Goal: Task Accomplishment & Management: Complete application form

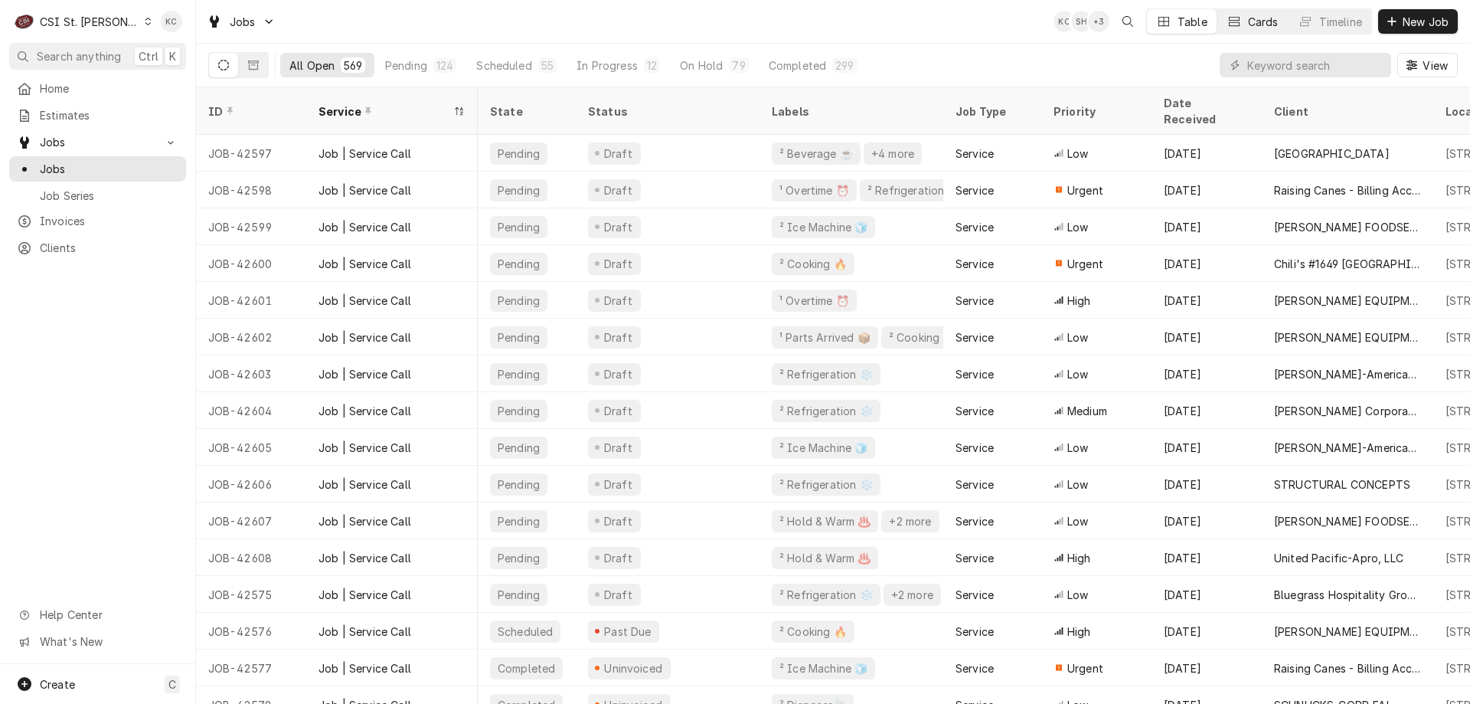
scroll to position [0, 541]
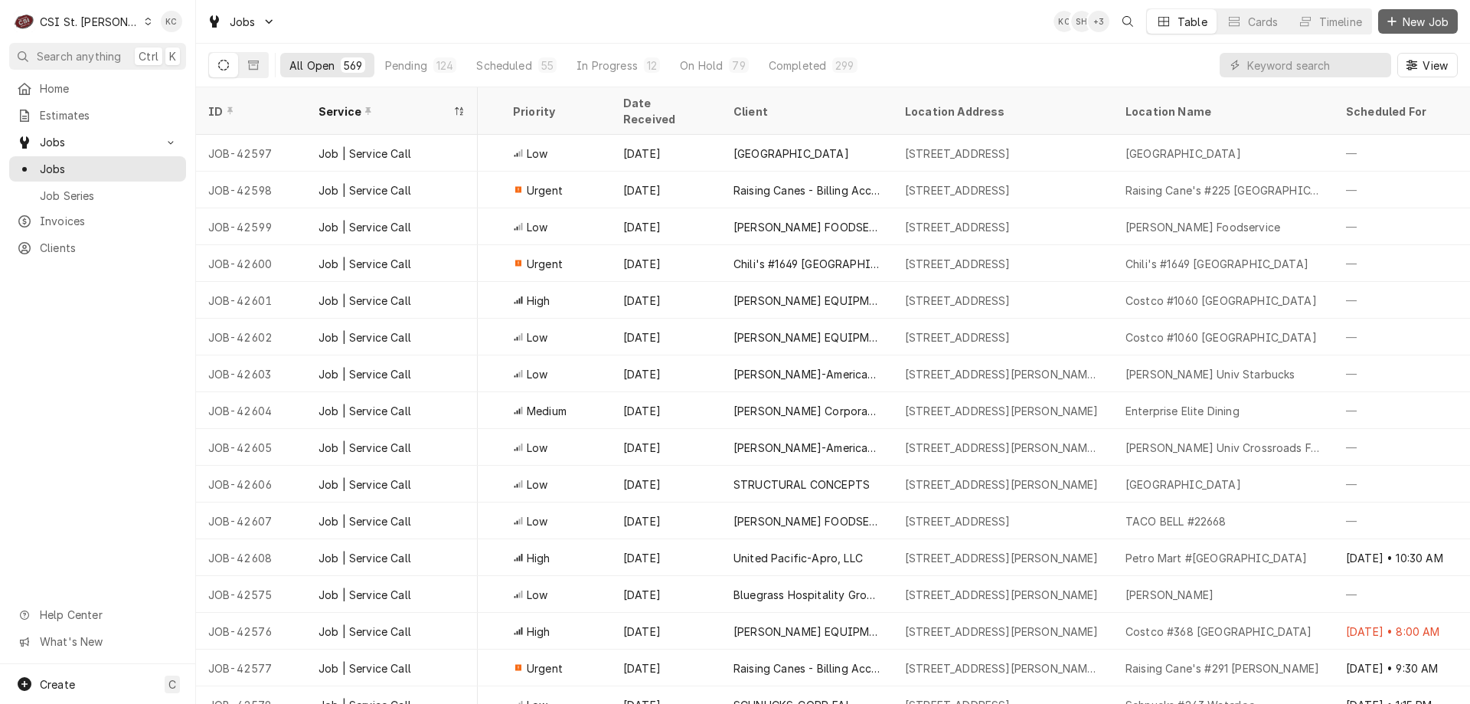
click at [1386, 26] on div "Dynamic Content Wrapper" at bounding box center [1391, 21] width 15 height 15
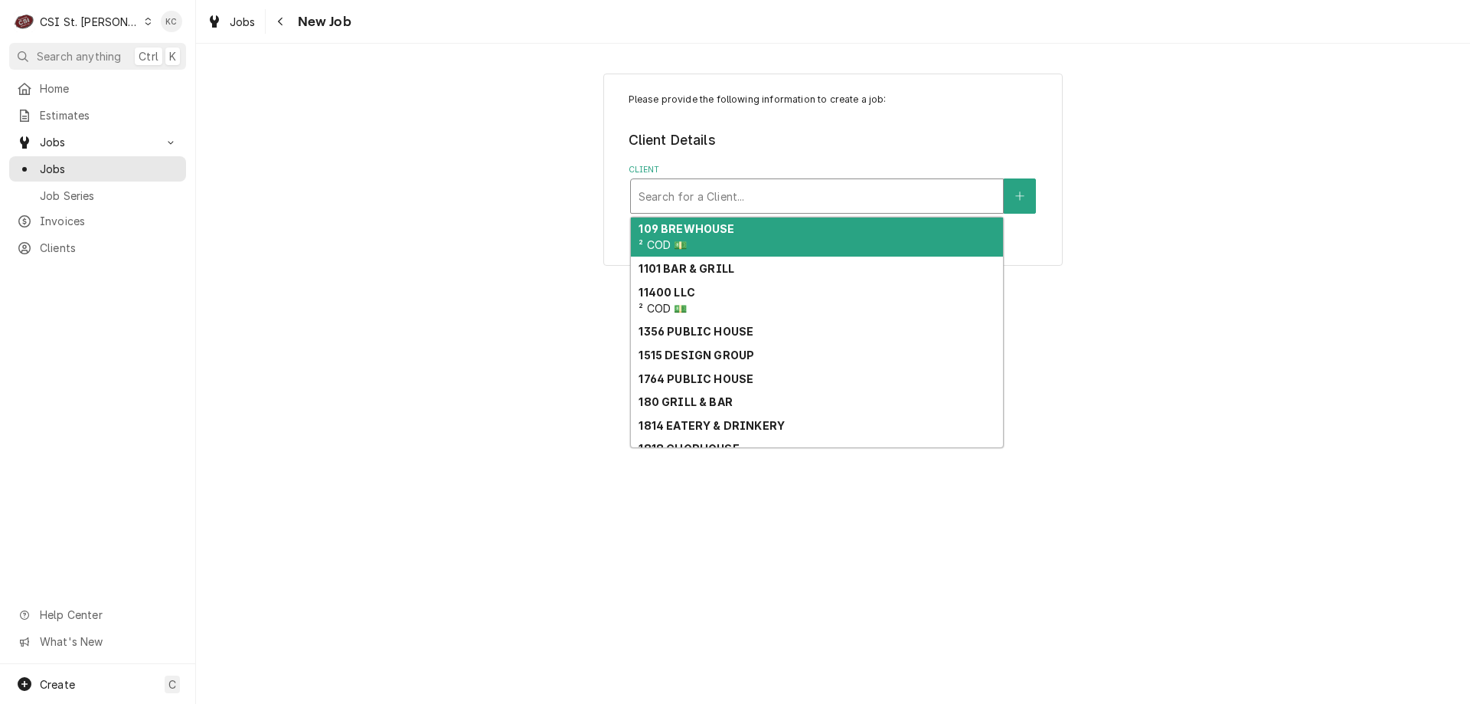
click at [731, 194] on div "Client" at bounding box center [817, 196] width 357 height 28
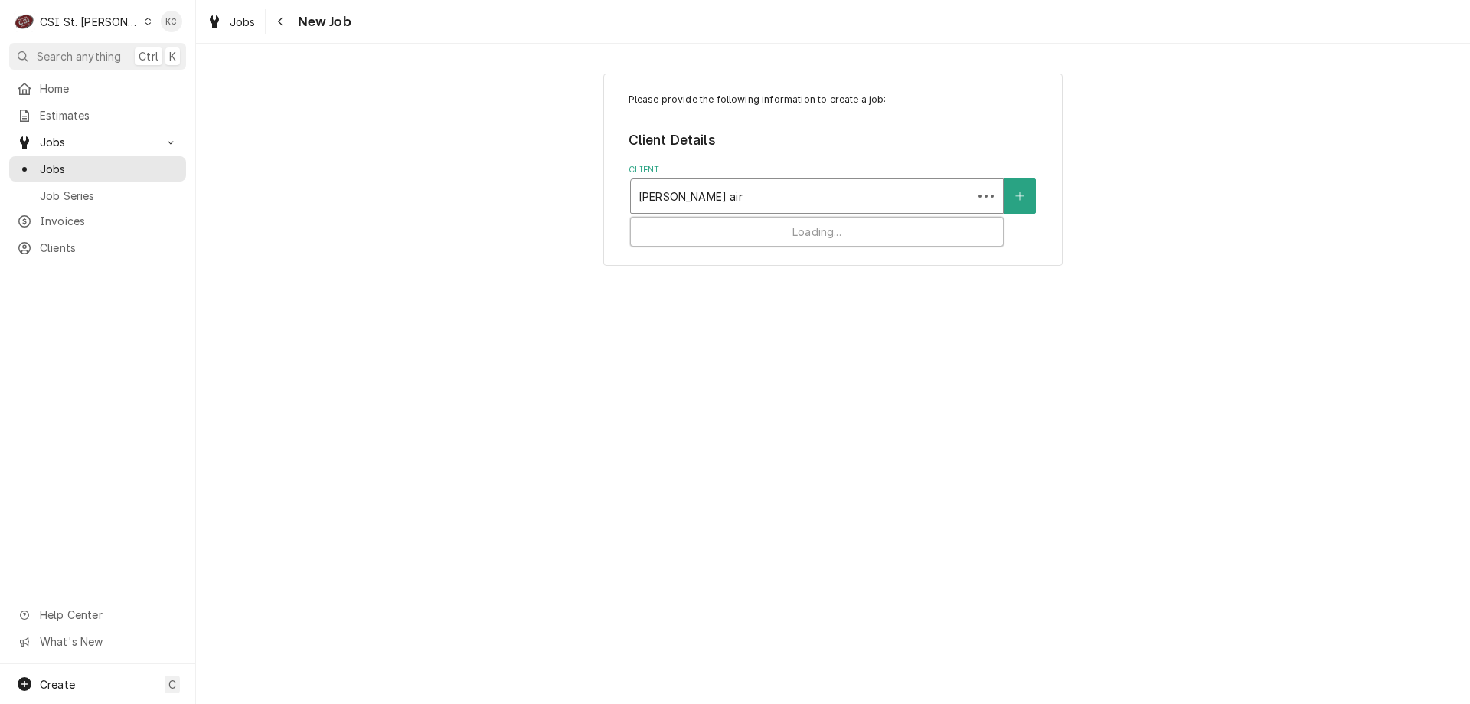
type input "scott air force base"
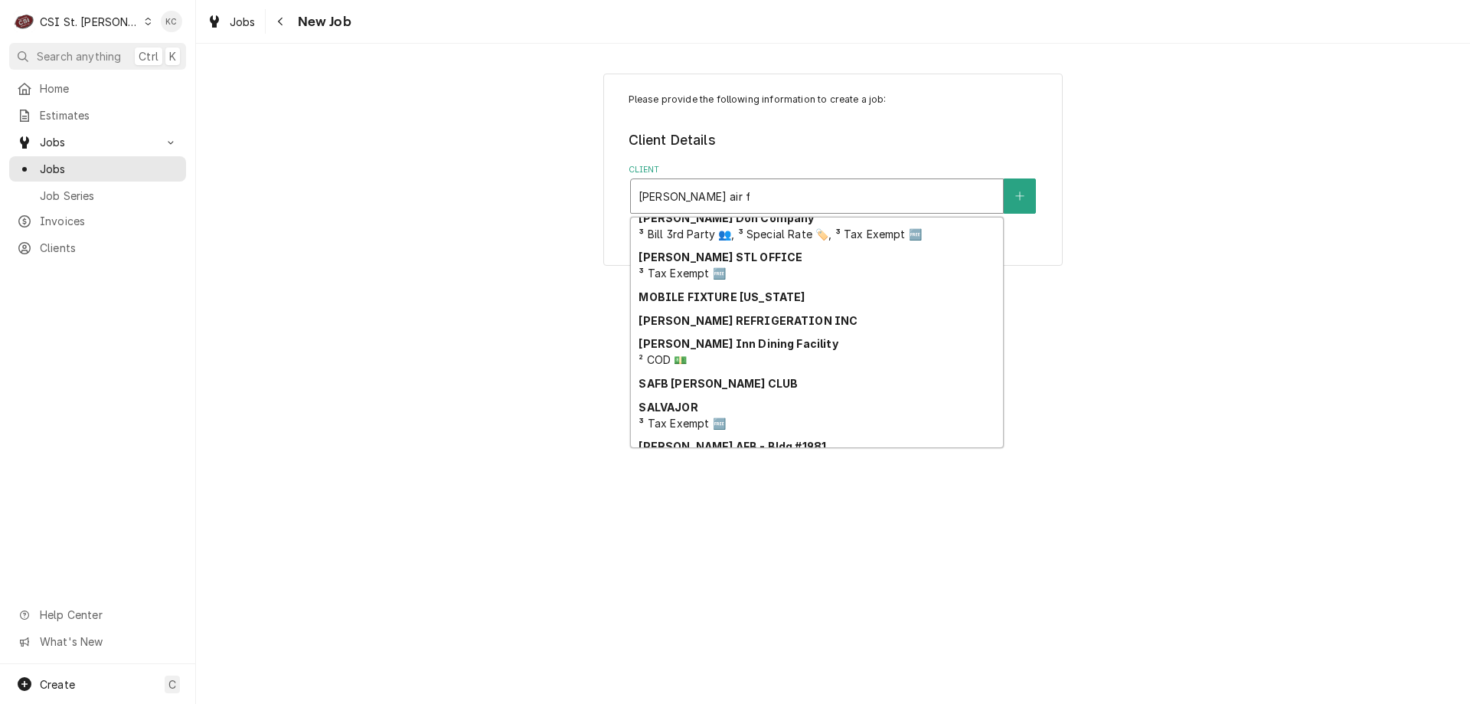
scroll to position [230, 0]
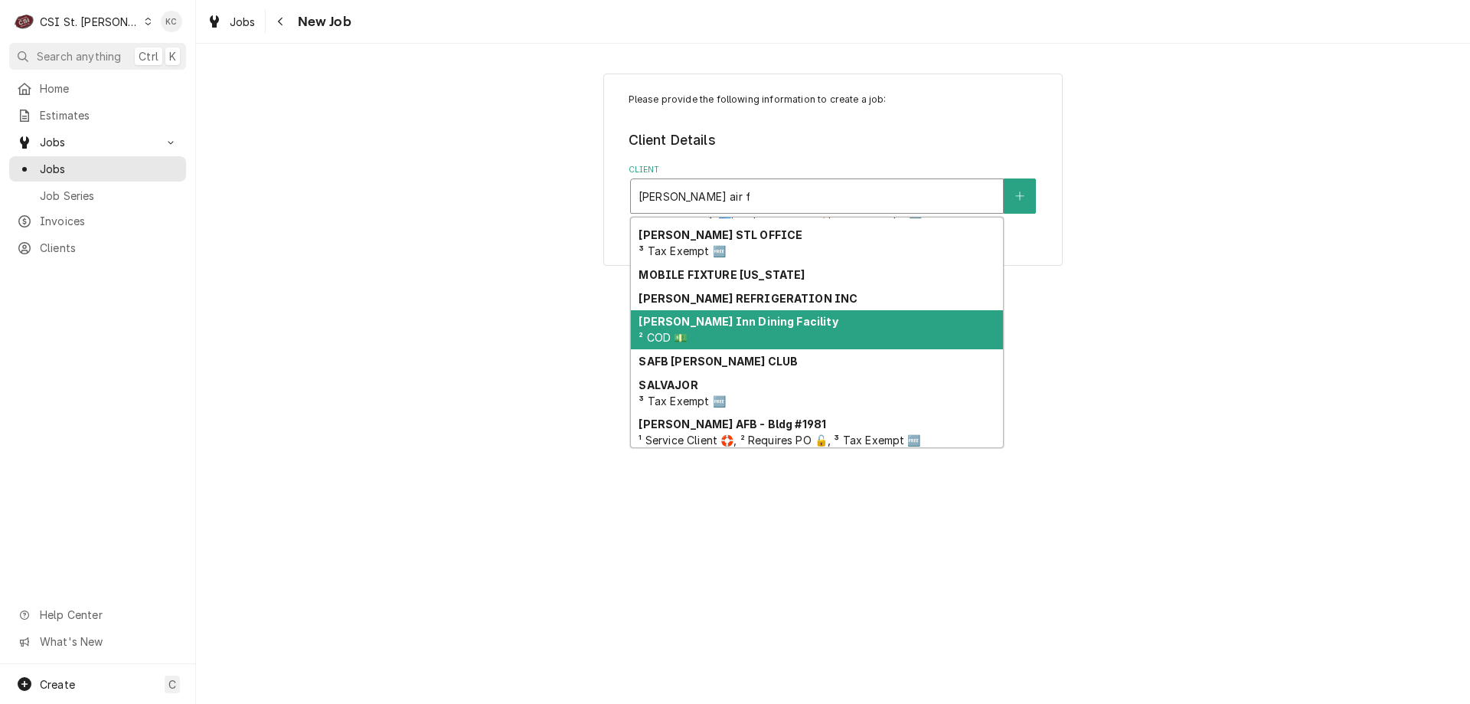
click at [751, 339] on div "Nightengale Inn Dining Facility ² COD 💵" at bounding box center [817, 330] width 372 height 40
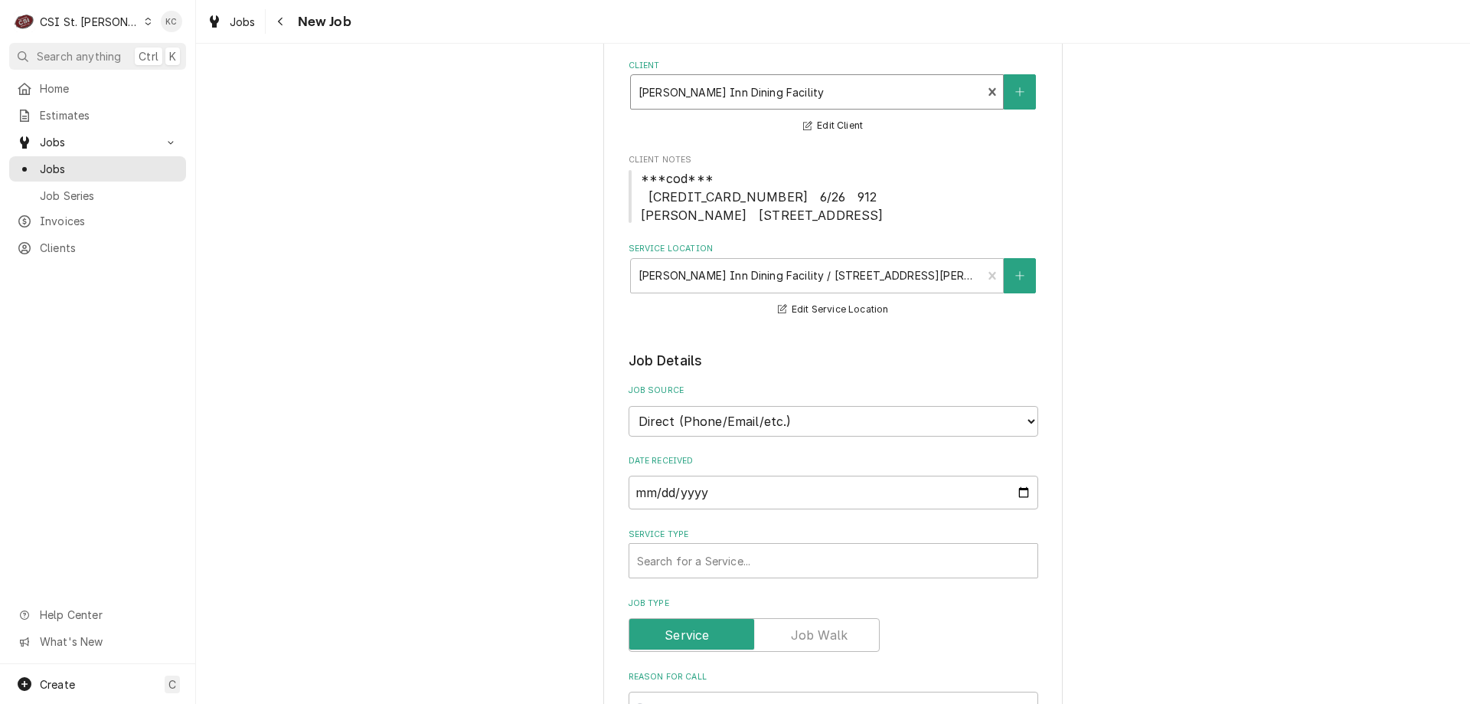
scroll to position [153, 0]
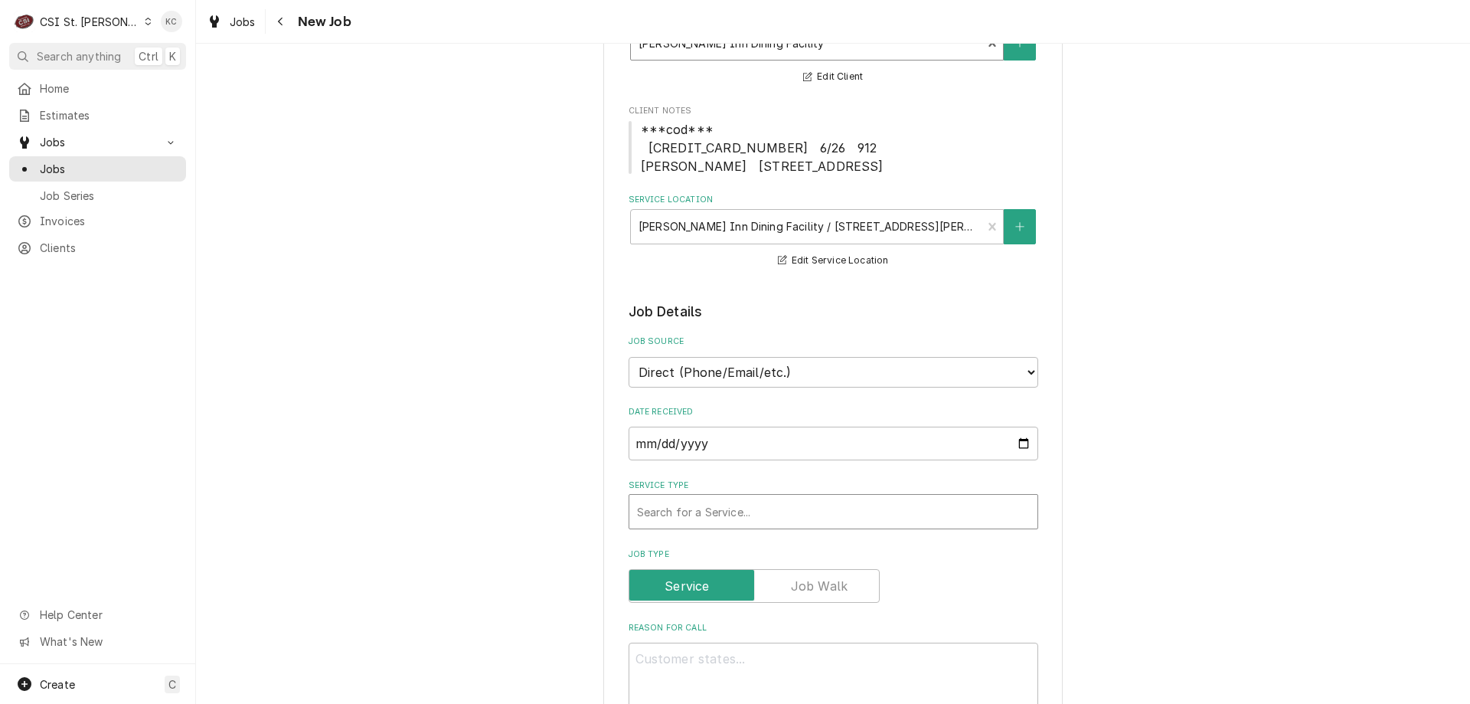
drag, startPoint x: 861, startPoint y: 501, endPoint x: 860, endPoint y: 508, distance: 7.7
click at [860, 502] on div "Service Type" at bounding box center [833, 512] width 393 height 28
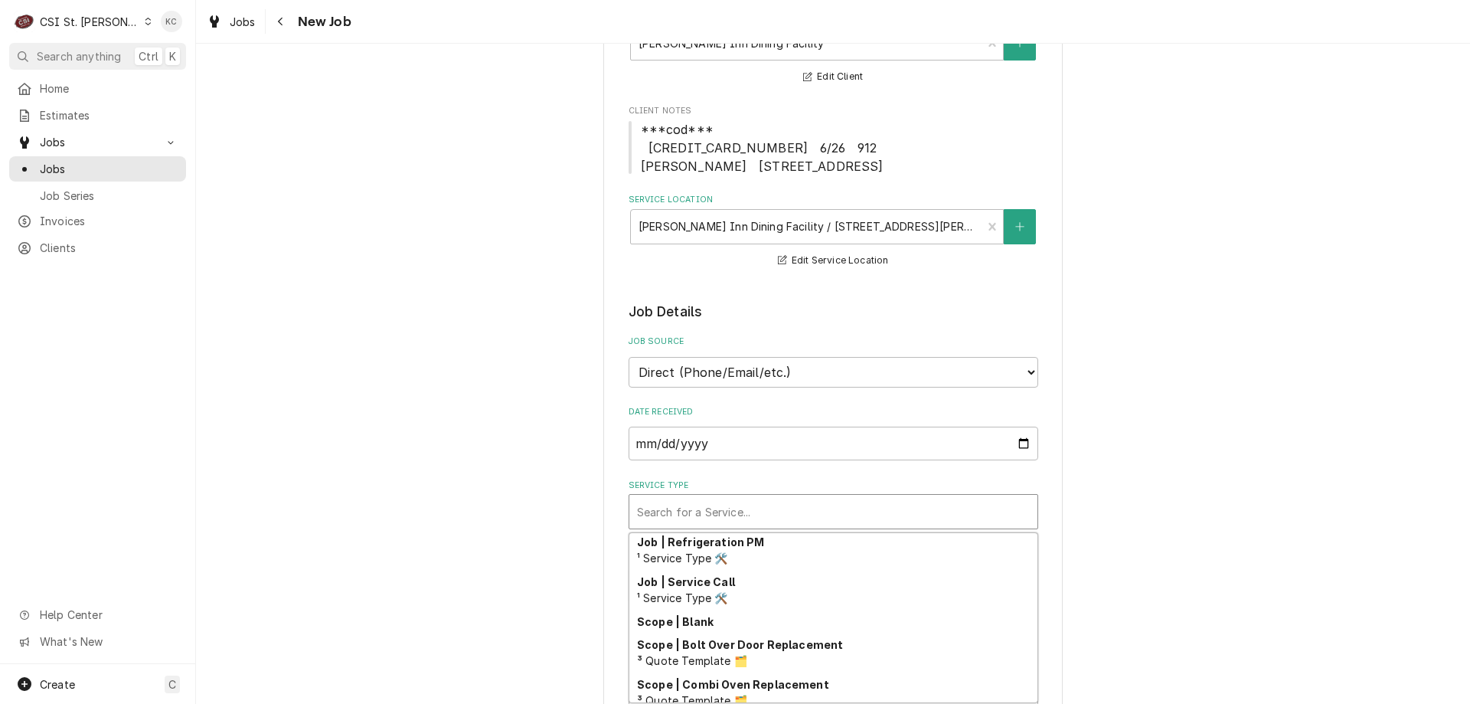
scroll to position [936, 0]
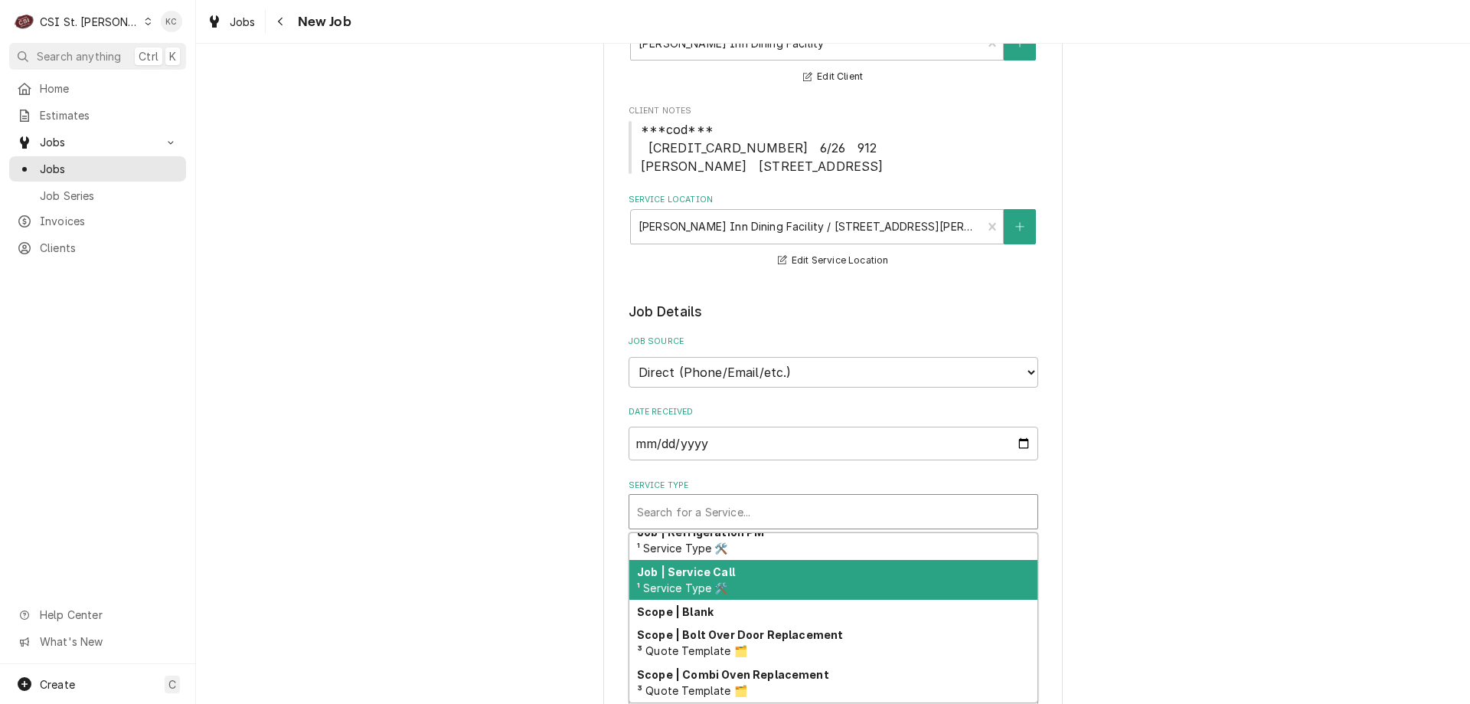
click at [846, 576] on div "Job | Service Call ¹ Service Type 🛠️" at bounding box center [833, 580] width 408 height 40
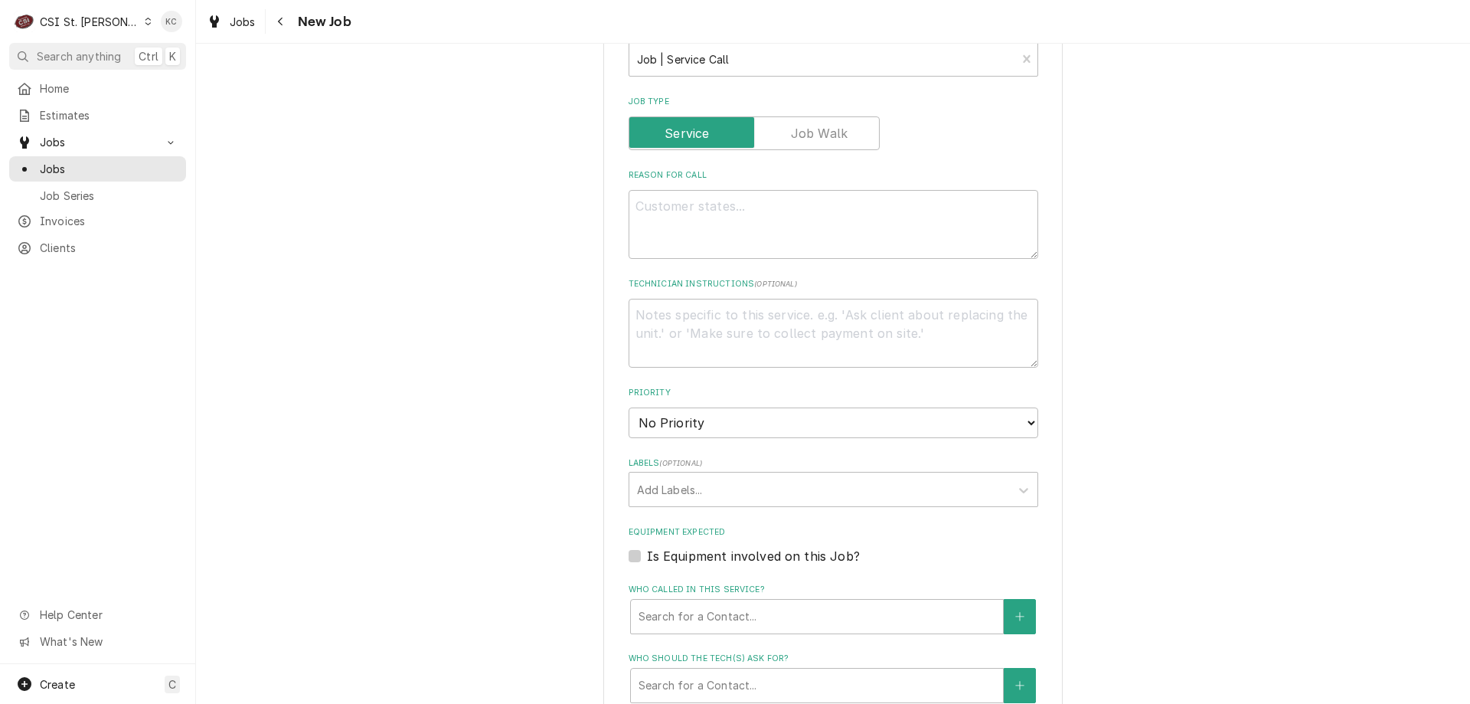
scroll to position [613, 0]
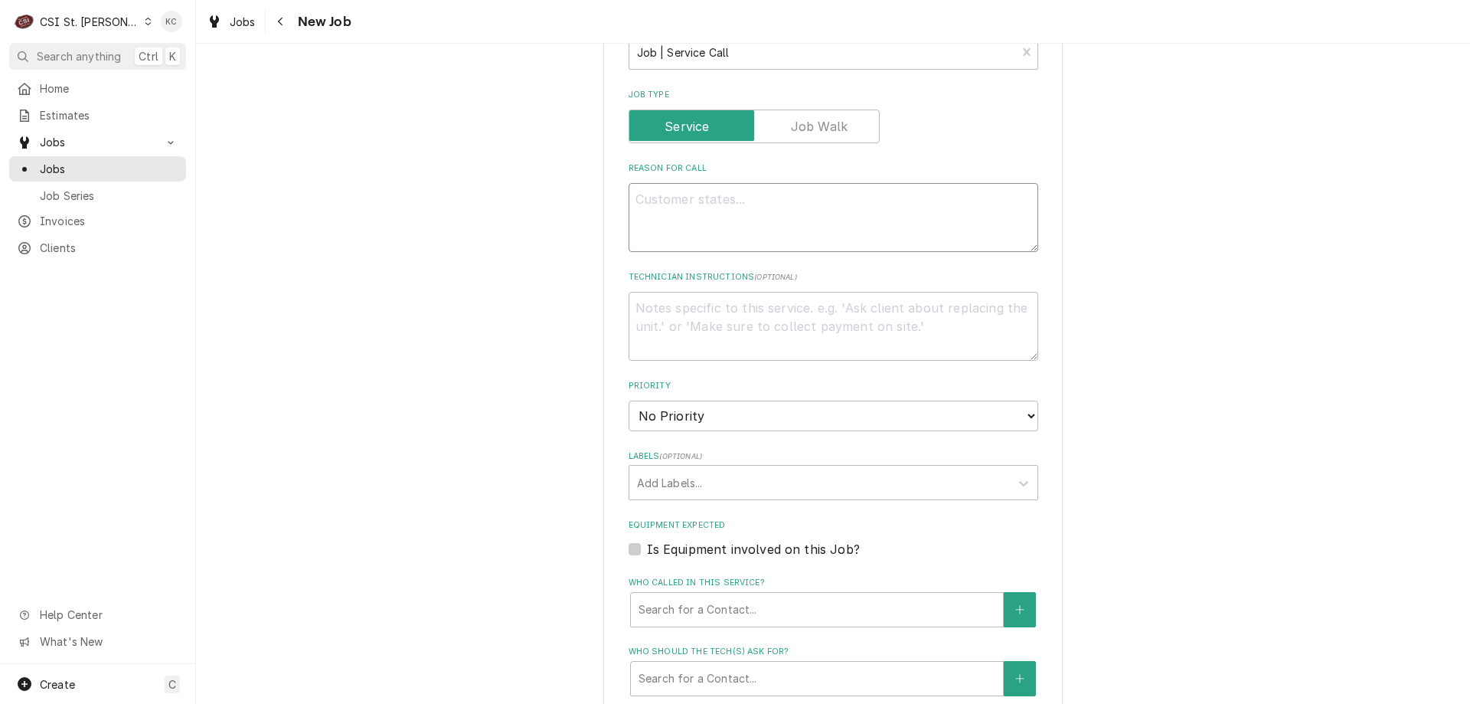
click at [665, 214] on textarea "Reason For Call" at bounding box center [834, 217] width 410 height 69
type textarea "x"
type textarea "W"
type textarea "x"
type textarea "Wo"
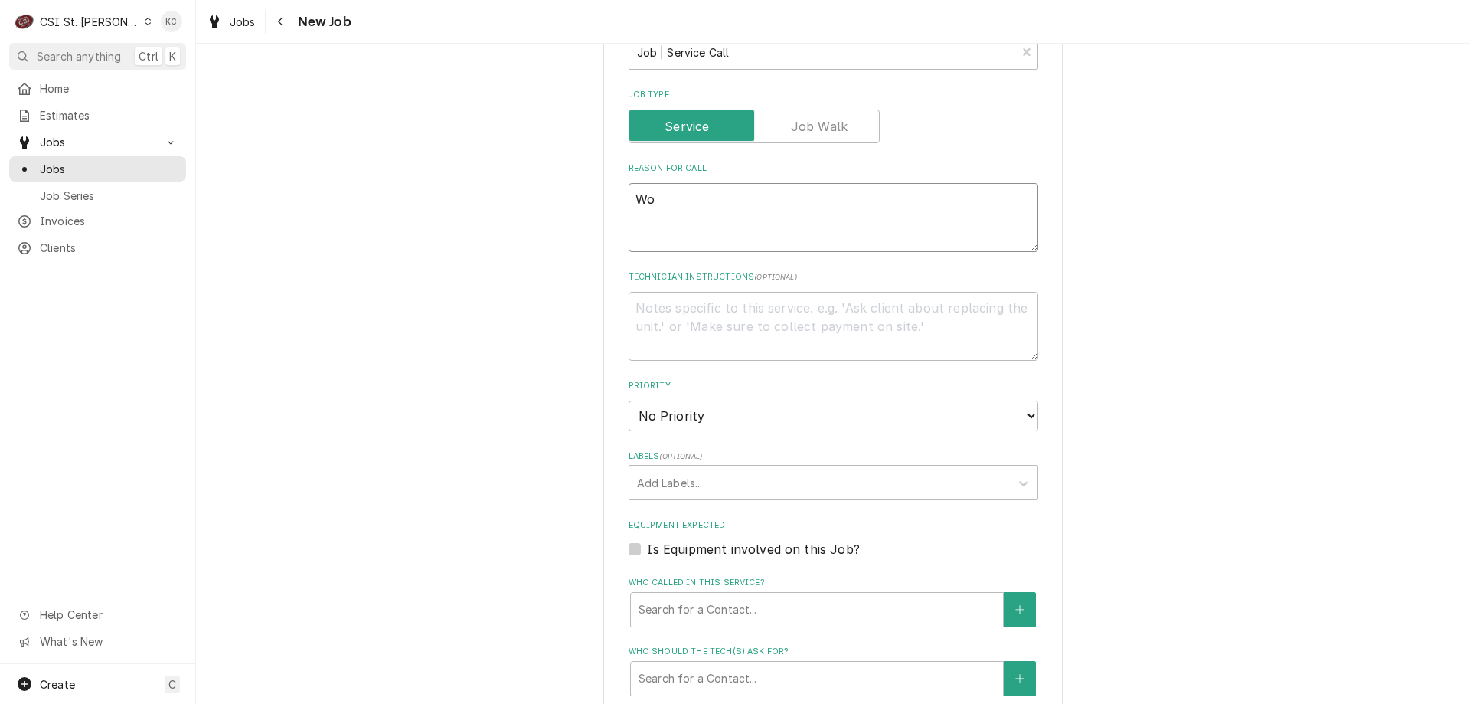
type textarea "x"
type textarea "Wou"
type textarea "x"
type textarea "Woul"
type textarea "x"
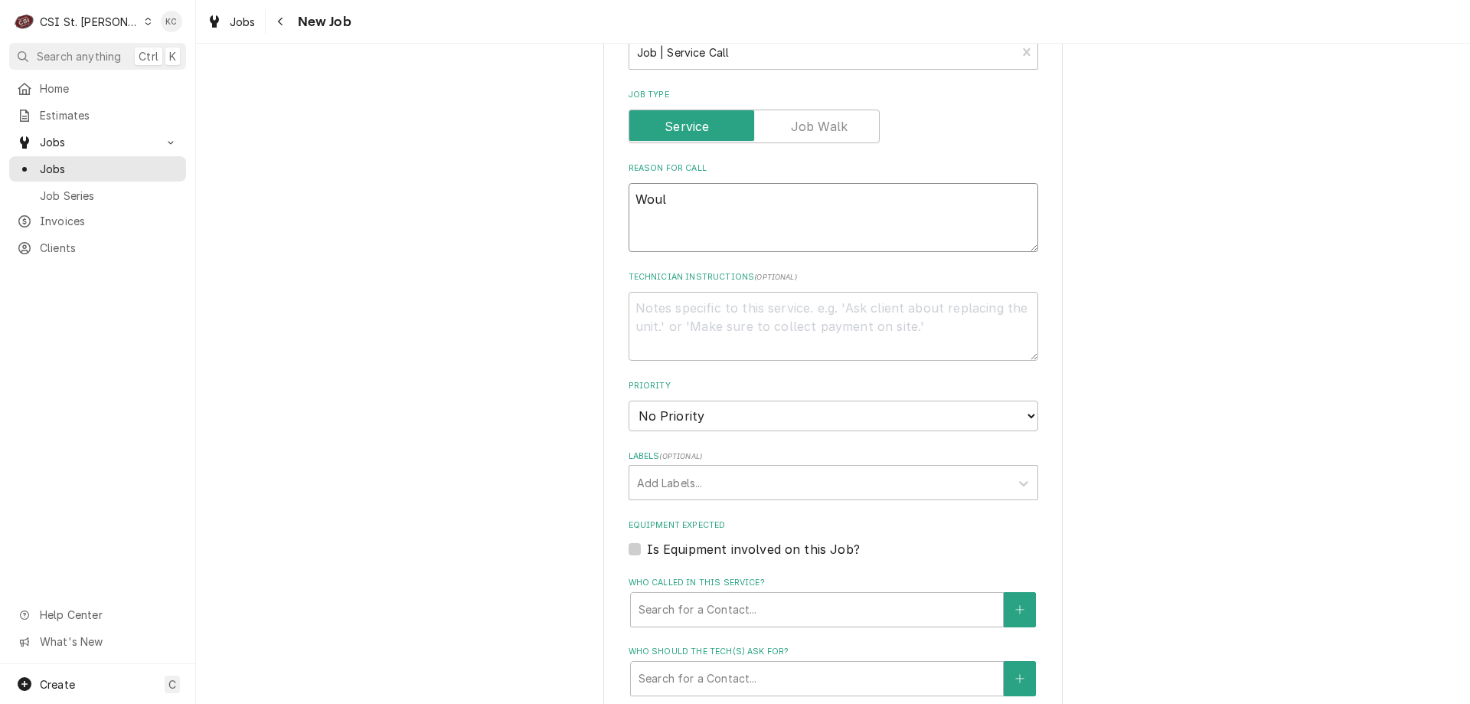
type textarea "Would"
type textarea "x"
type textarea "Would"
type textarea "x"
type textarea "Would l"
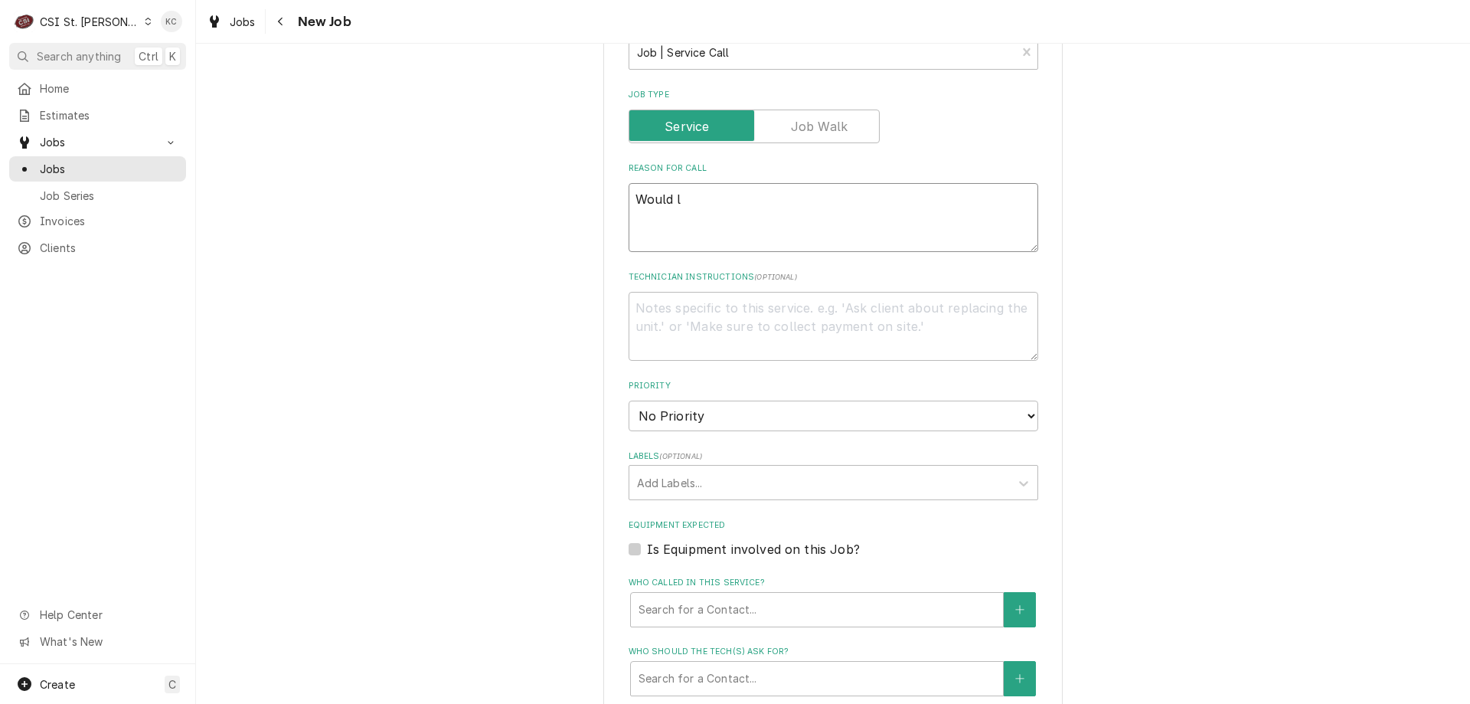
type textarea "x"
type textarea "Would li"
type textarea "x"
type textarea "Would lik"
type textarea "x"
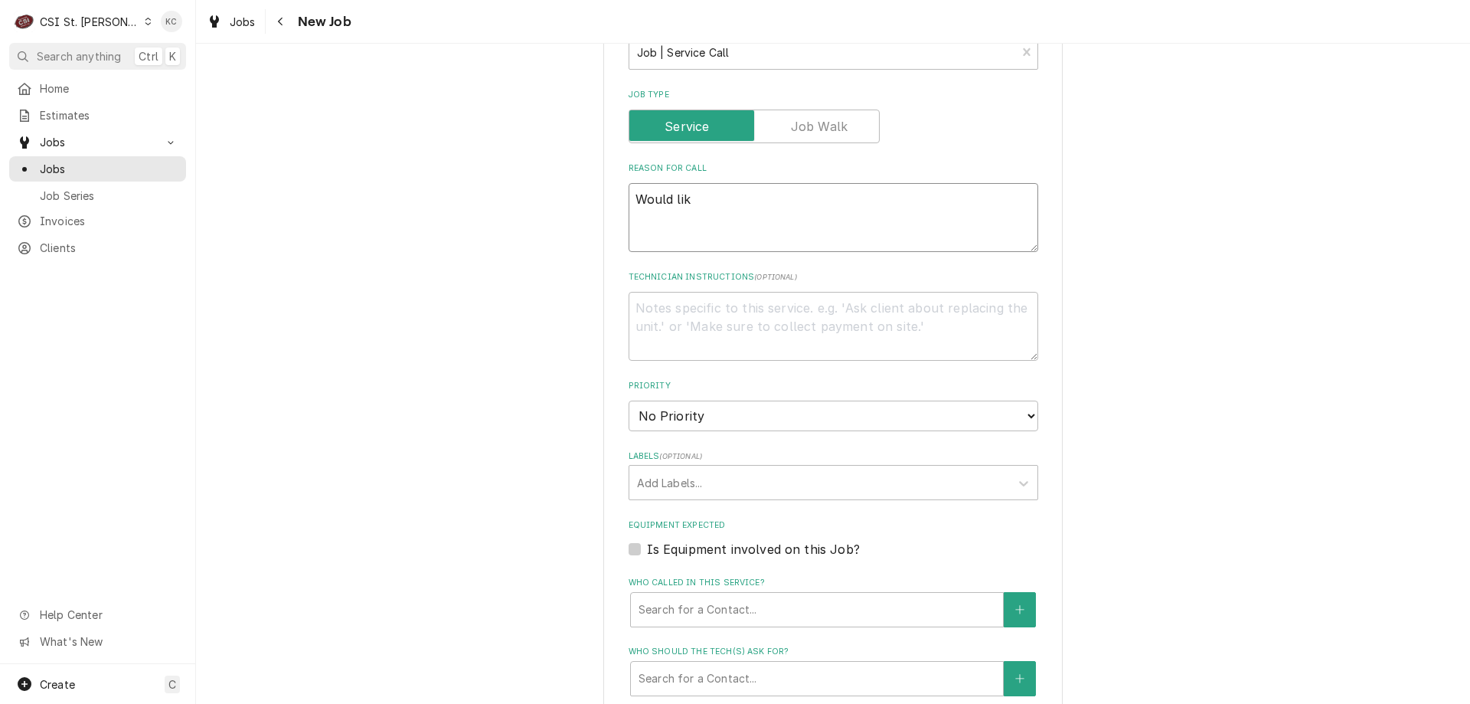
type textarea "Would like"
type textarea "x"
type textarea "Would like"
type textarea "x"
type textarea "Would like a"
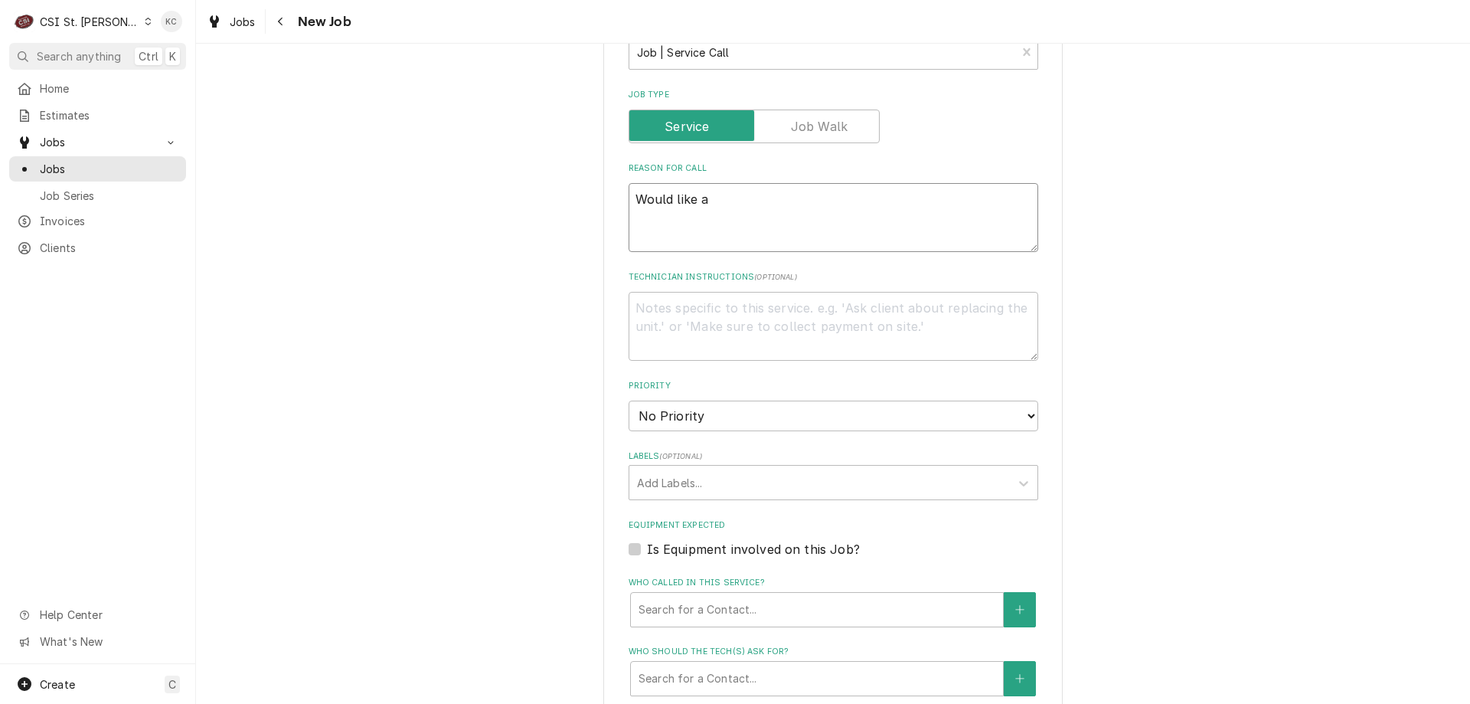
type textarea "x"
type textarea "Would like an"
type textarea "x"
type textarea "Would like an"
type textarea "x"
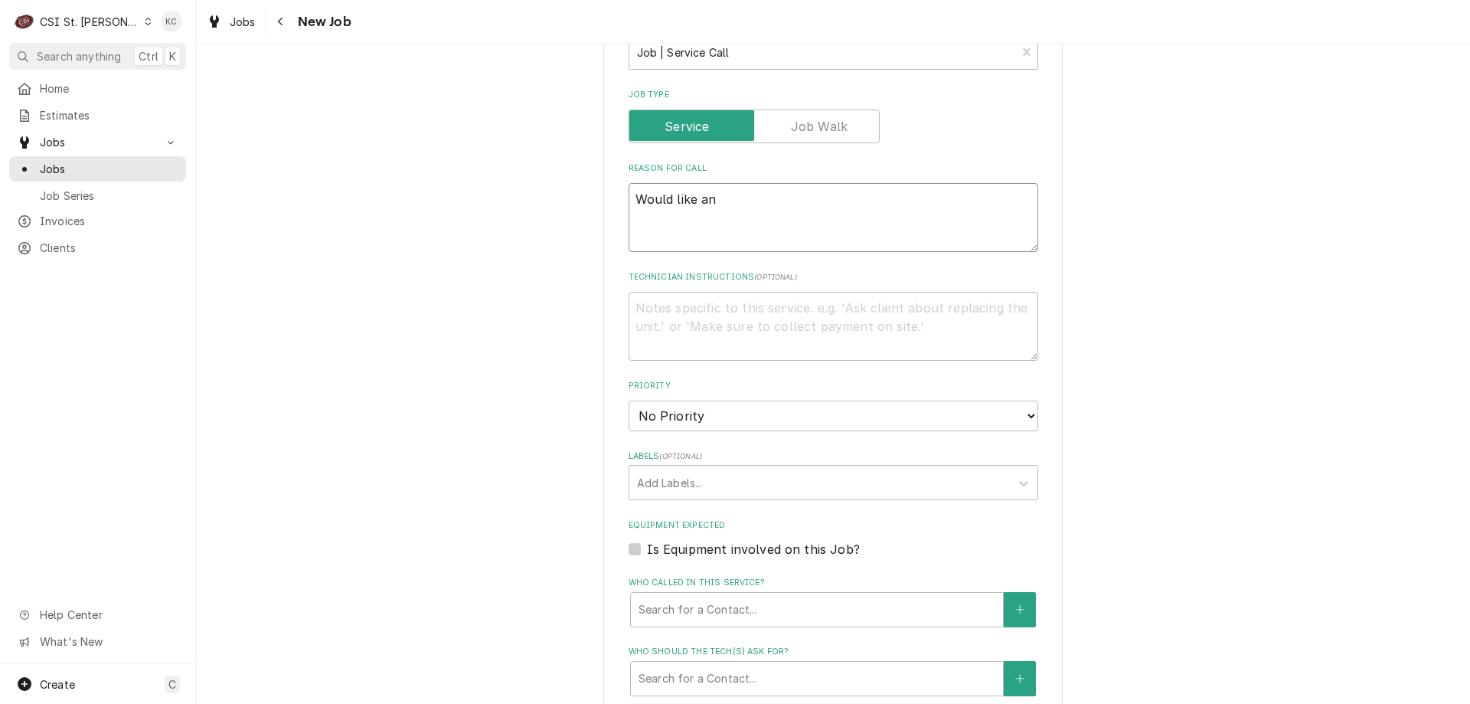
type textarea "Would like an e"
type textarea "x"
type textarea "Would like an es"
type textarea "x"
type textarea "Would like an e"
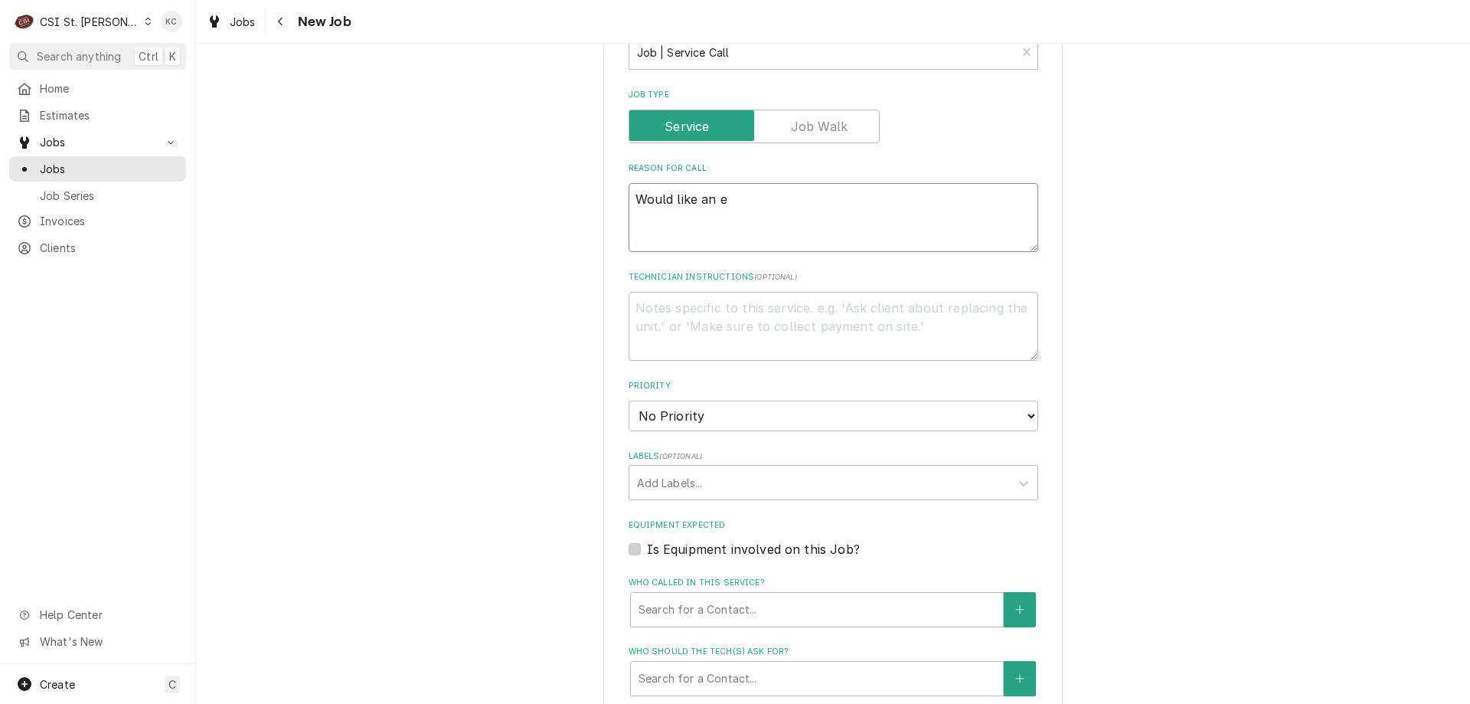
type textarea "x"
type textarea "Would like an"
type textarea "x"
type textarea "Would like an E"
type textarea "x"
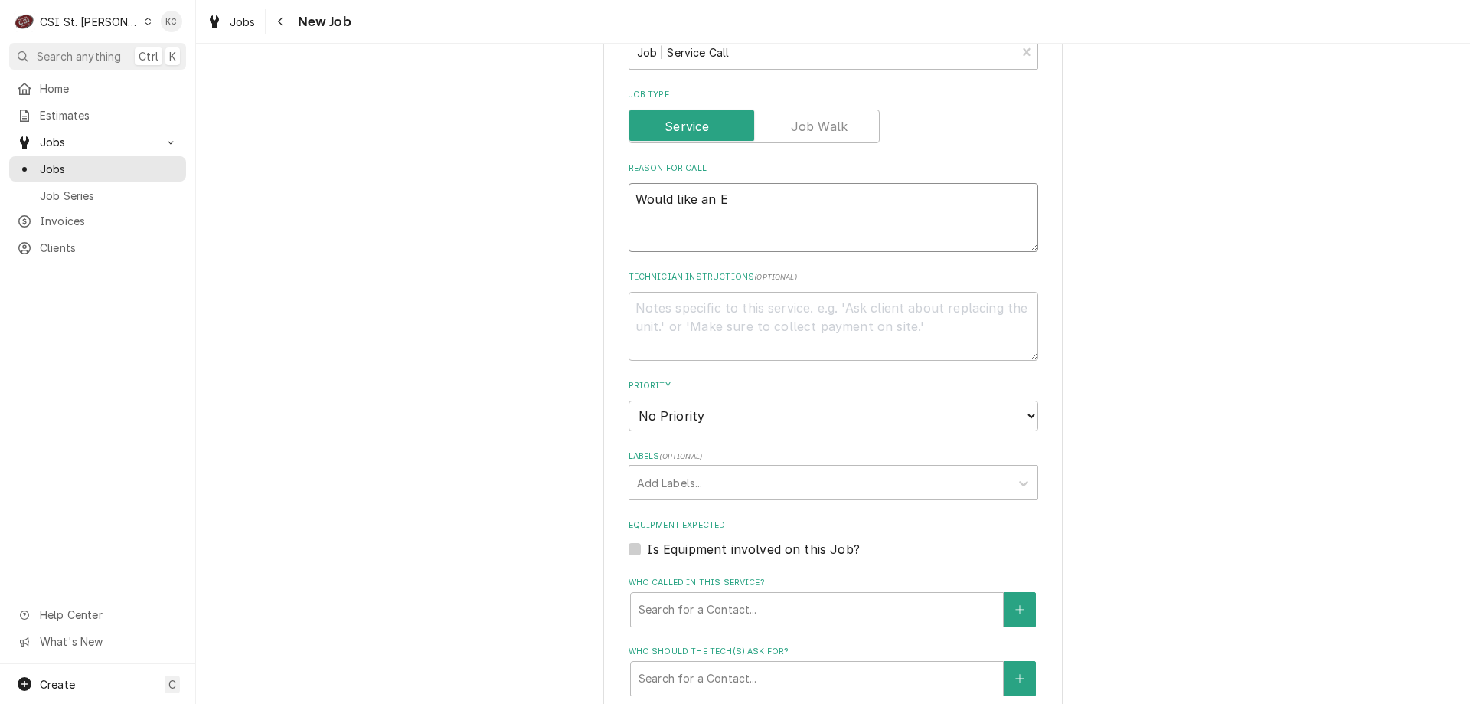
type textarea "Would like an ES"
type textarea "x"
type textarea "Would like an EST"
type textarea "x"
type textarea "Would like an ESTI"
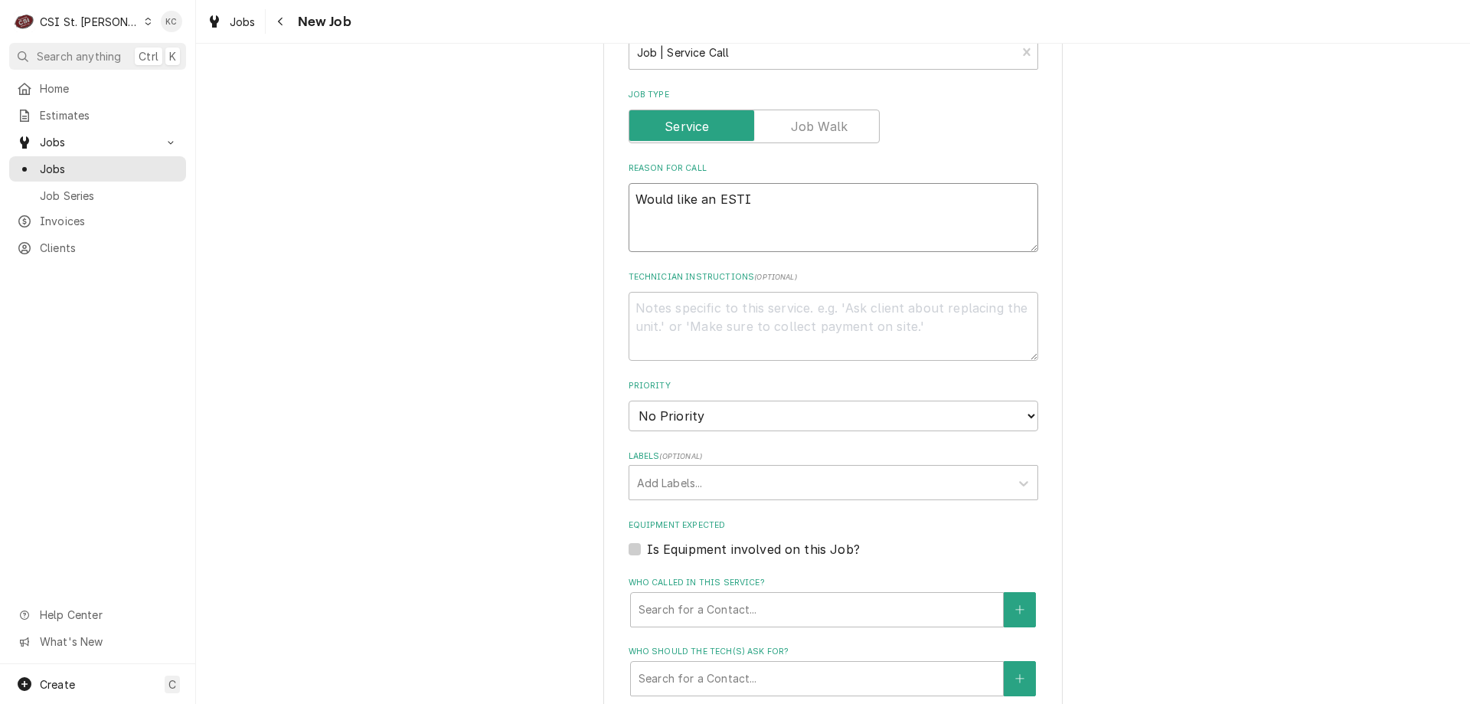
type textarea "x"
type textarea "Would like an ESTIM"
type textarea "x"
type textarea "Would like an ESTIMA"
type textarea "x"
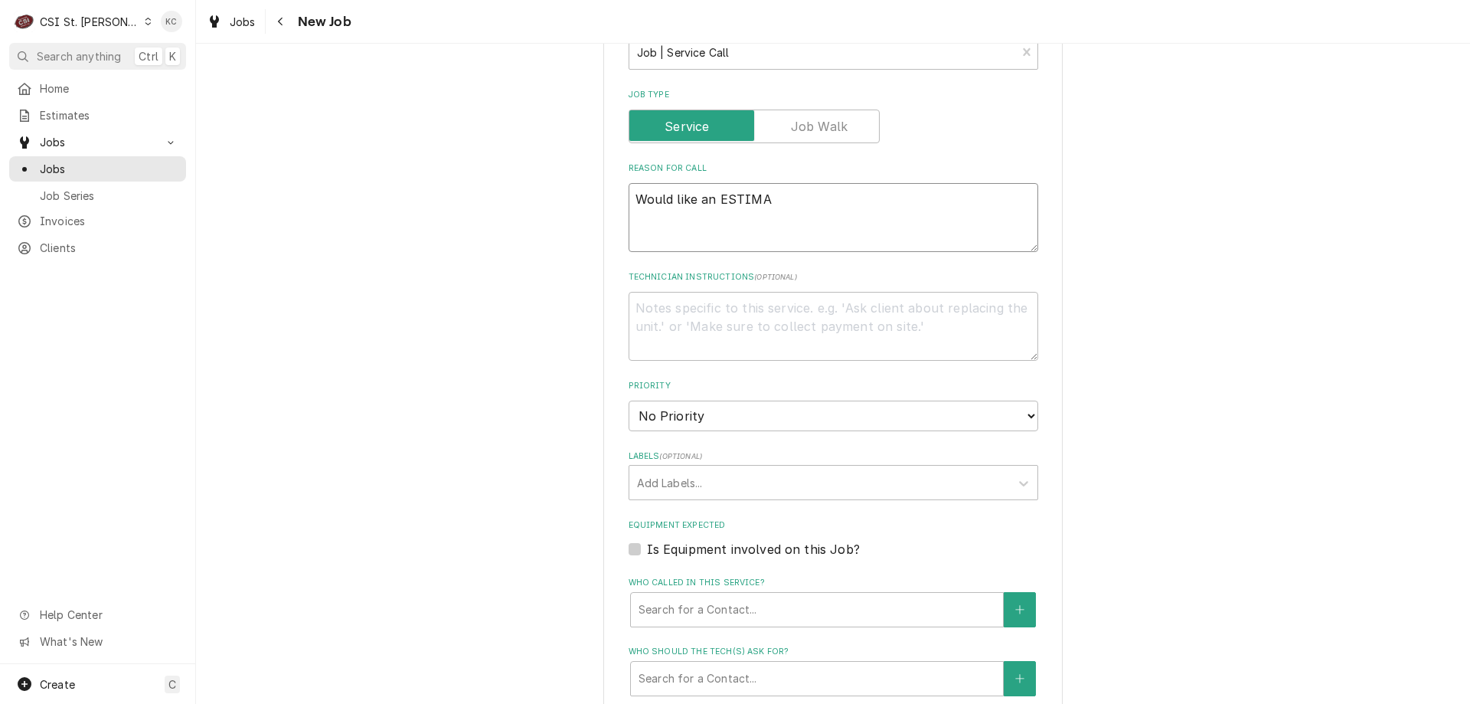
type textarea "Would like an ESTIMAT"
type textarea "x"
type textarea "Would like an ESTIMATW"
type textarea "x"
type textarea "Would like an ESTIMATWE"
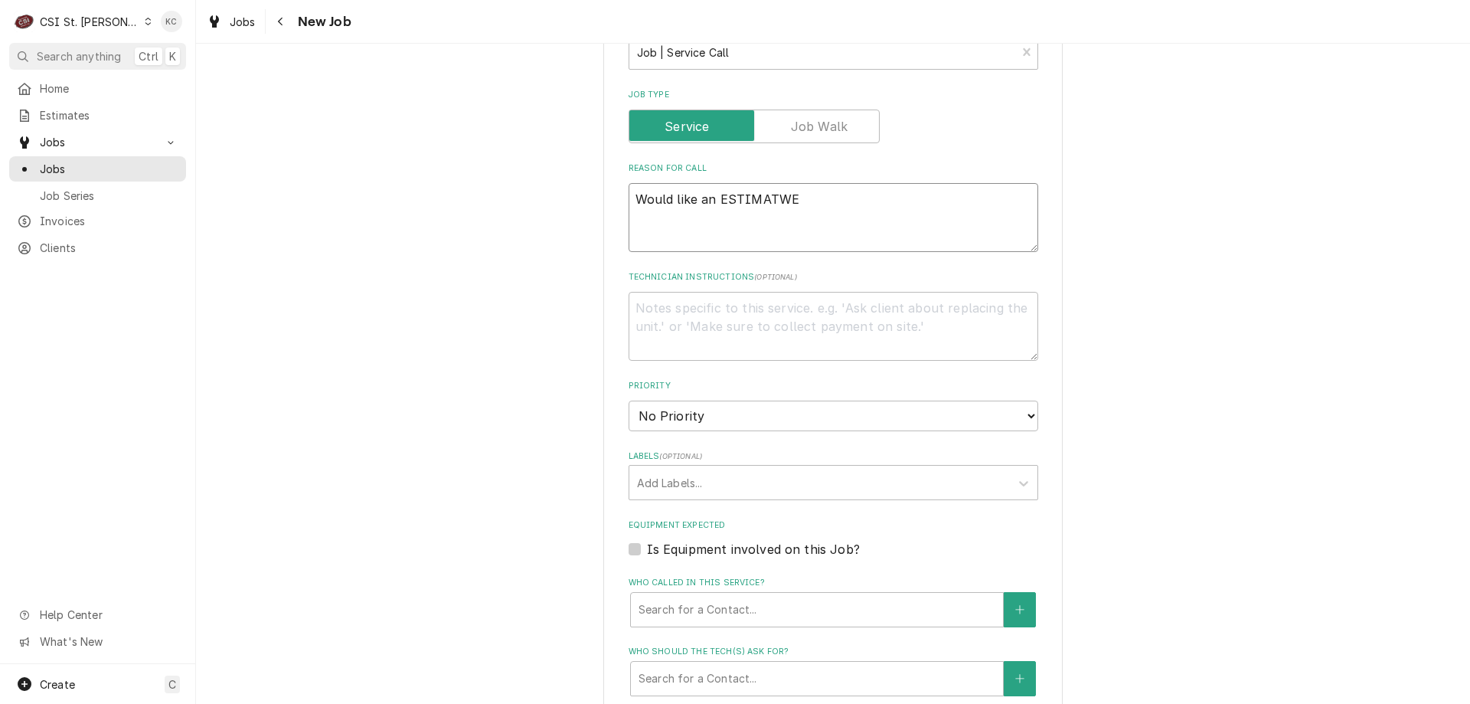
type textarea "x"
type textarea "Would like an ESTIMATW"
type textarea "x"
type textarea "Would like an ESTIMATWE"
type textarea "x"
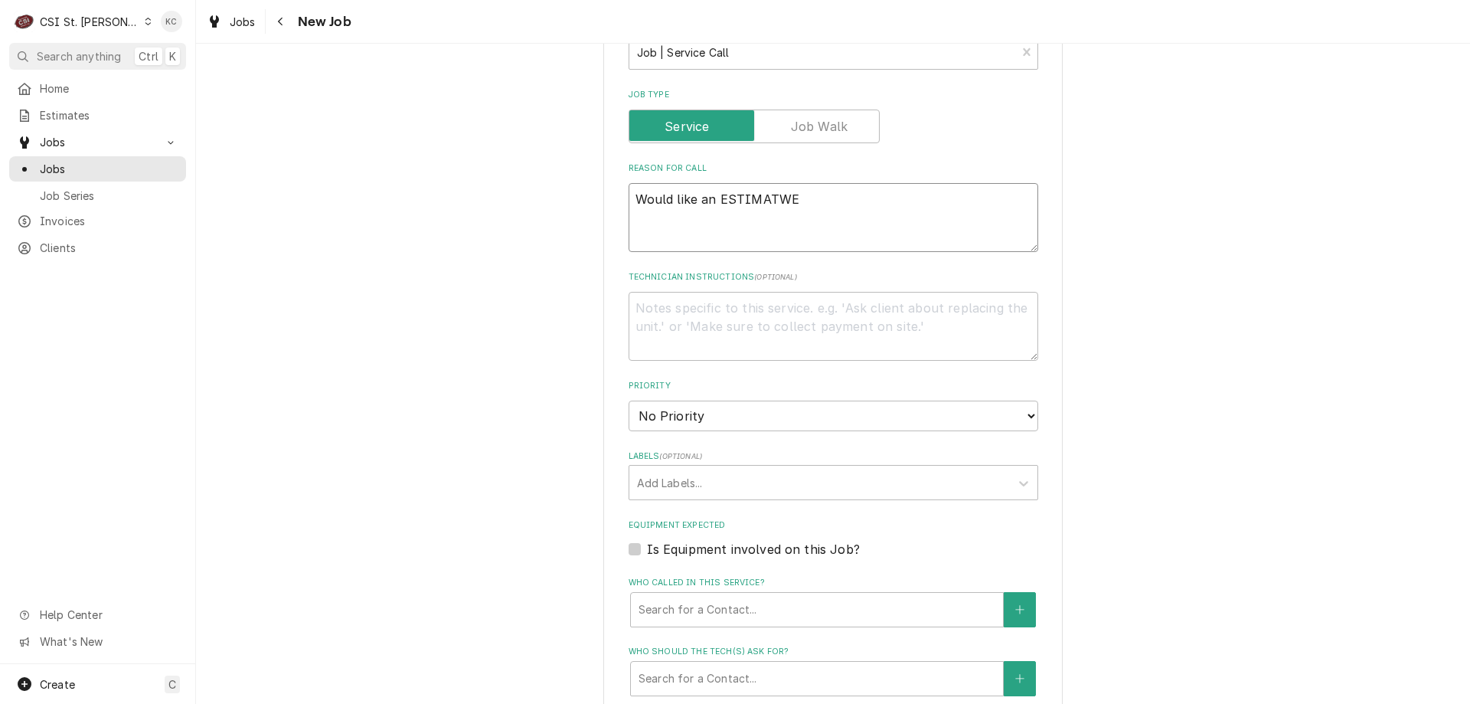
type textarea "Would like an ESTIMATWE"
type textarea "x"
type textarea "Would like an ESTIMATW"
type textarea "x"
type textarea "Would like an ESTIMATWE"
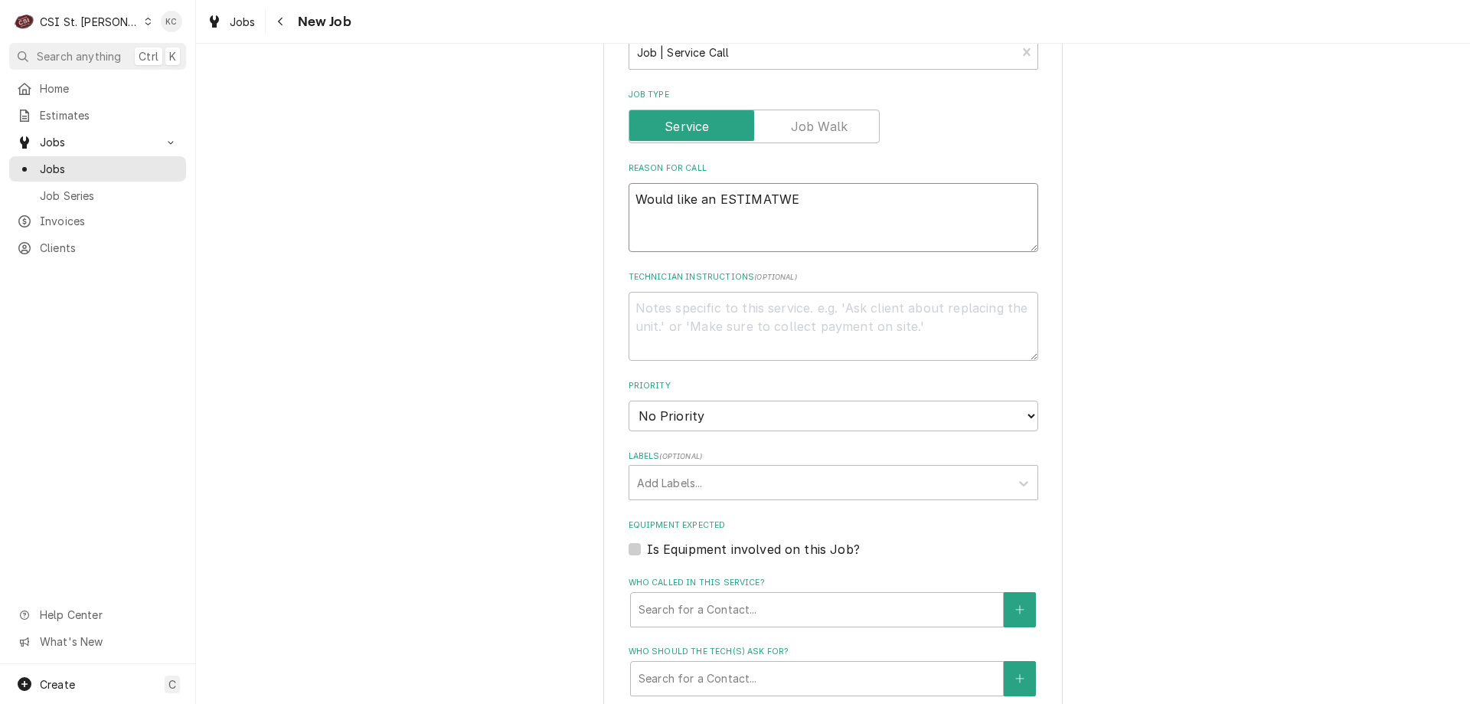
type textarea "x"
type textarea "Would like an ESTIMATWE"
type textarea "x"
type textarea "Would like an ESTIMATWE"
type textarea "x"
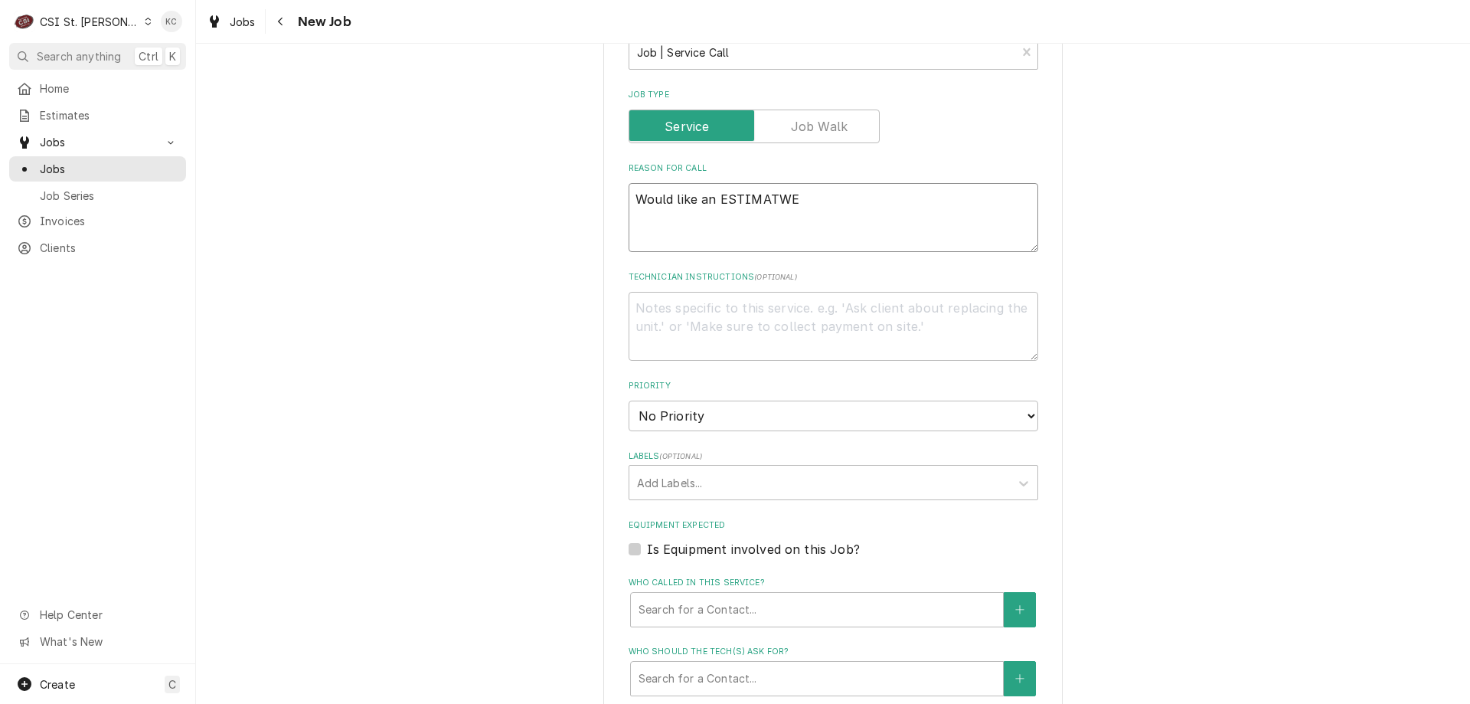
type textarea "Would like an ESTIMATW"
type textarea "x"
type textarea "Would like an ESTIMAT"
type textarea "x"
type textarea "Would like an ESTIMATE"
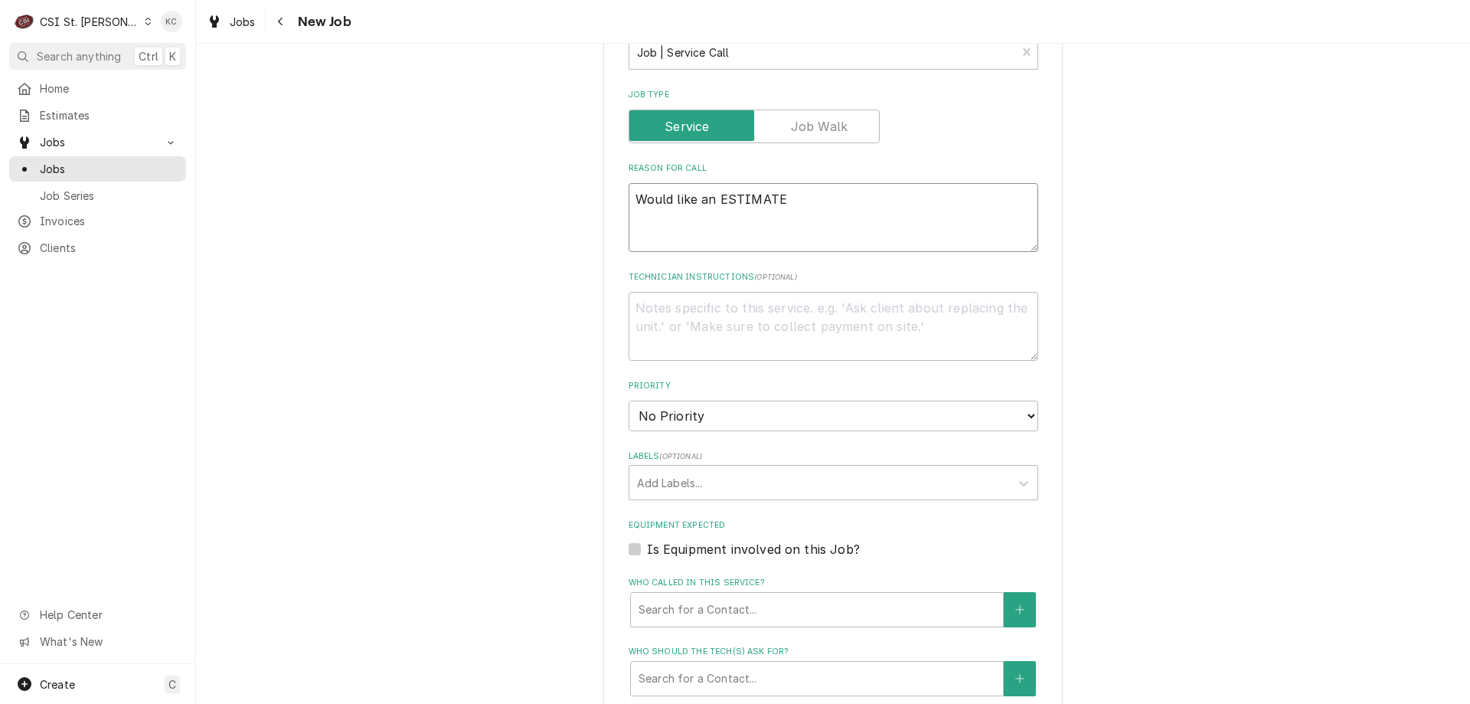
type textarea "x"
type textarea "Would like an ESTIMATEf"
type textarea "x"
type textarea "Would like an ESTIMATEfo"
type textarea "x"
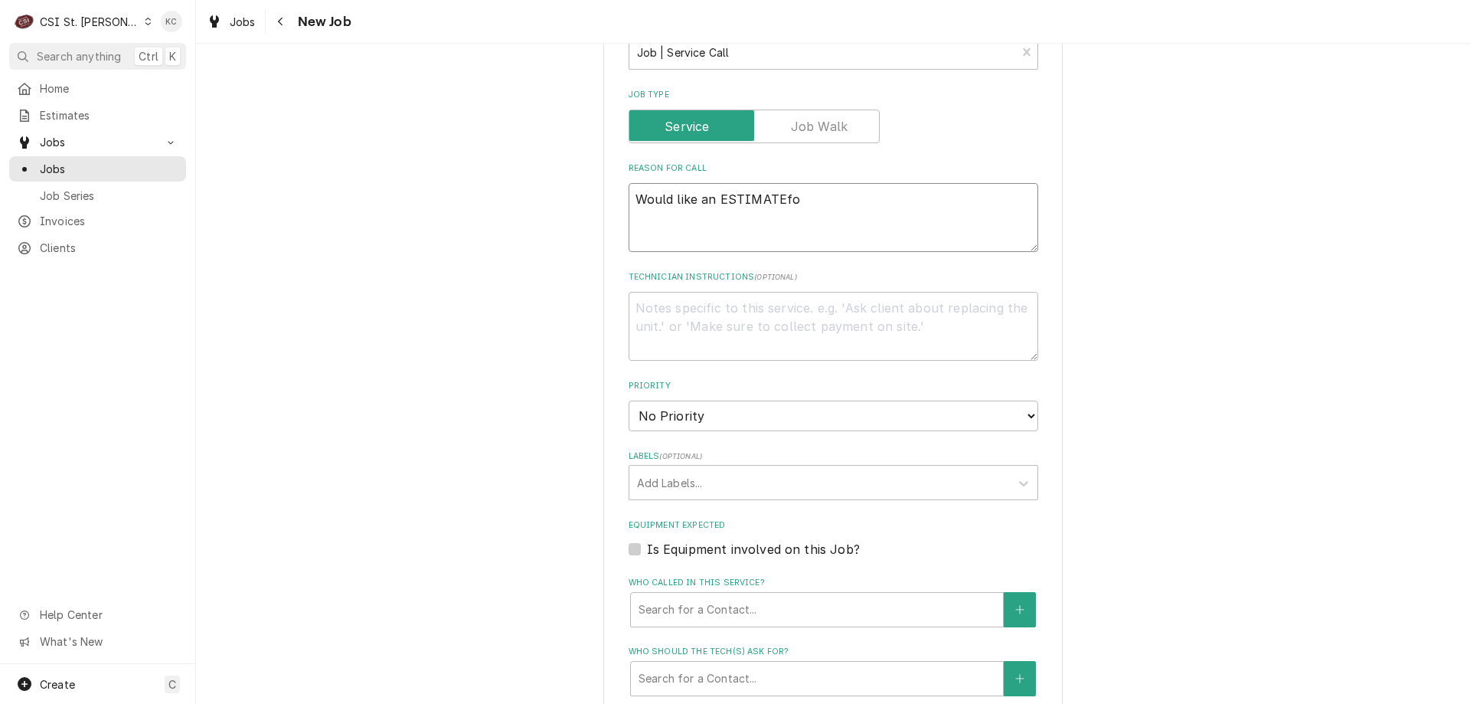
type textarea "Would like an ESTIMATEfor"
type textarea "x"
type textarea "Would like an ESTIMATEfo"
type textarea "x"
type textarea "Would like an ESTIMATEf"
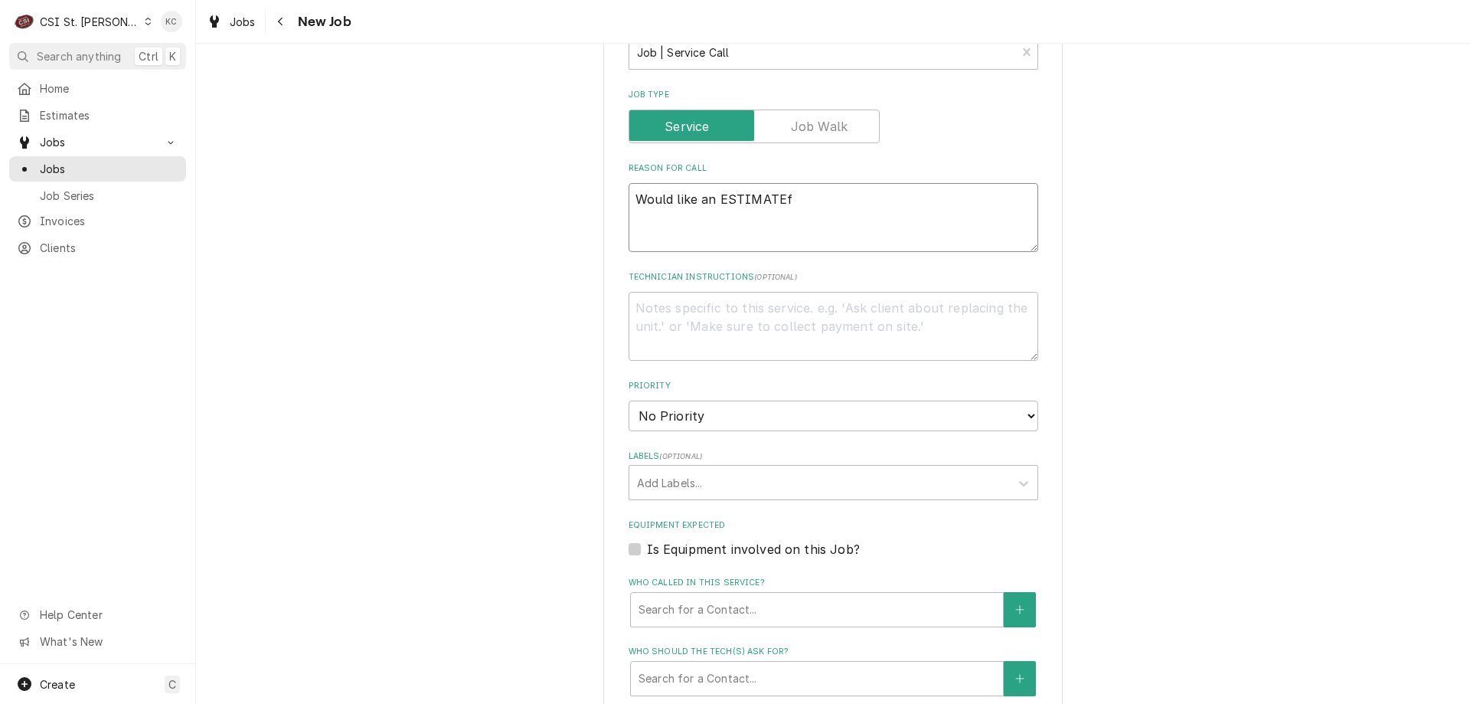
type textarea "x"
type textarea "Would like an ESTIMATE"
type textarea "x"
type textarea "Would like an ESTIMATE"
type textarea "x"
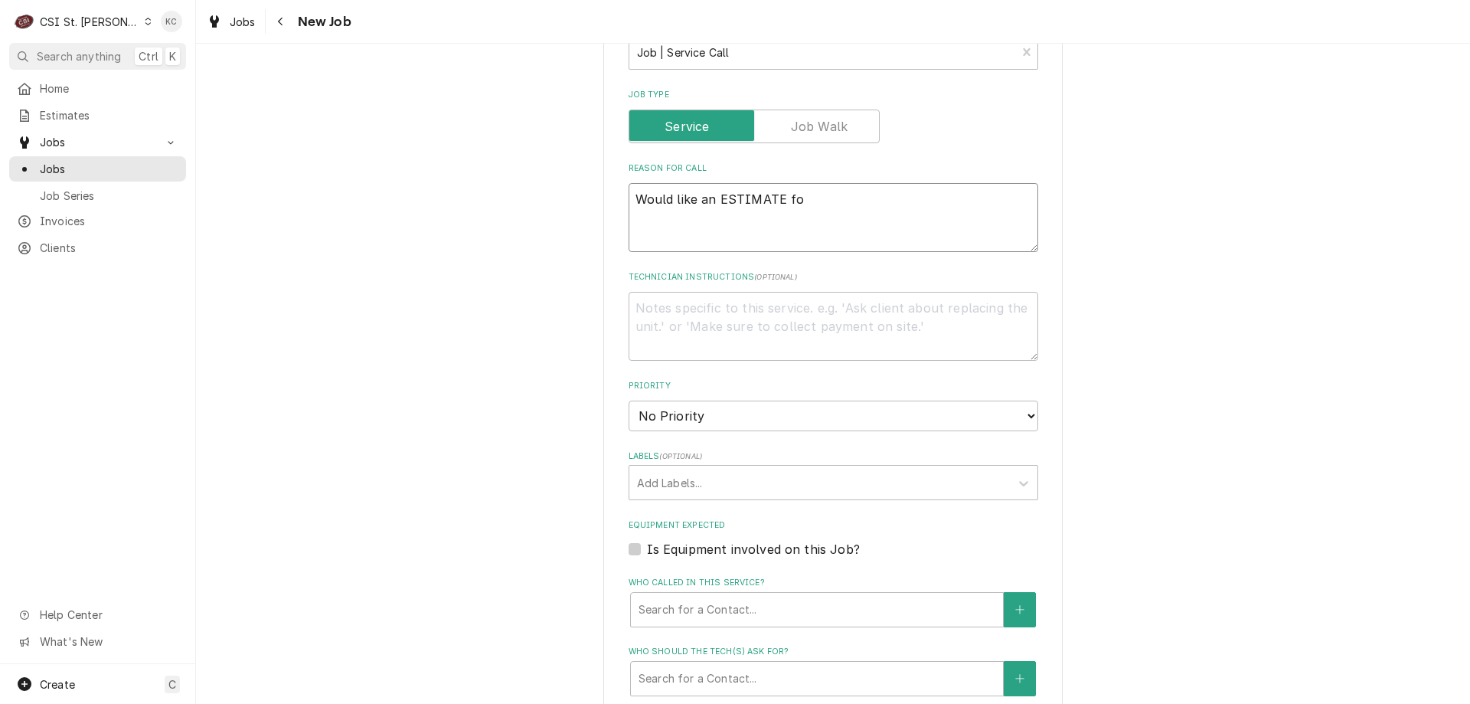
type textarea "Would like an ESTIMATE fop"
type textarea "x"
type textarea "Would like an ESTIMATE fopr"
type textarea "x"
type textarea "Would like an ESTIMATE fopr"
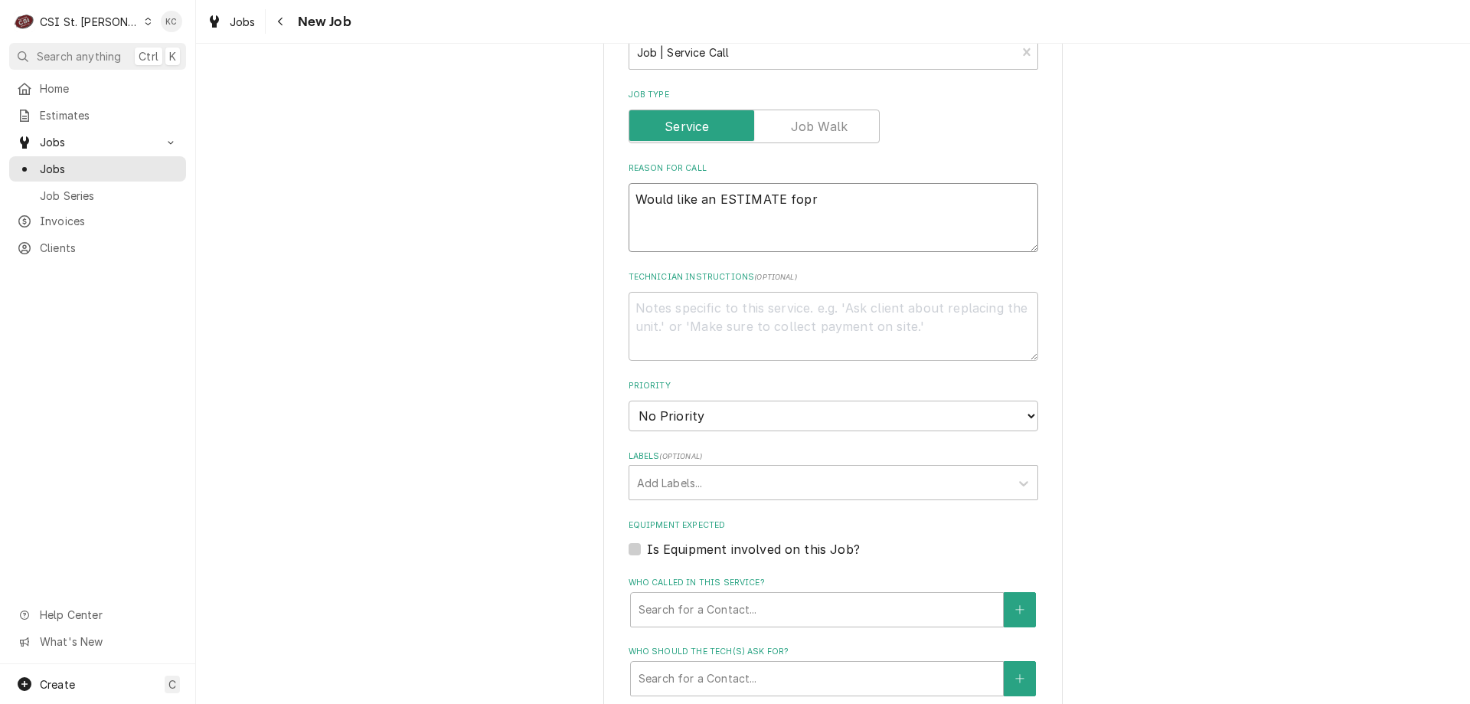
type textarea "x"
type textarea "Would like an ESTIMATE fop"
type textarea "x"
type textarea "Would like an ESTIMATE fo"
type textarea "x"
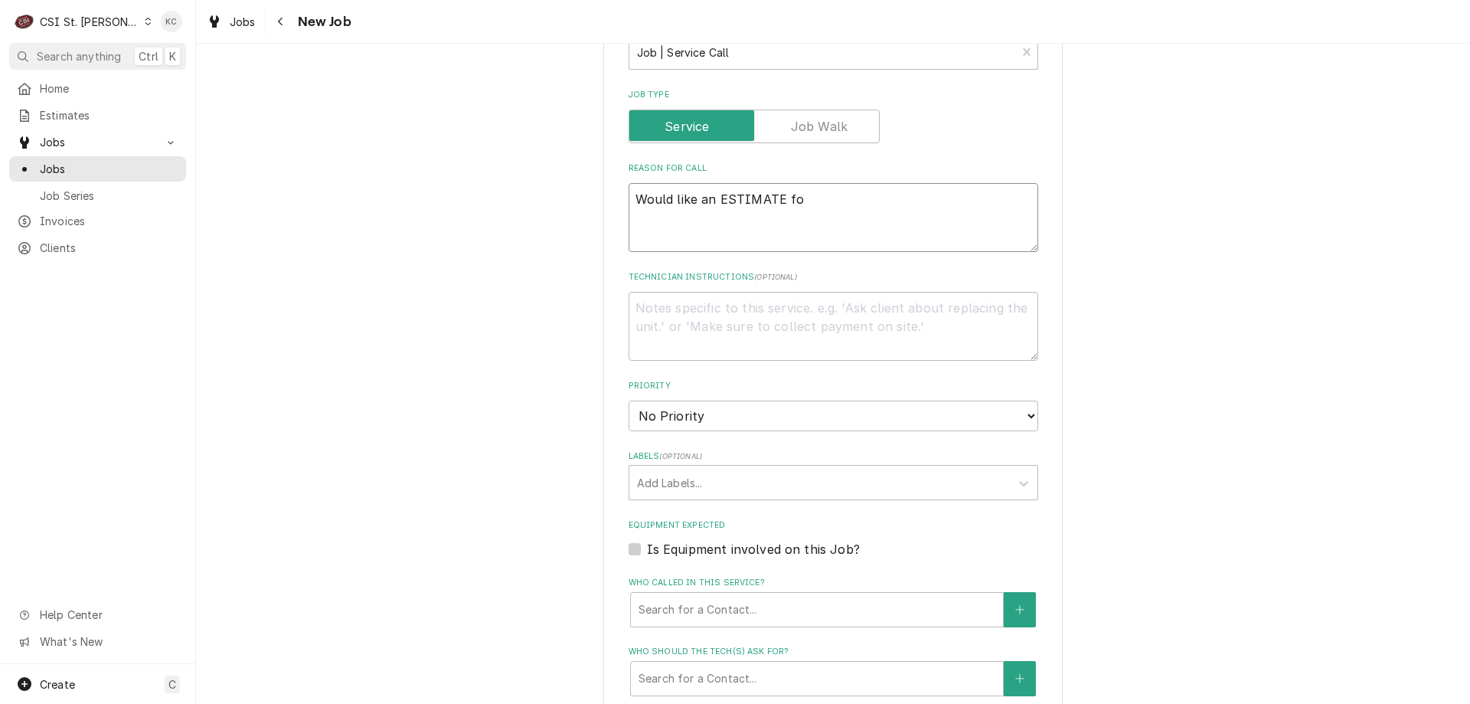
type textarea "Would like an ESTIMATE for"
type textarea "x"
type textarea "Would like an ESTIMATE for"
type textarea "x"
type textarea "Would like an ESTIMATE for r"
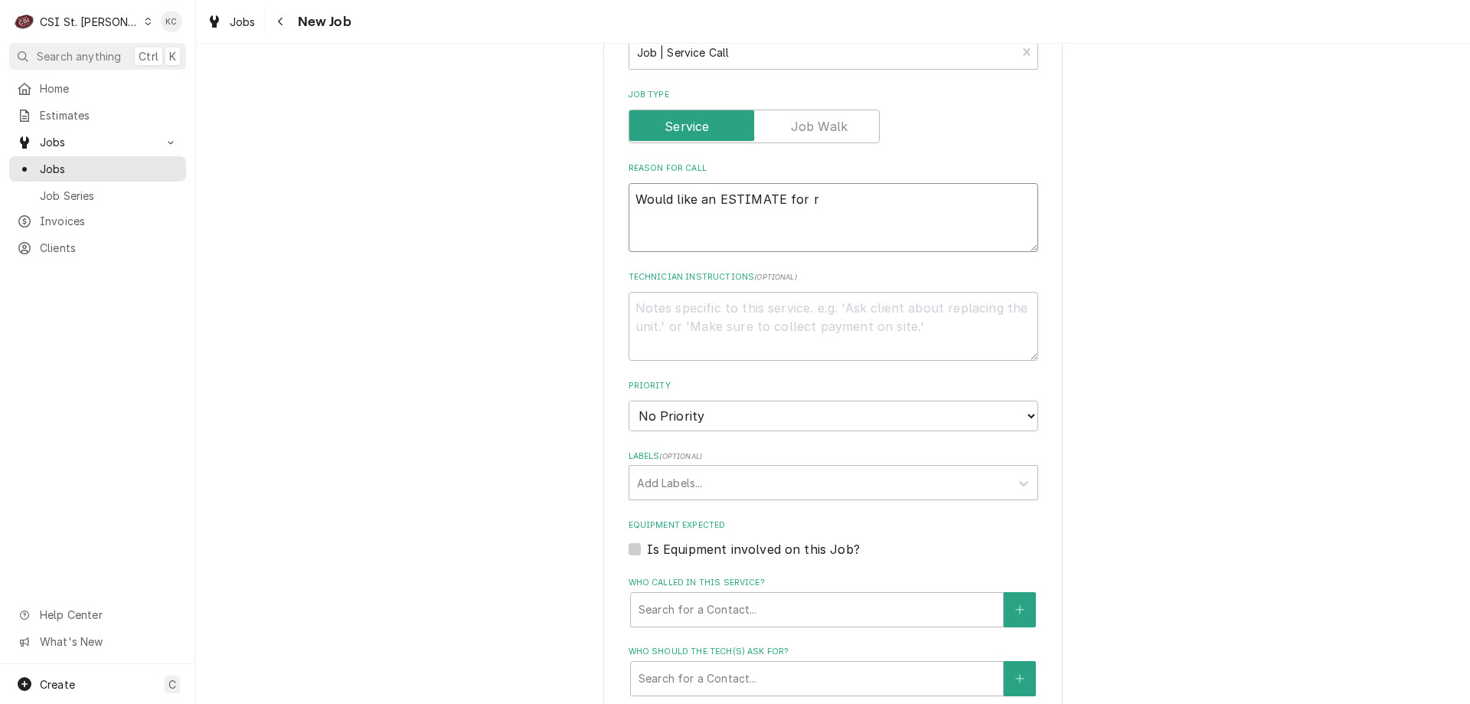
type textarea "x"
type textarea "Would like an ESTIMATE for re"
type textarea "x"
type textarea "Would like an ESTIMATE for rep"
type textarea "x"
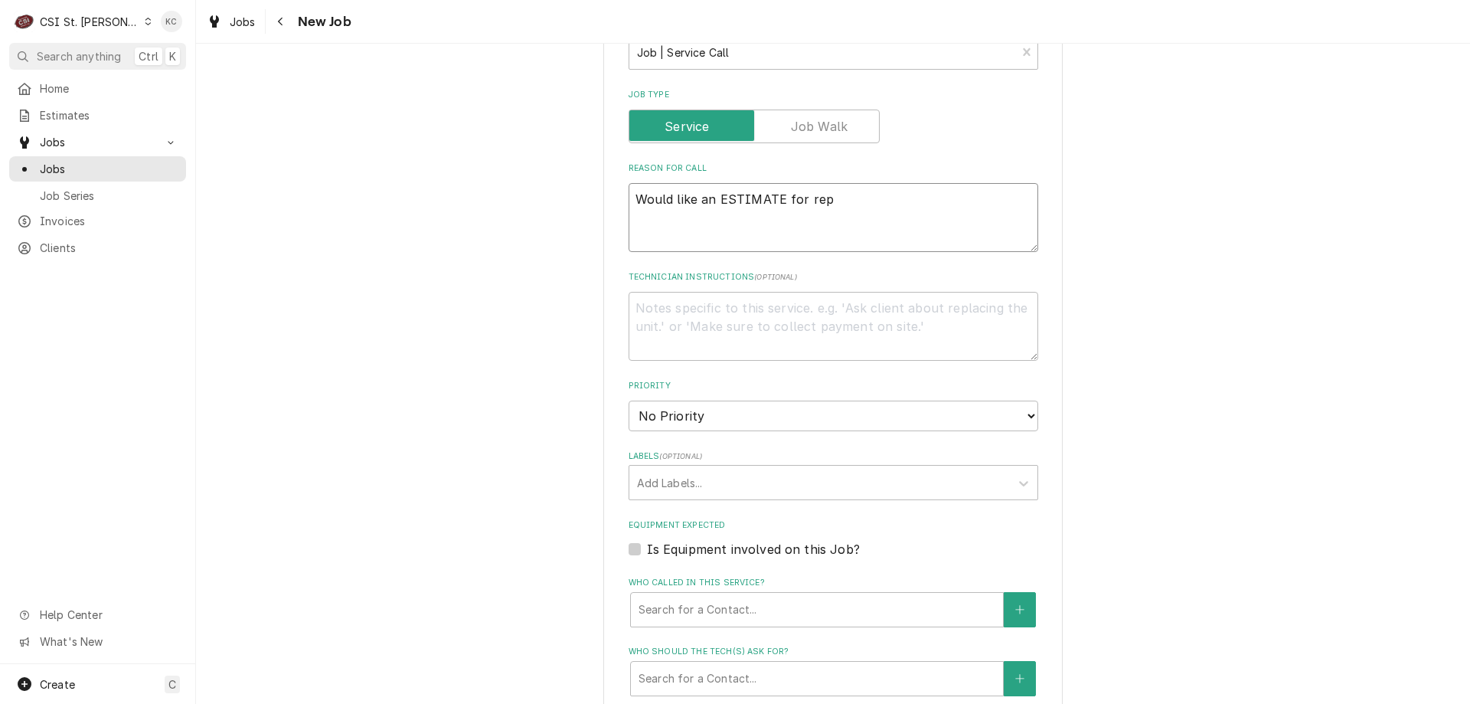
type textarea "Would like an ESTIMATE for repa"
type textarea "x"
type textarea "Would like an ESTIMATE for repai"
type textarea "x"
type textarea "Would like an ESTIMATE for repair"
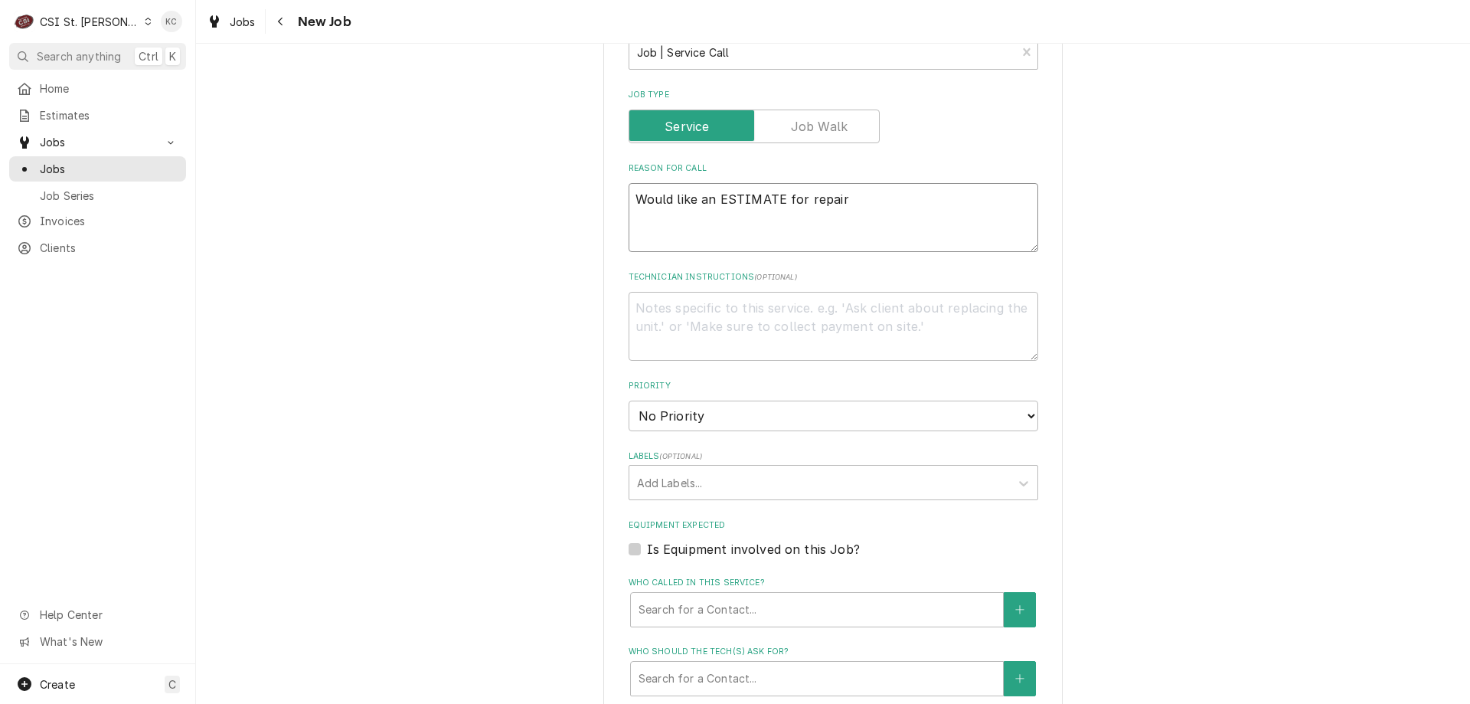
type textarea "x"
type textarea "Would like an ESTIMATE for repair o"
type textarea "x"
type textarea "Would like an ESTIMATE for repair on"
type textarea "x"
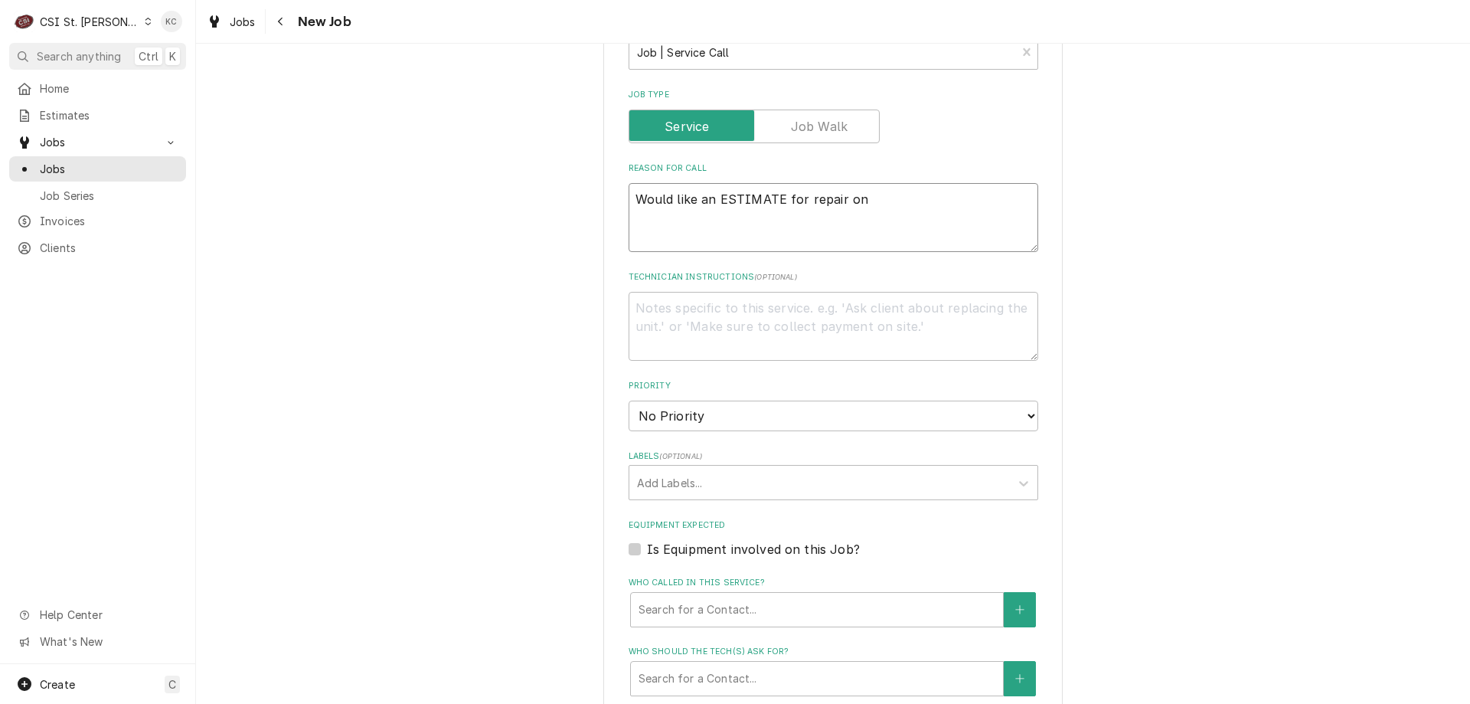
type textarea "Would like an ESTIMATE for repair on"
type textarea "x"
type textarea "Would like an ESTIMATE for repair on B"
type textarea "x"
type textarea "Would like an ESTIMATE for repair on Bl"
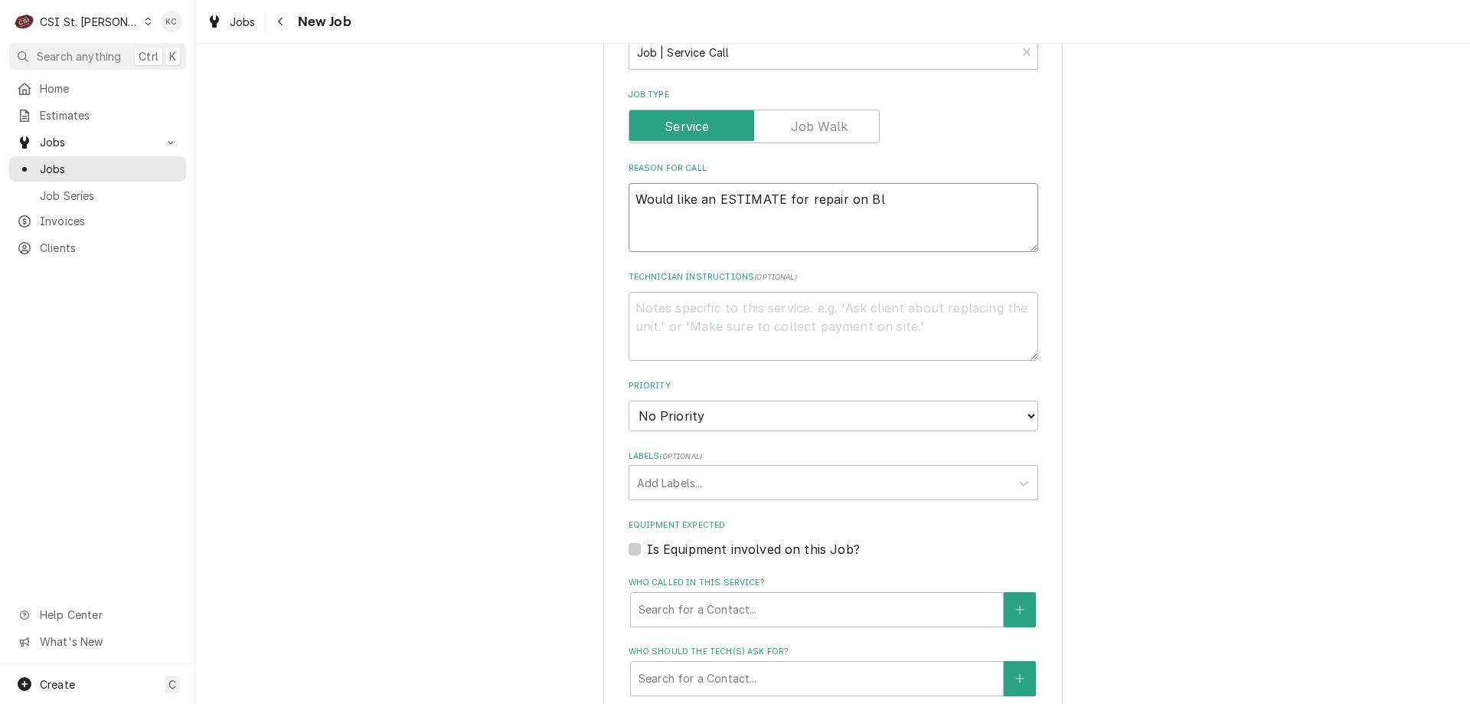
type textarea "x"
type textarea "Would like an ESTIMATE for repair on Bla"
type textarea "x"
type textarea "Would like an ESTIMATE for repair on Blas"
type textarea "x"
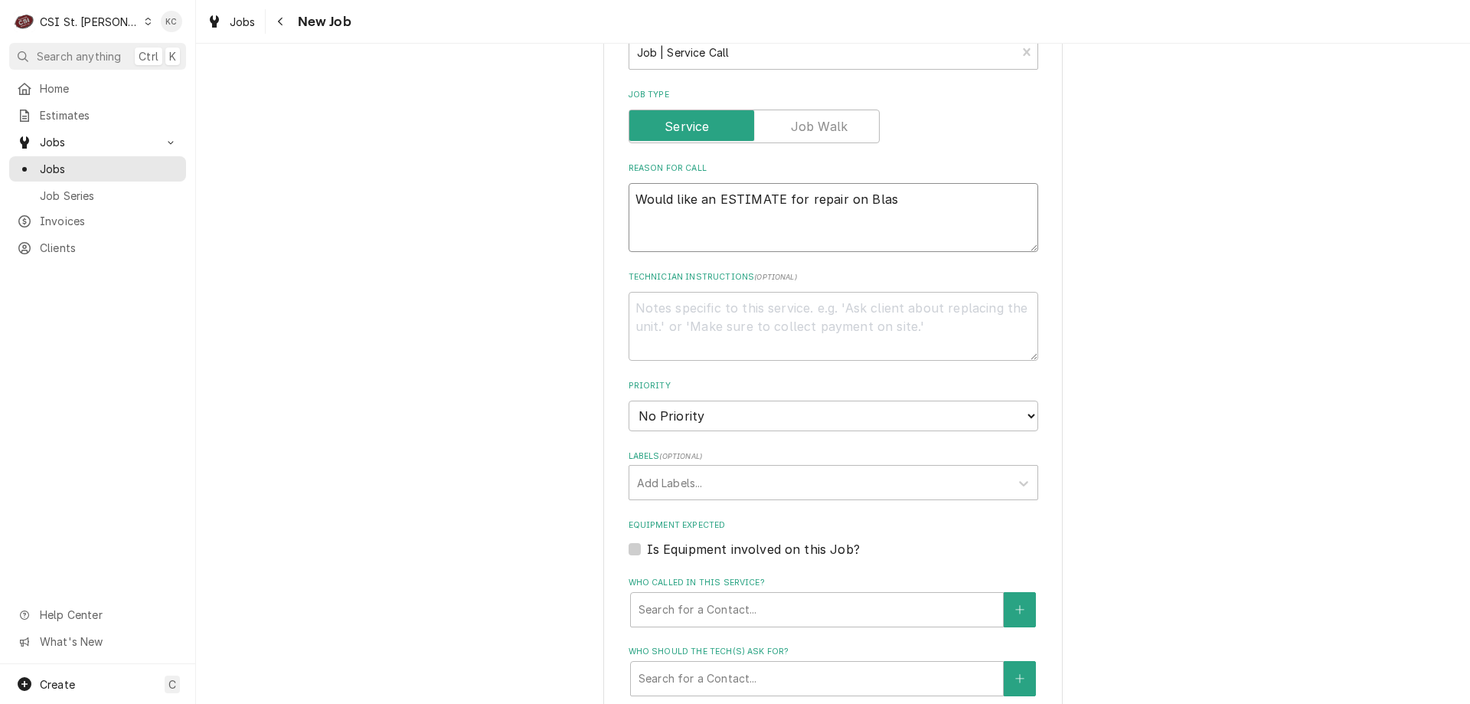
type textarea "Would like an ESTIMATE for repair on Blast"
type textarea "x"
type textarea "Would like an ESTIMATE for repair on Blast C"
type textarea "x"
type textarea "Would like an ESTIMATE for repair on Blast Ch"
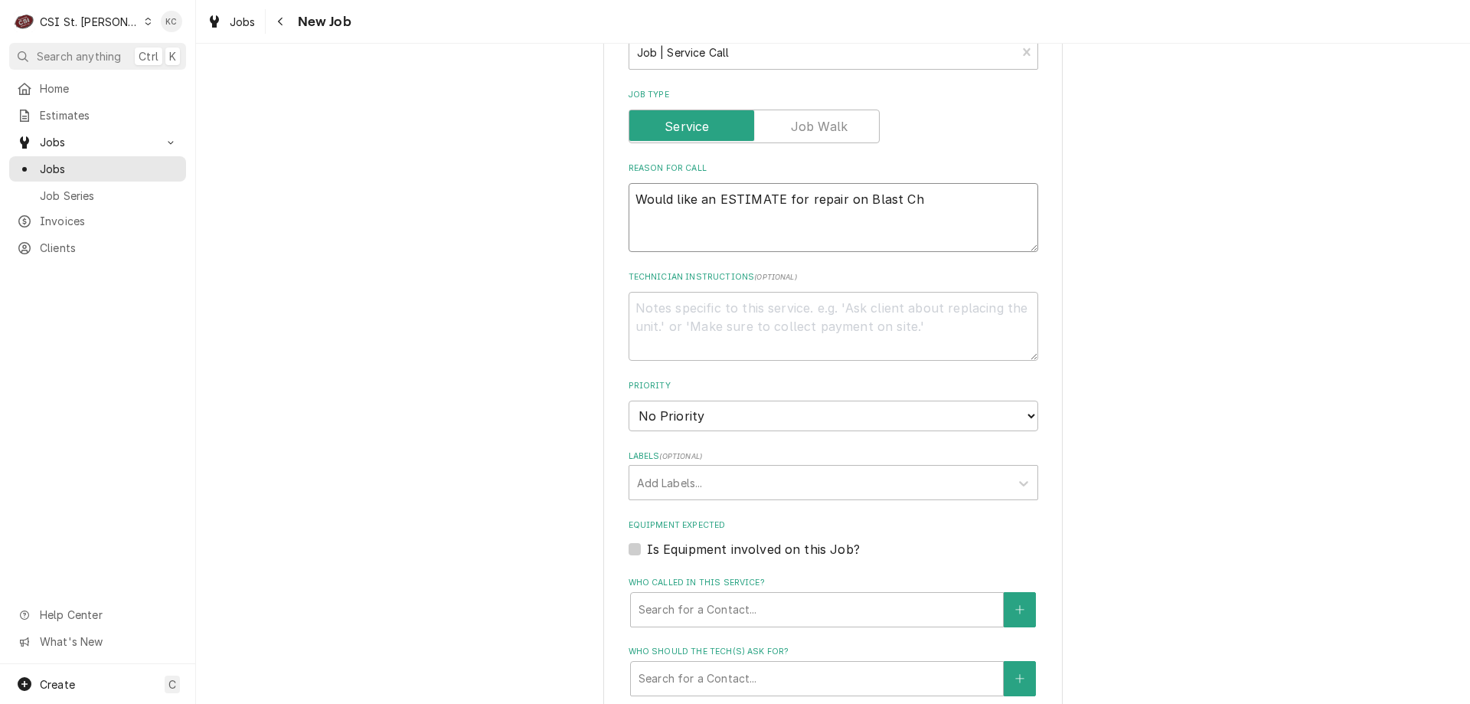
type textarea "x"
type textarea "Would like an ESTIMATE for repair on Blast Chi"
type textarea "x"
type textarea "Would like an ESTIMATE for repair on Blast Chil"
type textarea "x"
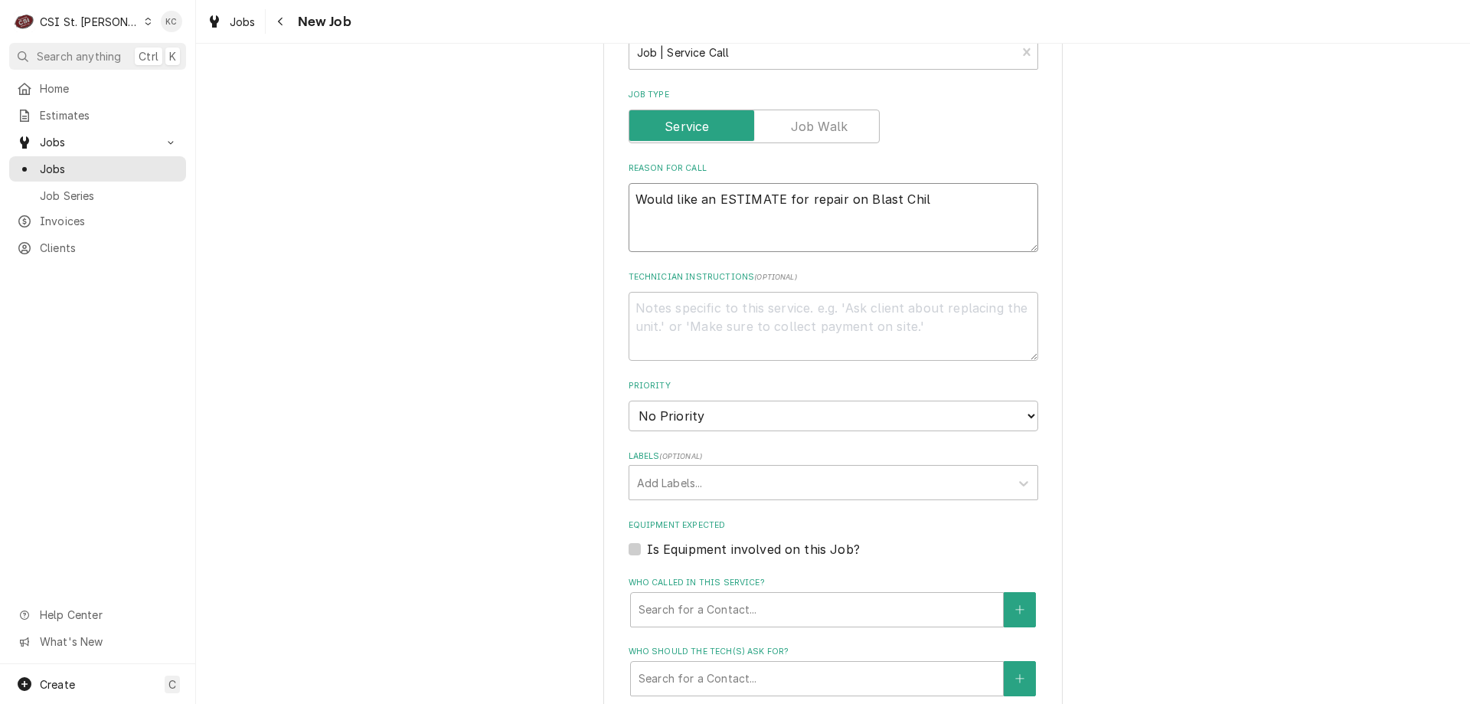
type textarea "Would like an ESTIMATE for repair on Blast Chill"
type textarea "x"
type textarea "Would like an ESTIMATE for repair on Blast Chille"
type textarea "x"
type textarea "Would like an ESTIMATE for repair on Blast Chiller"
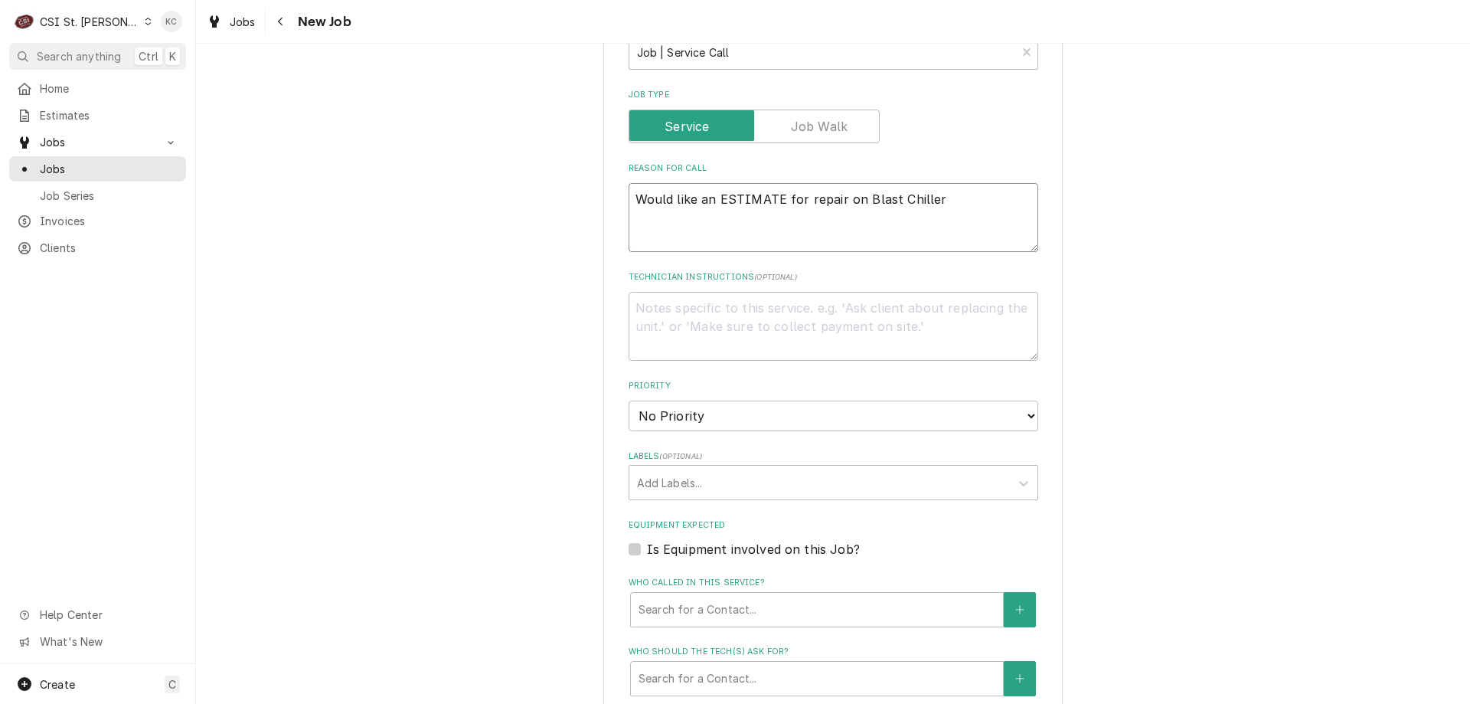
type textarea "x"
type textarea "Would like an ESTIMATE for repair on Blast Chiller"
type textarea "x"
type textarea "Would like an ESTIMATE for repair on Blast Chiller"
click at [711, 313] on textarea "Technician Instructions ( optional )" at bounding box center [834, 326] width 410 height 69
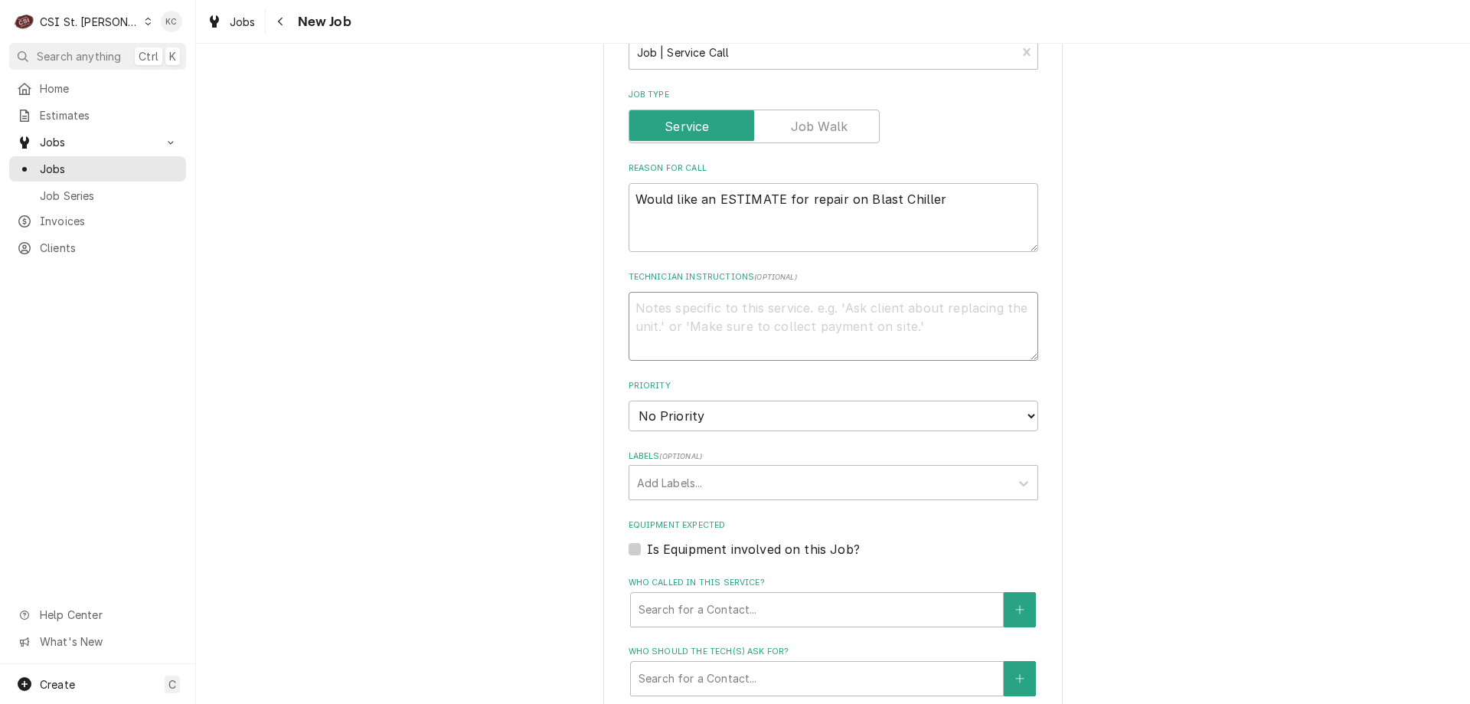
click at [672, 301] on textarea "Technician Instructions ( optional )" at bounding box center [834, 326] width 410 height 69
paste textarea "Audrey Kellerman 618.402.3954"
type textarea "x"
type textarea "Audrey Kellerman 618.402.3954"
click at [764, 306] on textarea "Audrey Kellerman 618.402.3954" at bounding box center [834, 326] width 410 height 69
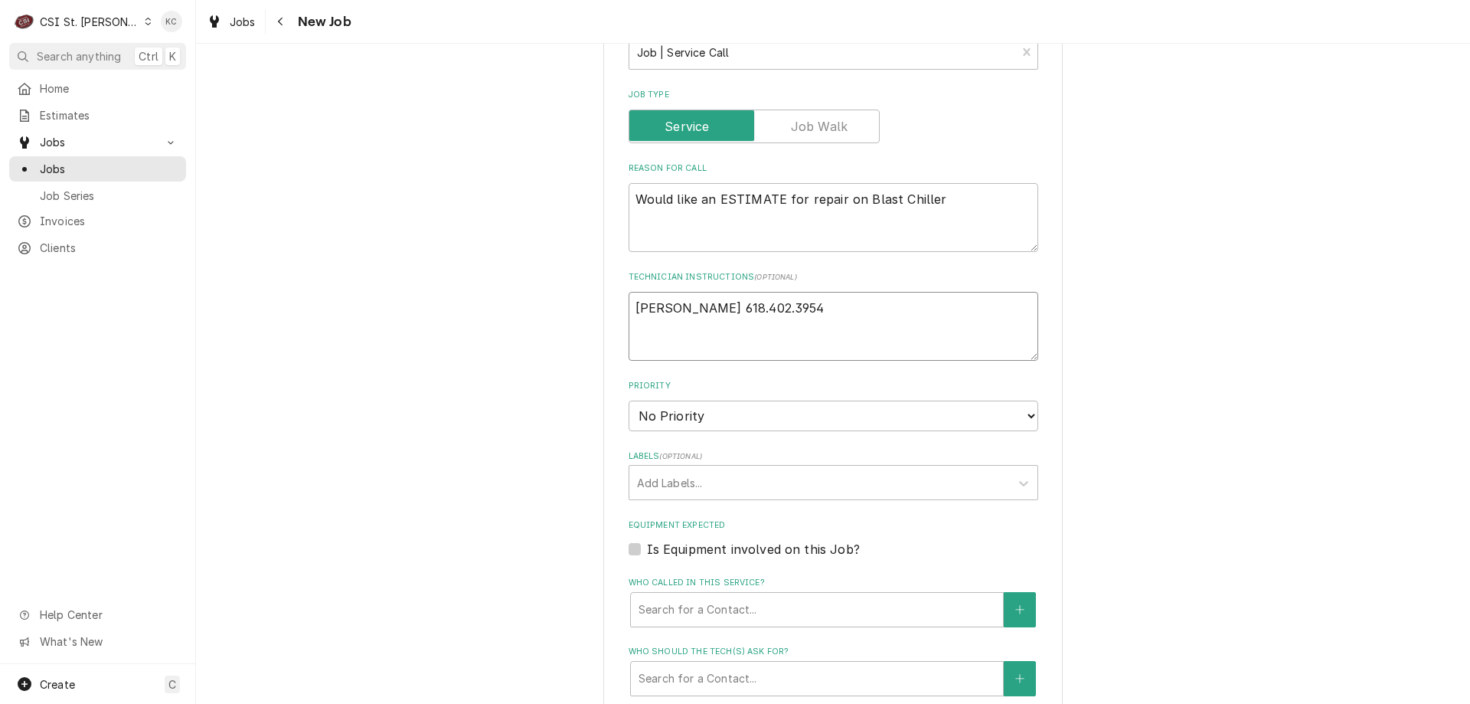
type textarea "x"
type textarea "Audrey Kellerman 618402.3954"
type textarea "x"
type textarea "Audrey Kellerman 618 402.3954"
type textarea "x"
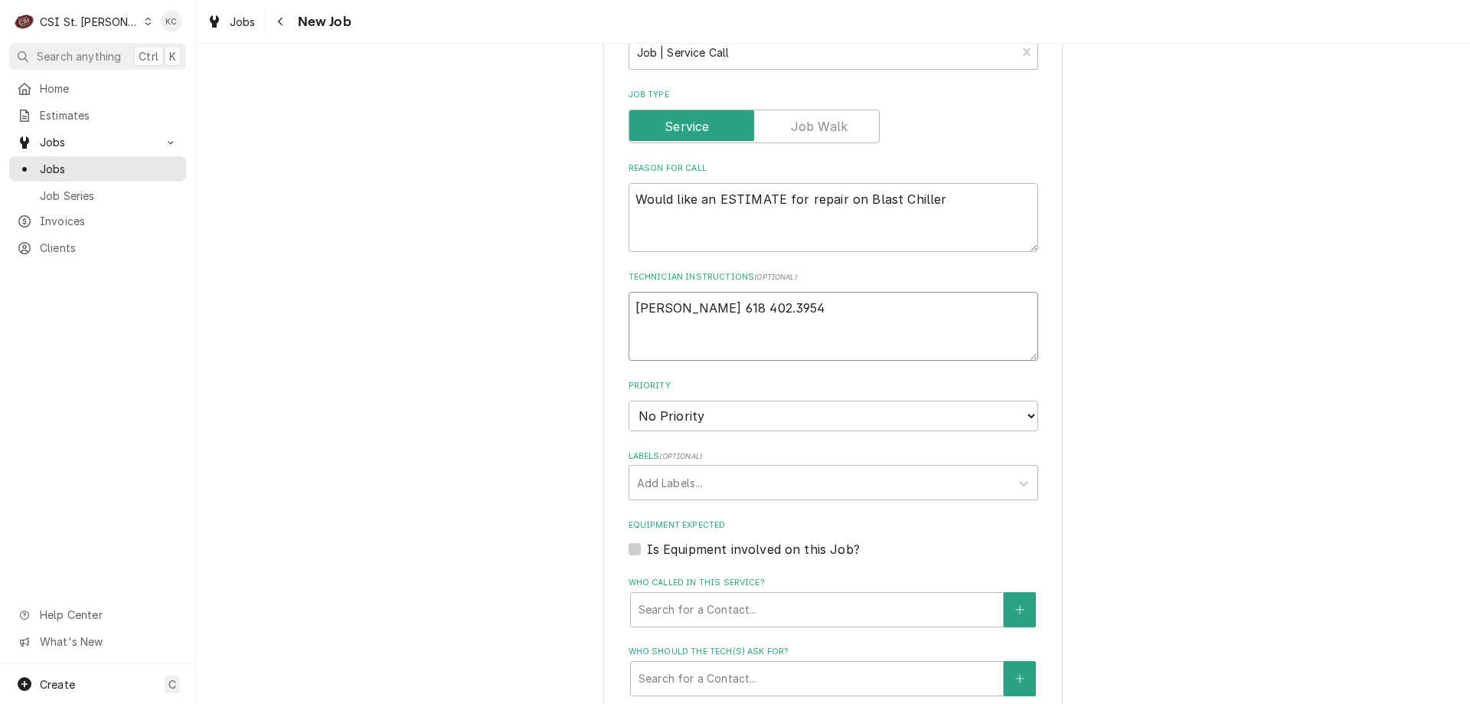
type textarea "Audrey Kellerman 618 4023954"
type textarea "x"
type textarea "Audrey Kellerman 618 402-3954"
click at [897, 300] on textarea "Audrey Kellerman 618 402-3954" at bounding box center [834, 326] width 410 height 69
type textarea "x"
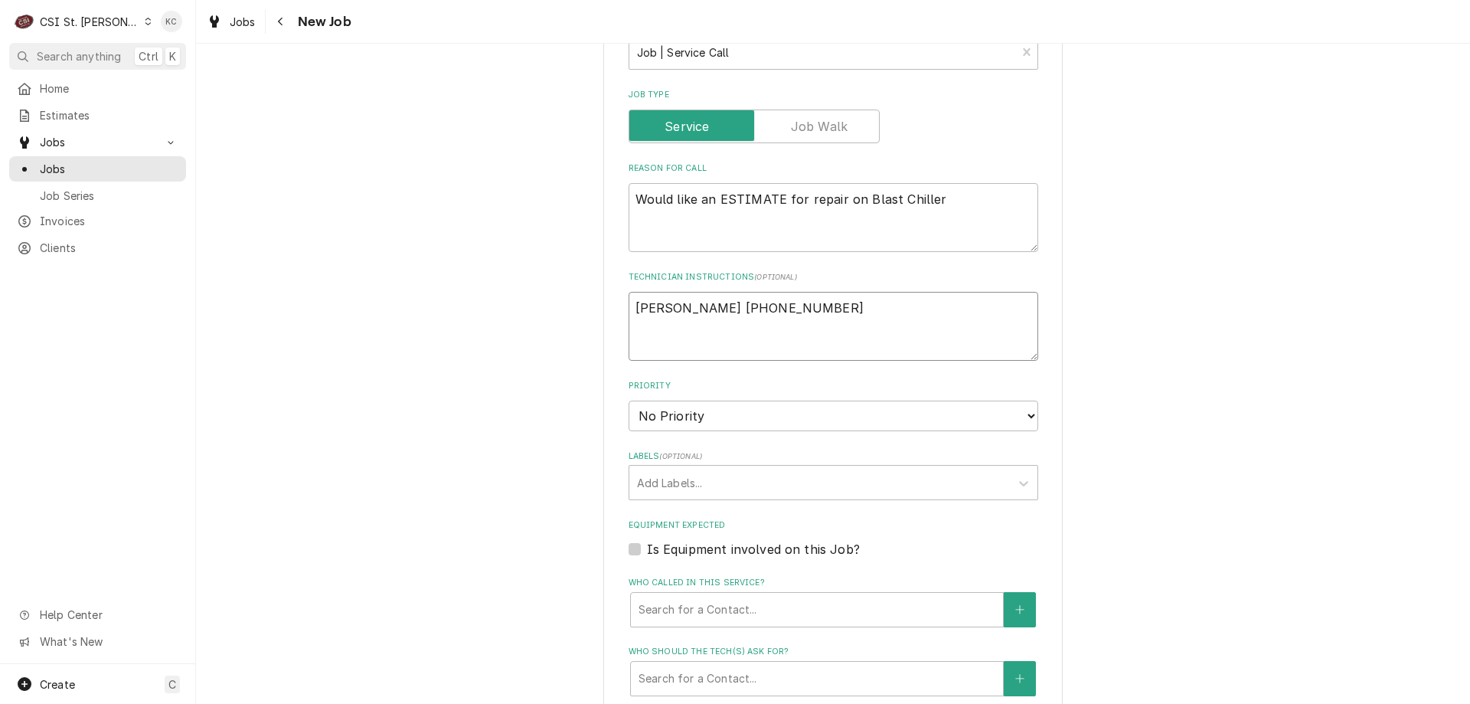
type textarea "Audrey Kellerman 618 402-3954"
type textarea "x"
type textarea "Audrey Kellerman 618 402-3954"
type textarea "x"
type textarea "Audrey Kellerman 618 402-3954 7"
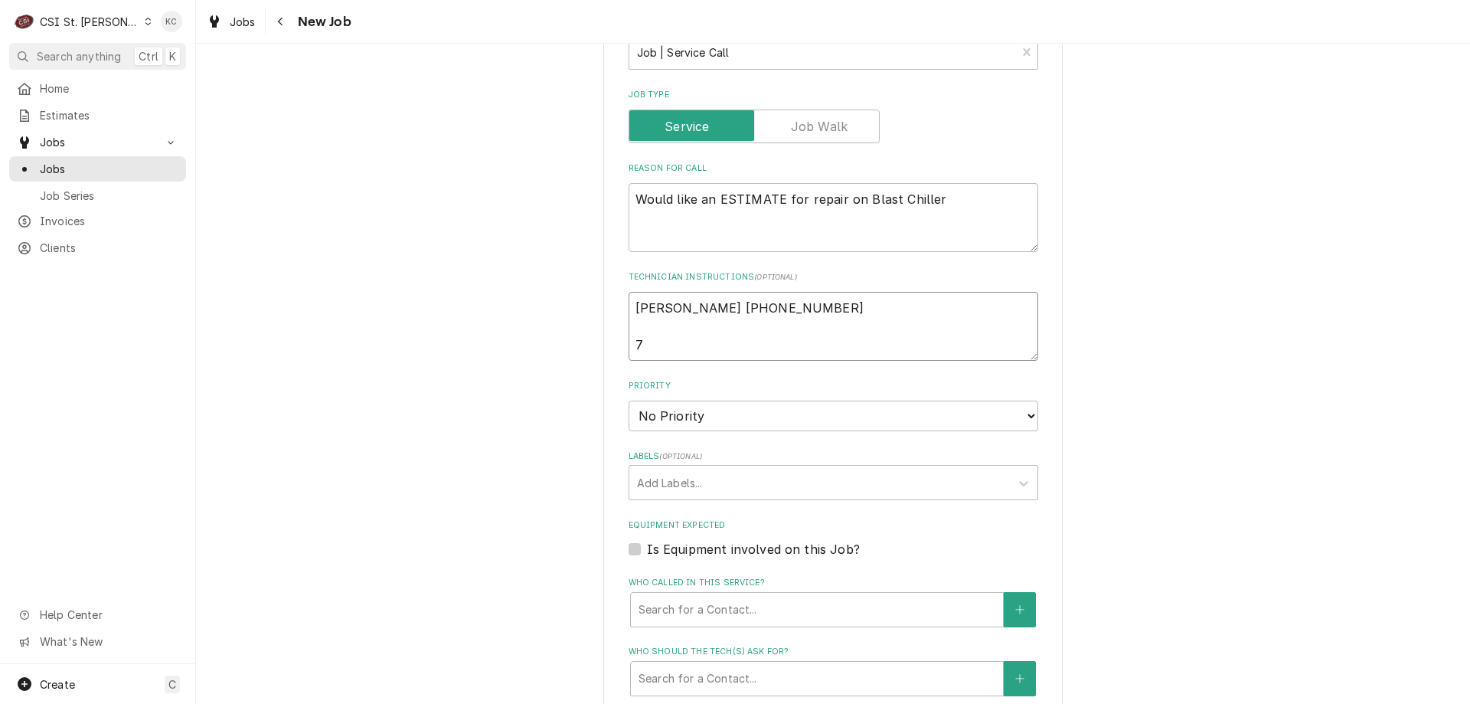
type textarea "x"
type textarea "Audrey Kellerman 618 402-3954 7a"
type textarea "x"
type textarea "Audrey Kellerman 618 402-3954 7am"
type textarea "x"
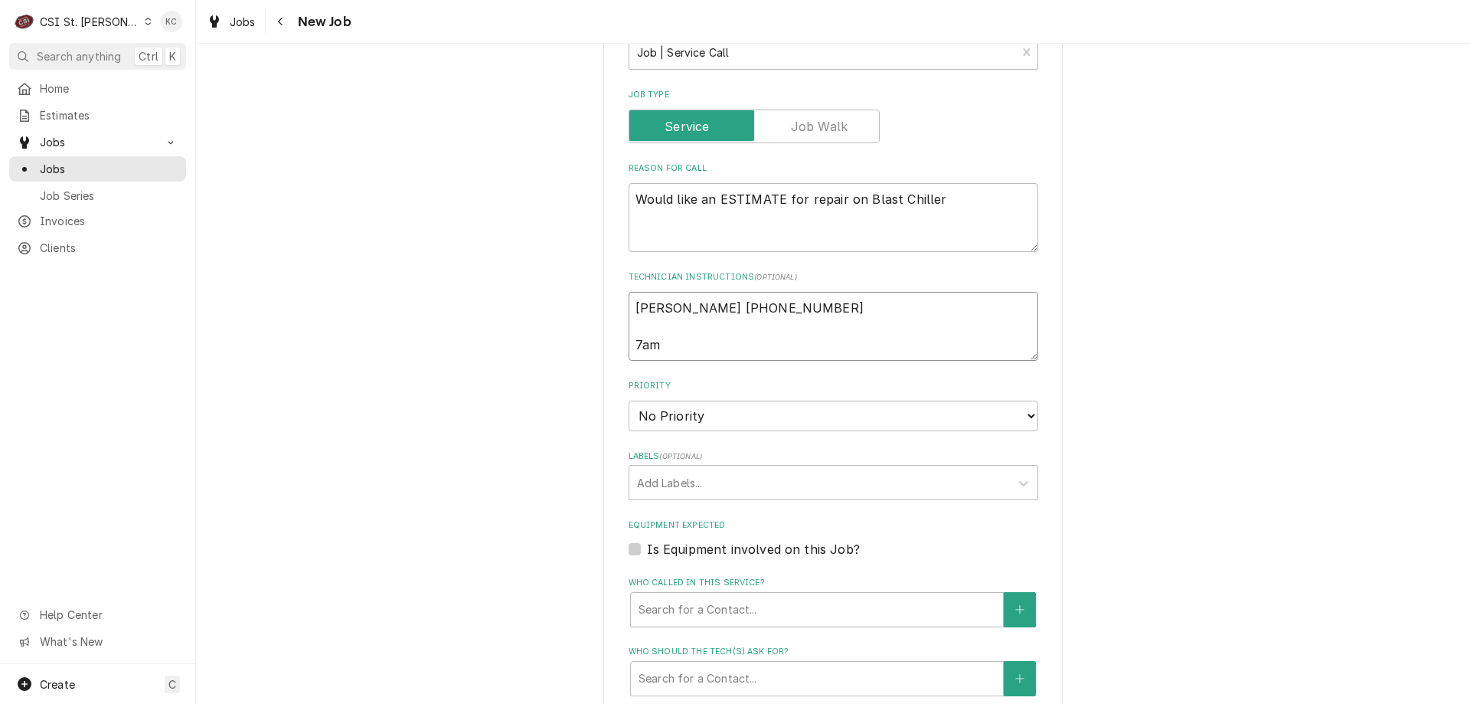
type textarea "Audrey Kellerman 618 402-3954 7am"
type textarea "x"
type textarea "Audrey Kellerman 618 402-3954 7am -"
type textarea "x"
type textarea "Audrey Kellerman 618 402-3954 7am -"
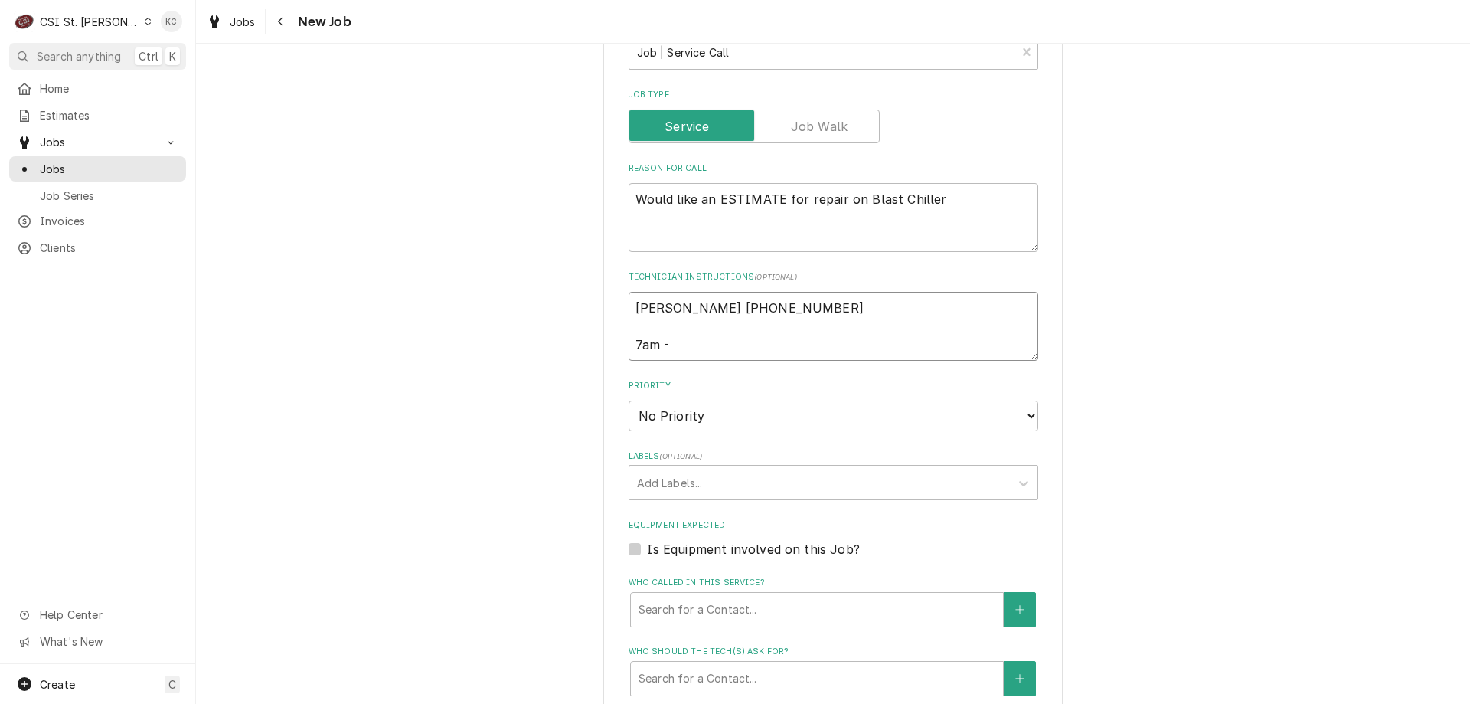
type textarea "x"
type textarea "Audrey Kellerman 618 402-3954 7am - 4"
type textarea "x"
type textarea "Audrey Kellerman 618 402-3954 7am - 4p"
type textarea "x"
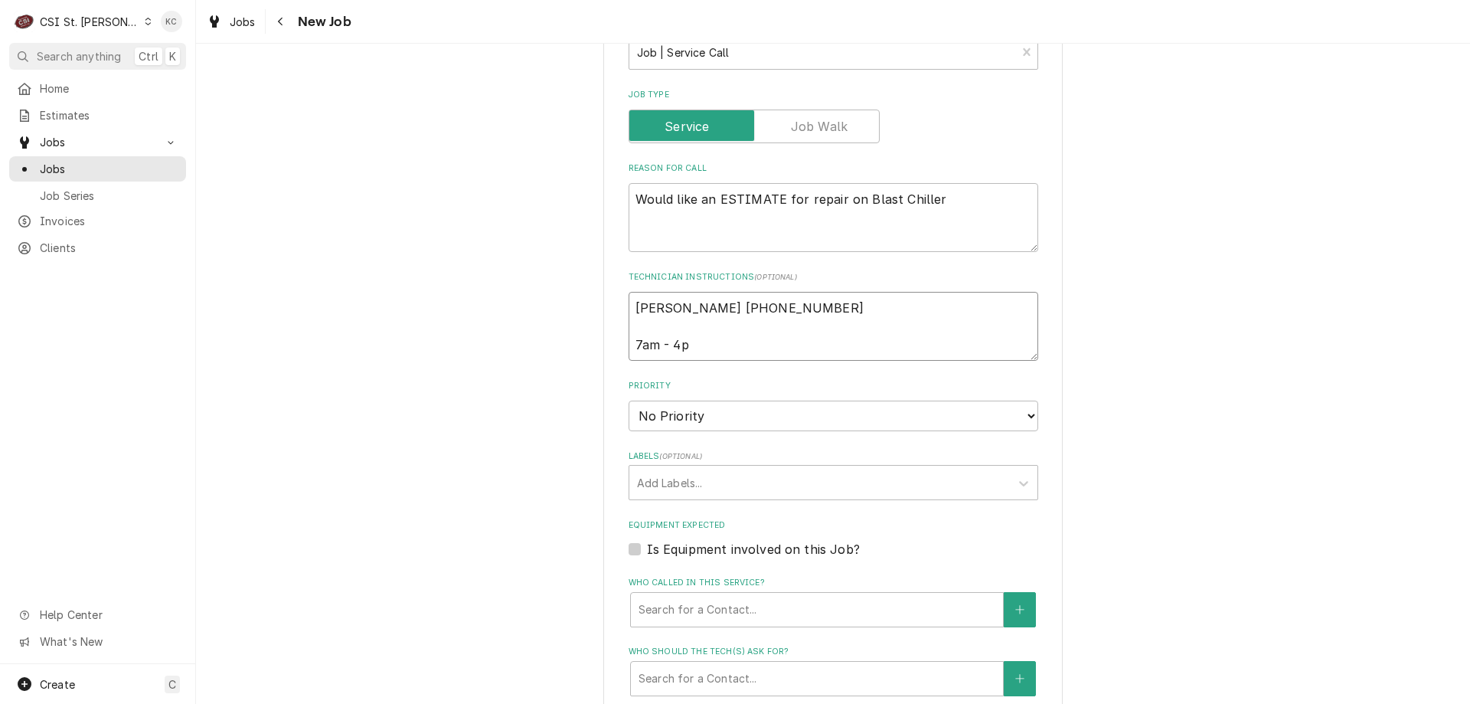
type textarea "Audrey Kellerman 618 402-3954 7am - 4pm"
type textarea "x"
type textarea "Audrey Kellerman 618 402-3954 7am - 4pm"
type textarea "x"
type textarea "Audrey Kellerman 618 402-3954 7am - 4pm"
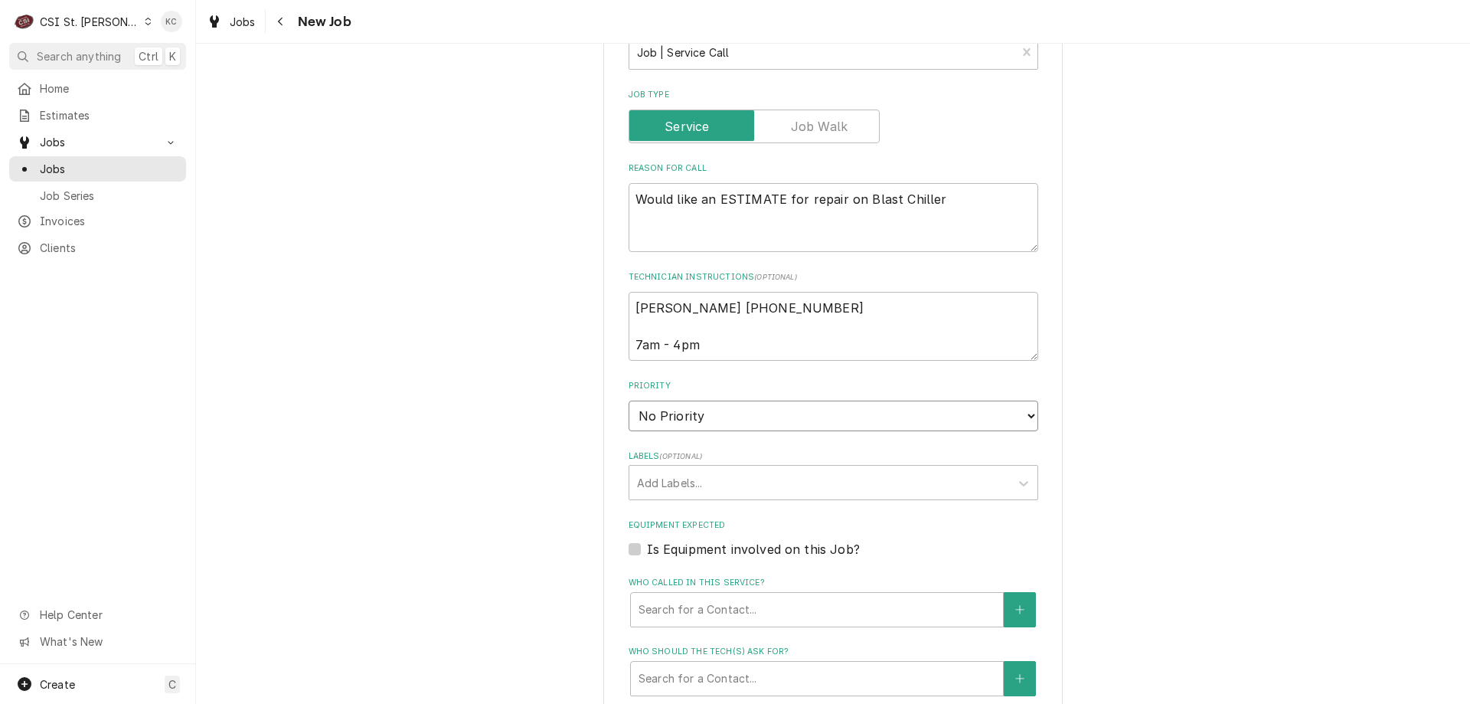
click at [790, 412] on select "No Priority Urgent High Medium Low" at bounding box center [834, 415] width 410 height 31
select select "4"
click at [629, 400] on select "No Priority Urgent High Medium Low" at bounding box center [834, 415] width 410 height 31
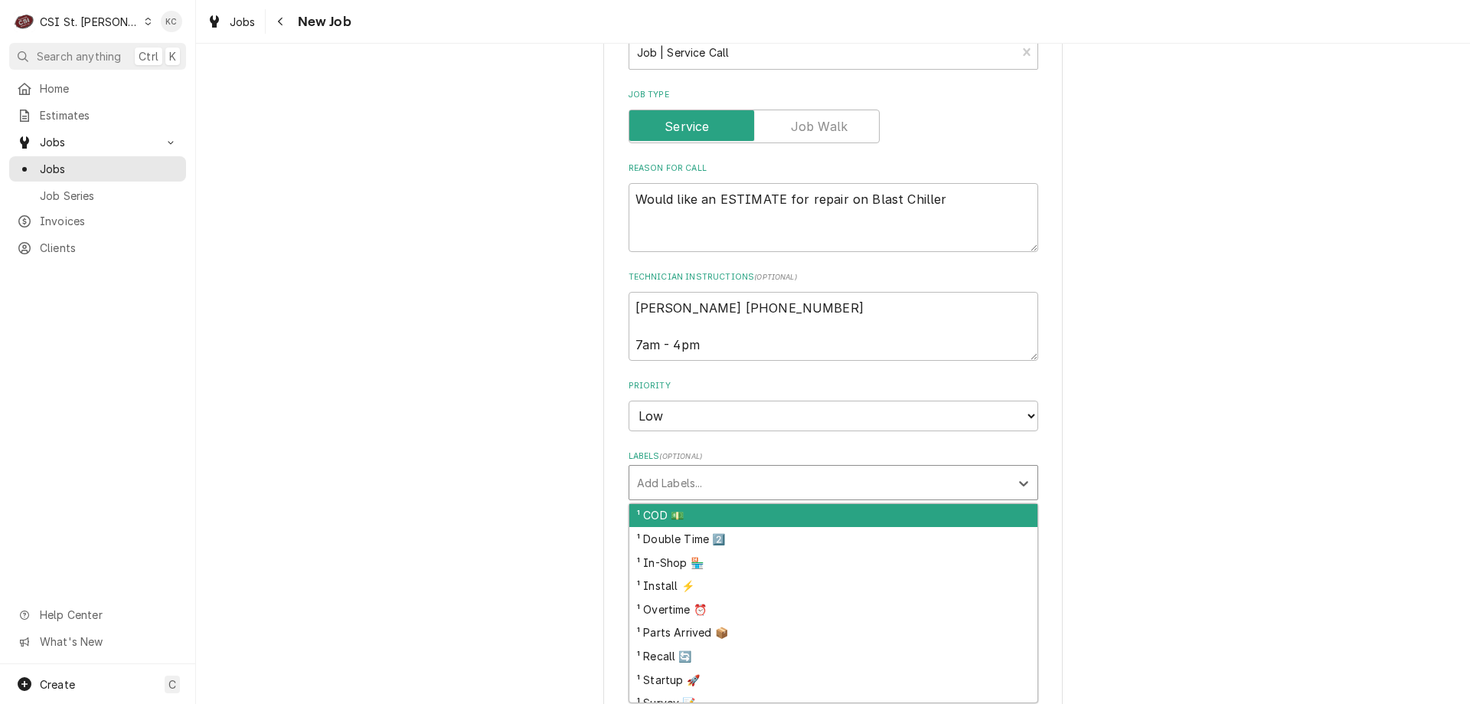
click at [763, 482] on div "Labels" at bounding box center [819, 483] width 365 height 28
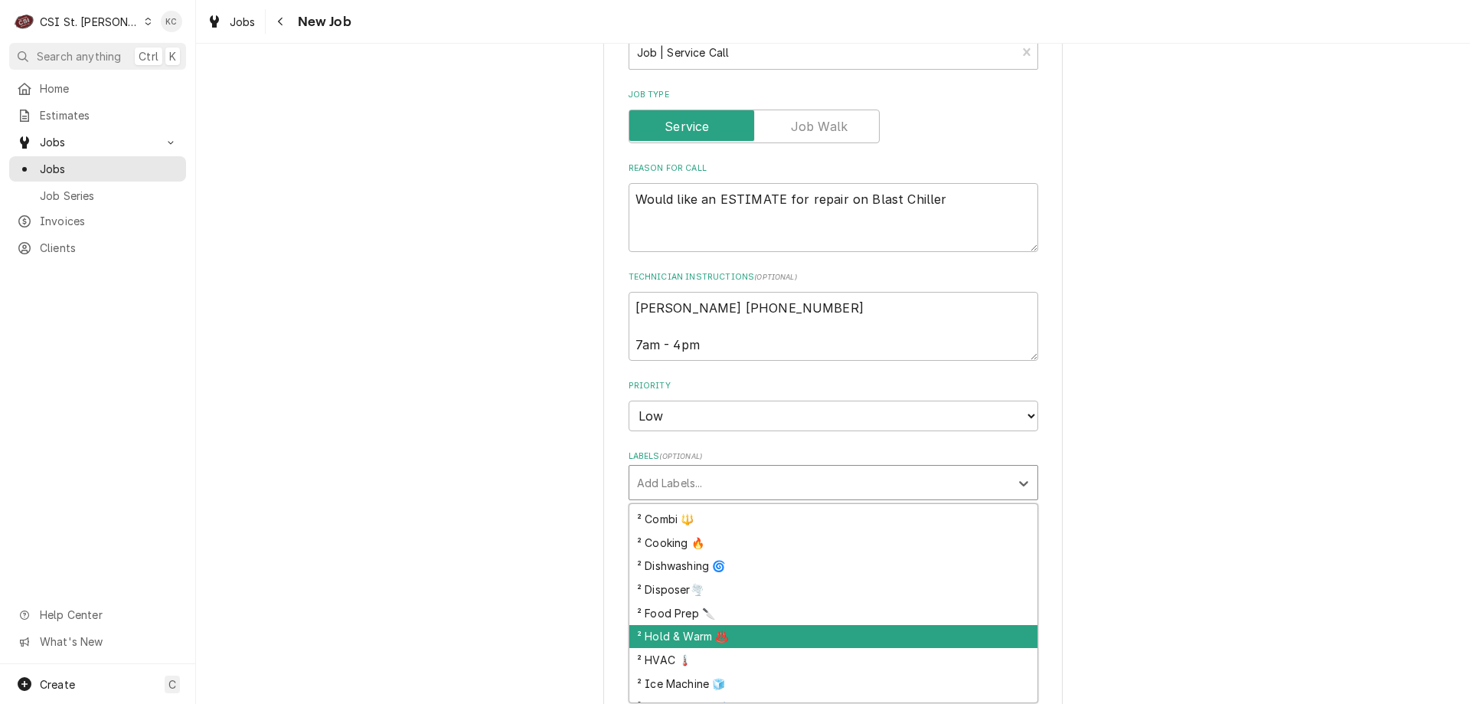
scroll to position [230, 0]
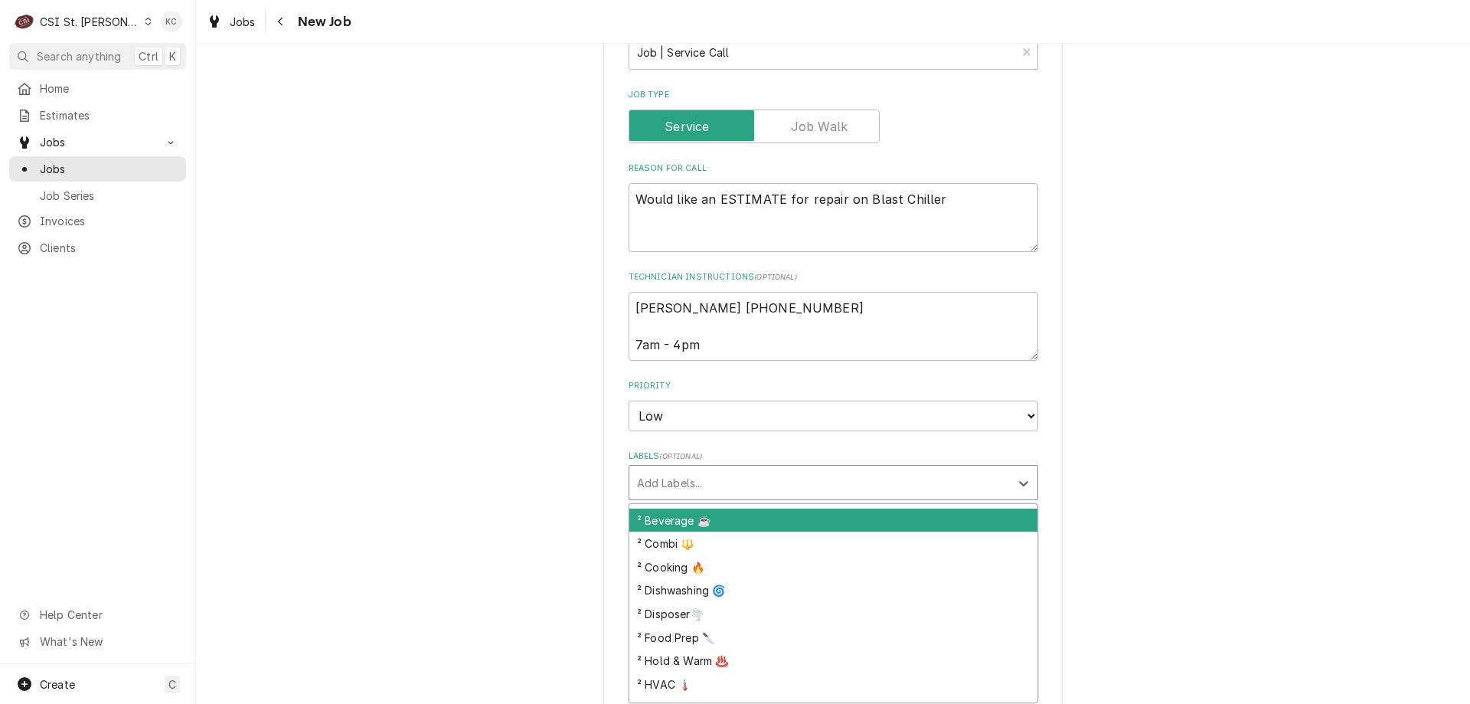
click at [802, 527] on div "² Beverage ☕️" at bounding box center [833, 520] width 408 height 24
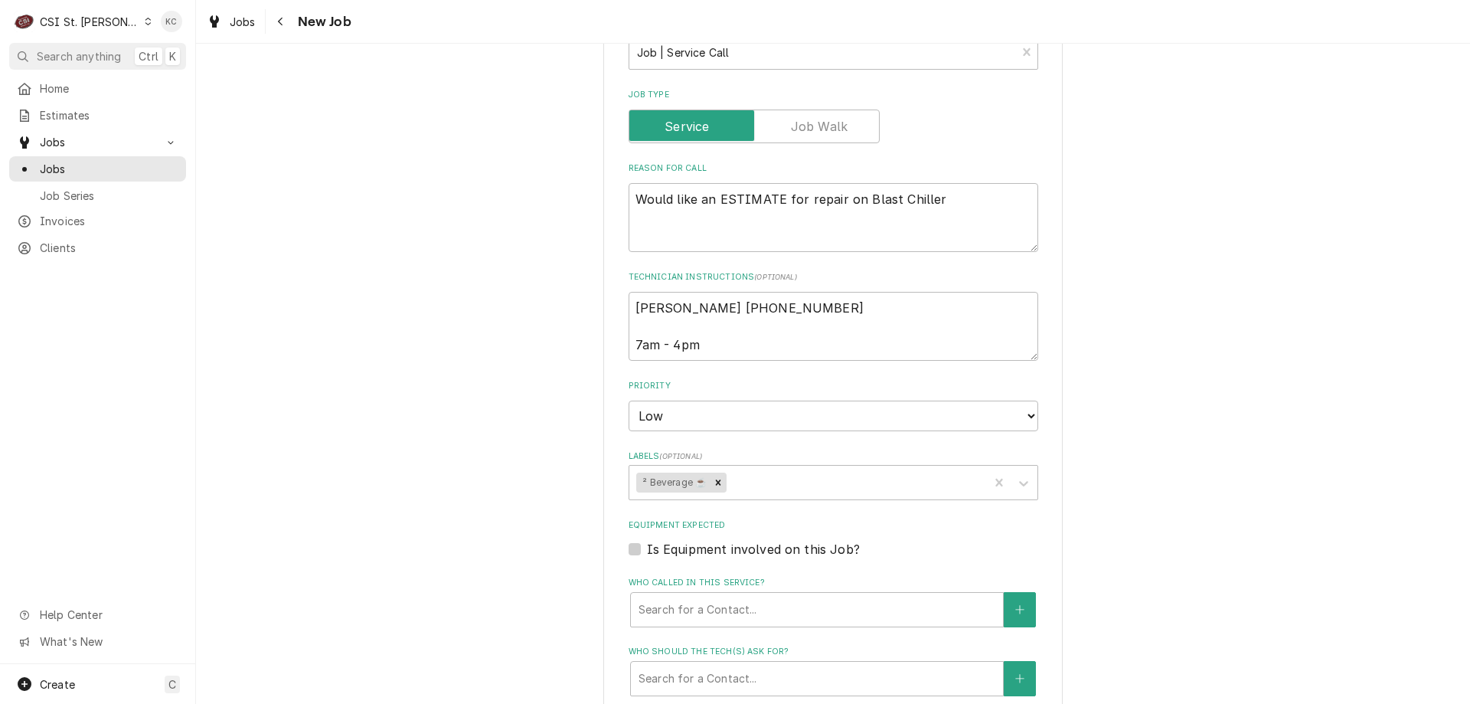
click at [1107, 528] on div "Please provide the following information to create a job: Client Details Client…" at bounding box center [833, 350] width 1274 height 1806
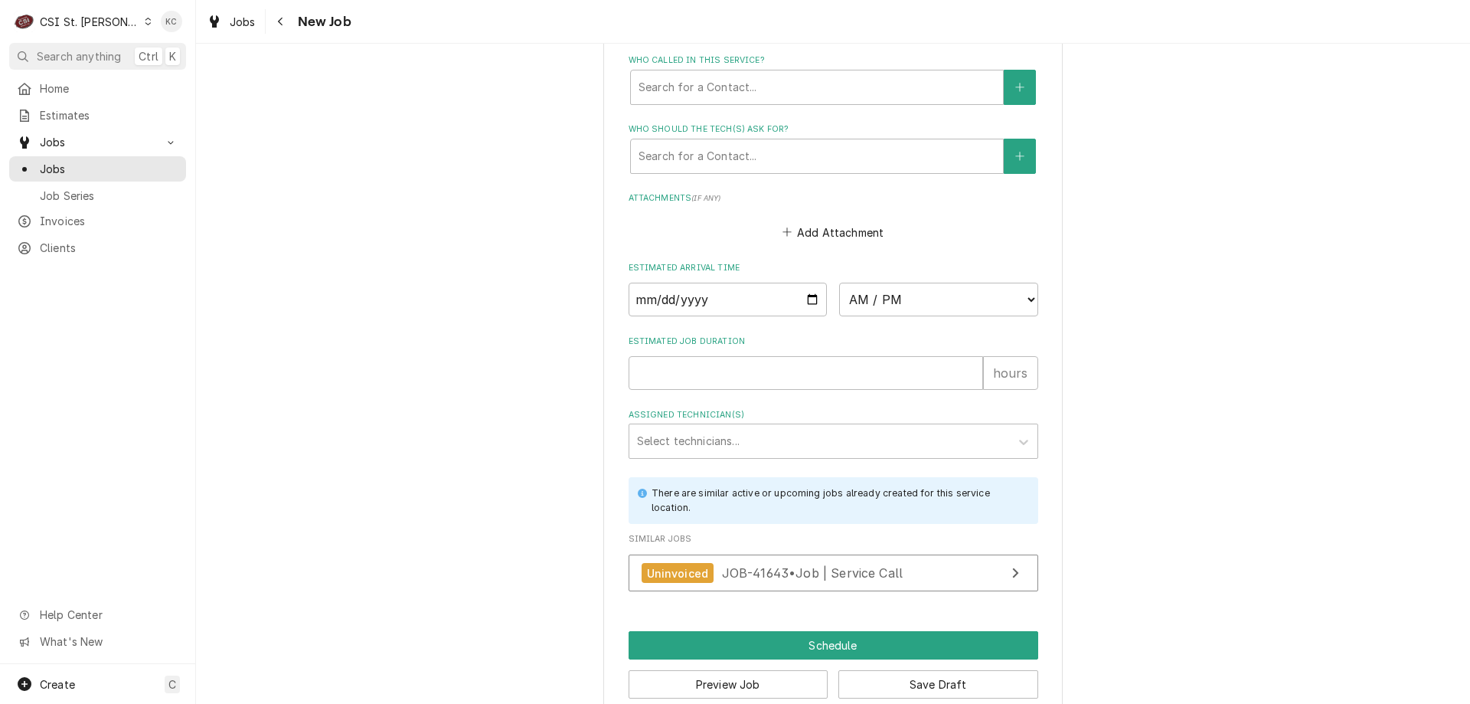
scroll to position [1149, 0]
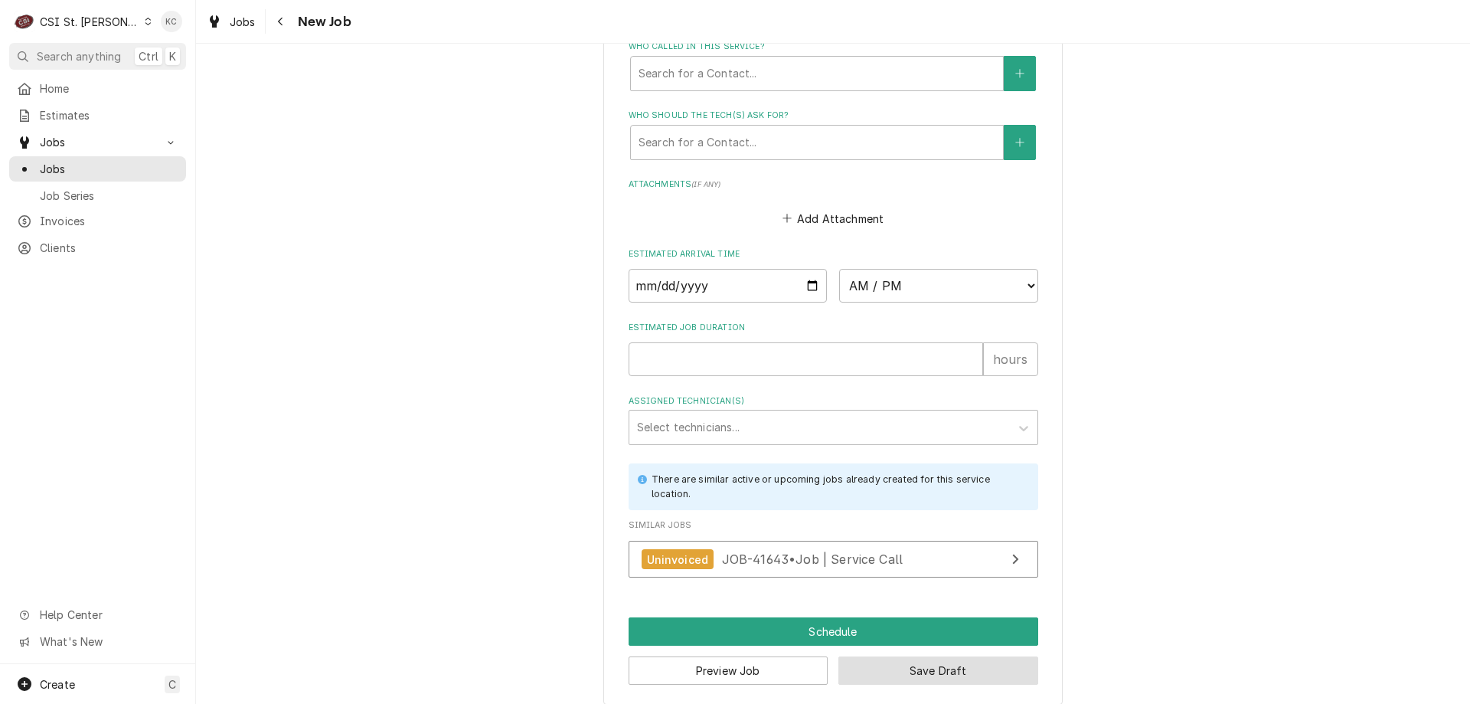
click at [953, 660] on button "Save Draft" at bounding box center [938, 670] width 200 height 28
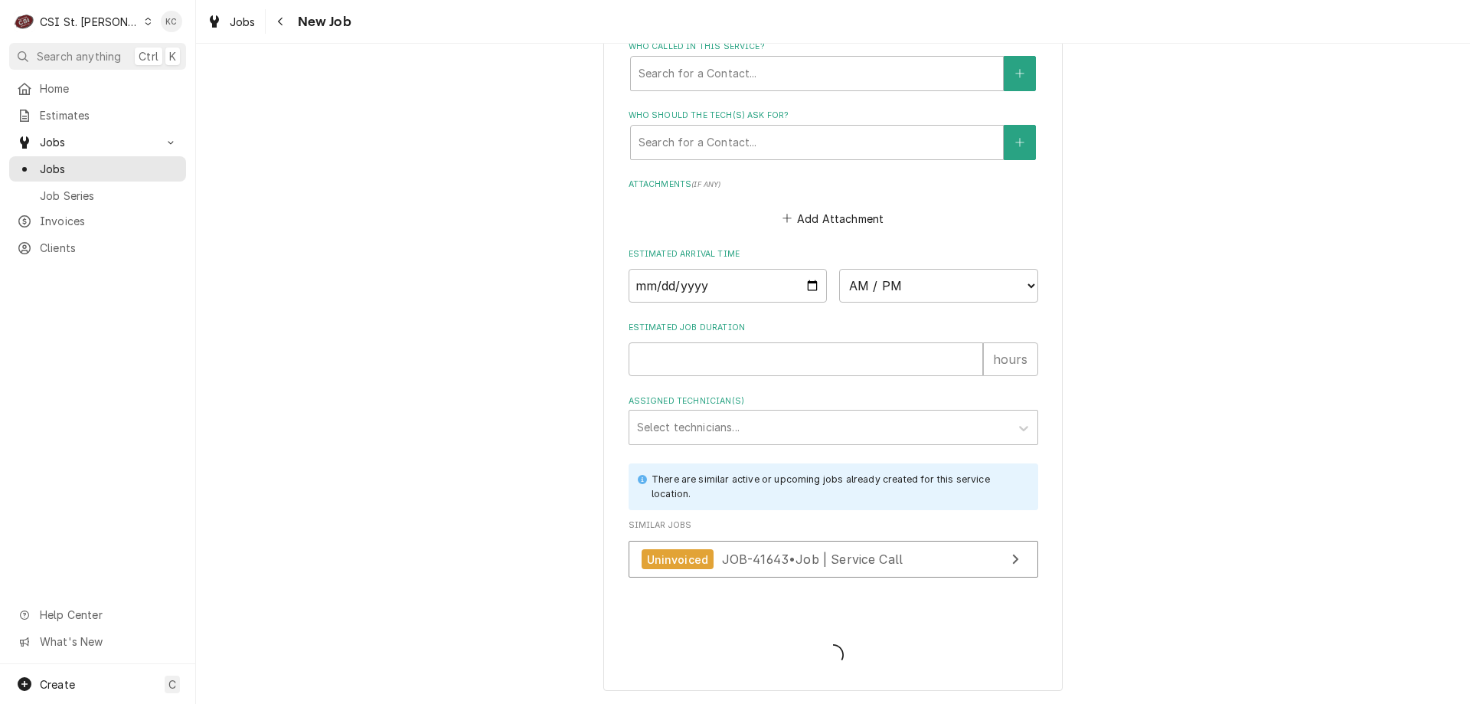
type textarea "x"
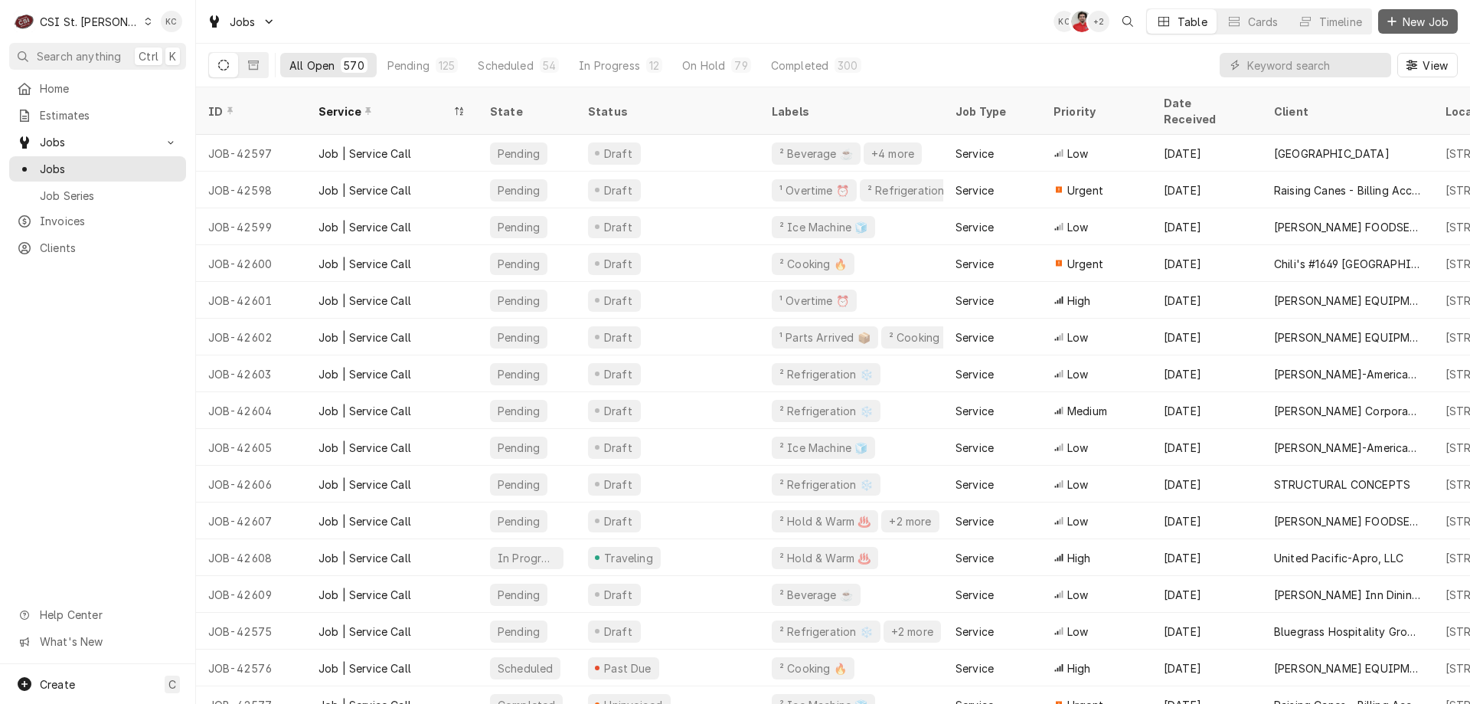
click at [1406, 24] on span "New Job" at bounding box center [1426, 22] width 52 height 16
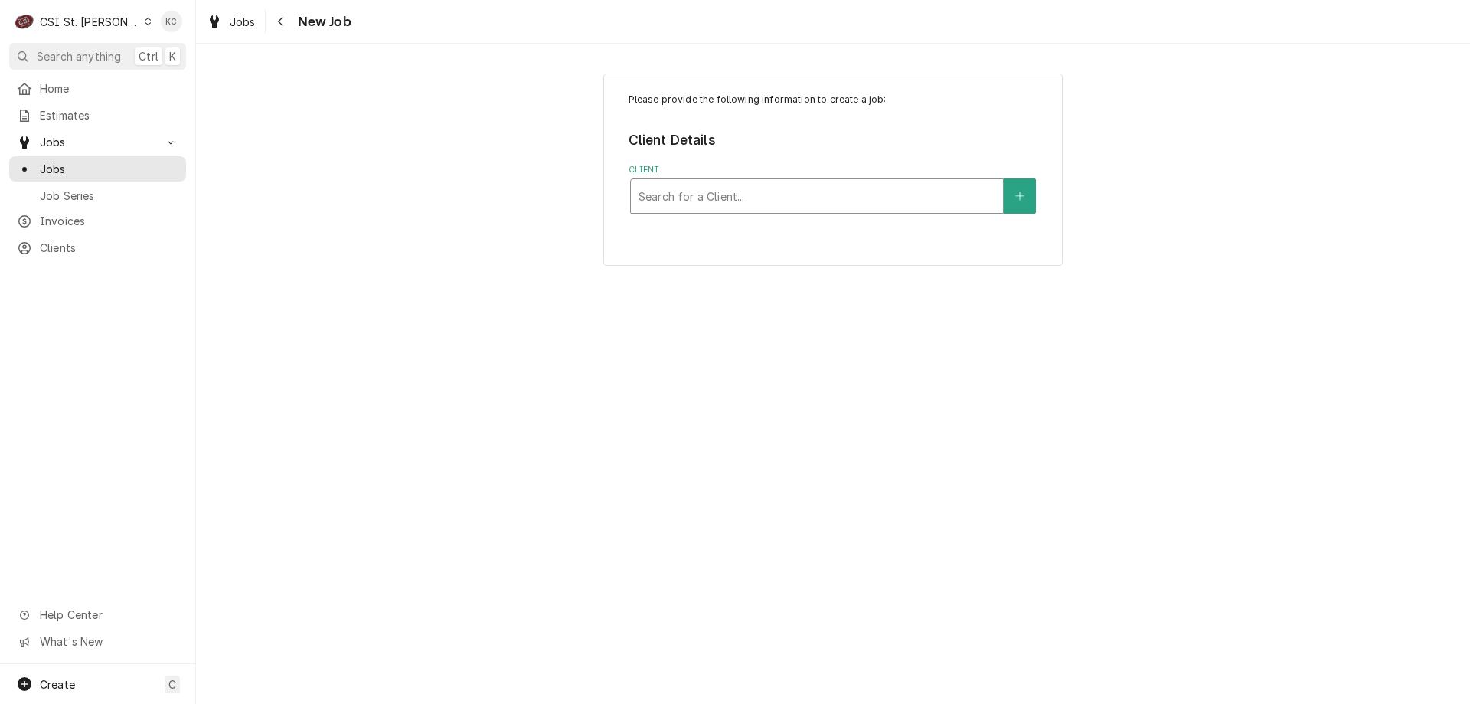
click at [902, 194] on div "Client" at bounding box center [817, 196] width 357 height 28
type input "1605"
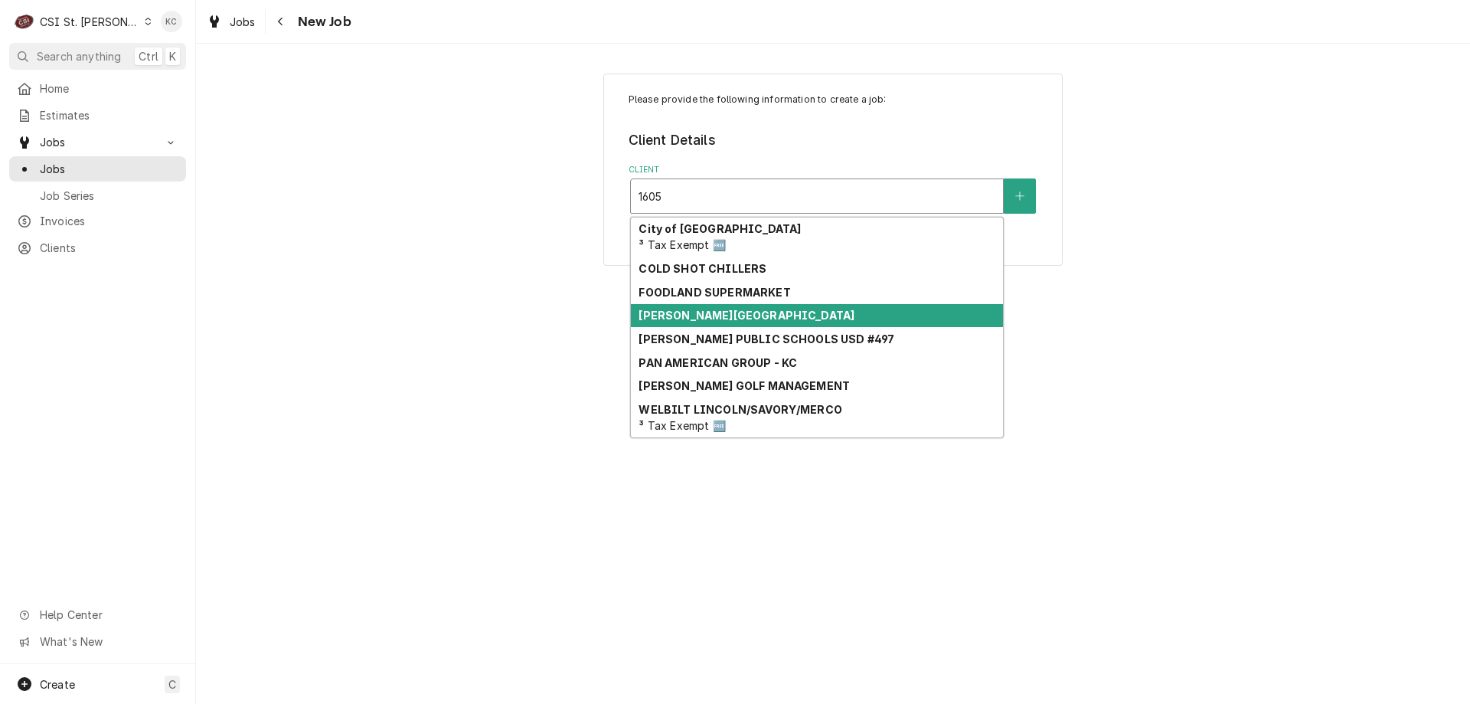
click at [874, 313] on div "[PERSON_NAME][GEOGRAPHIC_DATA]" at bounding box center [817, 316] width 372 height 24
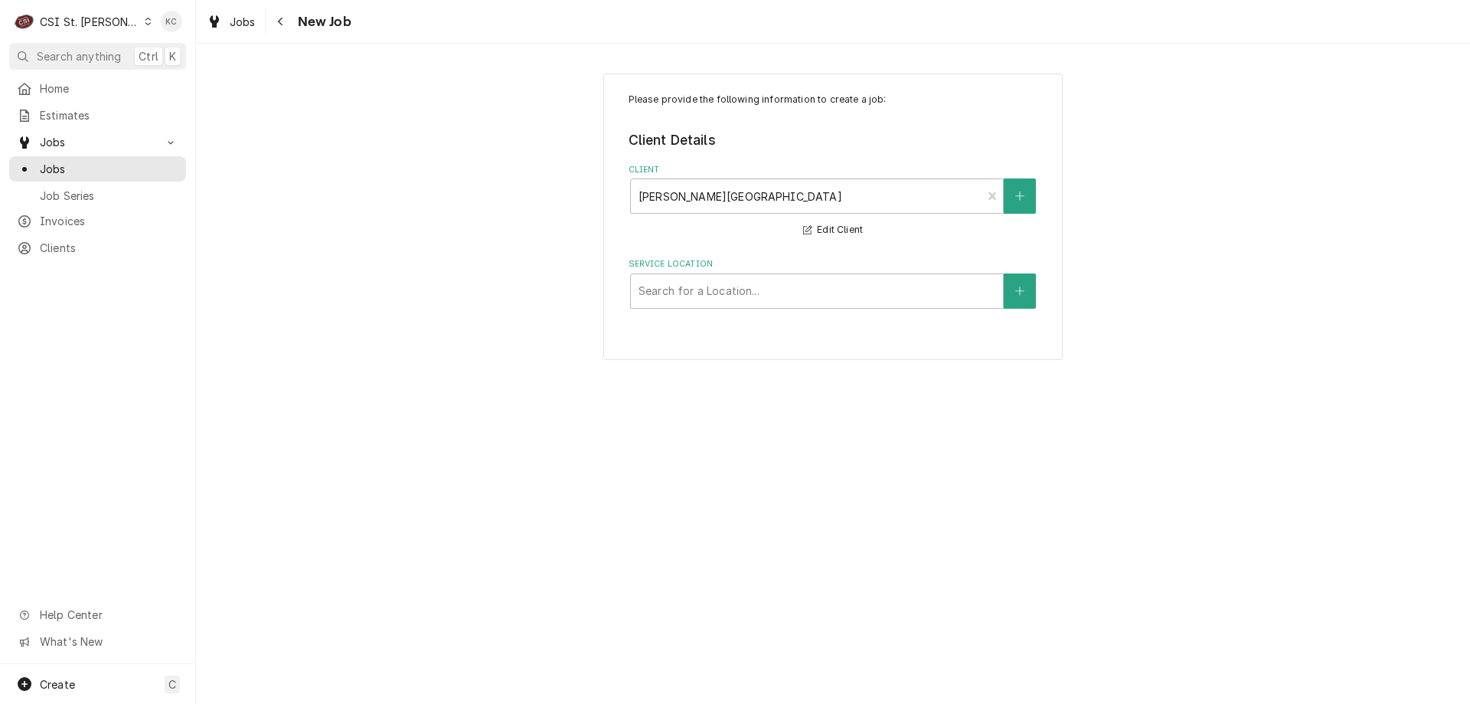
click at [874, 309] on div "Please provide the following information to create a job: Client Details Client…" at bounding box center [832, 217] width 459 height 287
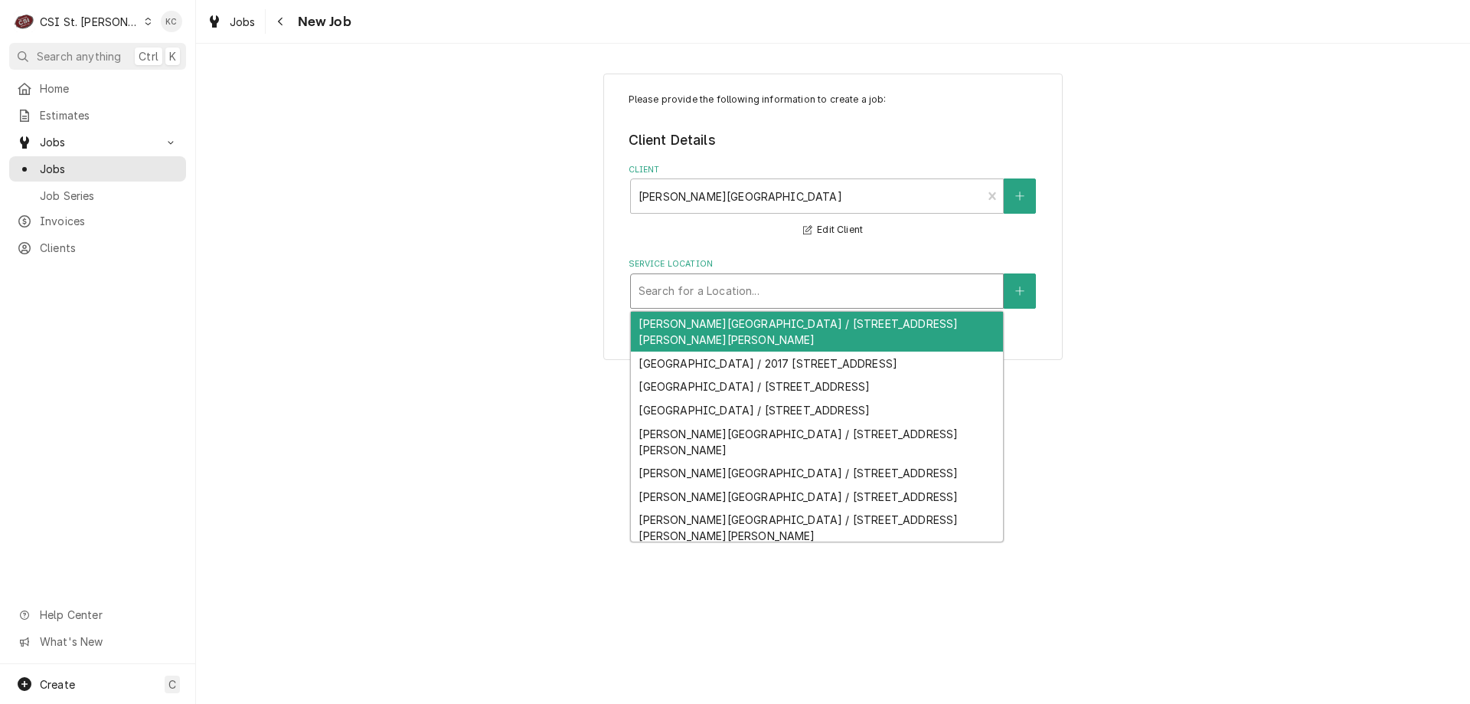
click at [872, 290] on div "Service Location" at bounding box center [817, 291] width 357 height 28
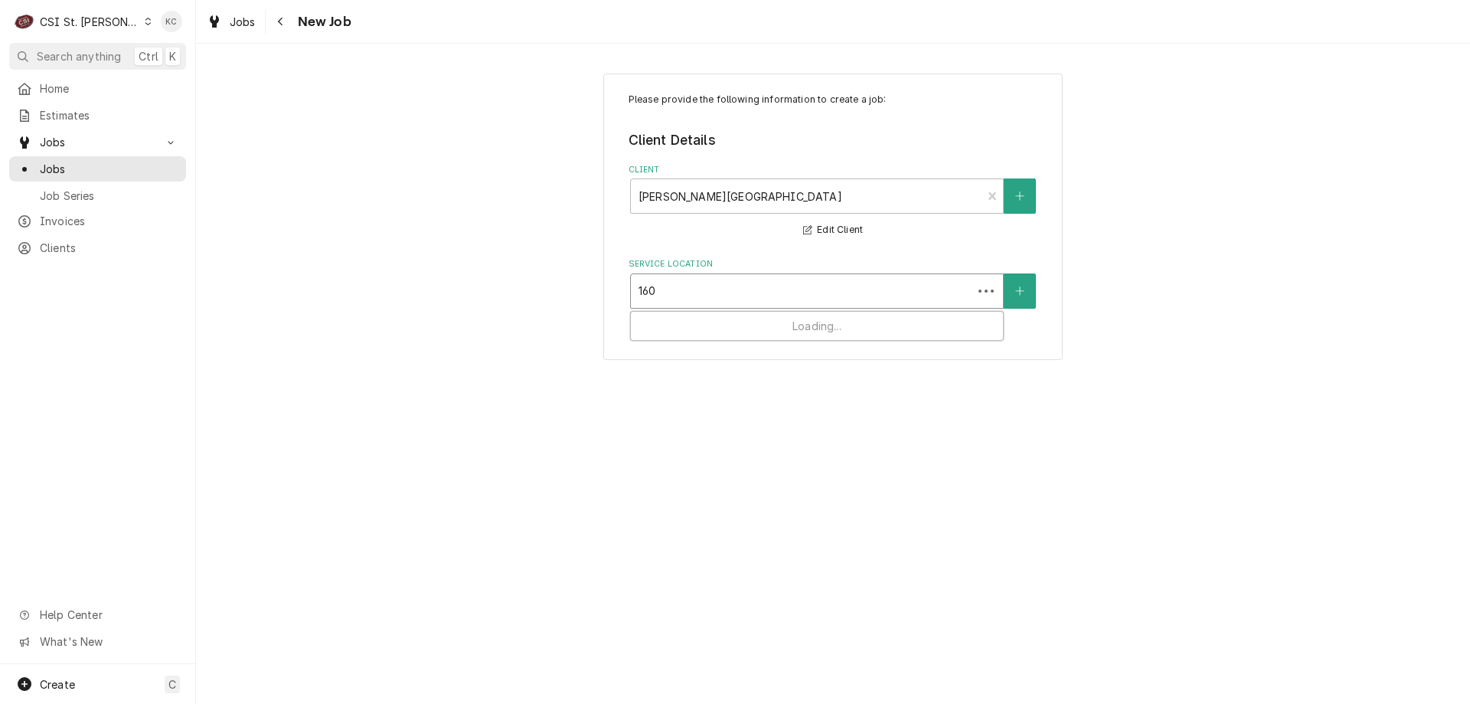
type input "1605"
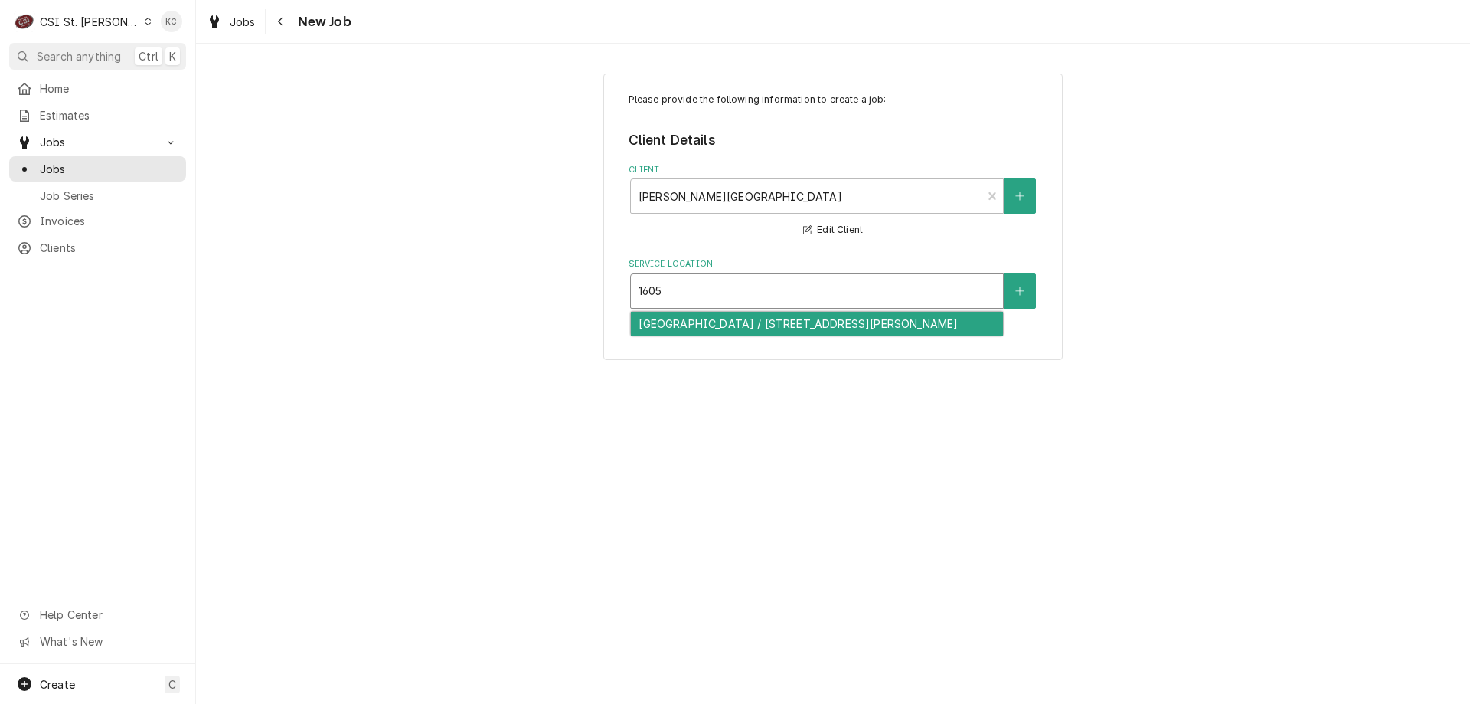
click at [871, 328] on div "Northwest Middle School / 1605 Shackelford Road, Florissant, MO 63031" at bounding box center [817, 324] width 372 height 24
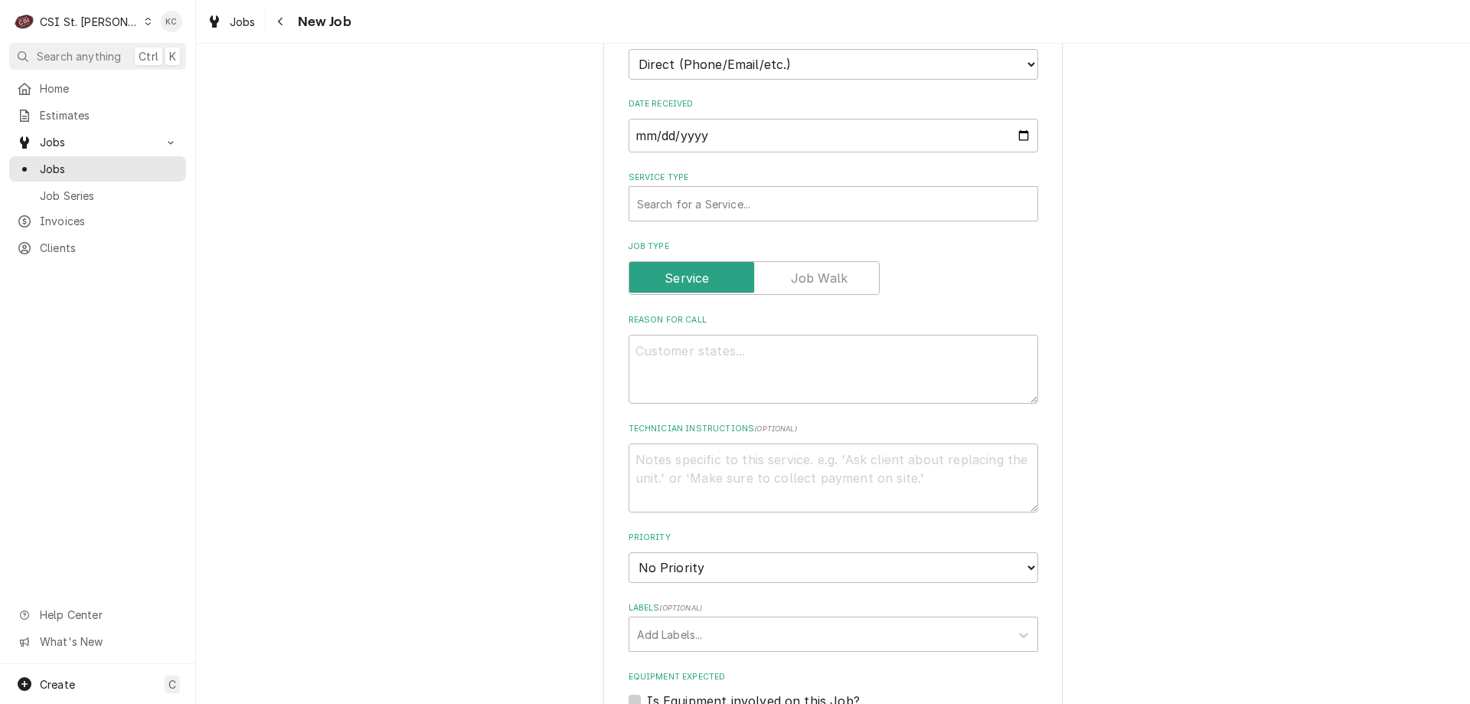
scroll to position [613, 0]
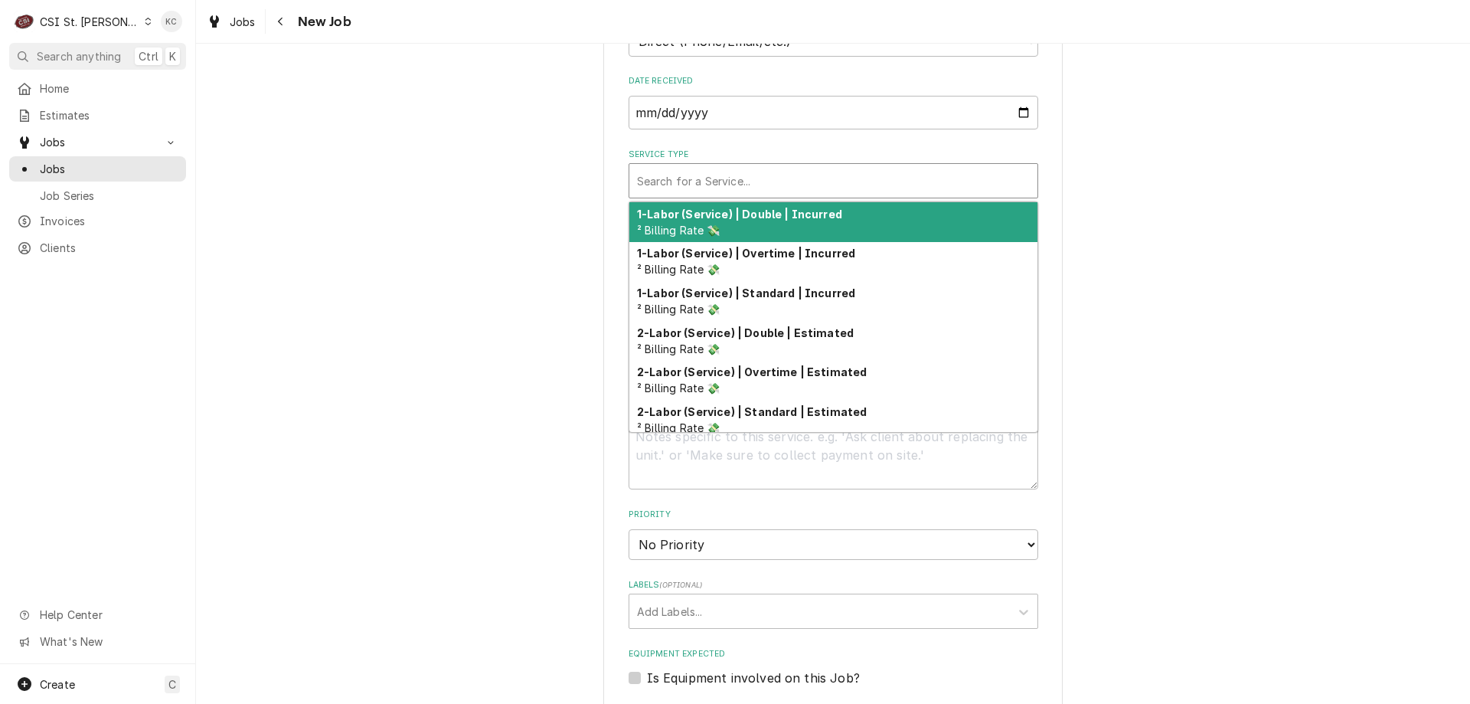
click at [807, 167] on div "Service Type" at bounding box center [833, 181] width 393 height 28
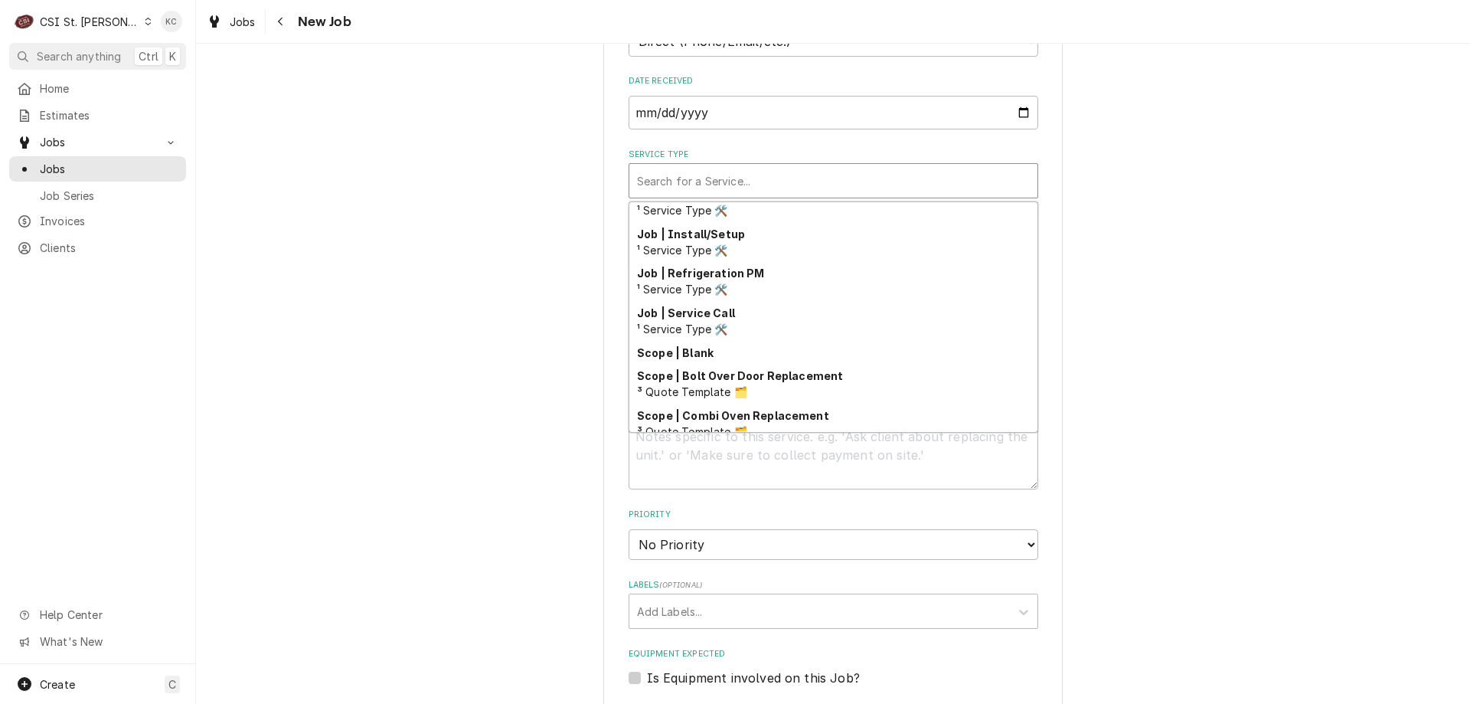
scroll to position [876, 0]
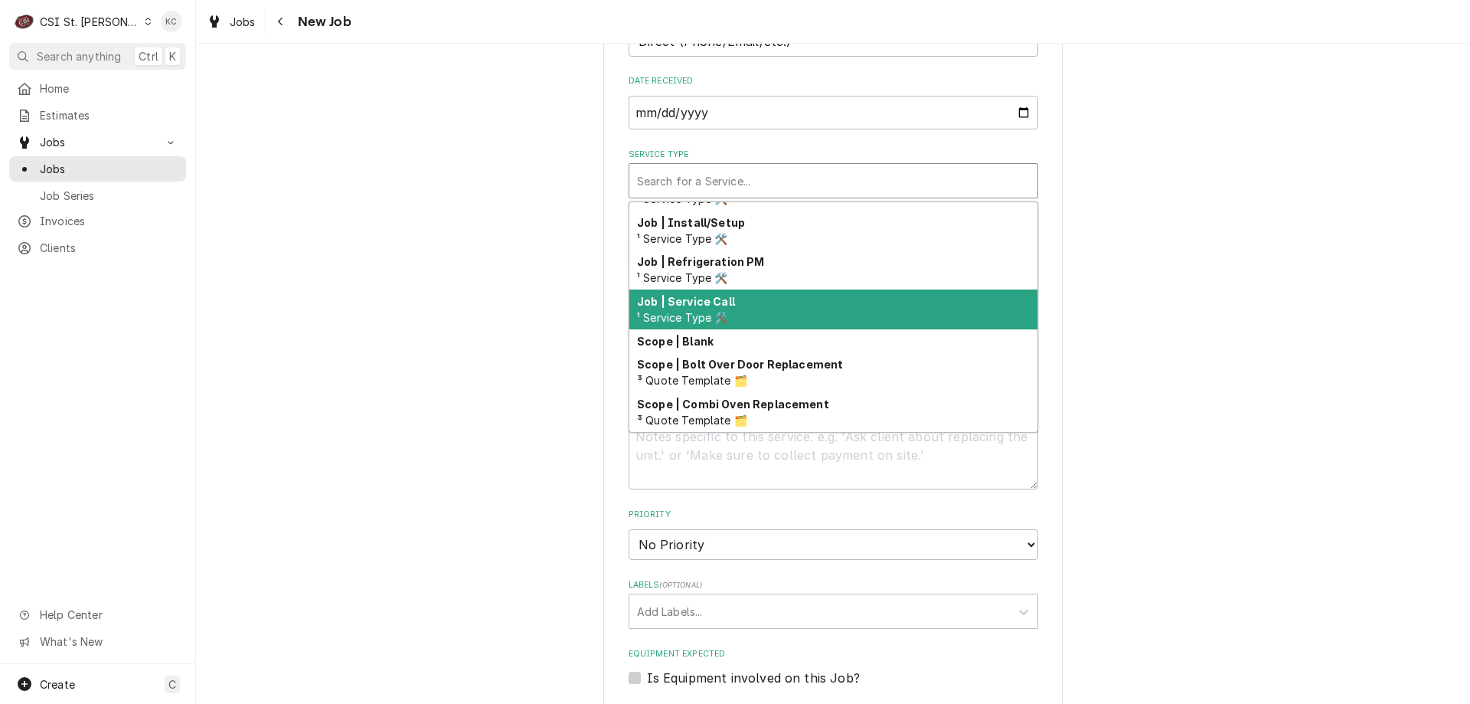
click at [819, 289] on div "Job | Service Call ¹ Service Type 🛠️" at bounding box center [833, 309] width 408 height 40
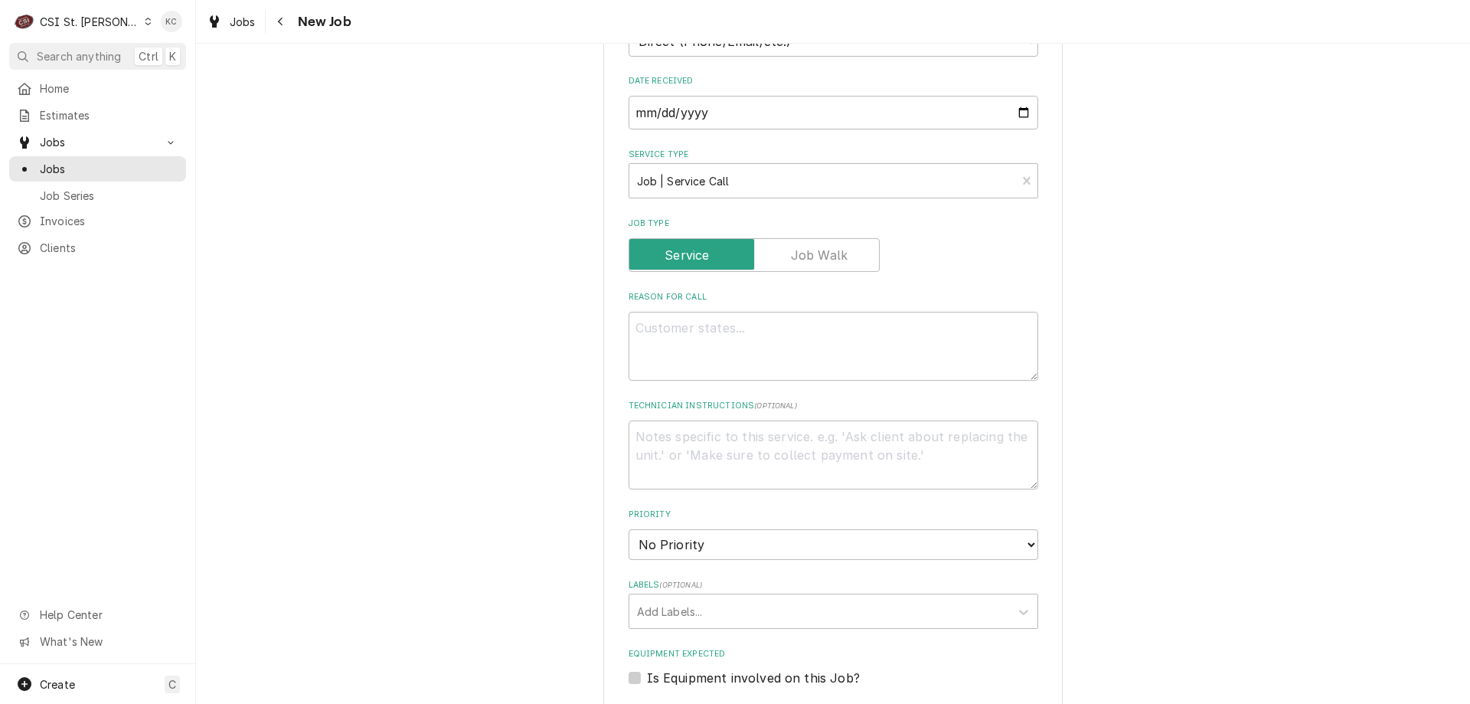
click at [1167, 287] on div "Please provide the following information to create a job: Client Details Client…" at bounding box center [833, 344] width 1274 height 1795
click at [755, 312] on textarea "Reason For Call" at bounding box center [834, 346] width 410 height 69
type textarea "x"
type textarea "N"
type textarea "x"
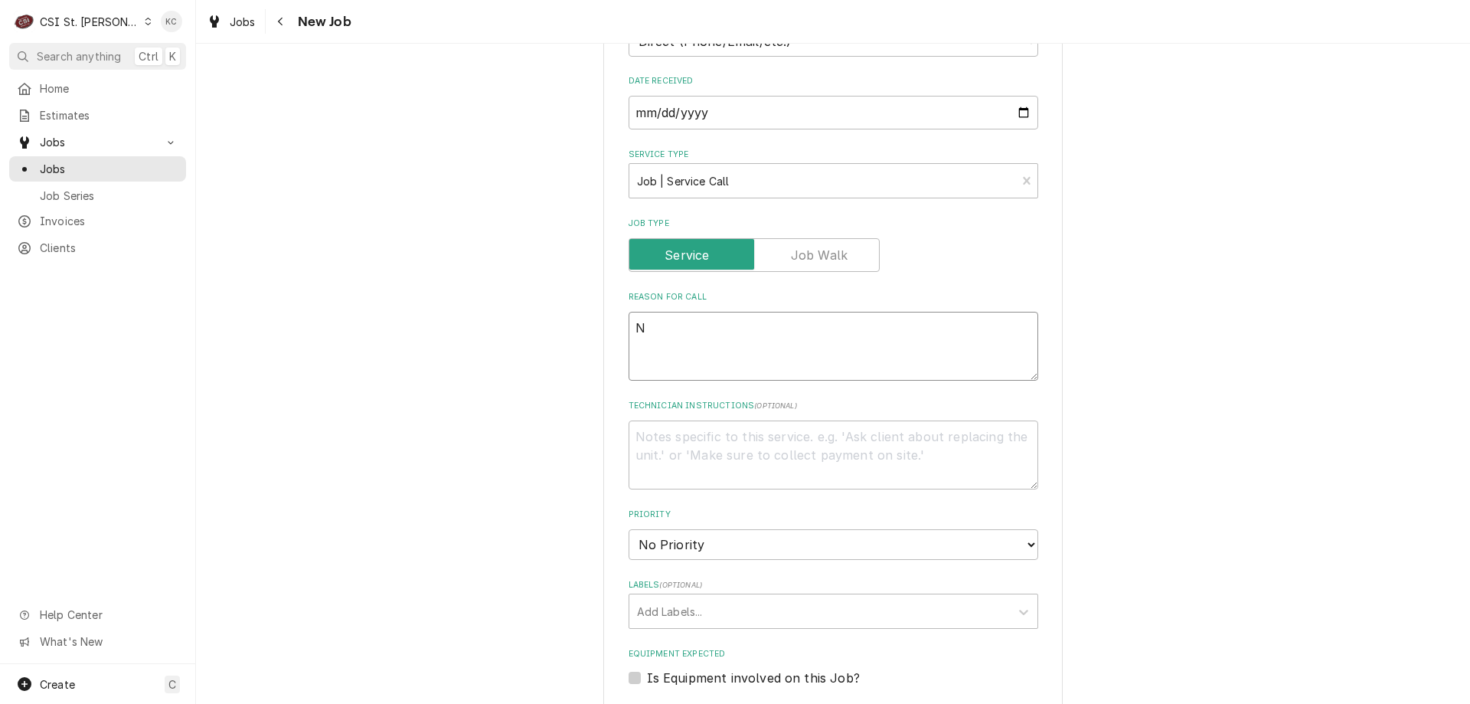
type textarea "Ne"
type textarea "x"
type textarea "Nee"
type textarea "x"
type textarea "Need"
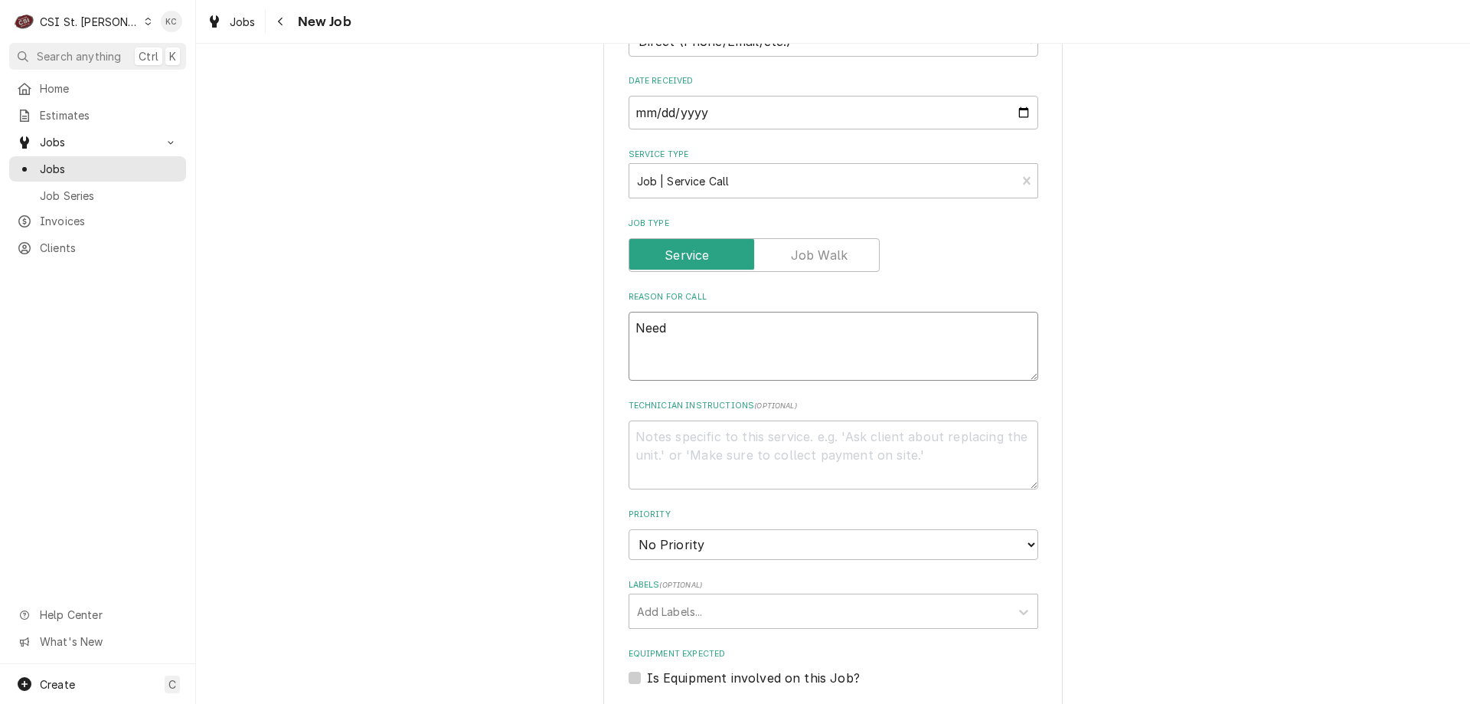
type textarea "x"
type textarea "Needi"
type textarea "x"
type textarea "Needin"
type textarea "x"
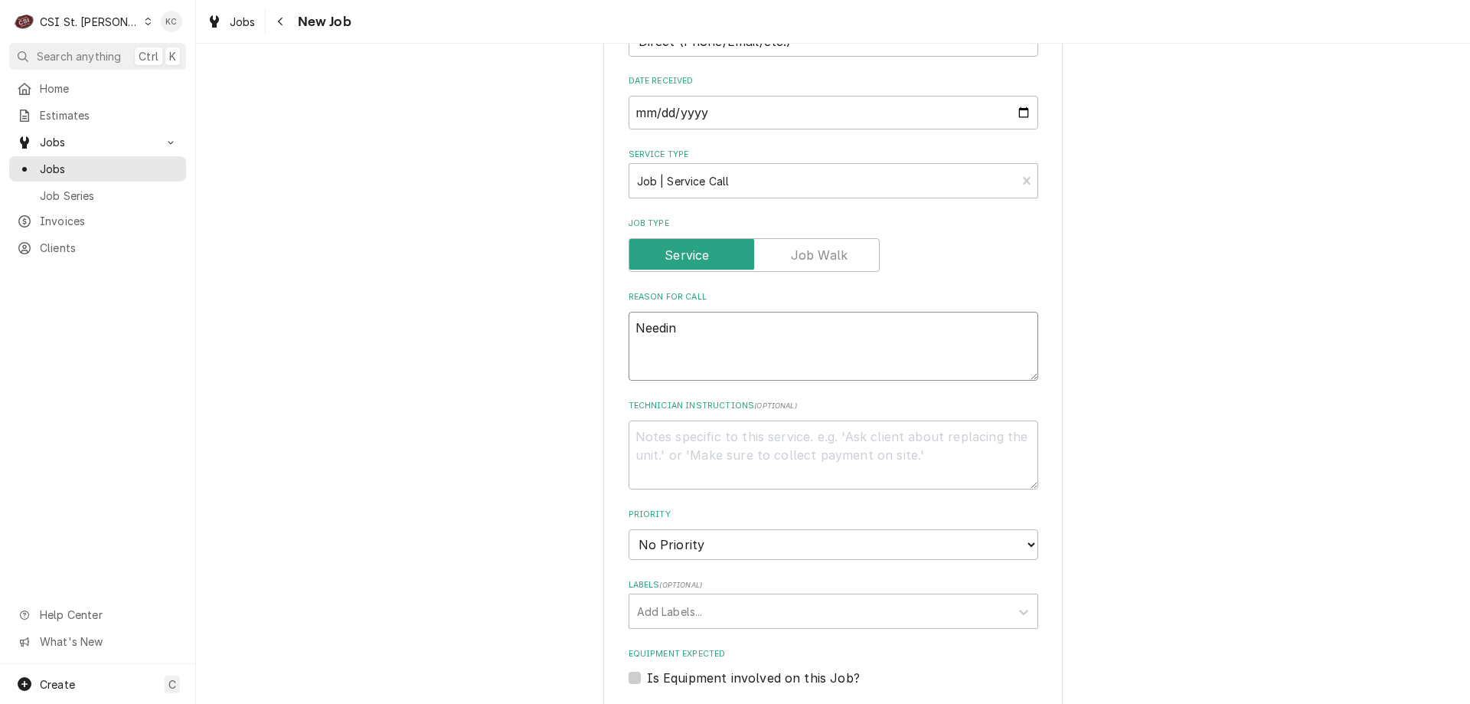
type textarea "Needing"
type textarea "x"
type textarea "Needing"
type textarea "x"
type textarea "Needing a"
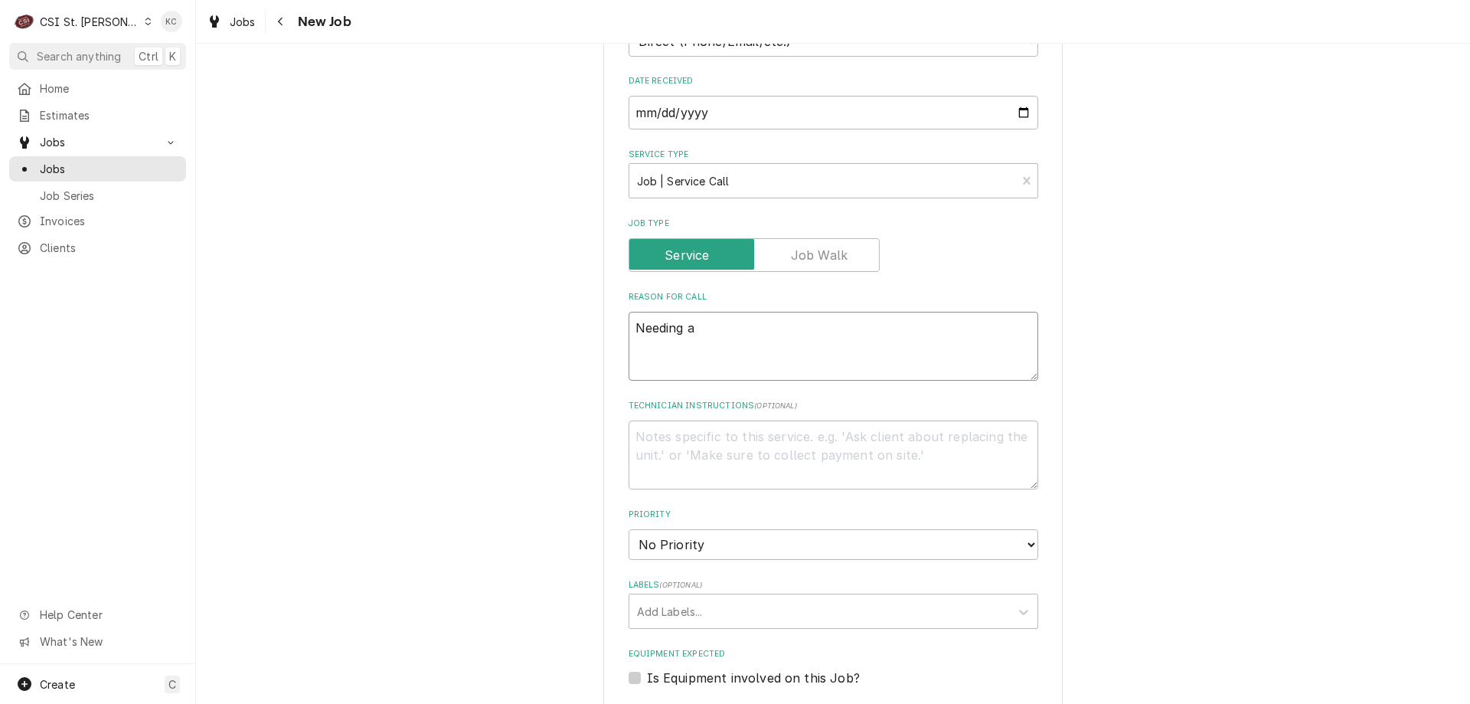
type textarea "x"
type textarea "Needing a"
type textarea "x"
type textarea "Needing an"
type textarea "x"
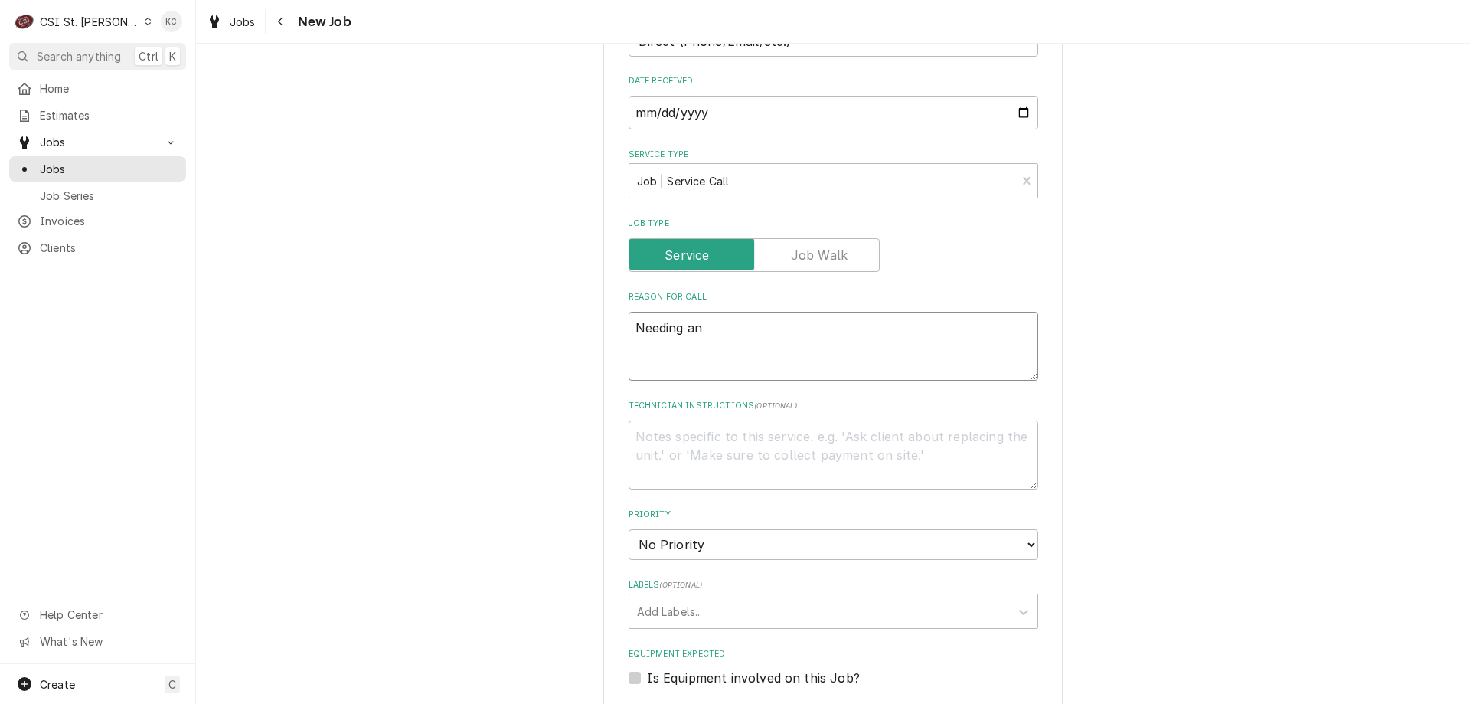
type textarea "Needing an"
type textarea "x"
type textarea "Needing an E"
type textarea "x"
type textarea "Needing an ES"
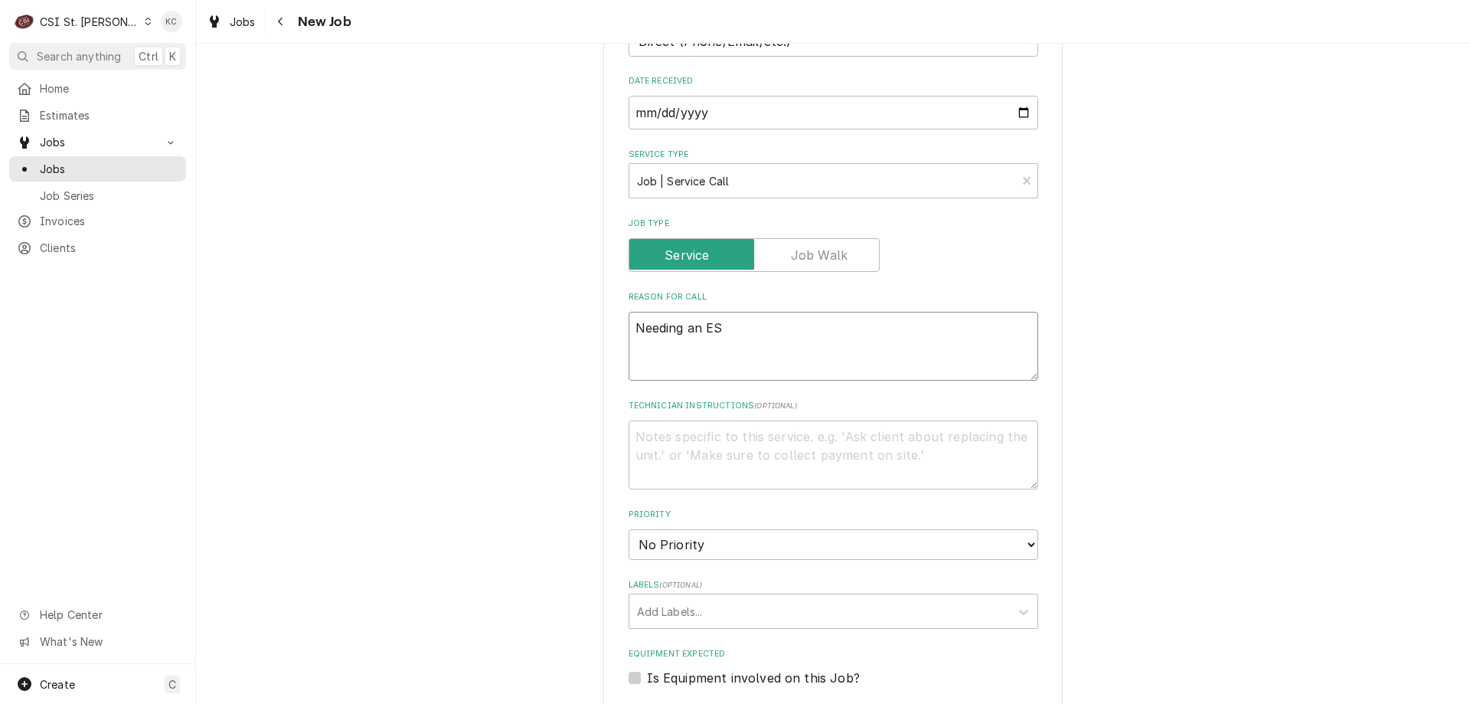
type textarea "x"
type textarea "Needing an EST"
type textarea "x"
type textarea "Needing an ESTI"
type textarea "x"
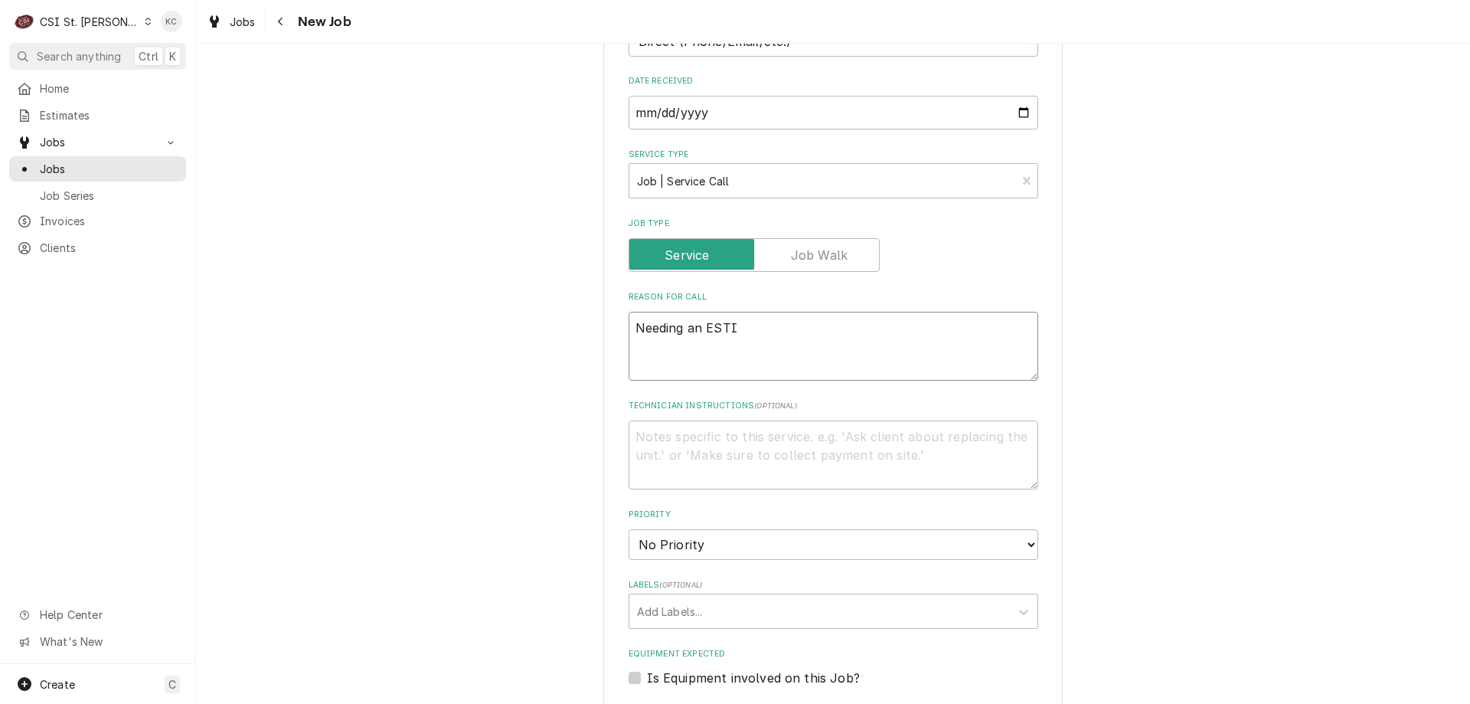
type textarea "Needing an ESTIM"
type textarea "x"
type textarea "Needing an ESTIMS"
type textarea "x"
type textarea "Needing an ESTIMST"
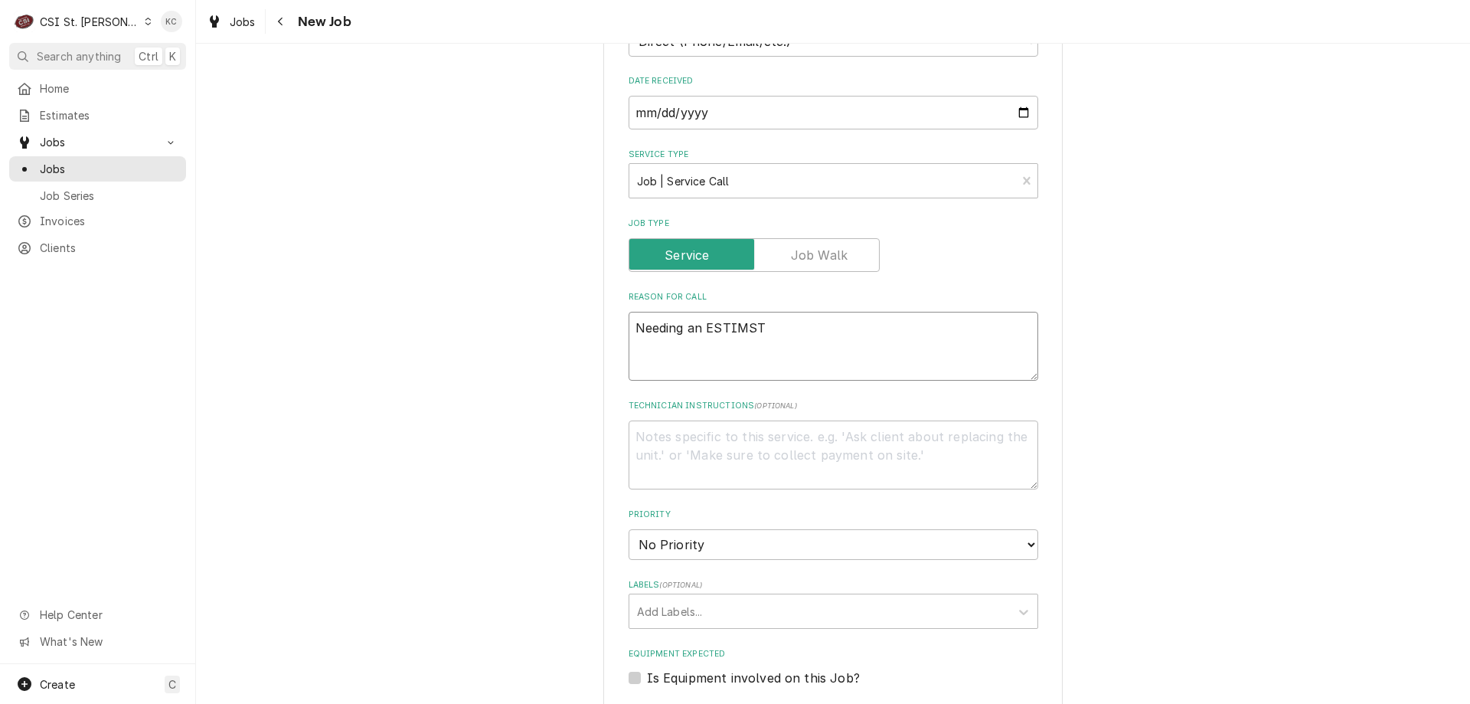
type textarea "x"
type textarea "Needing an ESTIMS"
type textarea "x"
type textarea "Needing an ESTIM"
type textarea "x"
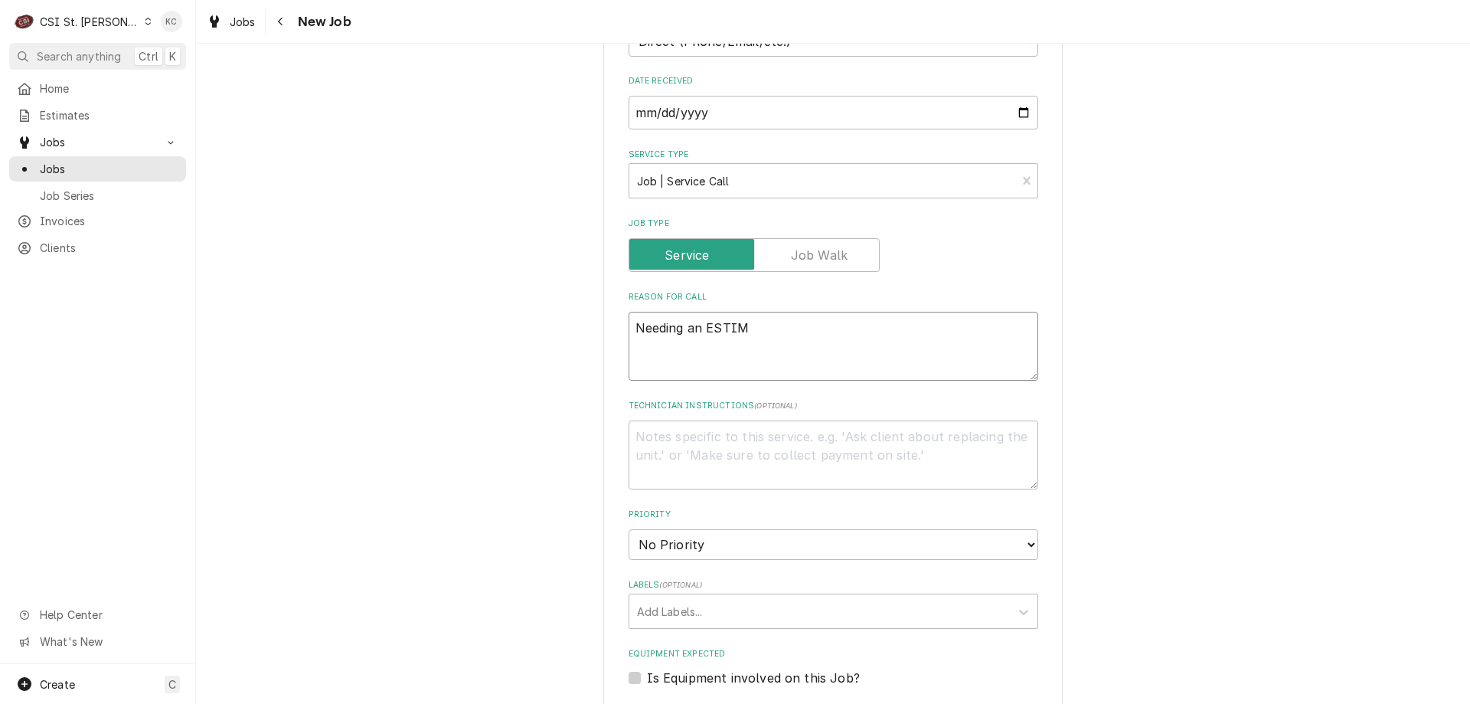
type textarea "Needing an ESTIMA"
type textarea "x"
type textarea "Needing an ESTIMAT"
type textarea "x"
type textarea "Needing an ESTIMATE"
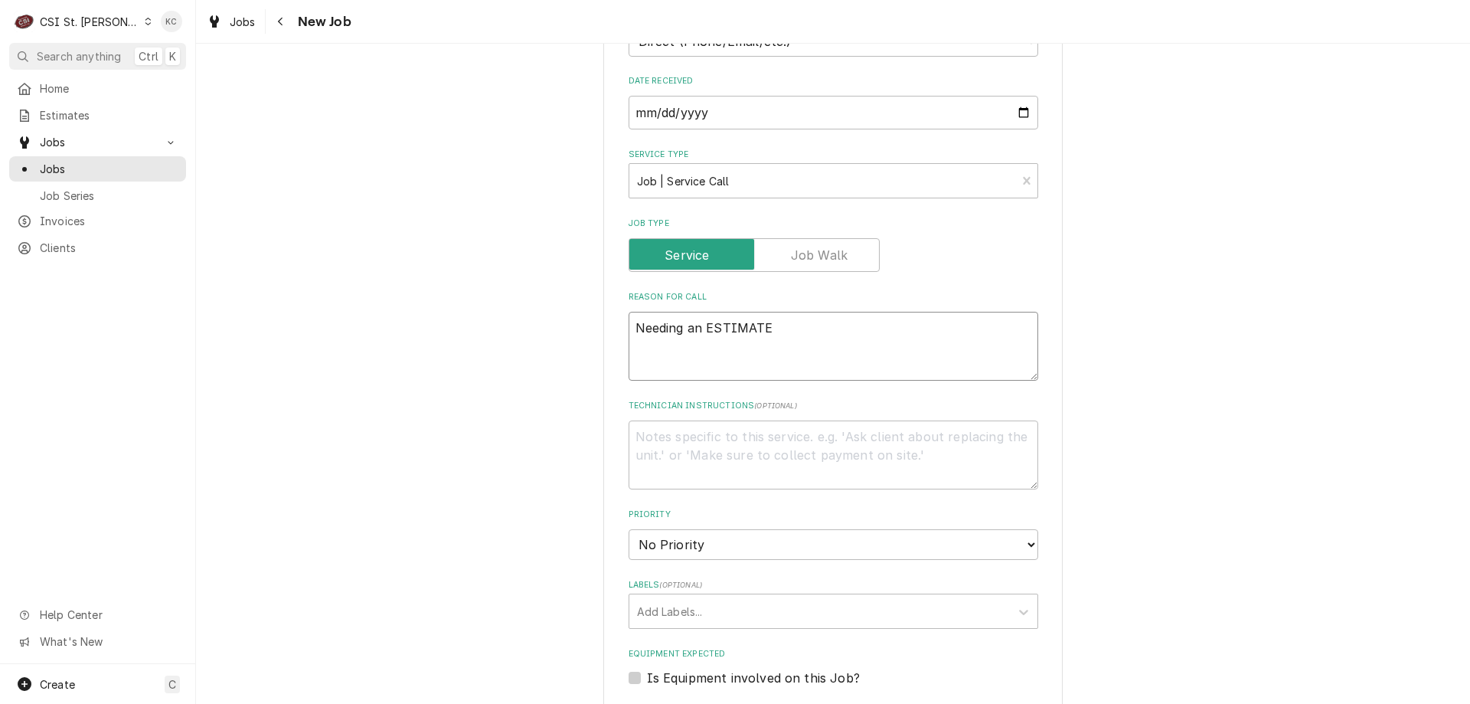
type textarea "x"
type textarea "Needing an ESTIMATE"
type textarea "x"
type textarea "Needing an ESTIMATE"
click at [802, 312] on textarea "Needing an ESTIMATE" at bounding box center [834, 346] width 410 height 69
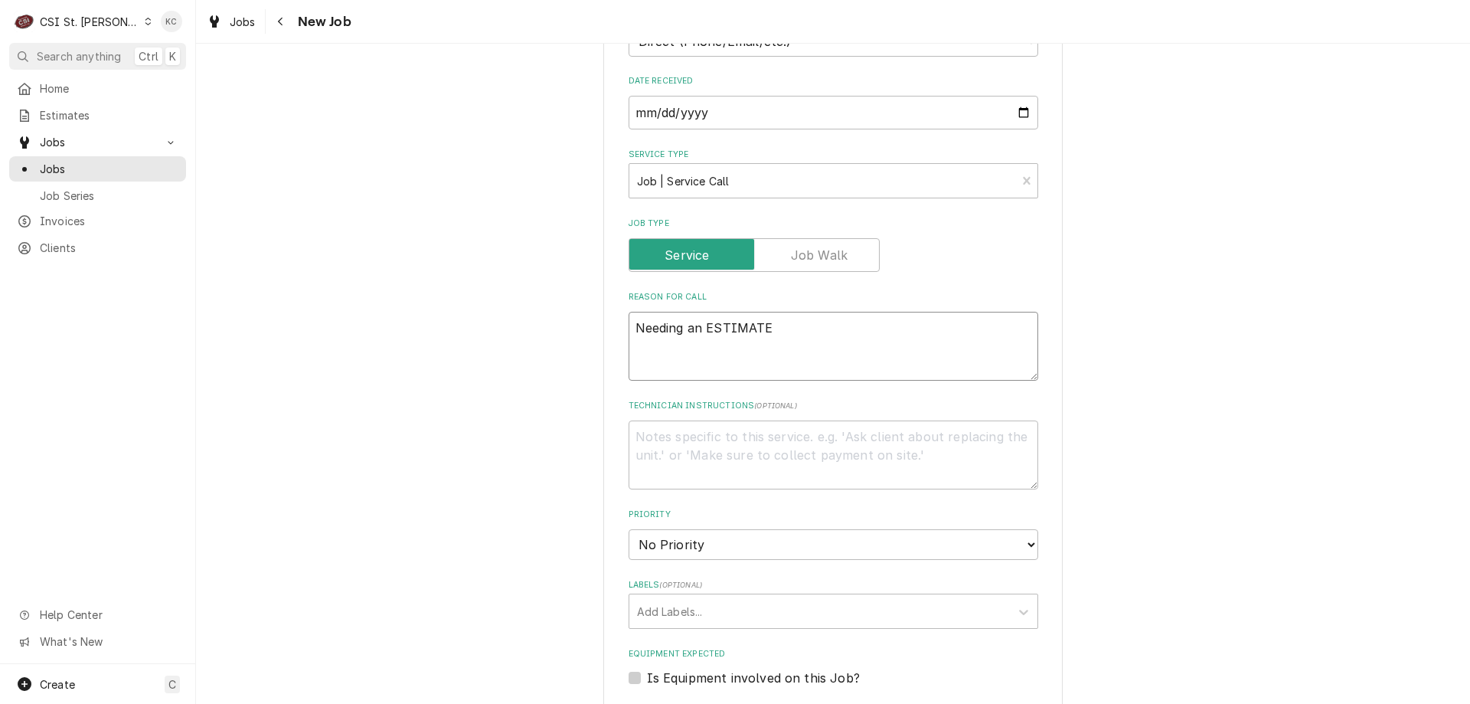
paste textarea "repair and one for replacement of the system"
type textarea "x"
type textarea "Needing an ESTIMATE repair and one for replacement of the system"
click at [768, 312] on textarea "Needing an ESTIMATE repair and one for replacement of the system" at bounding box center [834, 346] width 410 height 69
type textarea "x"
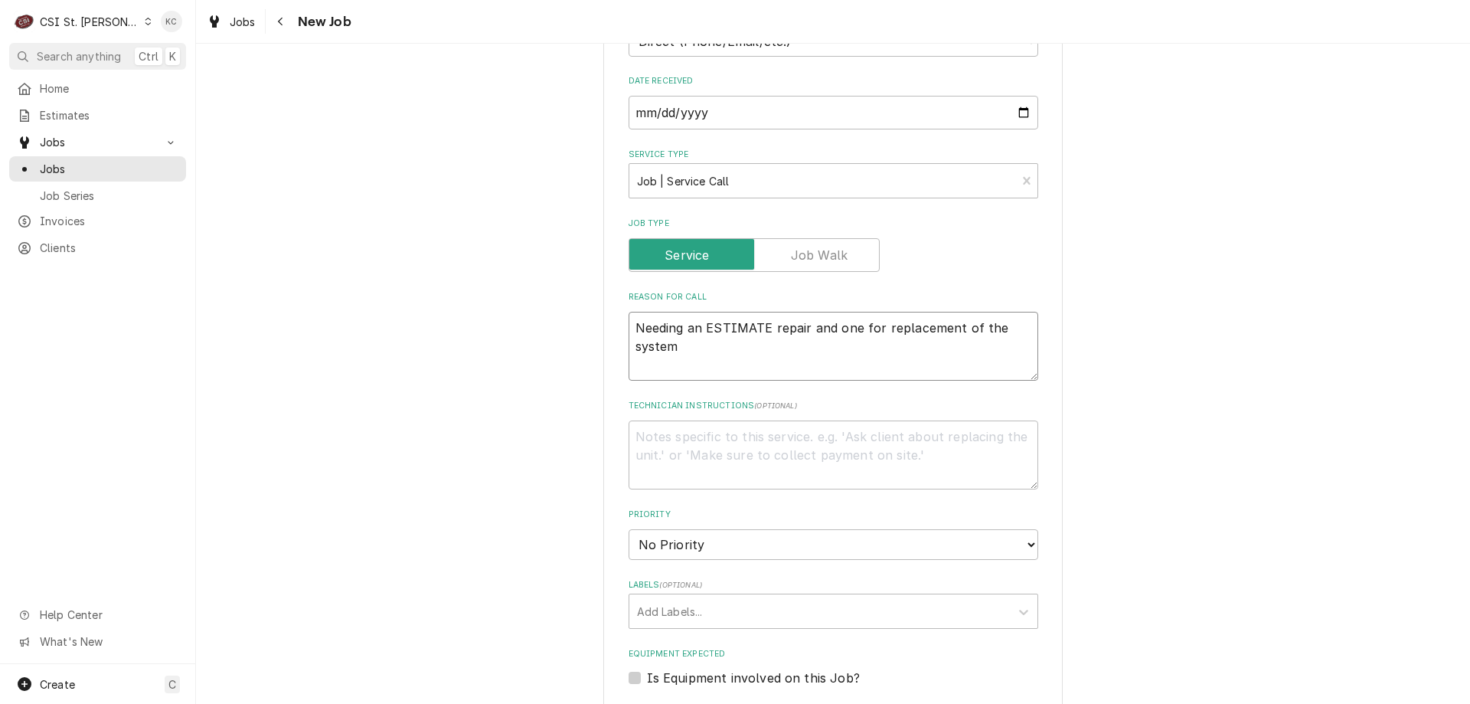
type textarea "Needing an ESTIMATE frepair and one for replacement of the system"
type textarea "x"
type textarea "Needing an ESTIMATE forrepair and one for replacement of the system"
type textarea "x"
type textarea "Needing an ESTIMATE for repair and one for replacement of the system"
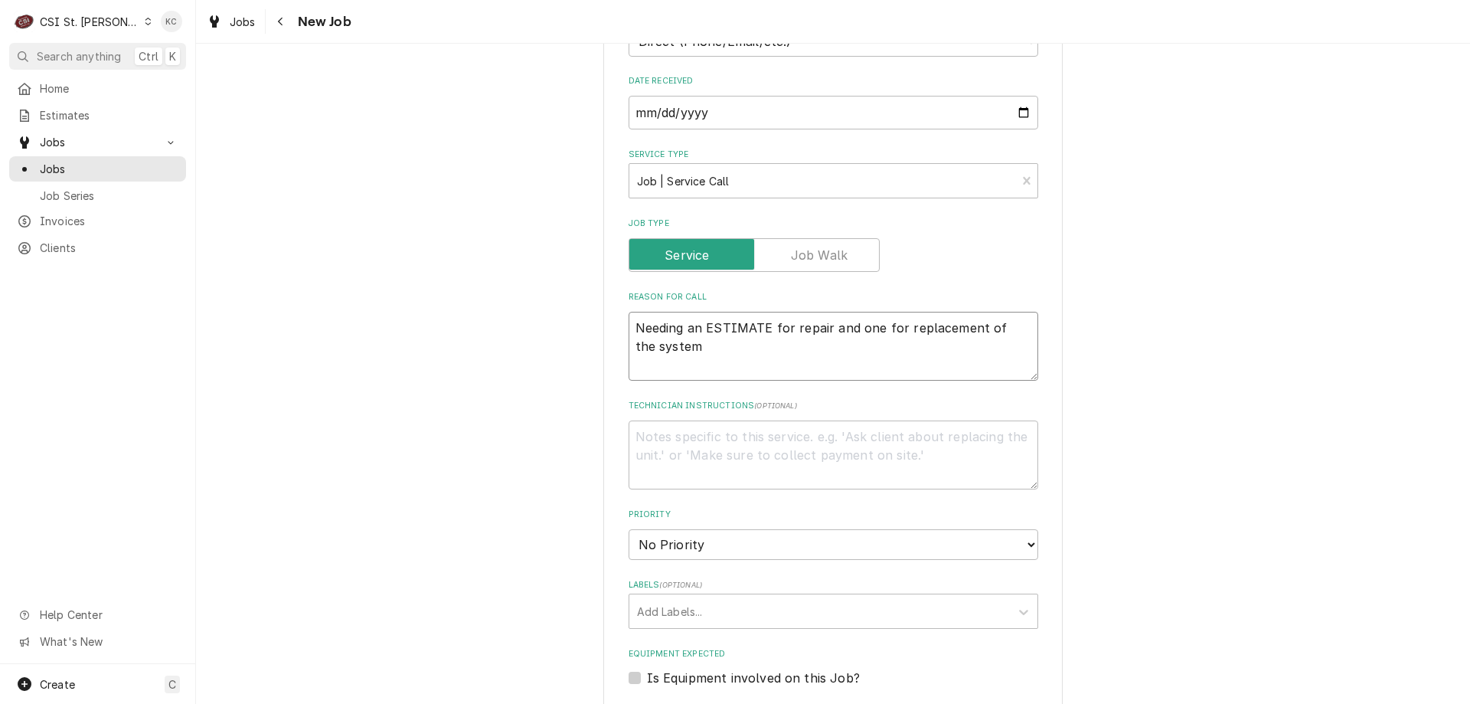
click at [1012, 312] on textarea "Needing an ESTIMATE for repair and one for replacement of the system" at bounding box center [834, 346] width 410 height 69
type textarea "x"
type textarea "Needing an ESTIMATE for repair and one for replacement of the Hsystem"
type textarea "x"
type textarea "Needing an ESTIMATE for repair and one for replacement of the Hosystem"
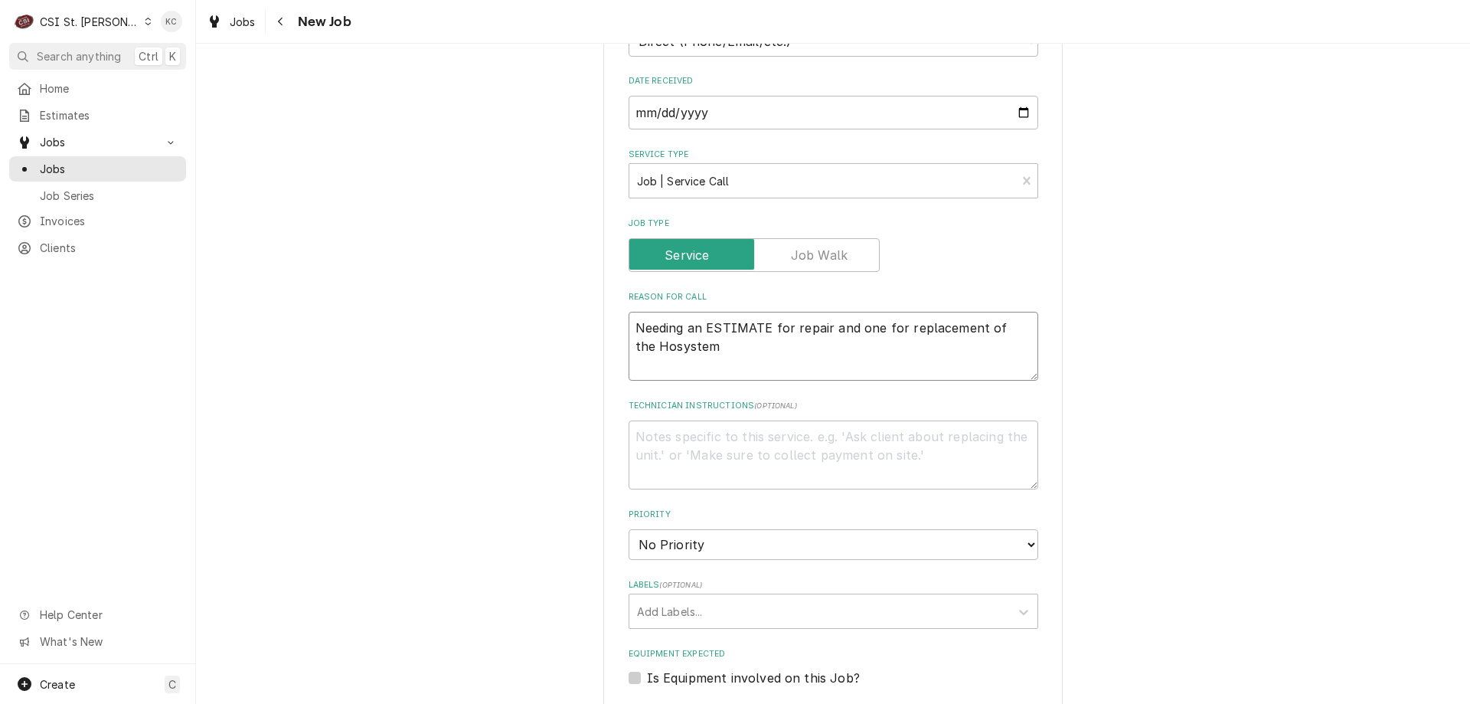
type textarea "x"
type textarea "Needing an ESTIMATE for repair and one for replacement of the Hoosystem"
type textarea "x"
type textarea "Needing an ESTIMATE for repair and one for replacement of the Hoossystem"
type textarea "x"
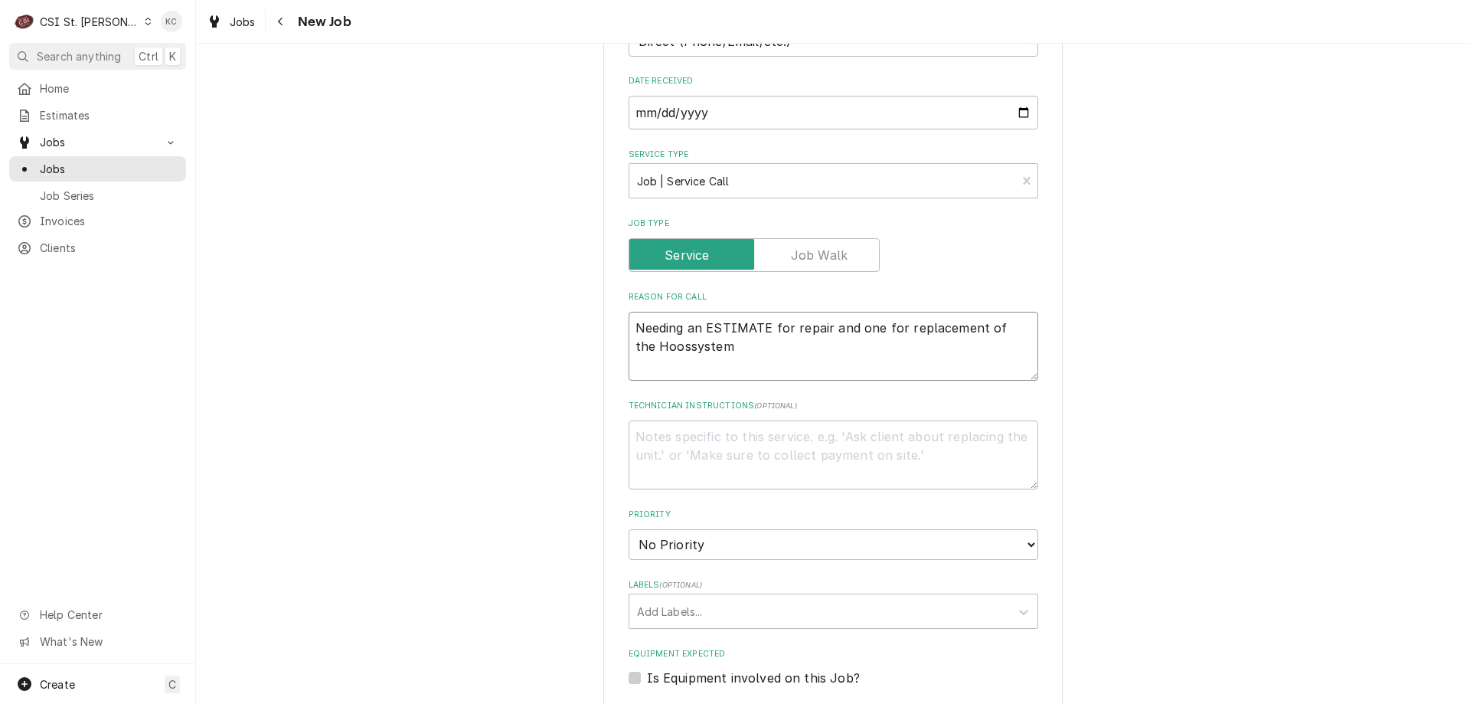
type textarea "Needing an ESTIMATE for repair and one for replacement of the Hoosystem"
type textarea "x"
type textarea "Needing an ESTIMATE for repair and one for replacement of the Hoodsystem"
type textarea "x"
type textarea "Needing an ESTIMATE for repair and one for replacement of the Hood system"
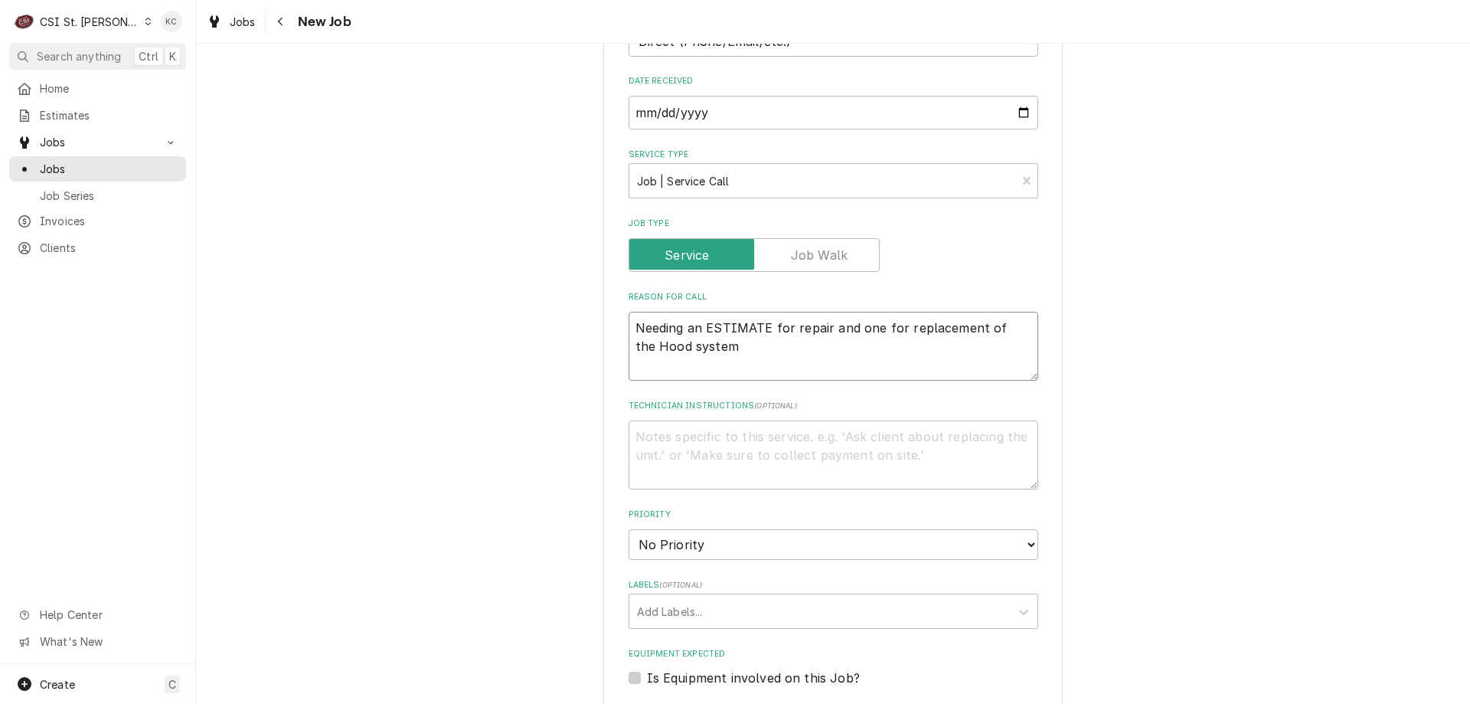
type textarea "x"
type textarea "Needing an ESTIMATE for repair and one for replacement of the Hood system"
click at [685, 420] on textarea "Technician Instructions ( optional )" at bounding box center [834, 454] width 410 height 69
type textarea "x"
type textarea "P"
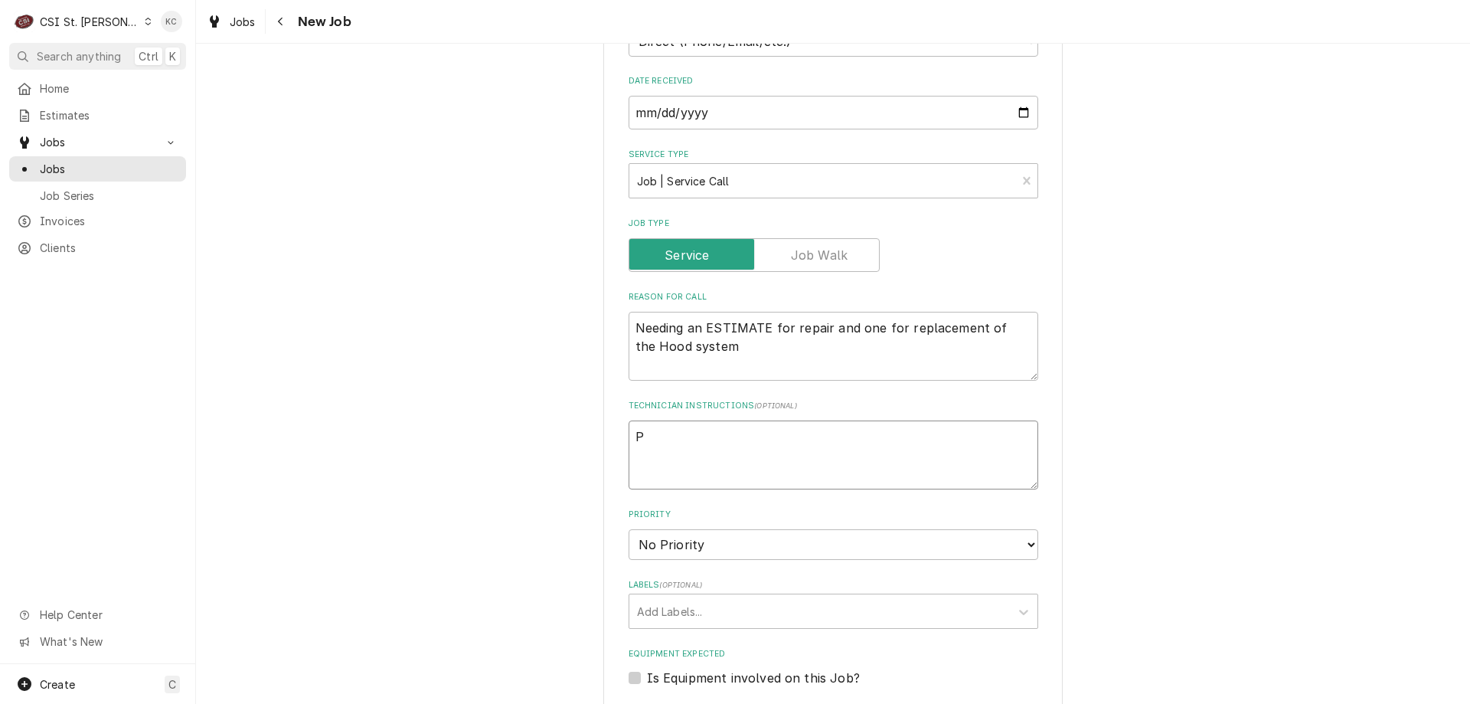
type textarea "x"
type textarea "Pam"
type textarea "x"
type textarea "Pam"
type textarea "x"
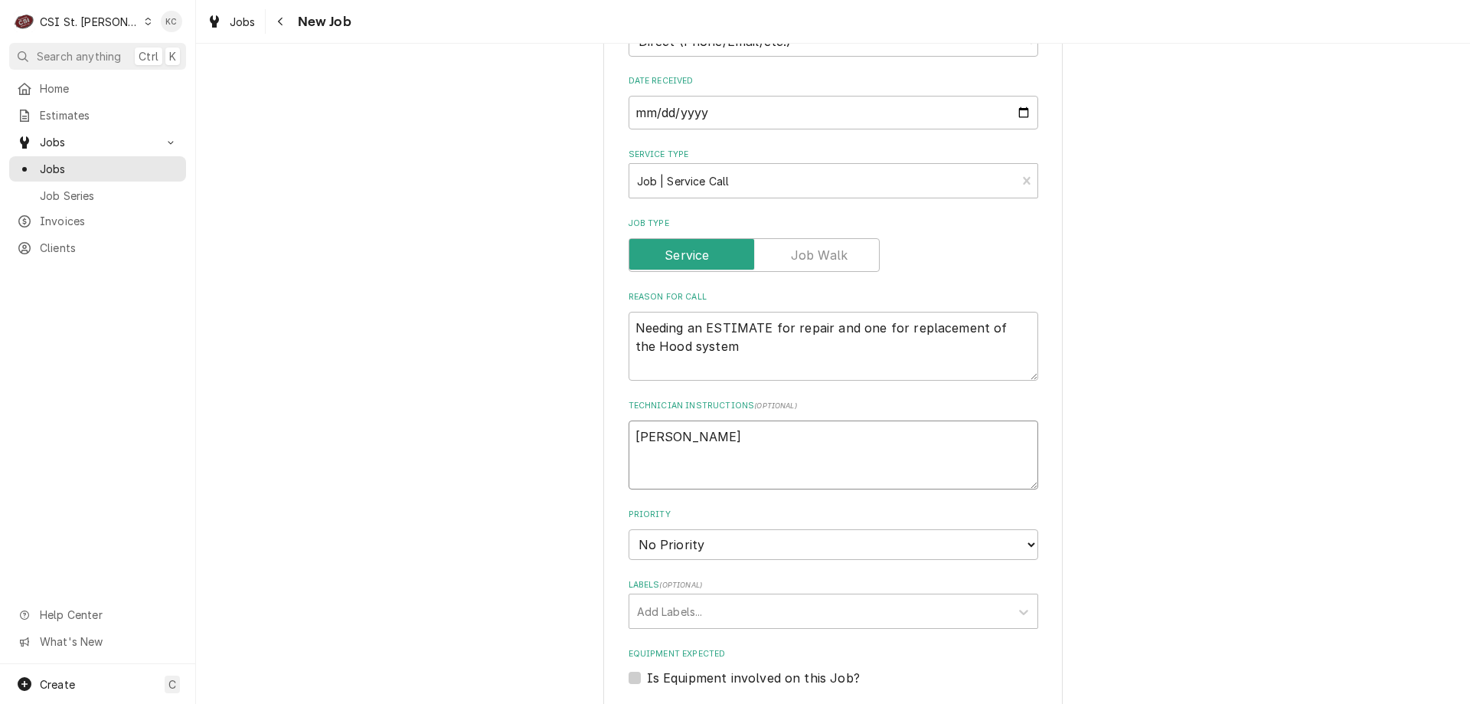
type textarea "Pam R"
type textarea "x"
type textarea "Pam Ru"
type textarea "x"
type textarea "Pam Rus"
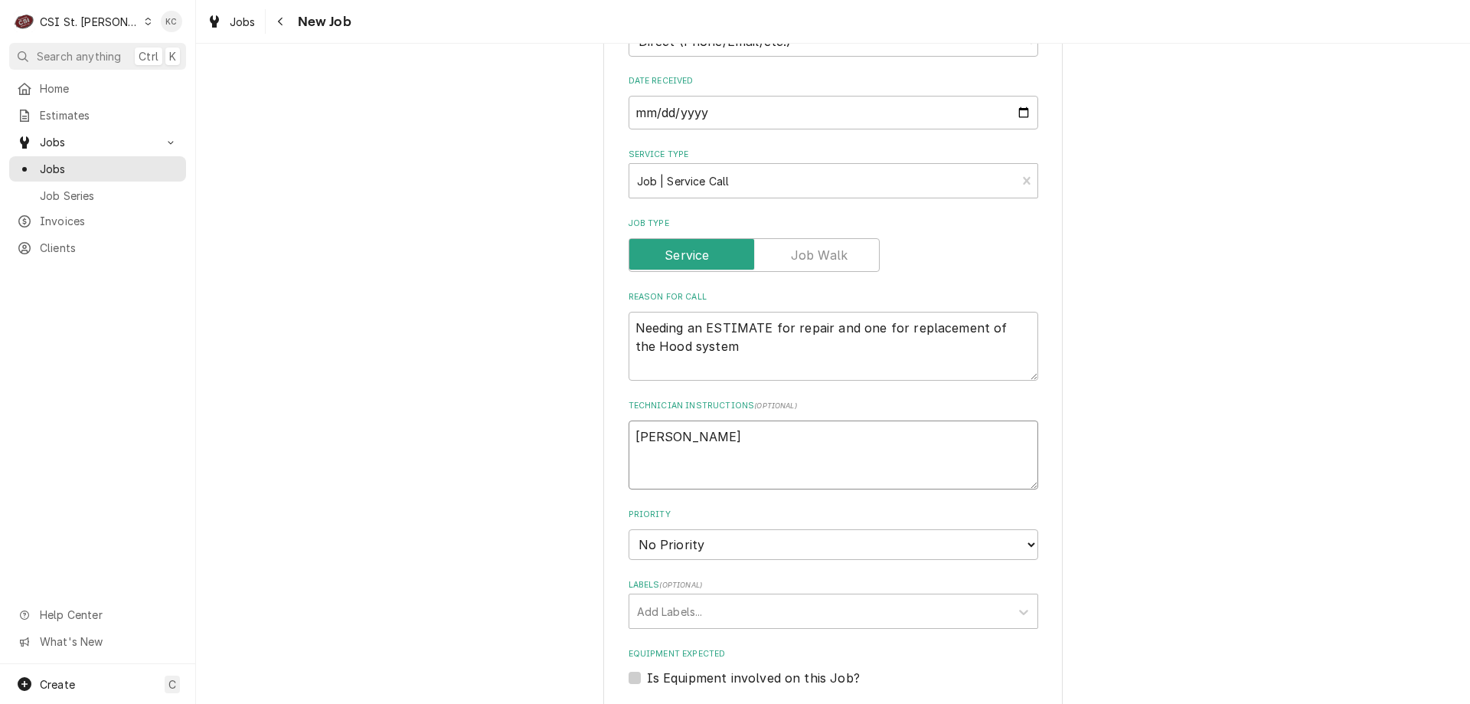
type textarea "x"
type textarea "Pam Russ"
type textarea "x"
type textarea "Pam Russe"
type textarea "x"
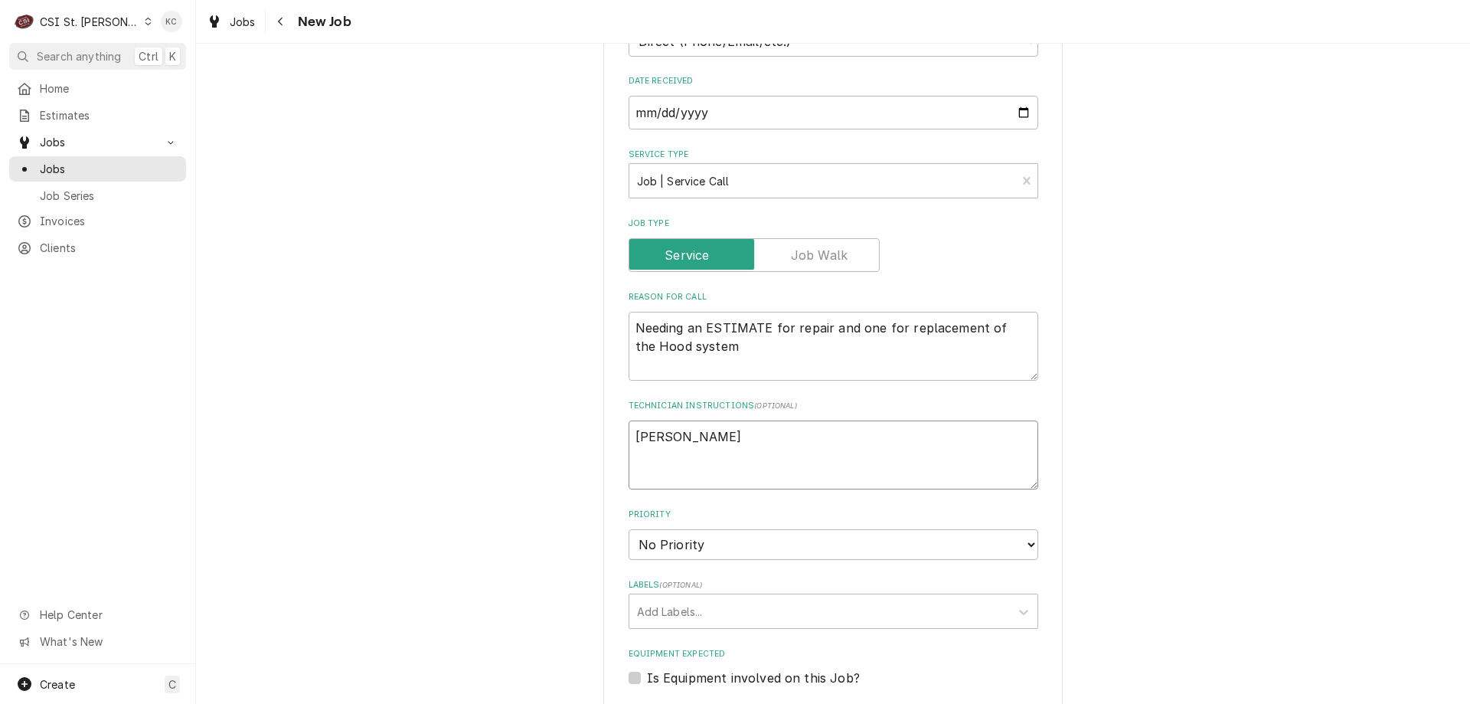
type textarea "Pam Russel"
type textarea "x"
type textarea "Pam Russell"
type textarea "x"
type textarea "Pam Russell"
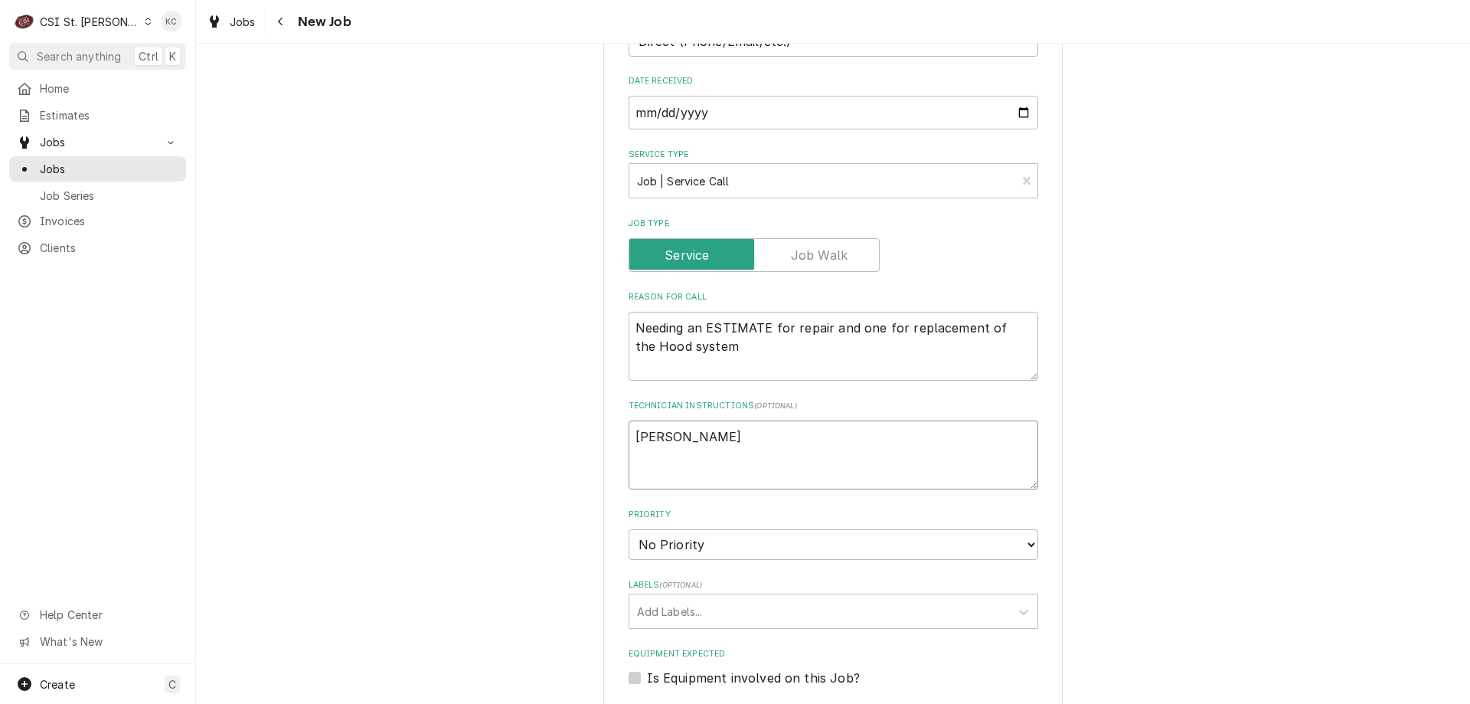
type textarea "x"
type textarea "Pam Russell 3"
type textarea "x"
type textarea "Pam Russell 31"
type textarea "x"
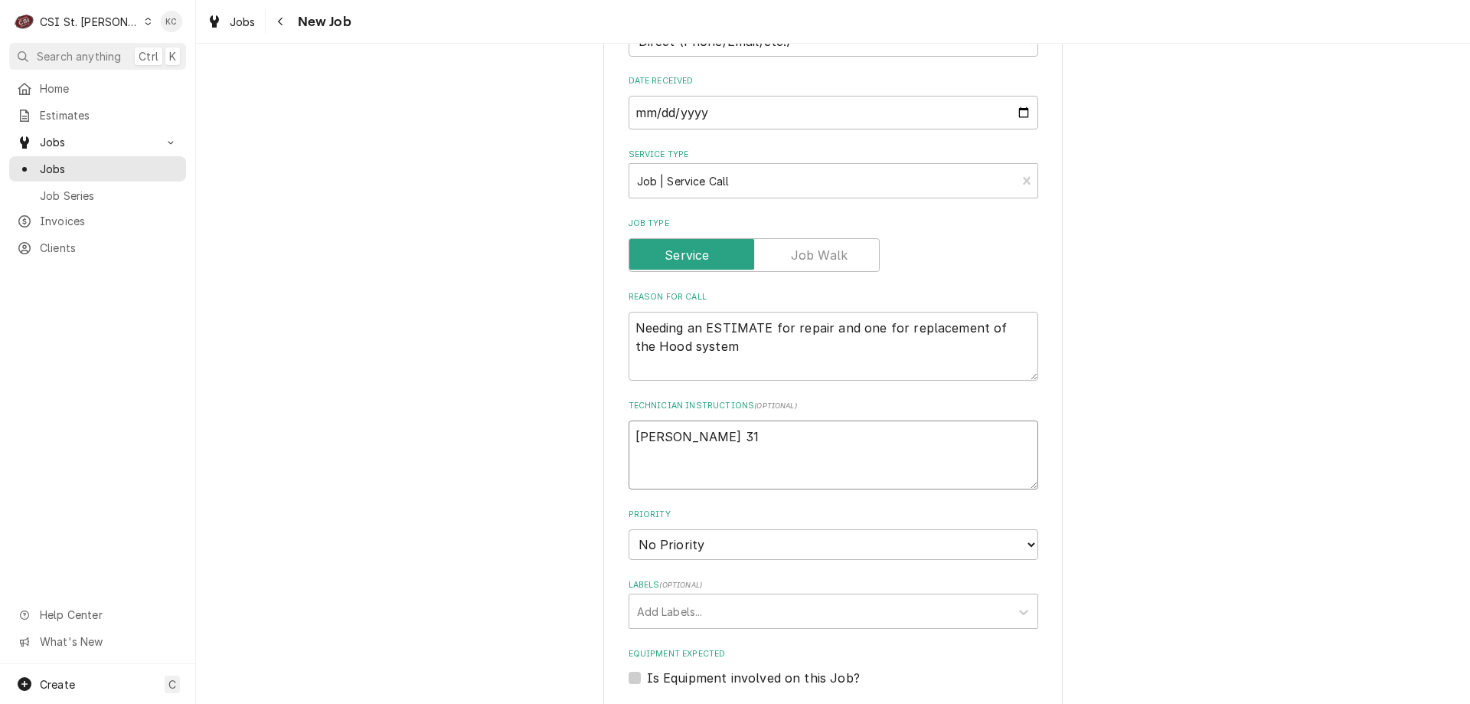
type textarea "Pam Russell 314"
type textarea "x"
type textarea "Pam Russell 314"
type textarea "x"
type textarea "Pam Russell 314 9"
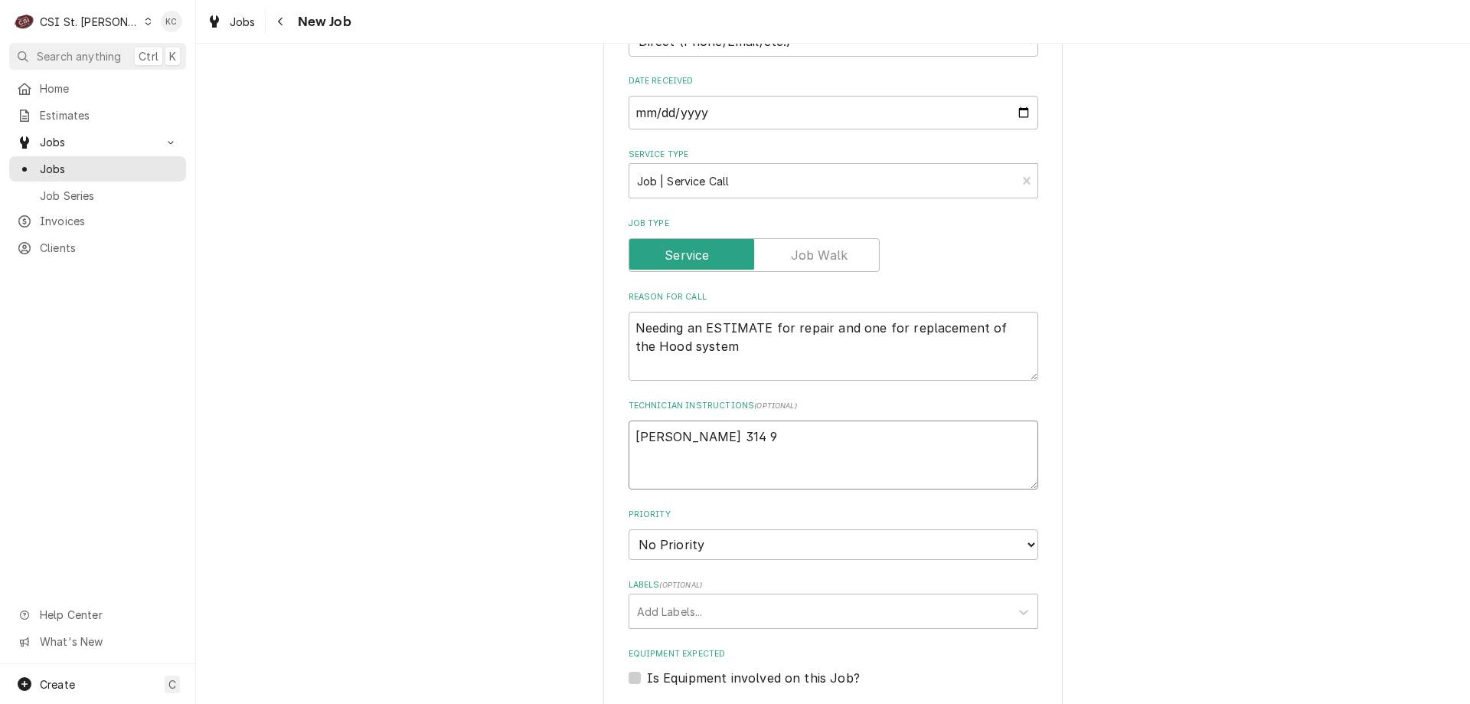
type textarea "x"
type textarea "Pam Russell 314 95"
type textarea "x"
type textarea "Pam Russell 314 953"
type textarea "x"
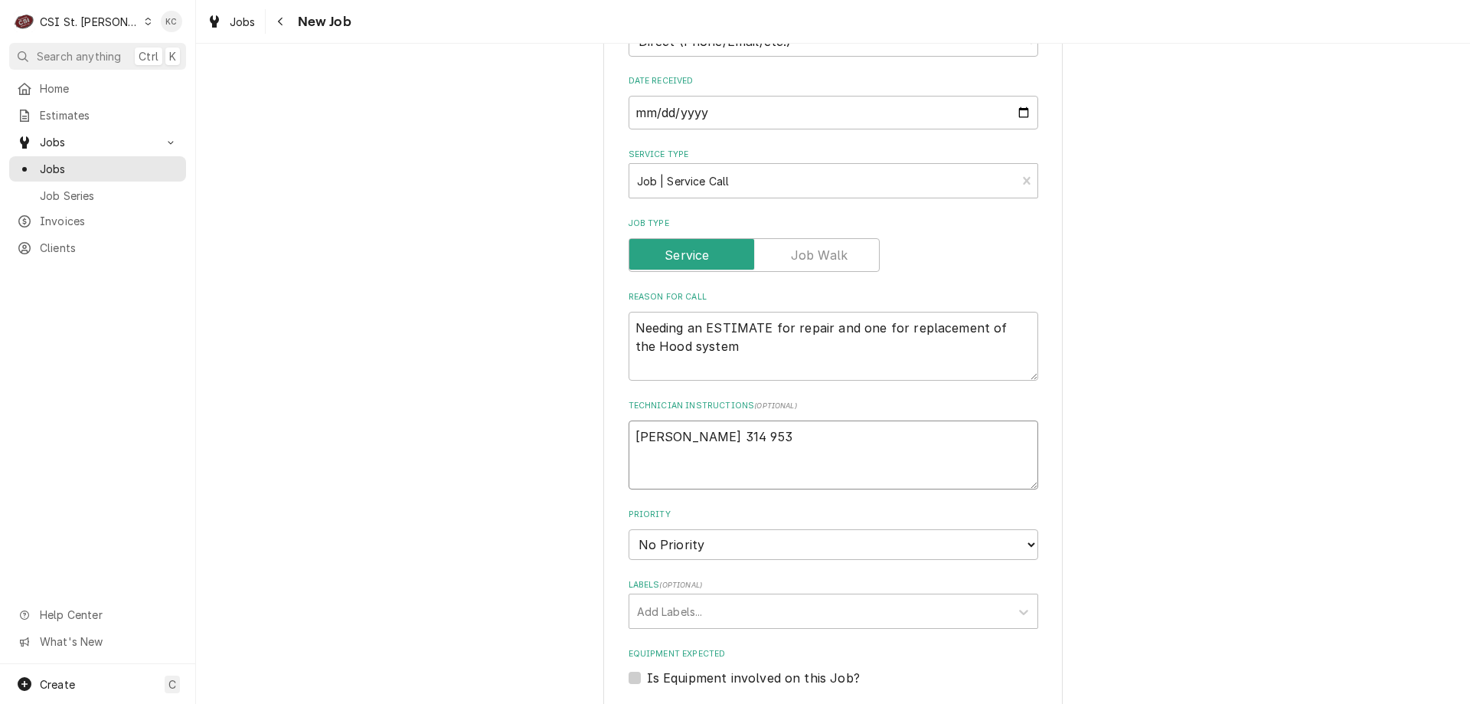
type textarea "Pam Russell 314 953-"
type textarea "x"
type textarea "Pam Russell 314 953-5"
type textarea "x"
type textarea "Pam Russell 314 953-59"
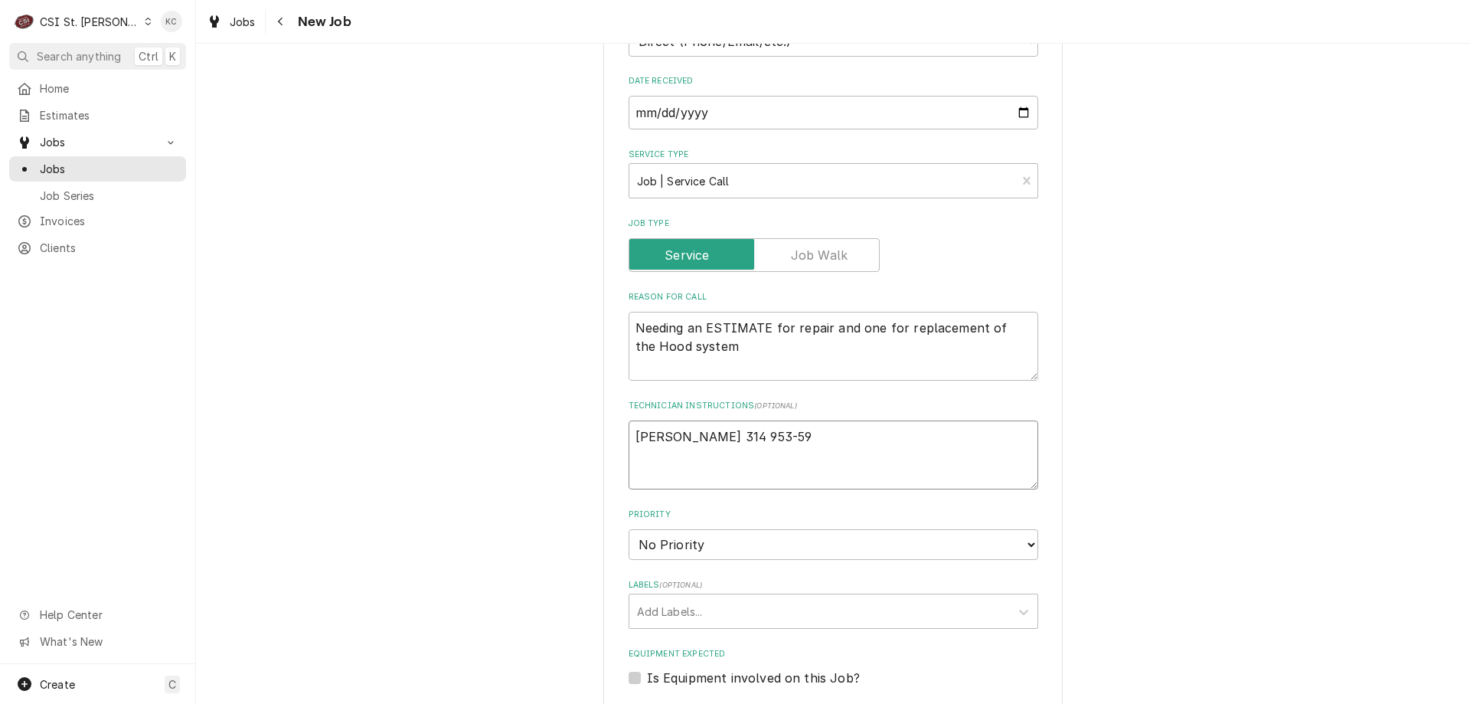
type textarea "x"
type textarea "Pam Russell 314 953-599"
type textarea "x"
type textarea "Pam Russell 314 953-599"
type textarea "x"
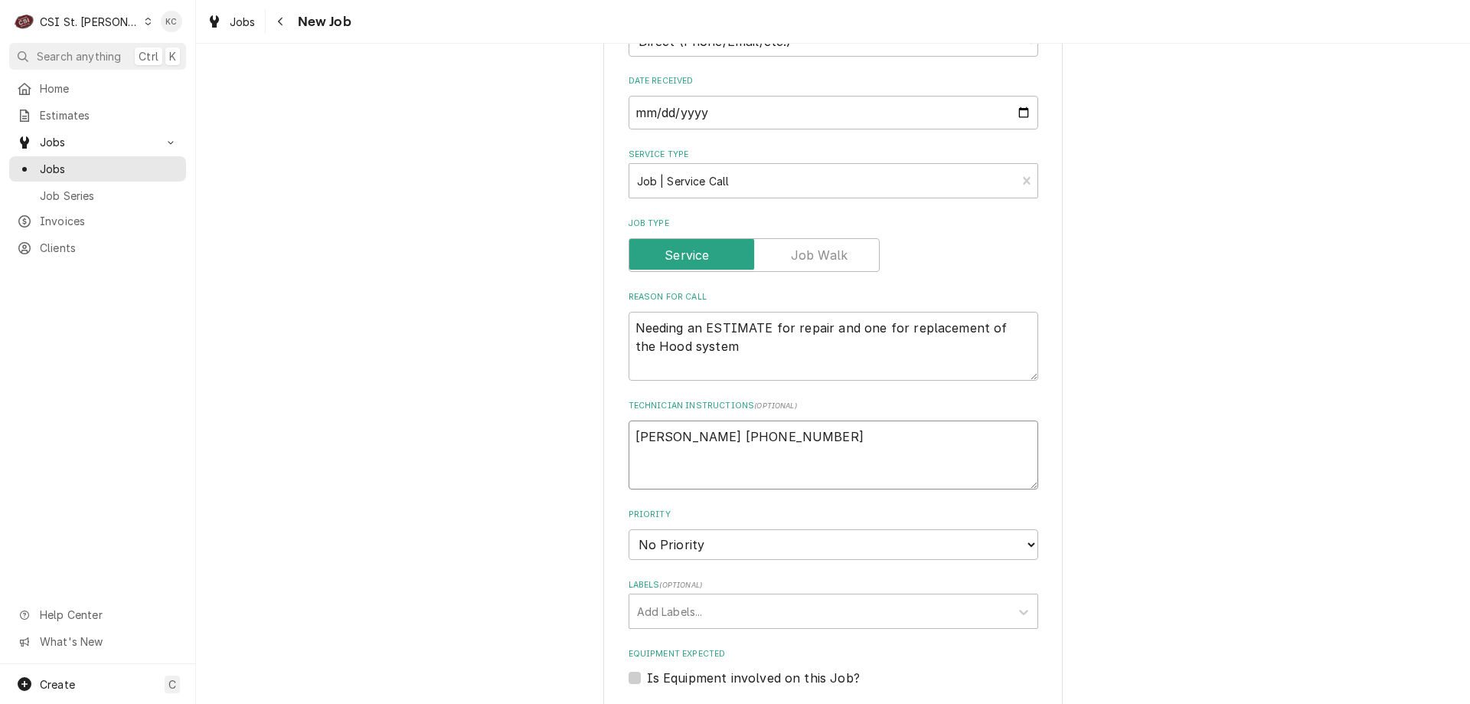
type textarea "Pam Russell 314 953-599"
type textarea "x"
type textarea "Pam Russell 314 953-5990"
type textarea "x"
type textarea "Pam Russell 314 953-5990"
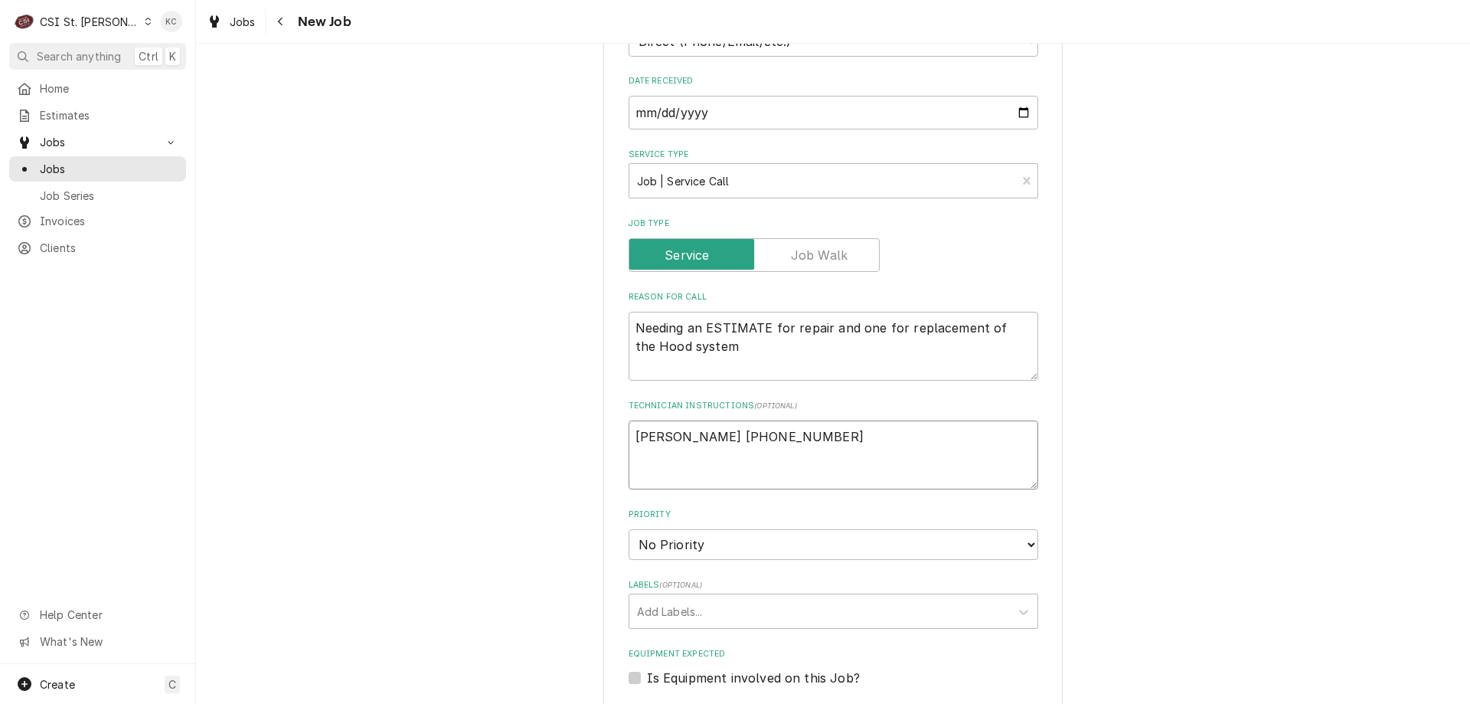
type textarea "x"
type textarea "Pam Russell 314 953-5990"
type textarea "x"
type textarea "Pam Russell 314 953-5990 6"
type textarea "x"
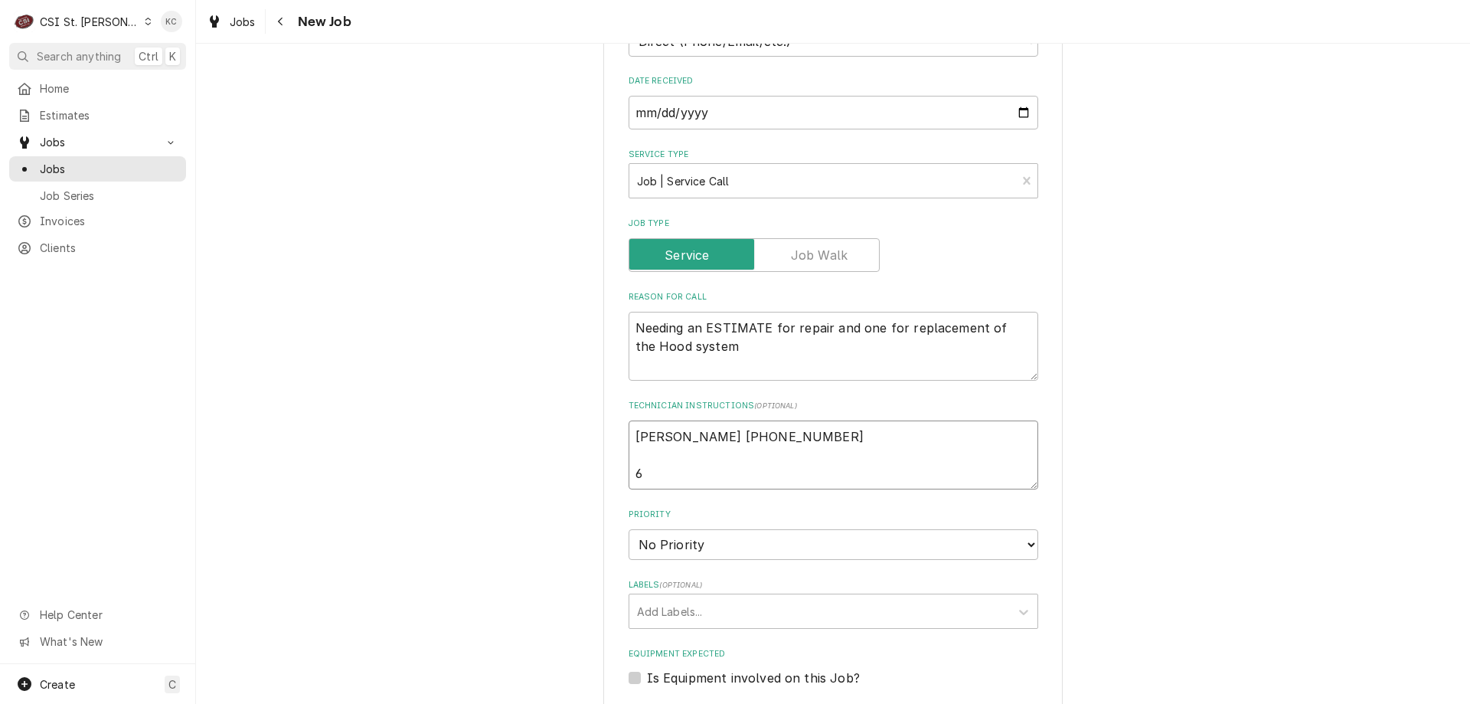
type textarea "Pam Russell 314 953-5990 6a"
type textarea "x"
type textarea "Pam Russell 314 953-5990 6am"
type textarea "x"
type textarea "Pam Russell 314 953-5990 6am"
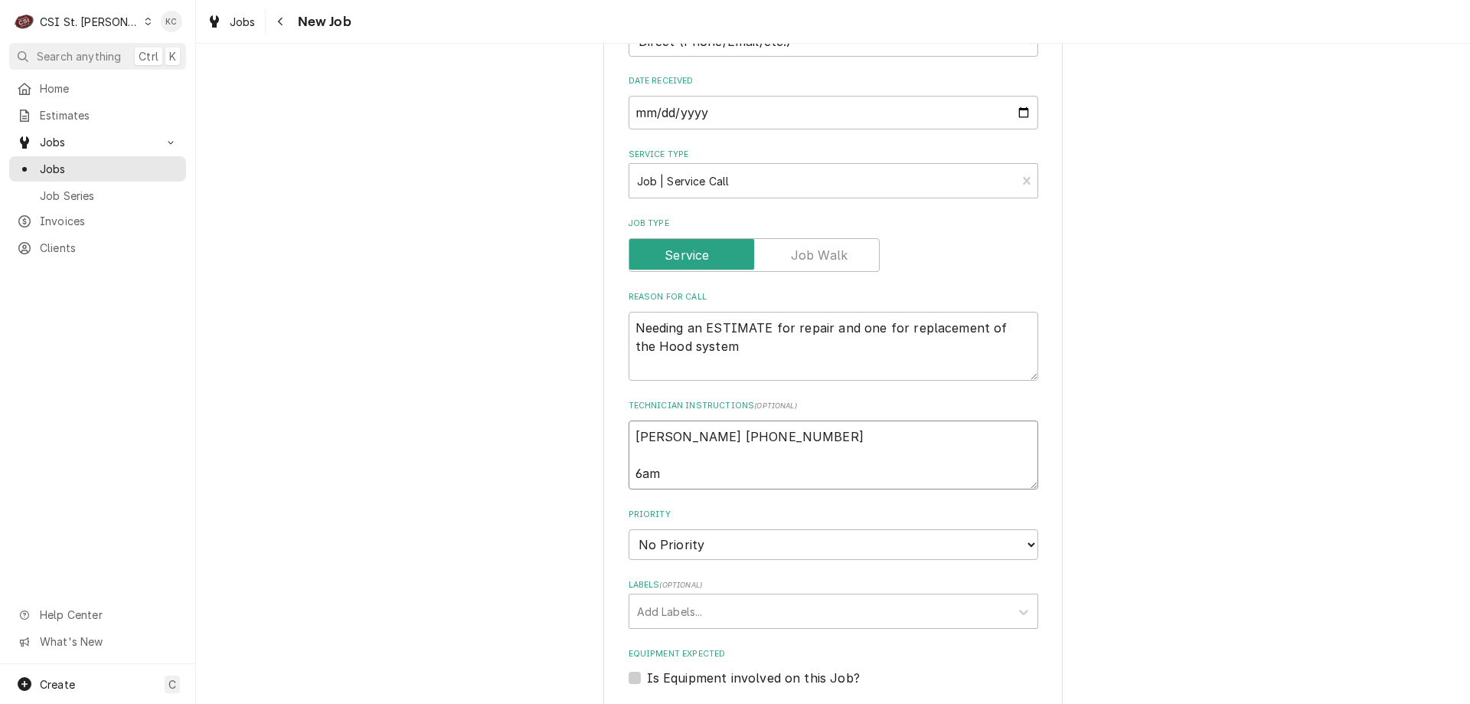
type textarea "x"
type textarea "Pam Russell 314 953-5990 6am -"
type textarea "x"
type textarea "Pam Russell 314 953-5990 6am -"
type textarea "x"
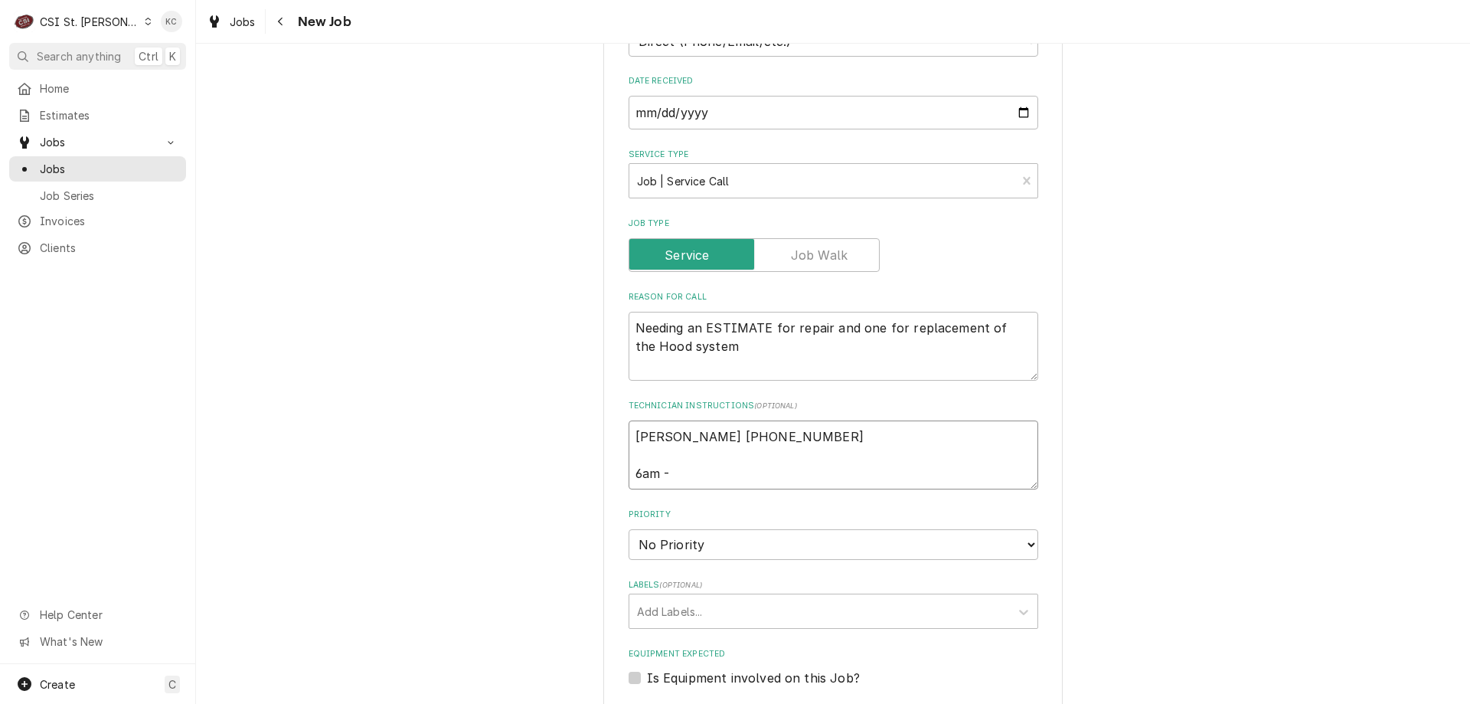
type textarea "Pam Russell 314 953-5990 6am - 2"
type textarea "x"
type textarea "Pam Russell 314 953-5990 6am - 23"
type textarea "x"
type textarea "Pam Russell 314 953-5990 6am - 230"
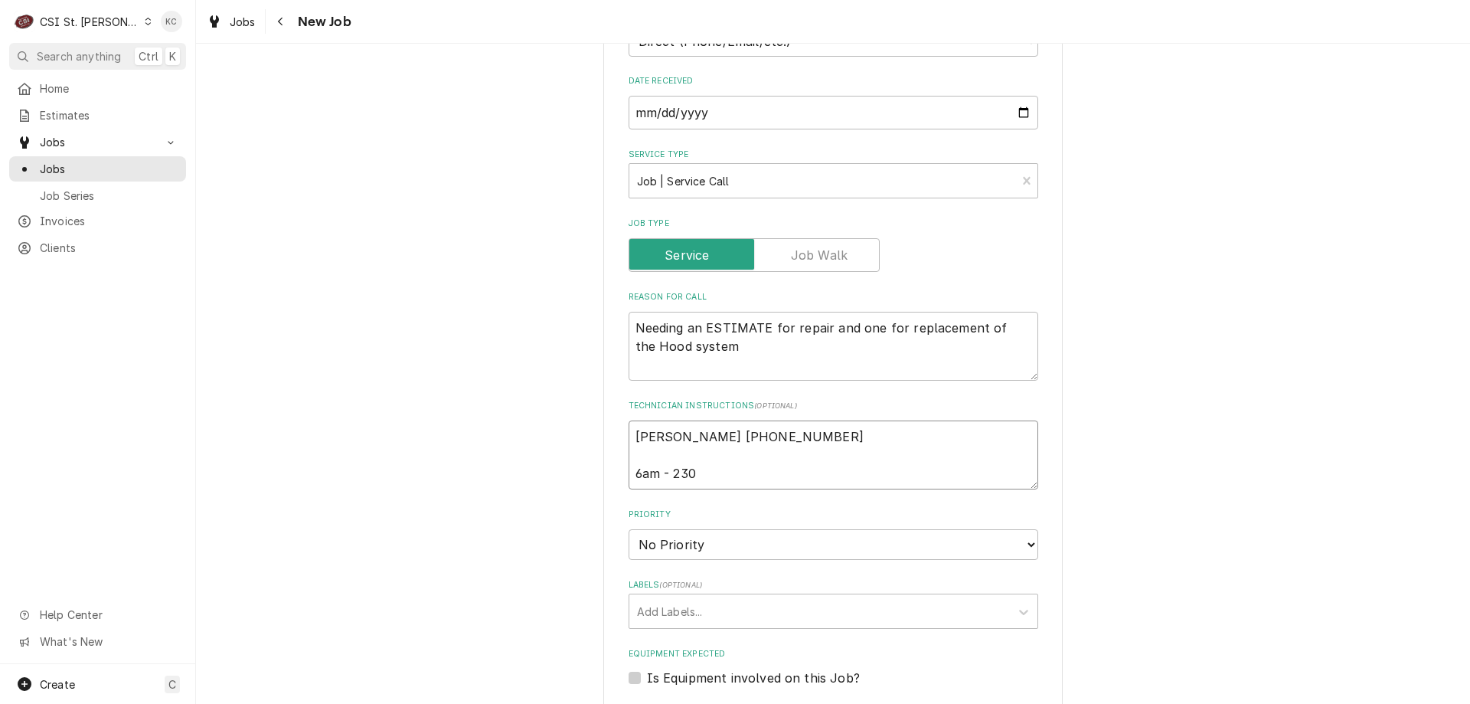
type textarea "x"
type textarea "Pam Russell 314 953-5990 6am - 230p"
type textarea "x"
type textarea "Pam Russell 314 953-5990 6am - 230pm"
type textarea "x"
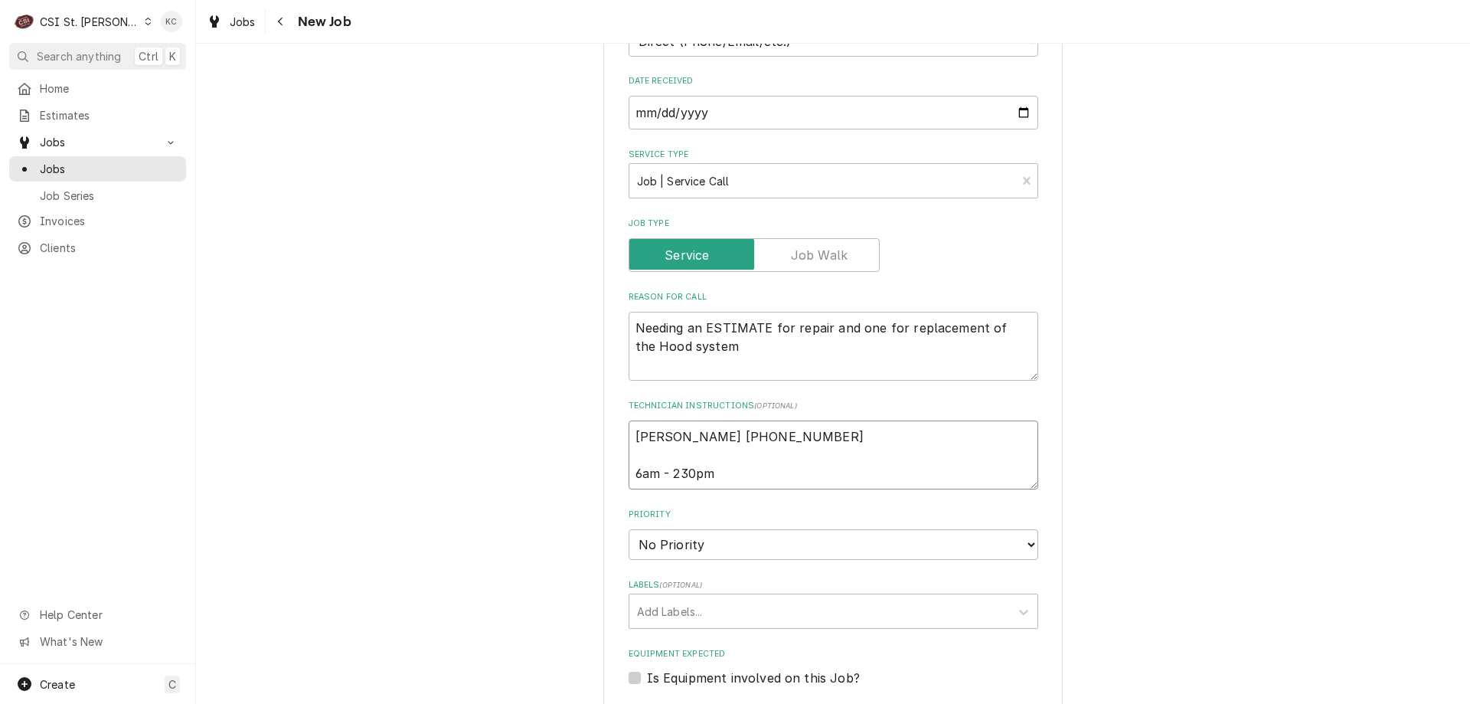
type textarea "Pam Russell 314 953-5990 6am - 230pm"
click at [721, 529] on select "No Priority Urgent High Medium Low" at bounding box center [834, 544] width 410 height 31
select select "4"
click at [629, 529] on select "No Priority Urgent High Medium Low" at bounding box center [834, 544] width 410 height 31
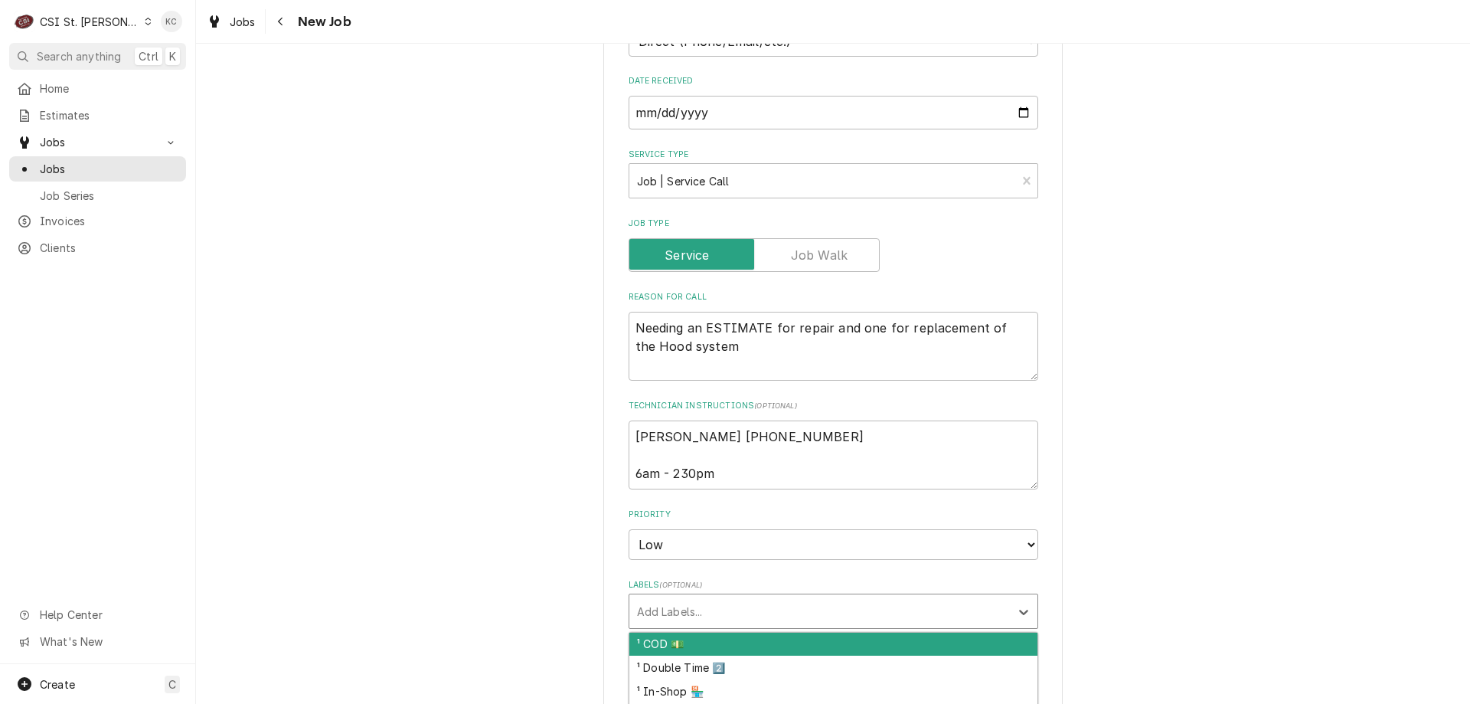
click at [773, 597] on div "Labels" at bounding box center [819, 611] width 365 height 28
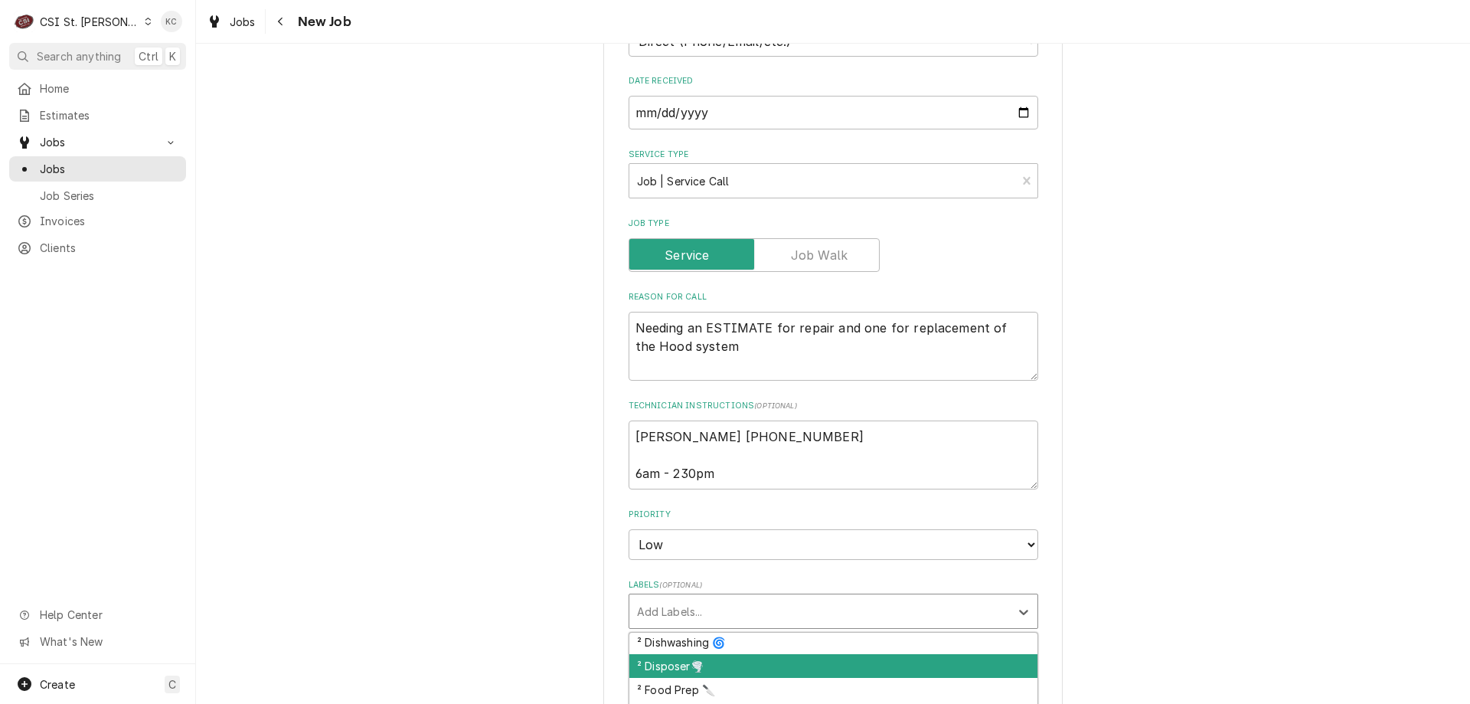
scroll to position [230, 0]
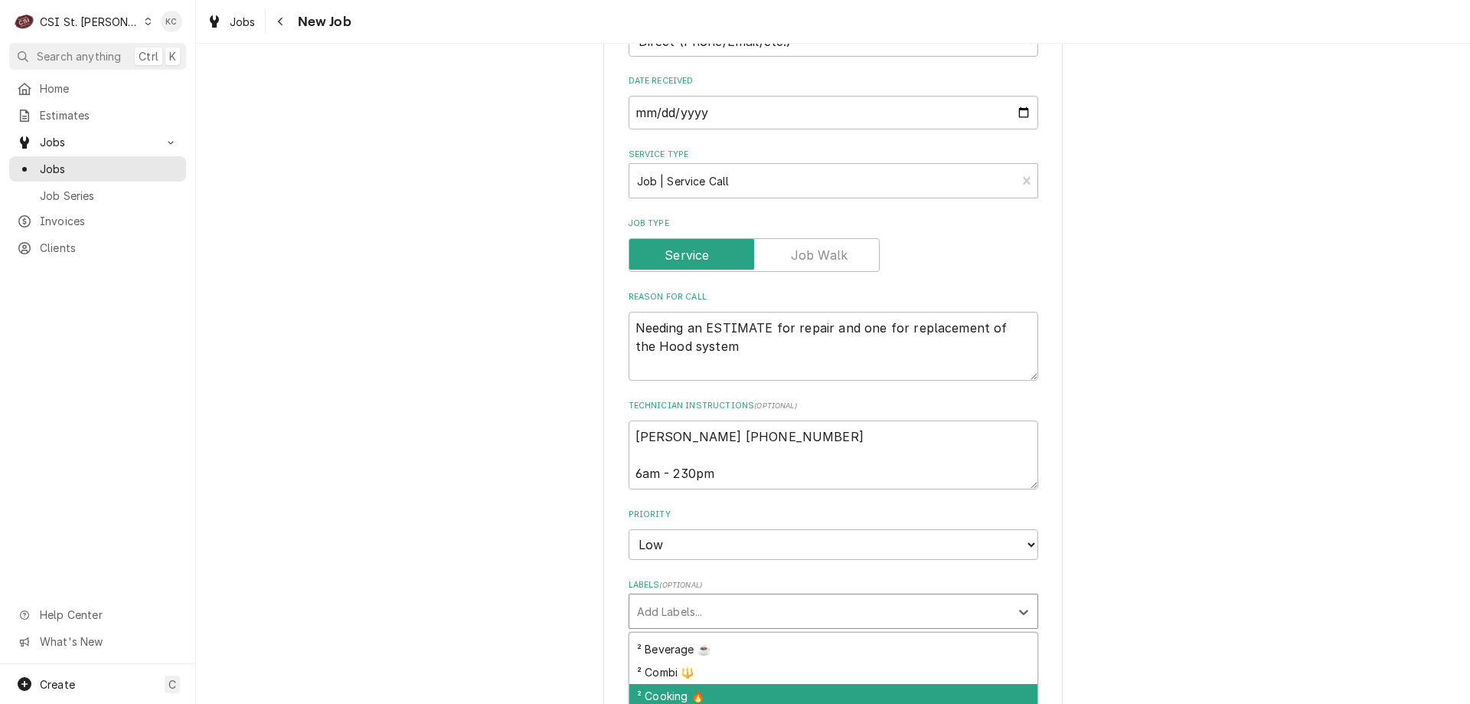
click at [817, 684] on div "² Cooking 🔥" at bounding box center [833, 696] width 408 height 24
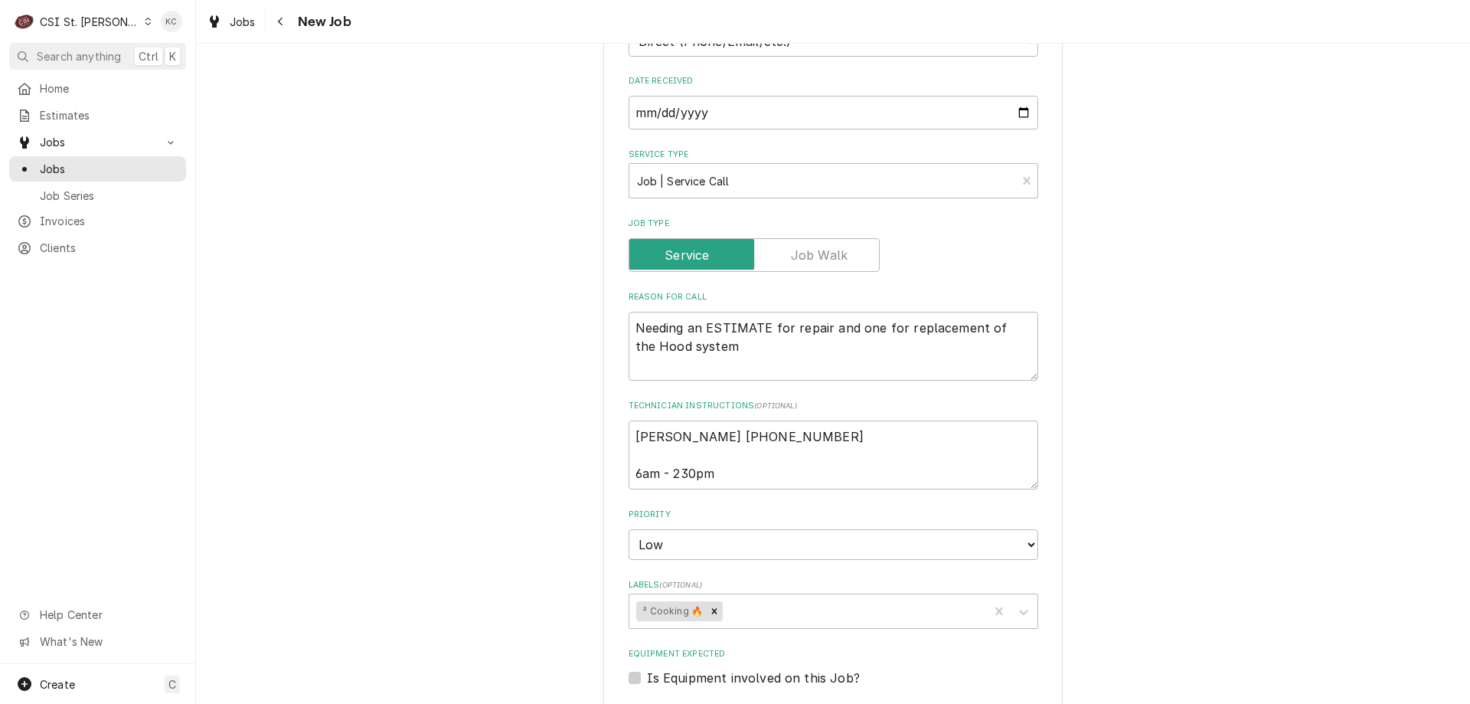
click at [1369, 454] on div "Please provide the following information to create a job: Client Details Client…" at bounding box center [833, 344] width 1274 height 1795
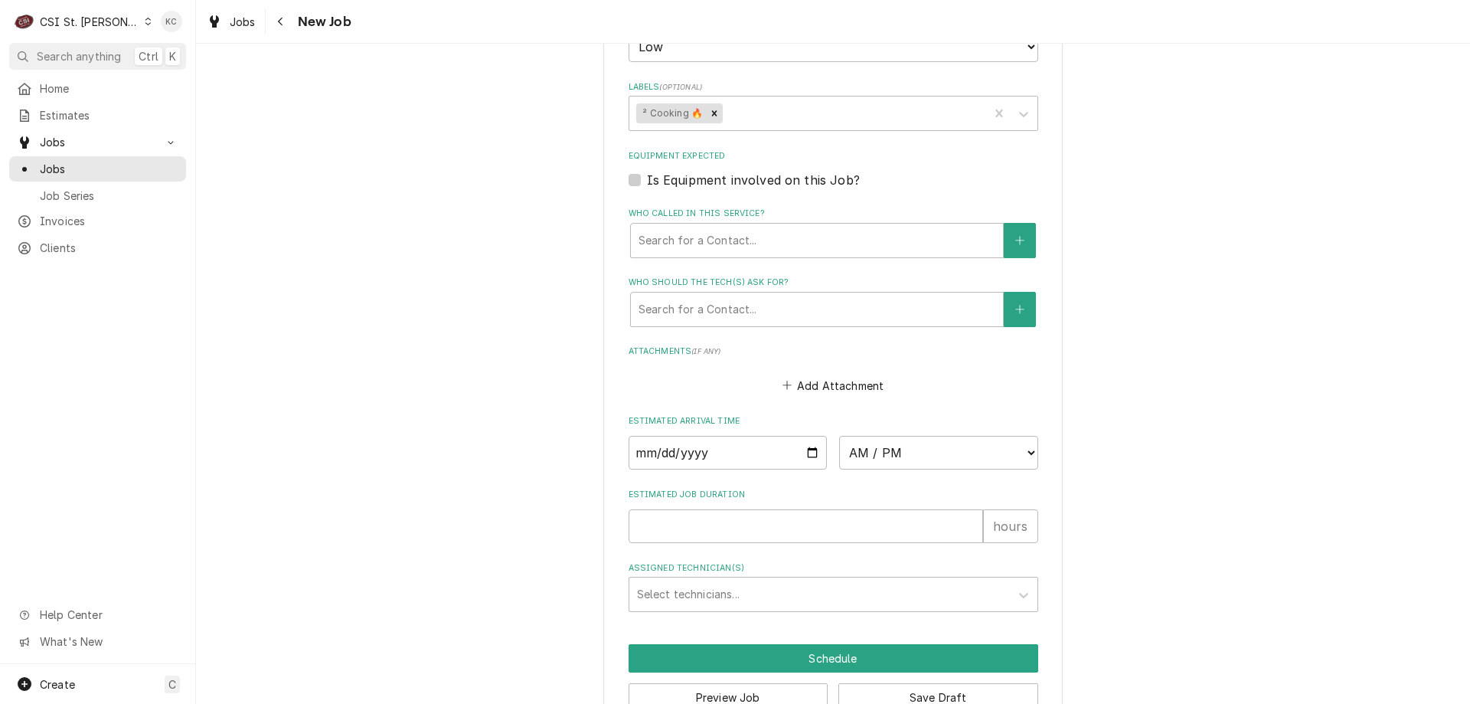
scroll to position [1114, 0]
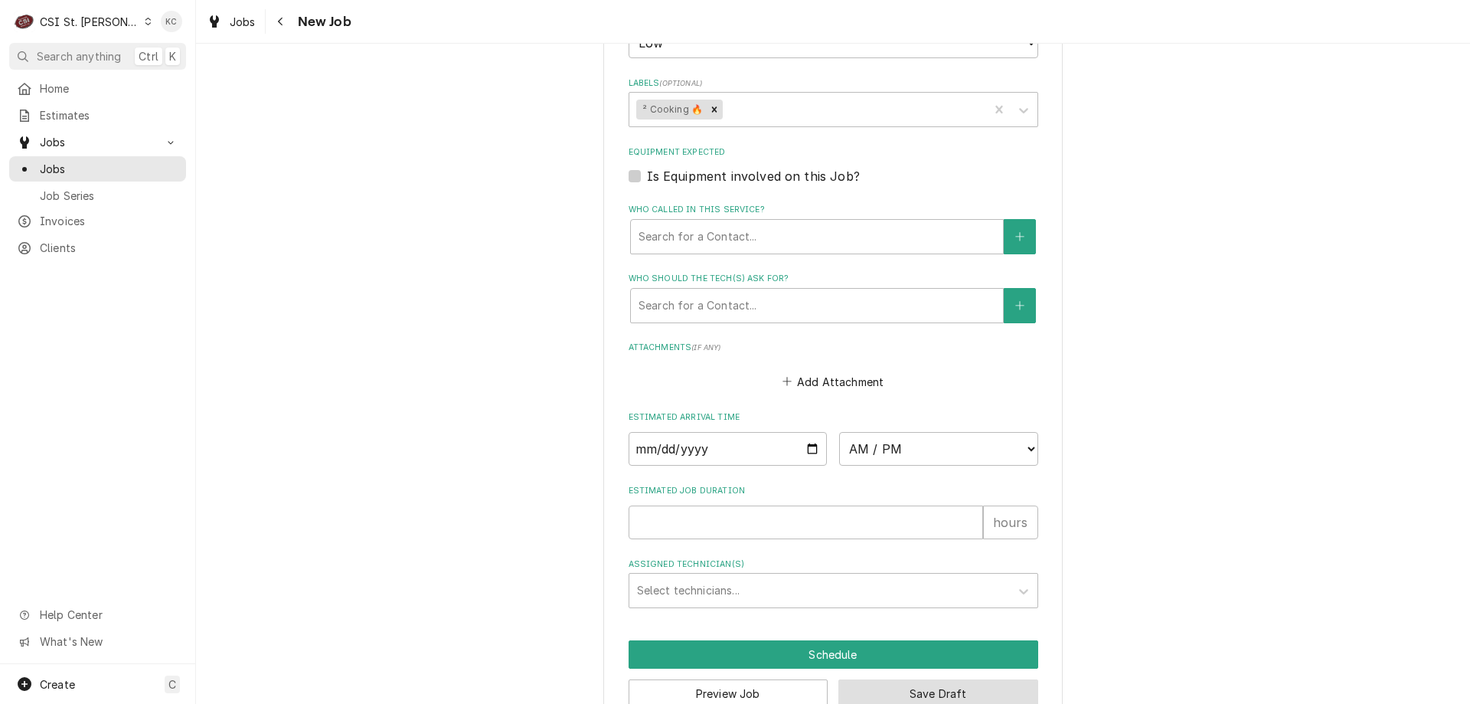
click at [922, 679] on button "Save Draft" at bounding box center [938, 693] width 200 height 28
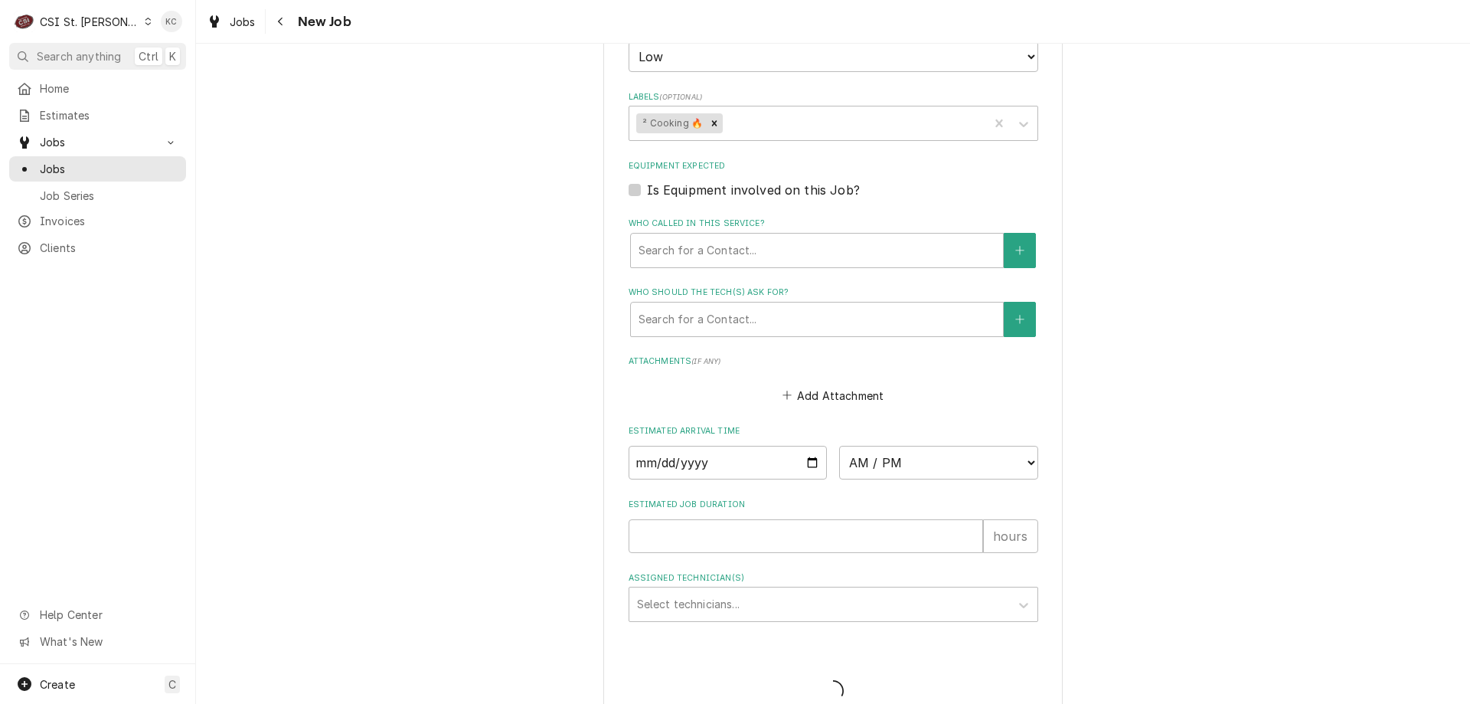
type textarea "x"
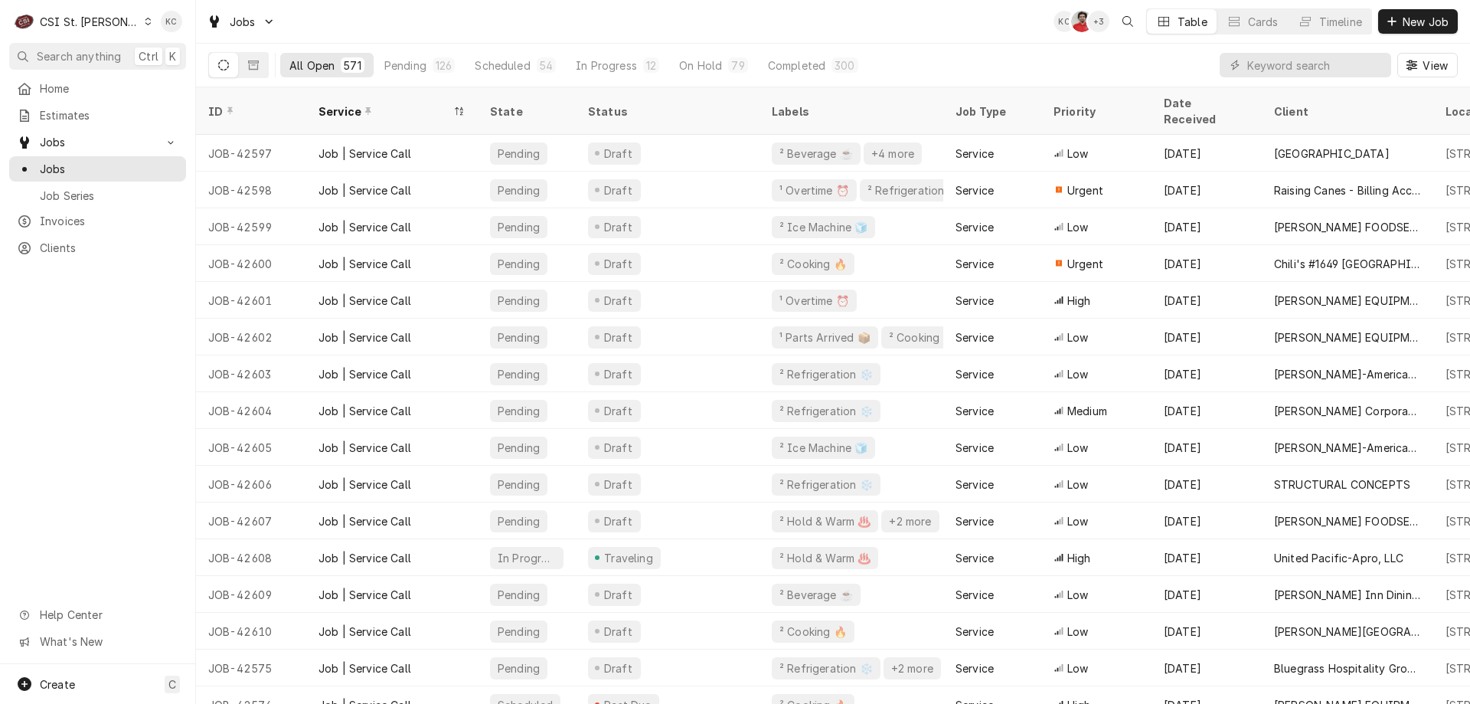
click at [1066, 51] on div "All Open 571 Pending 126 Scheduled 54 In Progress 12 On Hold 79 Completed 300 V…" at bounding box center [833, 65] width 1250 height 43
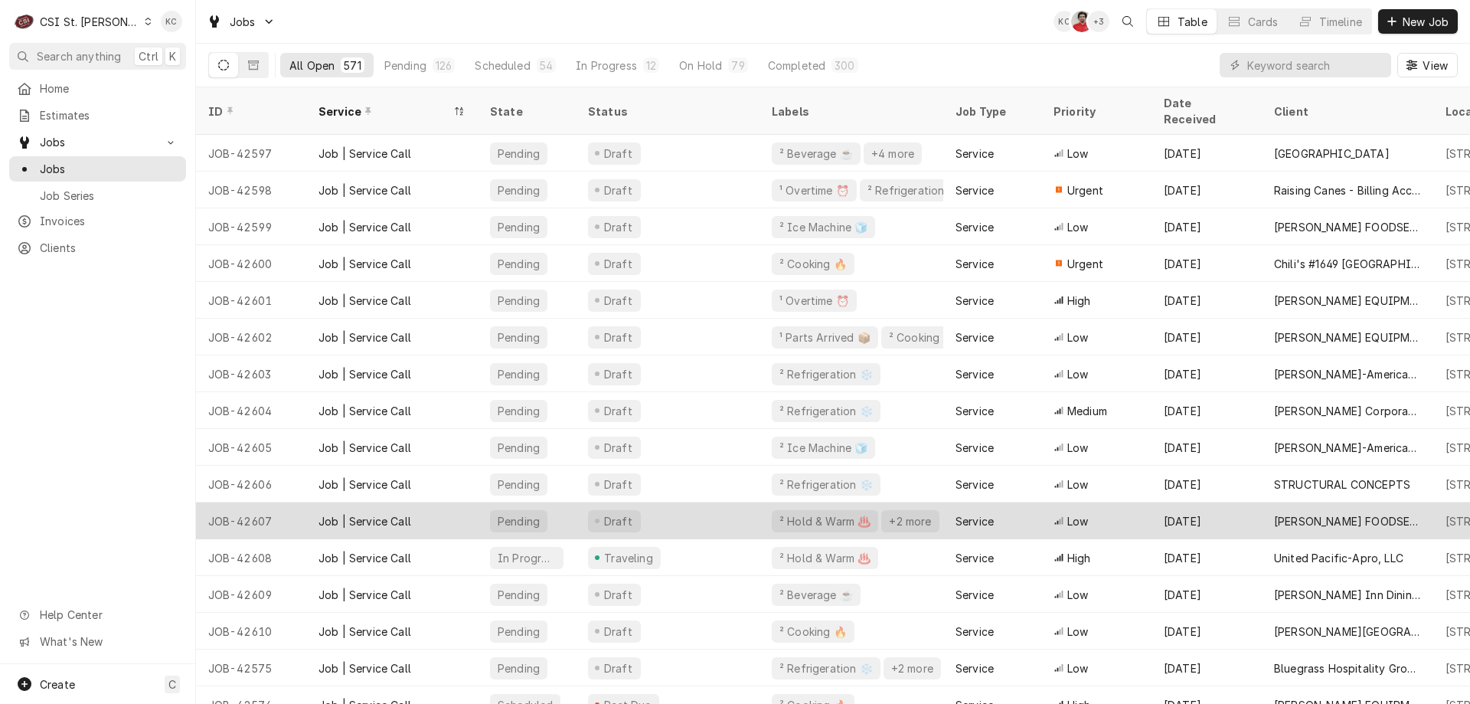
click at [1407, 502] on div "[PERSON_NAME] FOODSERVICE SYSTEMS, INC." at bounding box center [1348, 520] width 172 height 37
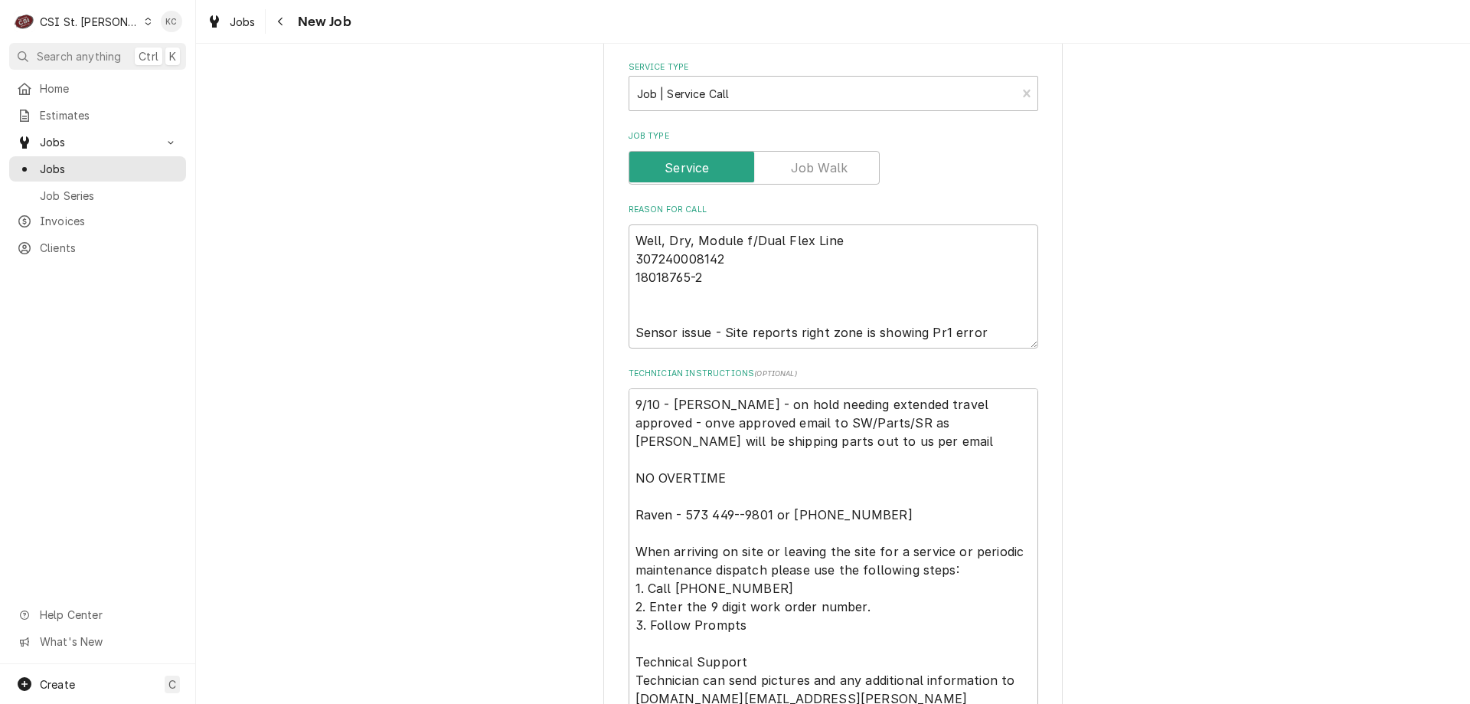
scroll to position [536, 0]
click at [753, 435] on textarea "9/10 - [PERSON_NAME] - on hold needing extended travel approved - onve approved…" at bounding box center [834, 559] width 410 height 345
click at [753, 449] on textarea "9/10 - [PERSON_NAME] - on hold needing extended travel approved - onve approved…" at bounding box center [834, 559] width 410 height 345
click at [629, 400] on textarea "9/10 - Kelly - on hold needing extended travel approved - onve approved email t…" at bounding box center [834, 559] width 410 height 345
type textarea "x"
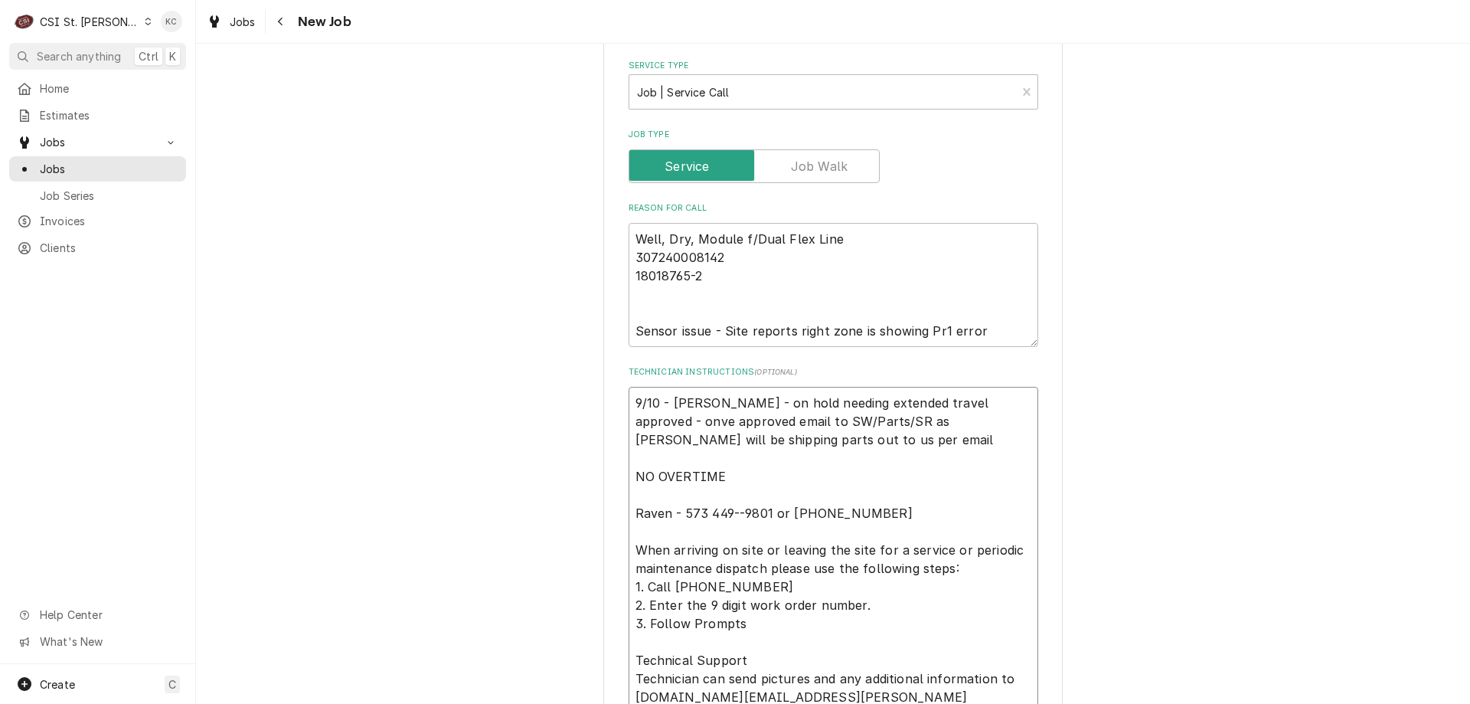
type textarea "9/10 - Kelly - on hold needing extended travel approved - onve approved email t…"
type textarea "x"
type textarea "E 9/10 - Kelly - on hold needing extended travel approved - onve approved email…"
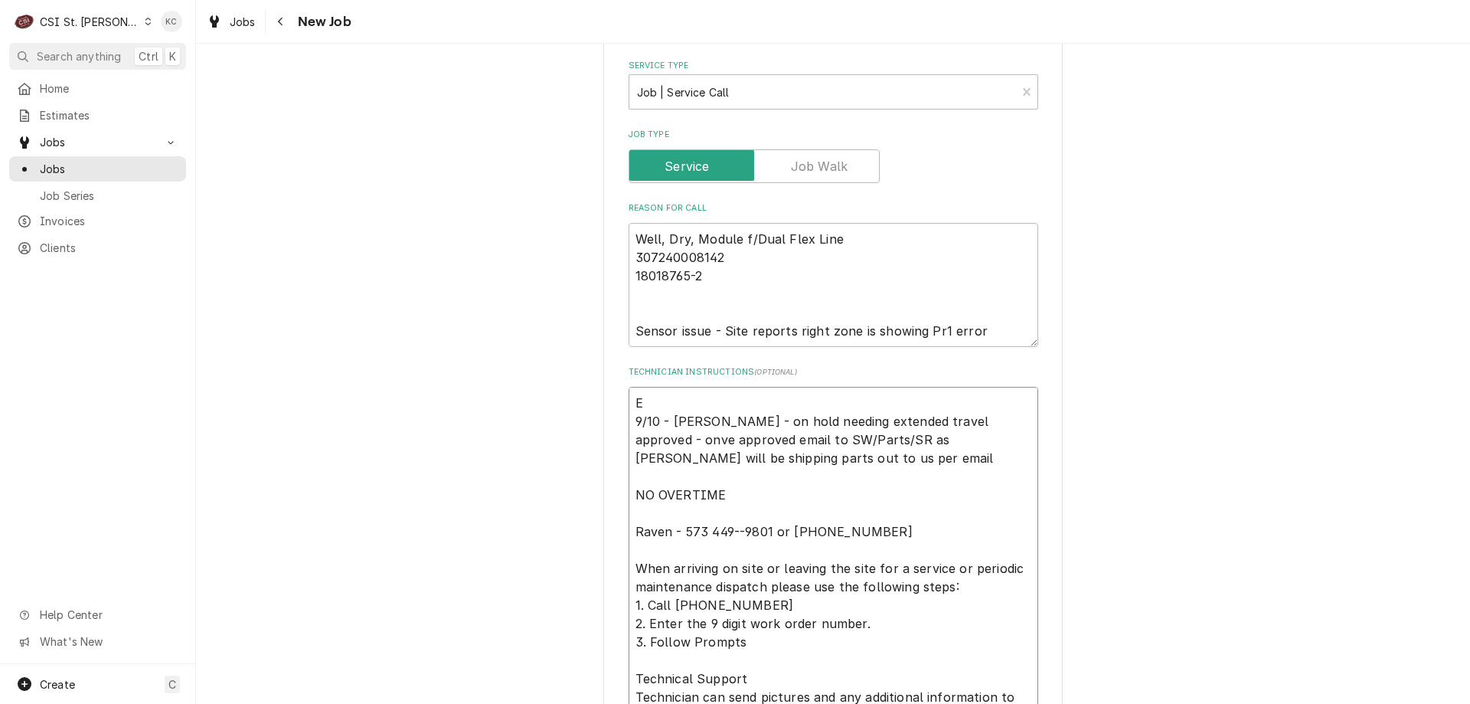
type textarea "x"
type textarea "Ex 9/10 - Kelly - on hold needing extended travel approved - onve approved emai…"
type textarea "x"
type textarea "Ext 9/10 - Kelly - on hold needing extended travel approved - onve approved ema…"
type textarea "x"
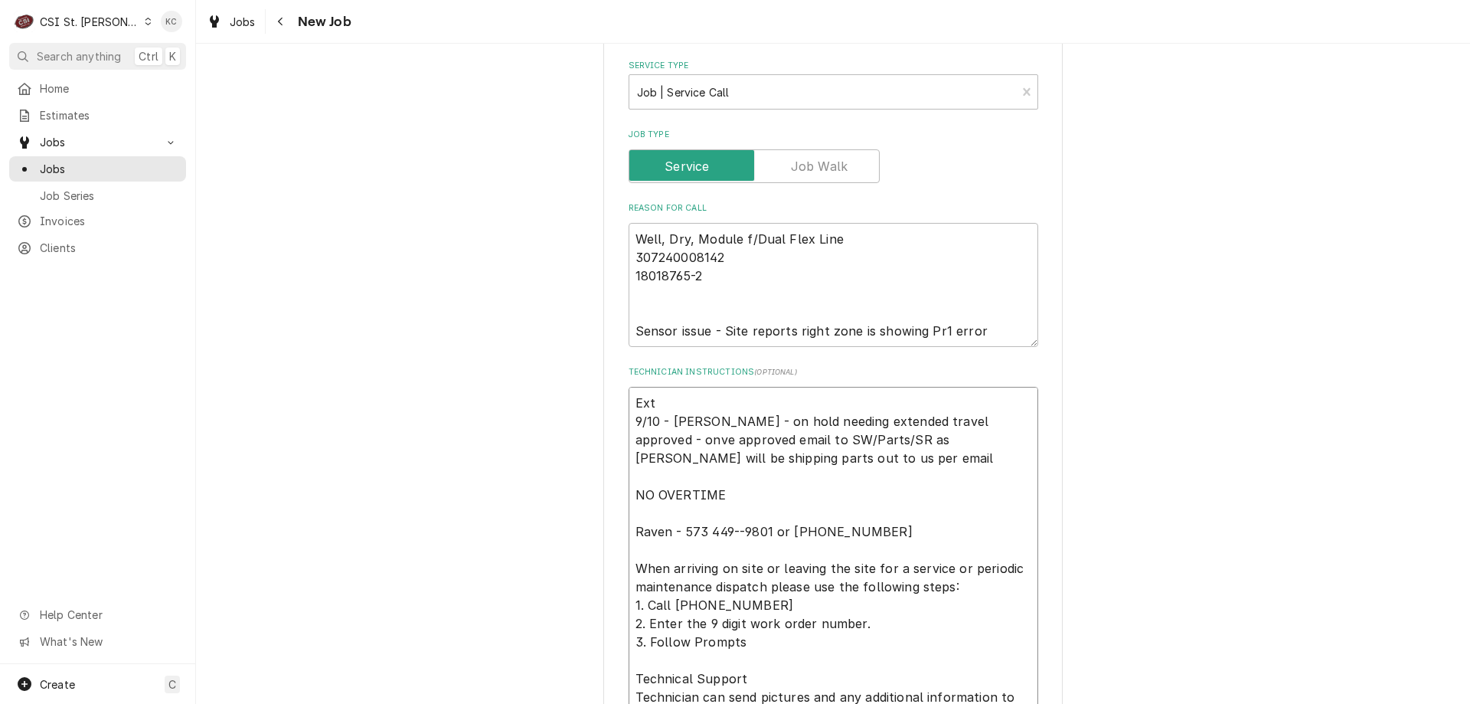
type textarea "Exte 9/10 - Kelly - on hold needing extended travel approved - onve approved em…"
type textarea "x"
type textarea "Exten 9/10 - Kelly - on hold needing extended travel approved - onve approved e…"
type textarea "x"
type textarea "Extend 9/10 - Kelly - on hold needing extended travel approved - onve approved …"
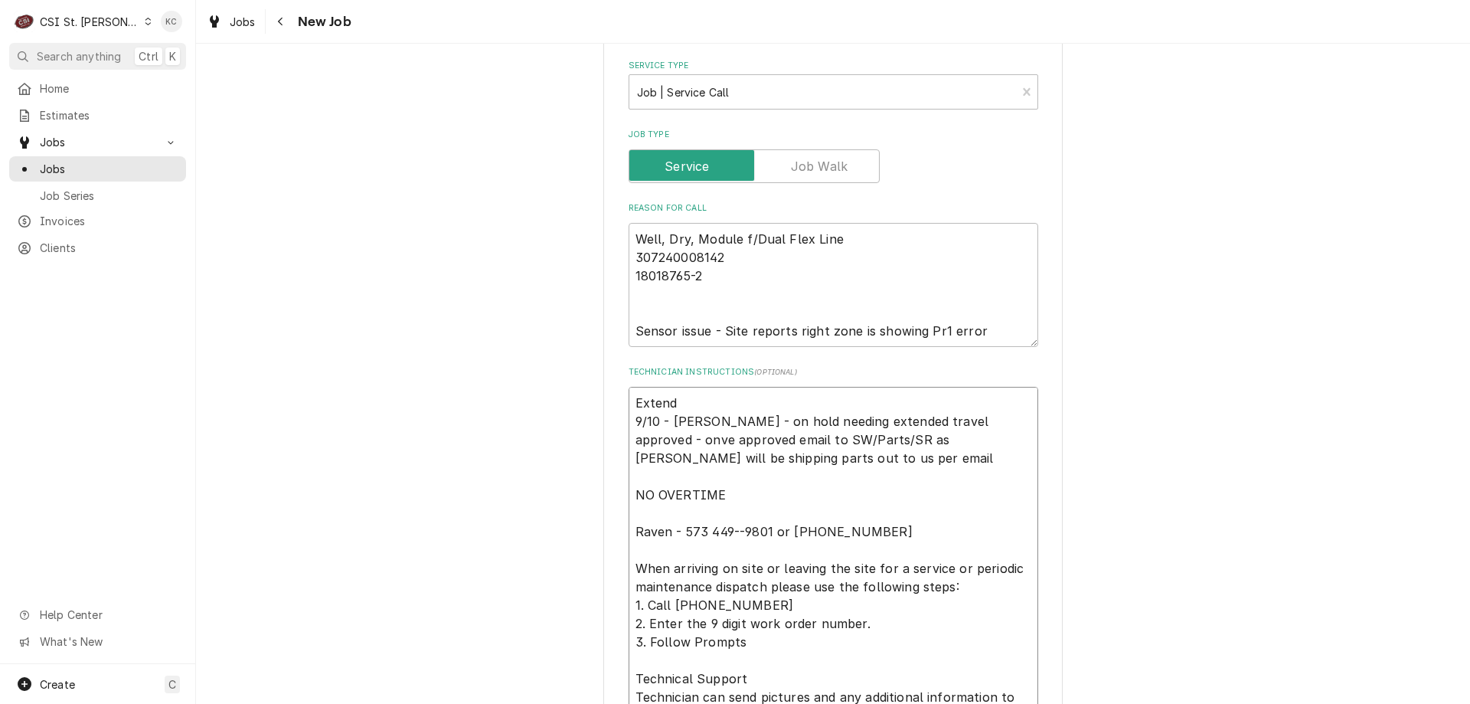
type textarea "x"
type textarea "Extende 9/10 - Kelly - on hold needing extended travel approved - onve approved…"
type textarea "x"
type textarea "Extended 9/10 - Kelly - on hold needing extended travel approved - onve approve…"
type textarea "x"
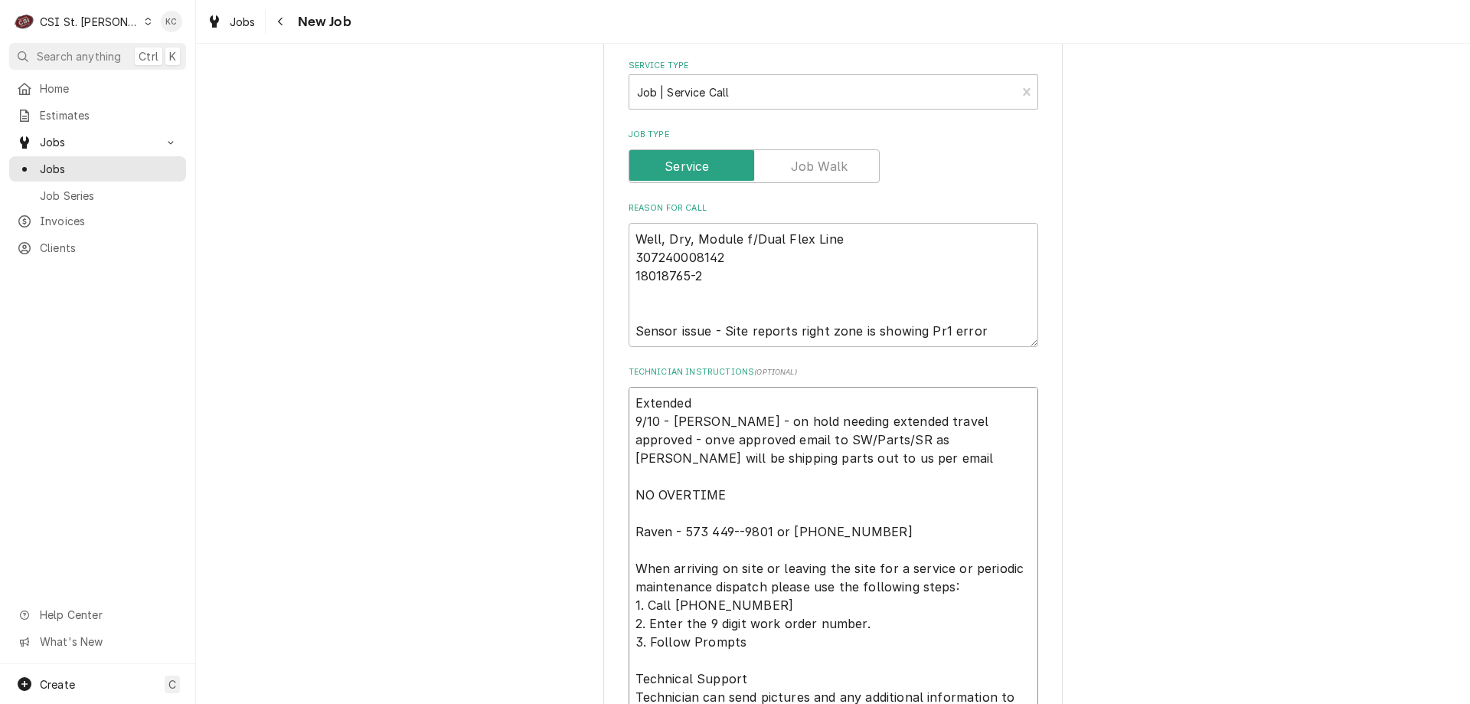
type textarea "Extended 9/10 - Kelly - on hold needing extended travel approved - onve approve…"
type textarea "x"
type textarea "Extended t 9/10 - Kelly - on hold needing extended travel approved - onve appro…"
type textarea "x"
type textarea "Extended tr 9/10 - Kelly - on hold needing extended travel approved - onve appr…"
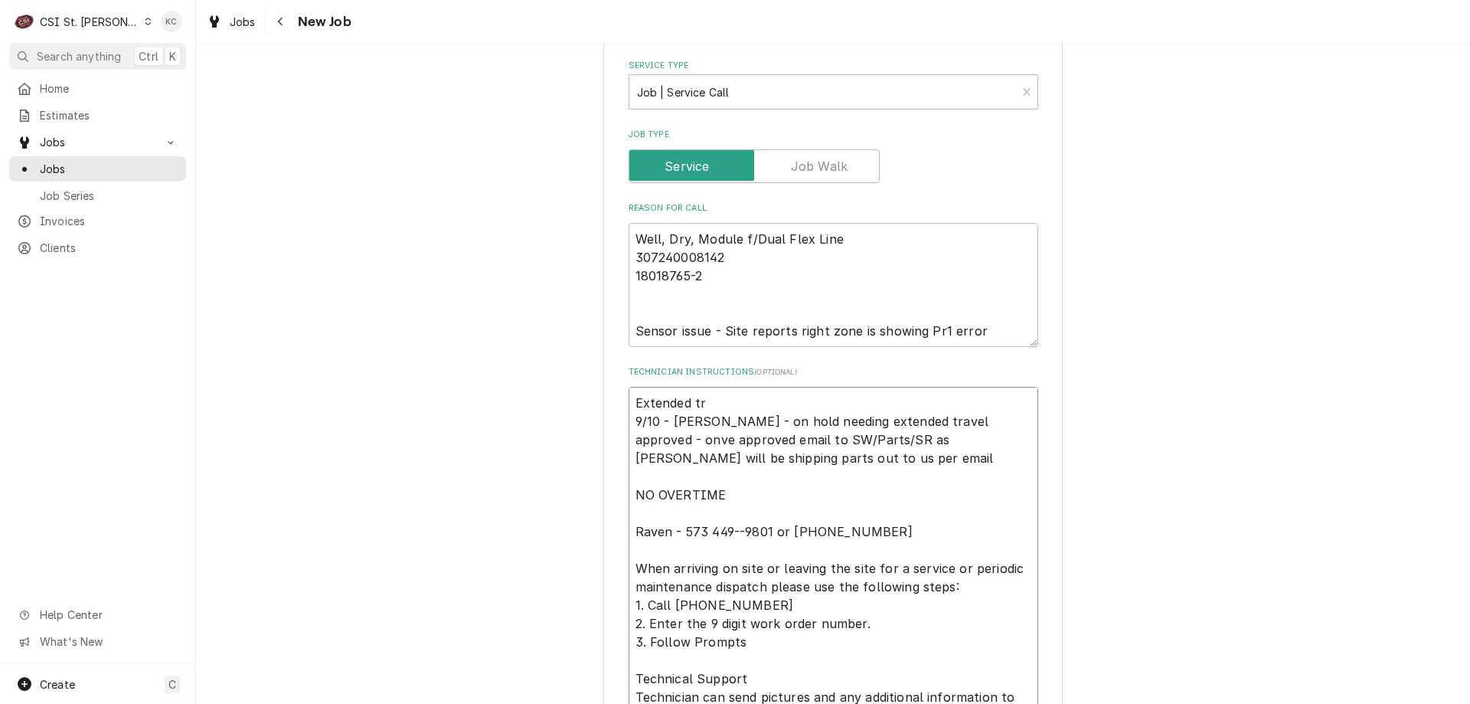
type textarea "x"
type textarea "Extended tra 9/10 - Kelly - on hold needing extended travel approved - onve app…"
type textarea "x"
type textarea "Extended trav 9/10 - Kelly - on hold needing extended travel approved - onve ap…"
type textarea "x"
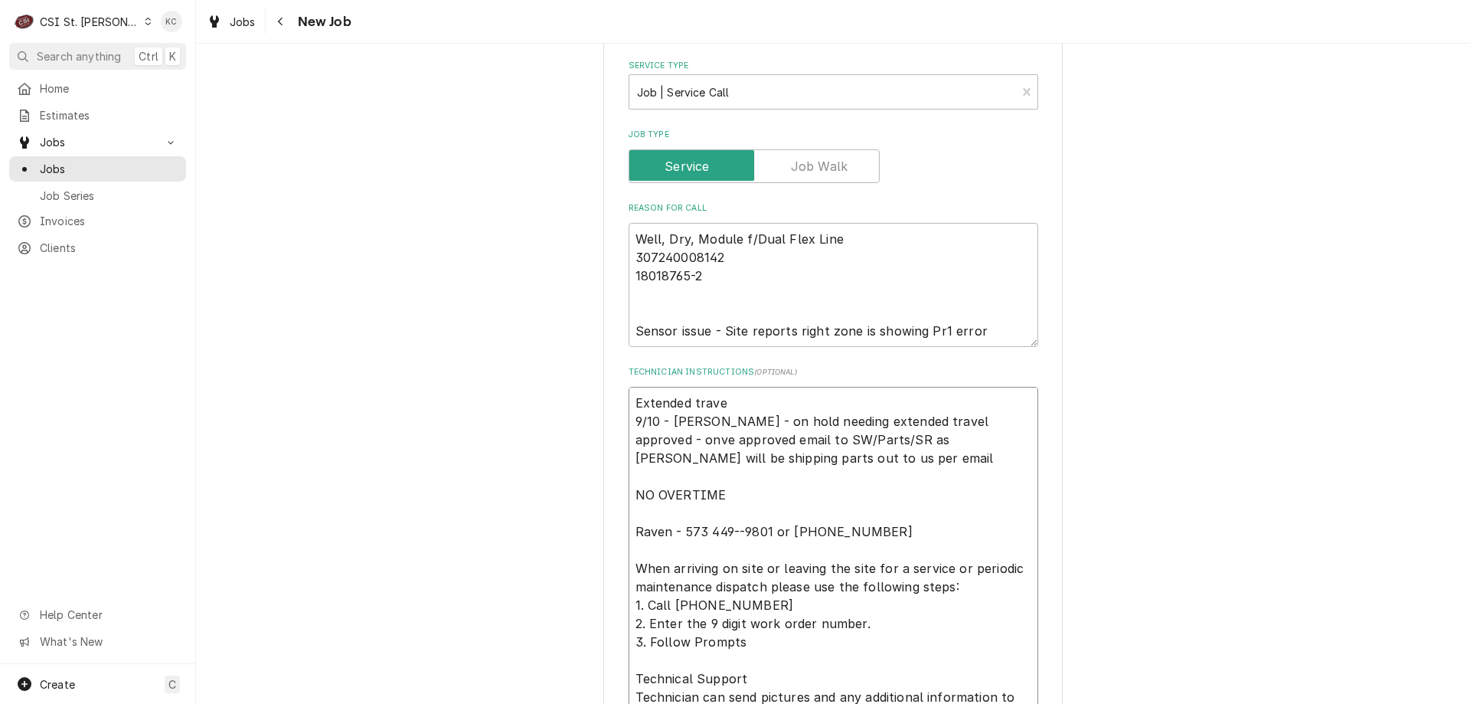
type textarea "Extended travel 9/10 - Kelly - on hold needing extended travel approved - onve …"
type textarea "x"
type textarea "Extended travel 9/10 - Kelly - on hold needing extended travel approved - onve …"
type textarea "x"
type textarea "Extended travel a 9/10 - Kelly - on hold needing extended travel approved - onv…"
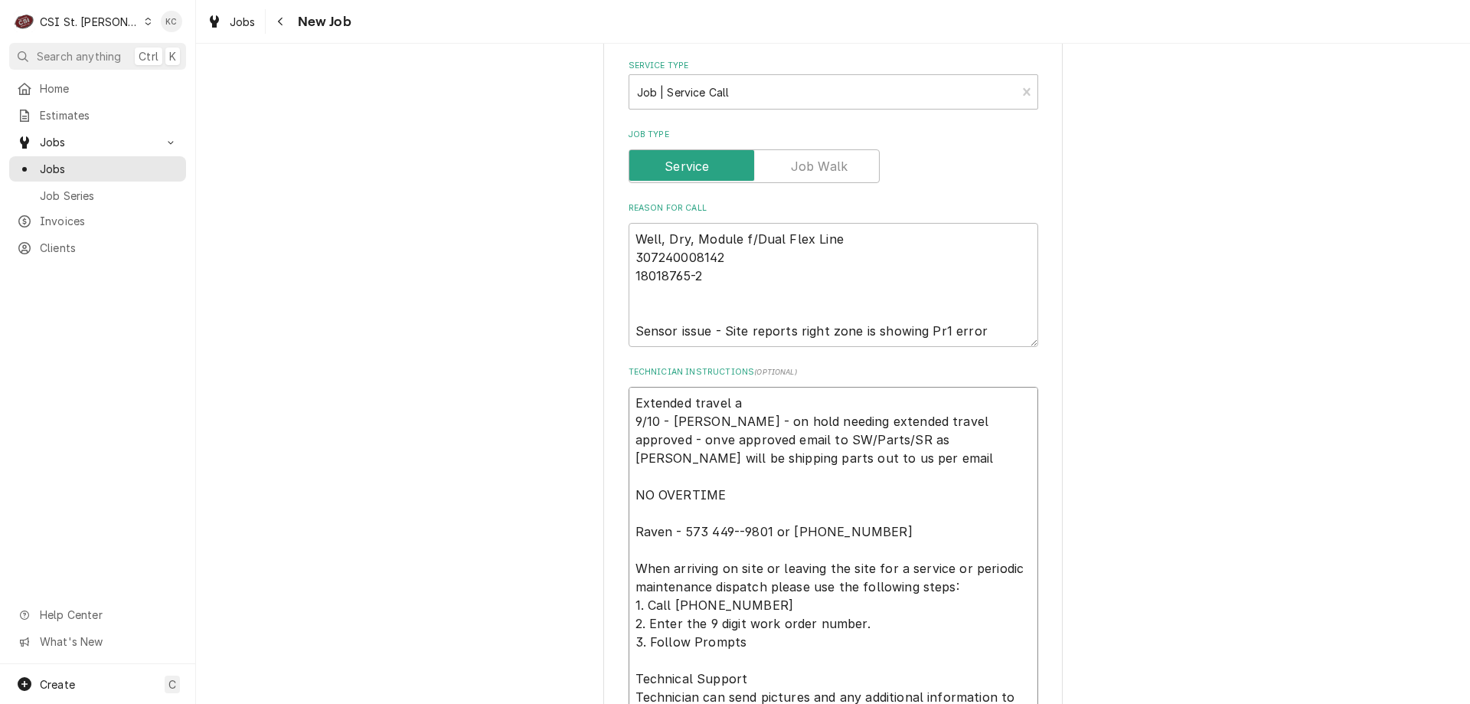
type textarea "x"
type textarea "Extended travel ap 9/10 - Kelly - on hold needing extended travel approved - on…"
type textarea "x"
type textarea "Extended travel app 9/10 - Kelly - on hold needing extended travel approved - o…"
type textarea "x"
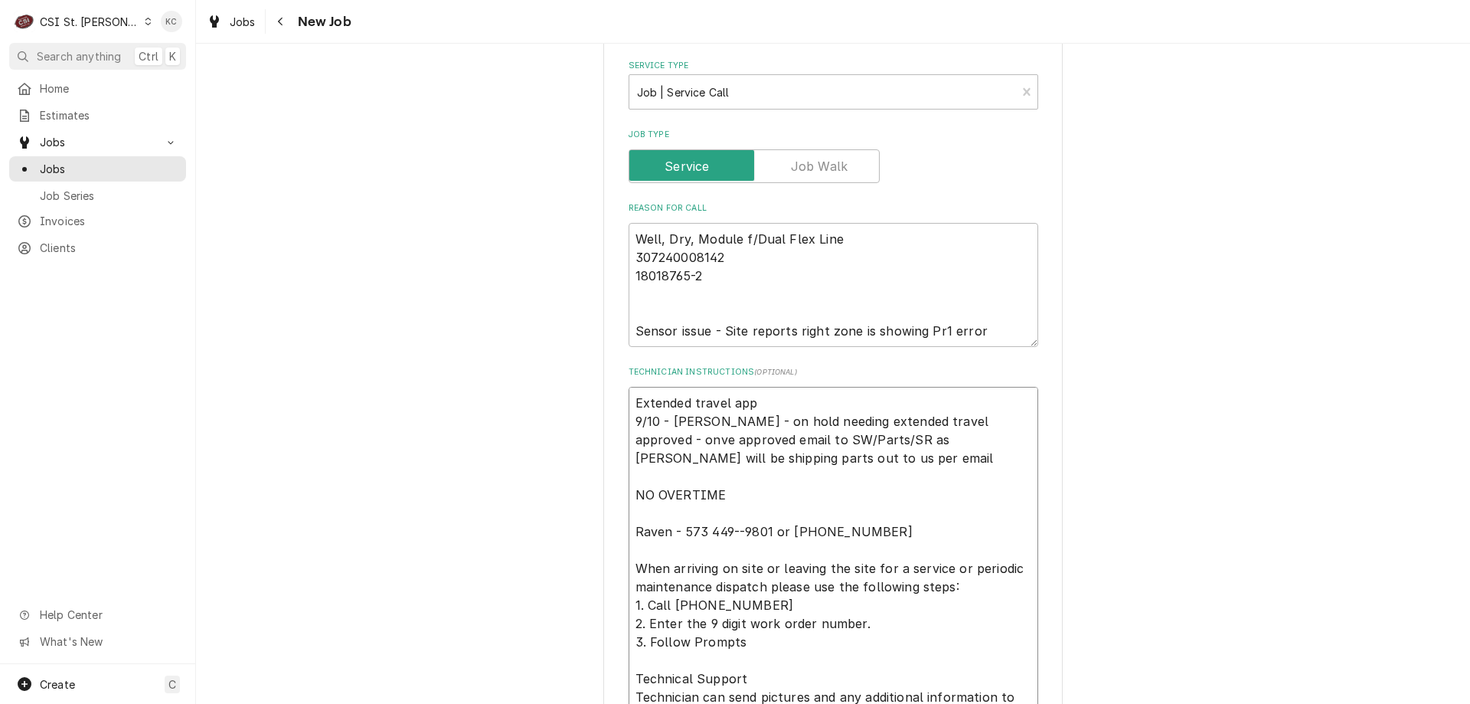
type textarea "Extended travel appr 9/10 - Kelly - on hold needing extended travel approved - …"
type textarea "x"
type textarea "Extended travel approv 9/10 - Kelly - on hold needing extended travel approved …"
type textarea "x"
type textarea "Extended travel approve 9/10 - Kelly - on hold needing extended travel approved…"
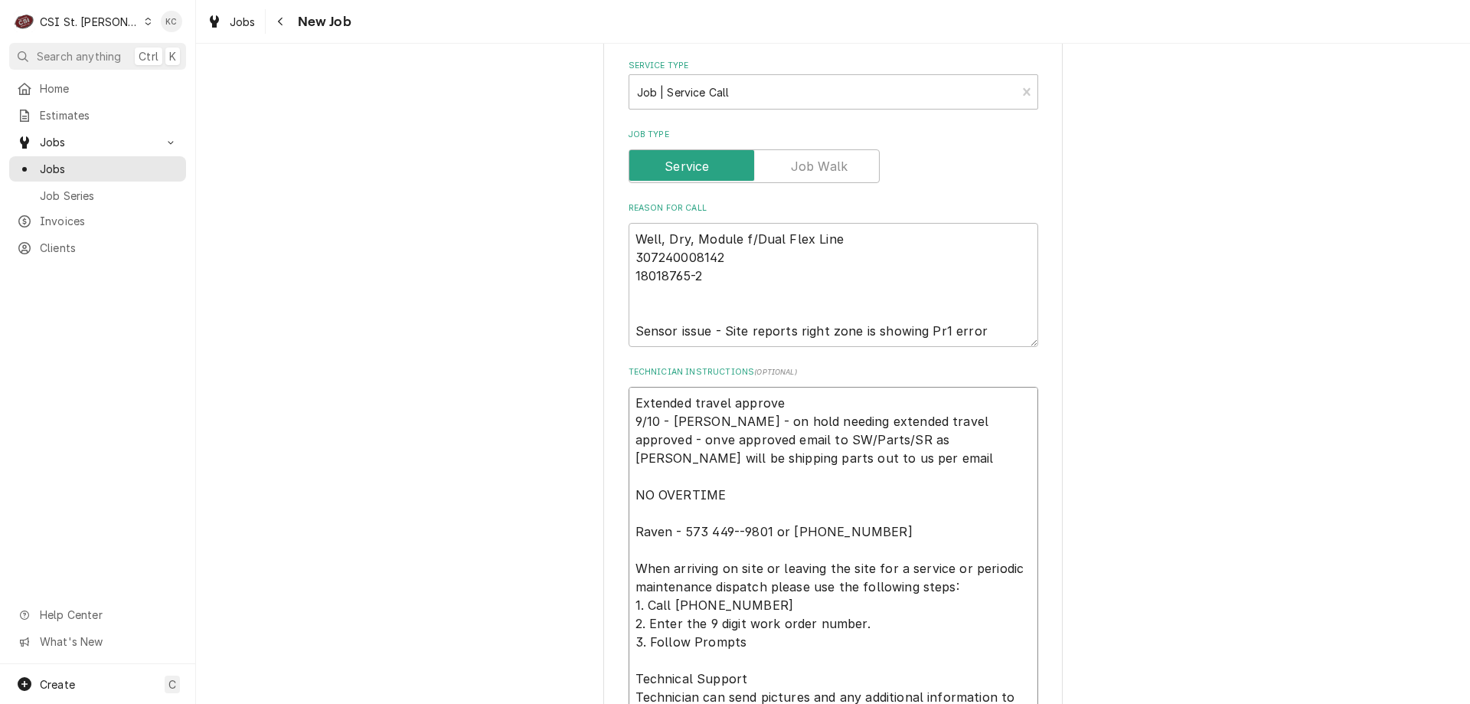
type textarea "x"
type textarea "Extended travel approved 9/10 - Kelly - on hold needing extended travel approve…"
type textarea "x"
type textarea "Extended travel approved 9/10 - Kelly - on hold needing extended travel approve…"
type textarea "x"
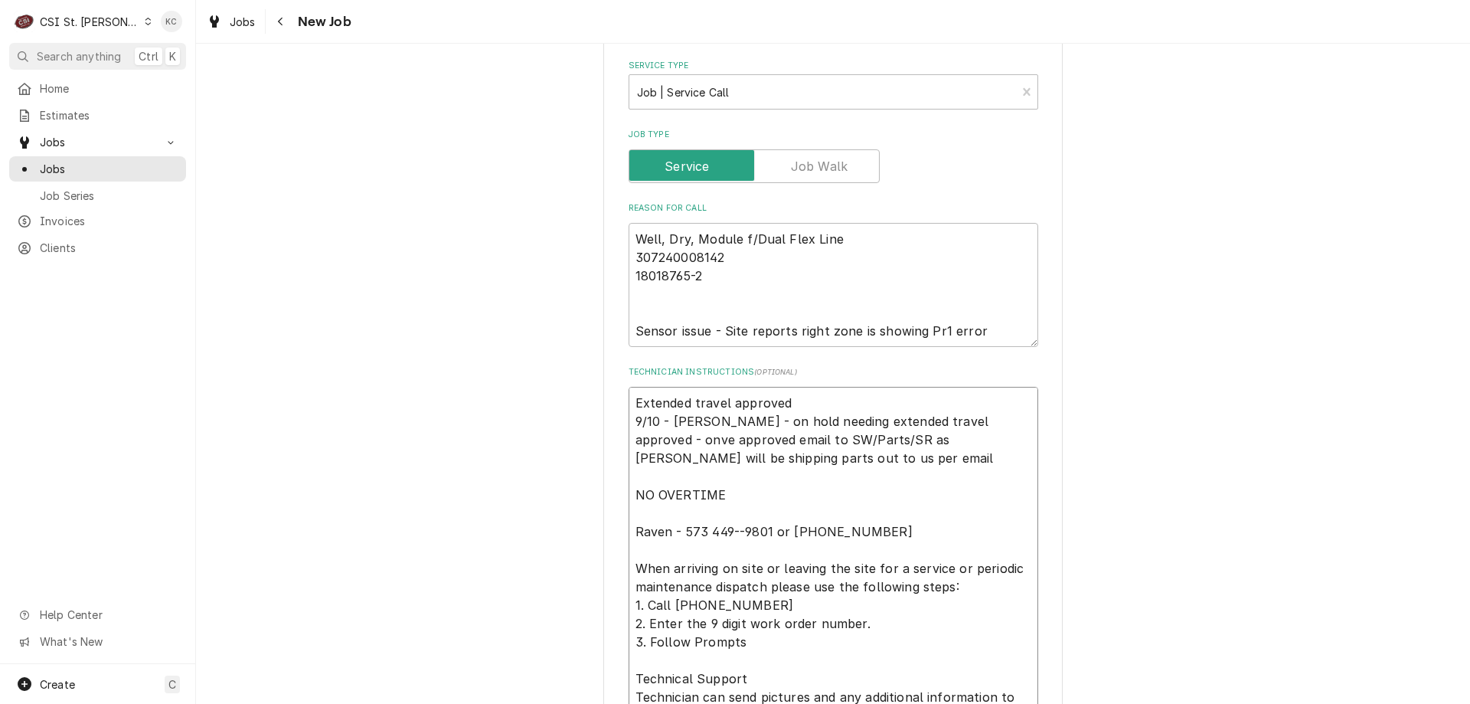
type textarea "Extended travel approved p 9/10 - Kelly - on hold needing extended travel appro…"
type textarea "x"
type textarea "Extended travel approved pe 9/10 - Kelly - on hold needing extended travel appr…"
type textarea "x"
type textarea "Extended travel approved per 9/10 - Kelly - on hold needing extended travel app…"
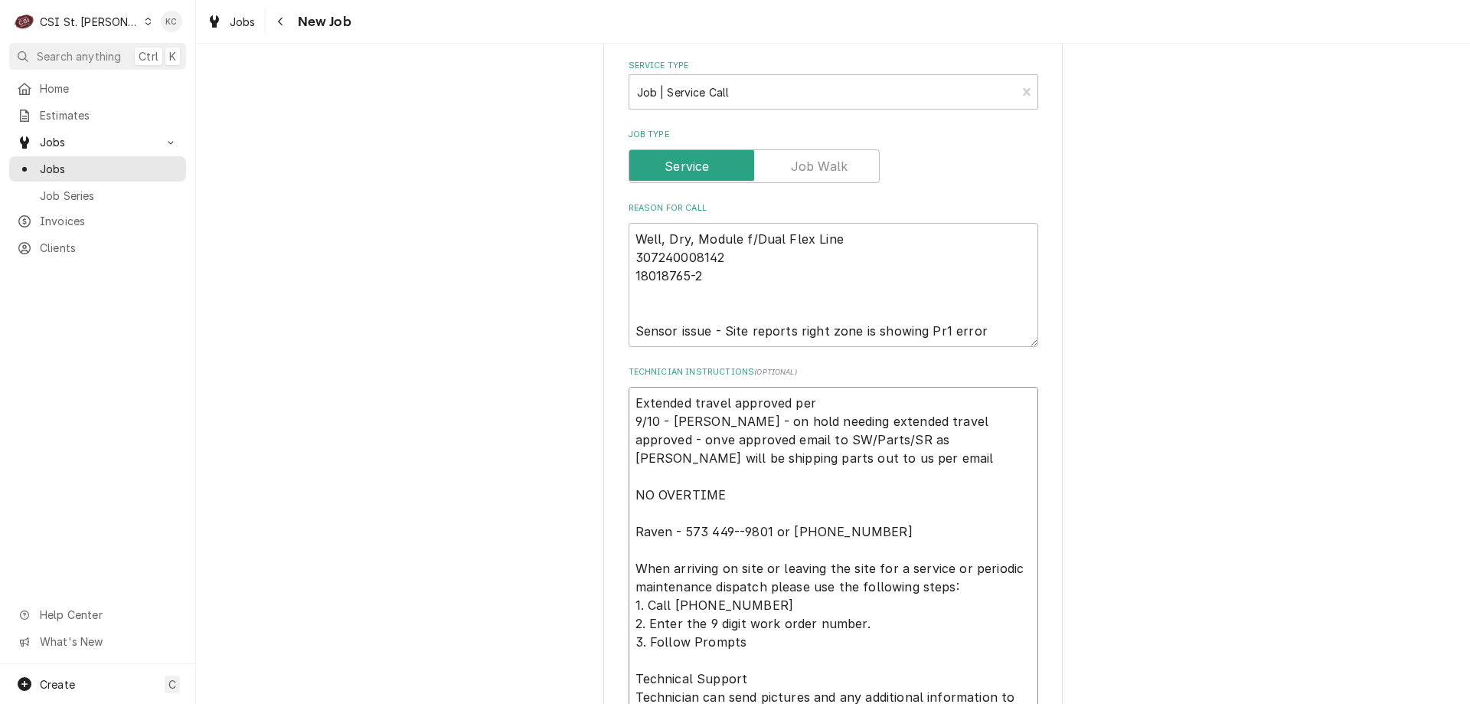
type textarea "x"
type textarea "Extended travel approved per e 9/10 - Kelly - on hold needing extended travel a…"
type textarea "x"
type textarea "Extended travel approved per em 9/10 - Kelly - on hold needing extended travel …"
type textarea "x"
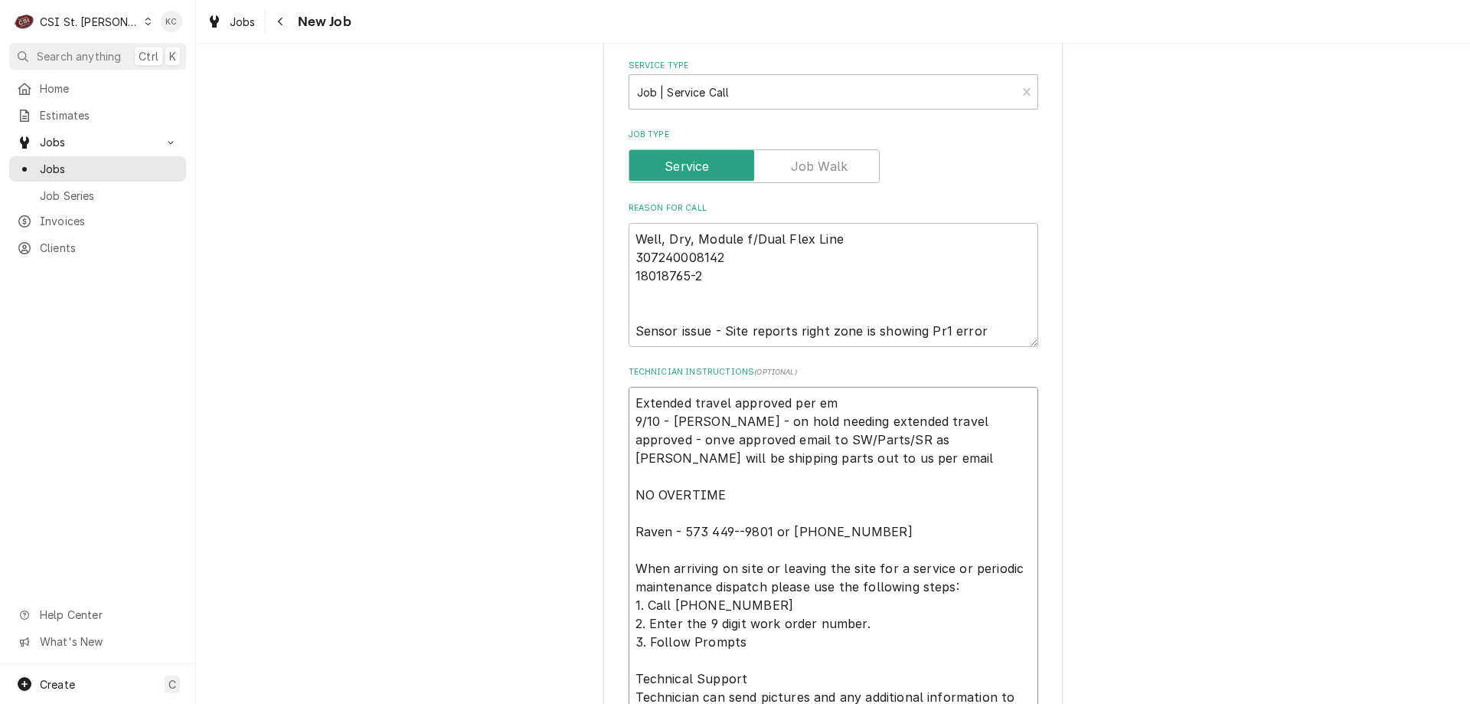
type textarea "Extended travel approved per ema 9/10 - Kelly - on hold needing extended travel…"
type textarea "x"
type textarea "Extended travel approved per emai 9/10 - Kelly - on hold needing extended trave…"
type textarea "x"
type textarea "Extended travel approved per email 9/10 - Kelly - on hold needing extended trav…"
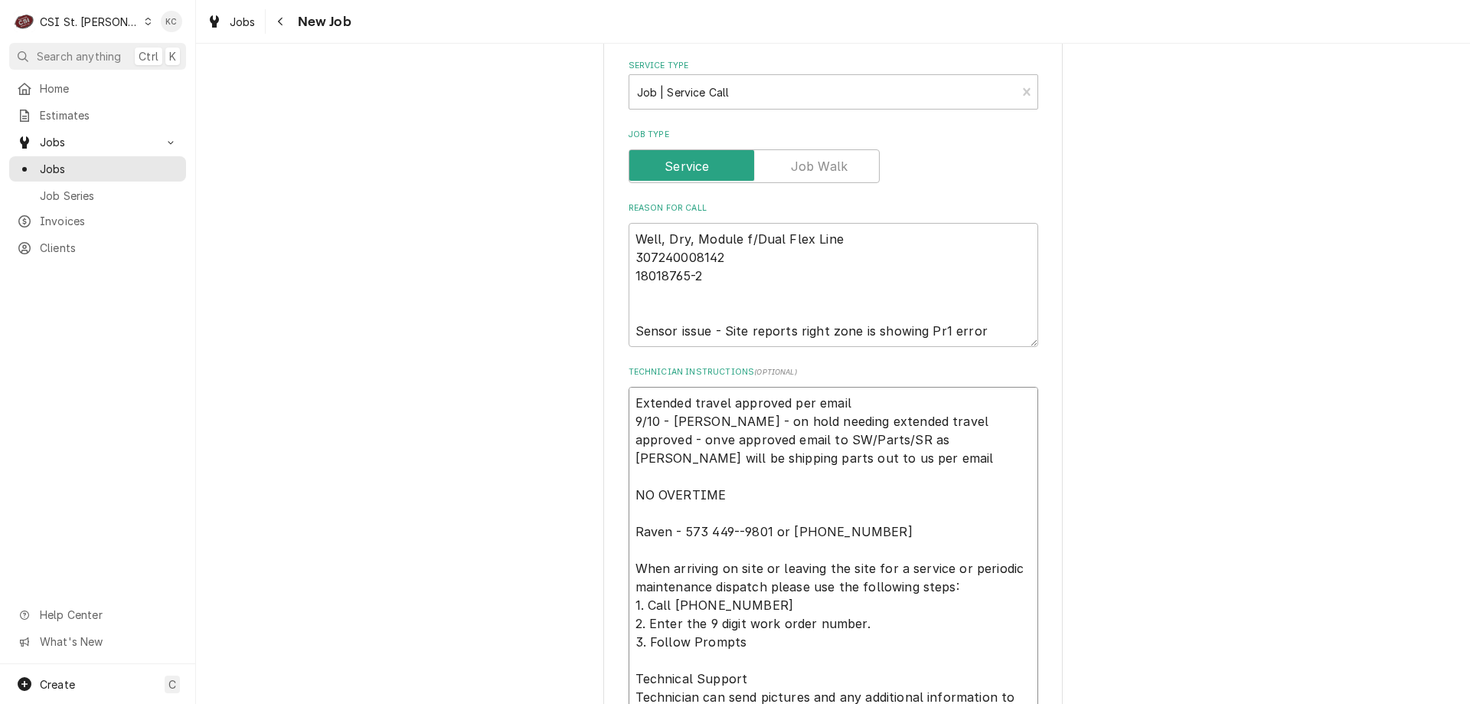
type textarea "x"
type textarea "Extended travel approved per email 9/10 - Kelly - on hold needing extended trav…"
drag, startPoint x: 827, startPoint y: 437, endPoint x: 615, endPoint y: 427, distance: 212.4
click at [615, 427] on div "Use the fields below to edit this job: Client Details Client FRANKE FOODSERVICE…" at bounding box center [832, 576] width 459 height 2077
type textarea "x"
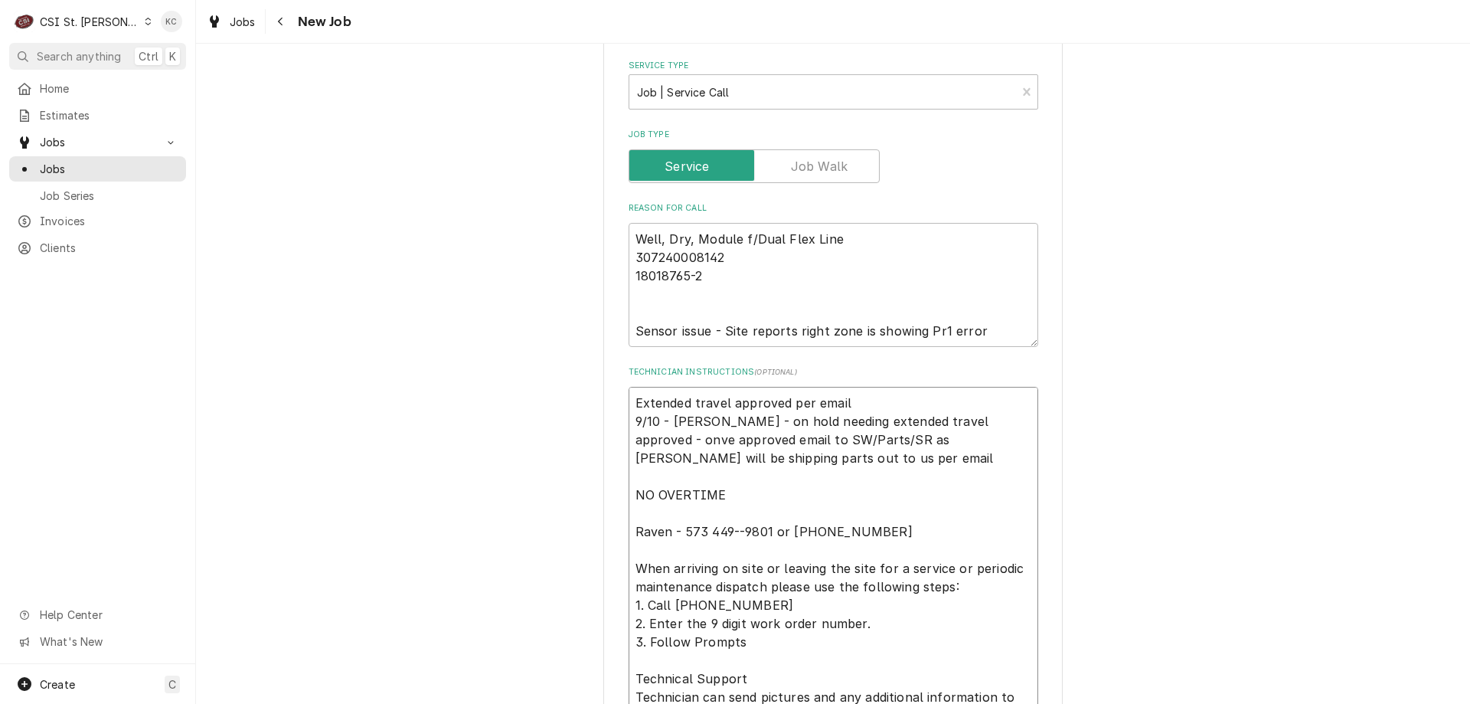
type textarea "Extended travel approved per email Franke will be shipping parts out to us per …"
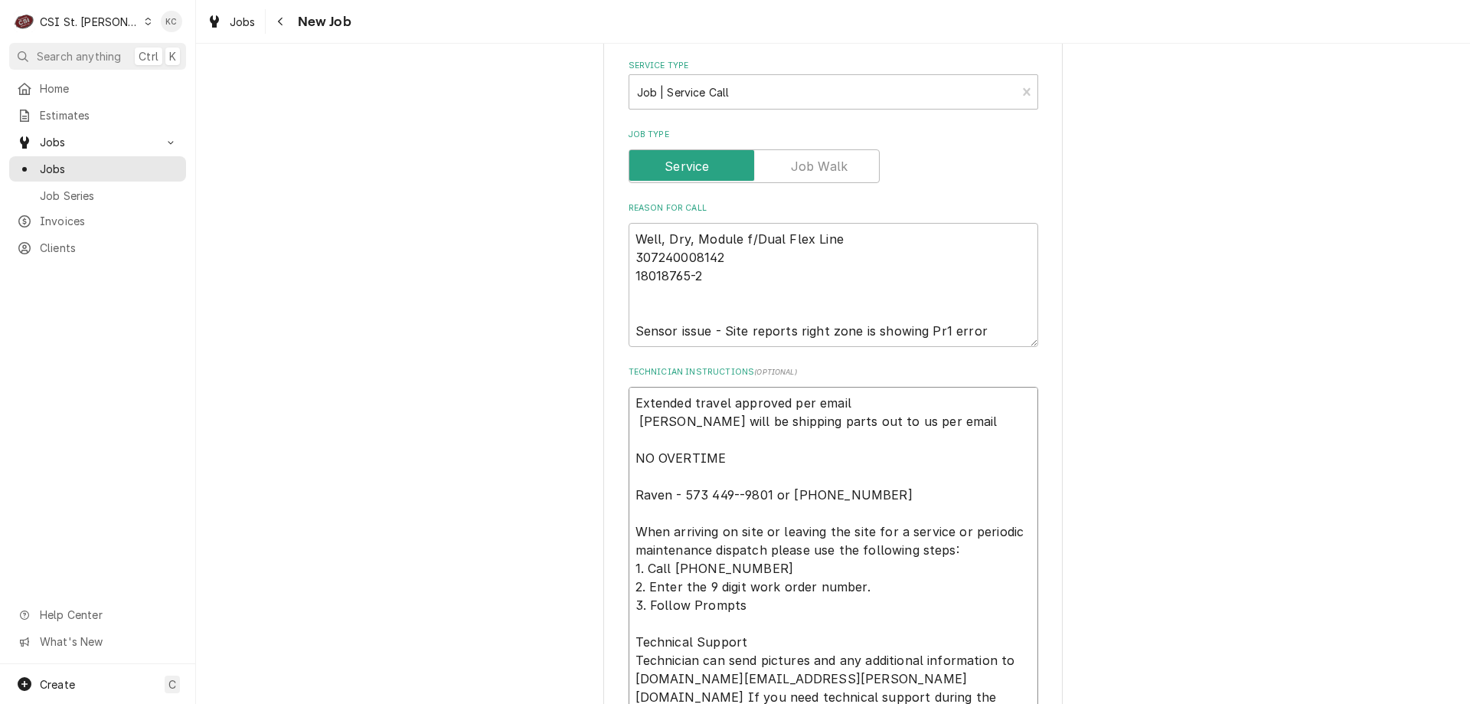
type textarea "x"
type textarea "Extended travel approved per email Franke will be shipping parts out to us per …"
click at [858, 409] on textarea "Extended travel approved per email Franke will be shipping parts out to us per …" at bounding box center [834, 550] width 410 height 326
type textarea "x"
type textarea "Extended travel approved per email Franke will be shipping parts out to us per …"
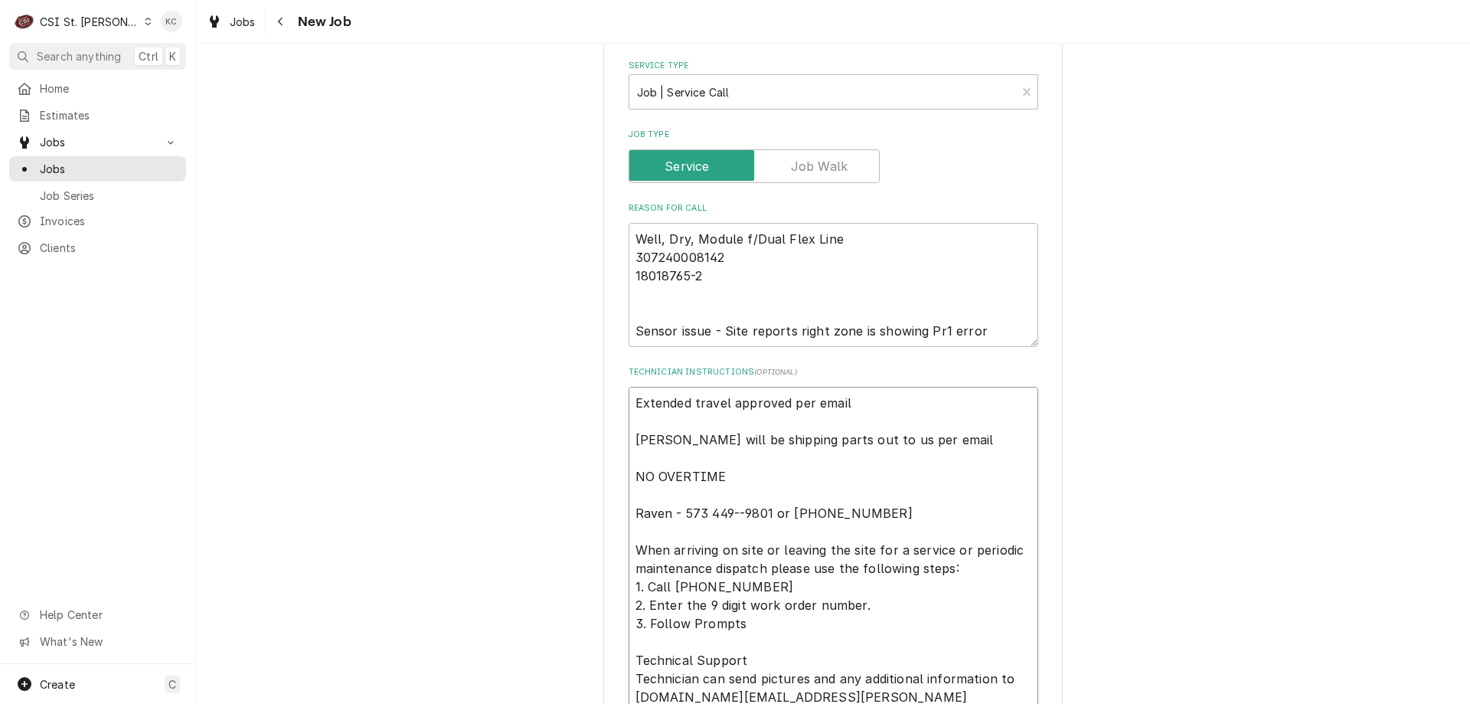
drag, startPoint x: 823, startPoint y: 443, endPoint x: 881, endPoint y: 438, distance: 57.7
click at [824, 443] on textarea "Extended travel approved per email Franke will be shipping parts out to us per …" at bounding box center [834, 559] width 410 height 345
click at [859, 440] on textarea "Extended travel approved per email Franke will be shipping parts out to us per …" at bounding box center [834, 559] width 410 height 345
type textarea "x"
type textarea "Extended travel approved per email Franke will be shipping parts out to us pper…"
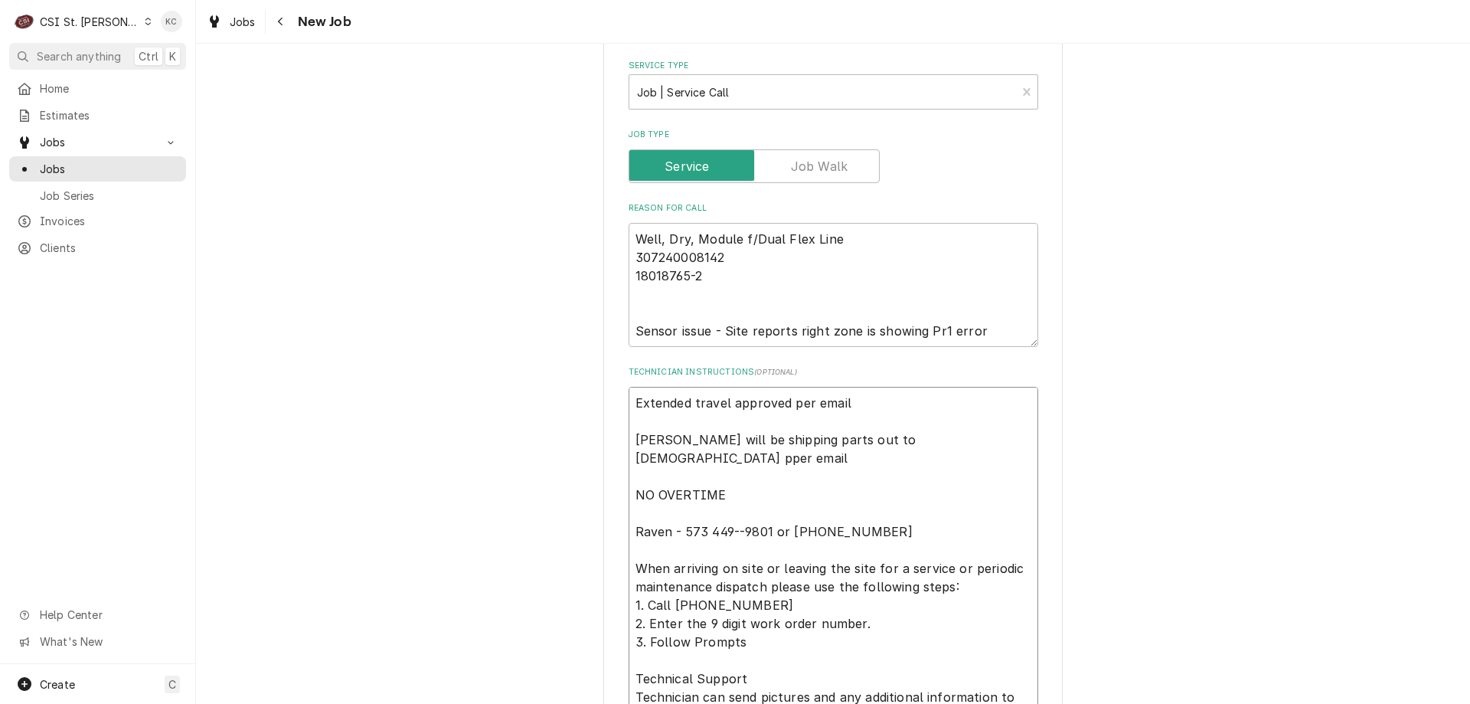
type textarea "x"
type textarea "Extended travel approved per email Franke will be shipping parts out to us prpe…"
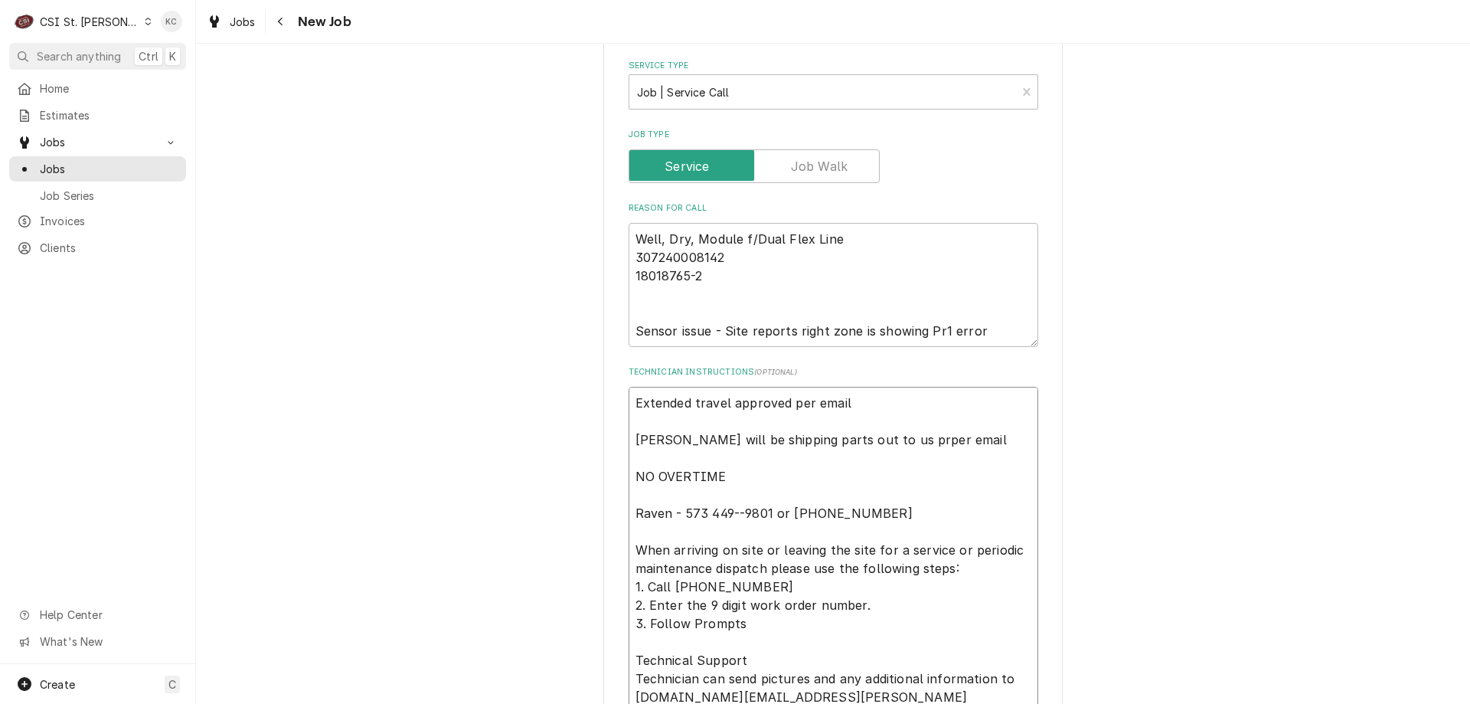
type textarea "x"
type textarea "Extended travel approved per email Franke will be shipping parts out to us prip…"
type textarea "x"
type textarea "Extended travel approved per email Franke will be shipping parts out to us prio…"
type textarea "x"
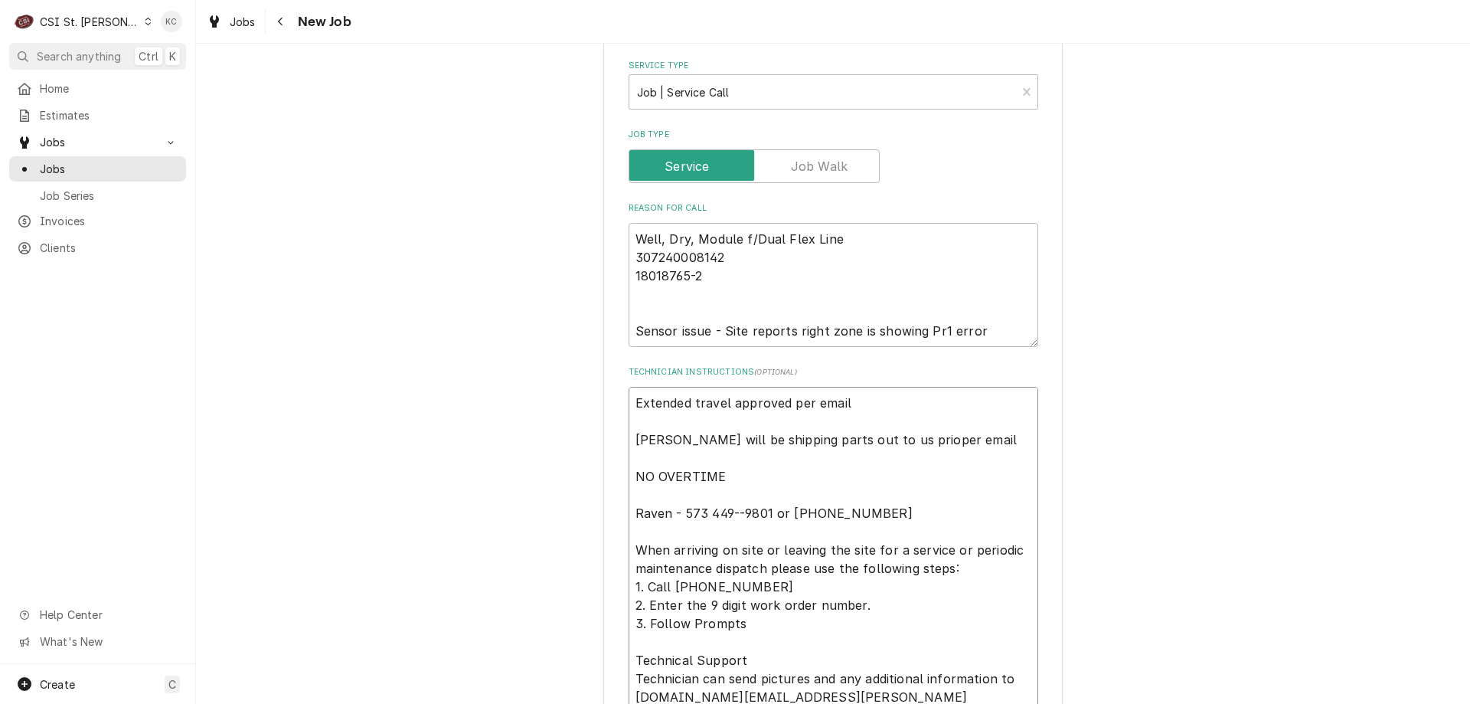
type textarea "Extended travel approved per email Franke will be shipping parts out to us prio…"
type textarea "x"
type textarea "Extended travel approved per email Franke will be shipping parts out to us prio…"
type textarea "x"
type textarea "Extended travel approved per email Franke will be shipping parts out to us prio…"
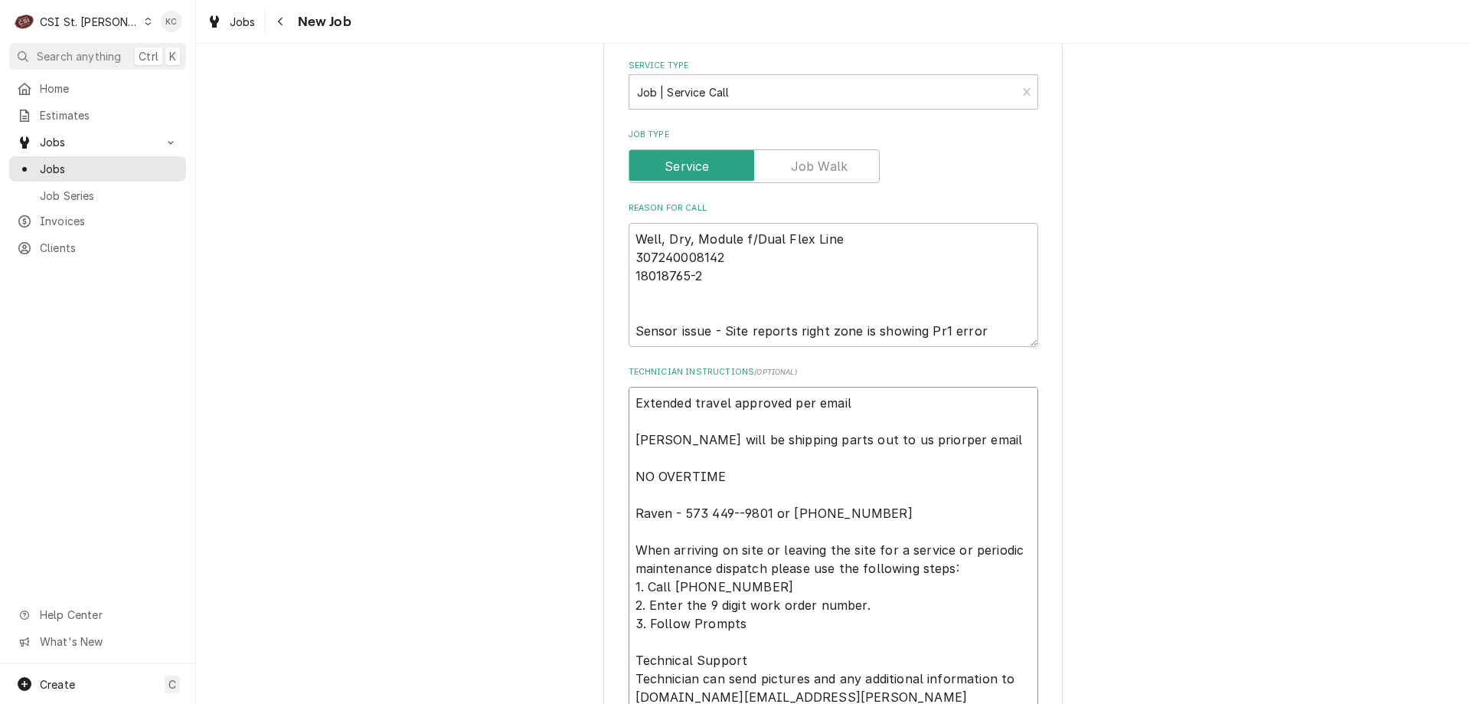
type textarea "x"
type textarea "Extended travel approved per email Franke will be shipping parts out to us prio…"
type textarea "x"
type textarea "Extended travel approved per email Franke will be shipping parts out to us prio…"
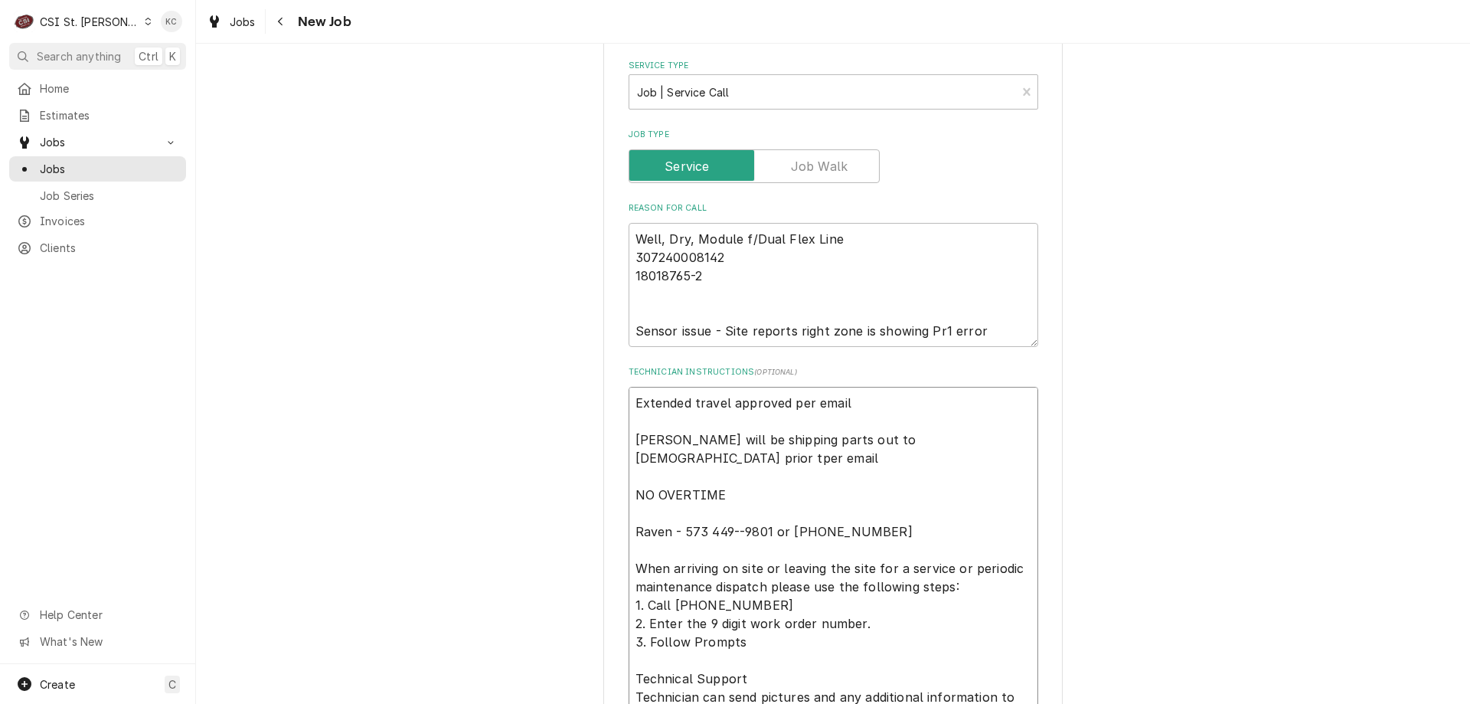
type textarea "x"
type textarea "Extended travel approved per email Franke will be shipping parts out to us prio…"
type textarea "x"
type textarea "Extended travel approved per email Franke will be shipping parts out to us prio…"
type textarea "x"
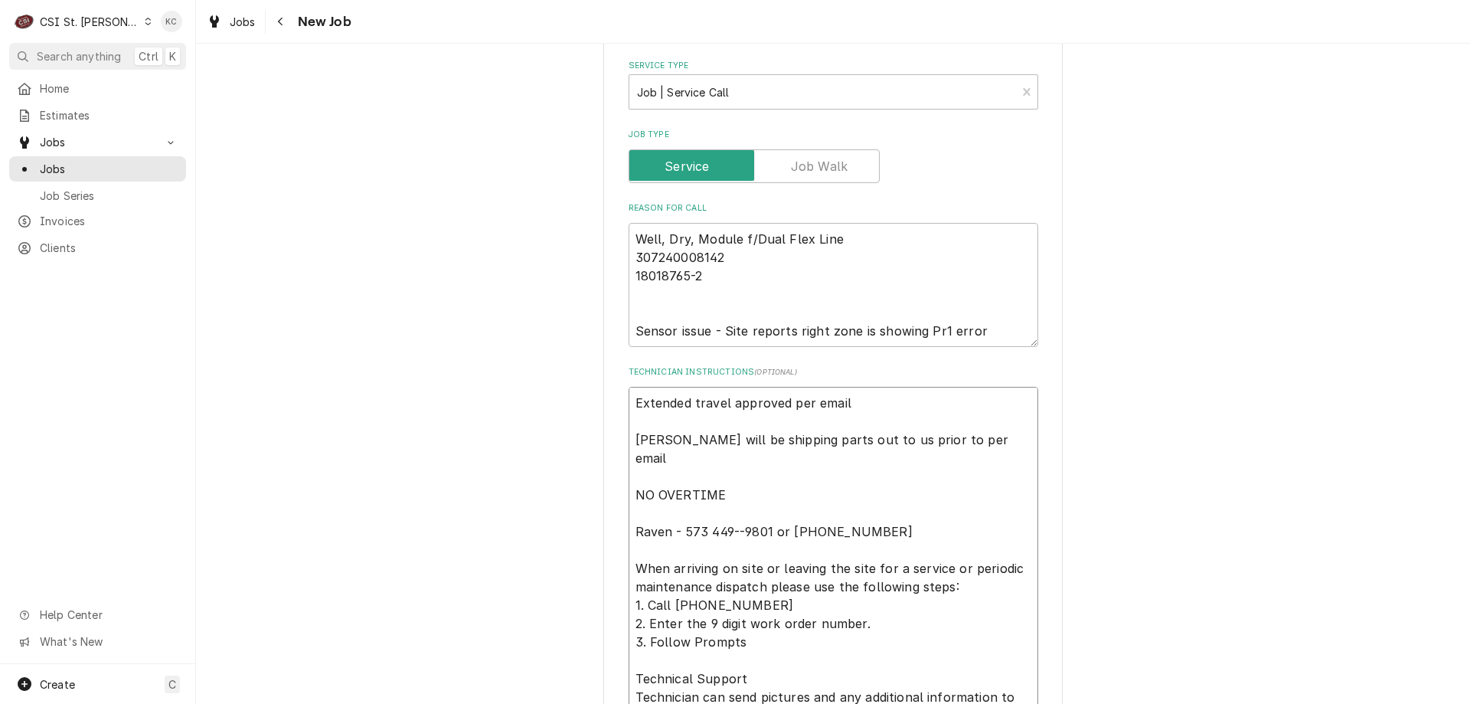
type textarea "Extended travel approved per email Franke will be shipping parts out to us prio…"
type textarea "x"
type textarea "Extended travel approved per email Franke will be shipping parts out to us prio…"
type textarea "x"
type textarea "Extended travel approved per email Franke will be shipping parts out to us prio…"
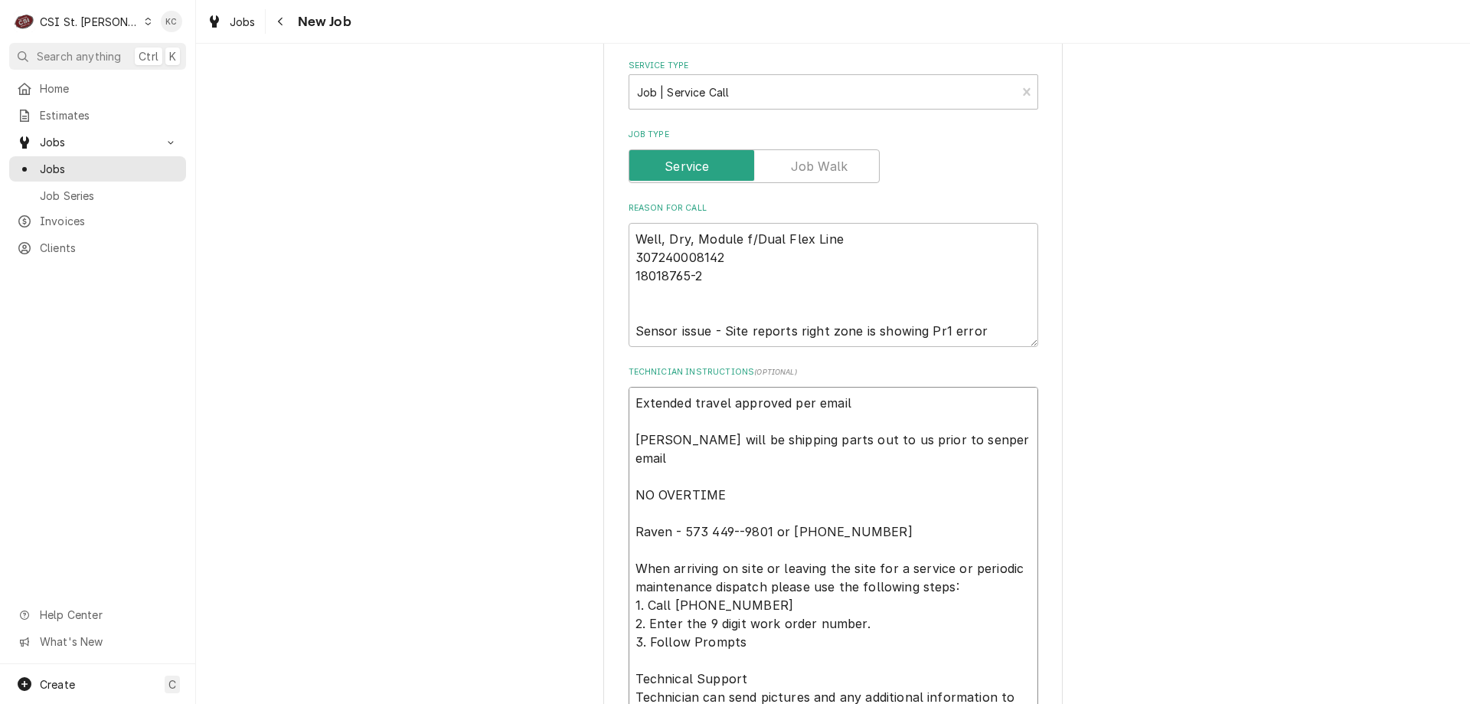
type textarea "x"
type textarea "Extended travel approved per email Franke will be shipping parts out to us prio…"
type textarea "x"
type textarea "Extended travel approved per email Franke will be shipping parts out to us prio…"
type textarea "x"
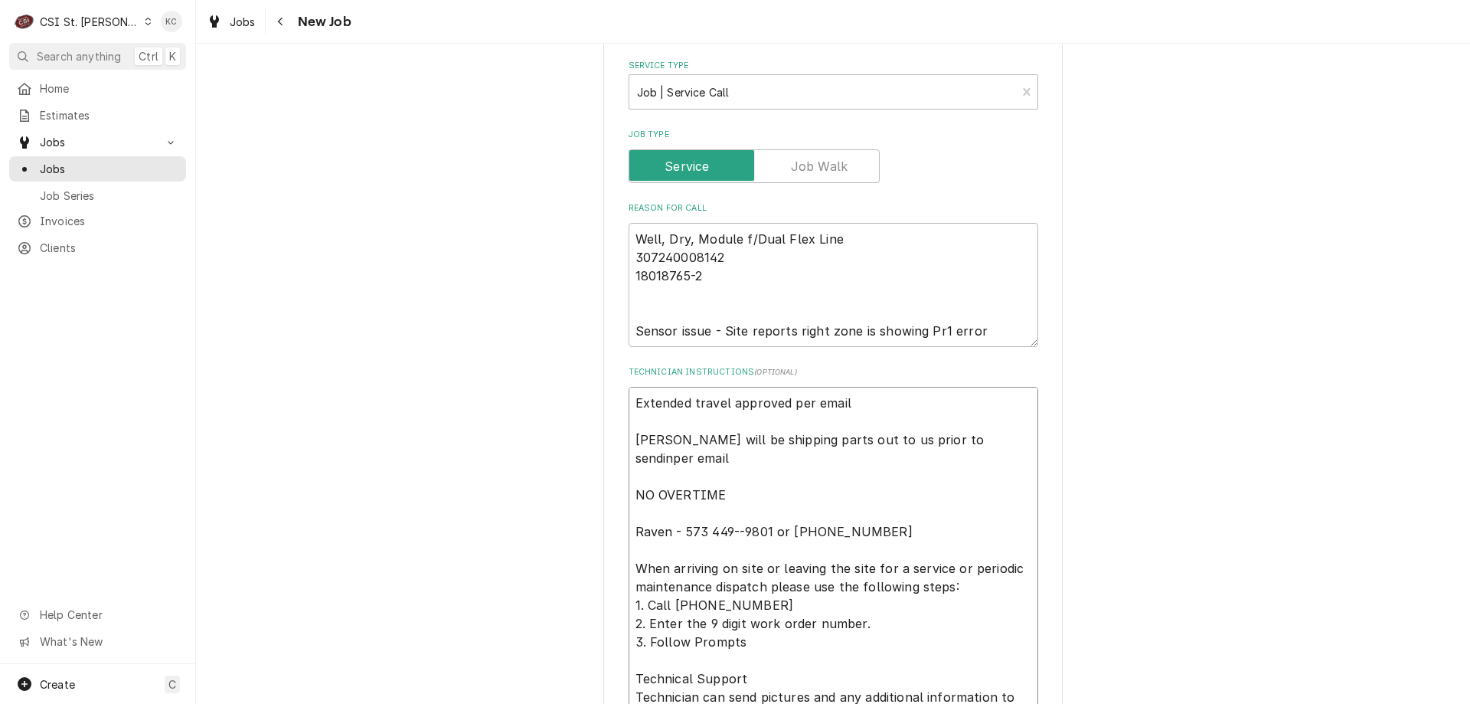
type textarea "Extended travel approved per email Franke will be shipping parts out to us prio…"
type textarea "x"
type textarea "Extended travel approved per email Franke will be shipping parts out to us prio…"
type textarea "x"
type textarea "Extended travel approved per email Franke will be shipping parts out to us prio…"
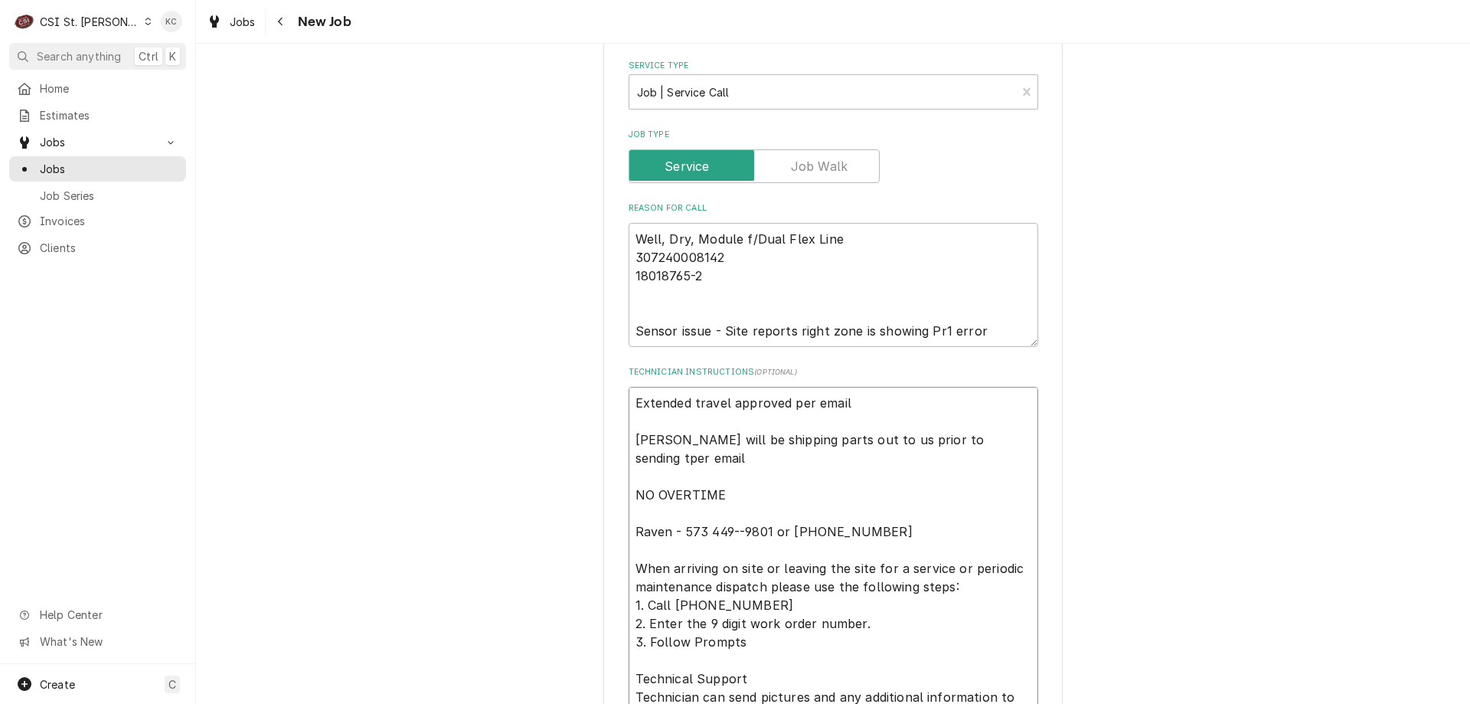
type textarea "x"
type textarea "Extended travel approved per email Franke will be shipping parts out to us prio…"
type textarea "x"
type textarea "Extended travel approved per email Franke will be shipping parts out to us prio…"
type textarea "x"
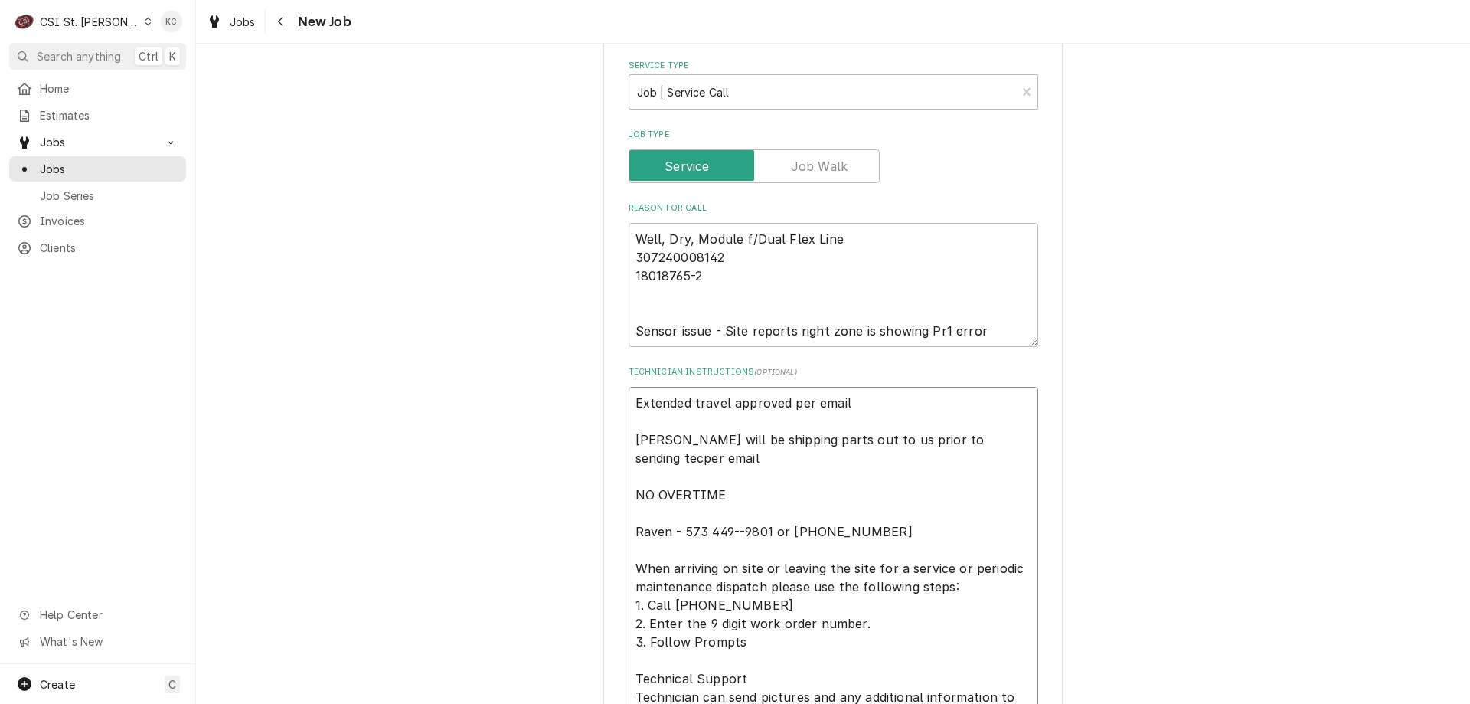
type textarea "Extended travel approved per email Franke will be shipping parts out to us prio…"
type textarea "x"
type textarea "Extended travel approved per email Franke will be shipping parts out to us prio…"
type textarea "x"
type textarea "Extended travel approved per email Franke will be shipping parts out to us prio…"
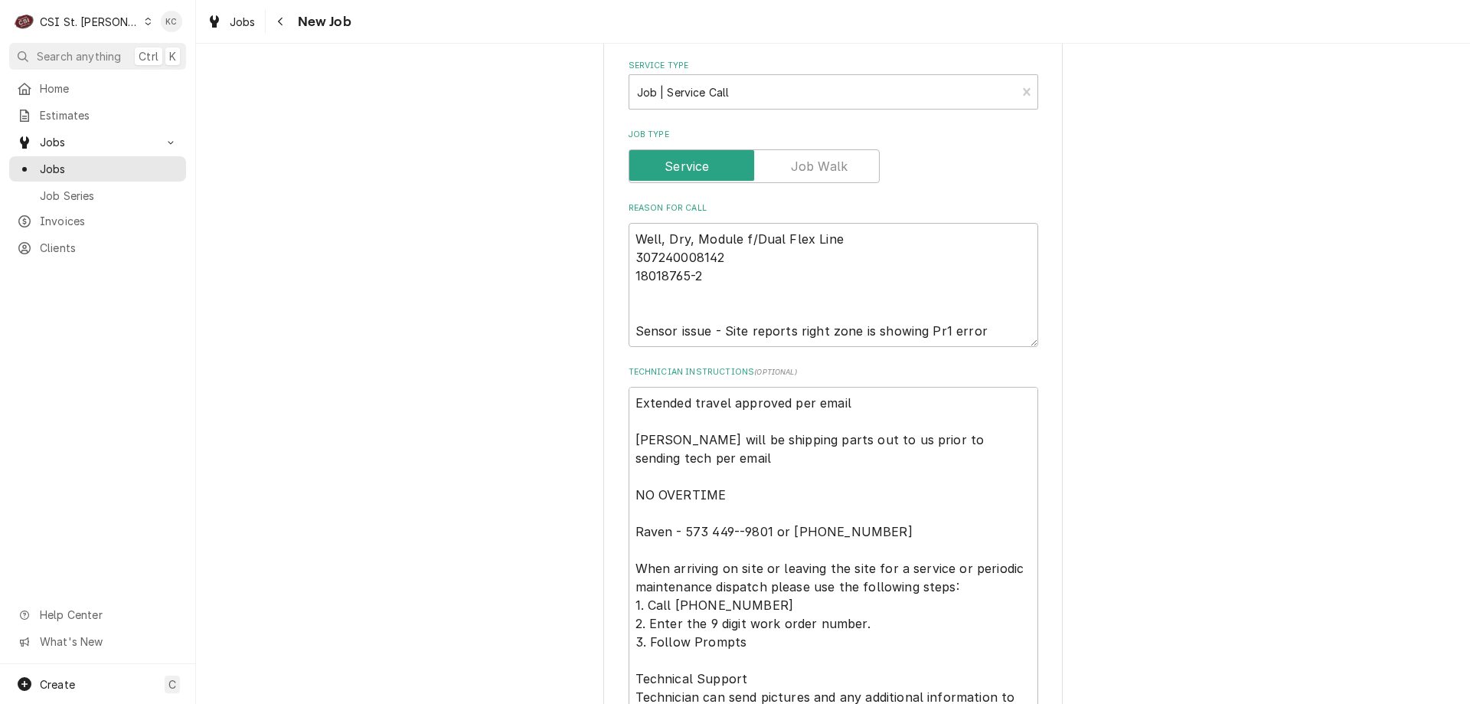
click at [1302, 315] on div "Use the fields below to edit this job: Client Details Client FRANKE FOODSERVICE…" at bounding box center [833, 575] width 1274 height 2103
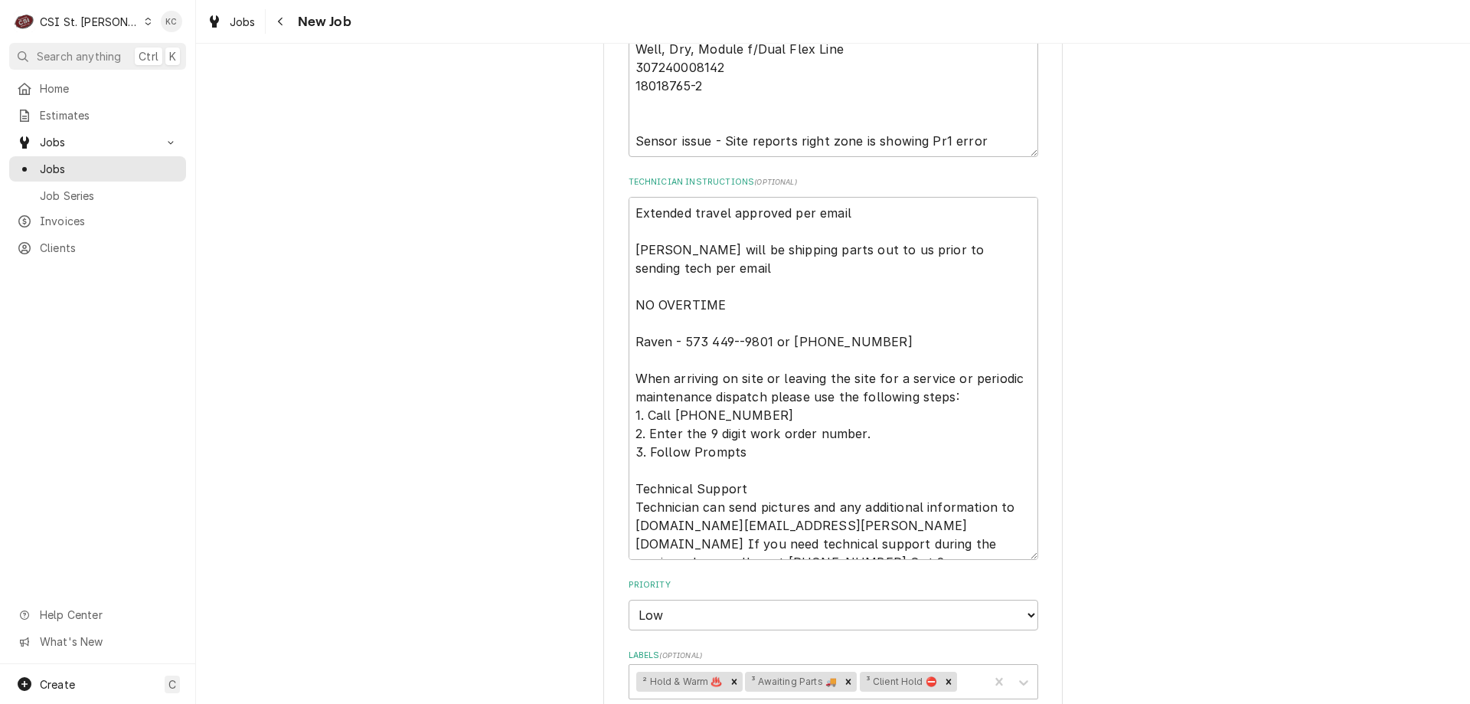
scroll to position [766, 0]
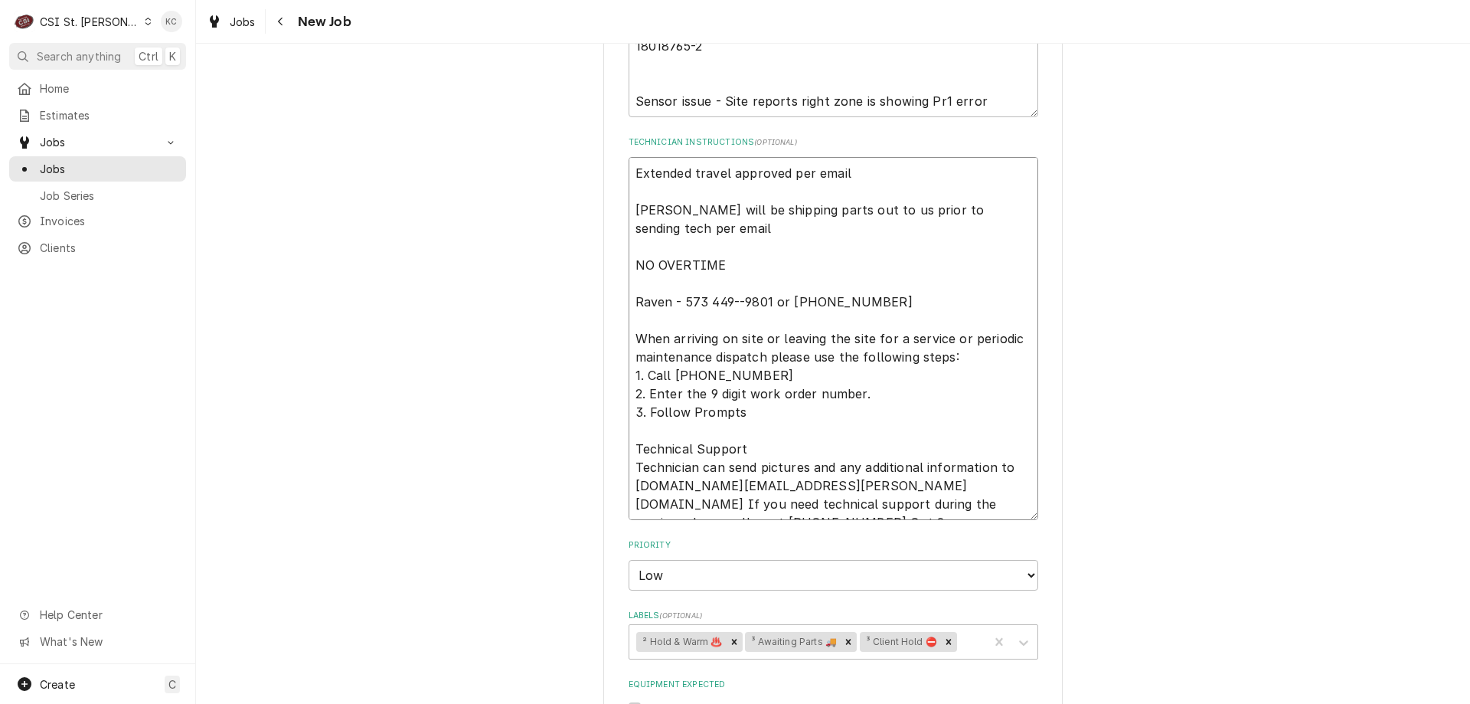
click at [798, 230] on textarea "Extended travel approved per email Franke will be shipping parts out to us prio…" at bounding box center [834, 338] width 410 height 363
type textarea "x"
type textarea "Extended travel approved per email Franke will be shipping parts out to us prio…"
type textarea "x"
type textarea "Extended travel approved per email Franke will be shipping parts out to us prio…"
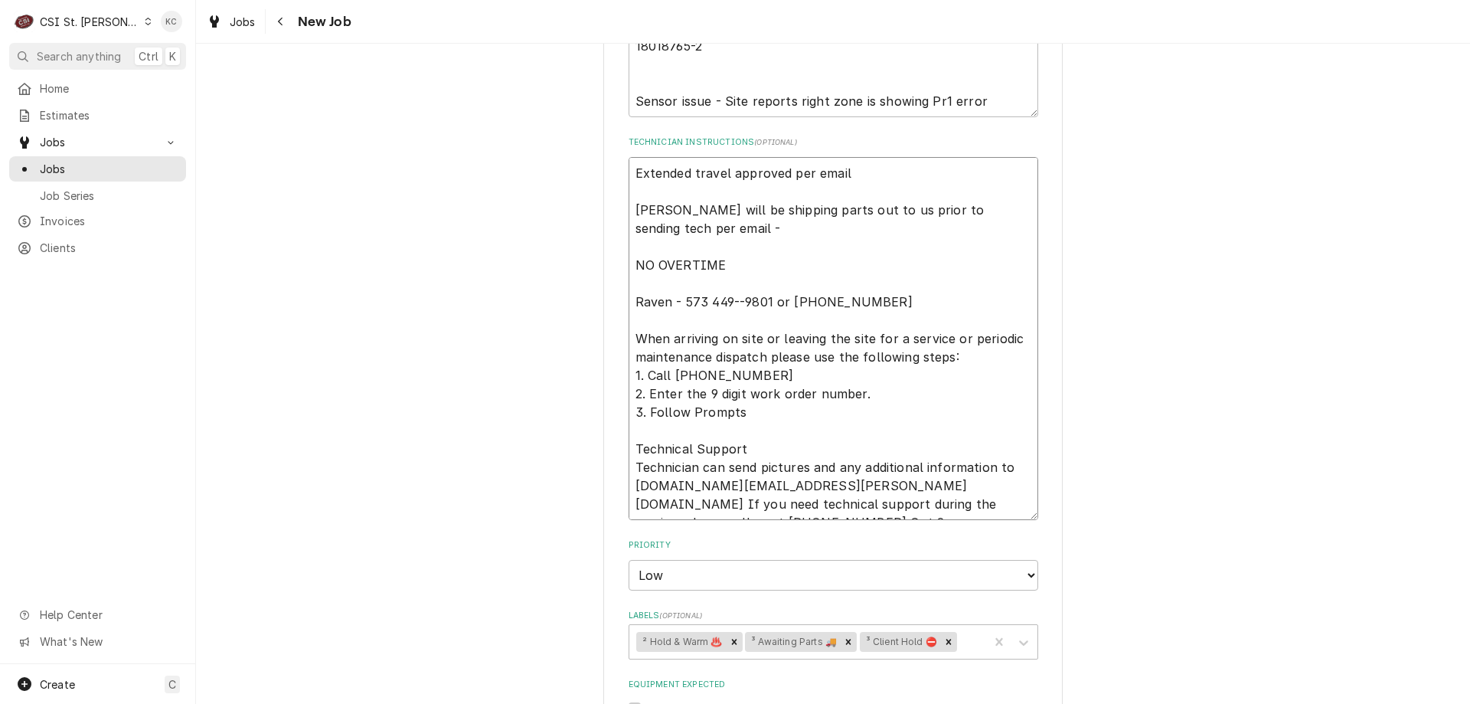
type textarea "x"
type textarea "Extended travel approved per email Franke will be shipping parts out to us prio…"
type textarea "x"
type textarea "Extended travel approved per email Franke will be shipping parts out to us prio…"
type textarea "x"
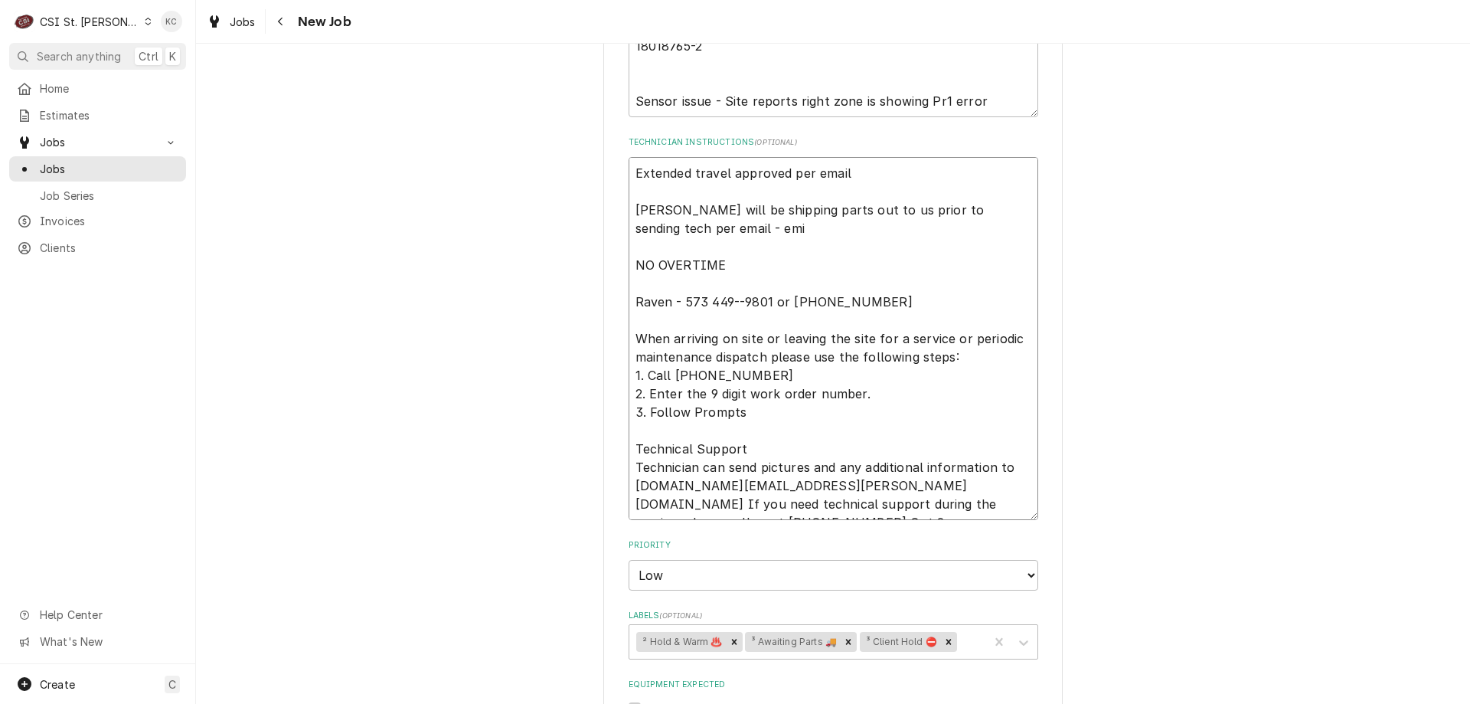
type textarea "Extended travel approved per email Franke will be shipping parts out to us prio…"
type textarea "x"
type textarea "Extended travel approved per email Franke will be shipping parts out to us prio…"
type textarea "x"
type textarea "Extended travel approved per email Franke will be shipping parts out to us prio…"
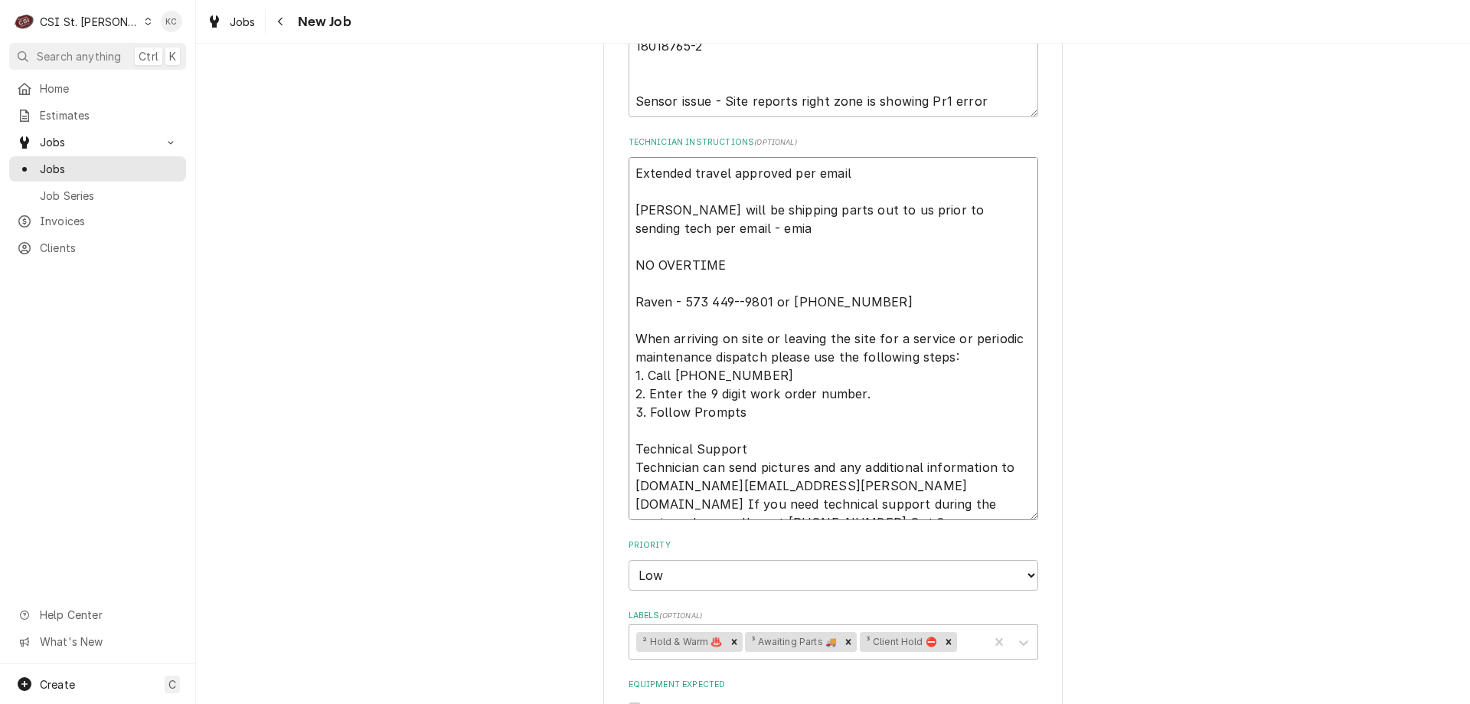
type textarea "x"
type textarea "Extended travel approved per email Franke will be shipping parts out to us prio…"
type textarea "x"
type textarea "Extended travel approved per email Franke will be shipping parts out to us prio…"
type textarea "x"
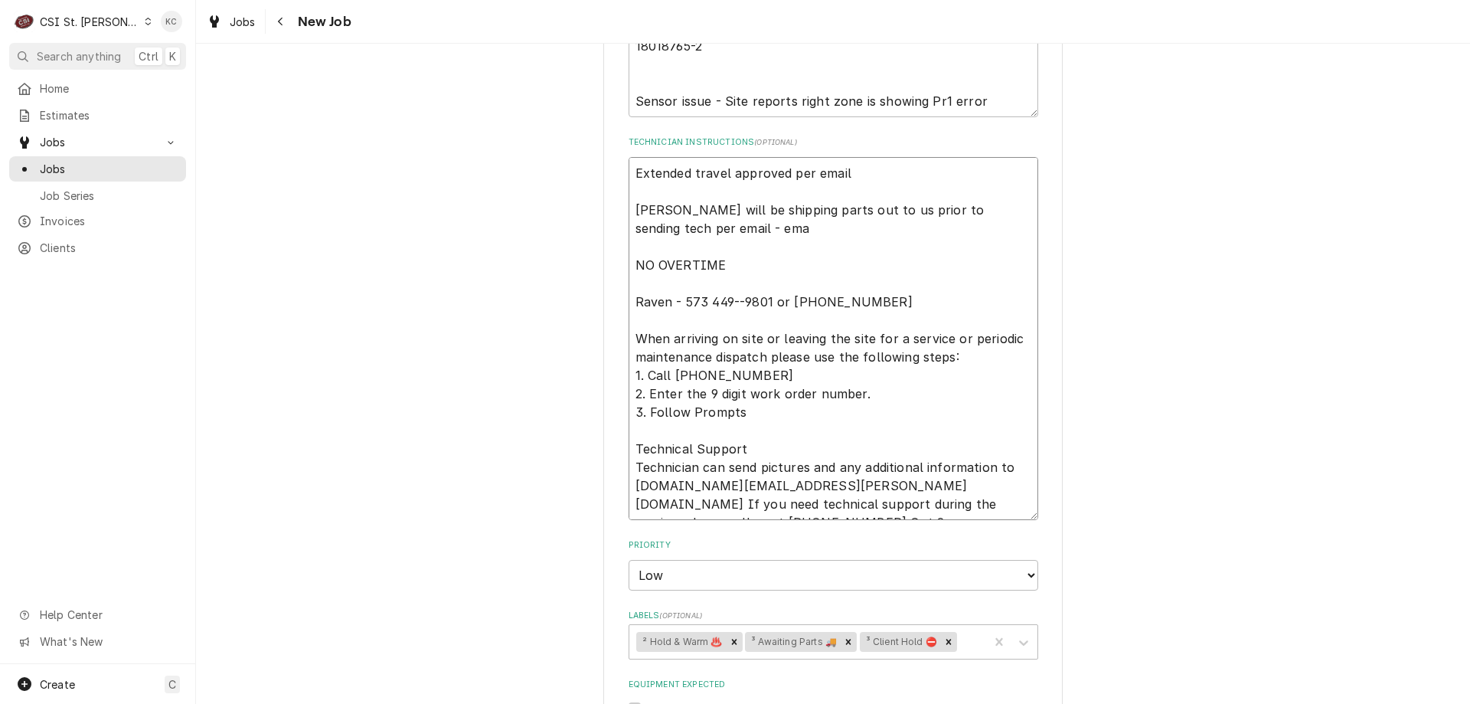
type textarea "Extended travel approved per email Franke will be shipping parts out to us prio…"
type textarea "x"
type textarea "Extended travel approved per email Franke will be shipping parts out to us prio…"
type textarea "x"
type textarea "Extended travel approved per email Franke will be shipping parts out to us prio…"
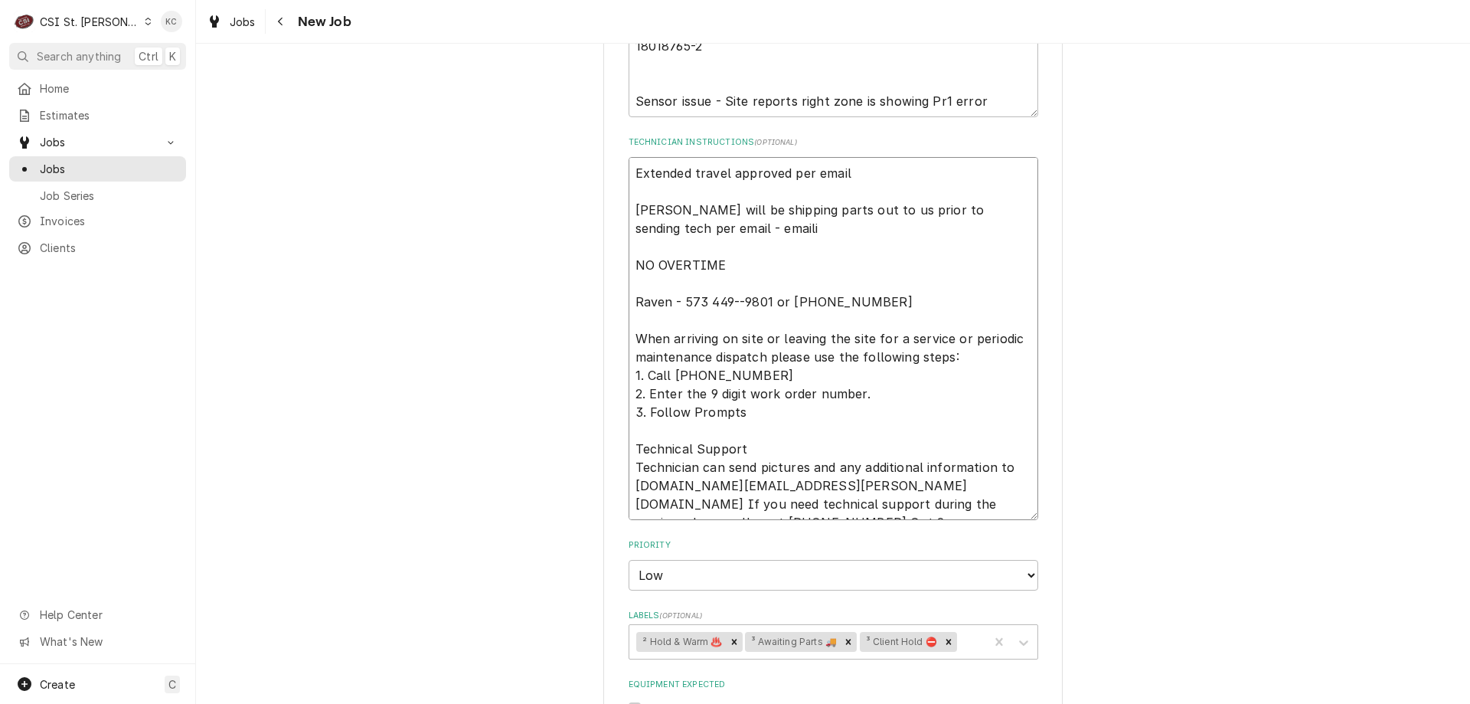
type textarea "x"
type textarea "Extended travel approved per email Franke will be shipping parts out to us prio…"
type textarea "x"
type textarea "Extended travel approved per email Franke will be shipping parts out to us prio…"
type textarea "x"
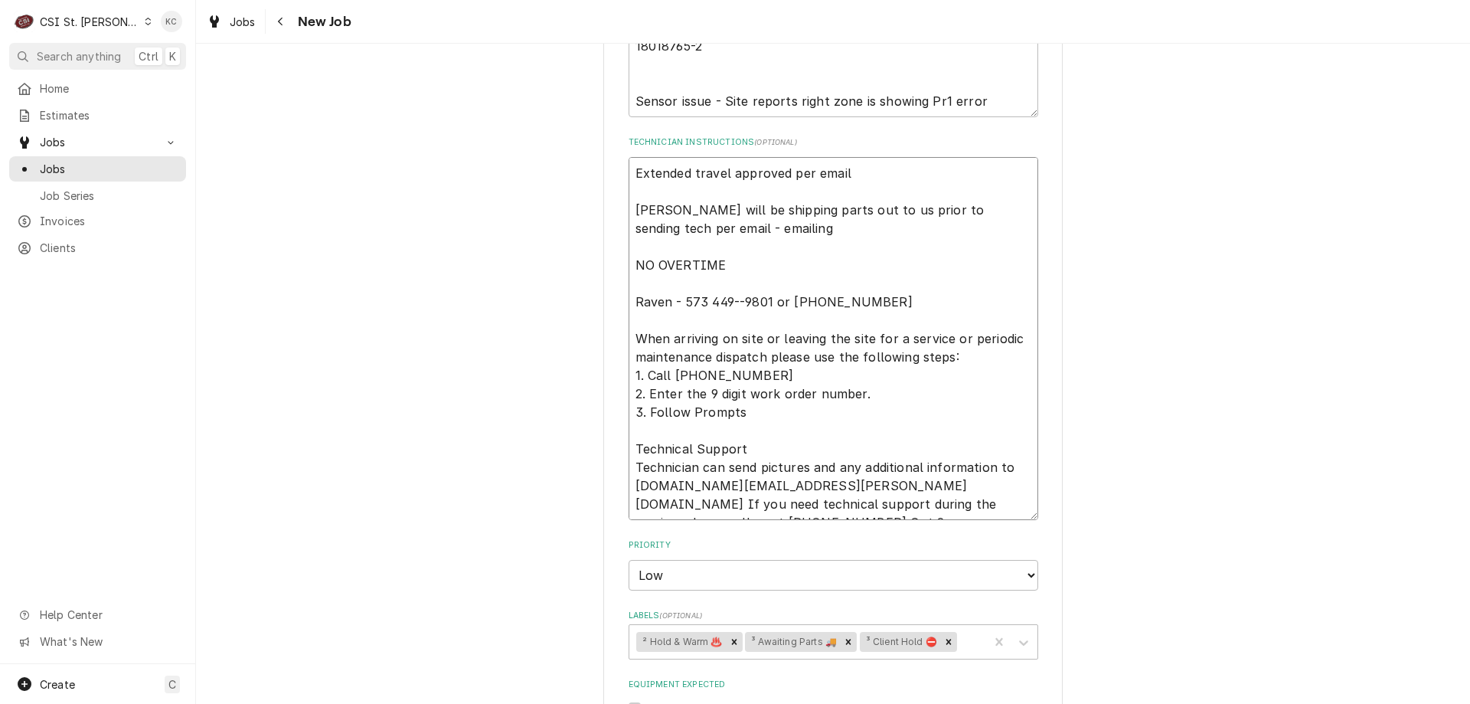
type textarea "Extended travel approved per email Franke will be shipping parts out to us prio…"
type textarea "x"
type textarea "Extended travel approved per email Franke will be shipping parts out to us prio…"
type textarea "x"
type textarea "Extended travel approved per email Franke will be shipping parts out to us prio…"
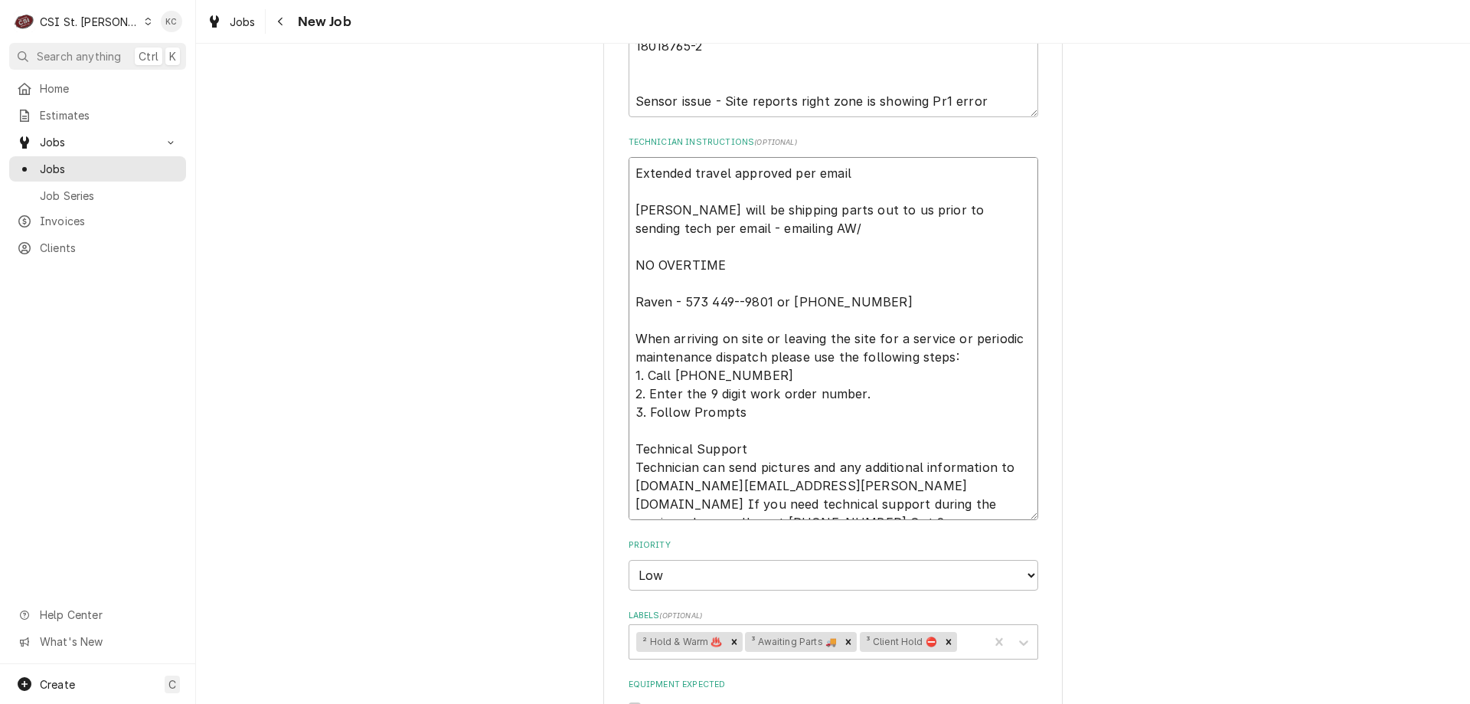
type textarea "x"
type textarea "Extended travel approved per email Franke will be shipping parts out to us prio…"
type textarea "x"
type textarea "Extended travel approved per email Franke will be shipping parts out to us prio…"
type textarea "x"
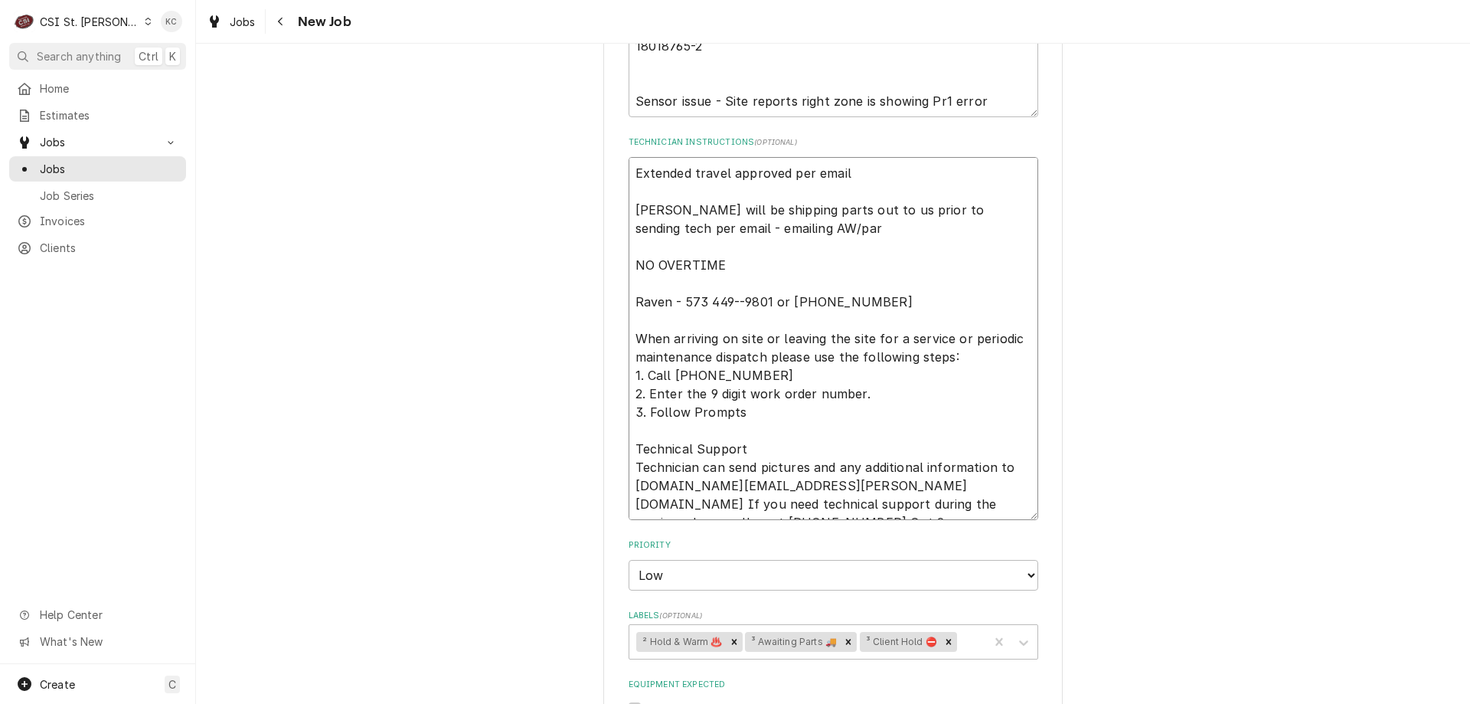
type textarea "Extended travel approved per email Franke will be shipping parts out to us prio…"
type textarea "x"
type textarea "Extended travel approved per email Franke will be shipping parts out to us prio…"
type textarea "x"
type textarea "Extended travel approved per email Franke will be shipping parts out to us prio…"
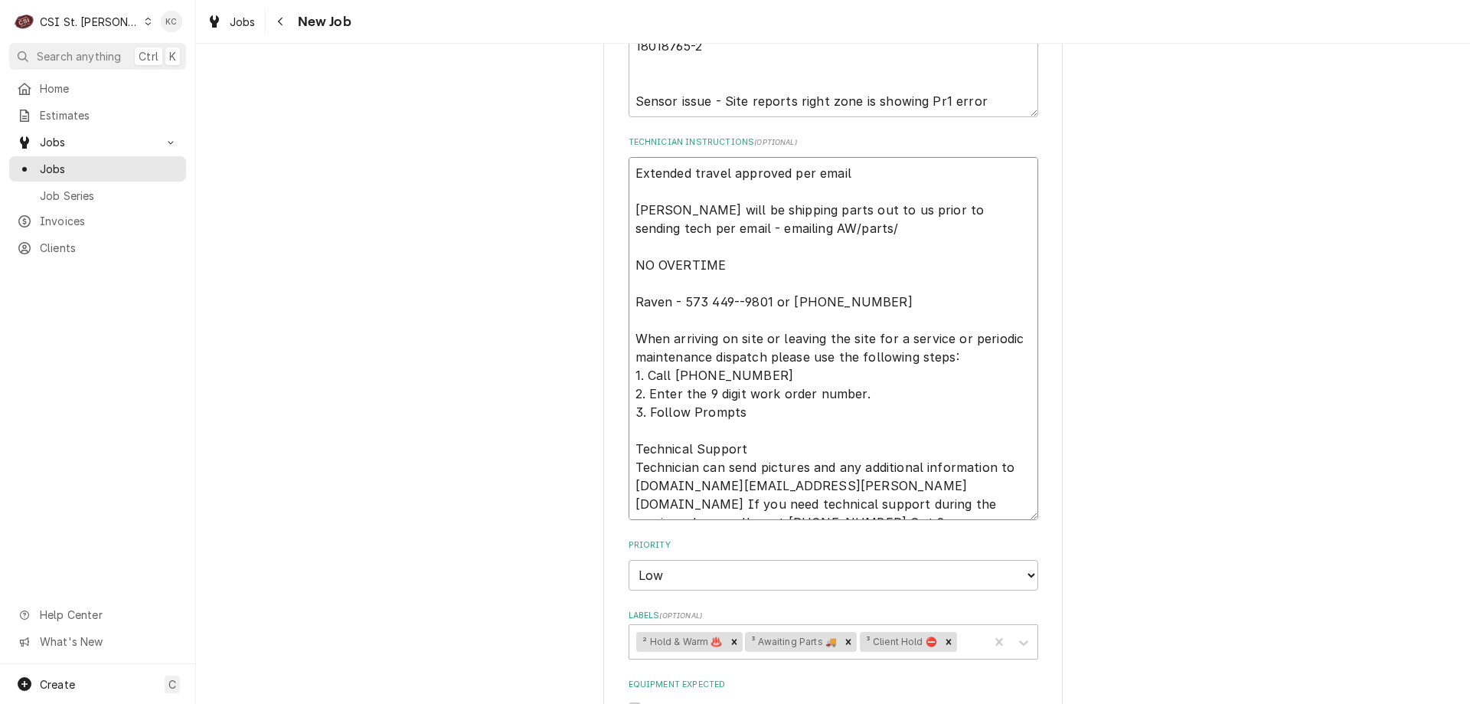
type textarea "x"
type textarea "Extended travel approved per email Franke will be shipping parts out to us prio…"
type textarea "x"
type textarea "Extended travel approved per email Franke will be shipping parts out to us prio…"
type textarea "x"
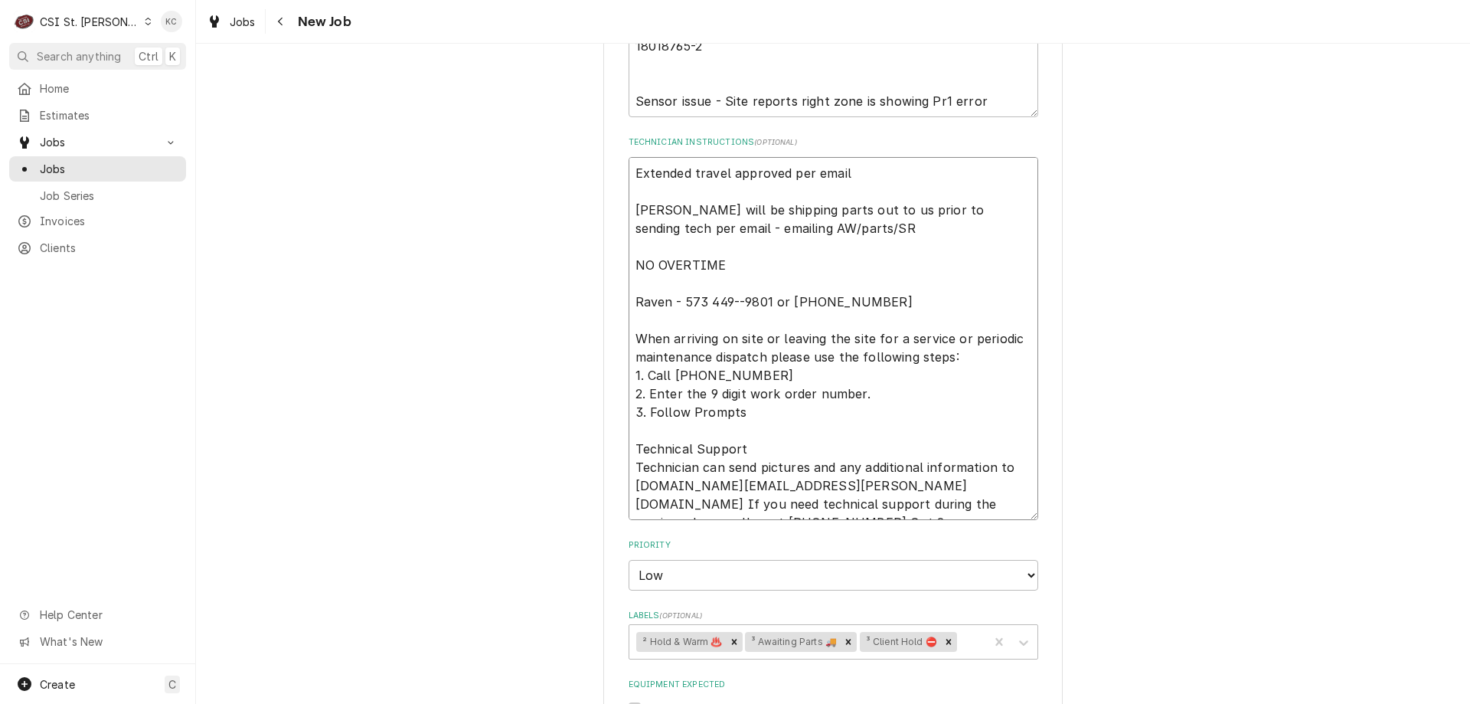
type textarea "Extended travel approved per email Franke will be shipping parts out to us prio…"
type textarea "x"
type textarea "Extended travel approved per email Franke will be shipping parts out to us prio…"
type textarea "x"
type textarea "Extended travel approved per email Franke will be shipping parts out to us prio…"
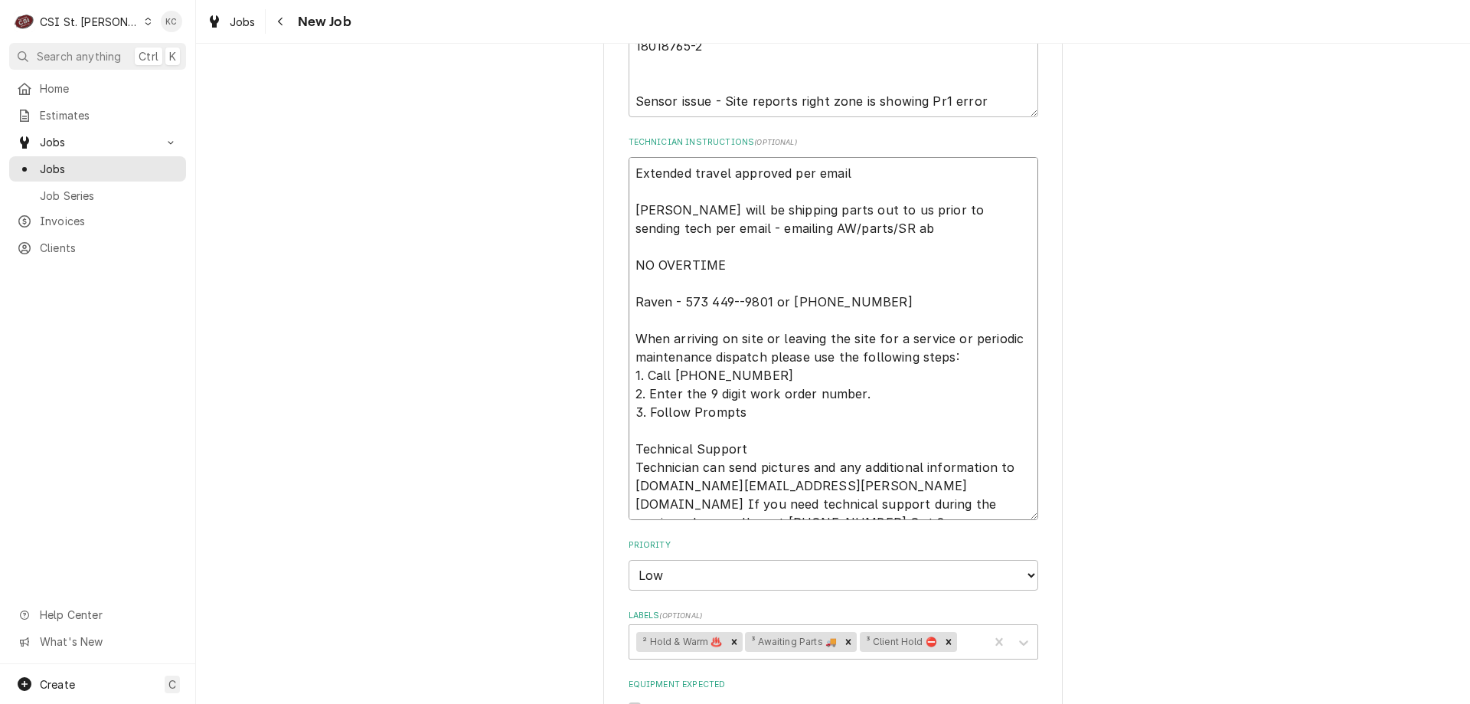
type textarea "x"
type textarea "Extended travel approved per email Franke will be shipping parts out to us prio…"
type textarea "x"
type textarea "Extended travel approved per email Franke will be shipping parts out to us prio…"
type textarea "x"
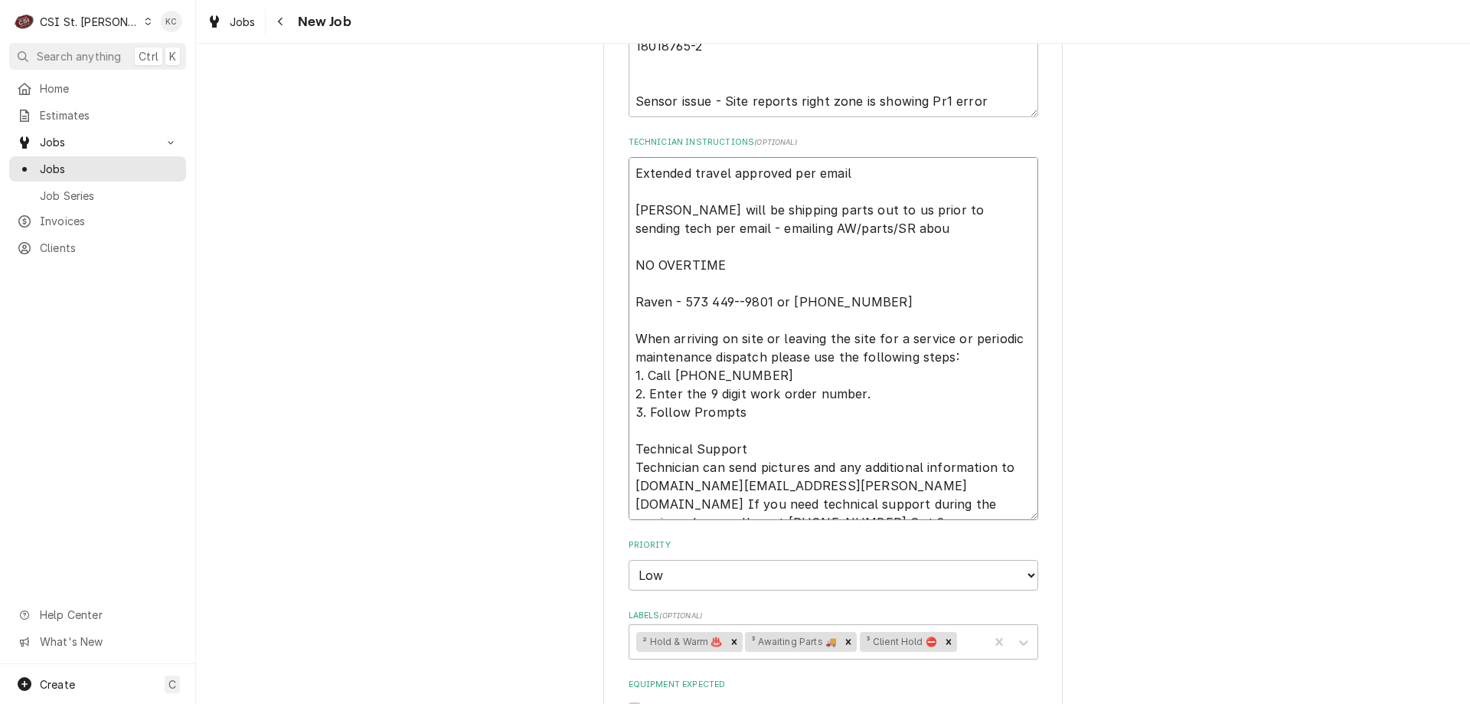
type textarea "Extended travel approved per email Franke will be shipping parts out to us prio…"
type textarea "x"
type textarea "Extended travel approved per email Franke will be shipping parts out to us prio…"
type textarea "x"
type textarea "Extended travel approved per email Franke will be shipping parts out to us prio…"
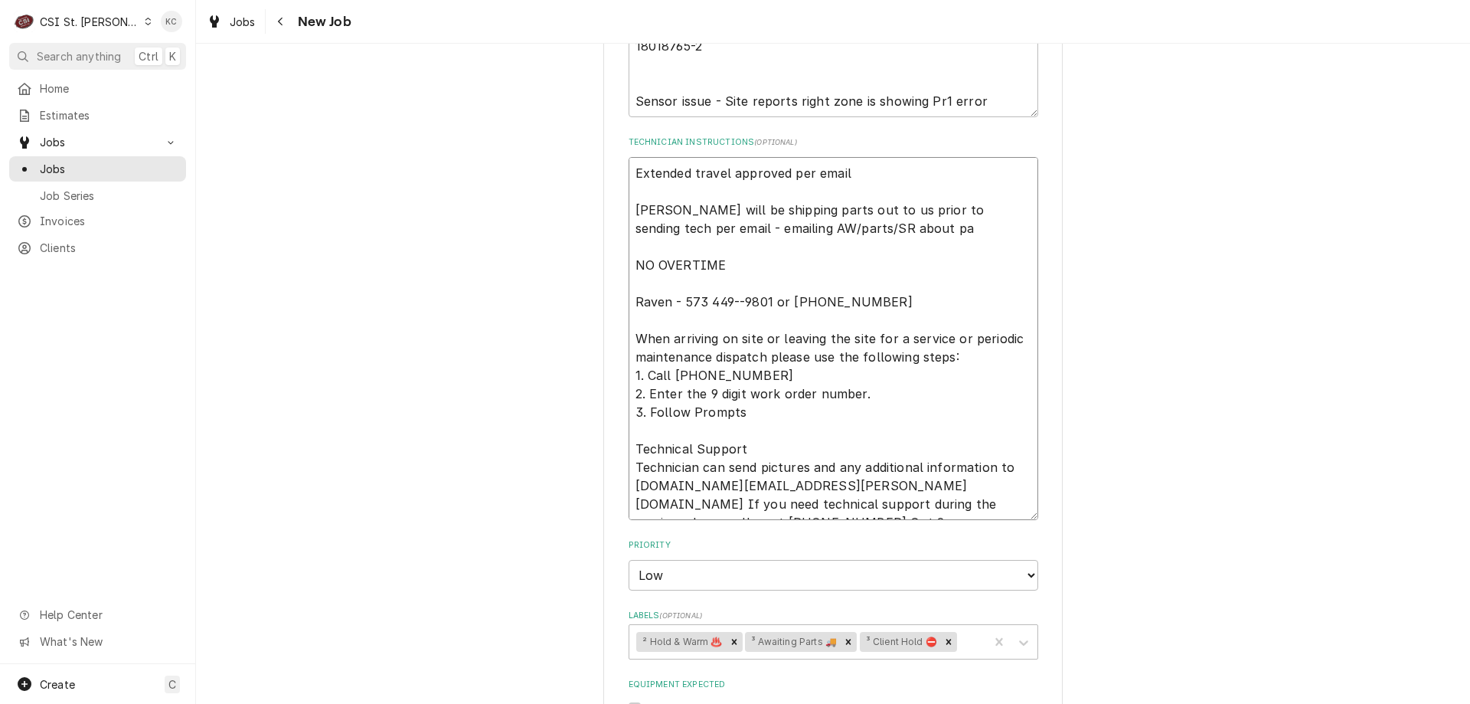
type textarea "x"
type textarea "Extended travel approved per email Franke will be shipping parts out to us prio…"
type textarea "x"
type textarea "Extended travel approved per email Franke will be shipping parts out to us prio…"
type textarea "x"
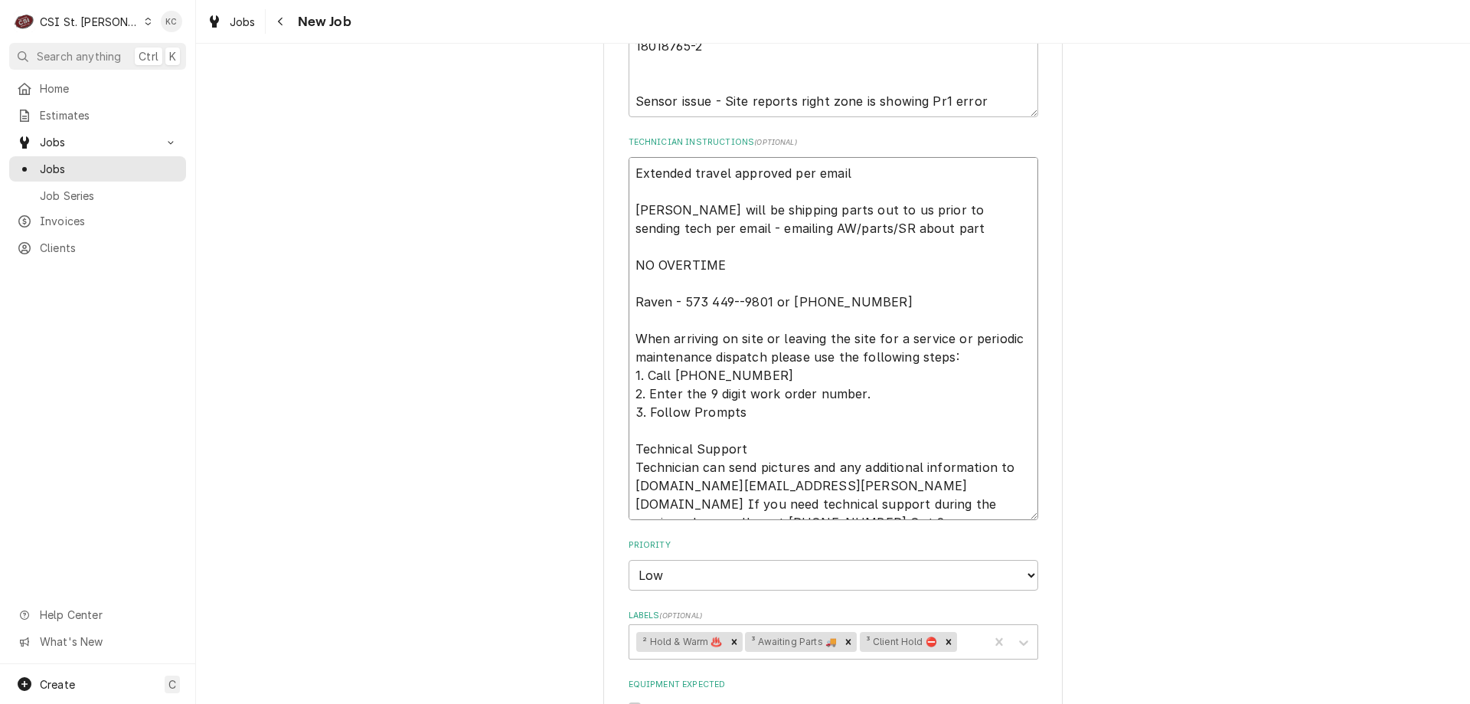
type textarea "Extended travel approved per email Franke will be shipping parts out to us prio…"
type textarea "x"
type textarea "Extended travel approved per email Franke will be shipping parts out to us prio…"
type textarea "x"
type textarea "Extended travel approved per email Franke will be shipping parts out to us prio…"
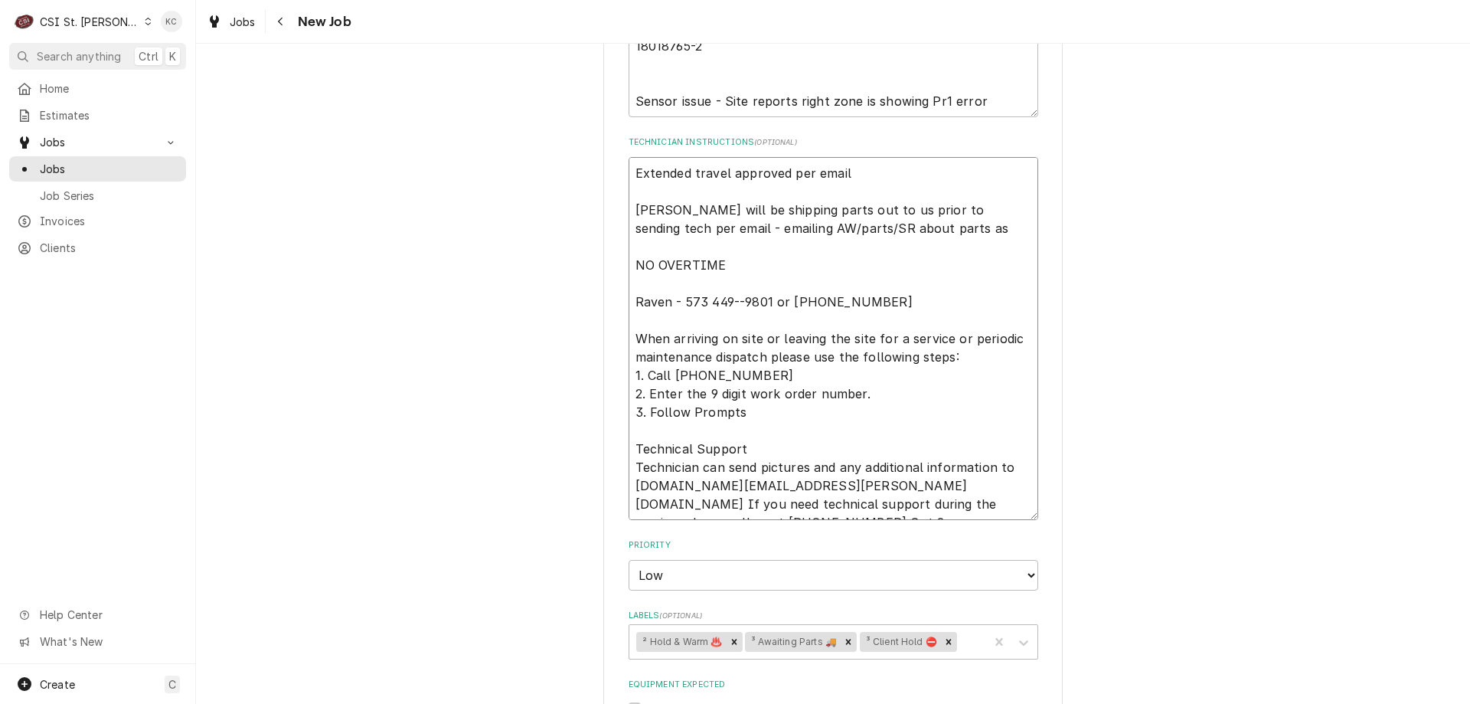
type textarea "x"
type textarea "Extended travel approved per email Franke will be shipping parts out to us prio…"
type textarea "x"
type textarea "Extended travel approved per email Franke will be shipping parts out to us prio…"
type textarea "x"
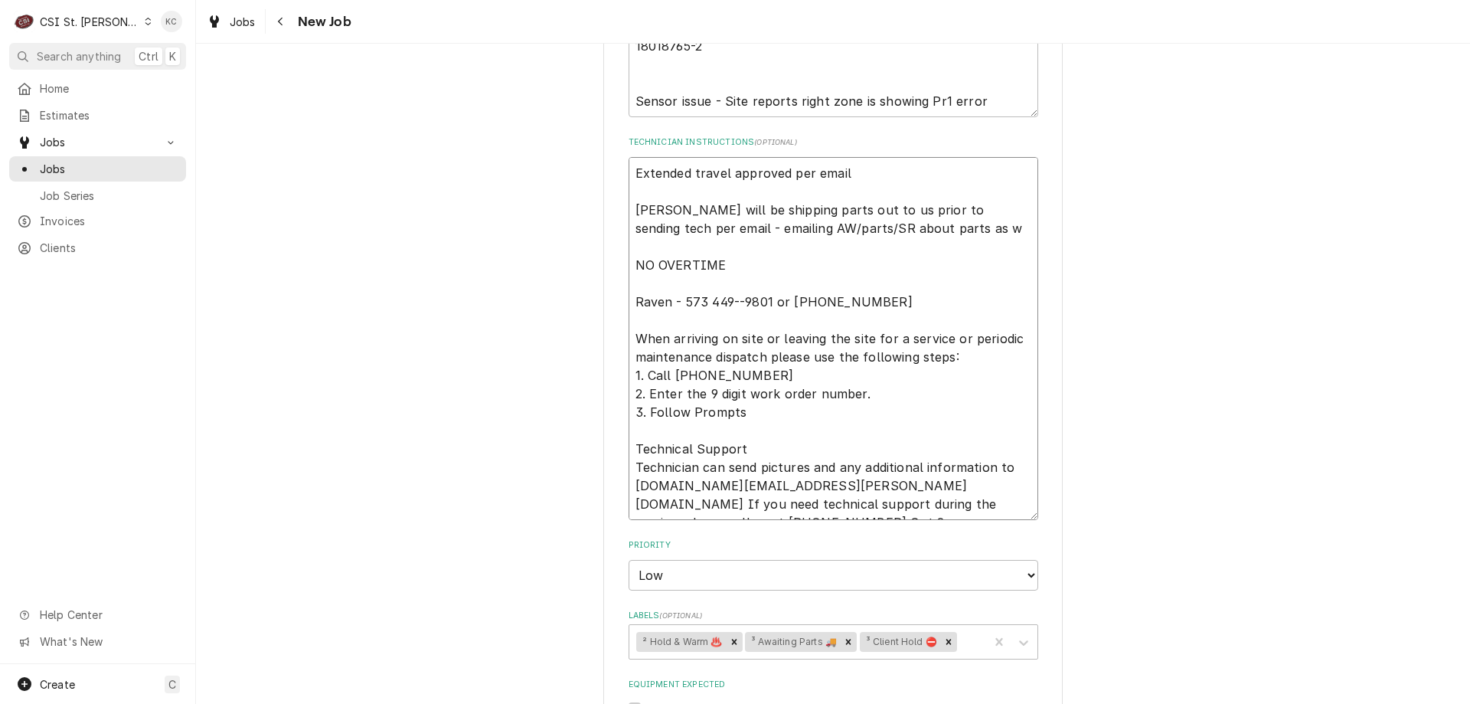
type textarea "Extended travel approved per email Franke will be shipping parts out to us prio…"
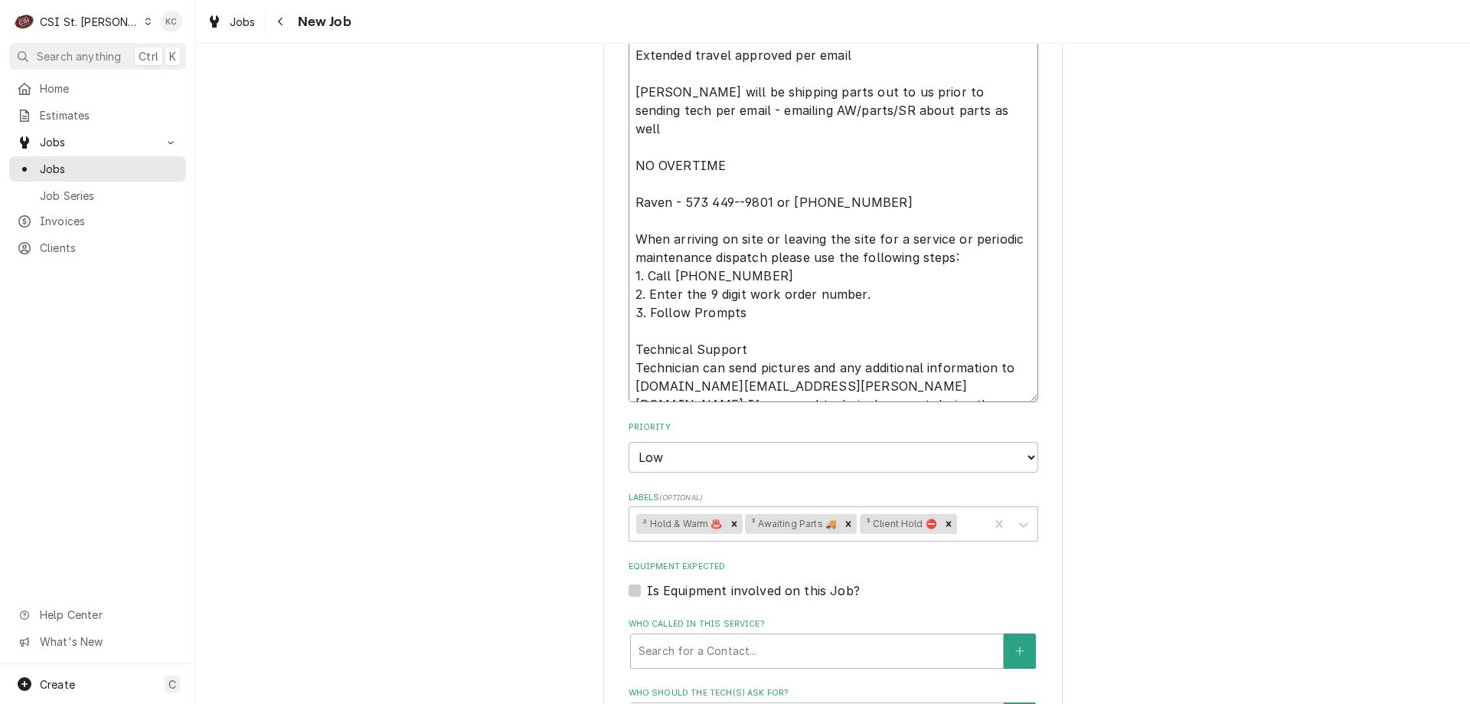
scroll to position [919, 0]
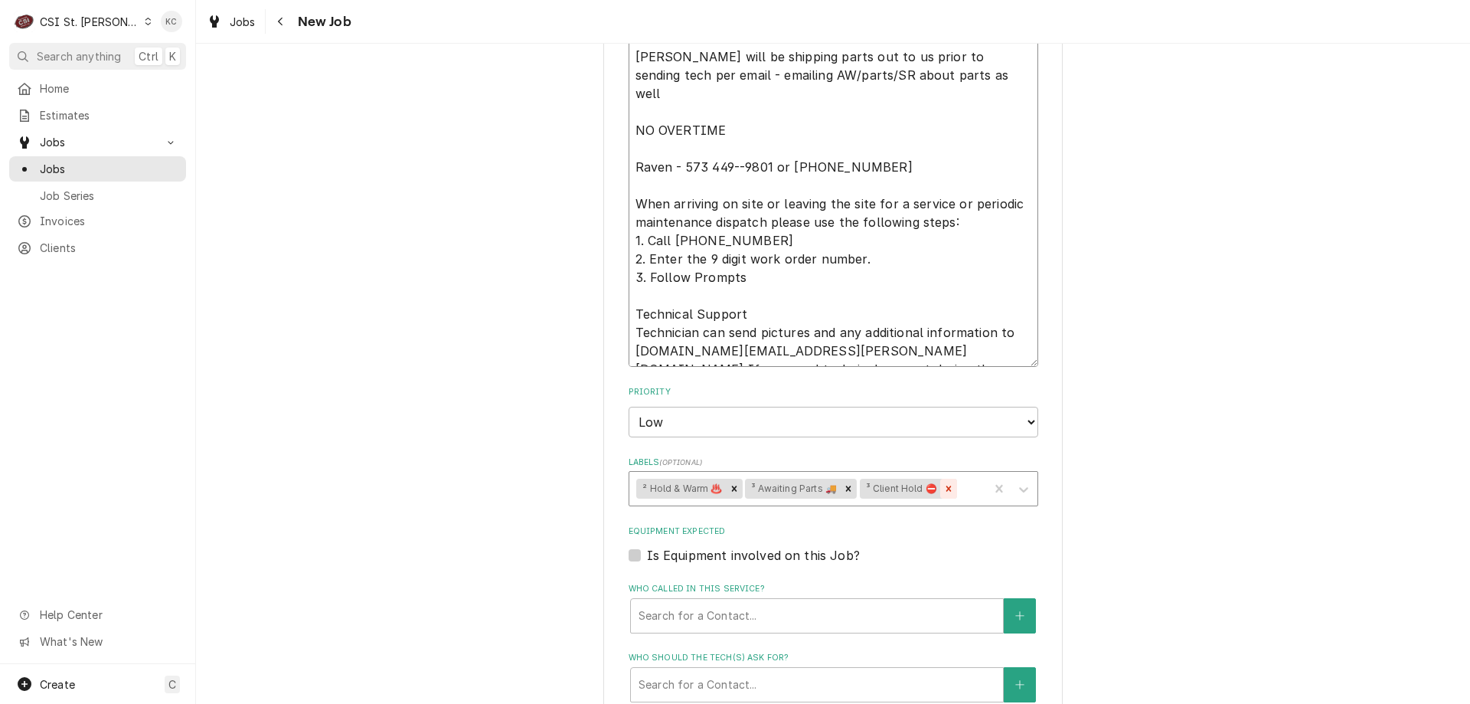
click at [946, 486] on icon "Remove ³ Client Hold ⛔️" at bounding box center [948, 487] width 5 height 5
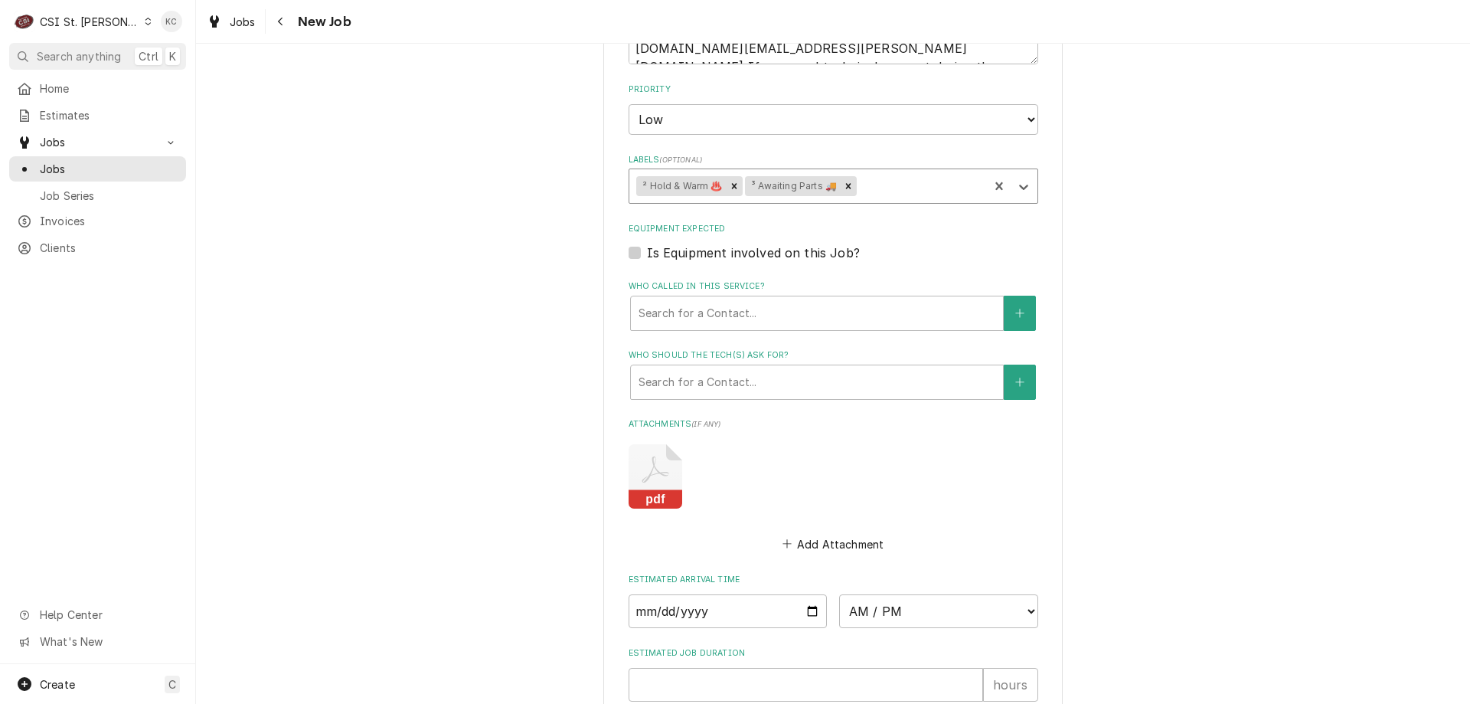
scroll to position [1459, 0]
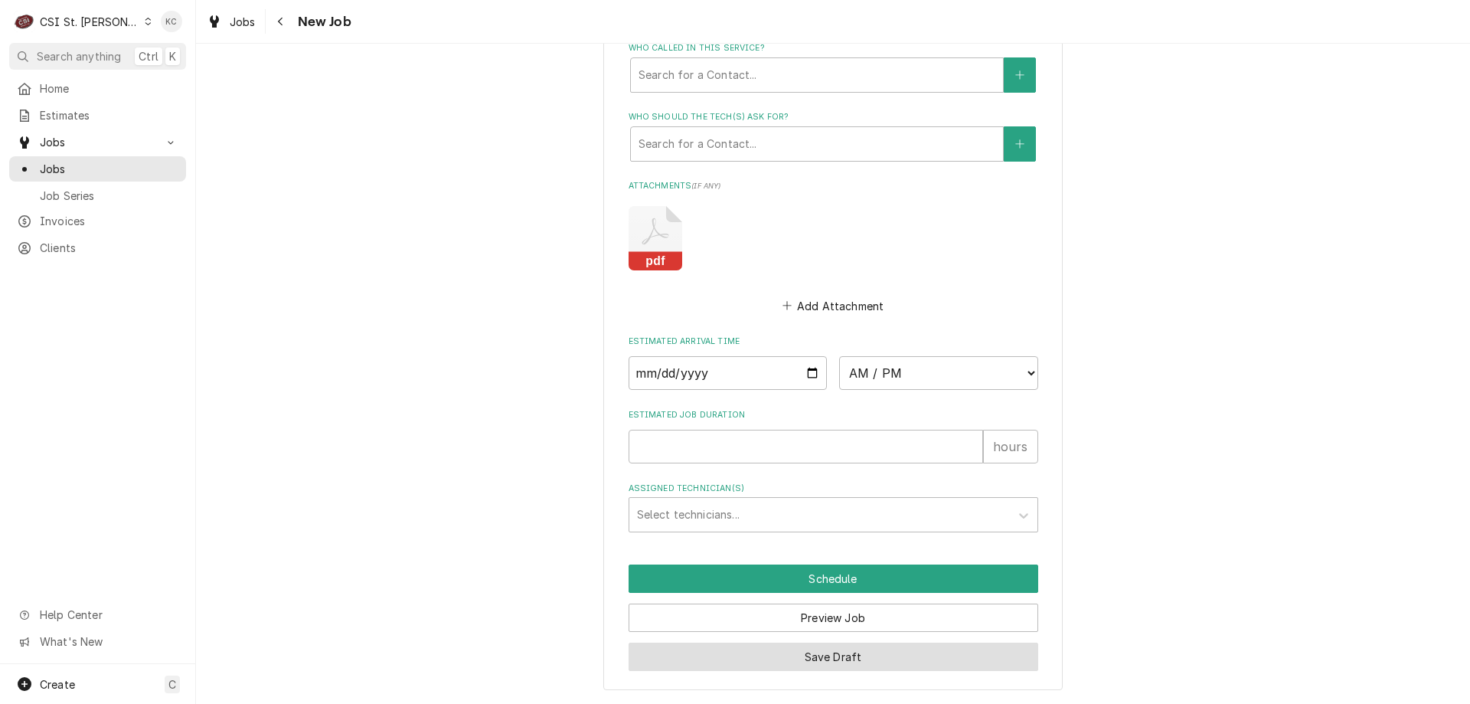
click at [864, 652] on button "Save Draft" at bounding box center [834, 656] width 410 height 28
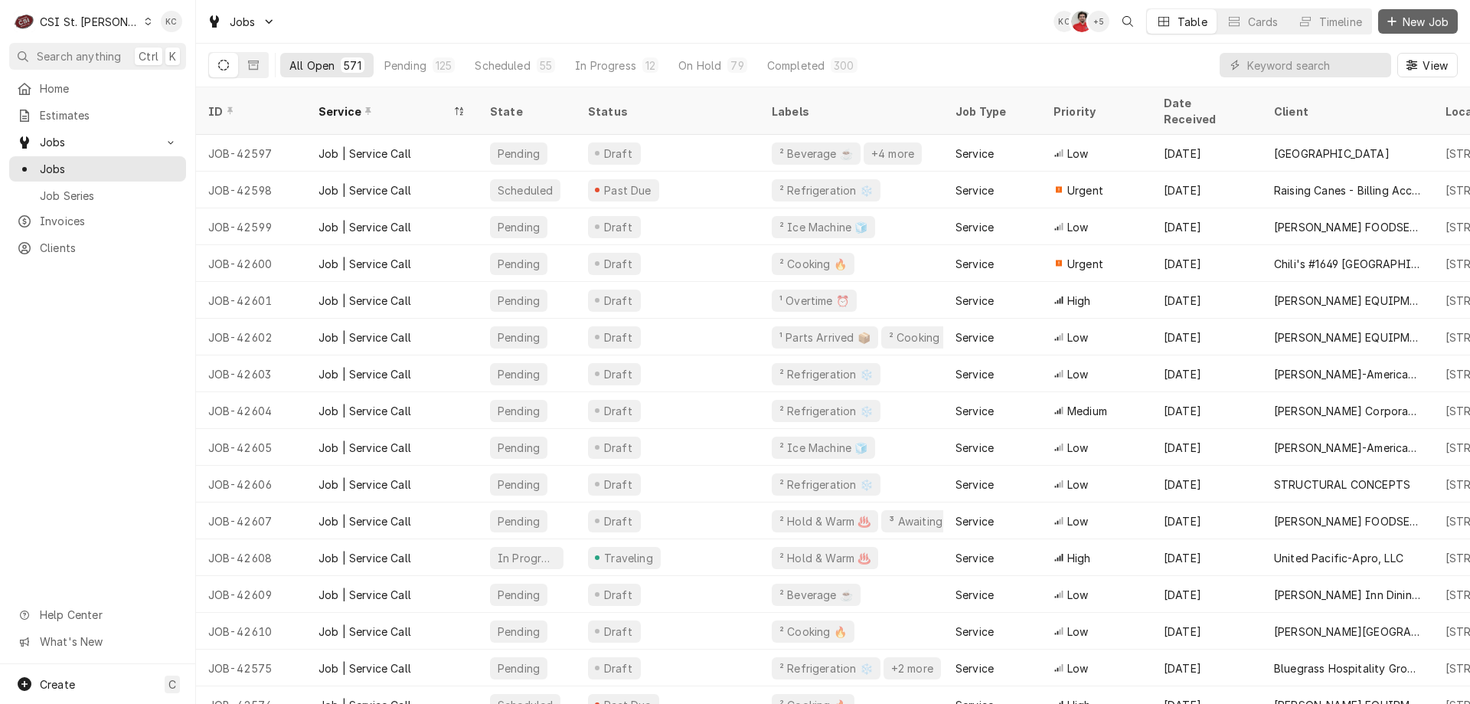
click at [1410, 15] on span "New Job" at bounding box center [1426, 22] width 52 height 16
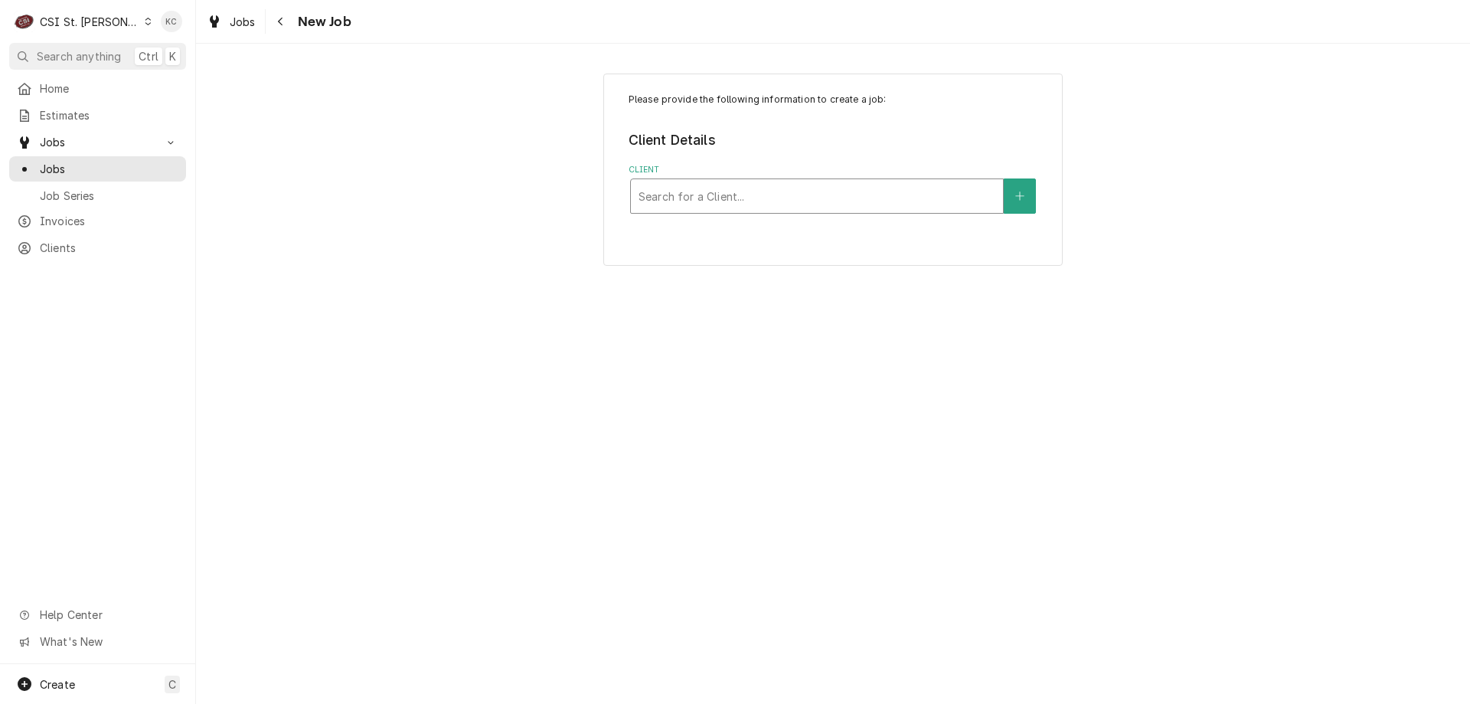
click at [845, 192] on div "Client" at bounding box center [817, 196] width 357 height 28
type input "ford"
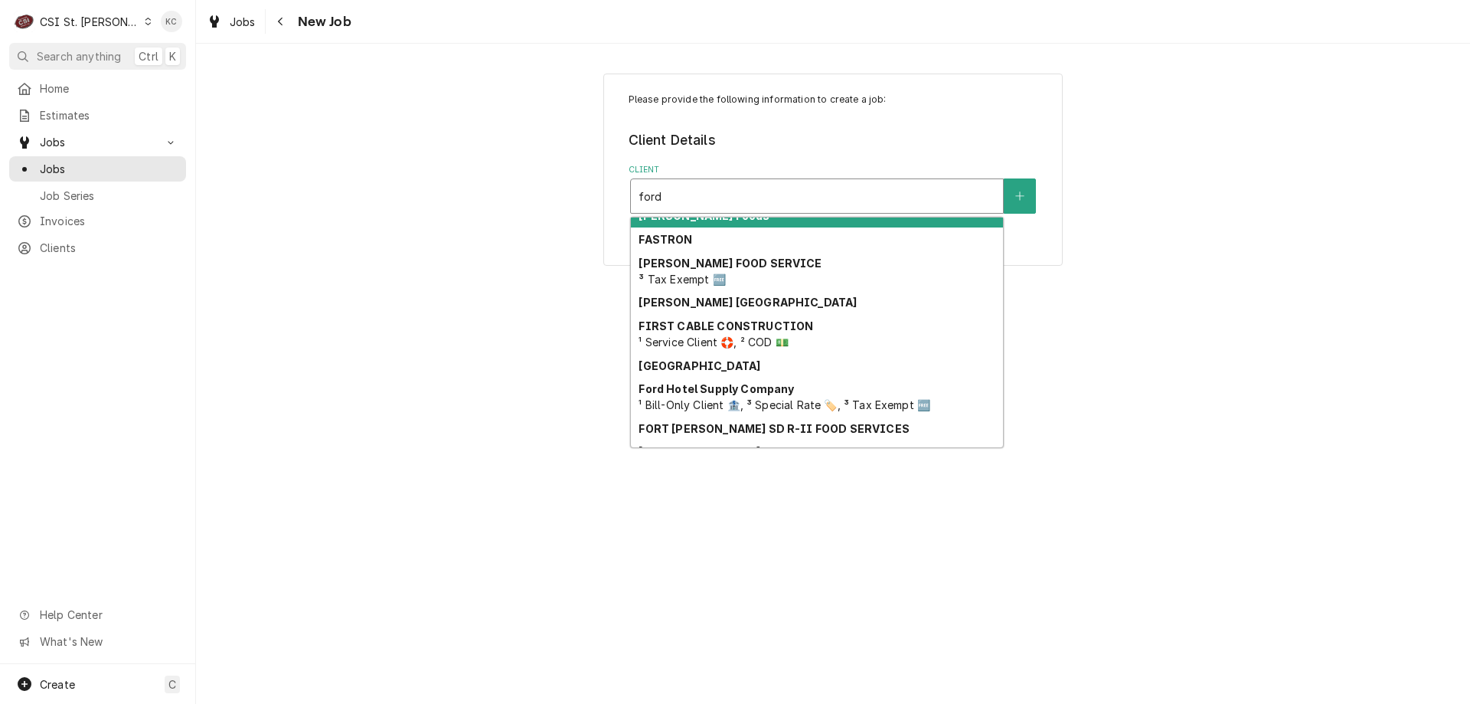
scroll to position [631, 0]
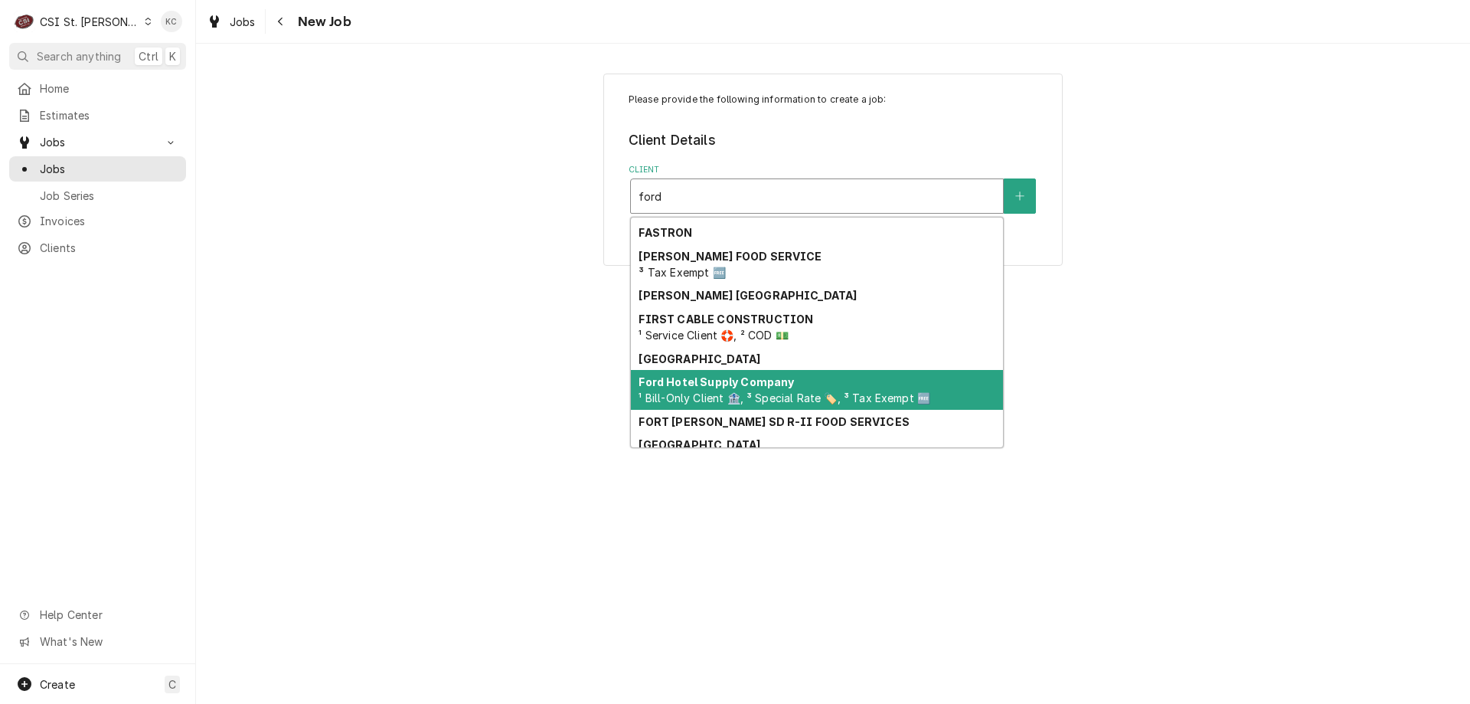
click at [819, 390] on div "Ford Hotel Supply Company ¹ Bill-Only Client 🏦, ³ Special Rate 🏷️, ³ Tax Exempt…" at bounding box center [817, 390] width 372 height 40
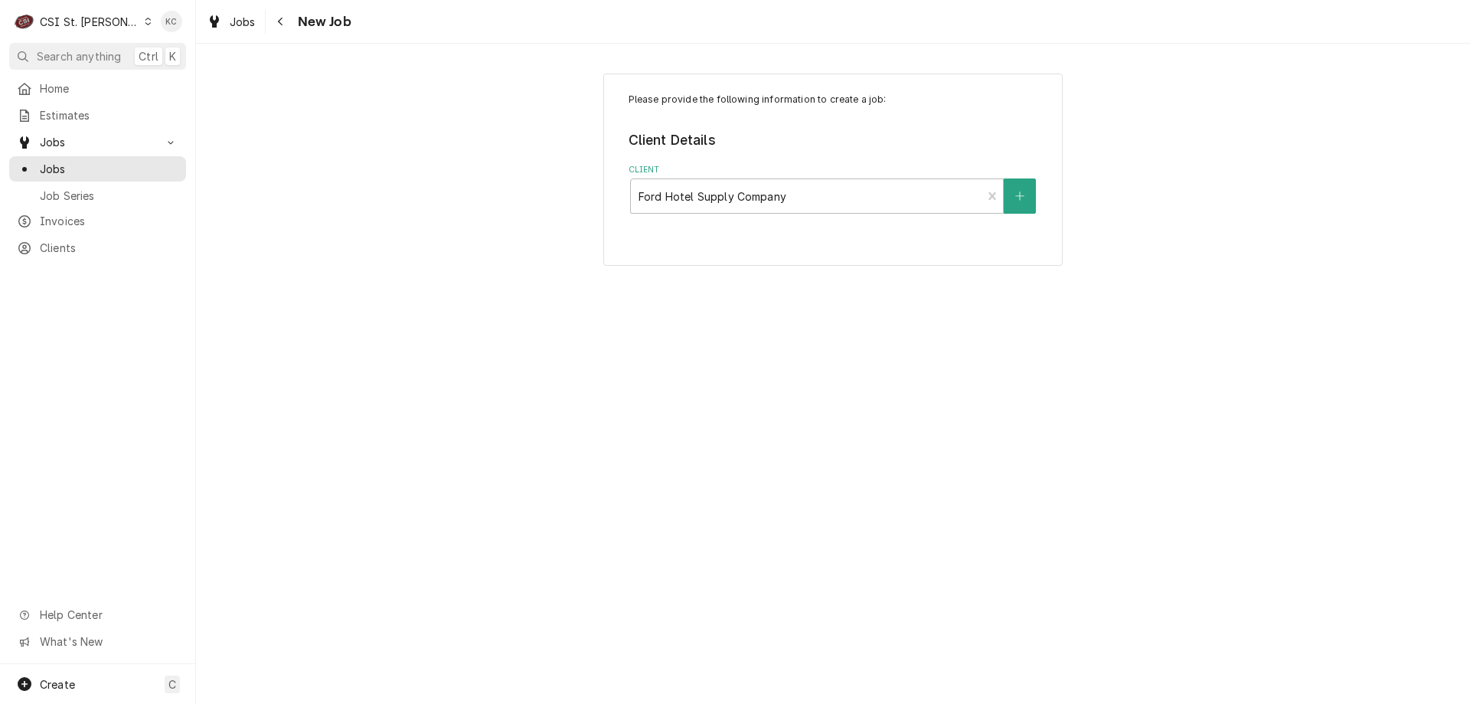
click at [1028, 357] on div "Please provide the following information to create a job: Client Details Client…" at bounding box center [833, 374] width 1274 height 660
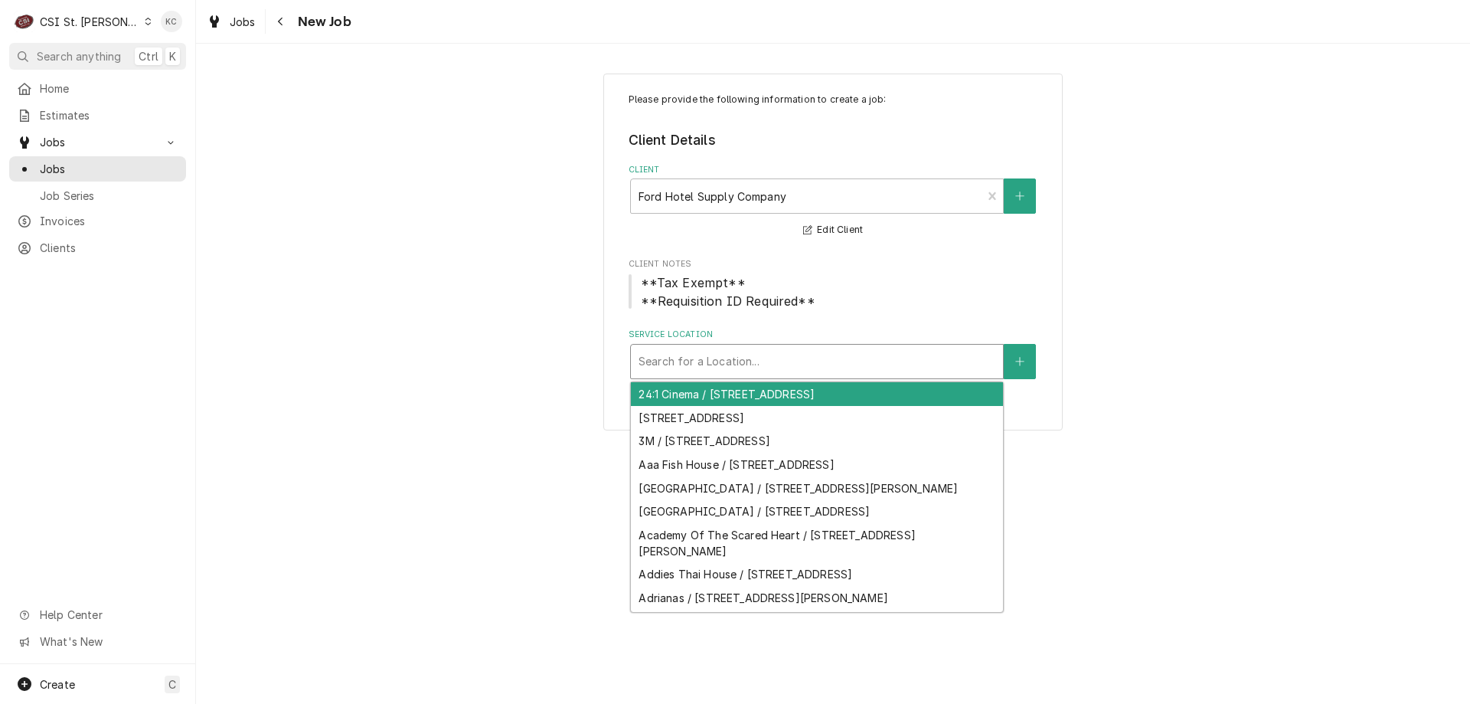
click at [828, 355] on div "Service Location" at bounding box center [817, 362] width 357 height 28
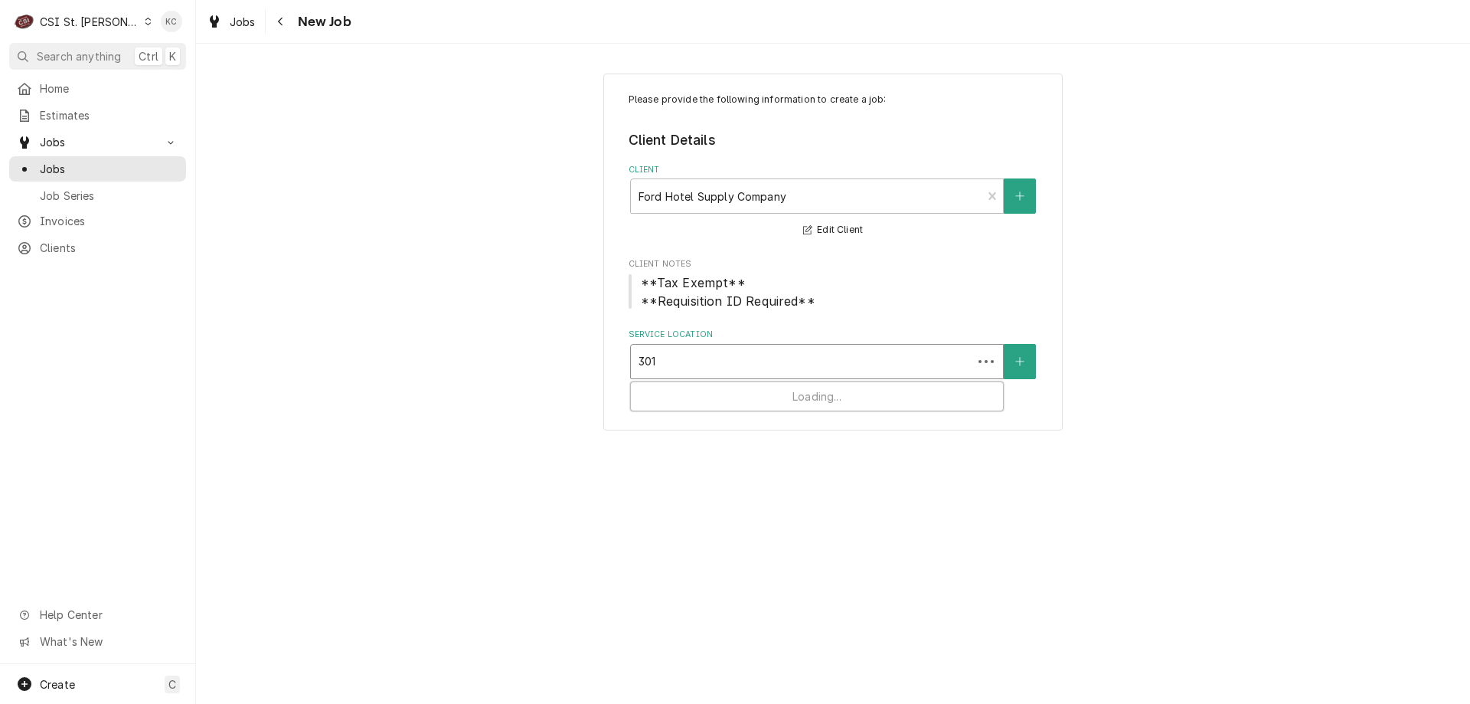
type input "3015"
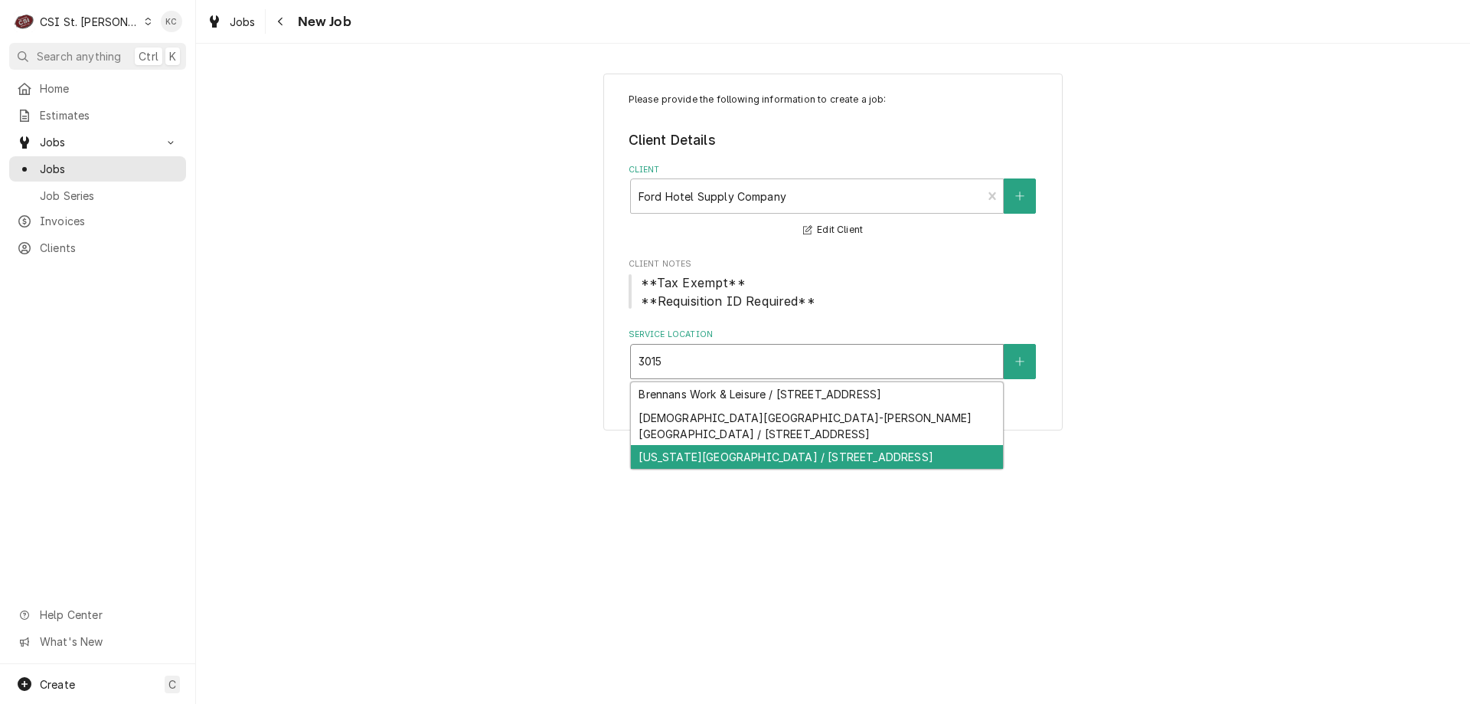
click at [822, 469] on div "[US_STATE][GEOGRAPHIC_DATA] / [STREET_ADDRESS]" at bounding box center [817, 457] width 372 height 24
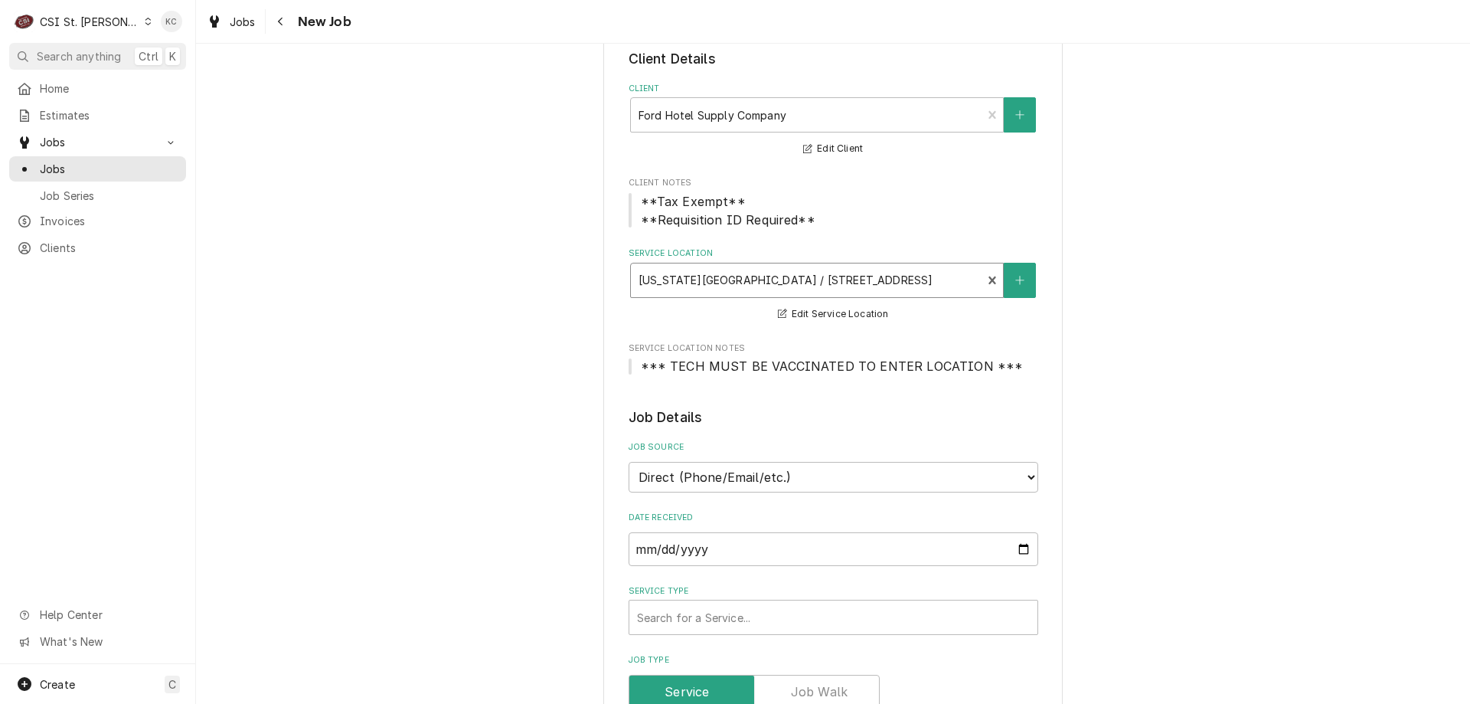
scroll to position [153, 0]
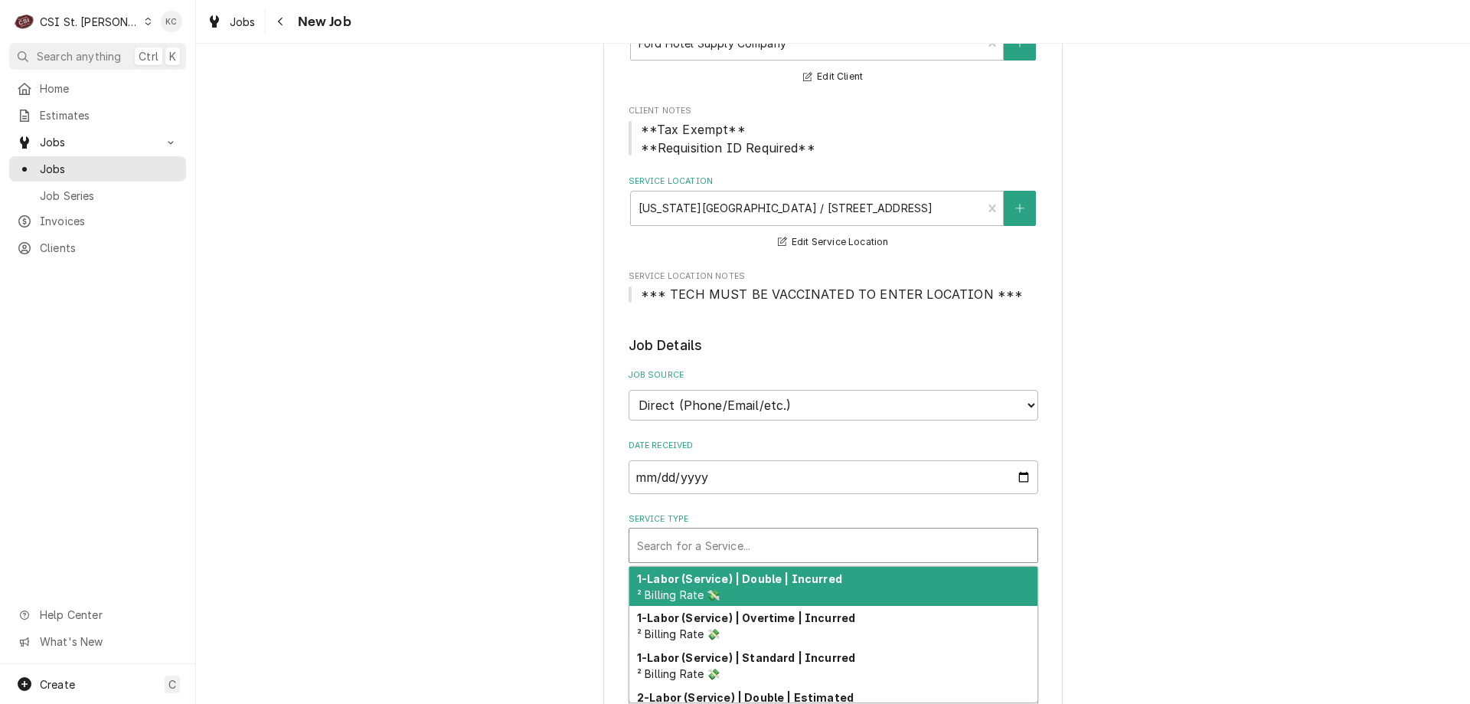
click at [669, 544] on div "Service Type" at bounding box center [833, 545] width 393 height 28
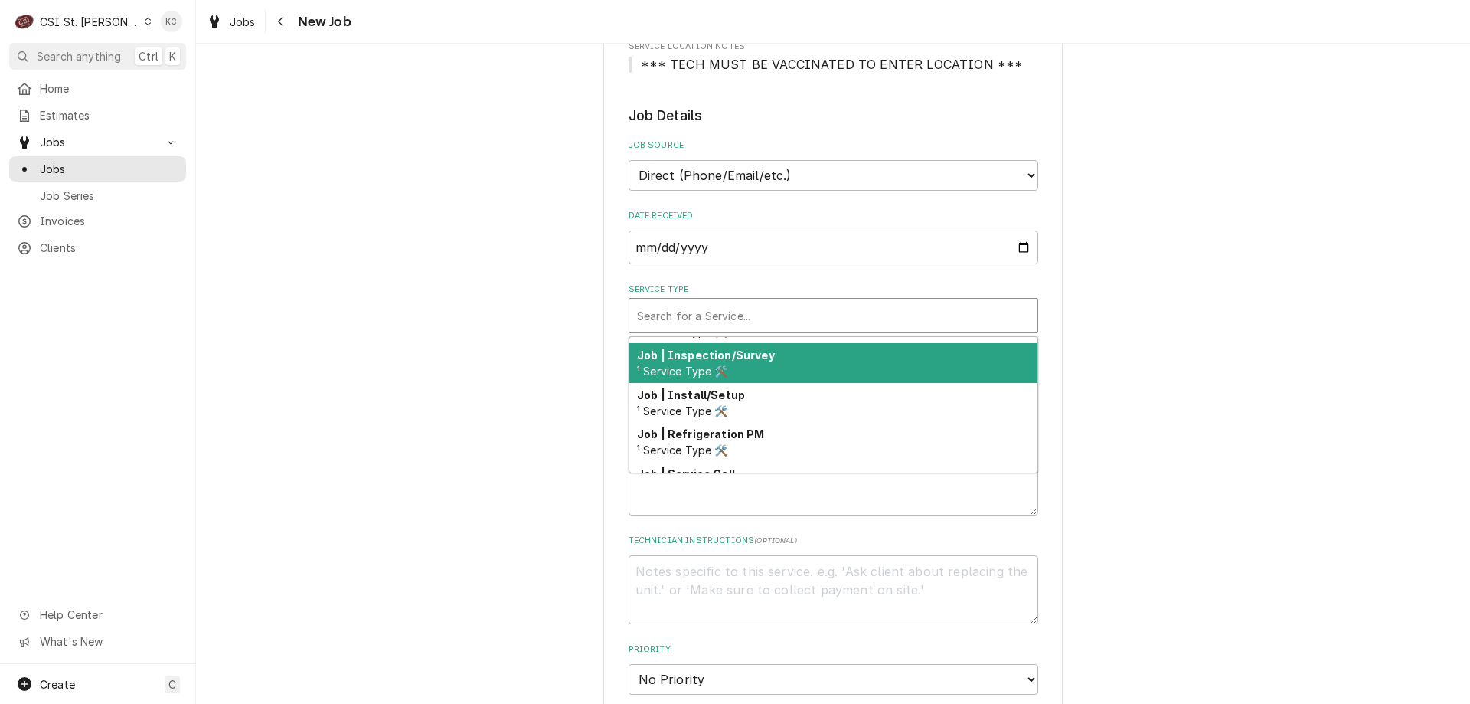
scroll to position [970, 0]
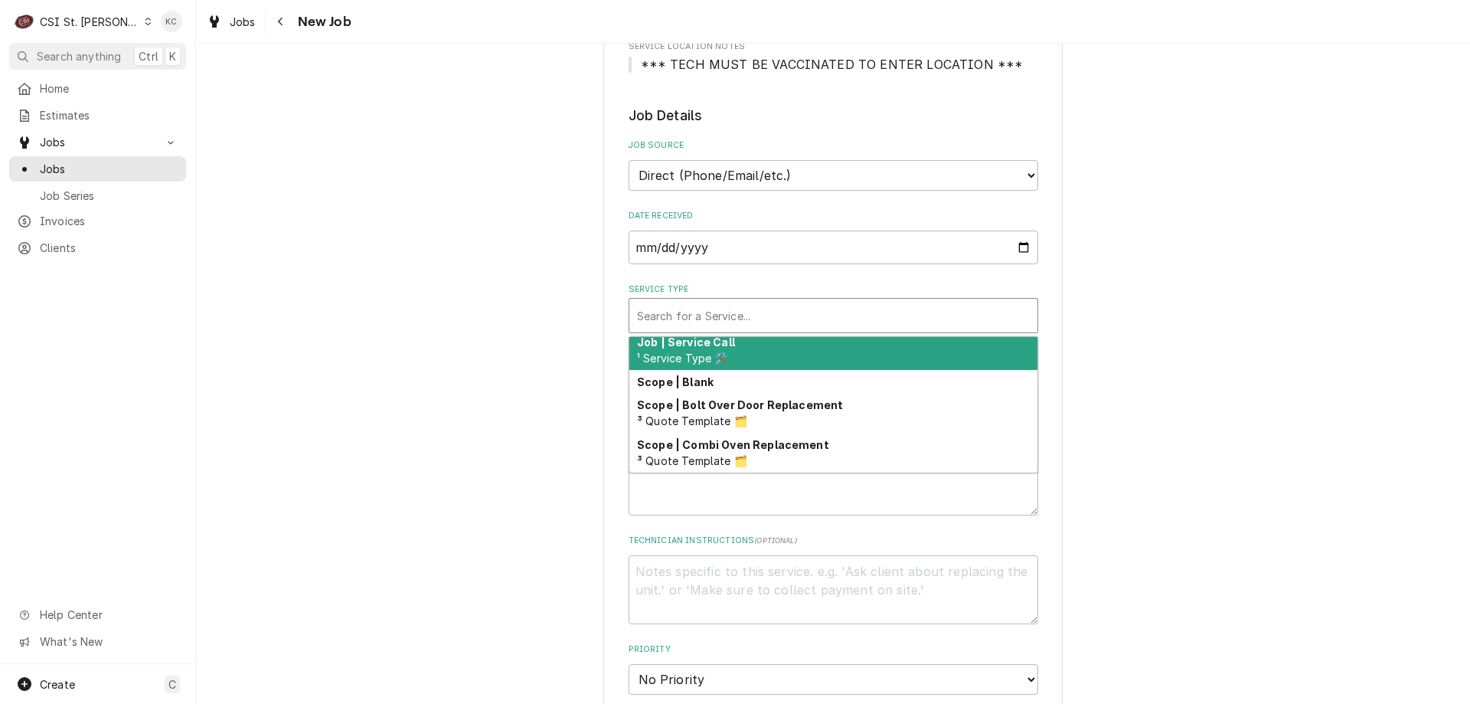
click at [822, 349] on div "Job | Service Call ¹ Service Type 🛠️" at bounding box center [833, 350] width 408 height 40
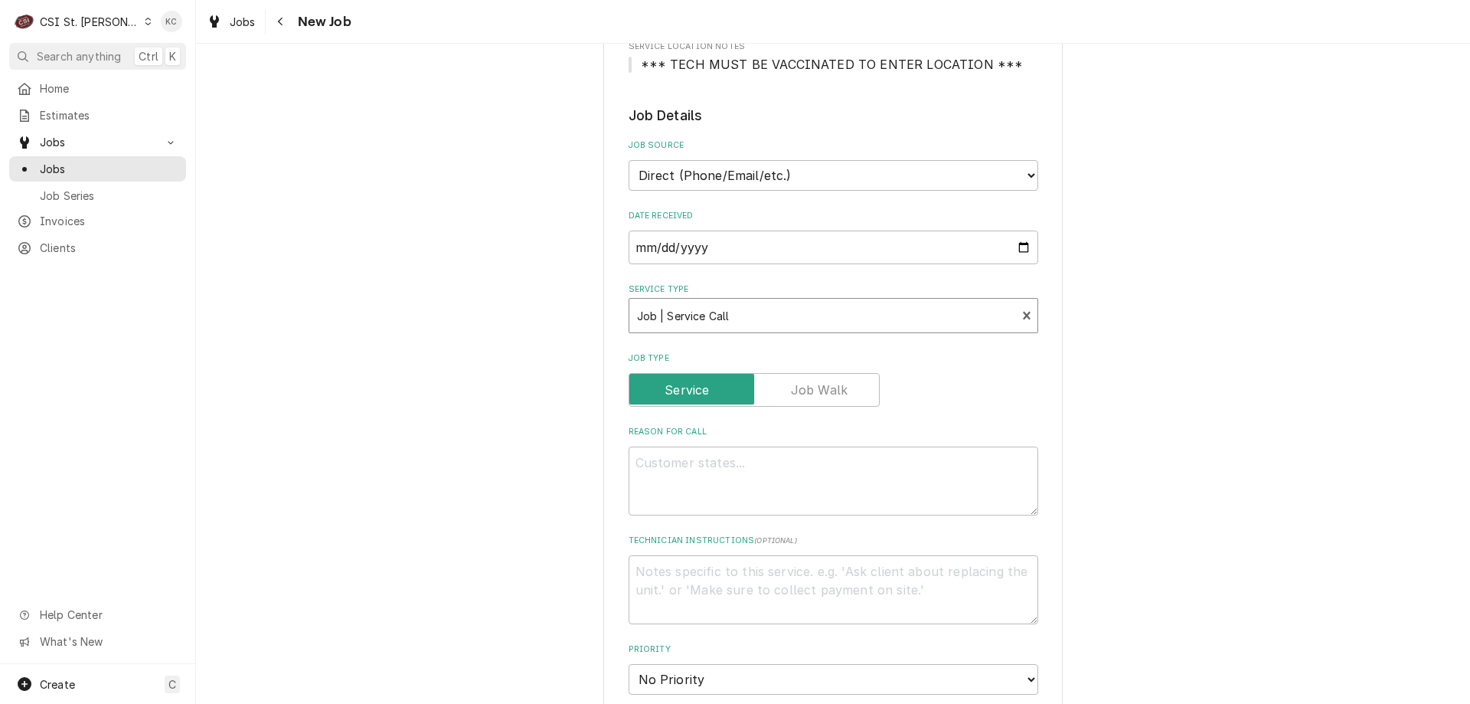
click at [1138, 345] on div "Please provide the following information to create a job: Client Details Client…" at bounding box center [833, 527] width 1274 height 1700
click at [859, 467] on textarea "Reason For Call" at bounding box center [834, 480] width 410 height 69
type textarea "x"
type textarea "2"
type textarea "x"
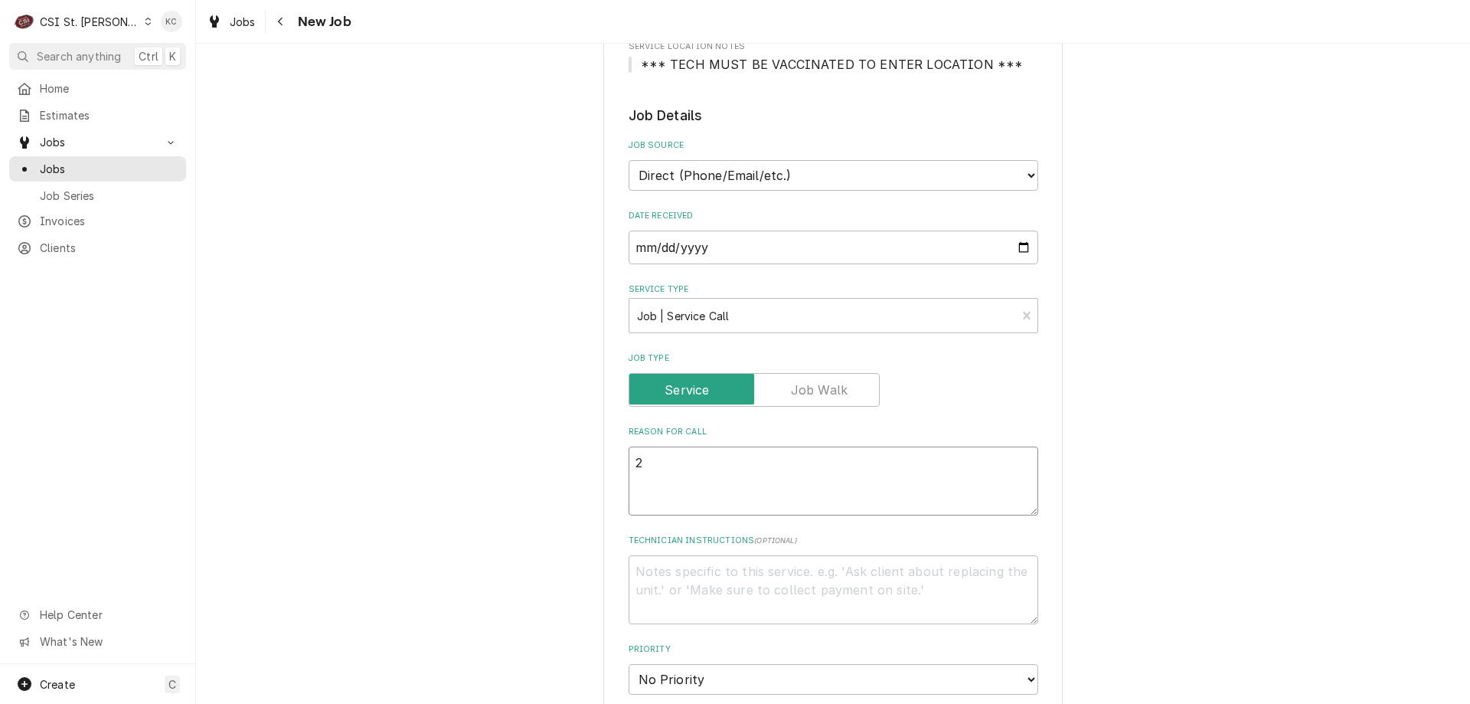
type textarea "2"
type textarea "x"
type textarea "2 I"
type textarea "x"
type textarea "2 IS"
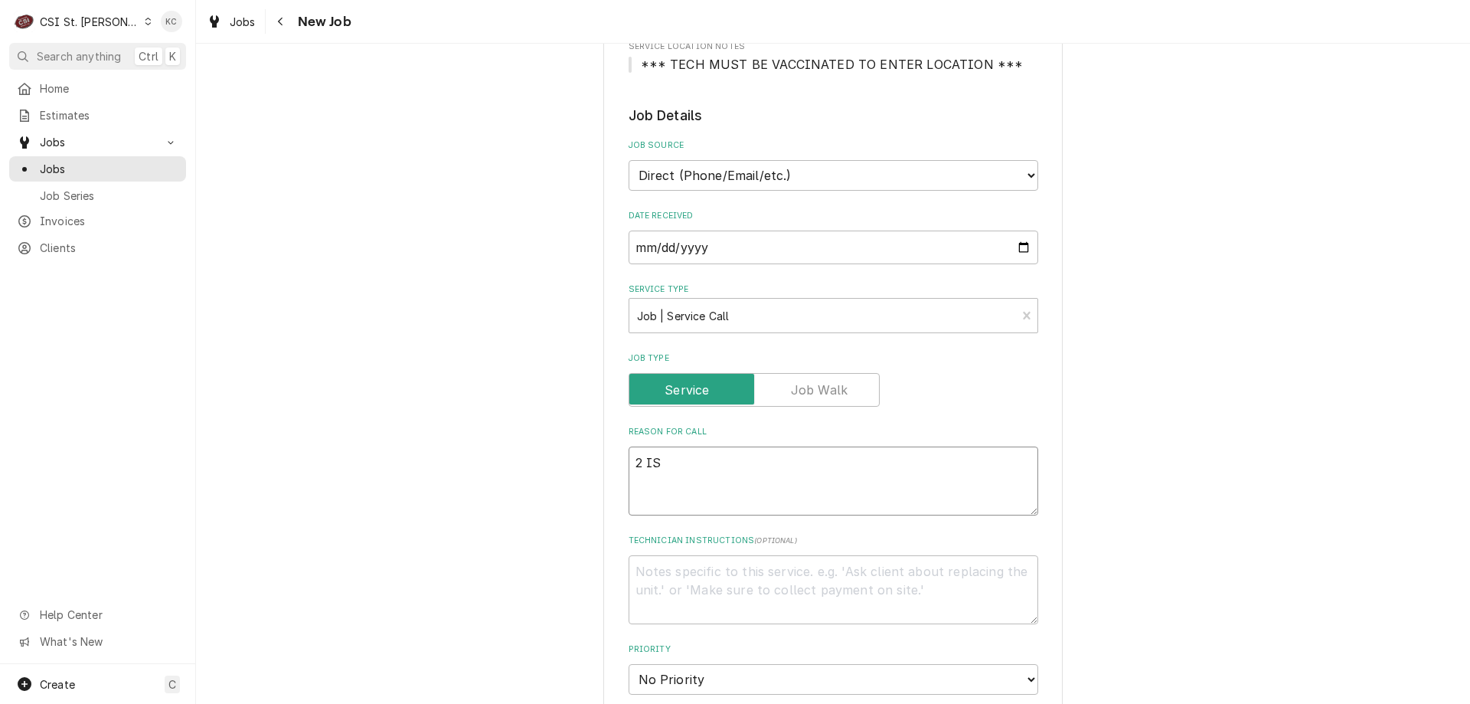
type textarea "x"
type textarea "2 ISS"
type textarea "x"
type textarea "2 ISSU"
type textarea "x"
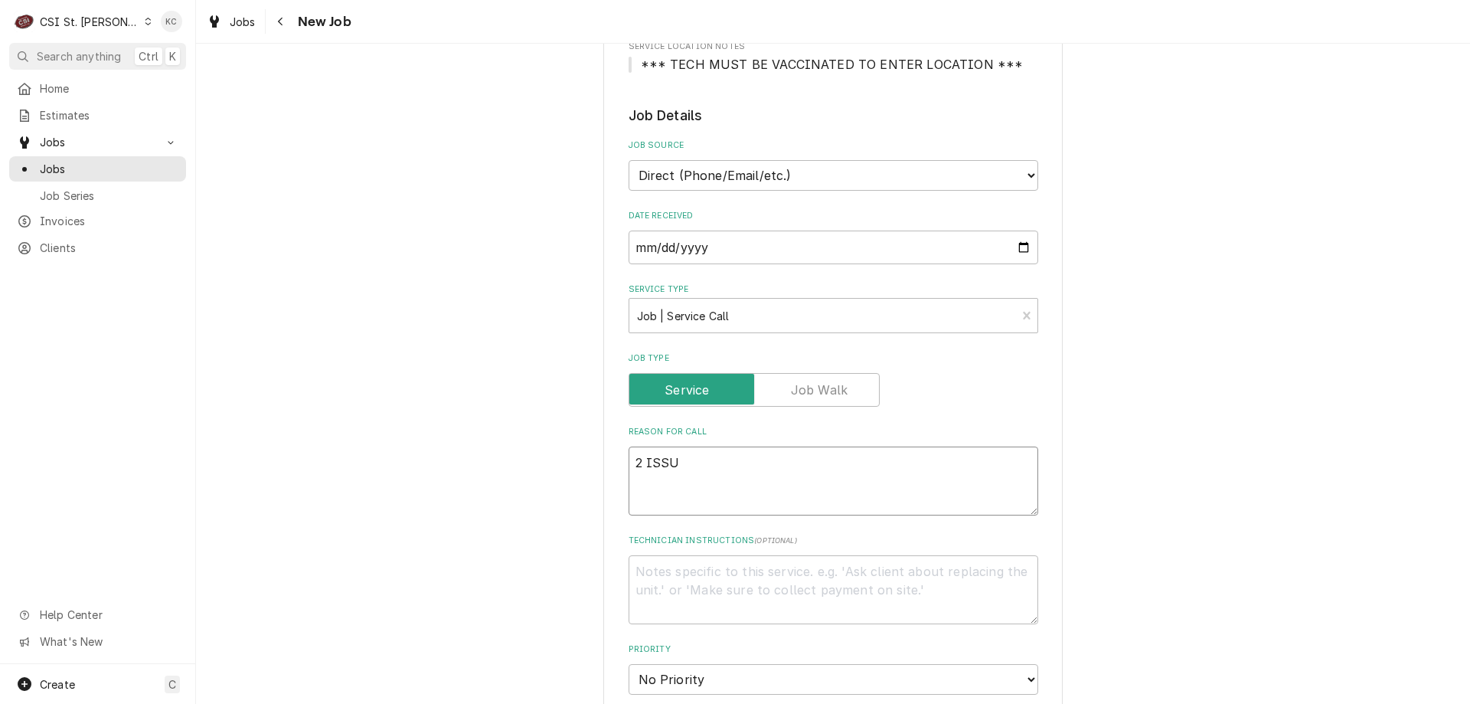
type textarea "2 ISSUE"
type textarea "x"
type textarea "2 ISSUES"
type textarea "x"
type textarea "2 ISSUES"
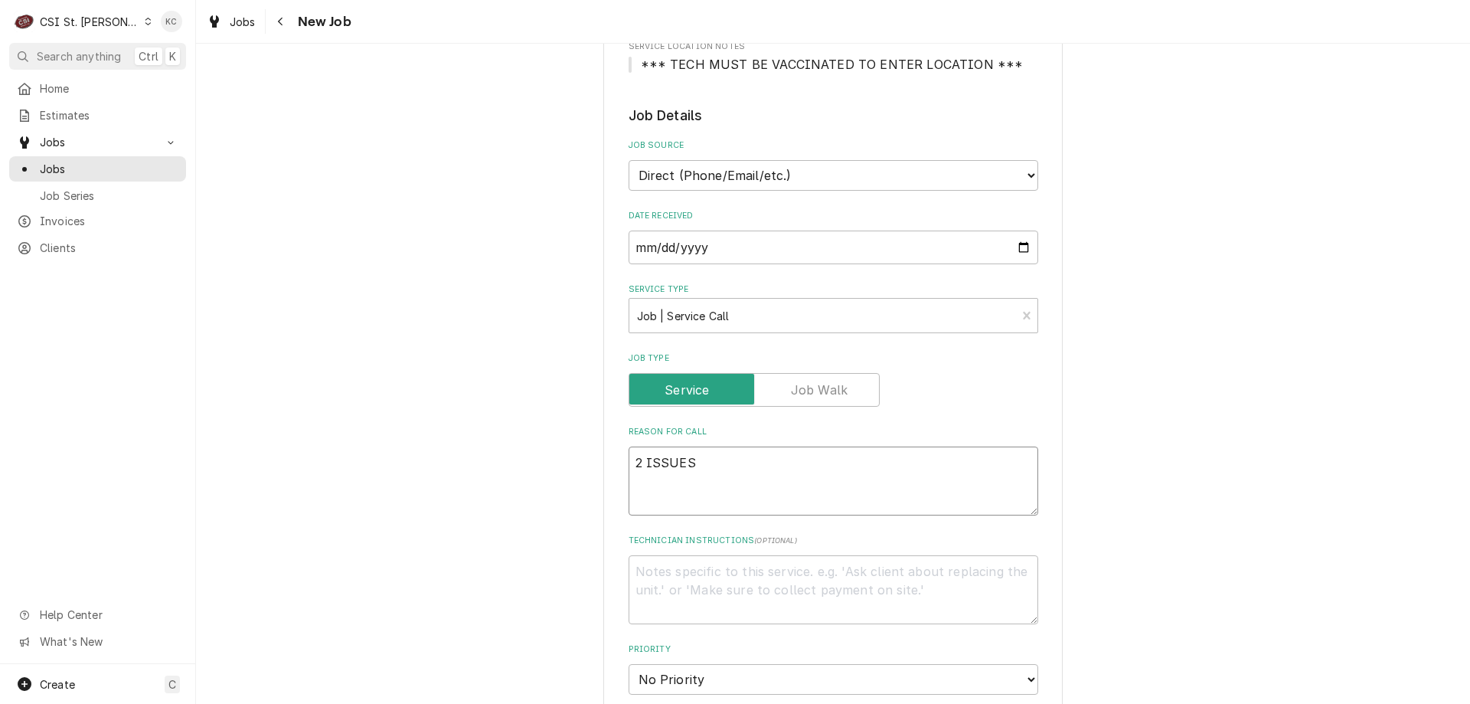
click at [658, 488] on textarea "2 ISSUES" at bounding box center [834, 480] width 410 height 69
click at [705, 462] on textarea "2 ISSUES" at bounding box center [834, 480] width 410 height 69
type textarea "x"
type textarea "2 ISSUES"
type textarea "x"
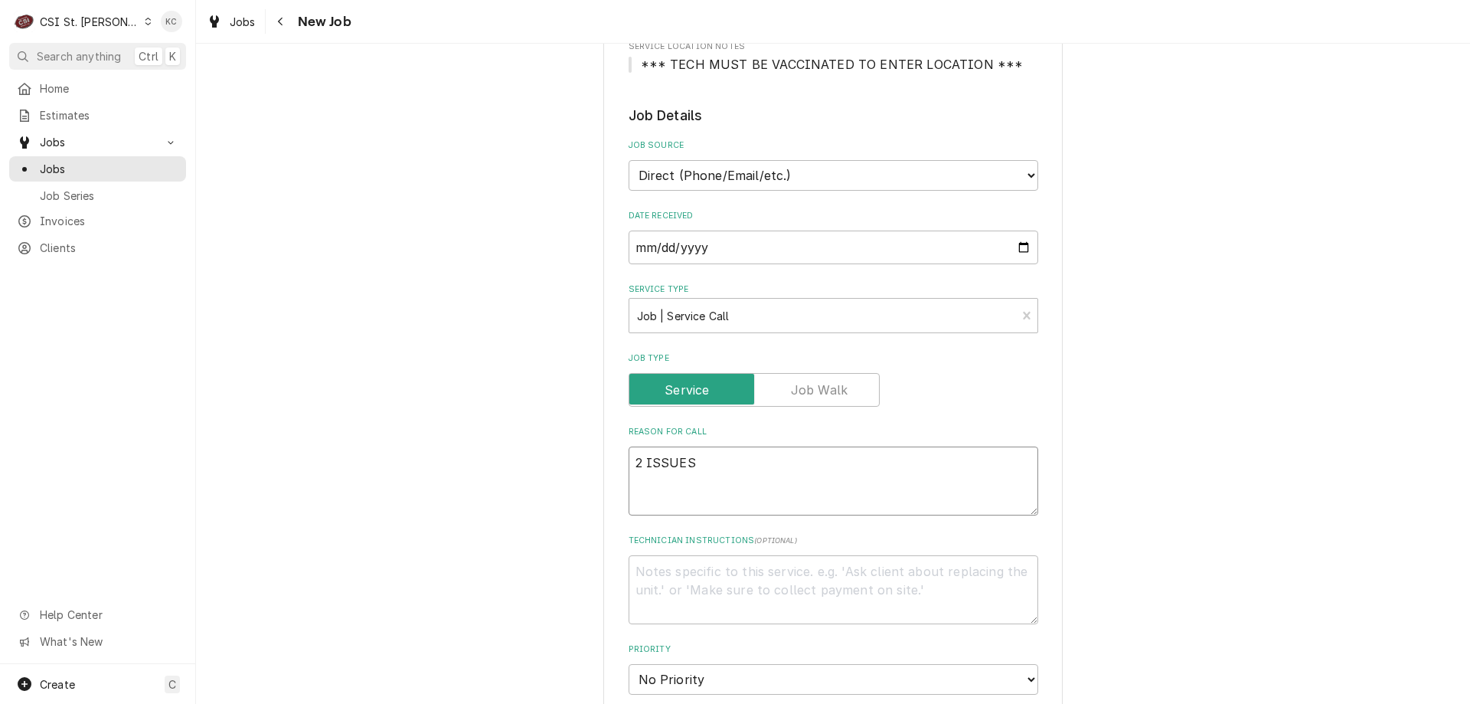
type textarea "2 ISSUES"
paste textarea "ACRS-1D-S1-HC (SKU: ACRS-1D-S1-HC) AIR CURTAIN REFRIGERATOR 115V/60/1PH Door hi…"
type textarea "x"
type textarea "2 ISSUES ACRS-1D-S1-HC (SKU: ACRS-1D-S1-HC) AIR CURTAIN REFRIGERATOR 115V/60/1P…"
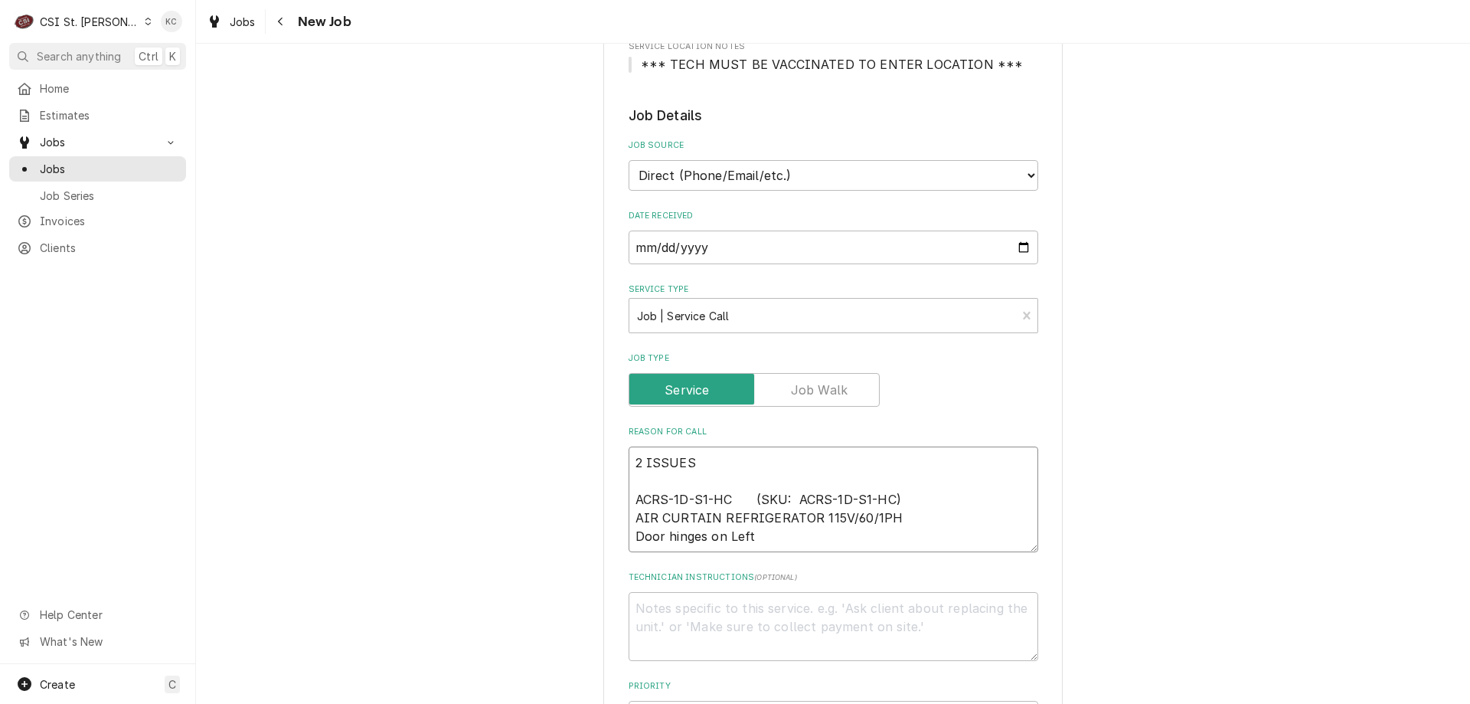
type textarea "x"
type textarea "2 ISSUES ACRS-1D-S1-HC (SKU: ACRS-1D-S1-HC) AIR CURTAIN REFRIGERATOR 115V/60/1P…"
type textarea "x"
type textarea "2 ISSUES ACRS-1D-S1-HC (SKU: ACRS-1D-S1-HC) AIR CURTAIN REFRIGERATOR 115V/60/1P…"
type textarea "x"
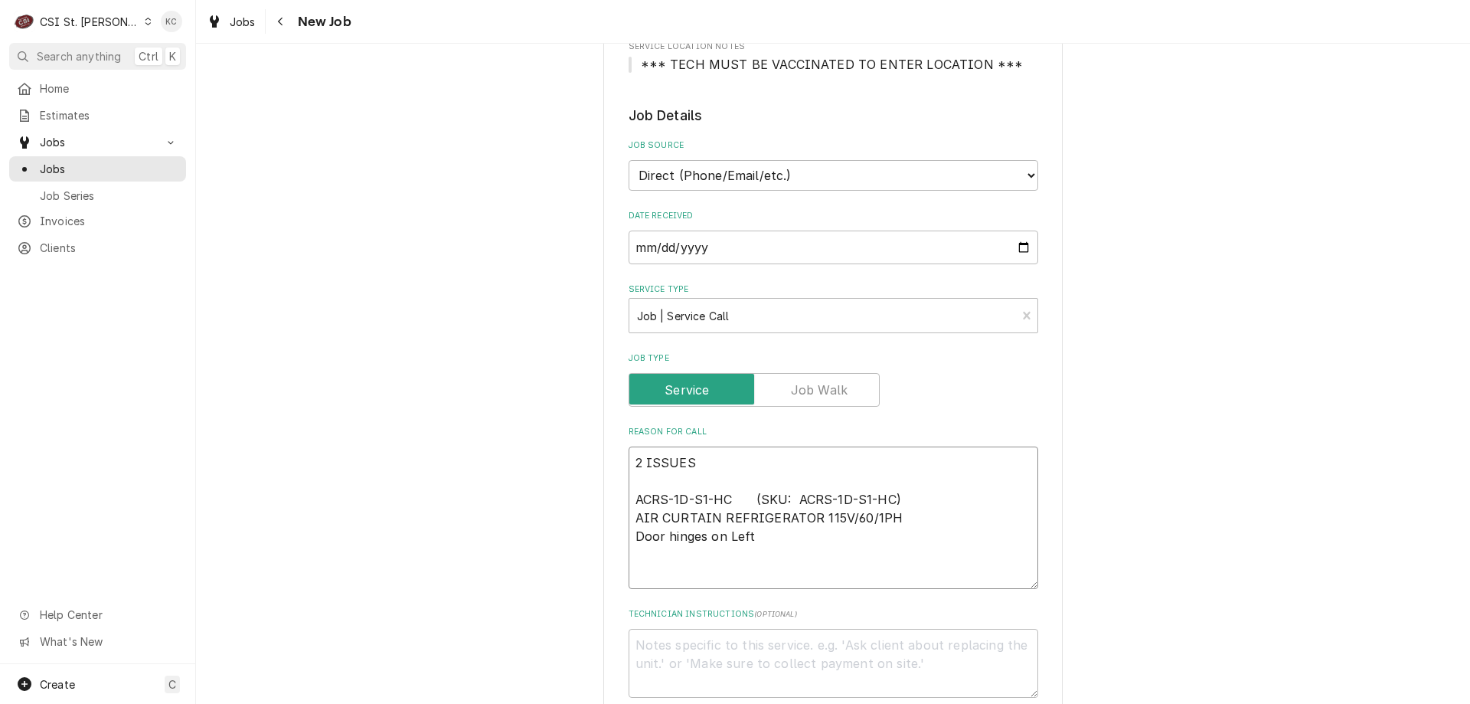
type textarea "2 ISSUES ACRS-1D-S1-HC (SKU: ACRS-1D-S1-HC) AIR CURTAIN REFRIGERATOR 115V/60/1P…"
click at [703, 567] on textarea "2 ISSUES ACRS-1D-S1-HC (SKU: ACRS-1D-S1-HC) AIR CURTAIN REFRIGERATOR 115V/60/1P…" at bounding box center [834, 517] width 410 height 142
paste textarea "ACRS-1D-S1-HC (SKU: ACRS-1D-S1-HC) AIR CURTAIN REFRIGERATOR 115V/60/1PH Door Hi…"
type textarea "x"
type textarea "2 ISSUES ACRS-1D-S1-HC (SKU: ACRS-1D-S1-HC) AIR CURTAIN REFRIGERATOR 115V/60/1P…"
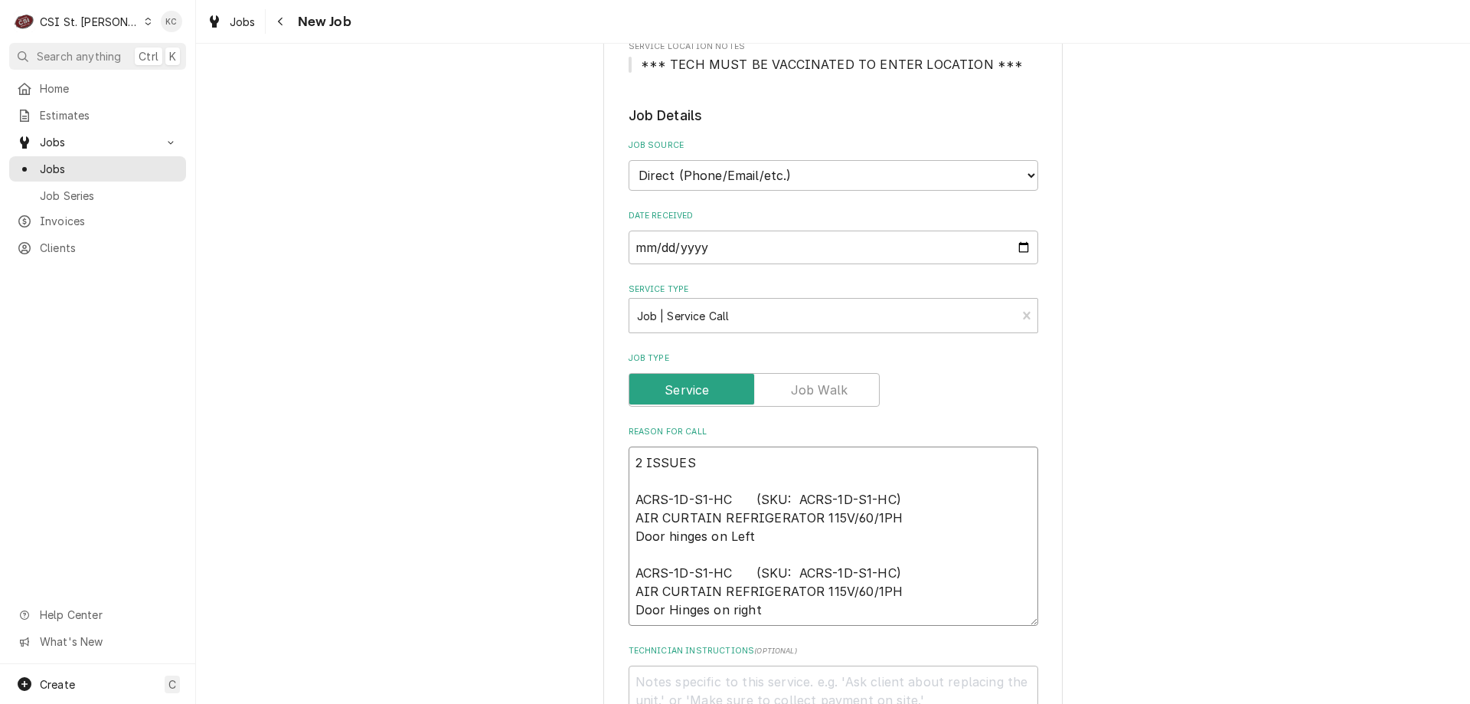
type textarea "x"
type textarea "2 ISSUES ACRS-1D-S1-HC (SKU: ACRS-1D-S1-HC) AIR CURTAIN REFRIGERATOR 115V/60/1P…"
click at [867, 677] on textarea "Technician Instructions ( optional )" at bounding box center [834, 699] width 410 height 69
type textarea "x"
type textarea "1"
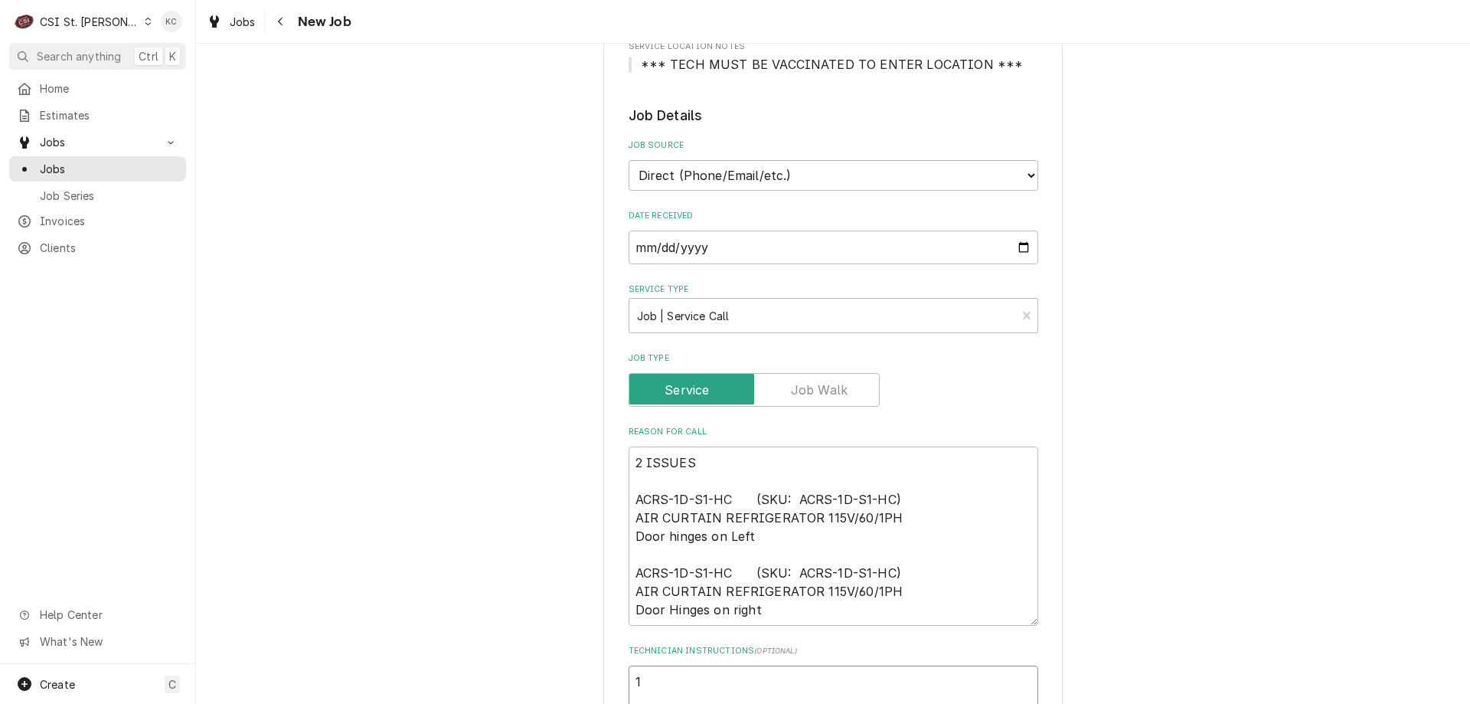
type textarea "x"
type textarea "1s"
type textarea "x"
type textarea "1st"
type textarea "x"
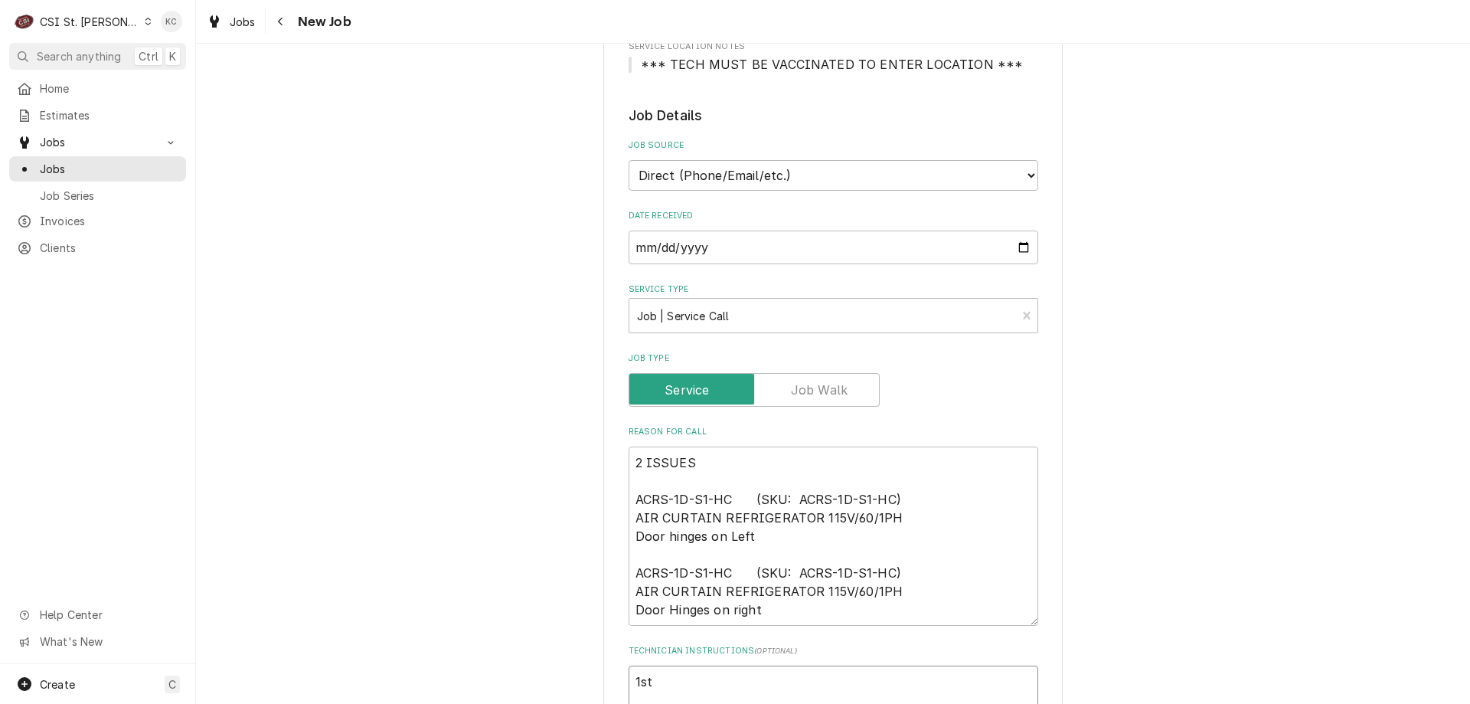
type textarea "1st F"
type textarea "x"
type textarea "1st Fl"
type textarea "x"
type textarea "1st Flo"
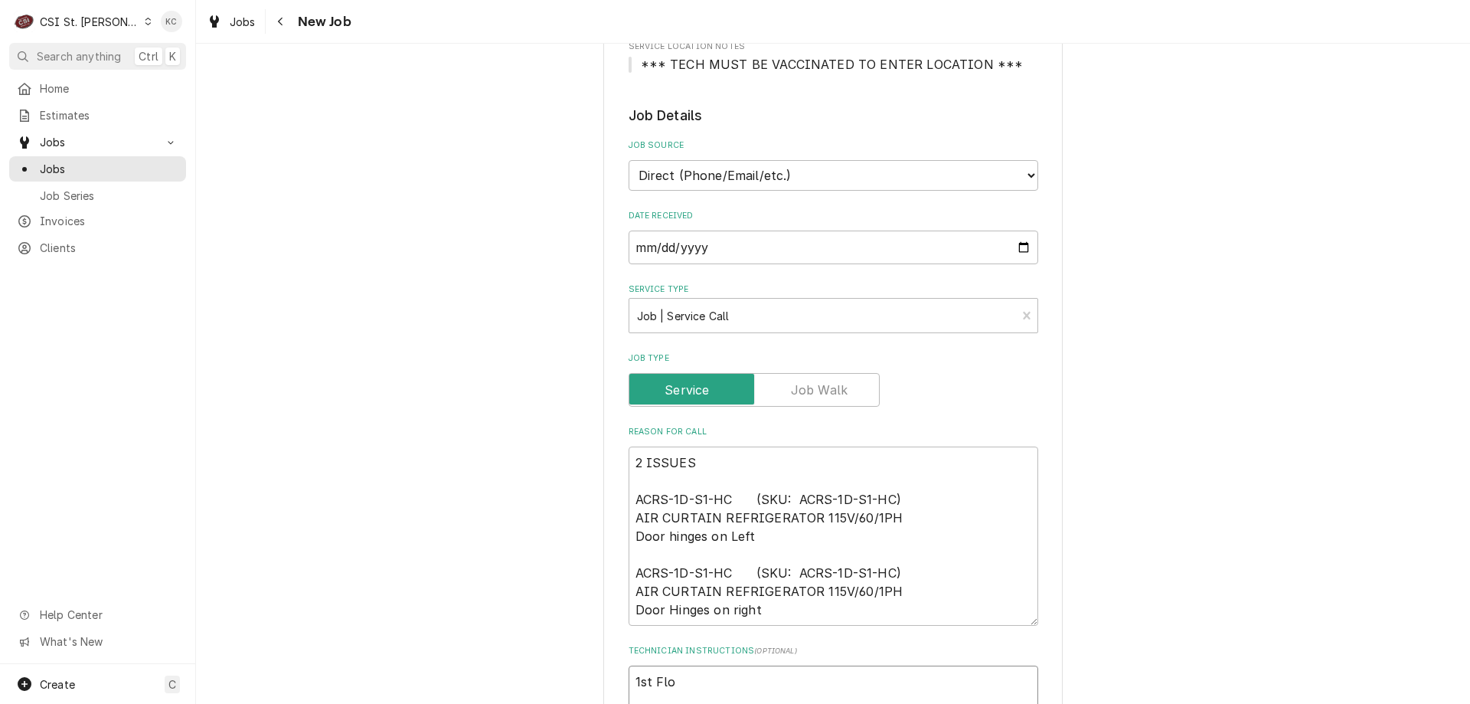
type textarea "x"
type textarea "1st Floo"
type textarea "x"
type textarea "1st Floor"
type textarea "x"
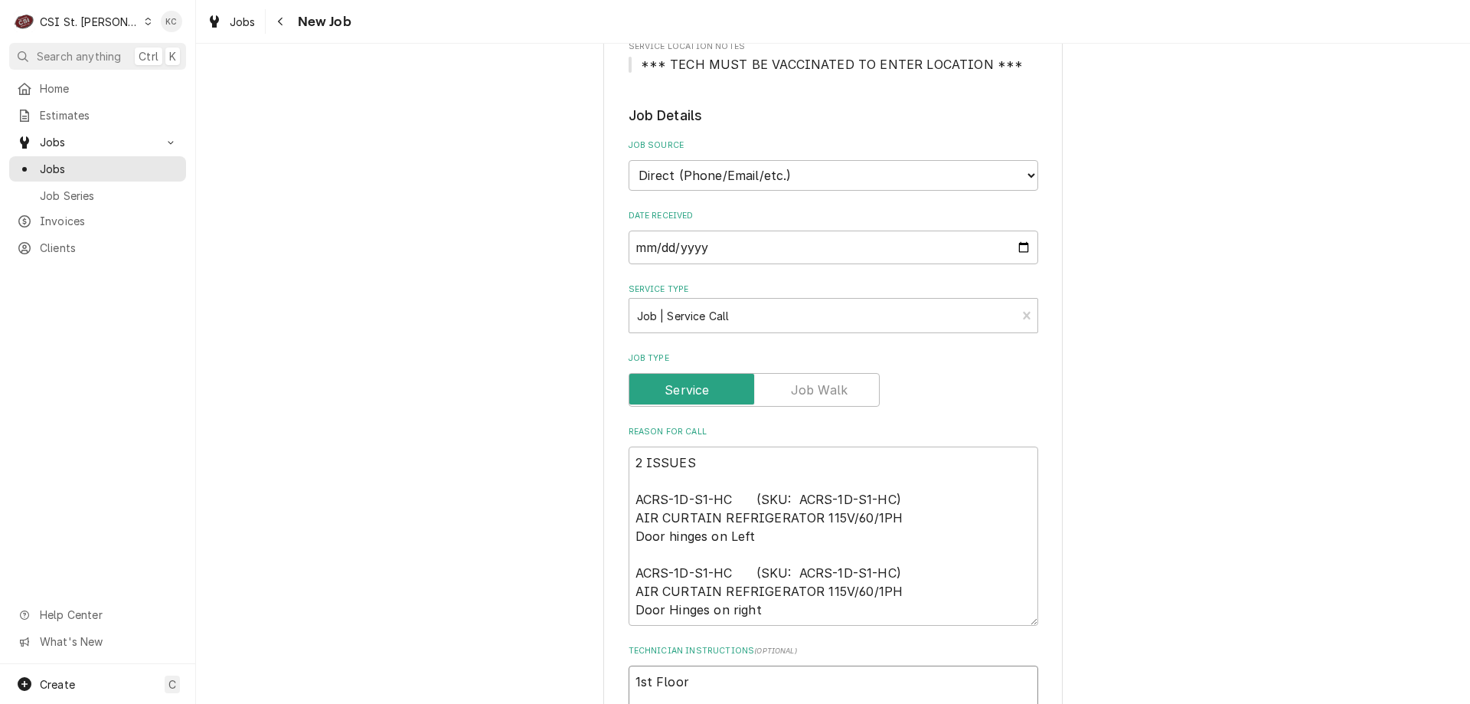
type textarea "1st Floor"
type textarea "x"
type textarea "1st Floor M"
type textarea "x"
type textarea "1st Floor Ma"
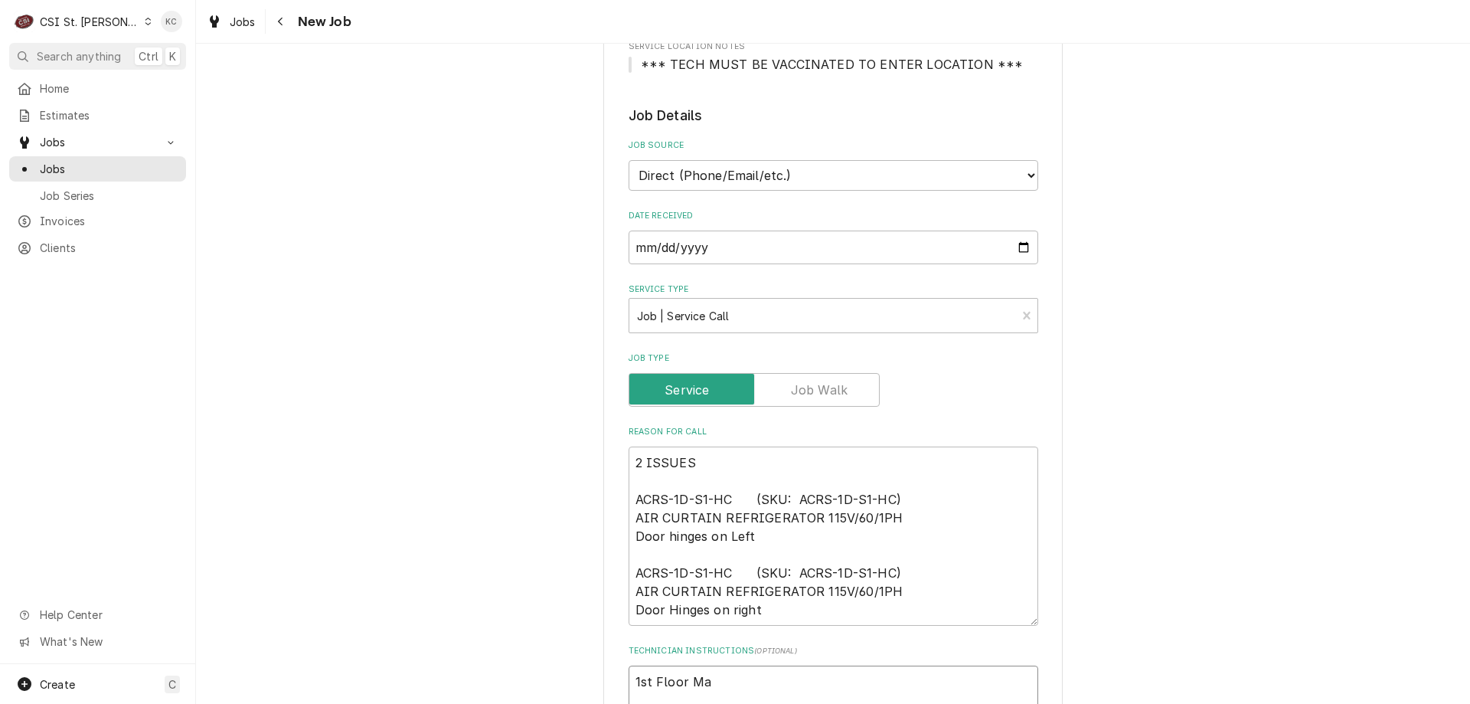
type textarea "x"
type textarea "1st Floor Mai"
type textarea "x"
type textarea "1st Floor Main"
type textarea "x"
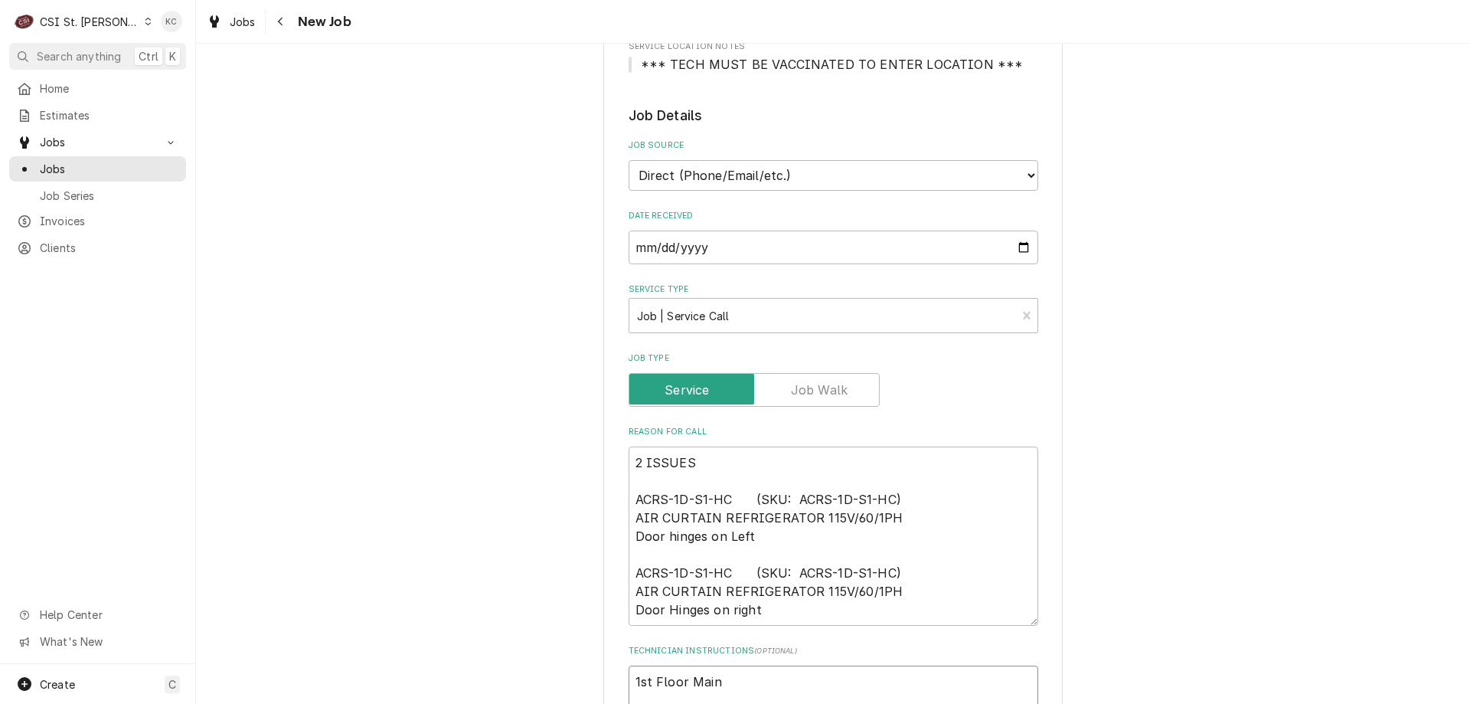
type textarea "1st Floor Main"
type textarea "x"
type textarea "1st Floor Main K"
type textarea "x"
type textarea "1st Floor Main Ki"
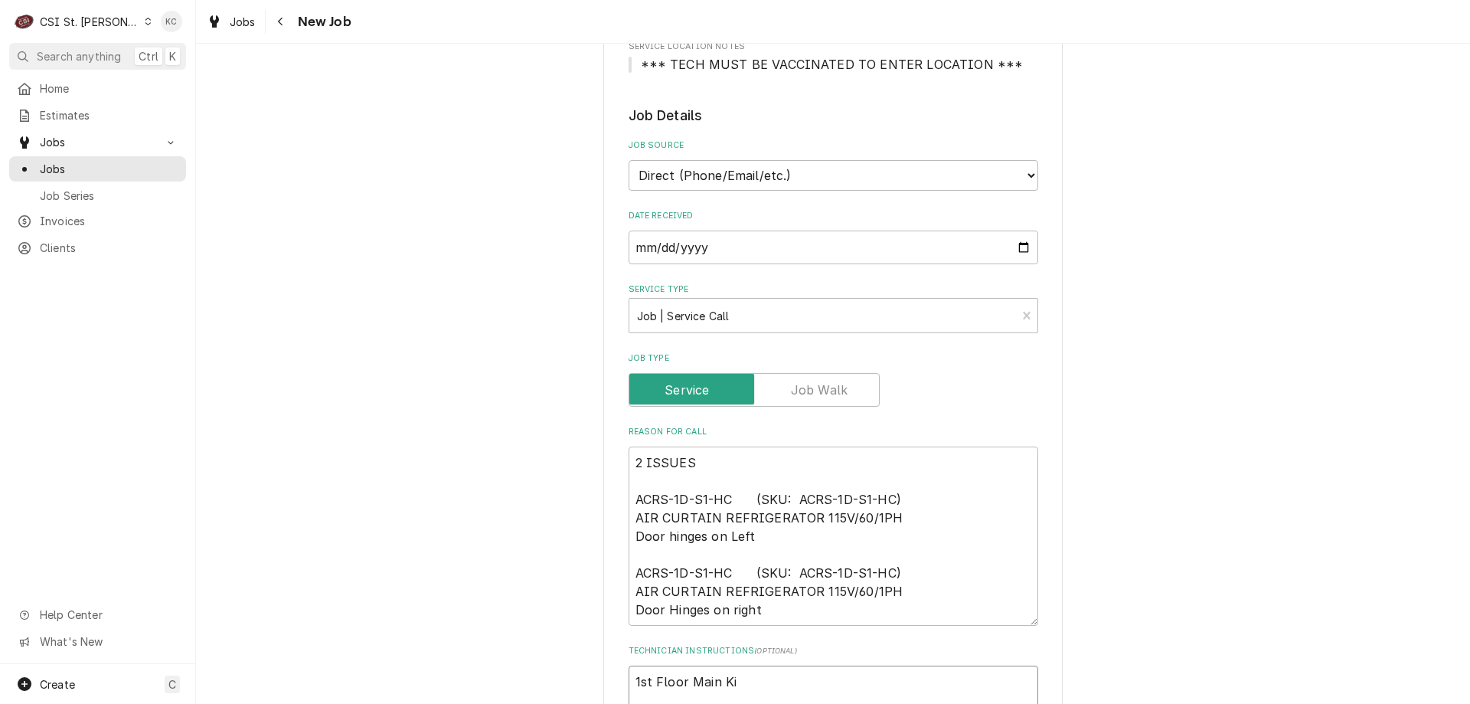
type textarea "x"
type textarea "1st Floor Main Kit"
type textarea "x"
type textarea "1st Floor Main Kitc"
type textarea "x"
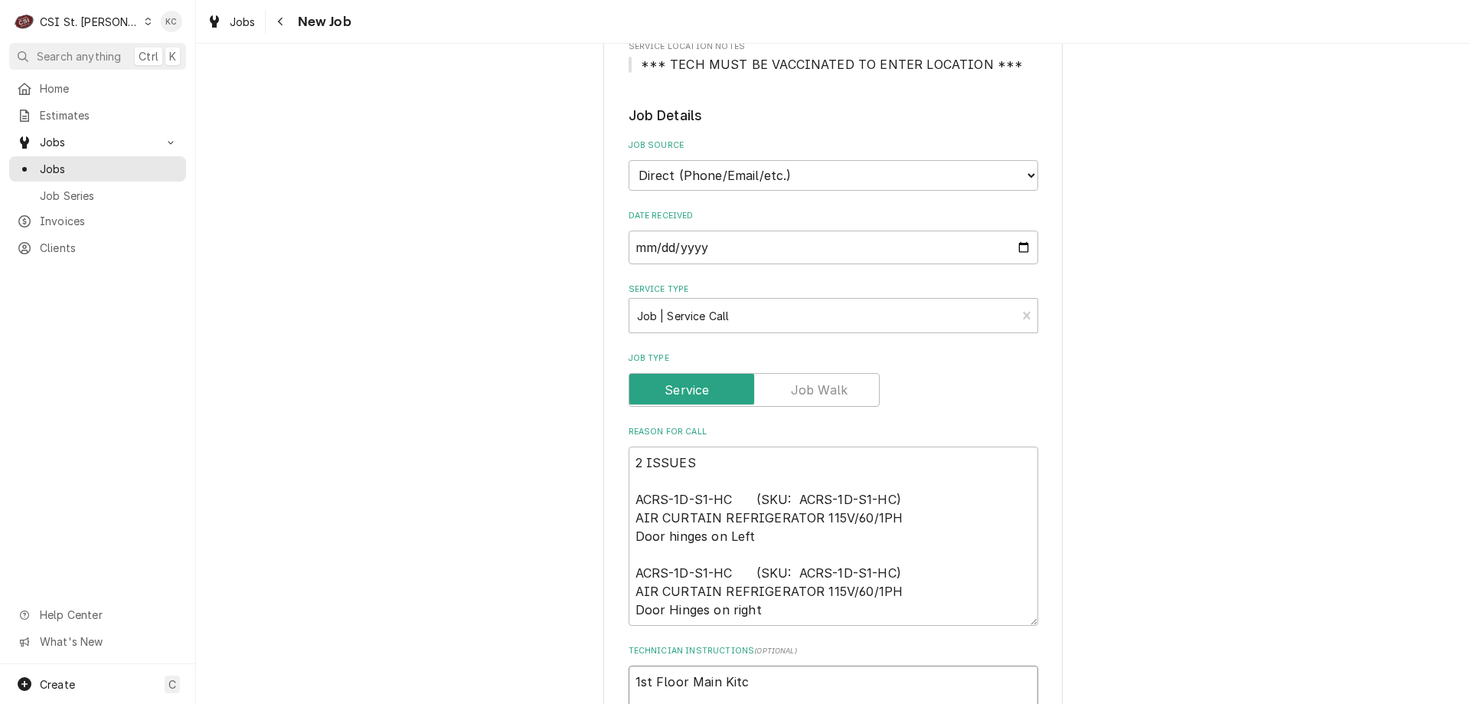
type textarea "1st Floor Main Kitch"
type textarea "x"
type textarea "1st Floor Main Kitche"
type textarea "x"
type textarea "1st Floor Main Kitchen"
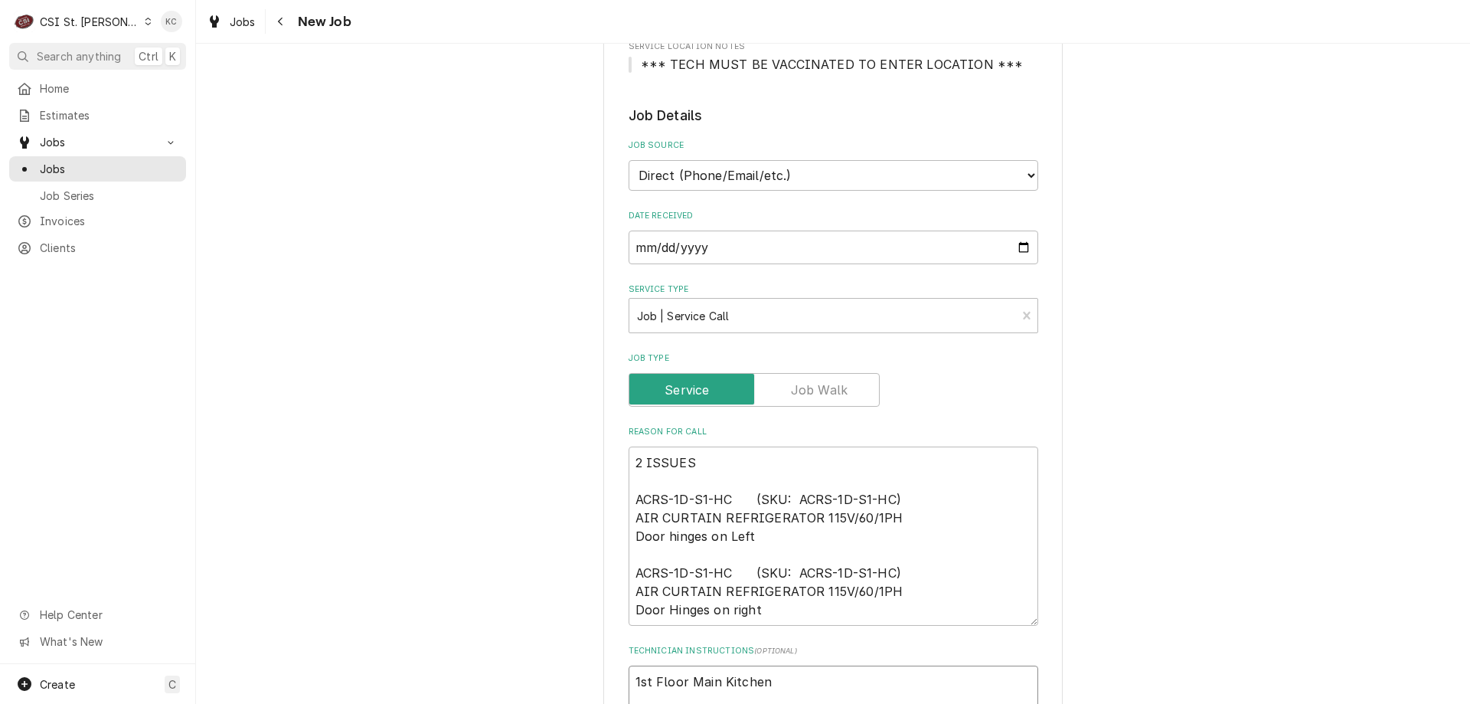
type textarea "x"
type textarea "1st Floor Main Kitchen"
click at [629, 684] on textarea "1st Floor Main Kitchen" at bounding box center [834, 699] width 410 height 69
type textarea "x"
type textarea "U1st Floor Main Kitchen"
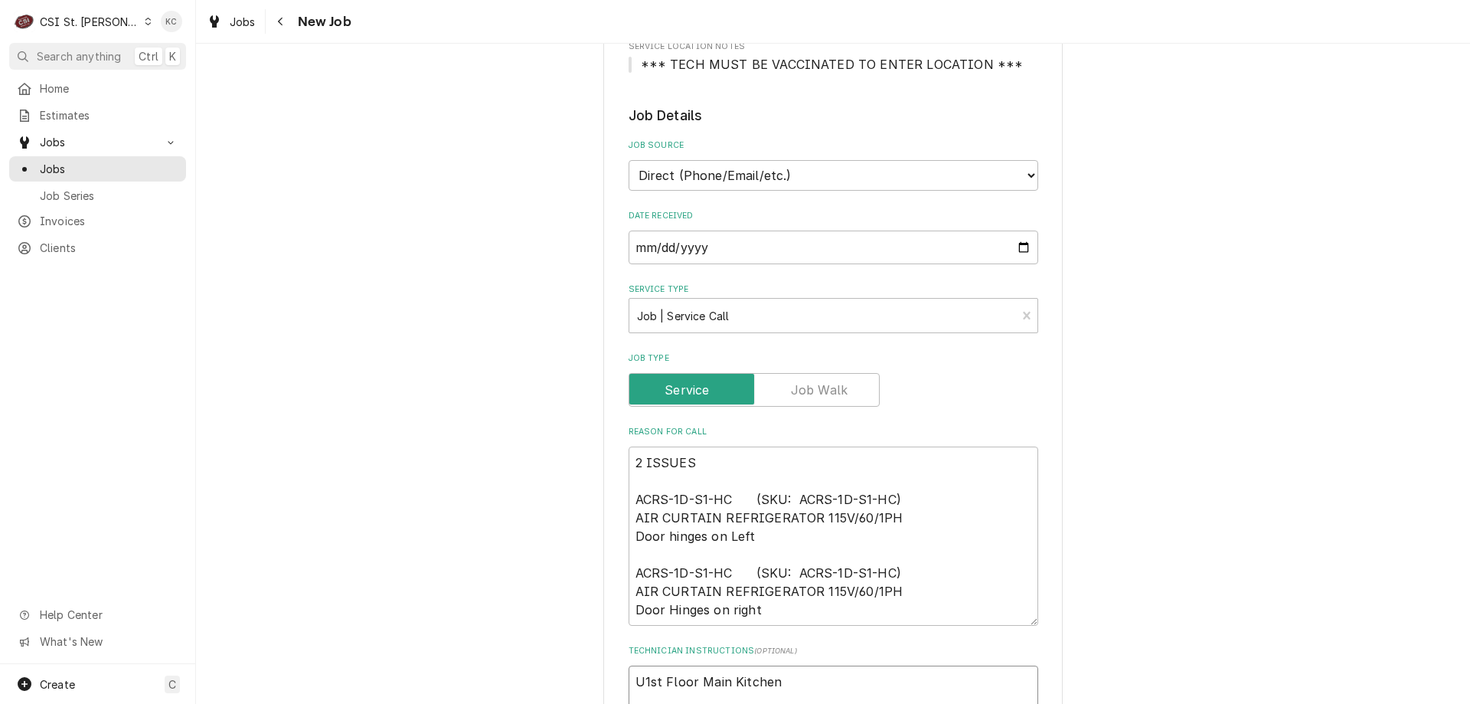
type textarea "x"
type textarea "Un1st Floor Main Kitchen"
type textarea "x"
type textarea "Uni1st Floor Main Kitchen"
type textarea "x"
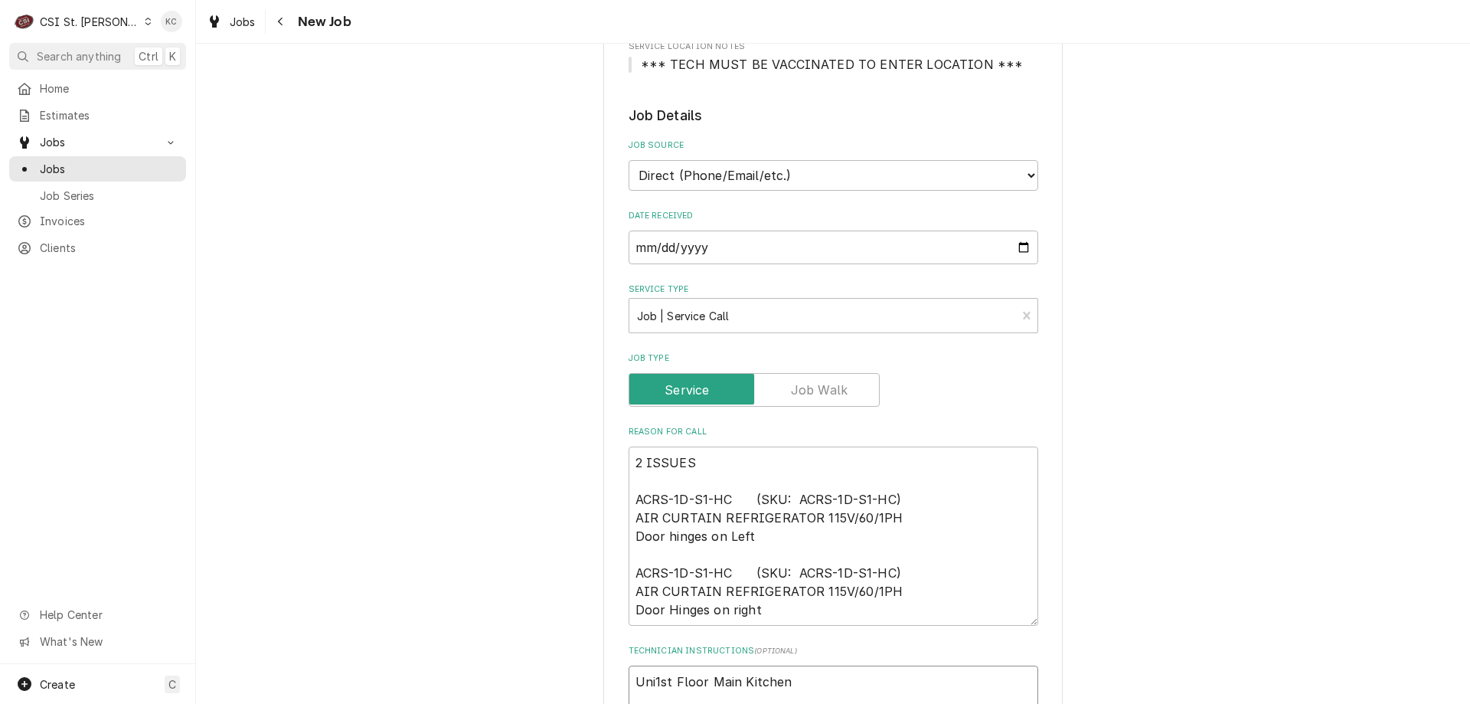
type textarea "Unit1st Floor Main Kitchen"
type textarea "x"
type textarea "Units1st Floor Main Kitchen"
type textarea "x"
type textarea "Units 1st Floor Main Kitchen"
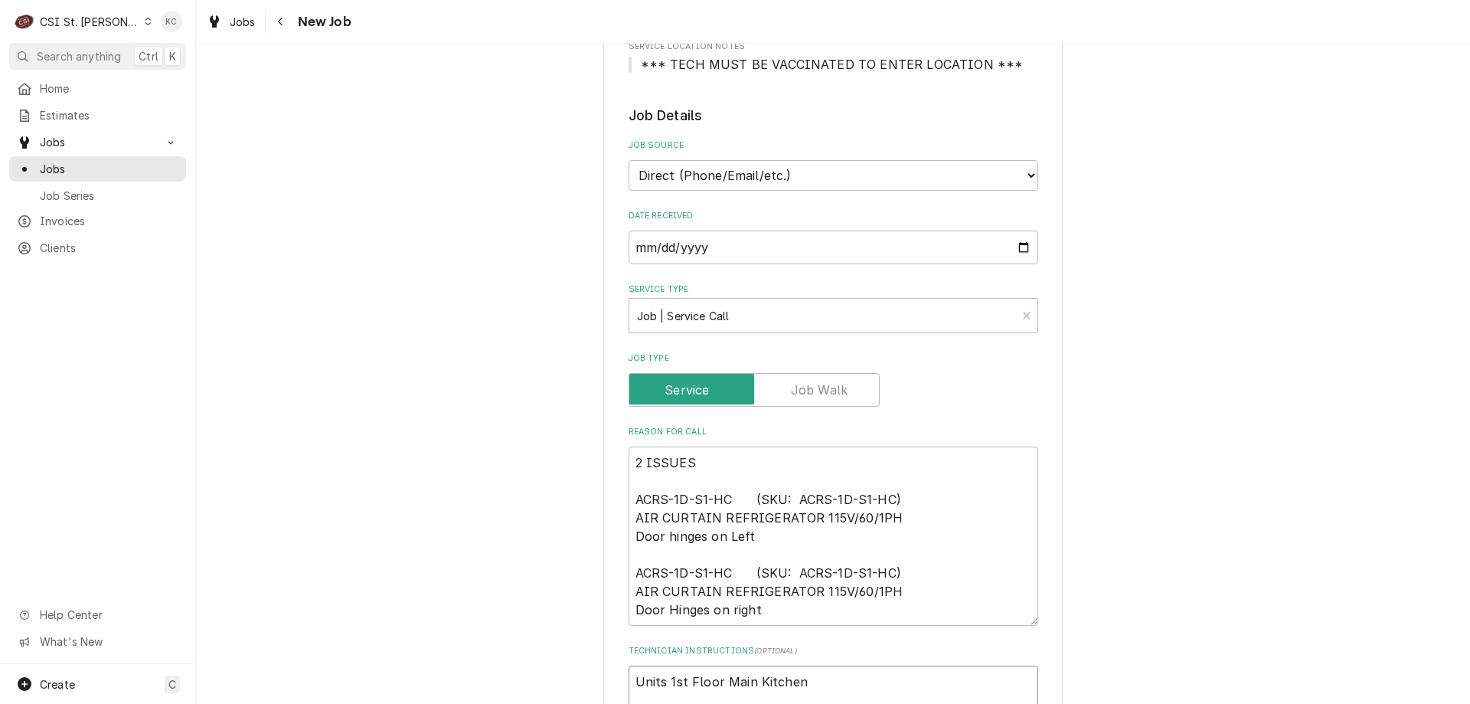
type textarea "x"
type textarea "Units j1st Floor Main Kitchen"
type textarea "x"
type textarea "Units ju1st Floor Main Kitchen"
type textarea "x"
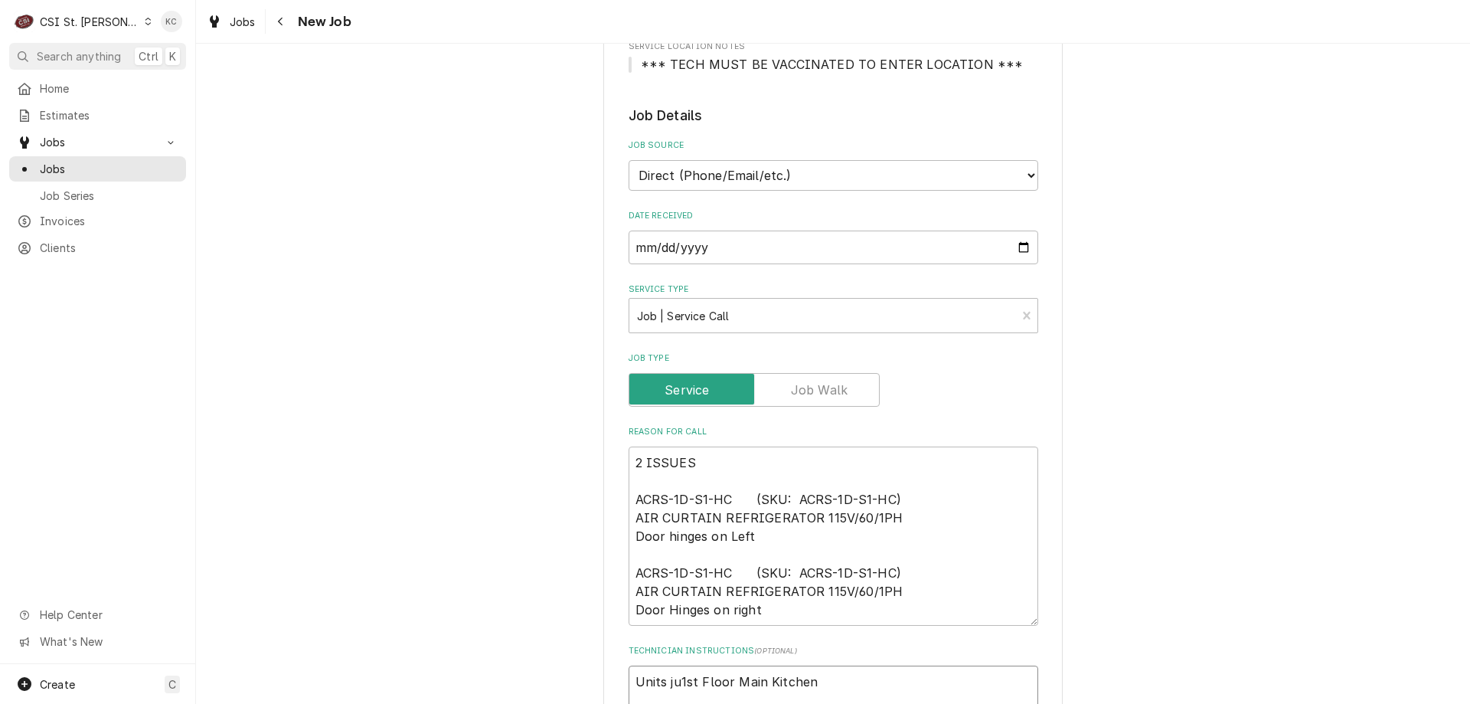
type textarea "Units jus1st Floor Main Kitchen"
type textarea "x"
type textarea "Units just1st Floor Main Kitchen"
type textarea "x"
type textarea "Units just 1st Floor Main Kitchen"
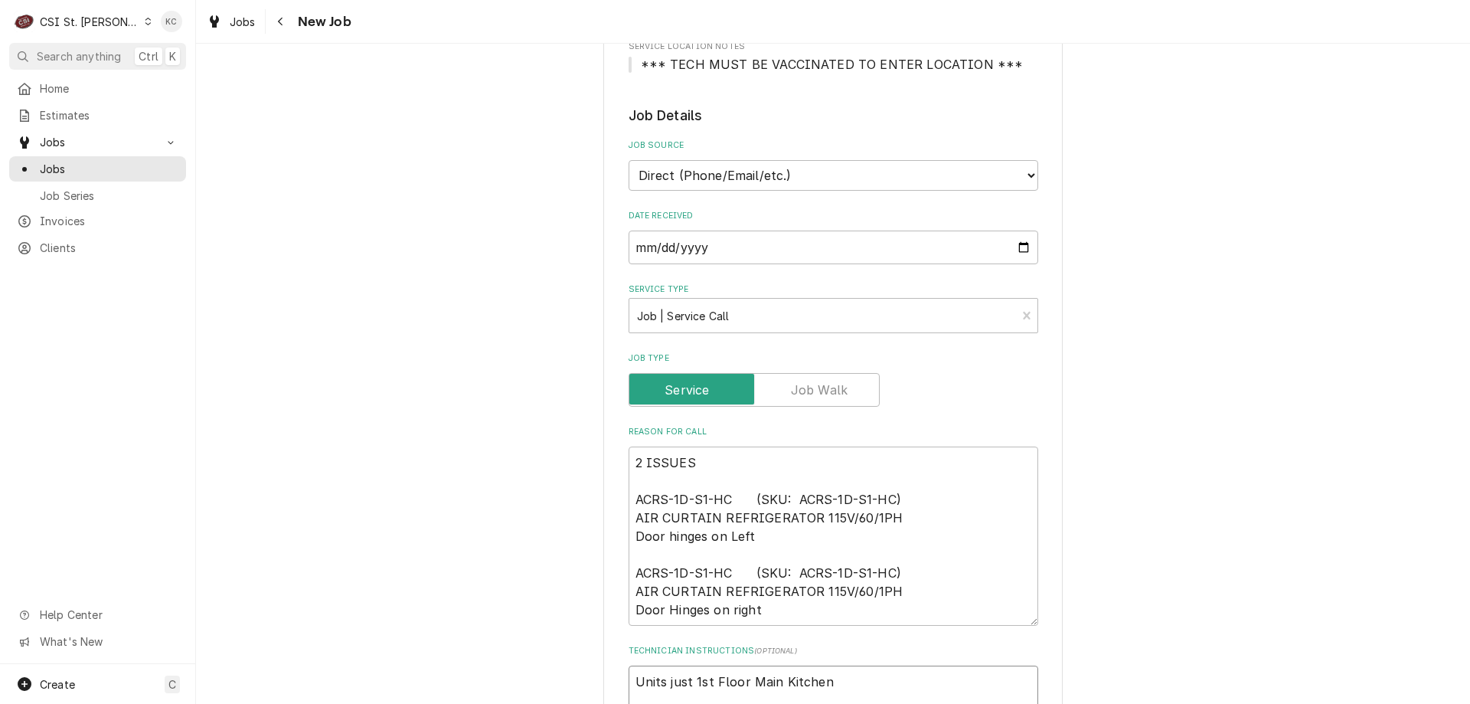
type textarea "x"
type textarea "Units just d1st Floor Main Kitchen"
type textarea "x"
type textarea "Units just de1st Floor Main Kitchen"
type textarea "x"
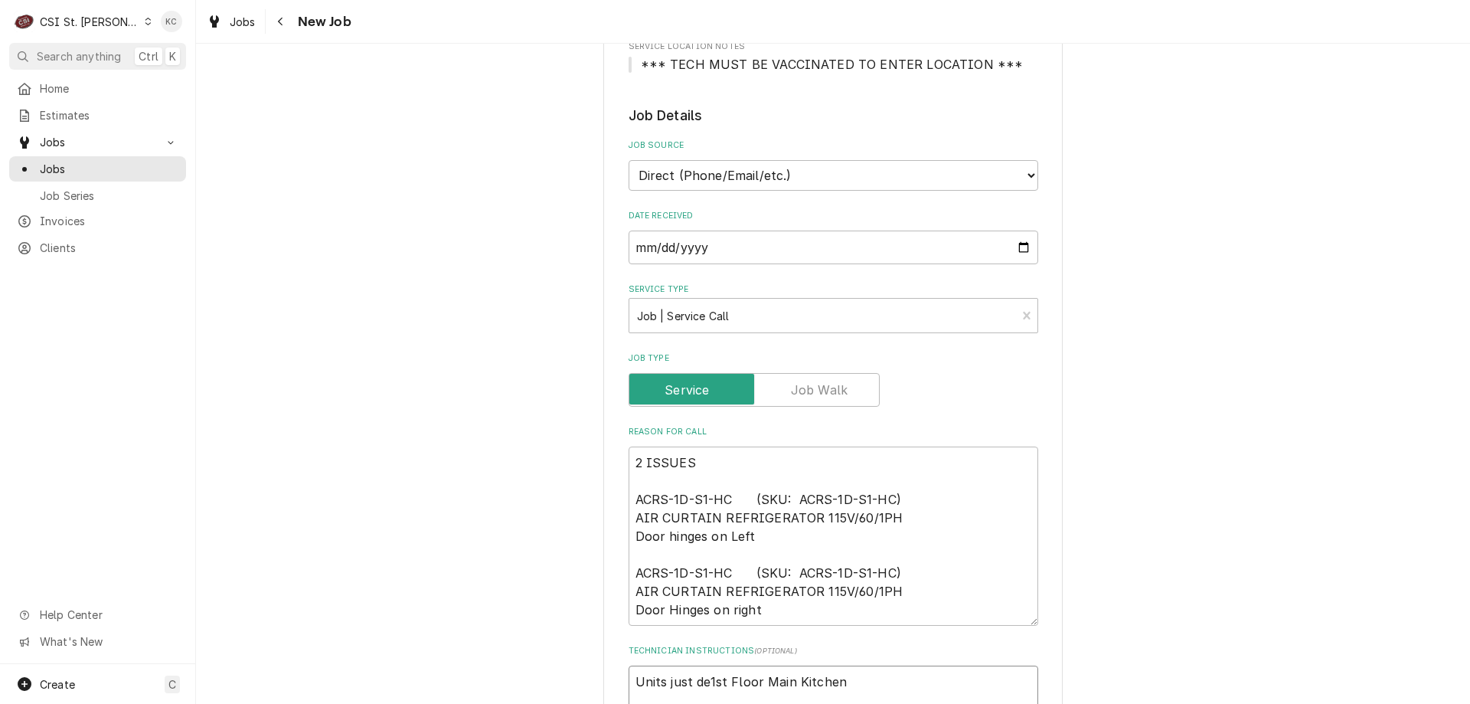
type textarea "Units just del1st Floor Main Kitchen"
type textarea "x"
type textarea "Units just deli1st Floor Main Kitchen"
type textarea "x"
type textarea "Units just deliv1st Floor Main Kitchen"
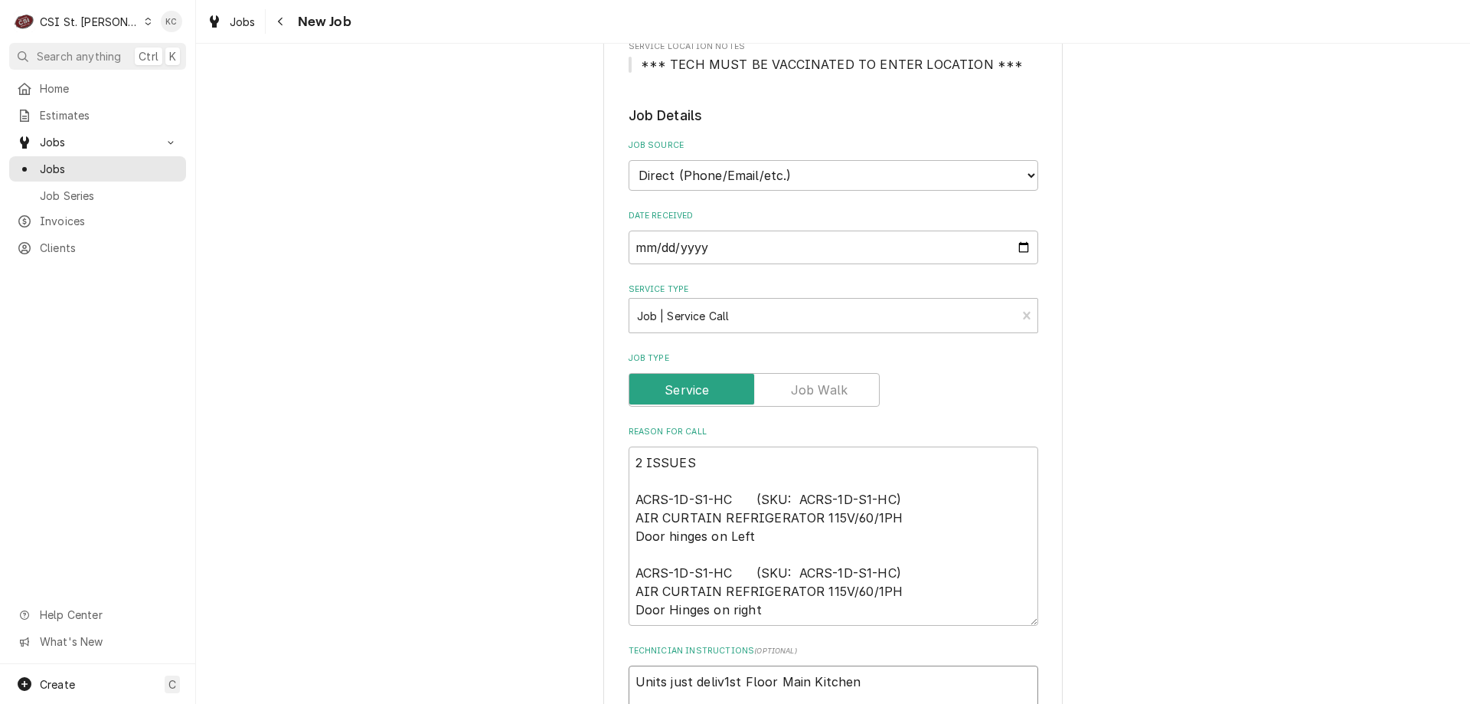
type textarea "x"
type textarea "Units just delive1st Floor Main Kitchen"
type textarea "x"
type textarea "Units just deliver1st Floor Main Kitchen"
type textarea "x"
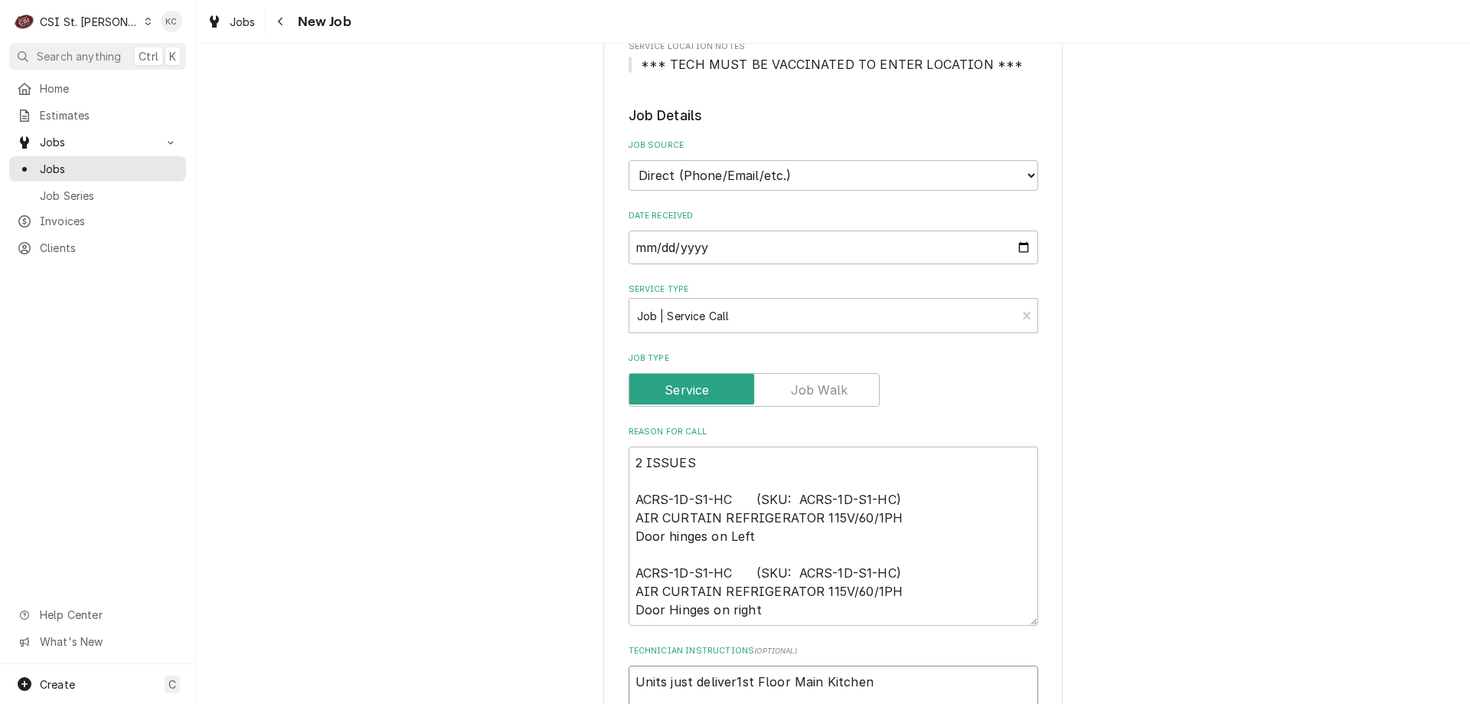
type textarea "Units just delivere1st Floor Main Kitchen"
type textarea "x"
type textarea "Units just delivered1st Floor Main Kitchen"
type textarea "x"
type textarea "Units just delivered 1st Floor Main Kitchen"
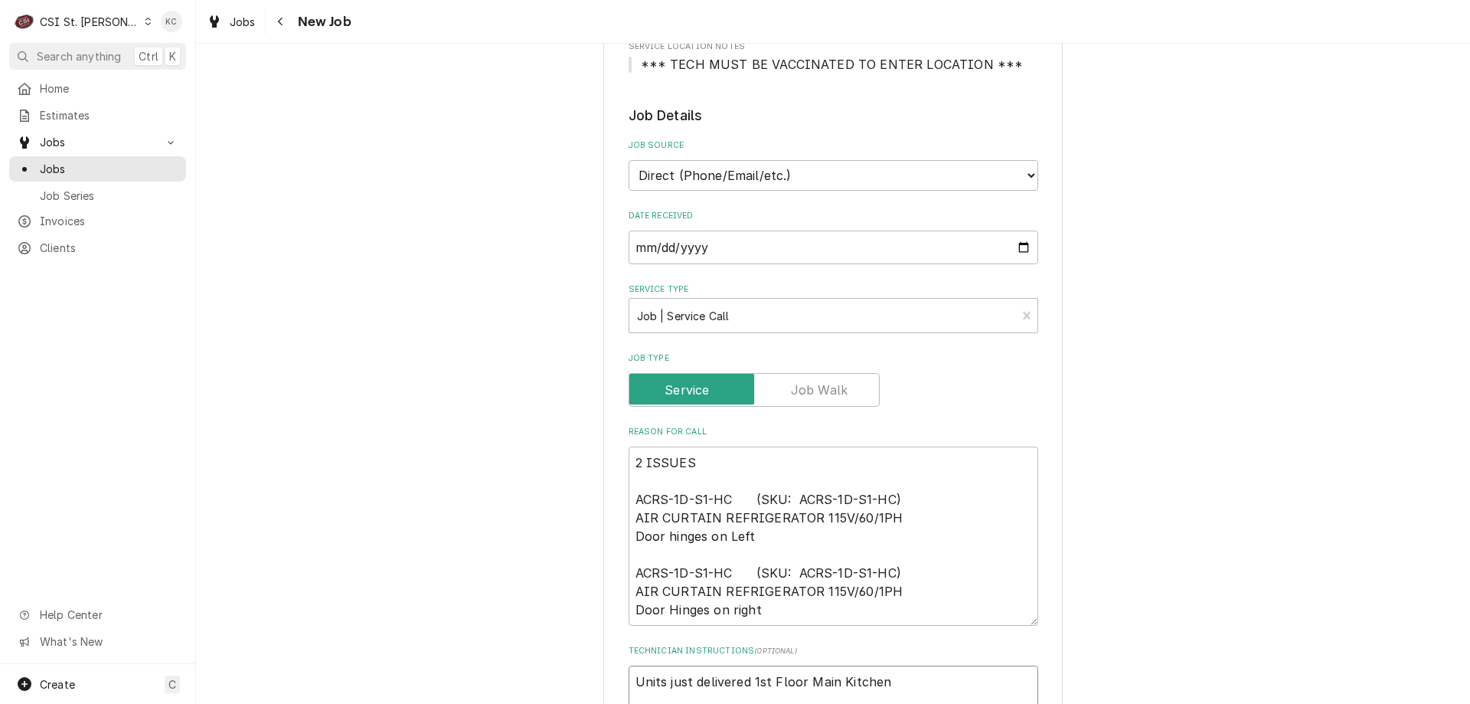
type textarea "x"
type textarea "Units just delivered t1st Floor Main Kitchen"
type textarea "x"
type textarea "Units just delivered to1st Floor Main Kitchen"
type textarea "x"
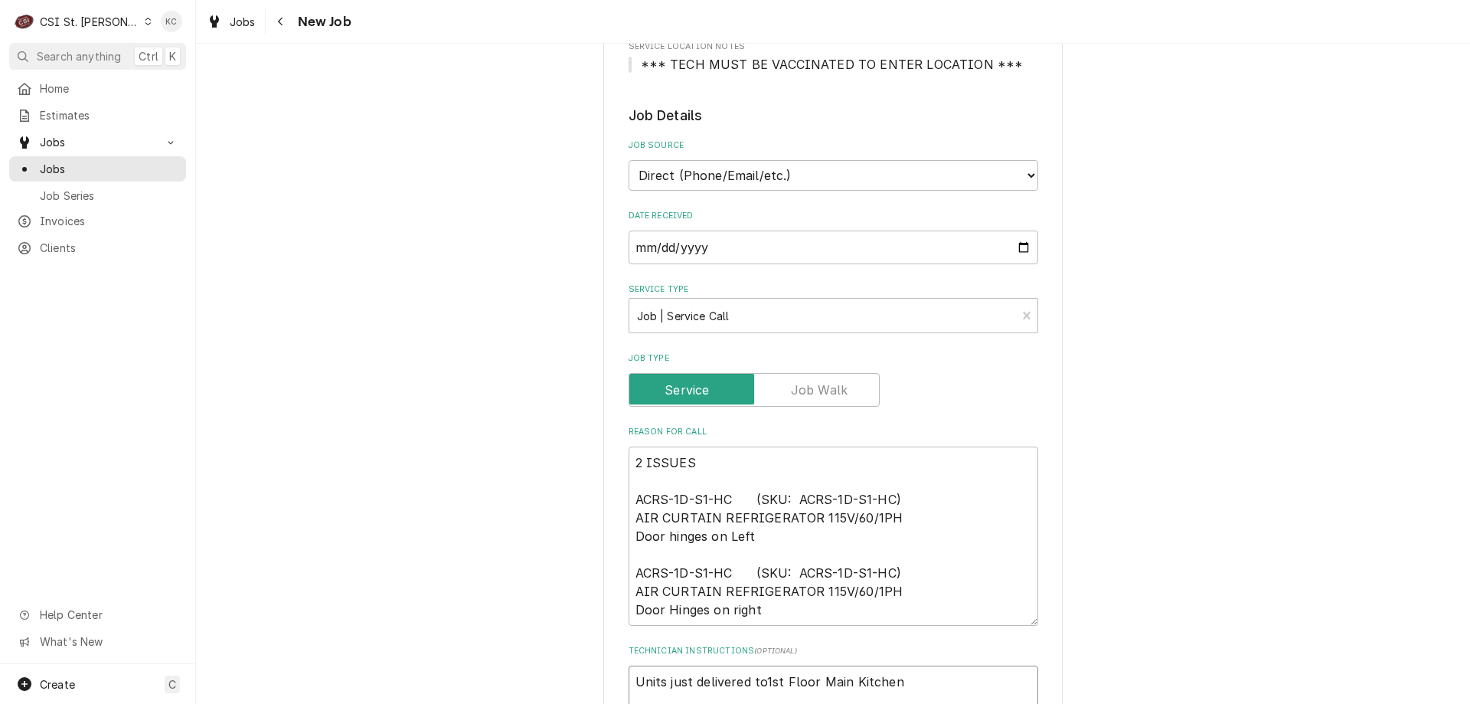
type textarea "Units just delivered to 1st Floor Main Kitchen"
type textarea "x"
type textarea "Units just delivered to 1st Floor Main Kitchen"
click at [722, 457] on textarea "2 ISSUES ACRS-1D-S1-HC (SKU: ACRS-1D-S1-HC) AIR CURTAIN REFRIGERATOR 115V/60/1P…" at bounding box center [834, 535] width 410 height 179
drag, startPoint x: 703, startPoint y: 461, endPoint x: 589, endPoint y: 454, distance: 114.3
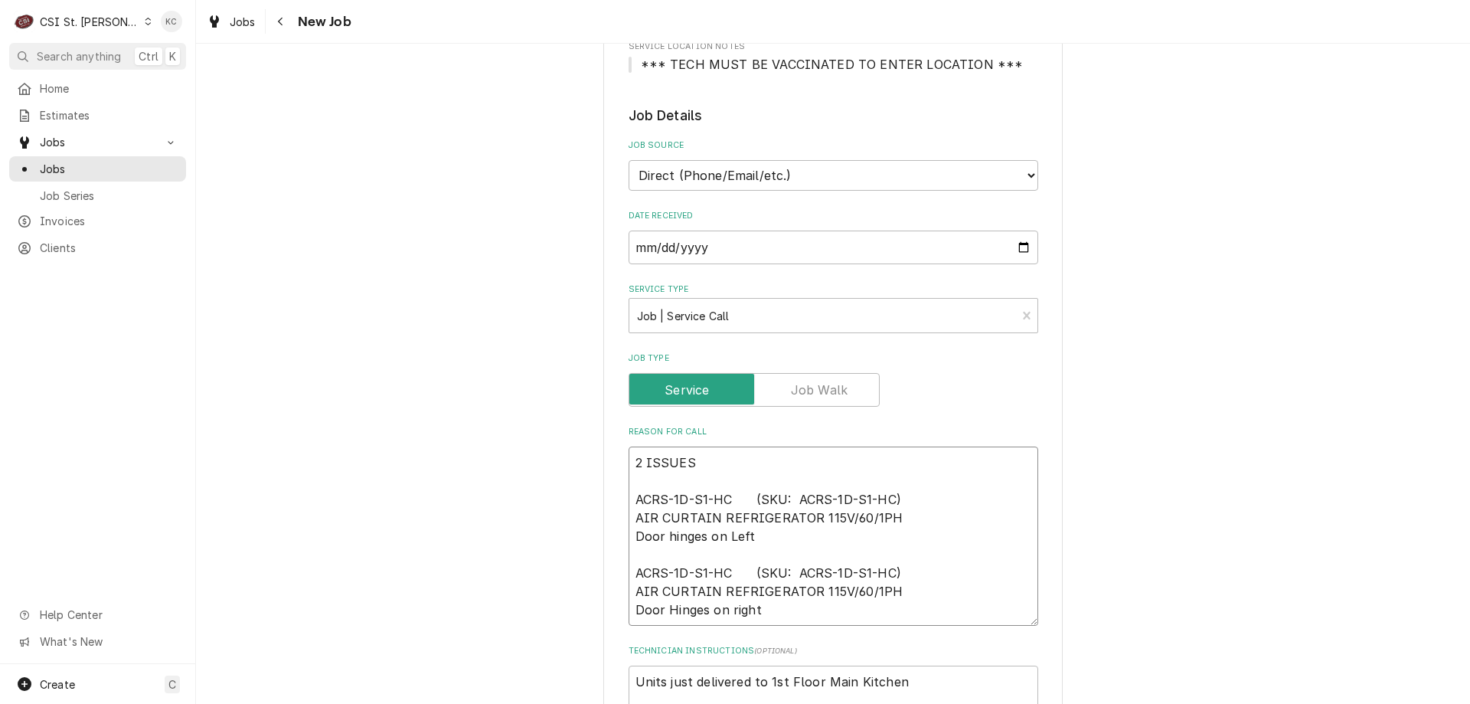
click at [589, 454] on div "Please provide the following information to create a job: Client Details Client…" at bounding box center [833, 582] width 1274 height 1810
type textarea "x"
type textarea "3 ACRS-1D-S1-HC (SKU: ACRS-1D-S1-HC) AIR CURTAIN REFRIGERATOR 115V/60/1PH Door …"
type textarea "x"
type textarea "3 ACRS-1D-S1-HC (SKU: ACRS-1D-S1-HC) AIR CURTAIN REFRIGERATOR 115V/60/1PH Door …"
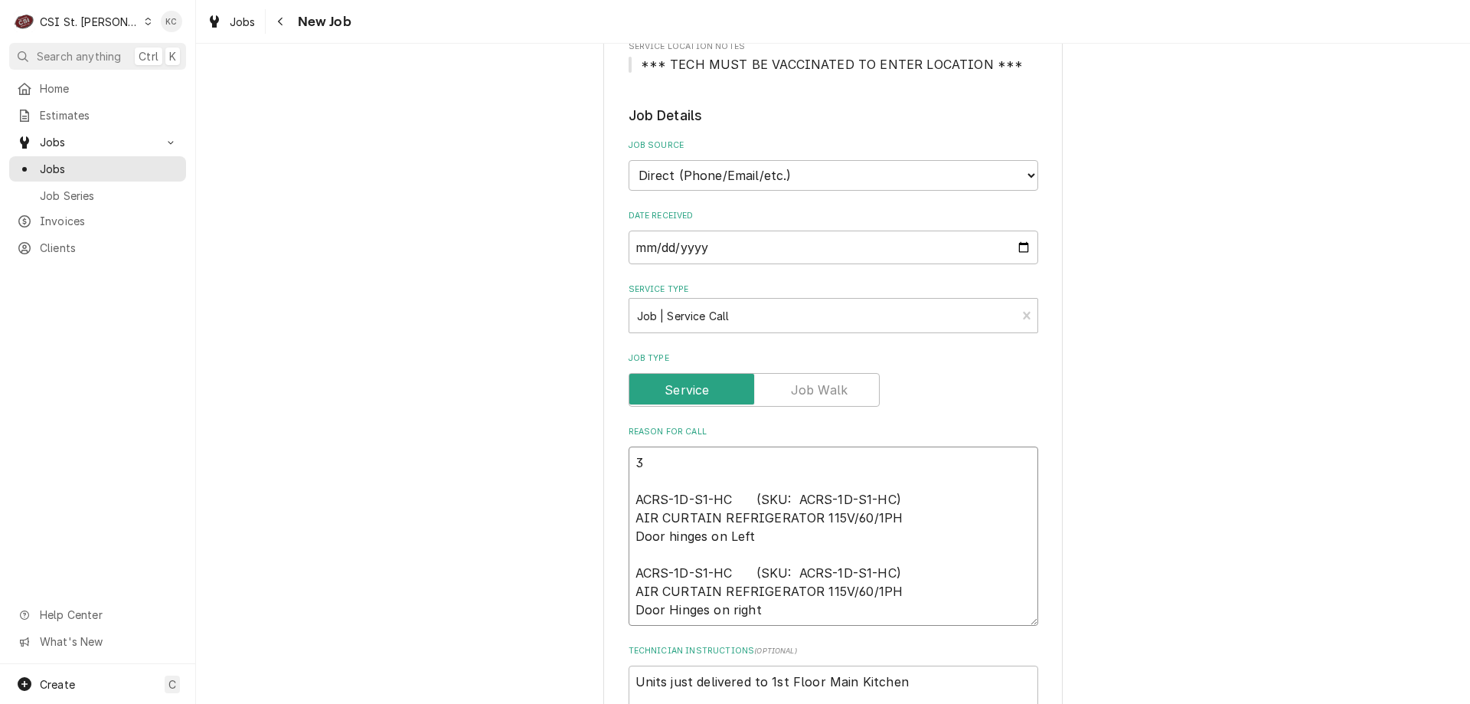
type textarea "x"
type textarea "3 o ACRS-1D-S1-HC (SKU: ACRS-1D-S1-HC) AIR CURTAIN REFRIGERATOR 115V/60/1PH Doo…"
type textarea "x"
type textarea "3 of ACRS-1D-S1-HC (SKU: ACRS-1D-S1-HC) AIR CURTAIN REFRIGERATOR 115V/60/1PH Do…"
type textarea "x"
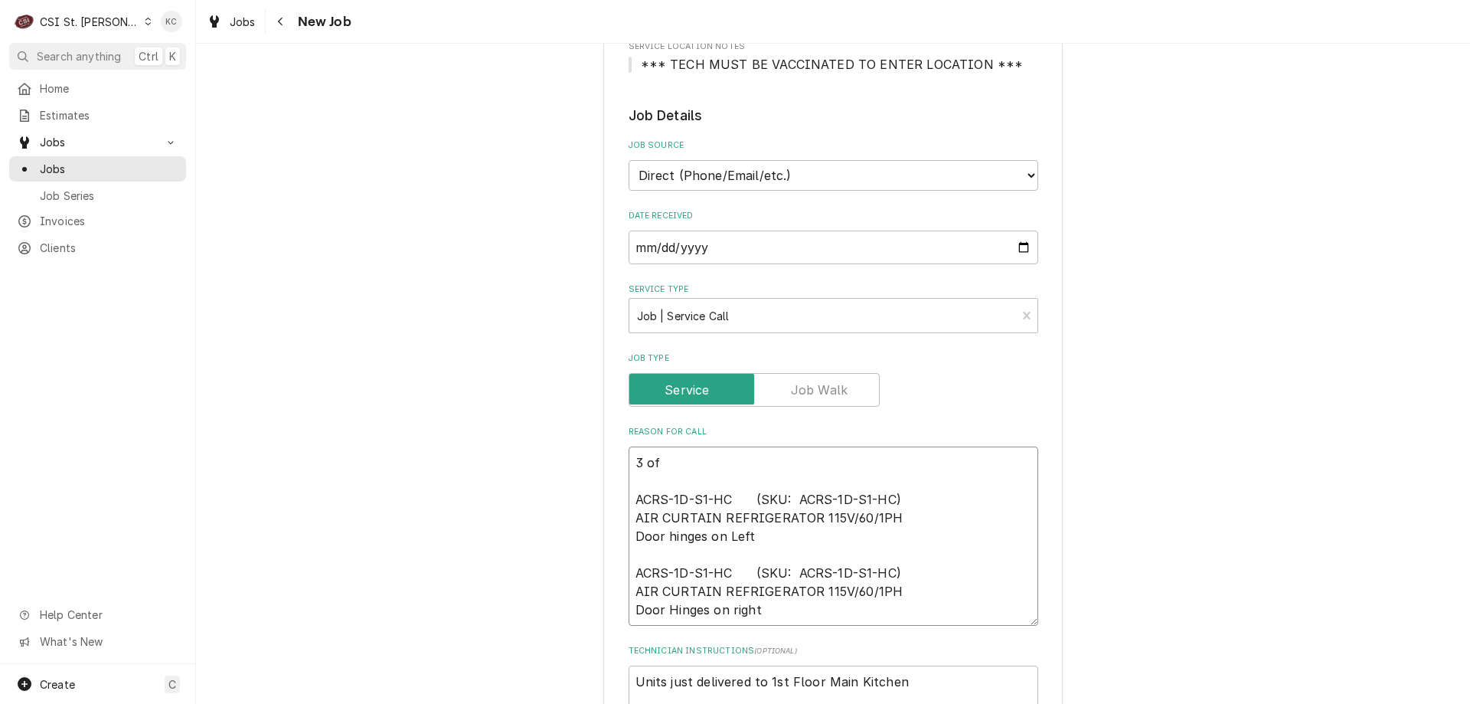
type textarea "3 of ACRS-1D-S1-HC (SKU: ACRS-1D-S1-HC) AIR CURTAIN REFRIGERATOR 115V/60/1PH Do…"
type textarea "x"
type textarea "3 of t ACRS-1D-S1-HC (SKU: ACRS-1D-S1-HC) AIR CURTAIN REFRIGERATOR 115V/60/1PH …"
type textarea "x"
type textarea "3 of th ACRS-1D-S1-HC (SKU: ACRS-1D-S1-HC) AIR CURTAIN REFRIGERATOR 115V/60/1PH…"
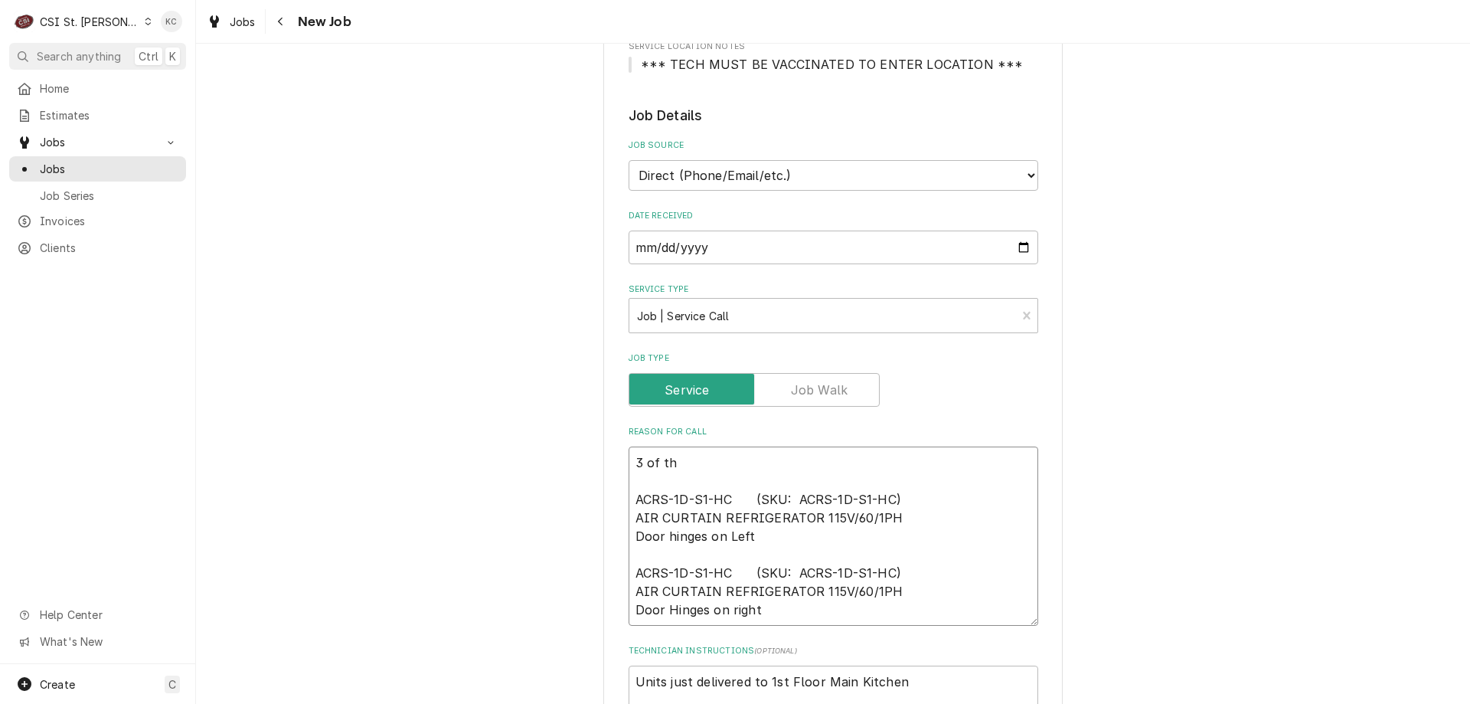
type textarea "x"
type textarea "3 of the ACRS-1D-S1-HC (SKU: ACRS-1D-S1-HC) AIR CURTAIN REFRIGERATOR 115V/60/1P…"
type textarea "x"
type textarea "3 of the ACRS-1D-S1-HC (SKU: ACRS-1D-S1-HC) AIR CURTAIN REFRIGERATOR 115V/60/1P…"
type textarea "x"
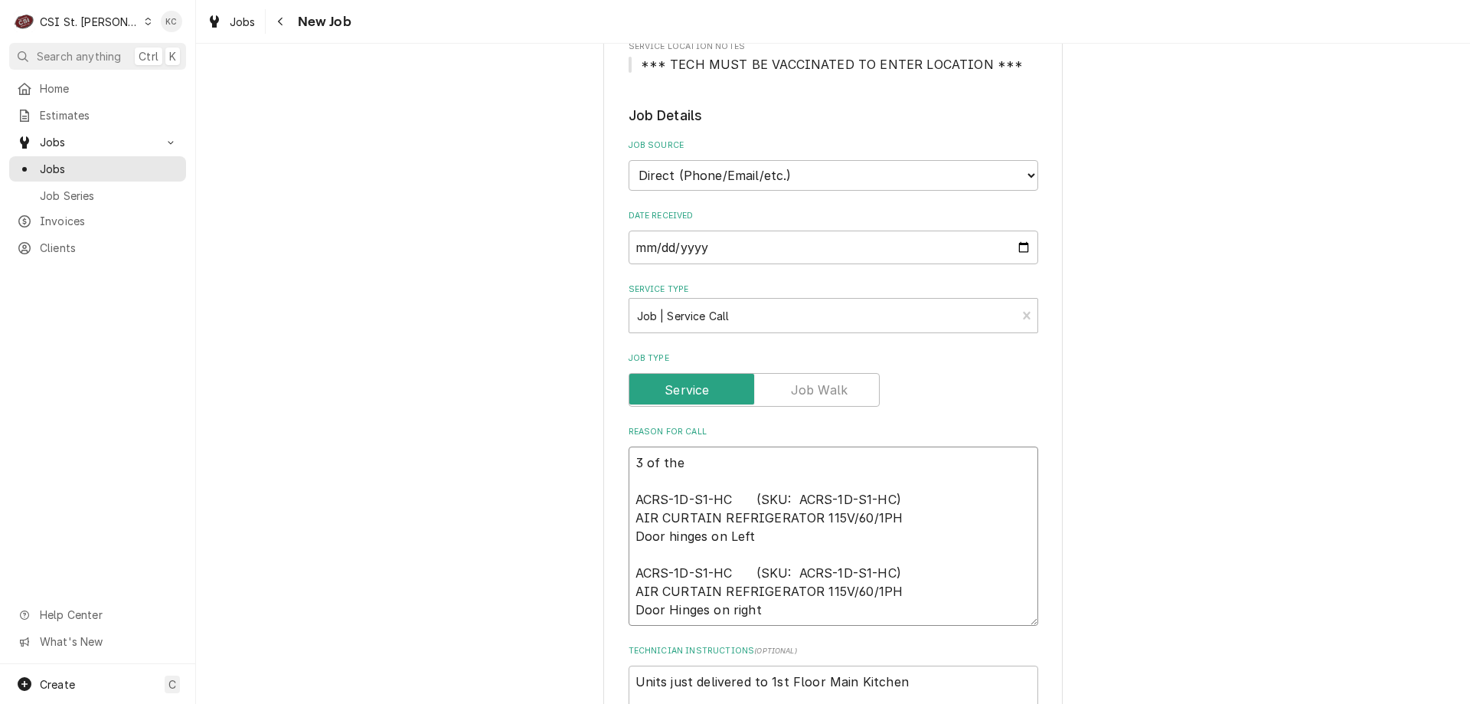
type textarea "3 of the u ACRS-1D-S1-HC (SKU: ACRS-1D-S1-HC) AIR CURTAIN REFRIGERATOR 115V/60/…"
type textarea "x"
type textarea "3 of the un ACRS-1D-S1-HC (SKU: ACRS-1D-S1-HC) AIR CURTAIN REFRIGERATOR 115V/60…"
type textarea "x"
type textarea "3 of the unit ACRS-1D-S1-HC (SKU: ACRS-1D-S1-HC) AIR CURTAIN REFRIGERATOR 115V/…"
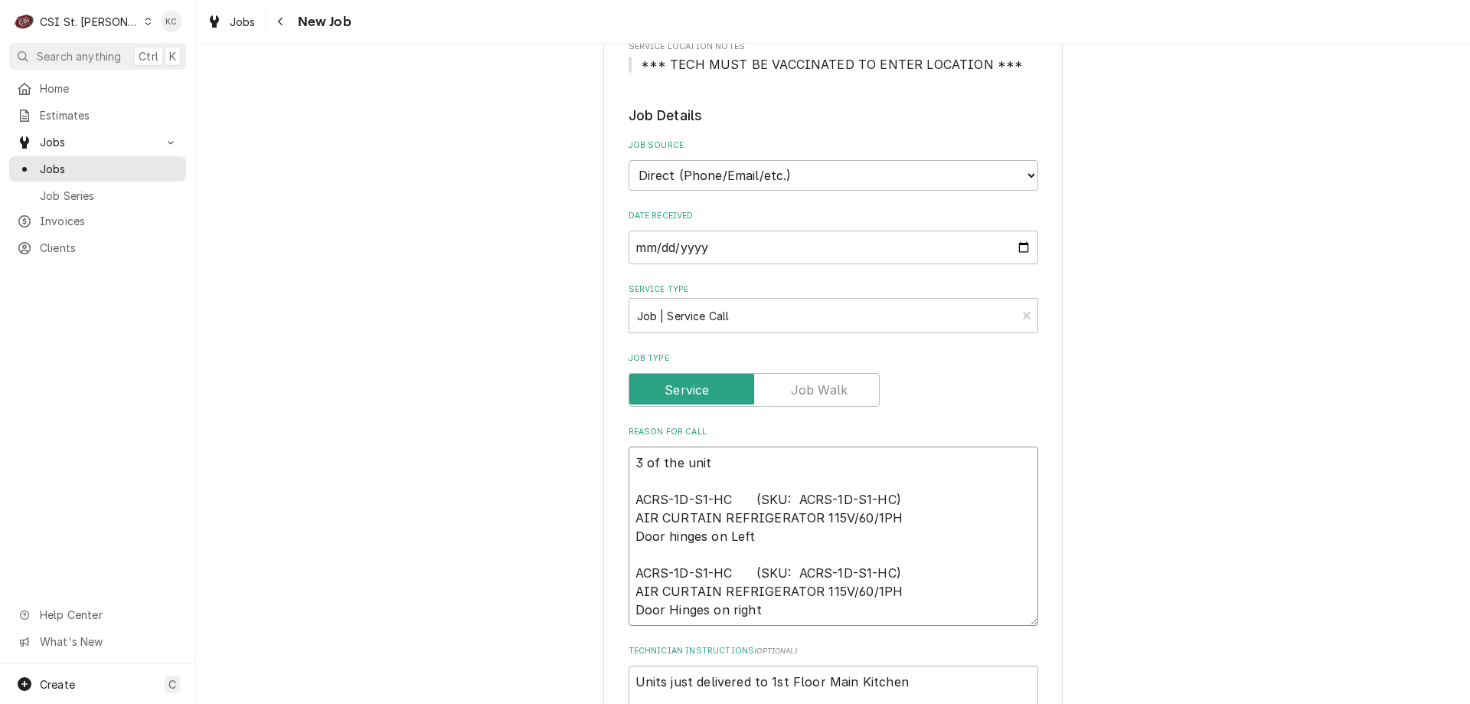
type textarea "x"
type textarea "3 of the units ACRS-1D-S1-HC (SKU: ACRS-1D-S1-HC) AIR CURTAIN REFRIGERATOR 115V…"
type textarea "x"
type textarea "3 of the units ACRS-1D-S1-HC (SKU: ACRS-1D-S1-HC) AIR CURTAIN REFRIGERATOR 115V…"
type textarea "x"
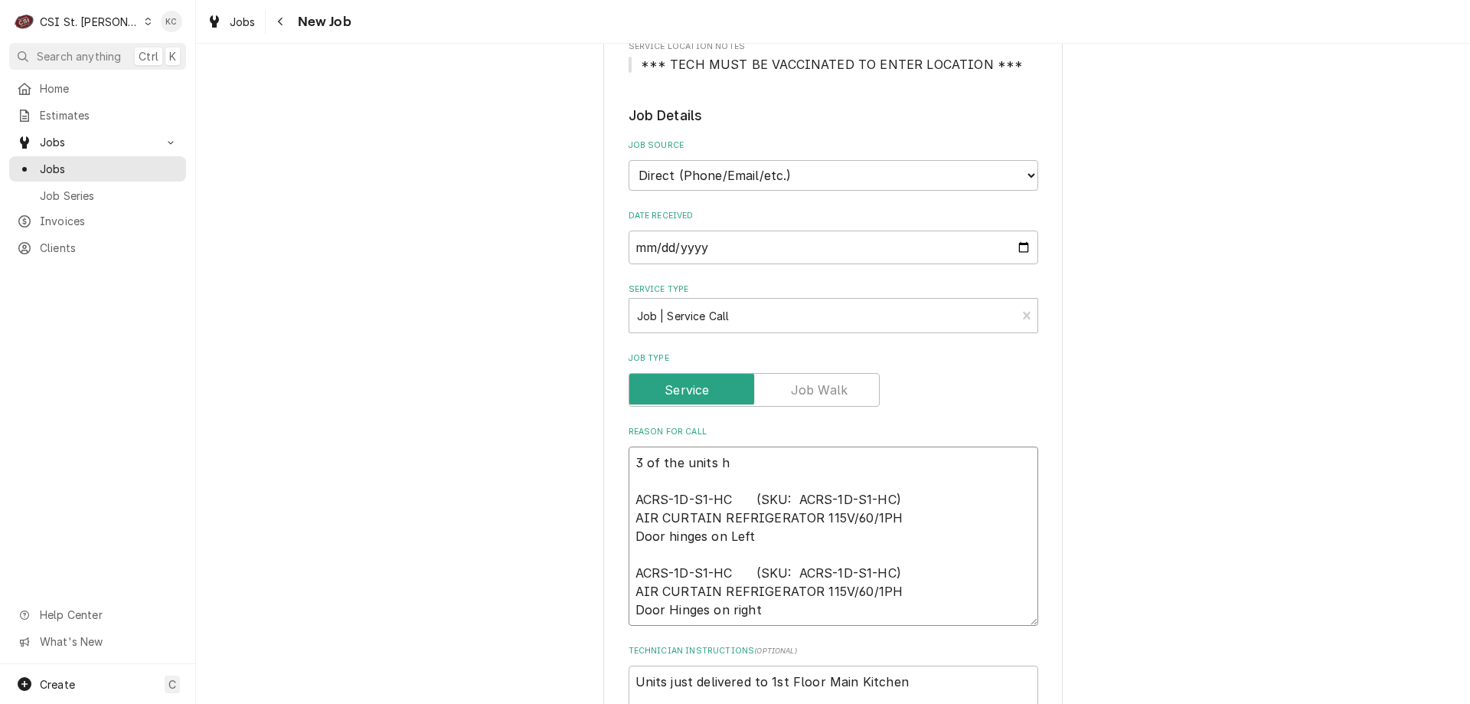
type textarea "3 of the units ha ACRS-1D-S1-HC (SKU: ACRS-1D-S1-HC) AIR CURTAIN REFRIGERATOR 1…"
type textarea "x"
type textarea "3 of the units hav ACRS-1D-S1-HC (SKU: ACRS-1D-S1-HC) AIR CURTAIN REFRIGERATOR …"
type textarea "x"
type textarea "3 of the units have ACRS-1D-S1-HC (SKU: ACRS-1D-S1-HC) AIR CURTAIN REFRIGERATOR…"
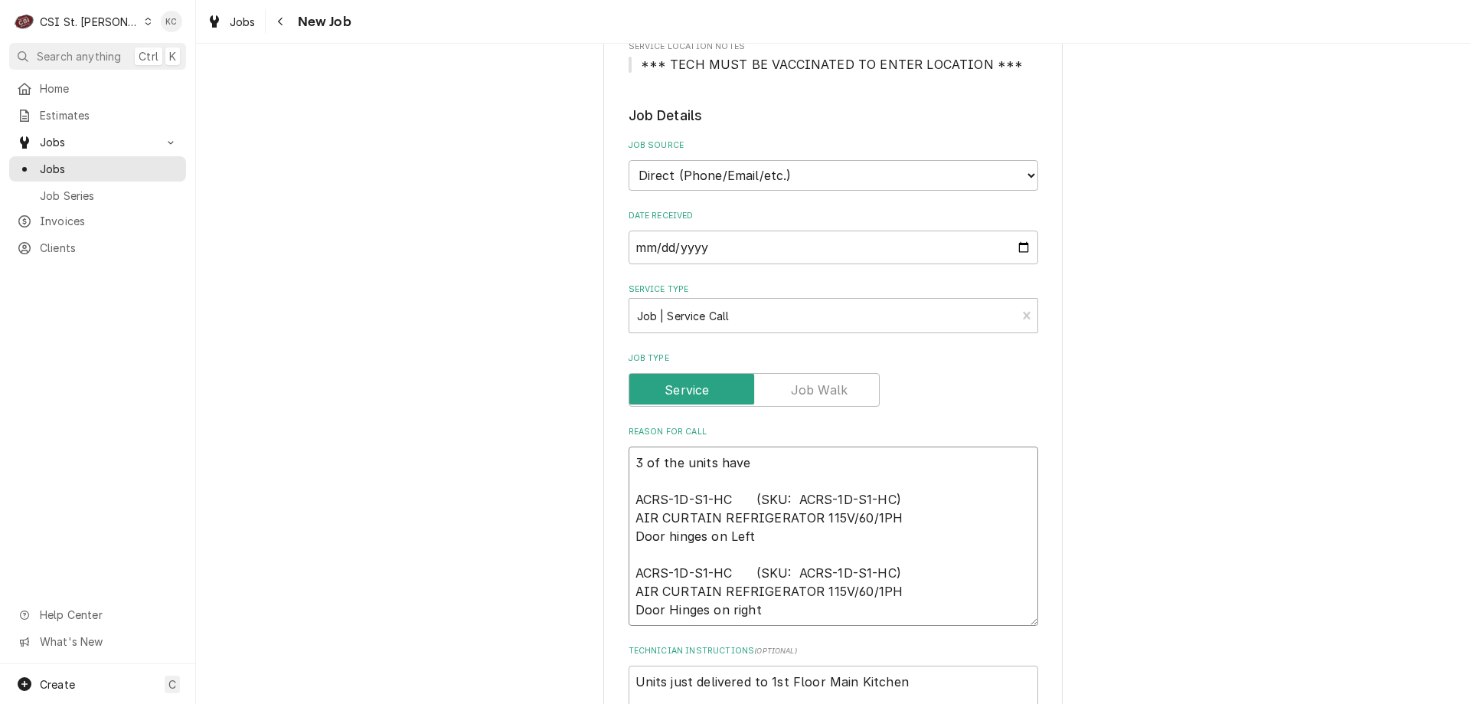
type textarea "x"
type textarea "3 of the units have ACRS-1D-S1-HC (SKU: ACRS-1D-S1-HC) AIR CURTAIN REFRIGERATOR…"
type textarea "x"
type textarea "3 of the units have f ACRS-1D-S1-HC (SKU: ACRS-1D-S1-HC) AIR CURTAIN REFRIGERAT…"
type textarea "x"
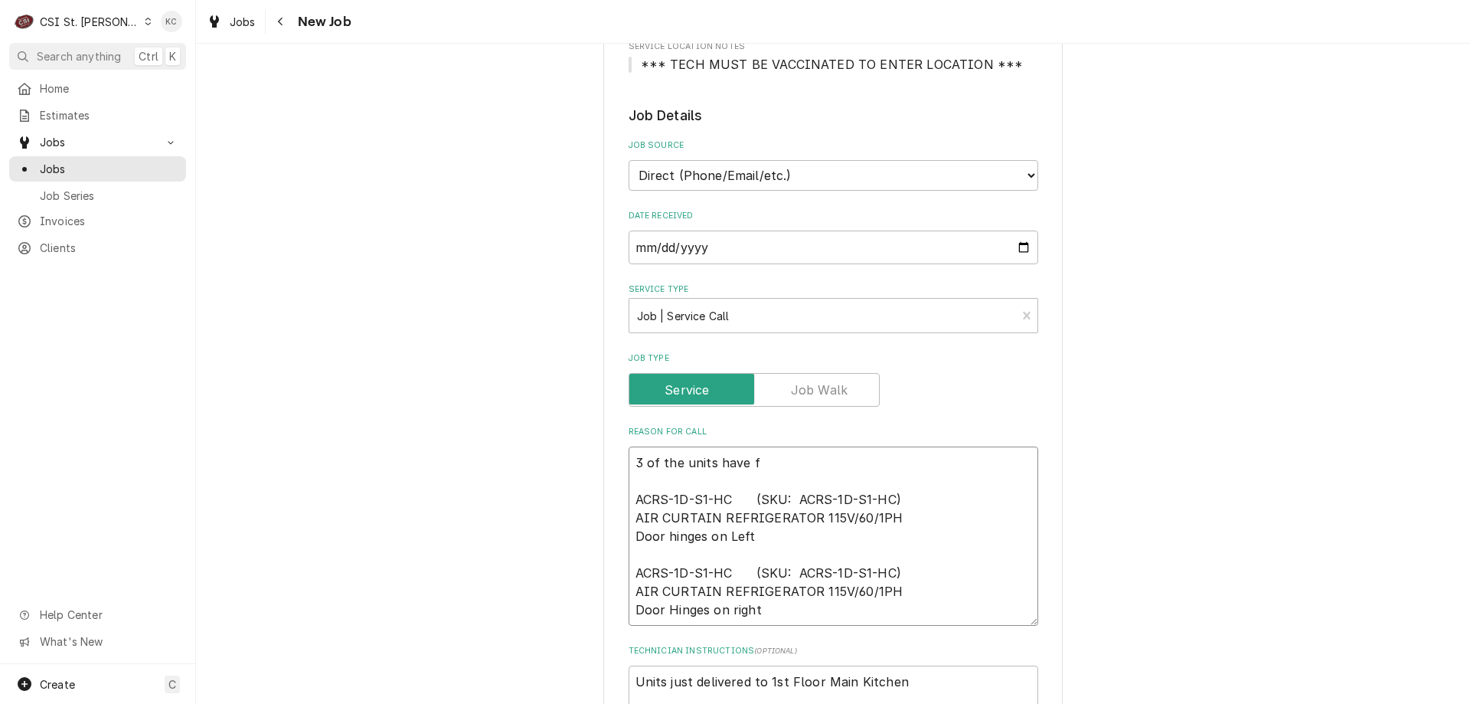
type textarea "3 of the units have fi ACRS-1D-S1-HC (SKU: ACRS-1D-S1-HC) AIR CURTAIN REFRIGERA…"
type textarea "x"
type textarea "3 of the units have fil ACRS-1D-S1-HC (SKU: ACRS-1D-S1-HC) AIR CURTAIN REFRIGER…"
type textarea "x"
type textarea "3 of the units have fill ACRS-1D-S1-HC (SKU: ACRS-1D-S1-HC) AIR CURTAIN REFRIGE…"
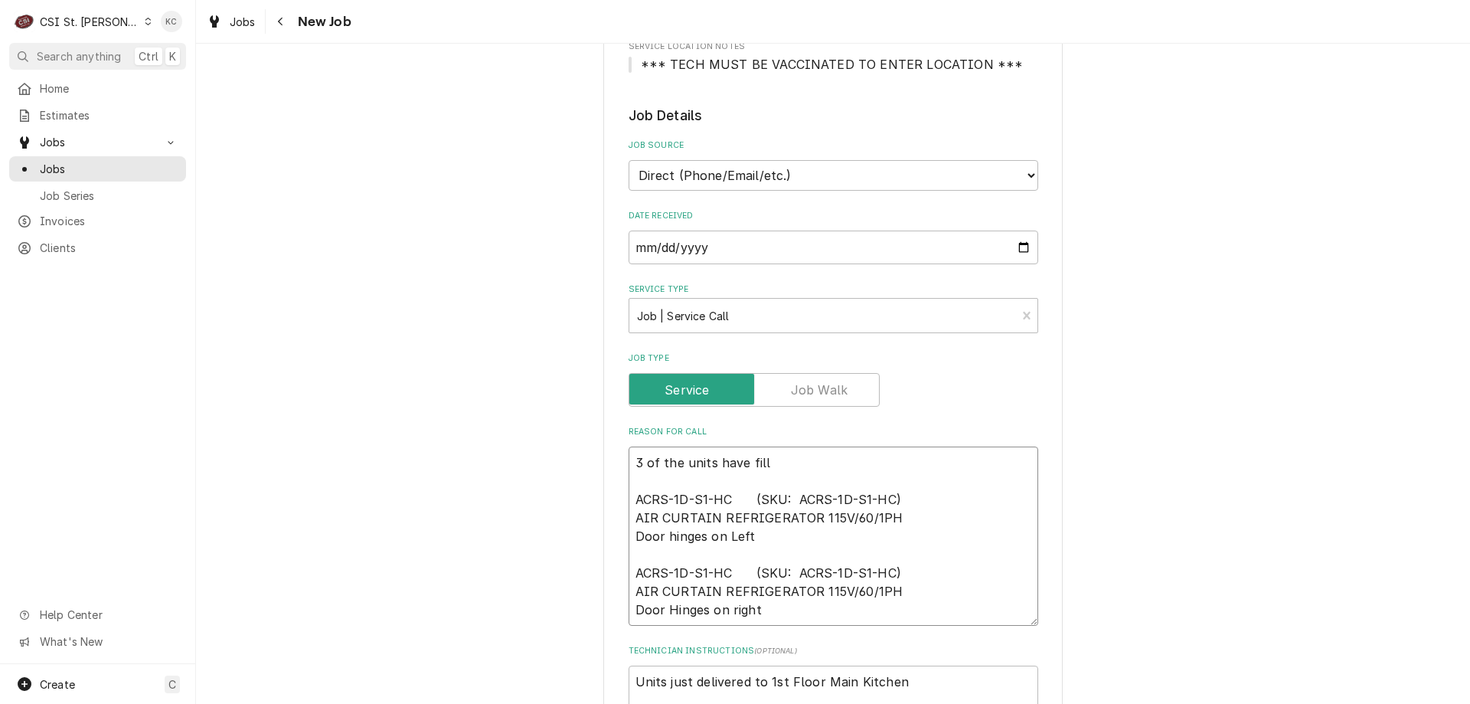
type textarea "x"
type textarea "3 of the units have fille ACRS-1D-S1-HC (SKU: ACRS-1D-S1-HC) AIR CURTAIN REFRIG…"
type textarea "x"
type textarea "3 of the units have filled ACRS-1D-S1-HC (SKU: ACRS-1D-S1-HC) AIR CURTAIN REFRI…"
type textarea "x"
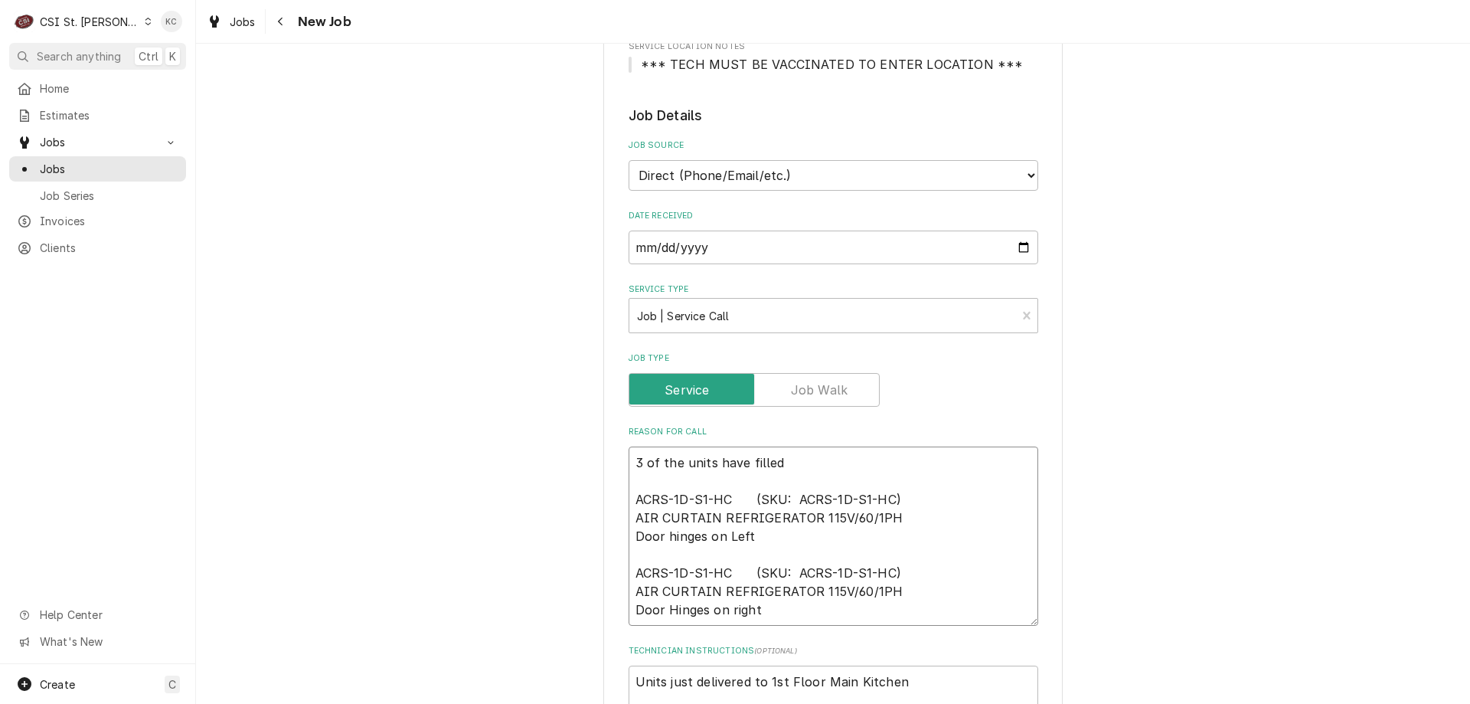
type textarea "3 of the units have filled ACRS-1D-S1-HC (SKU: ACRS-1D-S1-HC) AIR CURTAIN REFRI…"
type textarea "x"
type textarea "3 of the units have filled w ACRS-1D-S1-HC (SKU: ACRS-1D-S1-HC) AIR CURTAIN REF…"
type textarea "x"
type textarea "3 of the units have filled ACRS-1D-S1-HC (SKU: ACRS-1D-S1-HC) AIR CURTAIN REFRI…"
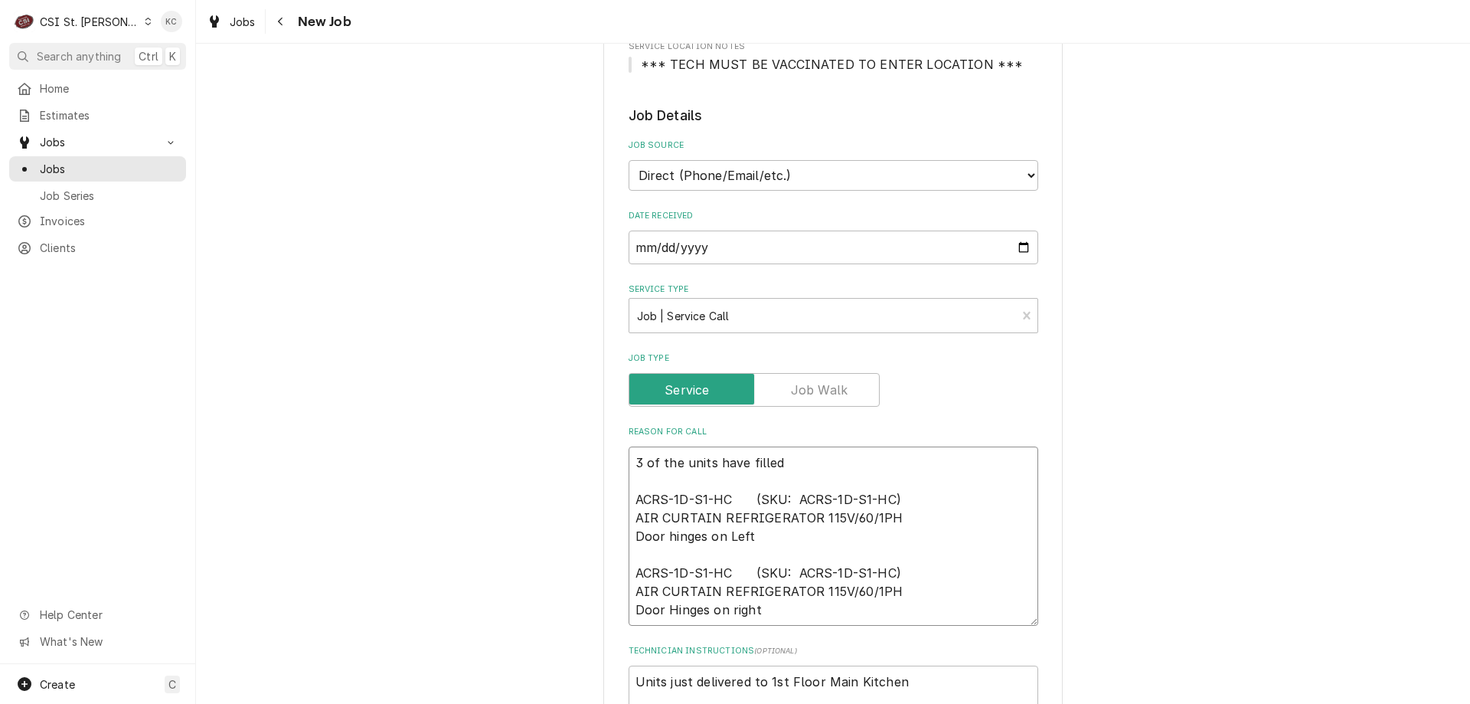
type textarea "x"
type textarea "3 of the units have filled c ACRS-1D-S1-HC (SKU: ACRS-1D-S1-HC) AIR CURTAIN REF…"
type textarea "x"
type textarea "3 of the units have filled co ACRS-1D-S1-HC (SKU: ACRS-1D-S1-HC) AIR CURTAIN RE…"
type textarea "x"
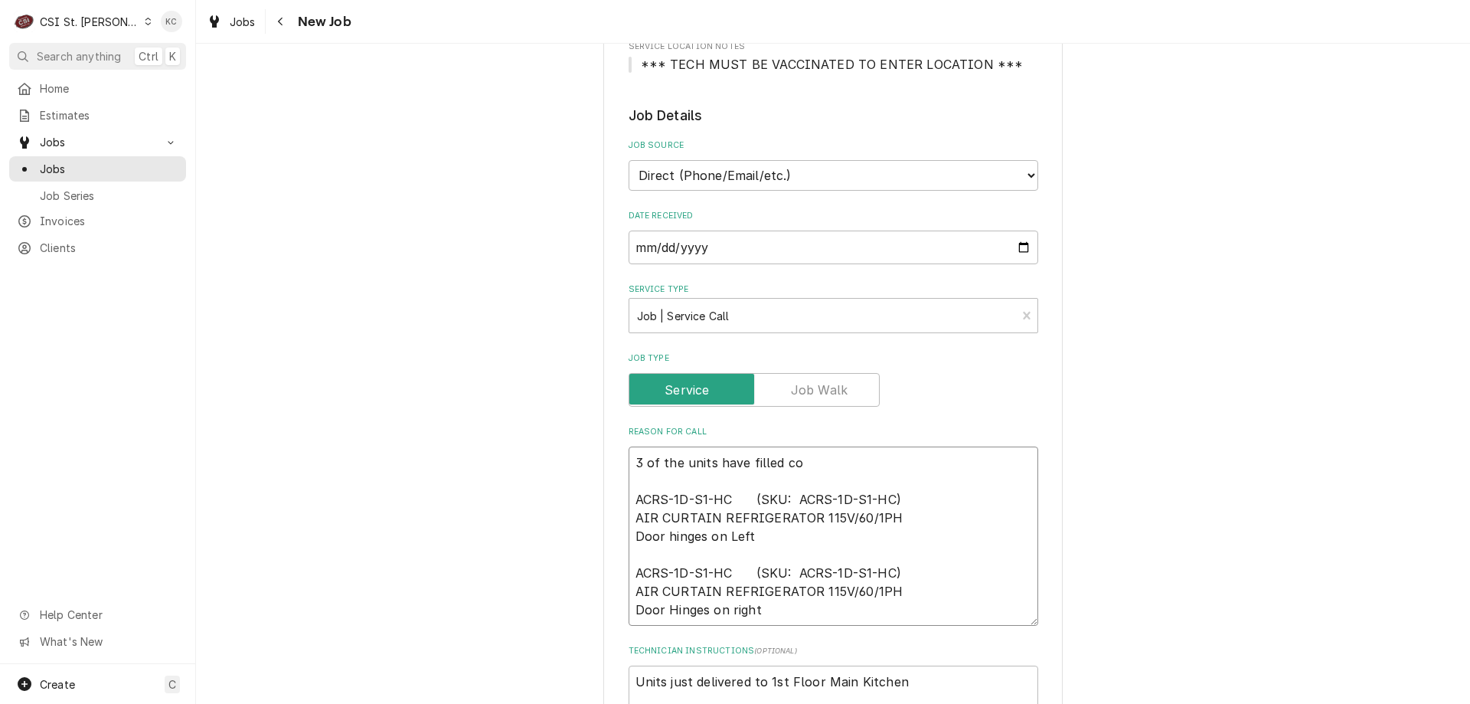
type textarea "3 of the units have filled con ACRS-1D-S1-HC (SKU: ACRS-1D-S1-HC) AIR CURTAIN R…"
type textarea "x"
type textarea "3 of the units have filled cond ACRS-1D-S1-HC (SKU: ACRS-1D-S1-HC) AIR CURTAIN …"
type textarea "x"
type textarea "3 of the units have filled conde ACRS-1D-S1-HC (SKU: ACRS-1D-S1-HC) AIR CURTAIN…"
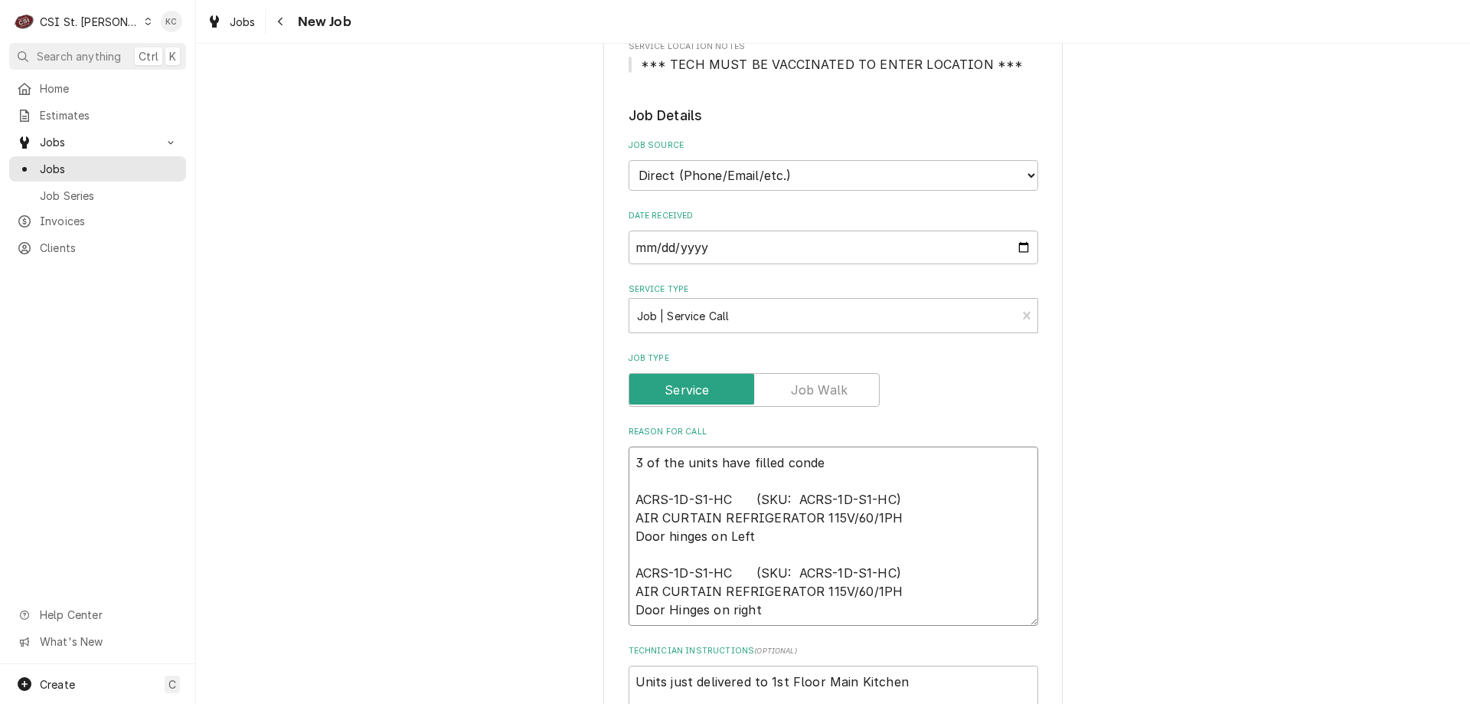
type textarea "x"
type textarea "3 of the units have filled conden ACRS-1D-S1-HC (SKU: ACRS-1D-S1-HC) AIR CURTAI…"
type textarea "x"
type textarea "3 of the units have filled condens ACRS-1D-S1-HC (SKU: ACRS-1D-S1-HC) AIR CURTA…"
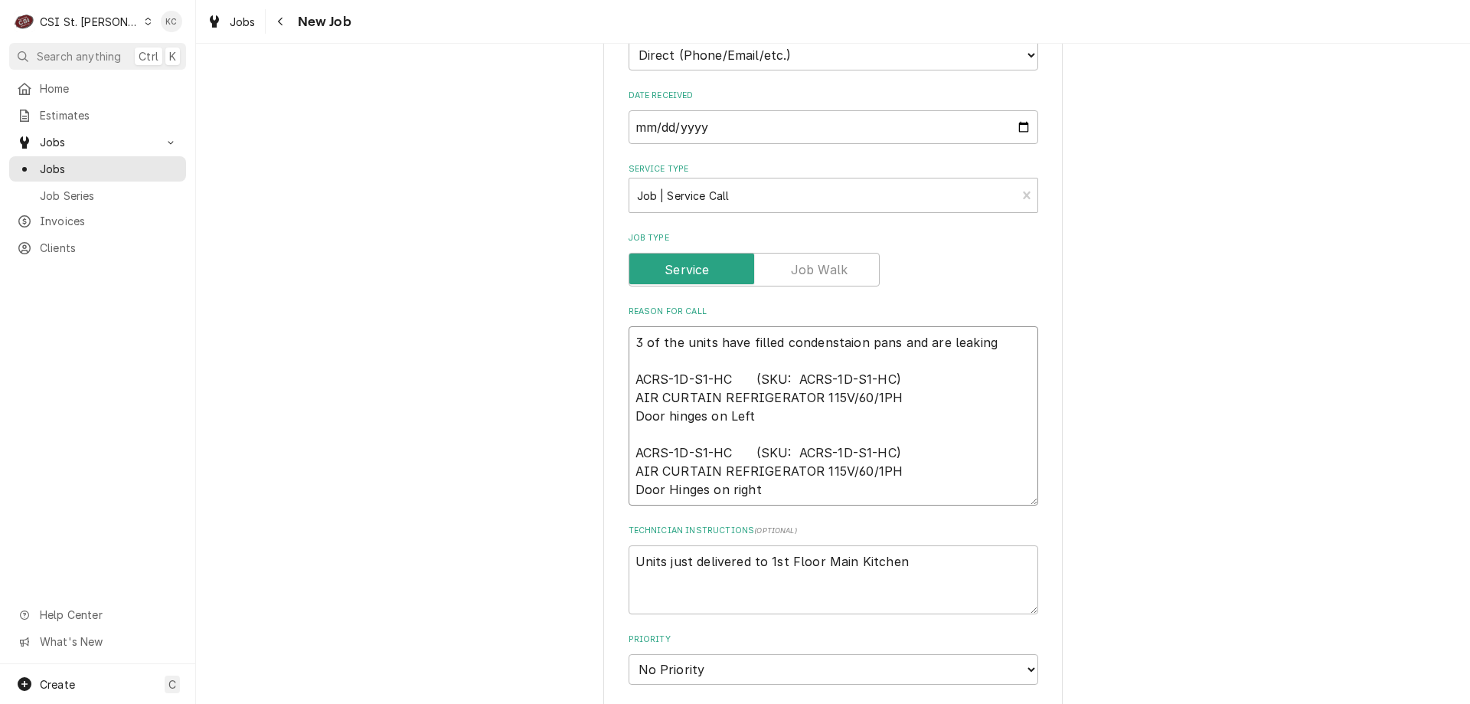
scroll to position [536, 0]
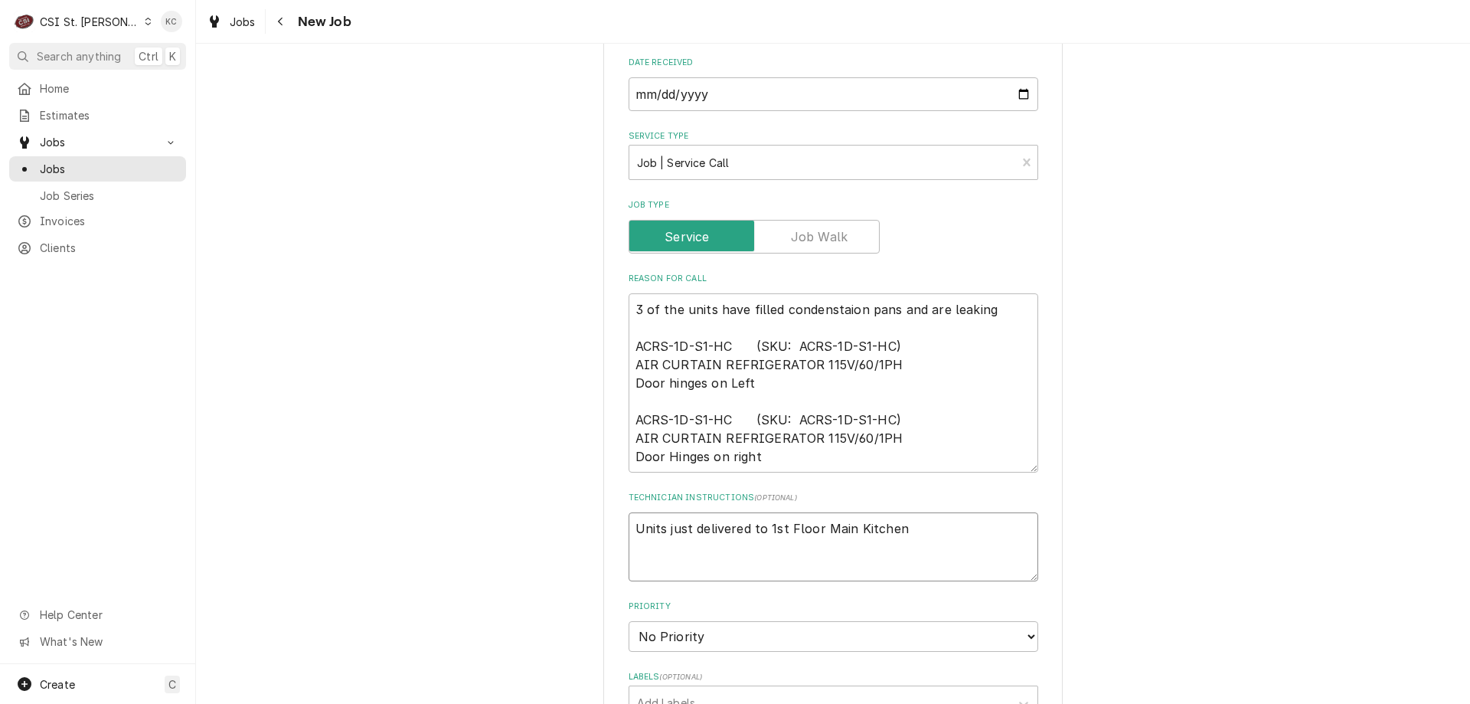
click at [946, 522] on textarea "Units just delivered to 1st Floor Main Kitchen" at bounding box center [834, 546] width 410 height 69
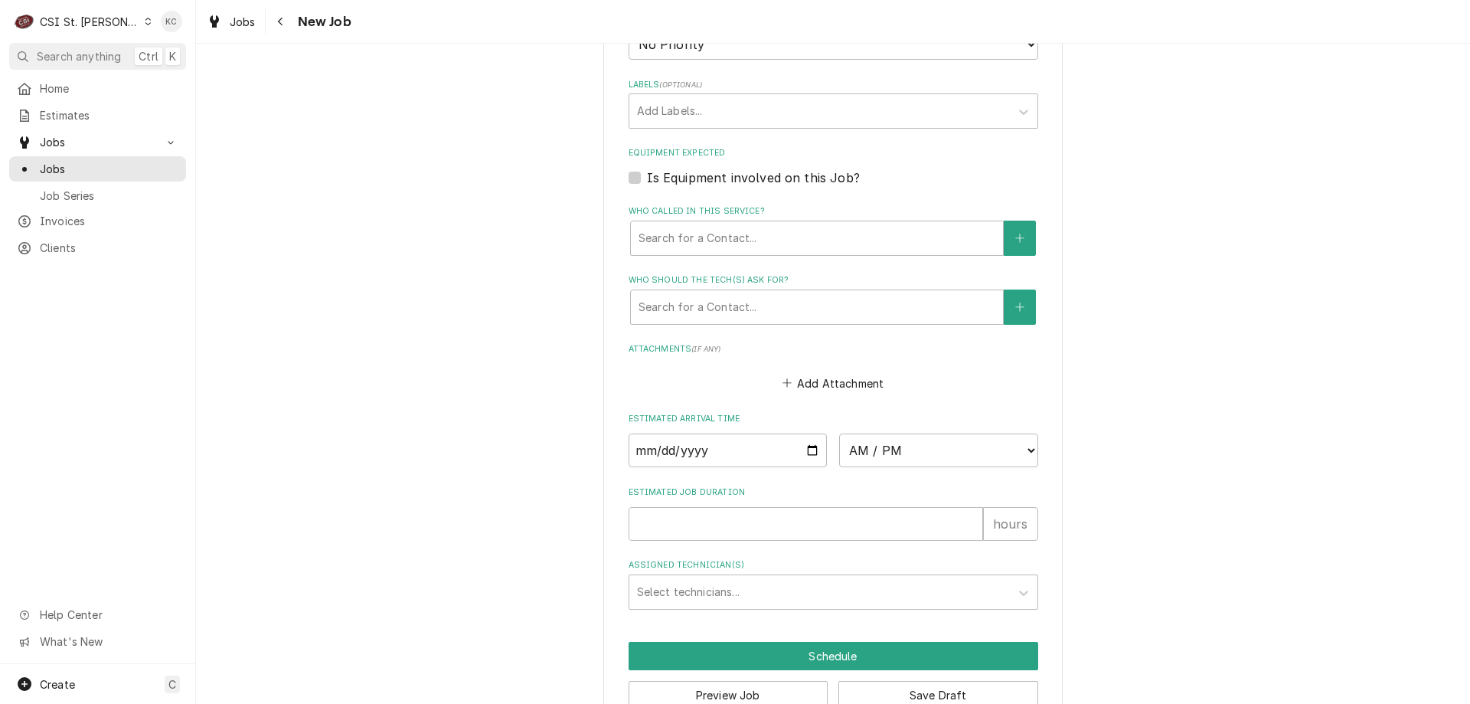
scroll to position [1166, 0]
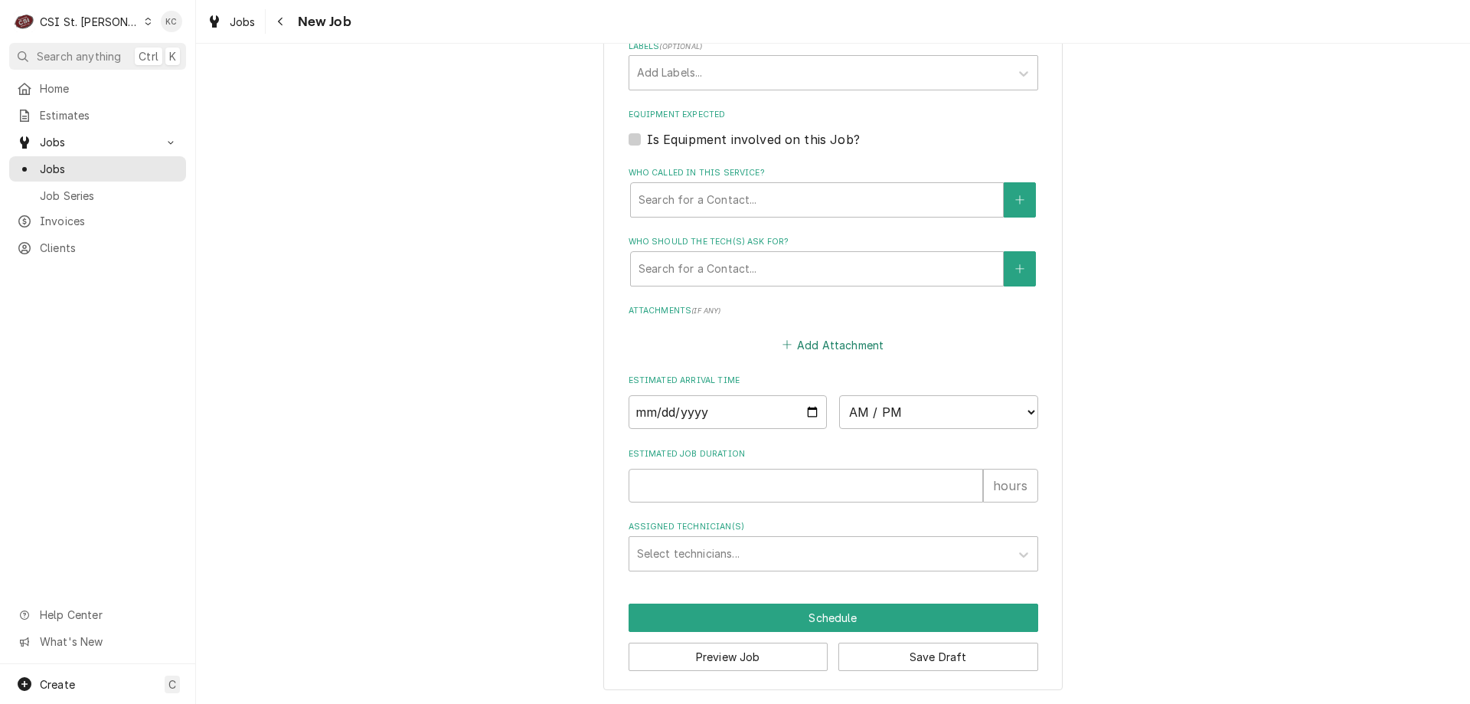
click at [838, 351] on button "Add Attachment" at bounding box center [832, 344] width 107 height 21
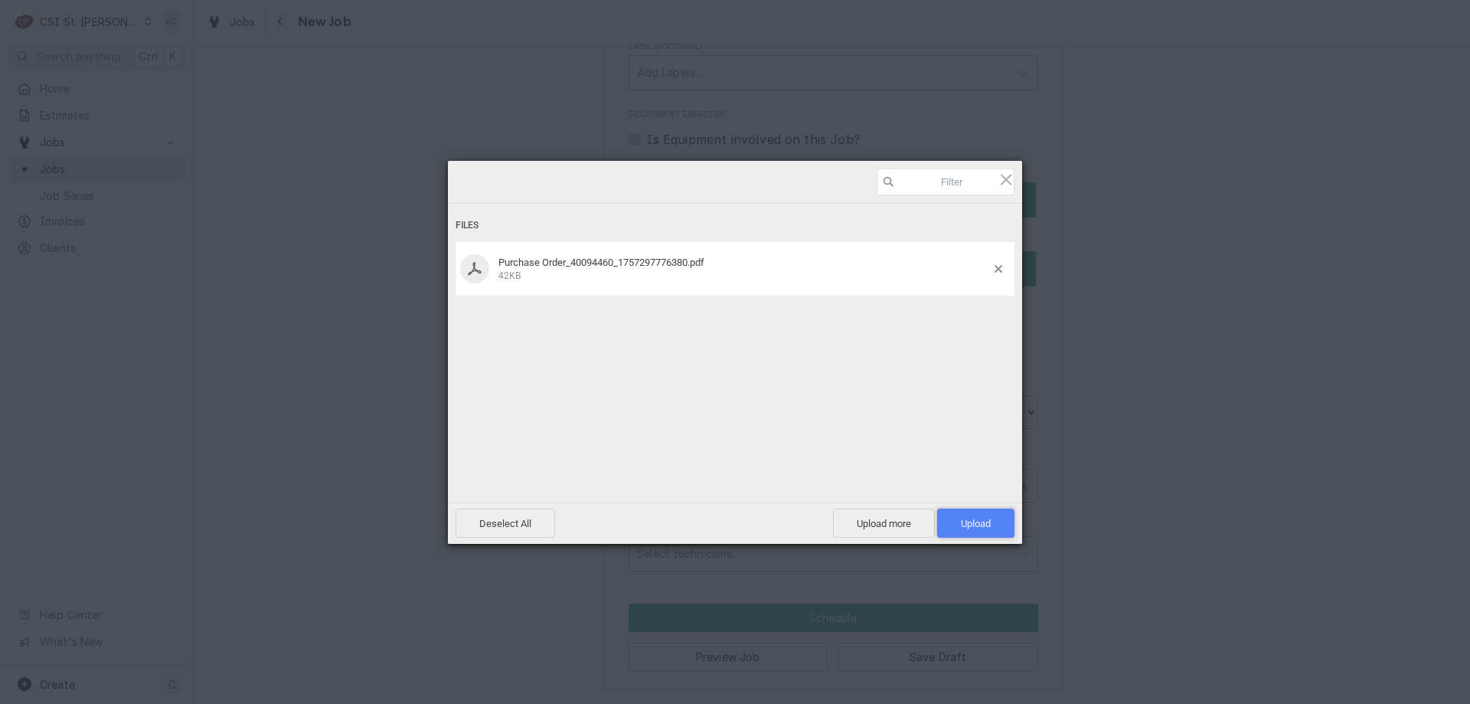
click at [962, 527] on span "Upload 1" at bounding box center [976, 523] width 30 height 11
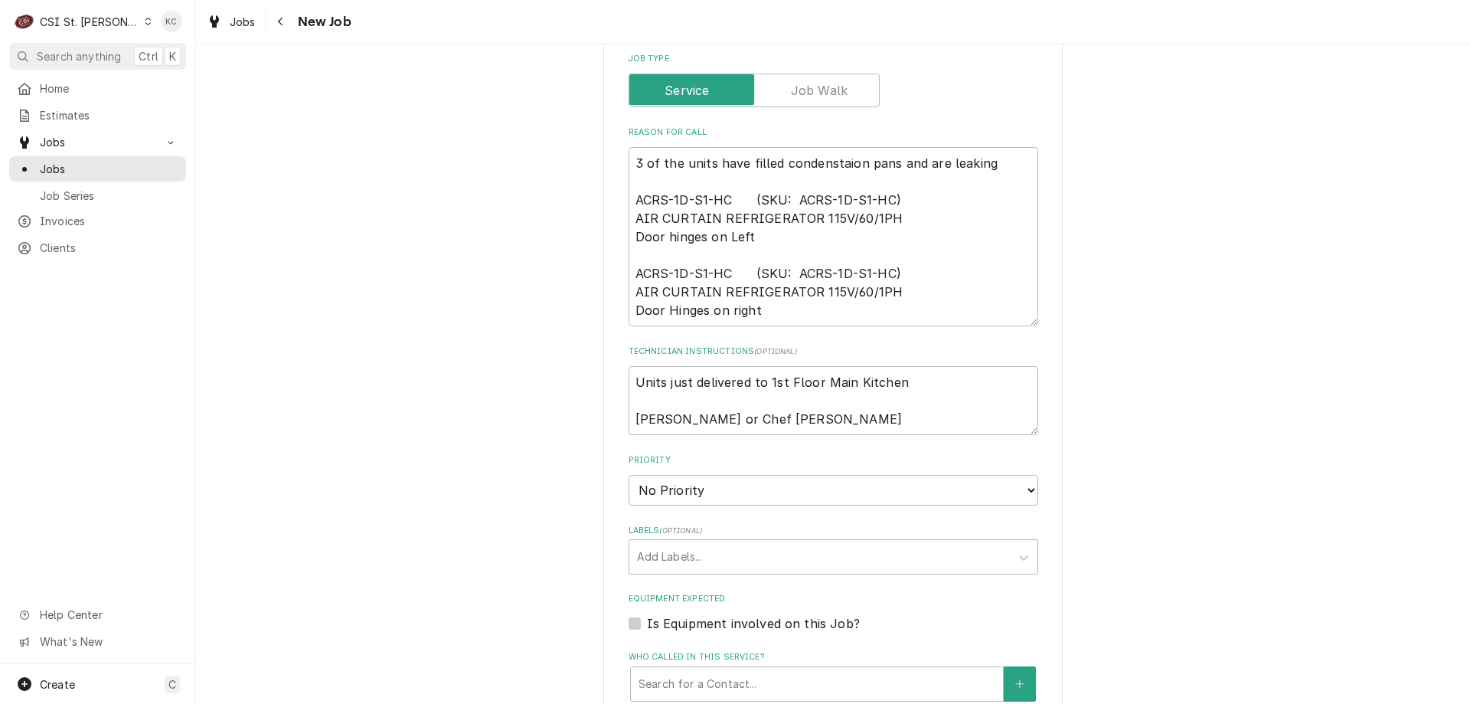
scroll to position [639, 0]
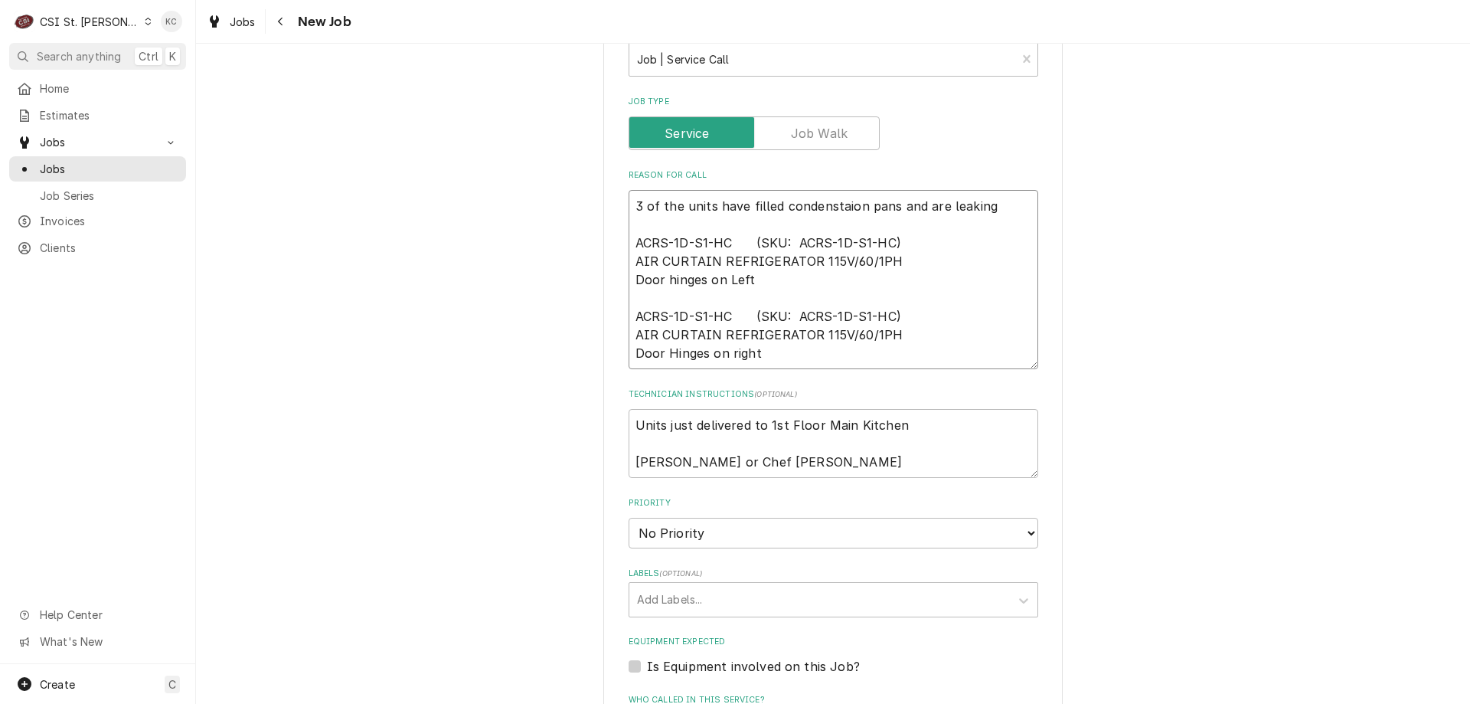
click at [993, 198] on textarea "3 of the units have filled condenstaion pans and are leaking ACRS-1D-S1-HC (SKU…" at bounding box center [834, 279] width 410 height 179
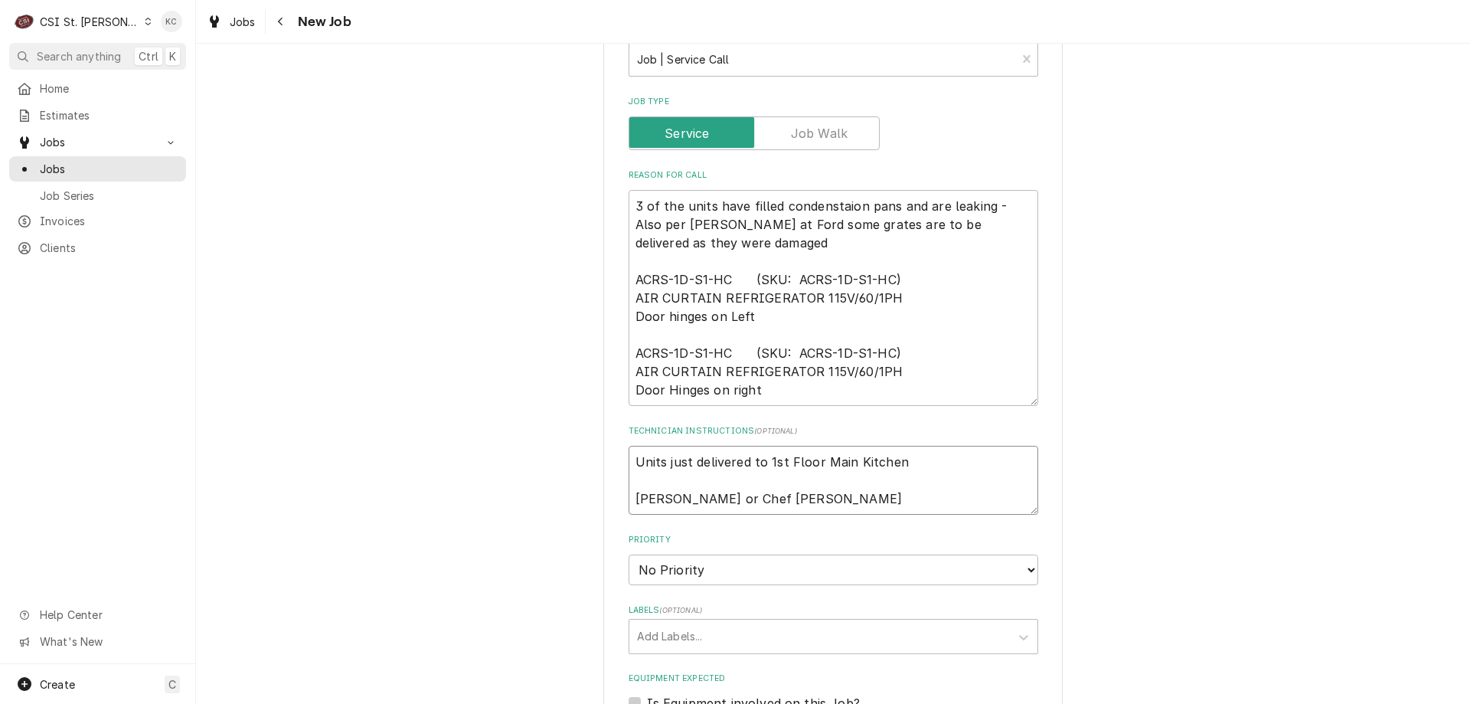
click at [719, 500] on textarea "Units just delivered to 1st Floor Main Kitchen Grace McGuire or Chef Ryan" at bounding box center [834, 480] width 410 height 69
click at [801, 505] on textarea "Units just delivered to 1st Floor Main Kitchen Grace McGuire or Chef Ryan" at bounding box center [834, 480] width 410 height 69
click at [736, 577] on select "No Priority Urgent High Medium Low" at bounding box center [834, 569] width 410 height 31
click at [629, 554] on select "No Priority Urgent High Medium Low" at bounding box center [834, 569] width 410 height 31
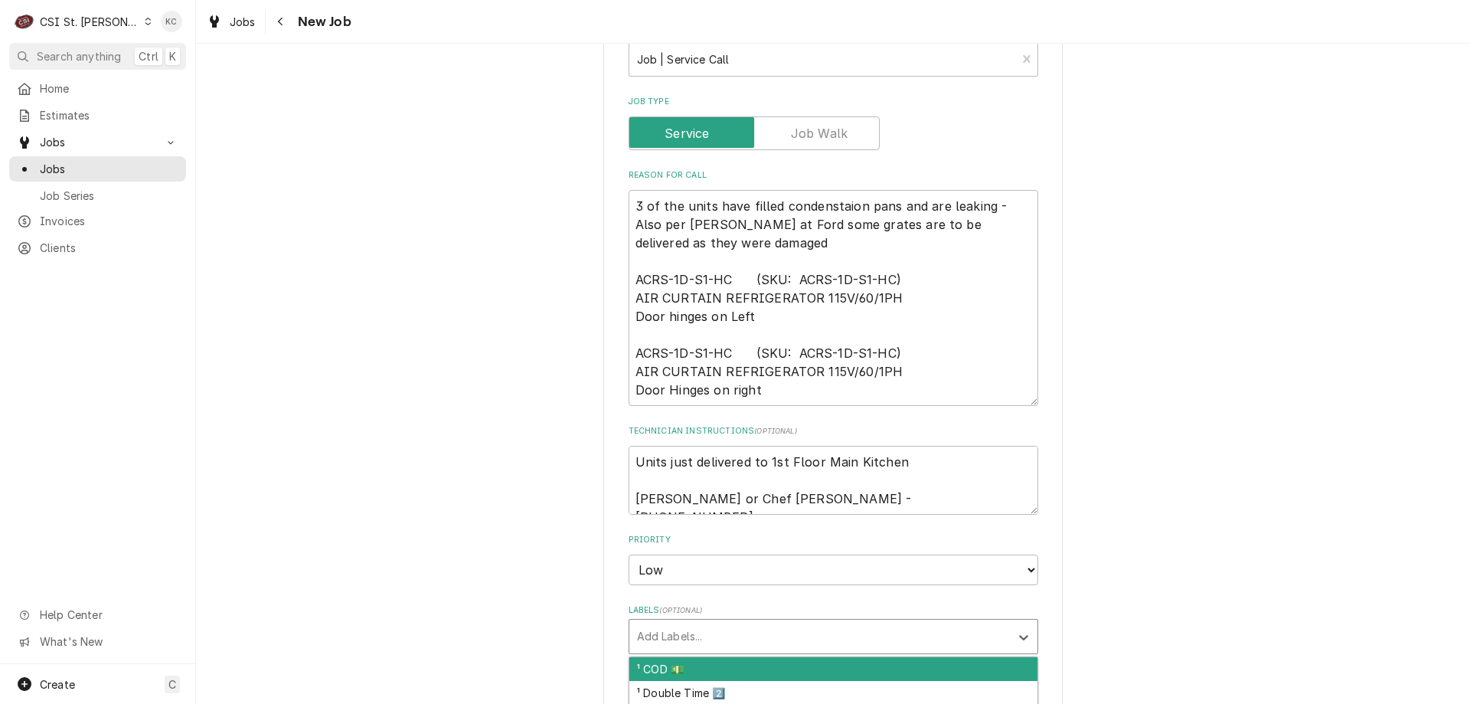
click at [737, 645] on div "Labels" at bounding box center [819, 637] width 365 height 28
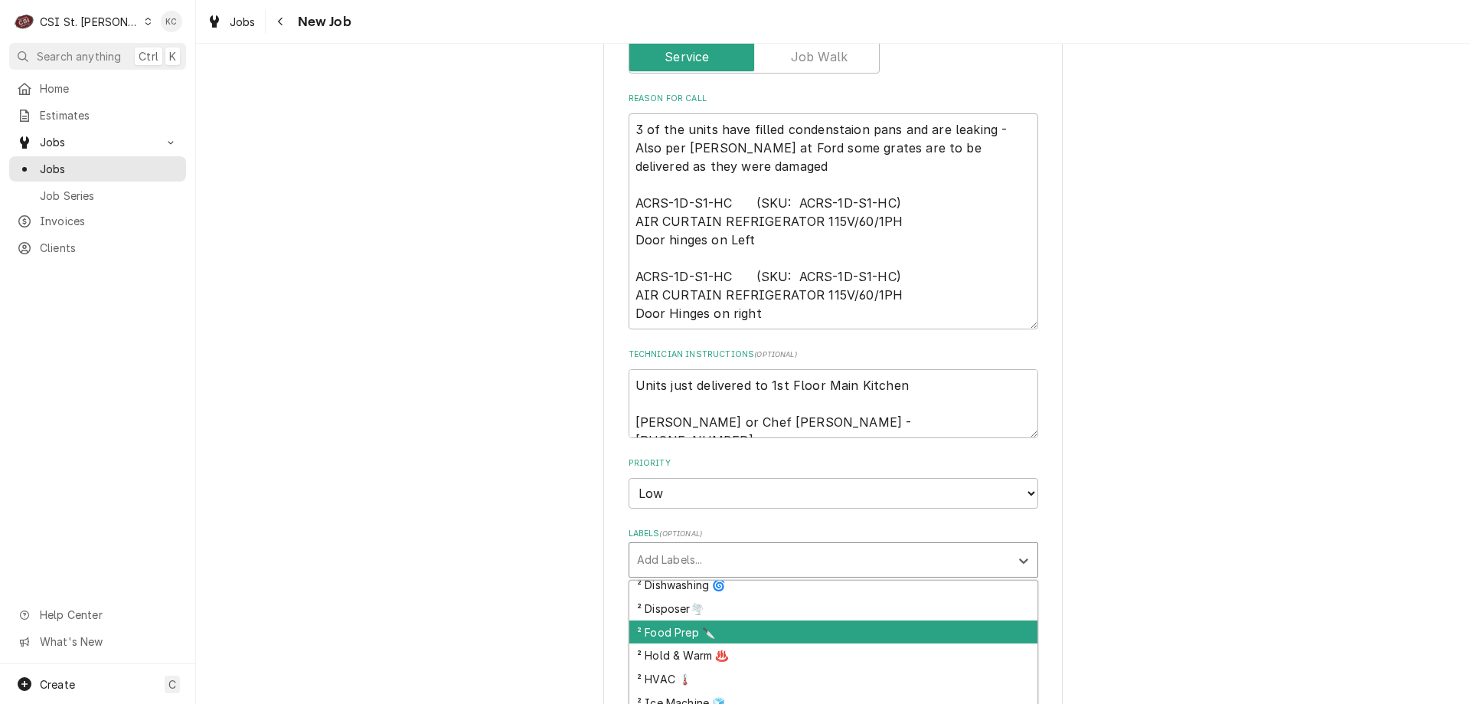
scroll to position [389, 0]
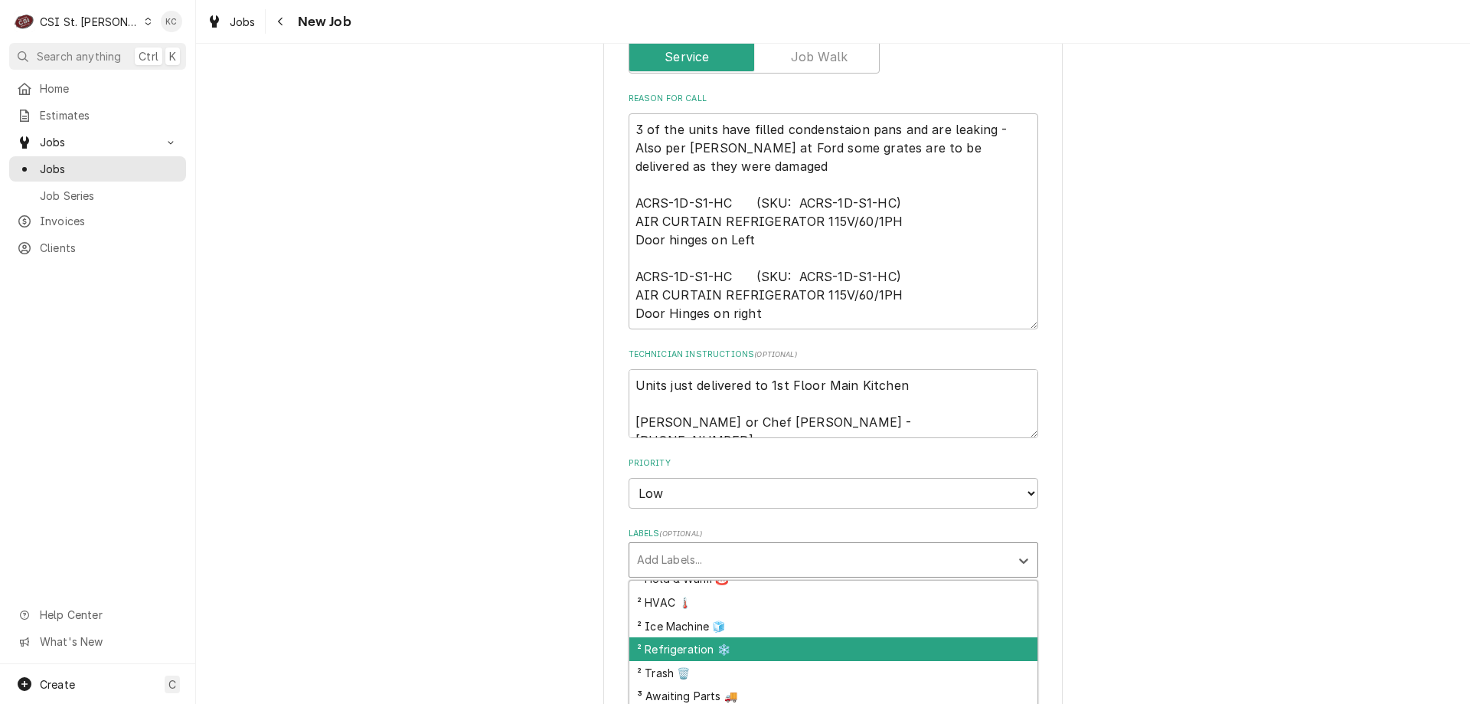
click at [740, 638] on div "² Refrigeration ❄️" at bounding box center [833, 649] width 408 height 24
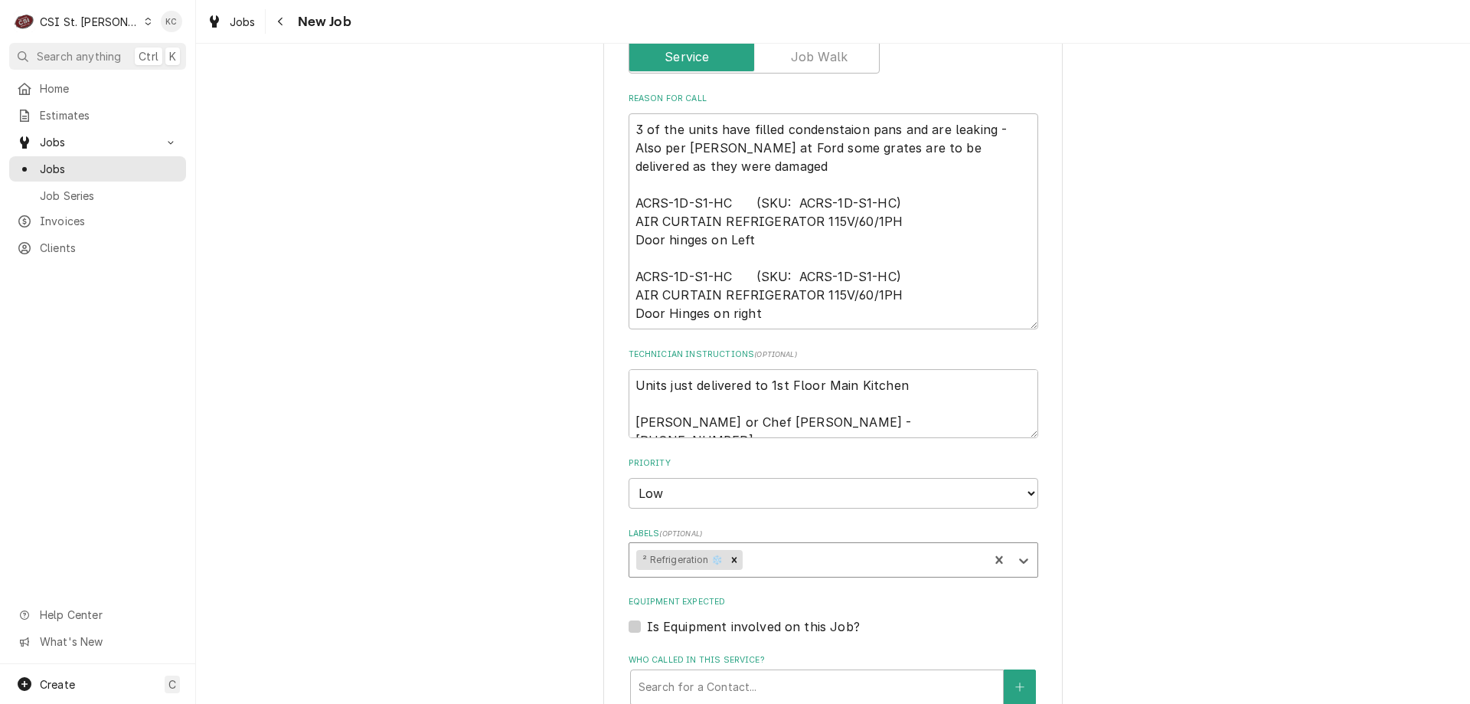
click at [1165, 570] on div "Please provide the following information to create a job: Client Details Client…" at bounding box center [833, 310] width 1274 height 1933
click at [1378, 377] on div "Please provide the following information to create a job: Client Details Client…" at bounding box center [833, 310] width 1274 height 1933
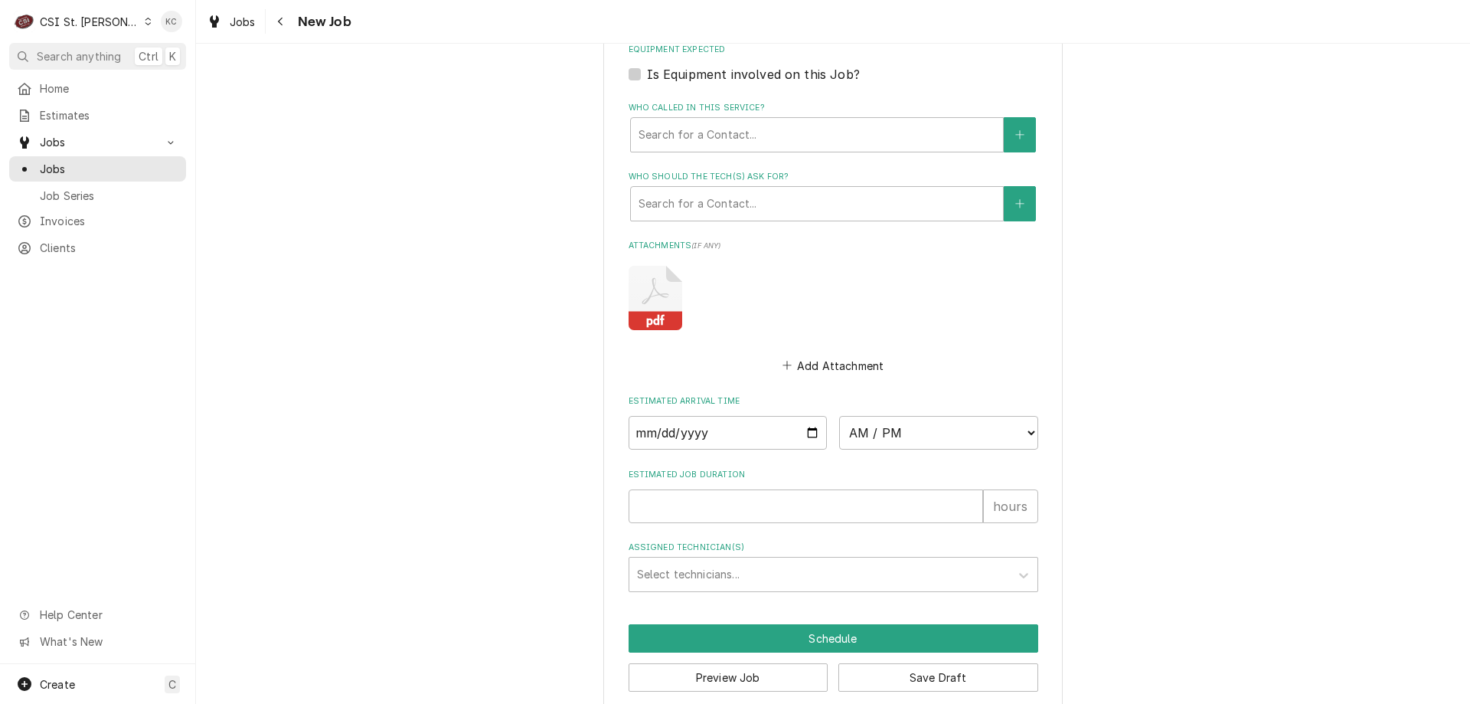
scroll to position [1289, 0]
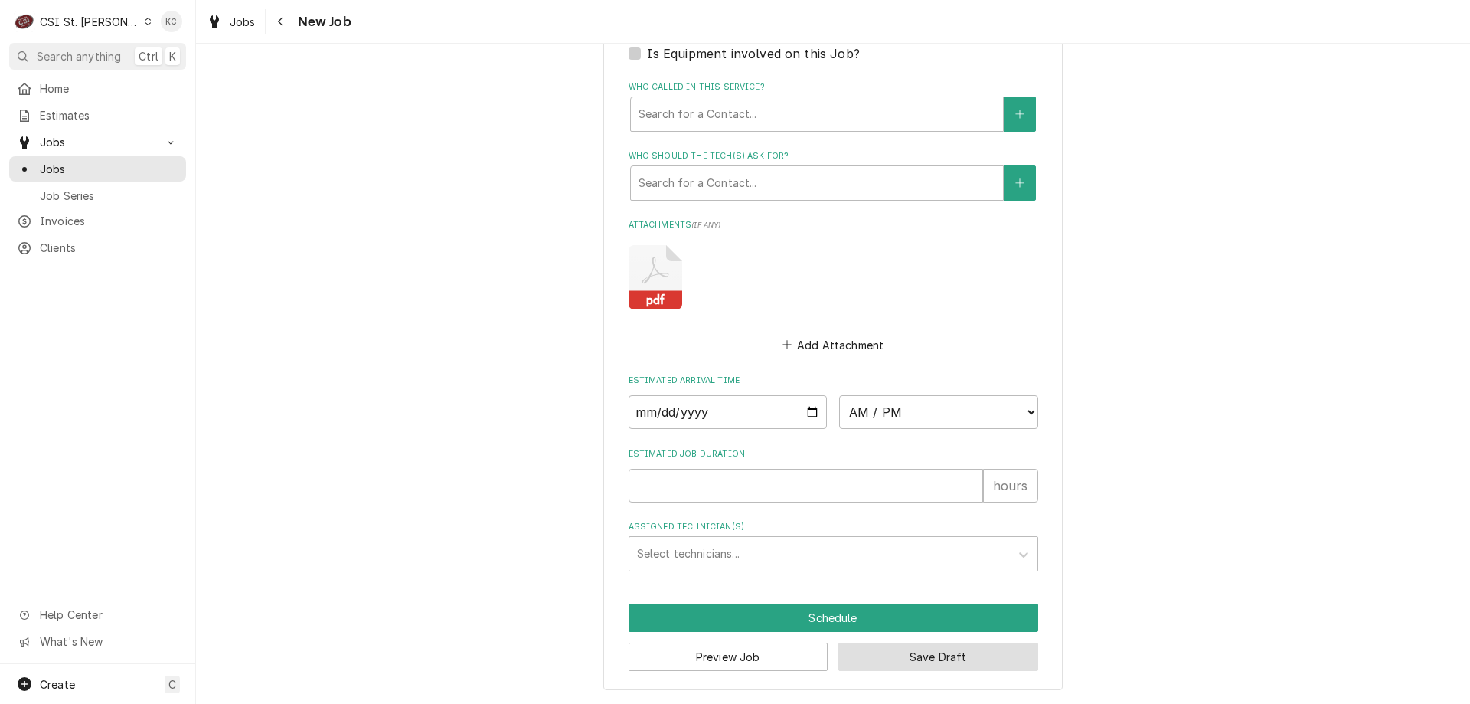
click at [878, 652] on button "Save Draft" at bounding box center [938, 656] width 200 height 28
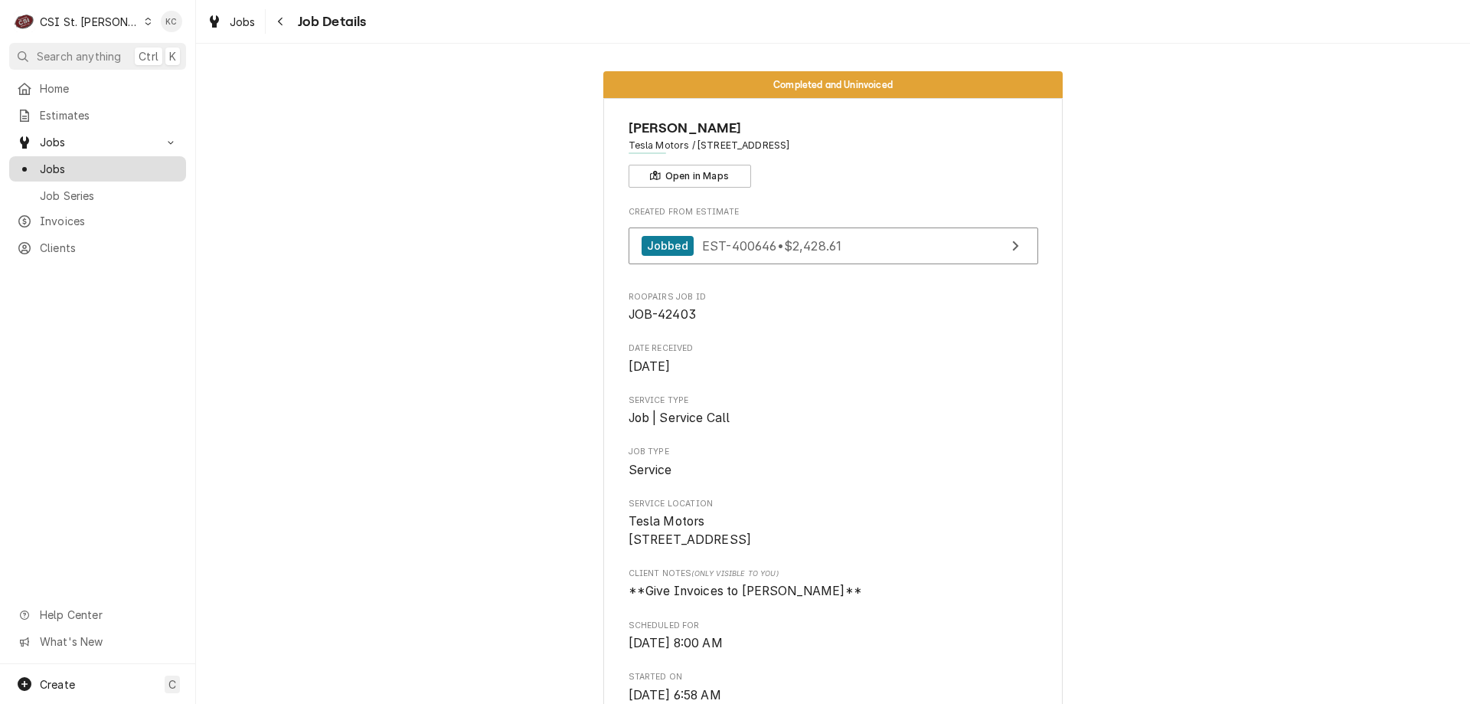
click at [62, 162] on span "Jobs" at bounding box center [109, 169] width 139 height 16
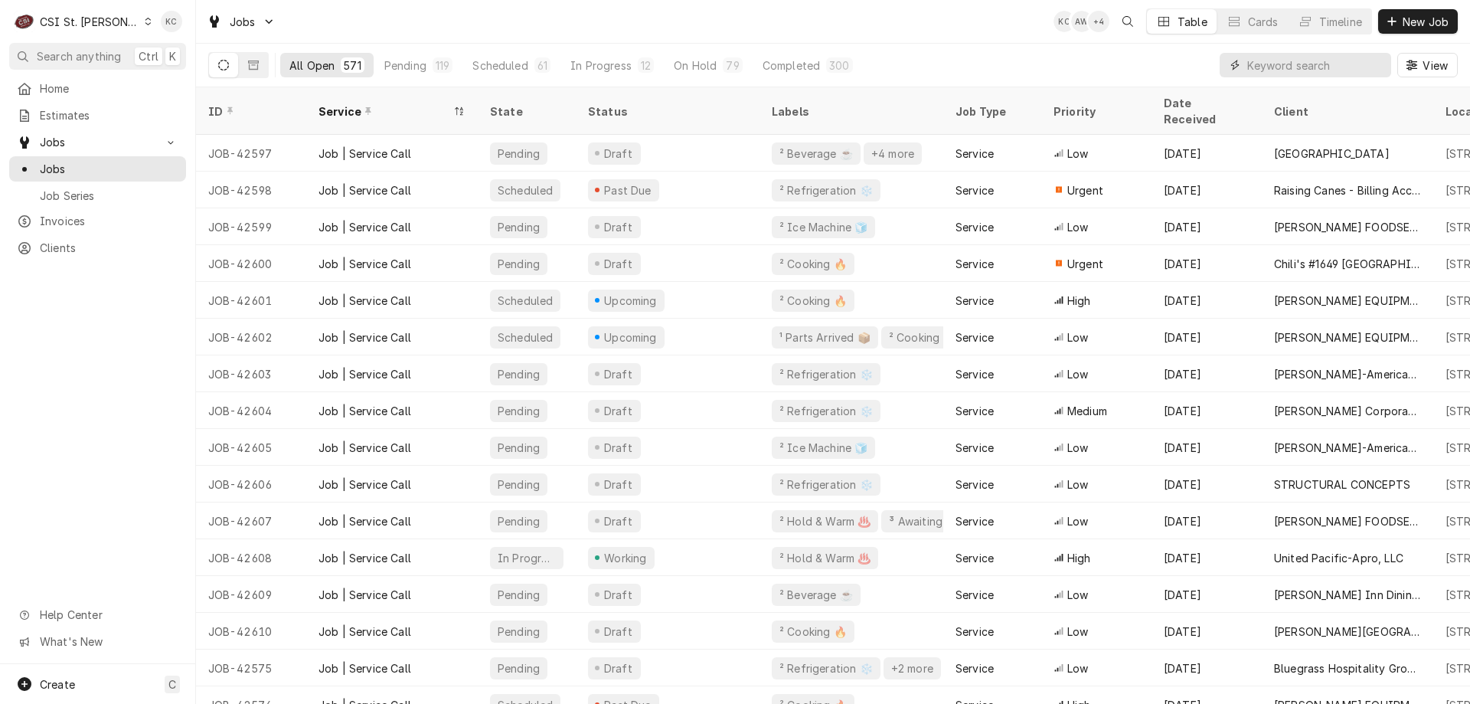
click at [1343, 54] on input "Dynamic Content Wrapper" at bounding box center [1315, 65] width 136 height 25
click at [1310, 68] on input "Dynamic Content Wrapper" at bounding box center [1315, 65] width 136 height 25
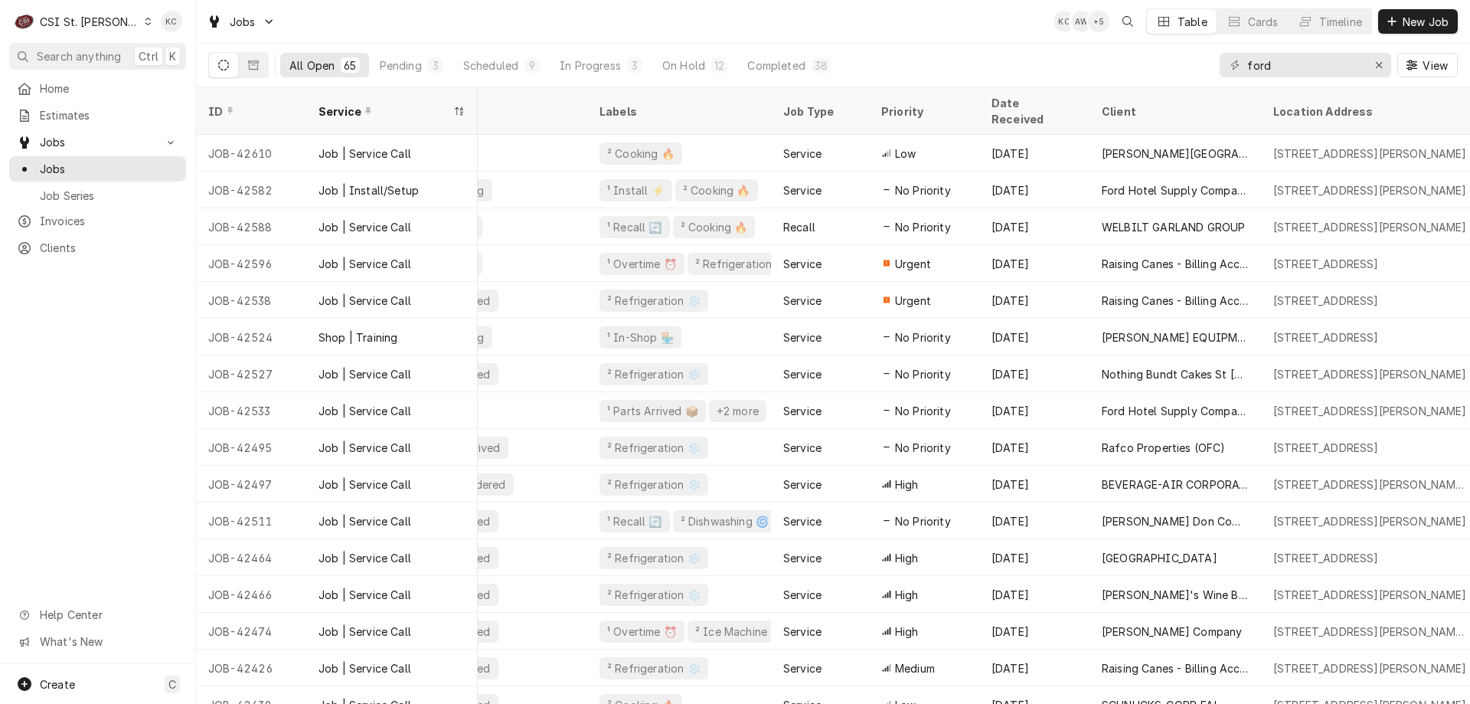
scroll to position [0, 188]
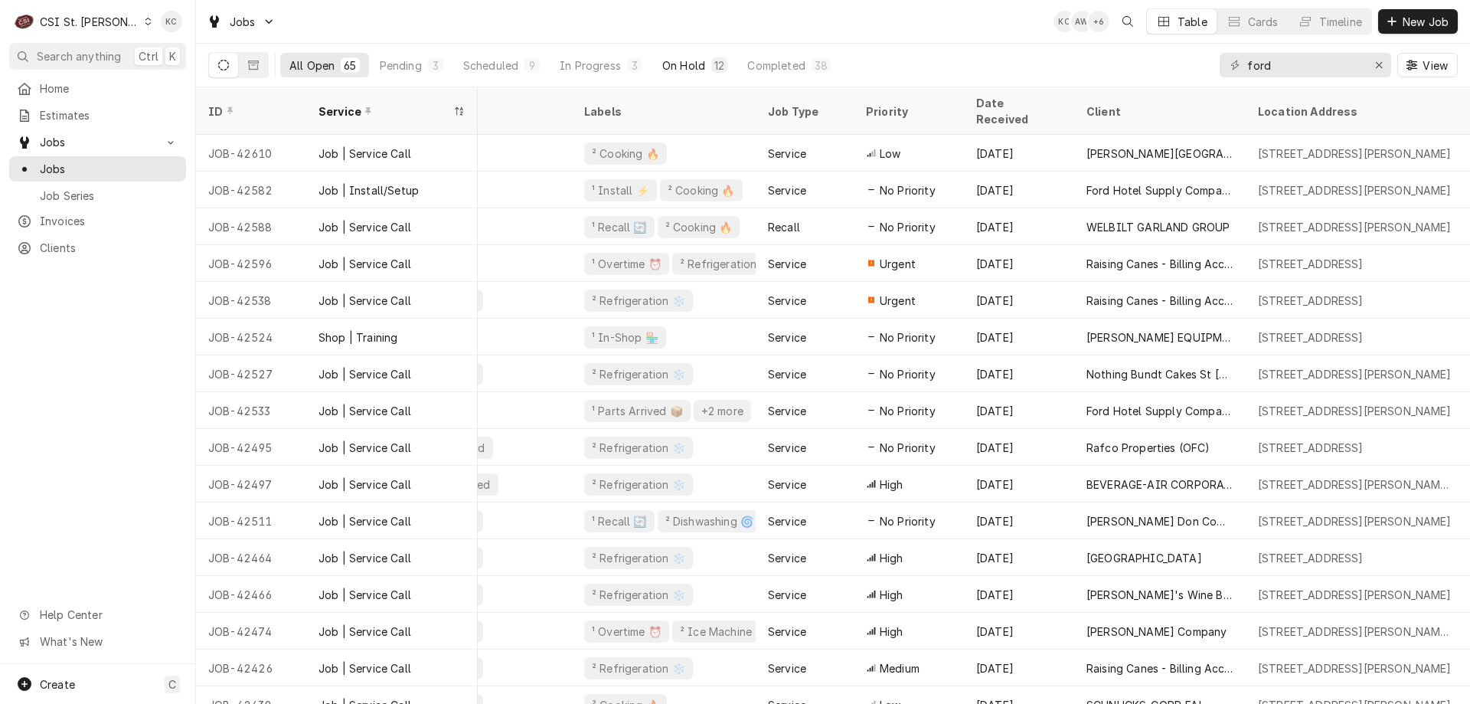
click at [693, 60] on div "On Hold" at bounding box center [683, 65] width 43 height 16
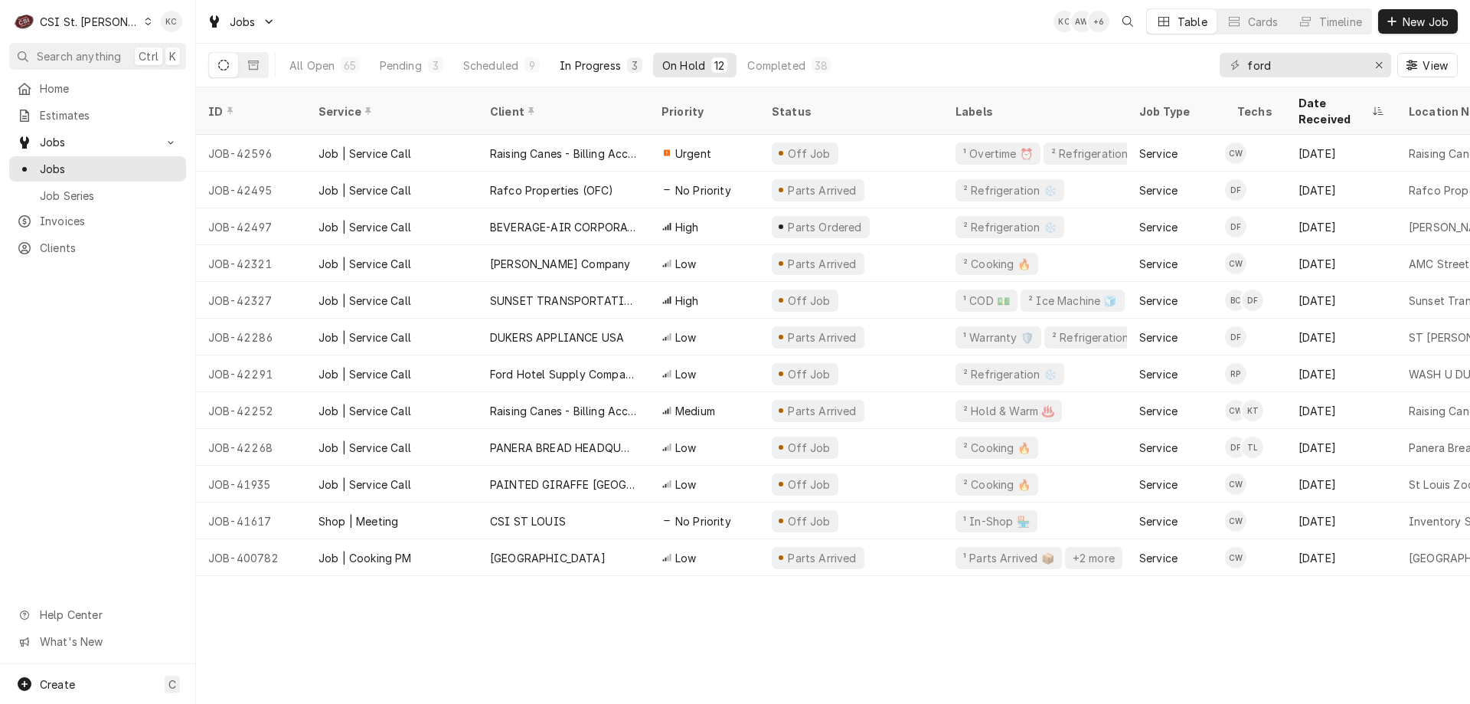
click at [603, 69] on div "In Progress" at bounding box center [590, 65] width 61 height 16
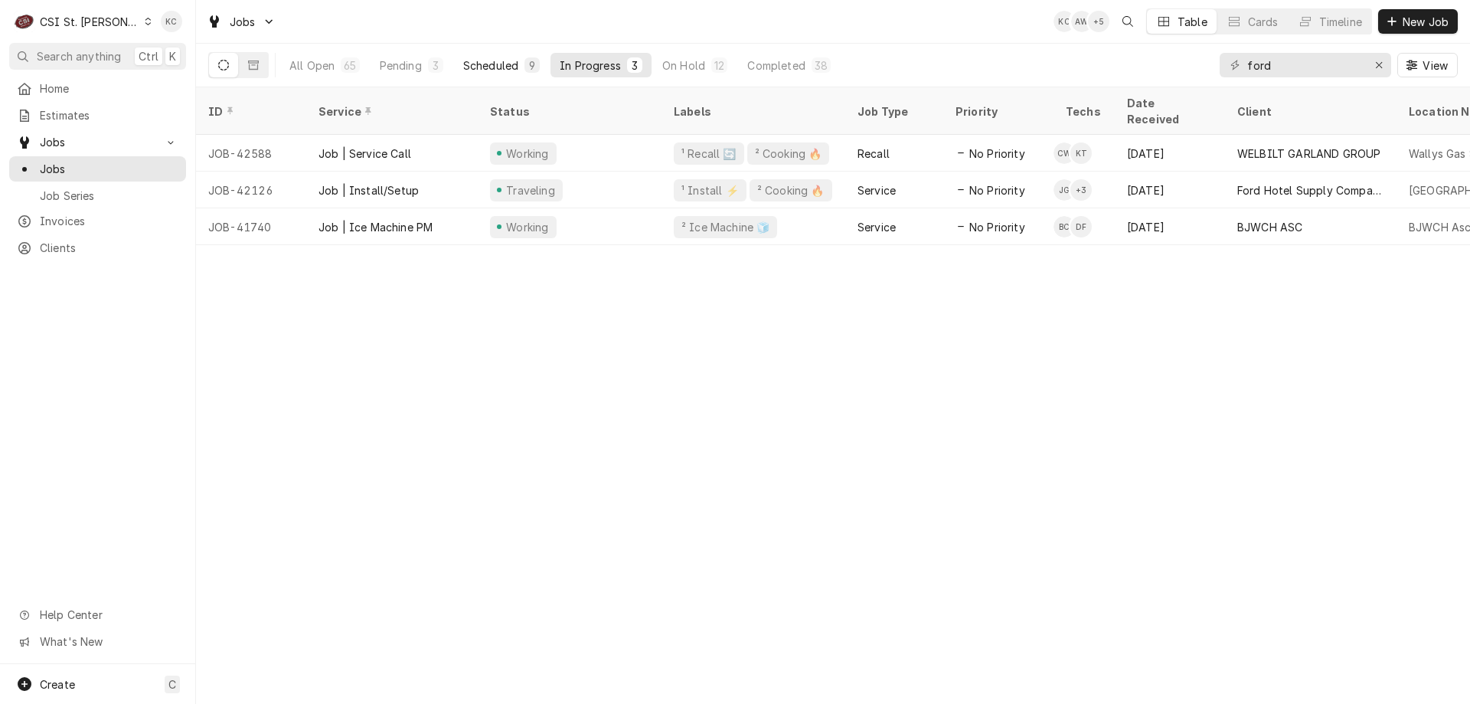
click at [485, 57] on button "Scheduled 9" at bounding box center [501, 65] width 95 height 25
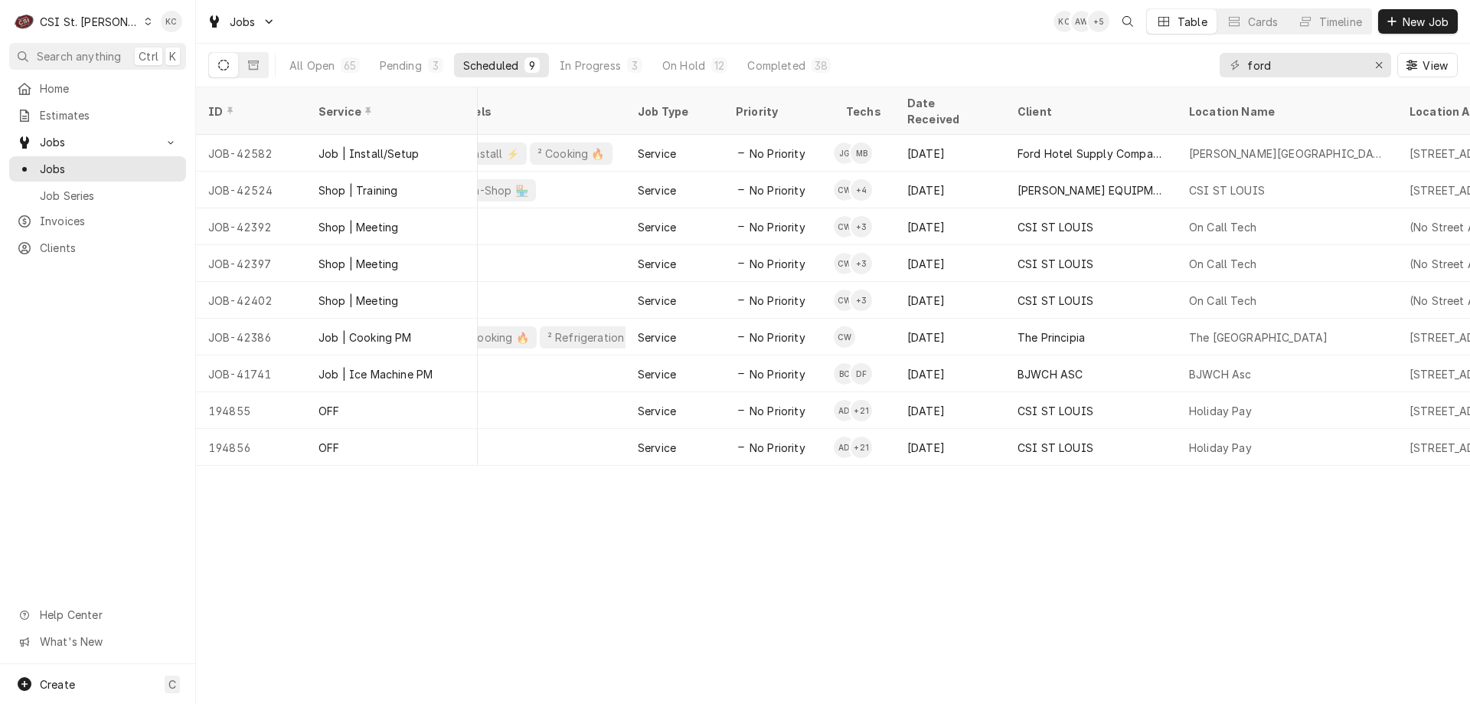
scroll to position [0, 0]
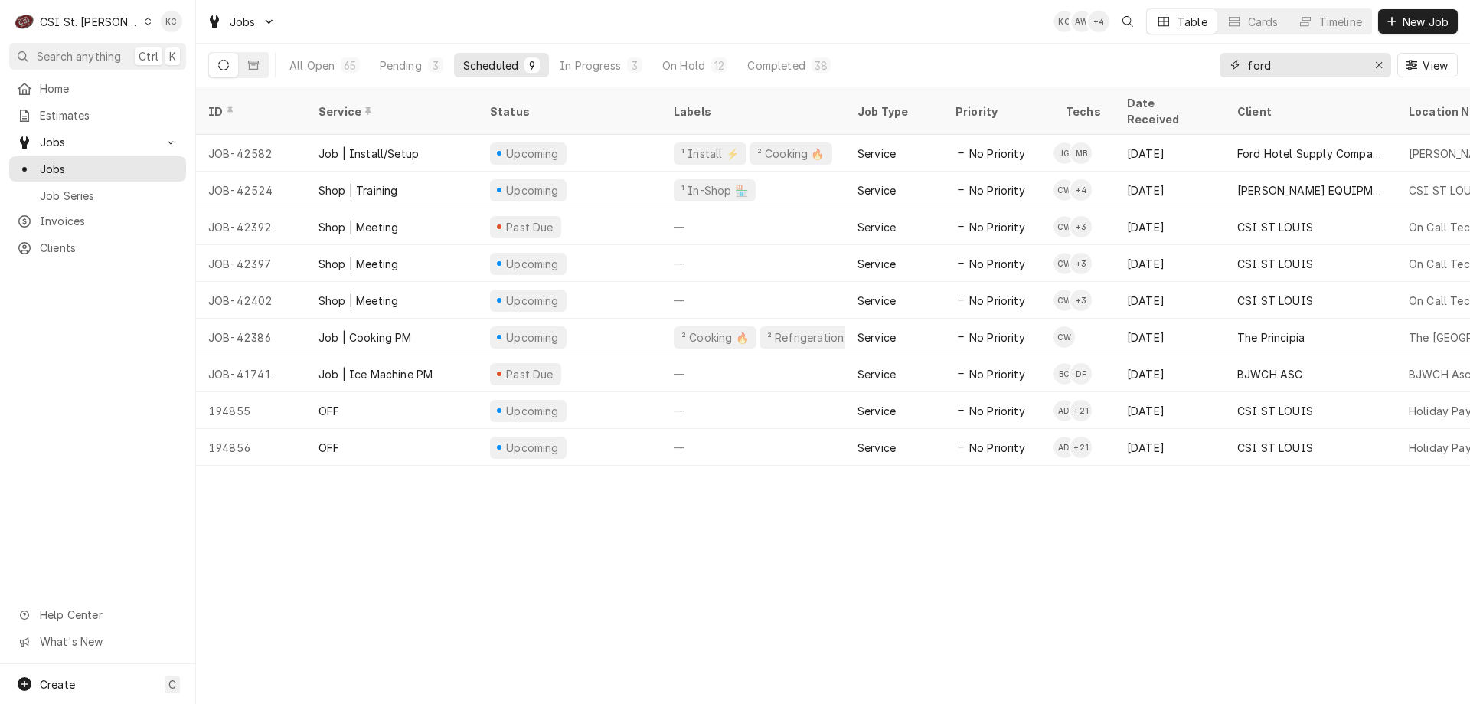
drag, startPoint x: 1313, startPoint y: 70, endPoint x: 1208, endPoint y: 71, distance: 104.9
click at [1208, 71] on div "All Open 65 Pending 3 Scheduled 9 In Progress 3 On Hold 12 Completed 38 ford Vi…" at bounding box center [833, 65] width 1250 height 43
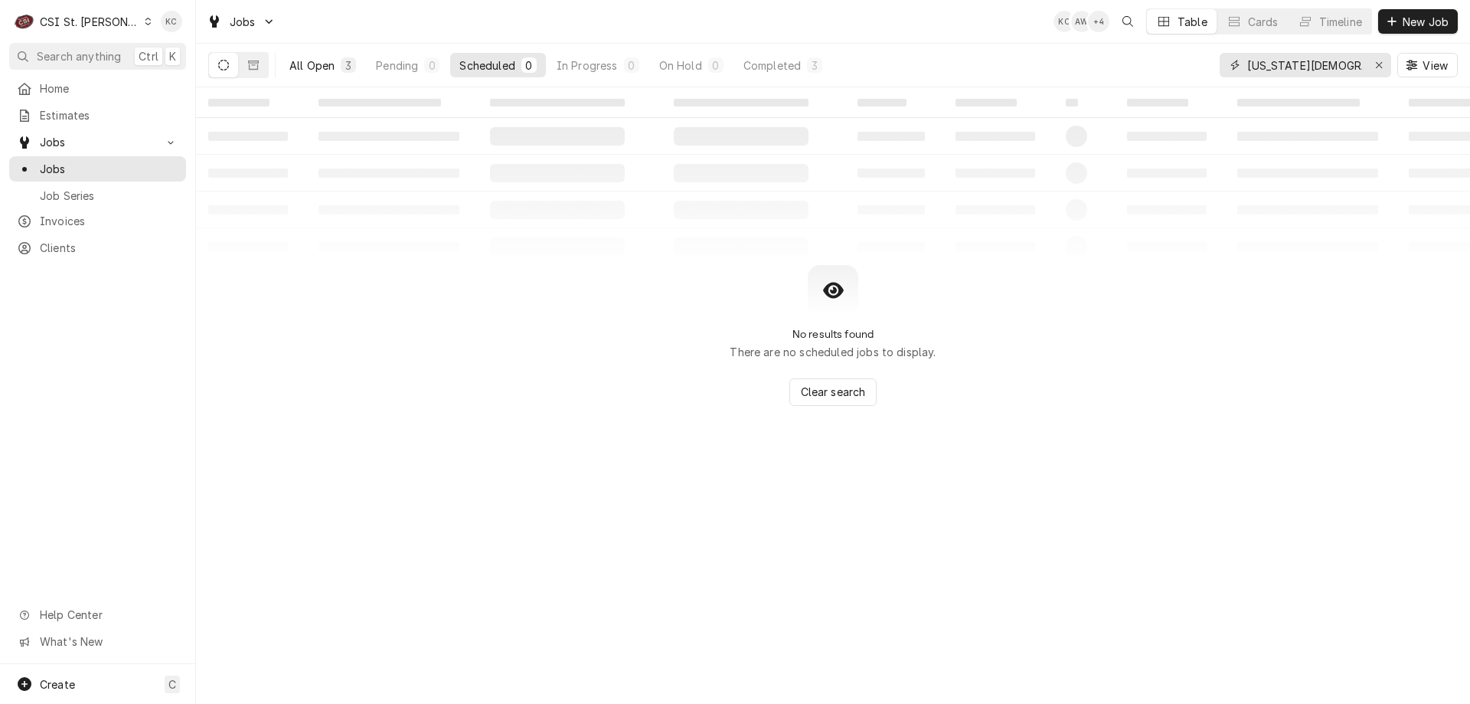
type input "missouri baptist"
click at [304, 57] on div "All Open" at bounding box center [311, 65] width 45 height 16
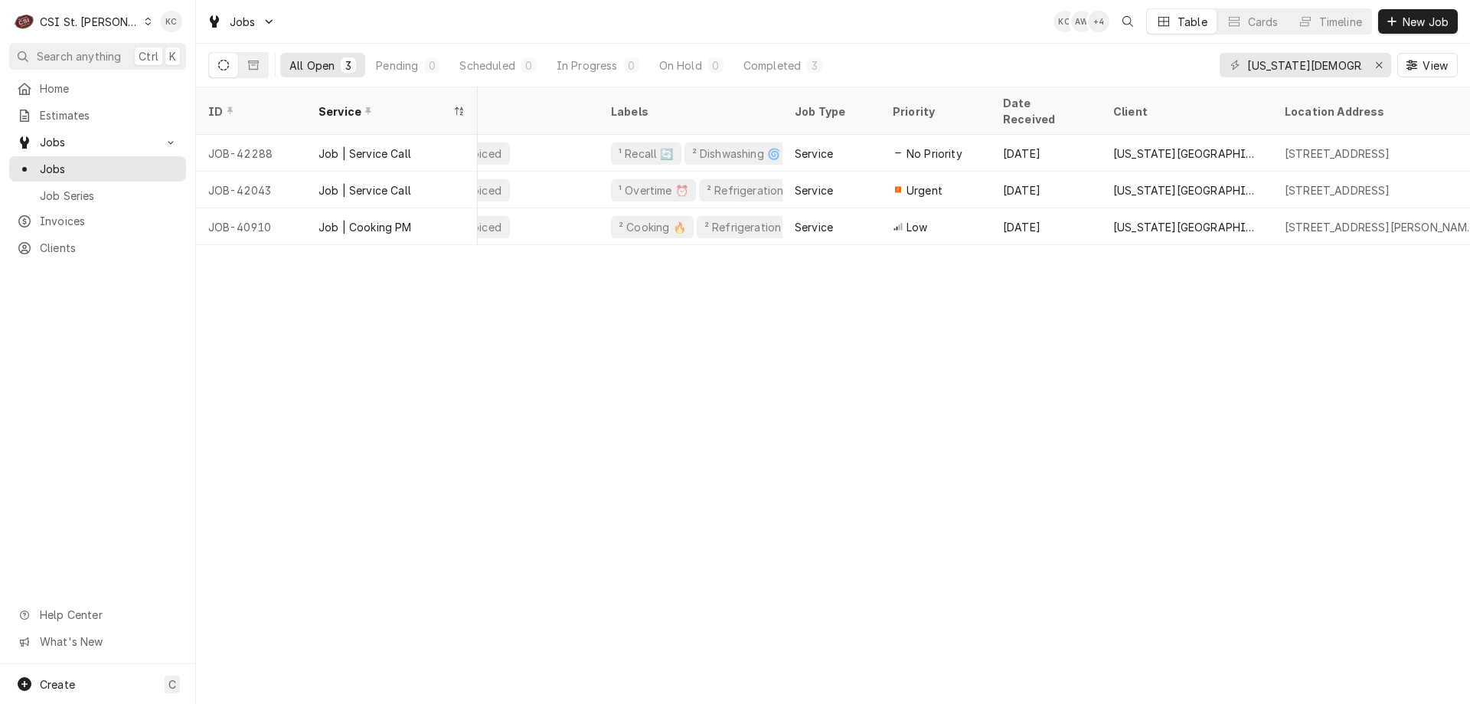
scroll to position [0, 235]
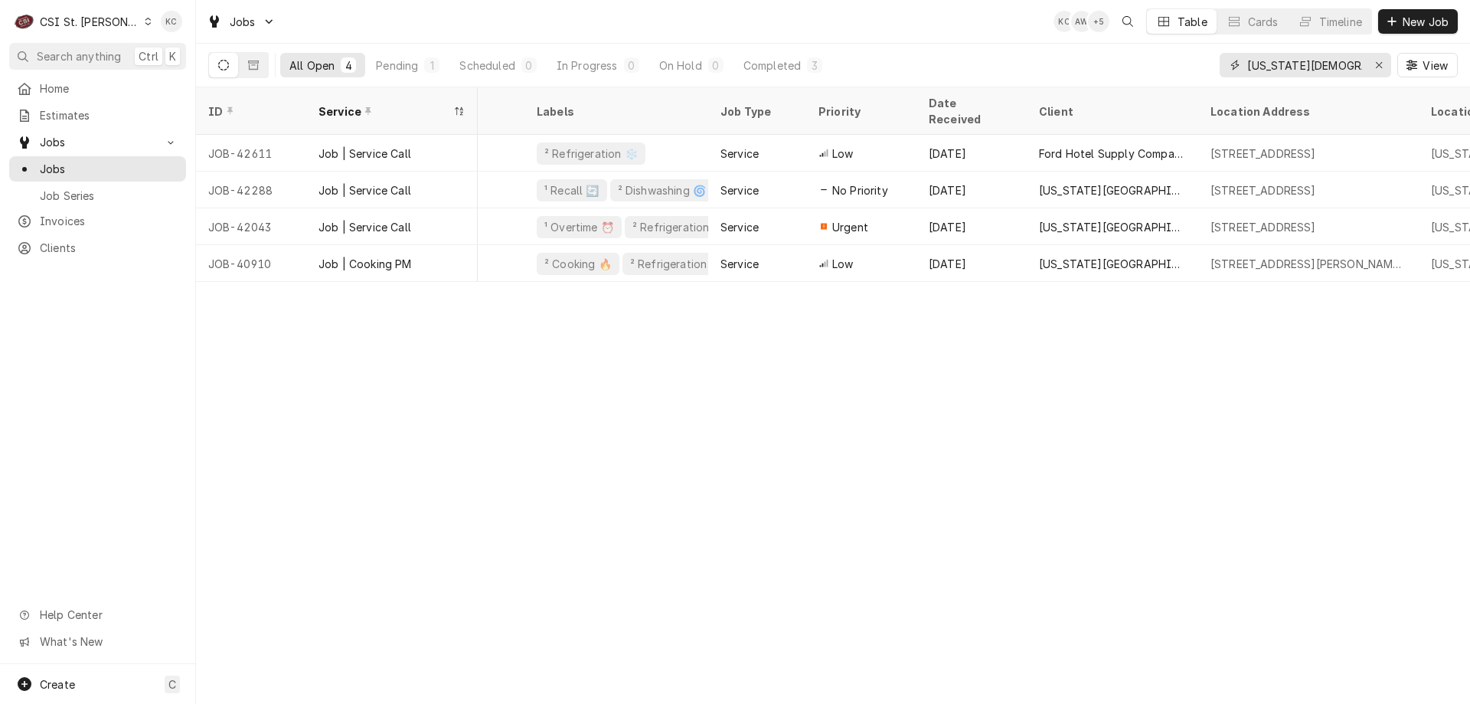
drag, startPoint x: 1343, startPoint y: 64, endPoint x: 1162, endPoint y: 75, distance: 181.8
click at [1162, 75] on div "All Open 4 Pending 1 Scheduled 0 In Progress 0 On Hold 0 Completed 3 missouri b…" at bounding box center [833, 65] width 1250 height 43
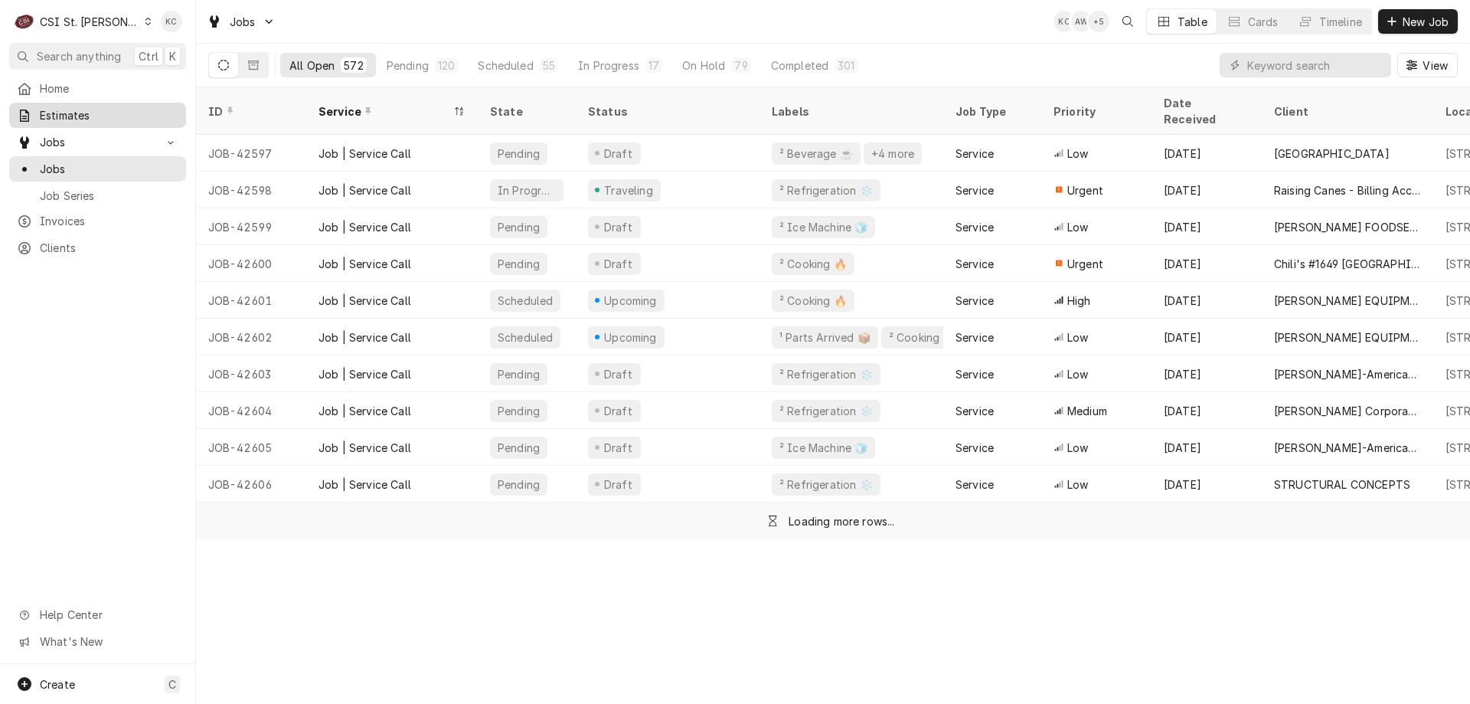
click at [47, 119] on div "Estimates" at bounding box center [97, 115] width 171 height 19
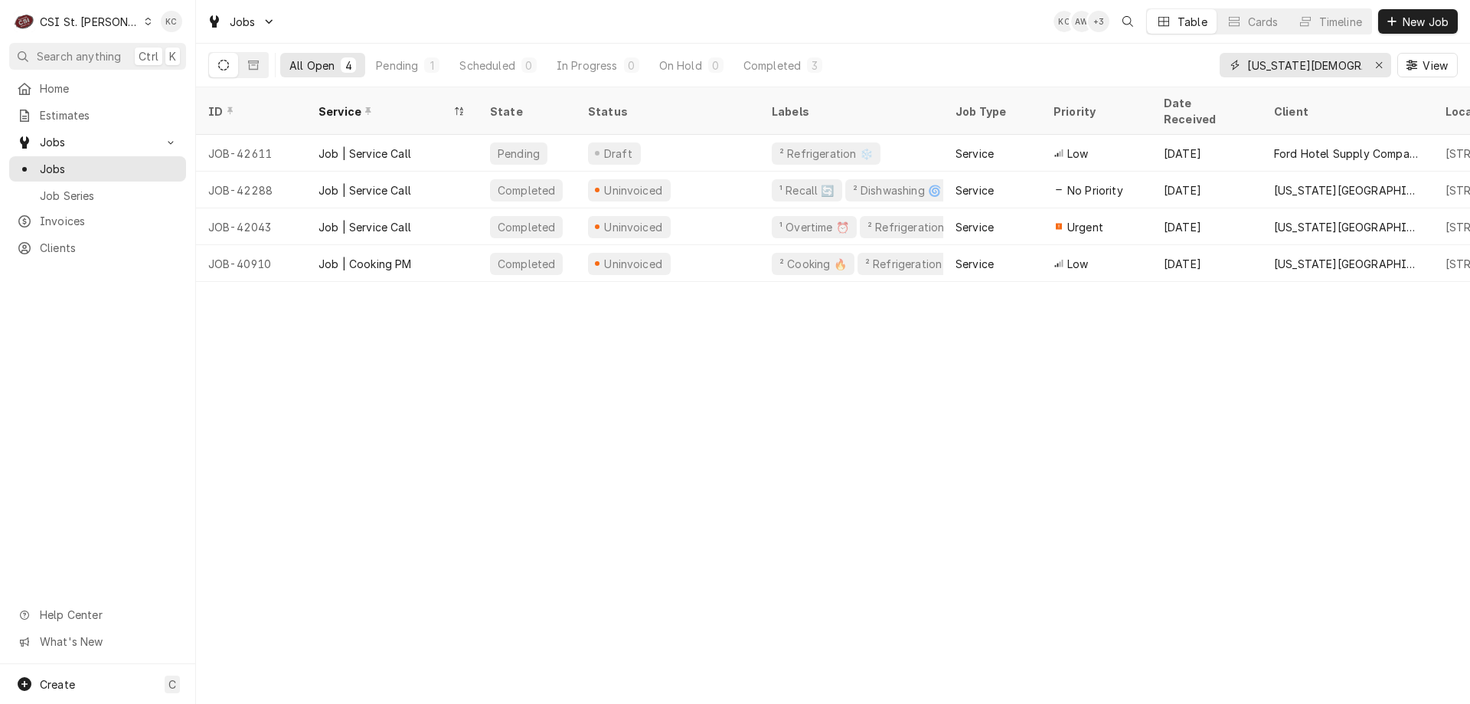
drag, startPoint x: 1353, startPoint y: 61, endPoint x: 1159, endPoint y: 76, distance: 195.0
click at [1159, 76] on div "All Open 4 Pending 1 Scheduled 0 In Progress 0 On Hold 0 Completed 3 [US_STATE]…" at bounding box center [833, 65] width 1250 height 43
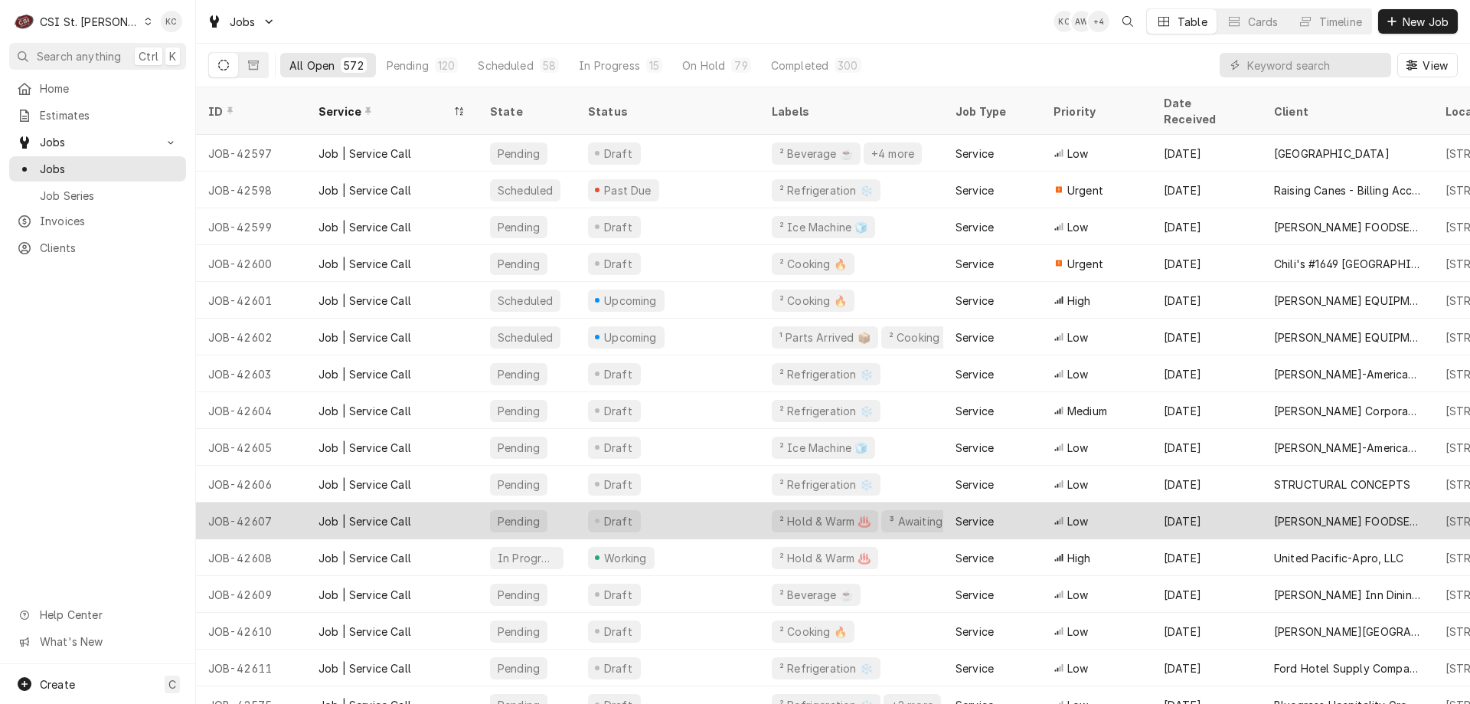
click at [1247, 506] on div "[DATE]" at bounding box center [1207, 520] width 110 height 37
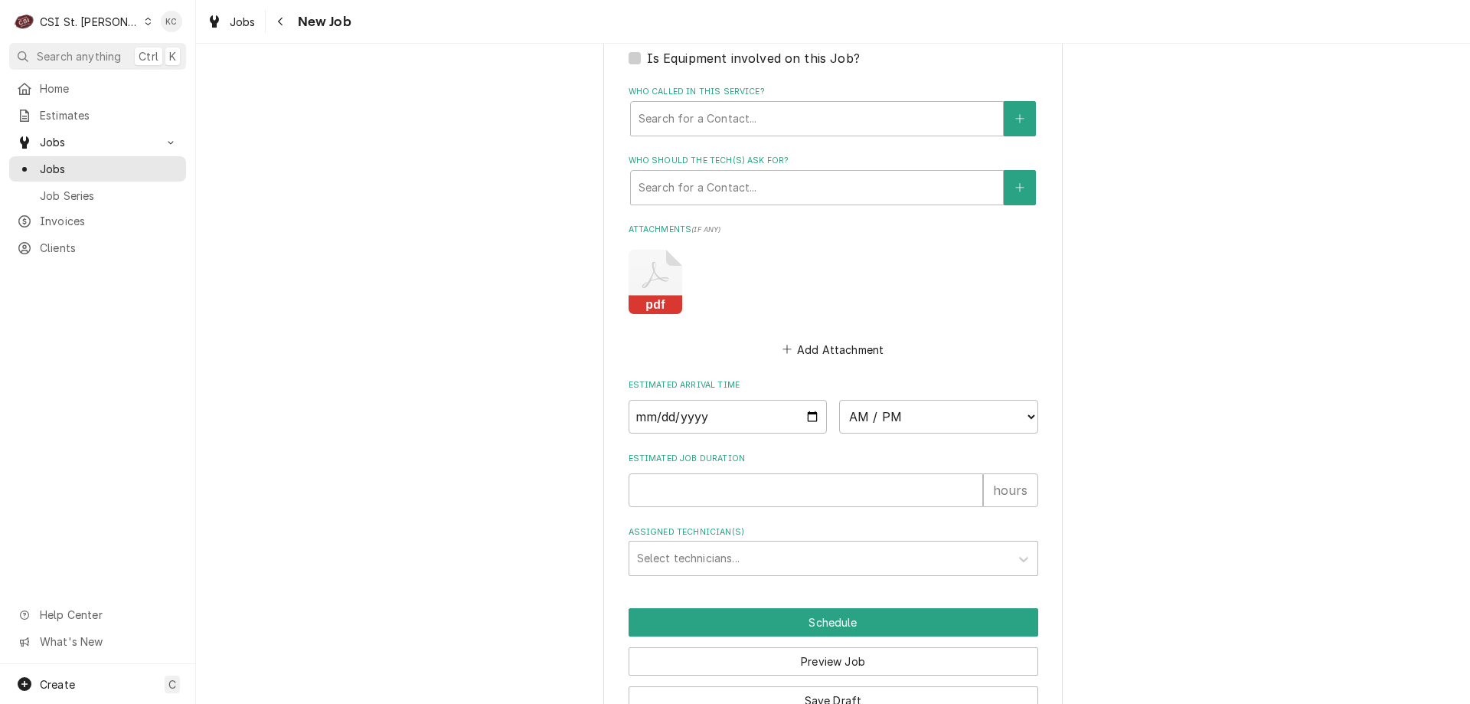
scroll to position [1459, 0]
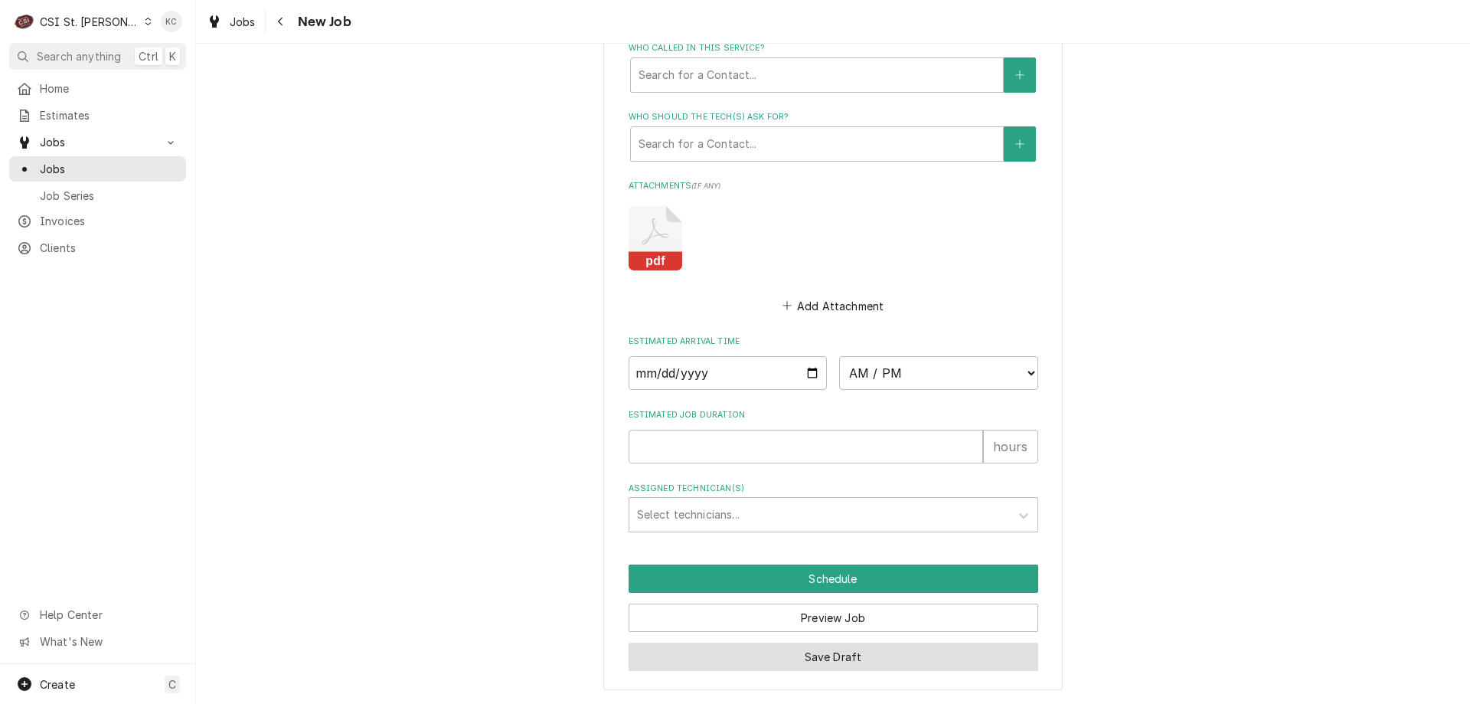
drag, startPoint x: 878, startPoint y: 651, endPoint x: 890, endPoint y: 596, distance: 56.5
click at [878, 651] on button "Save Draft" at bounding box center [834, 656] width 410 height 28
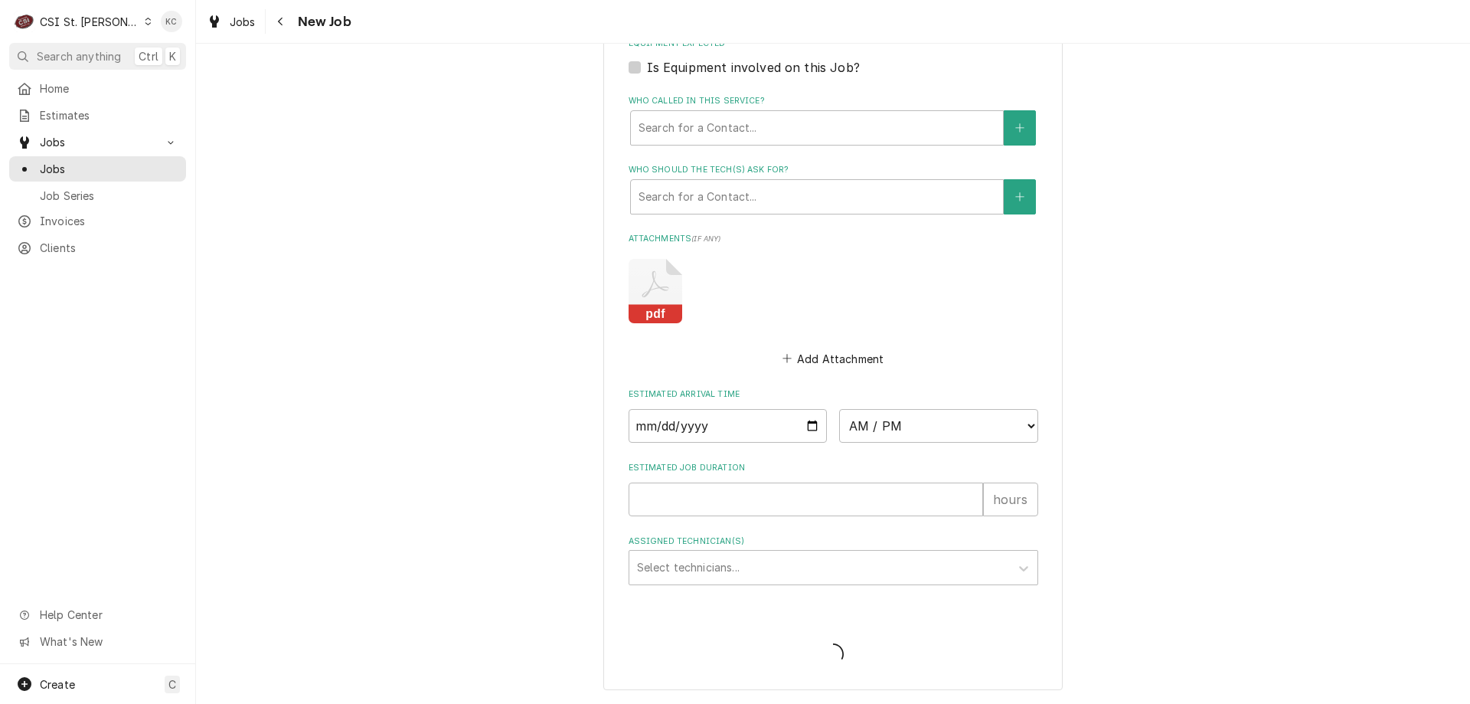
type textarea "x"
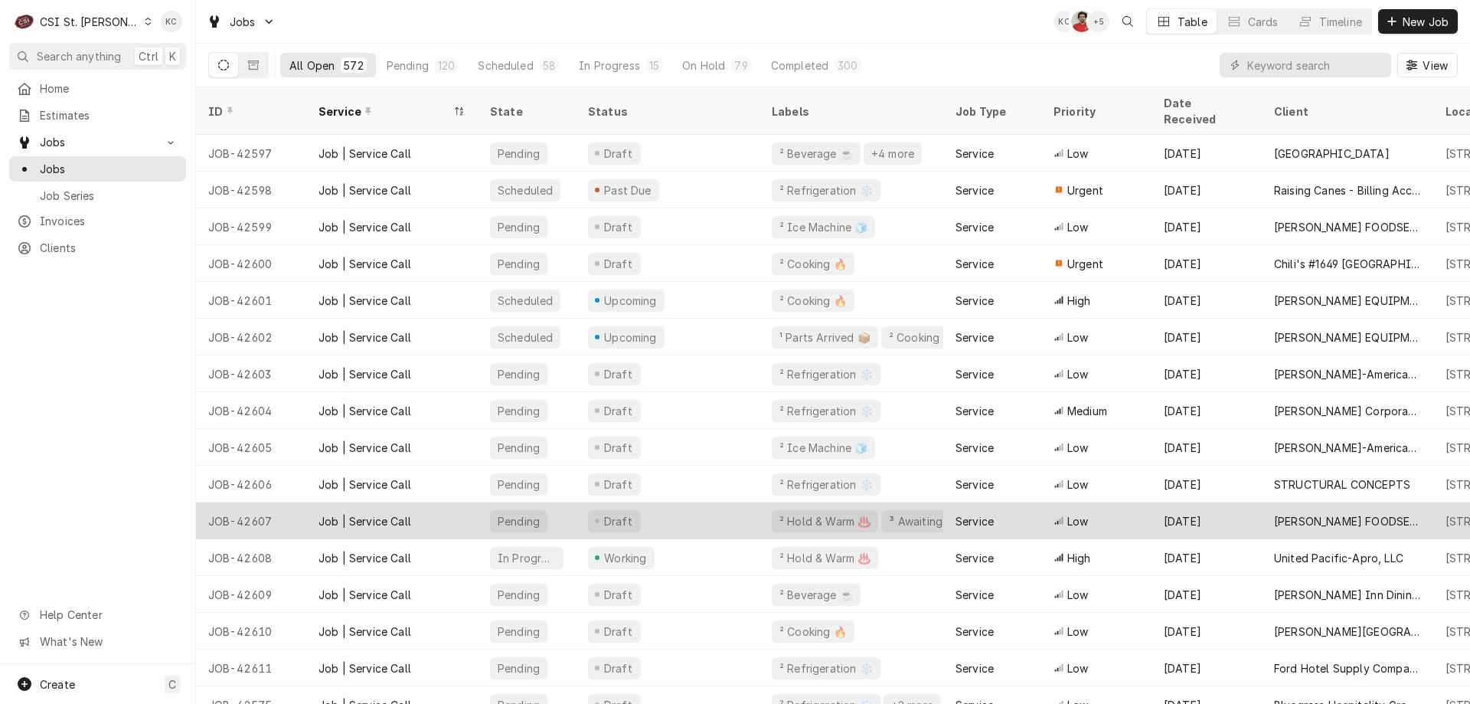
click at [1173, 505] on div "[DATE]" at bounding box center [1207, 520] width 110 height 37
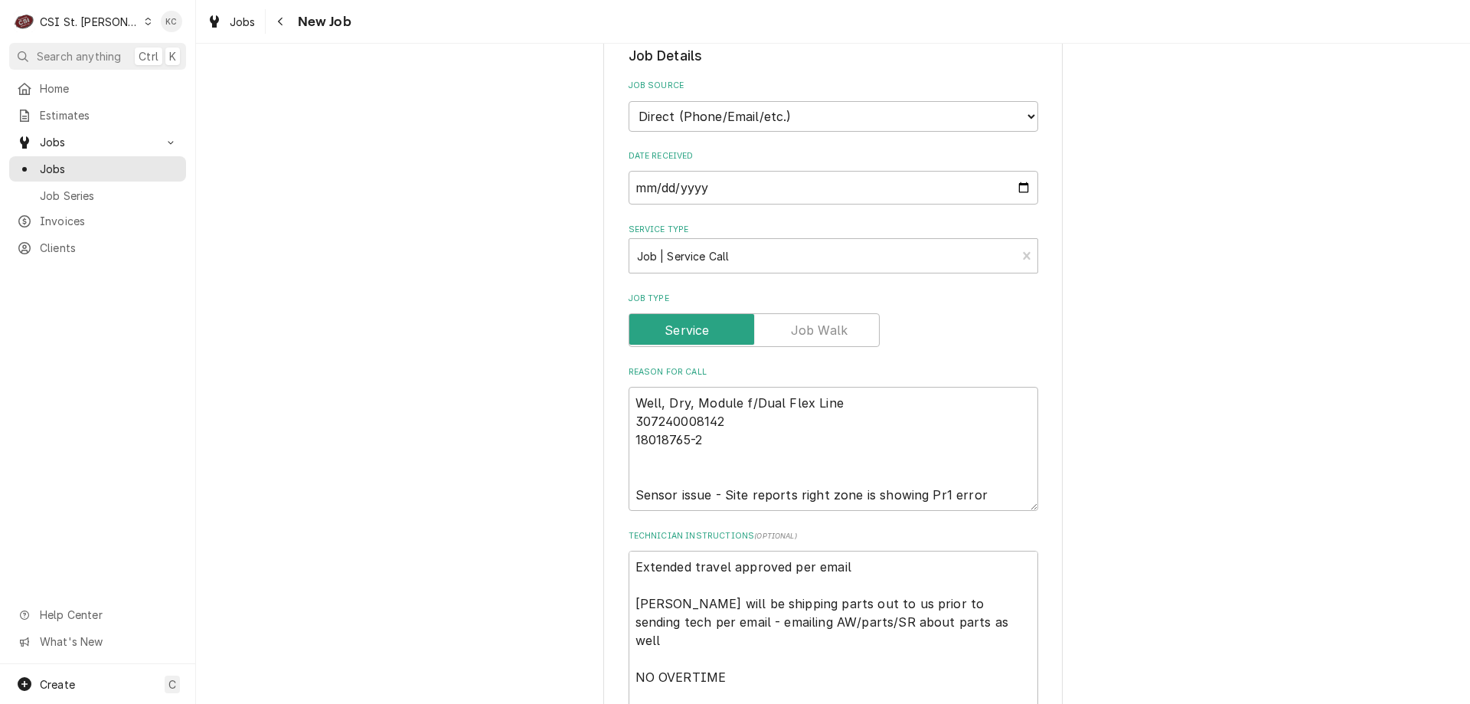
scroll to position [459, 0]
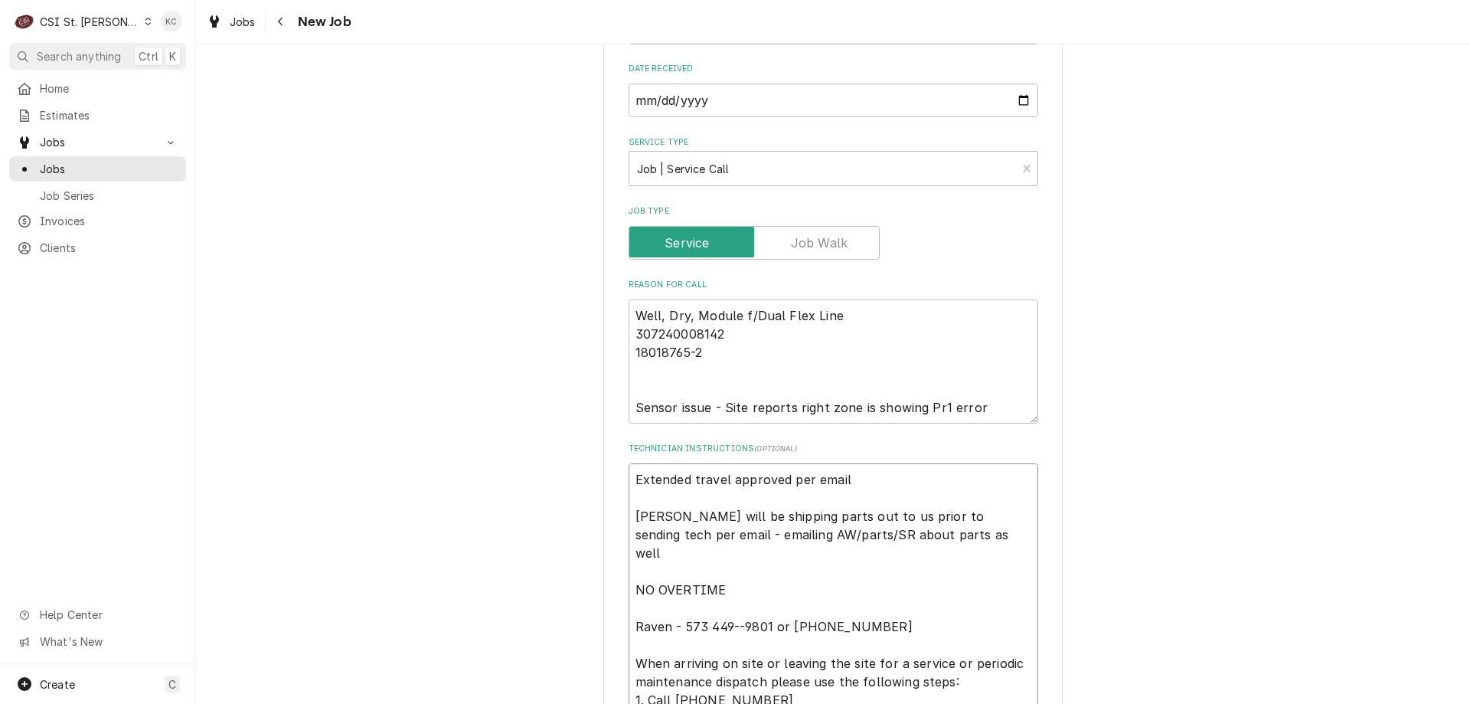
click at [913, 608] on textarea "Extended travel approved per email [PERSON_NAME] will be shipping parts out to …" at bounding box center [834, 644] width 410 height 363
type textarea "x"
type textarea "Extended travel approved per email [PERSON_NAME] will be shipping parts out to …"
type textarea "x"
type textarea "Extended travel approved per email [PERSON_NAME] will be shipping parts out to …"
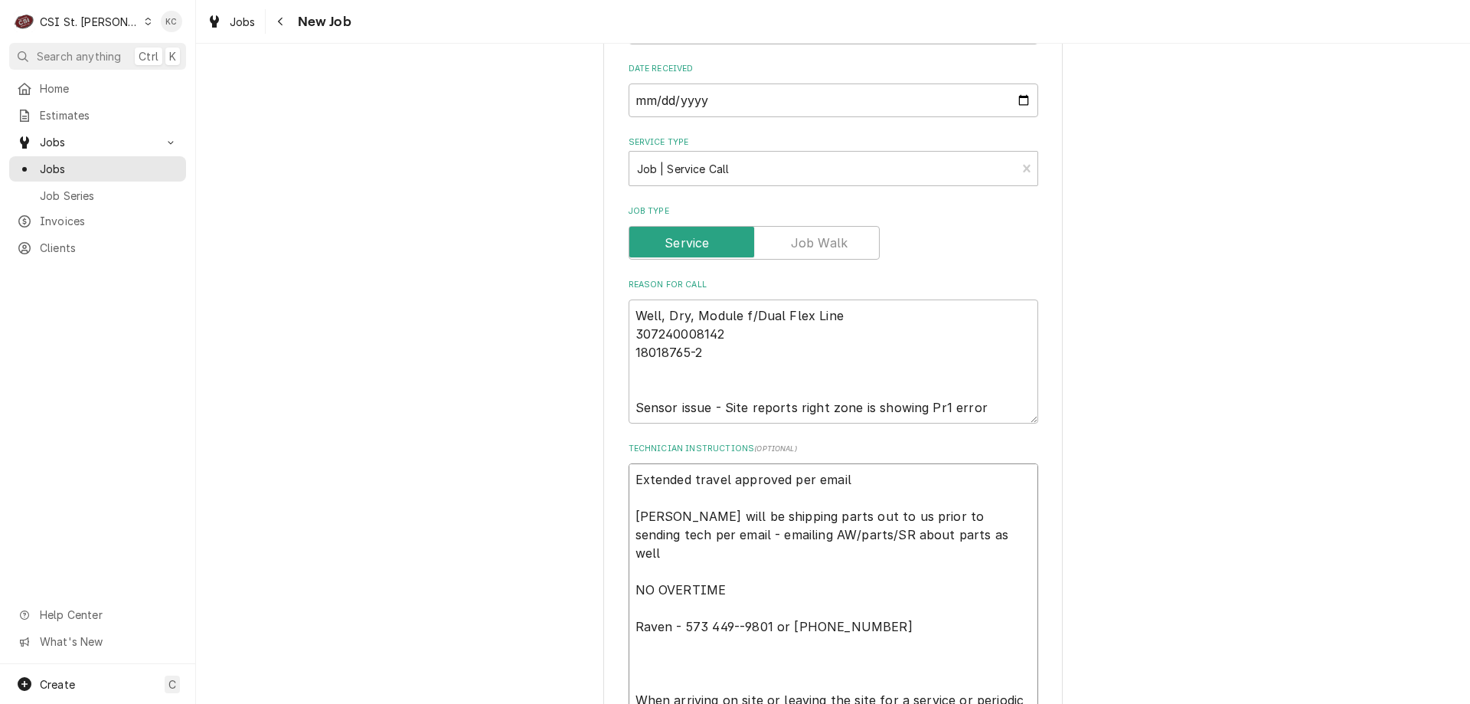
paste textarea "Work Order: 100378564"
type textarea "x"
type textarea "Extended travel approved per email [PERSON_NAME] will be shipping parts out to …"
type textarea "x"
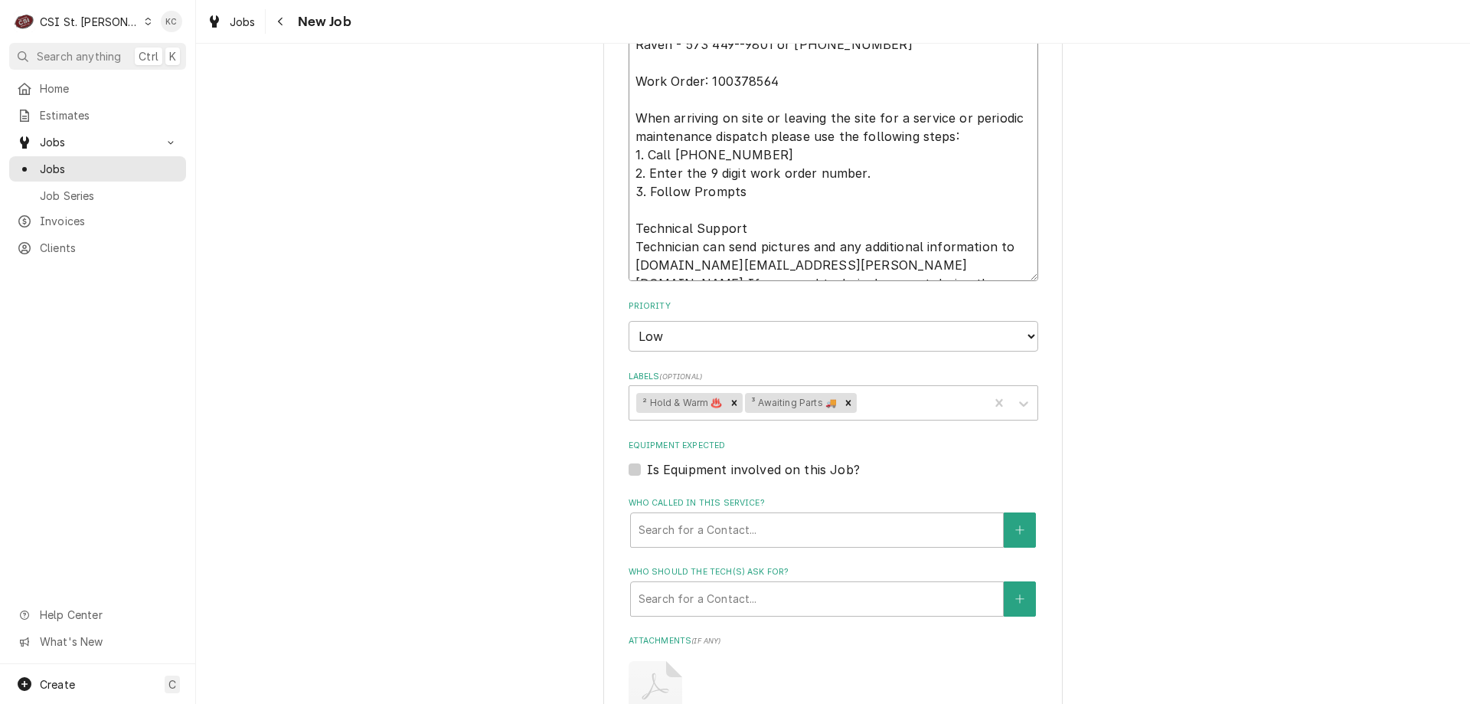
scroll to position [1496, 0]
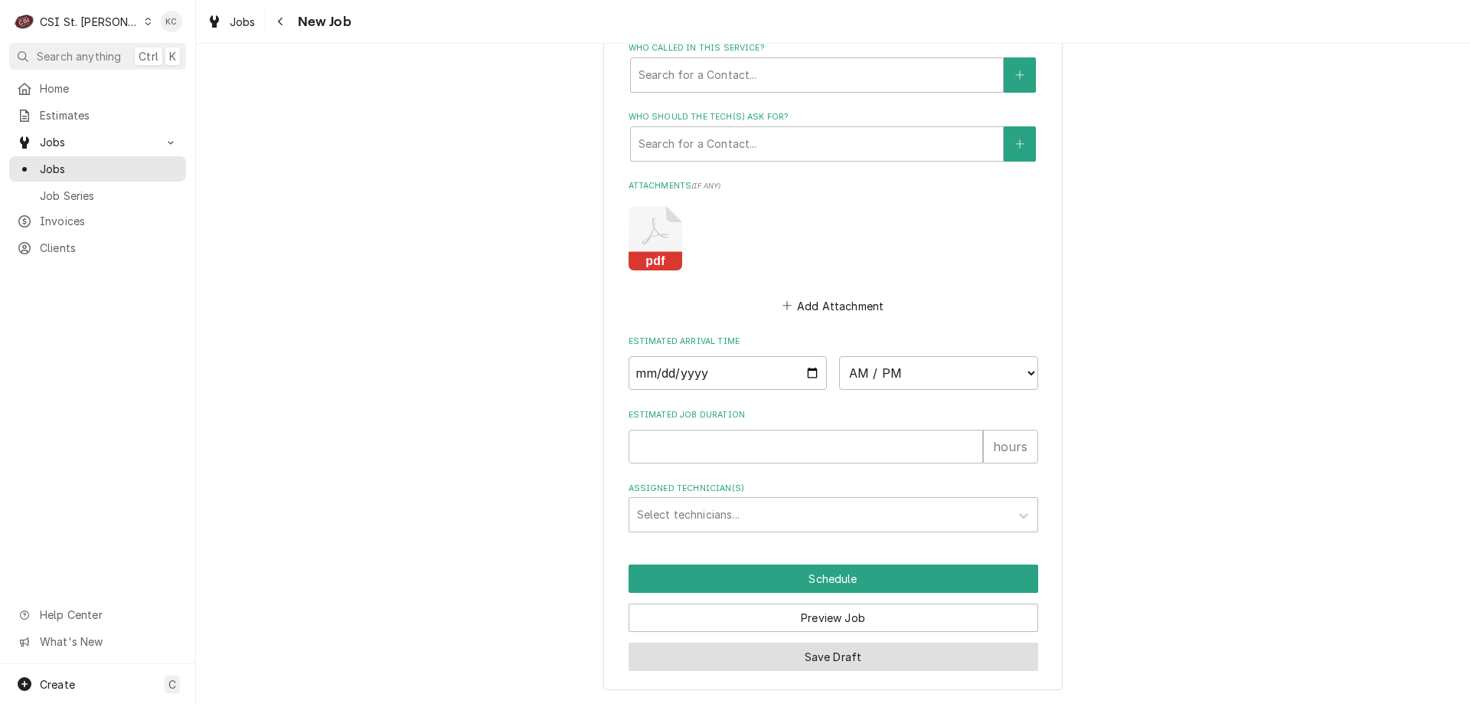
type textarea "Extended travel approved per email Franke will be shipping parts out to us prio…"
click at [750, 669] on button "Save Draft" at bounding box center [834, 656] width 410 height 28
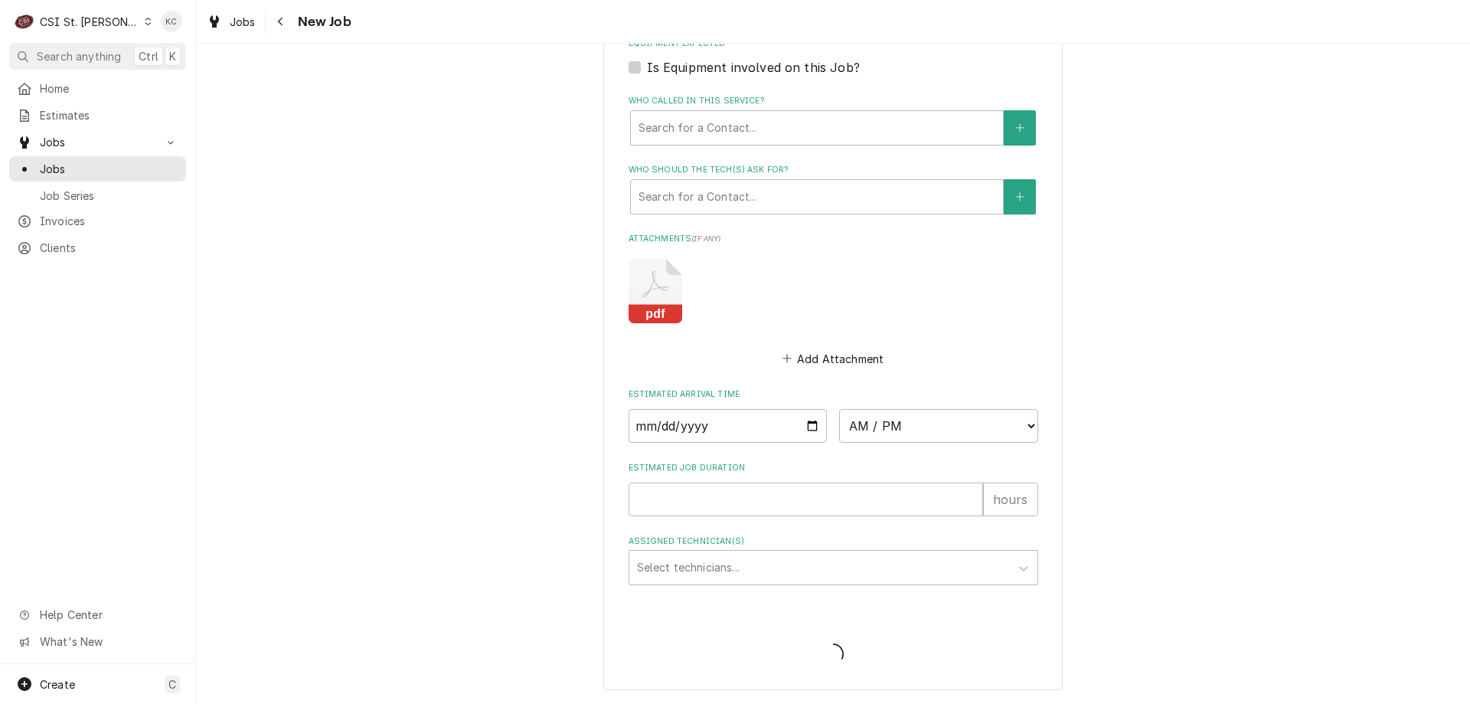
scroll to position [1443, 0]
type textarea "x"
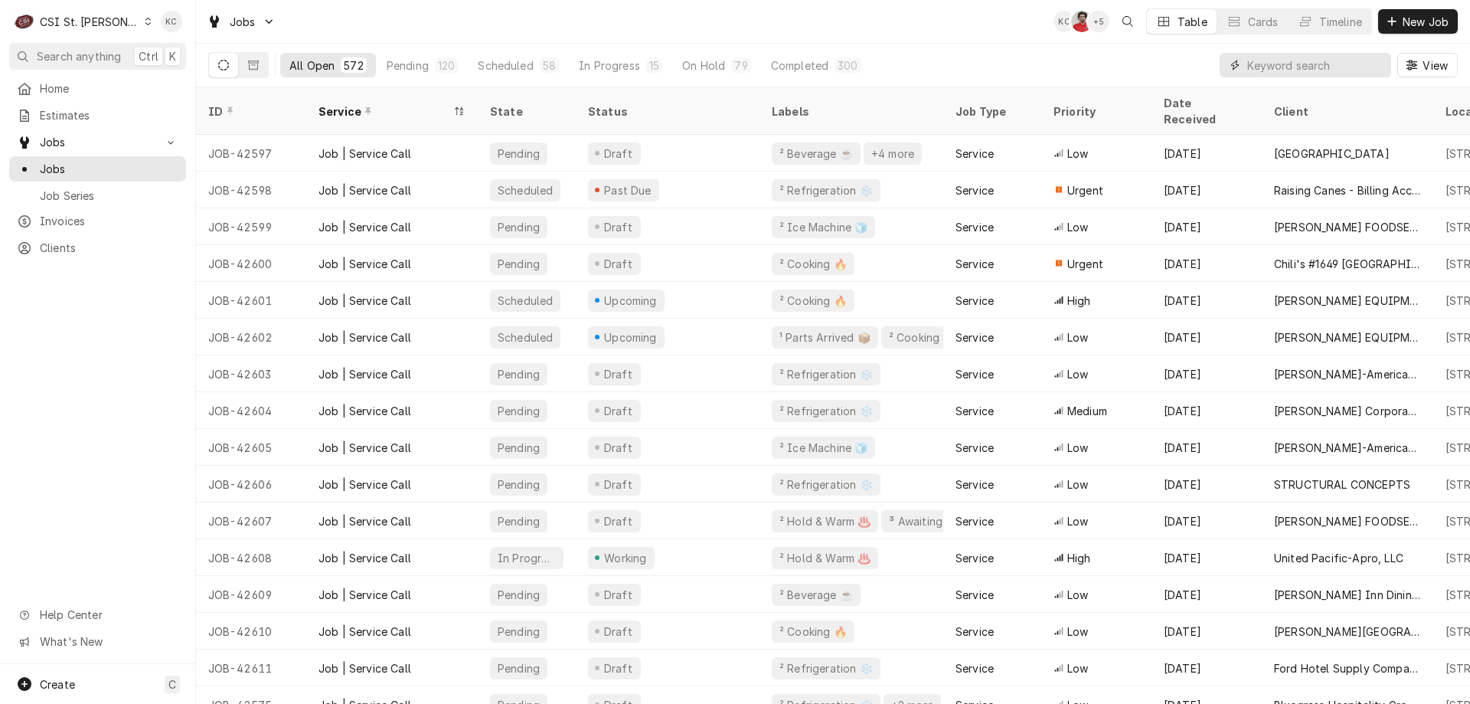
click at [1276, 75] on input "Dynamic Content Wrapper" at bounding box center [1315, 65] width 136 height 25
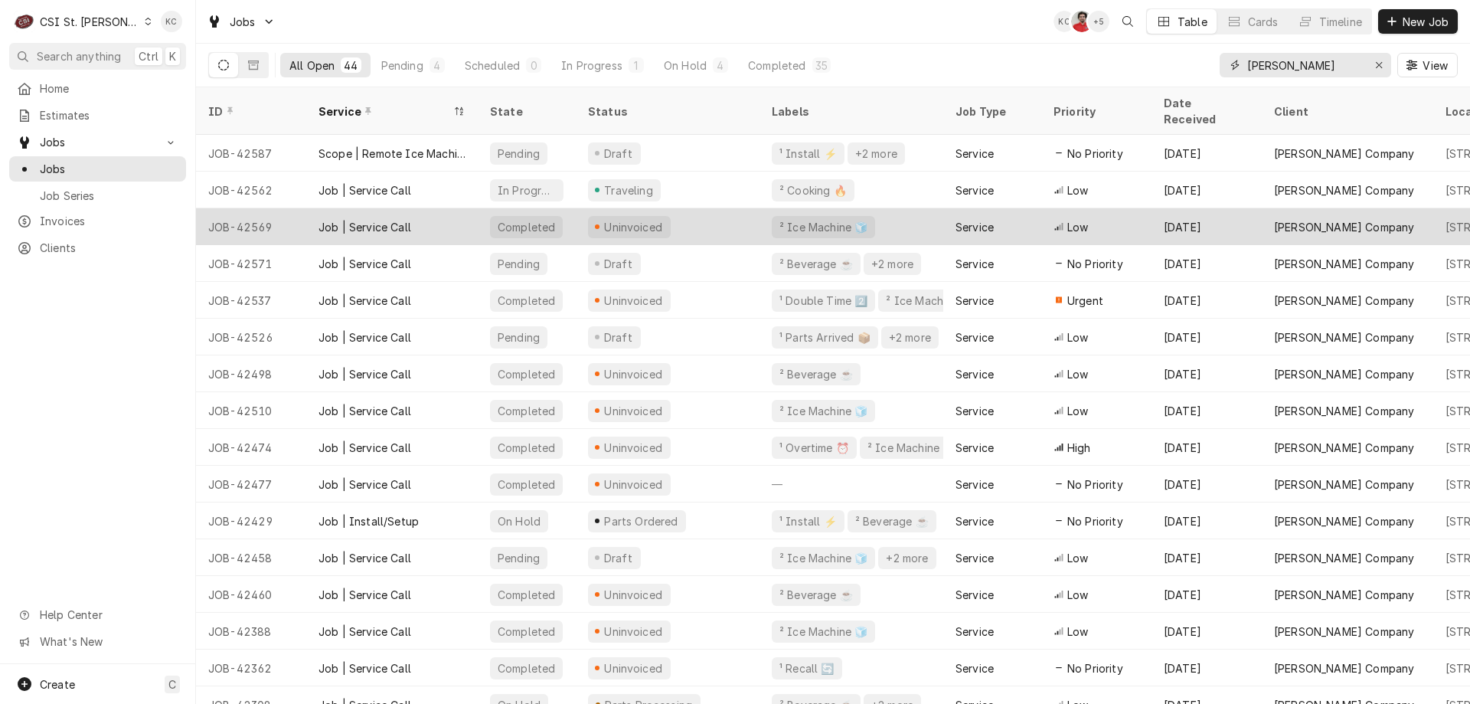
type input "[PERSON_NAME]"
click at [406, 219] on div "Job | Service Call" at bounding box center [365, 227] width 93 height 16
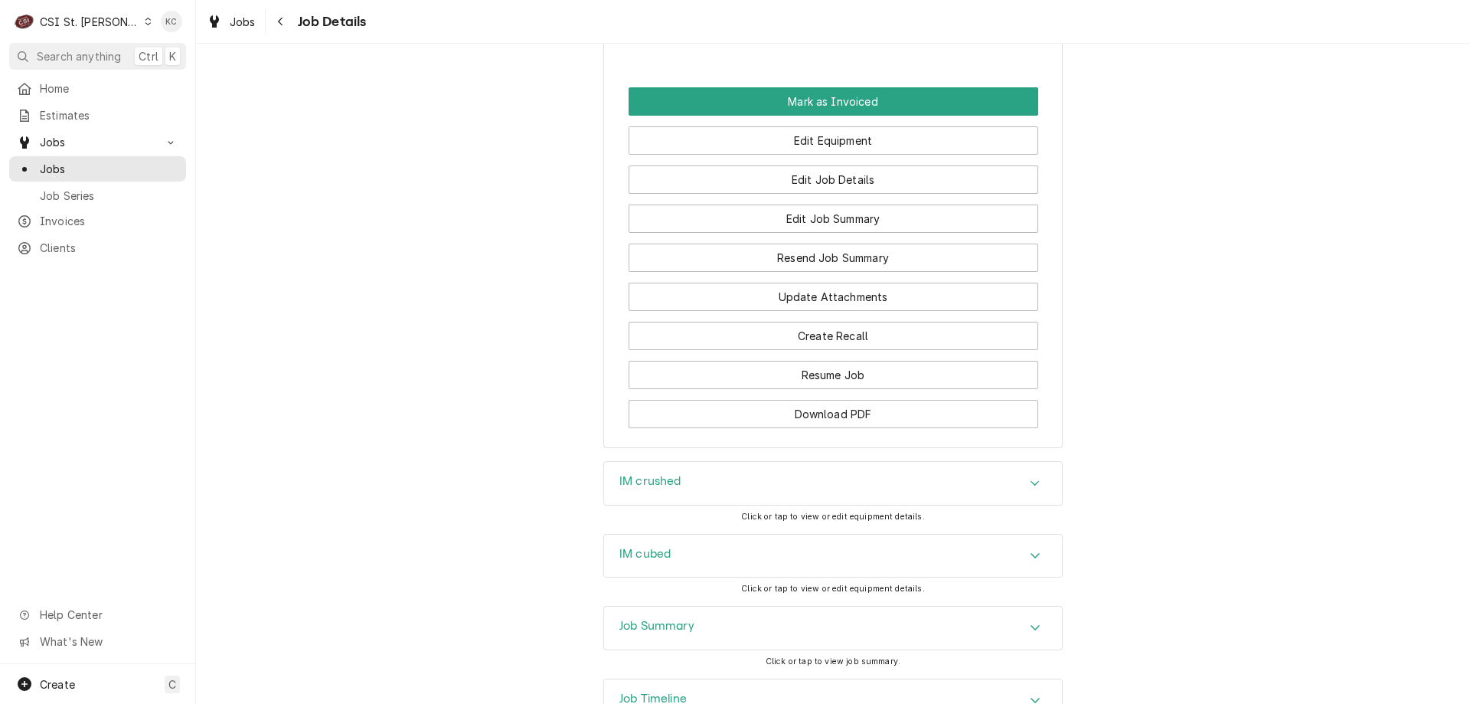
scroll to position [1593, 0]
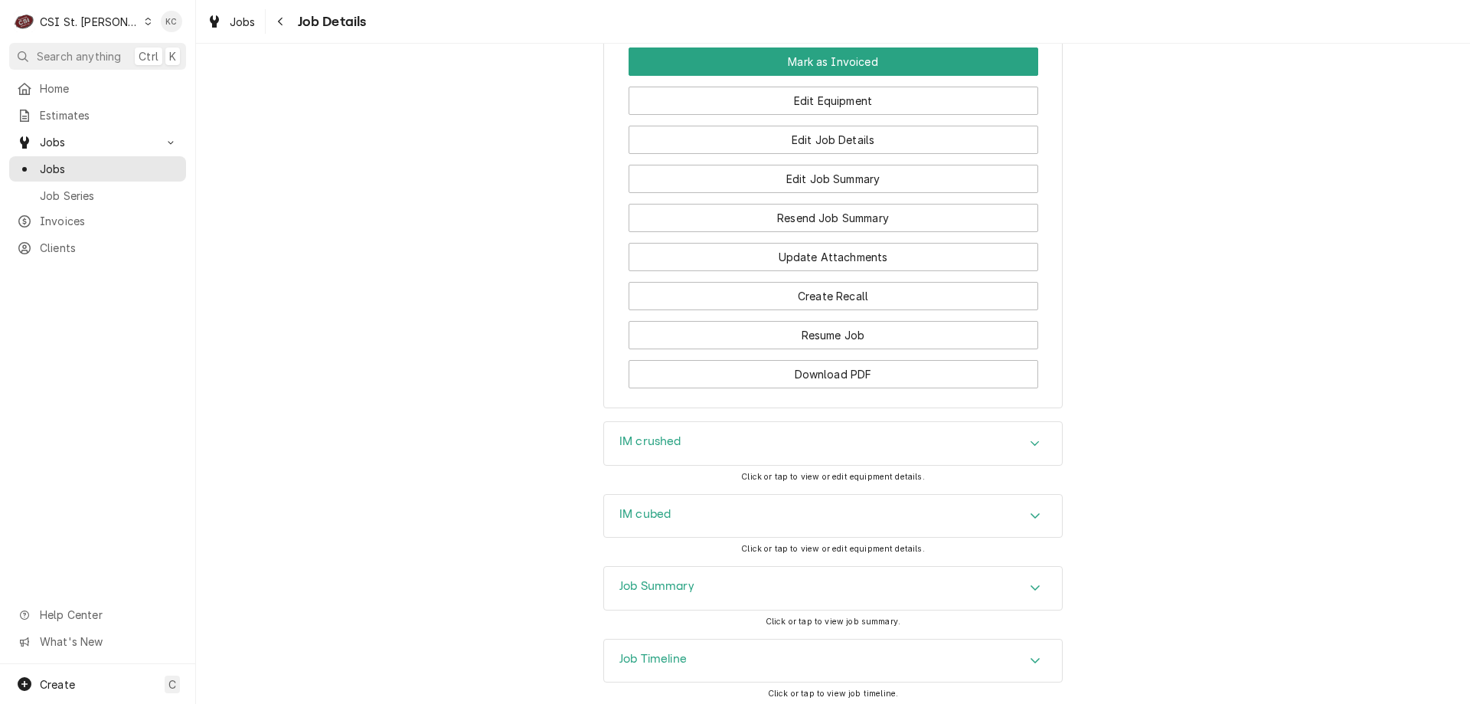
click at [805, 580] on div "Job Summary" at bounding box center [833, 588] width 458 height 43
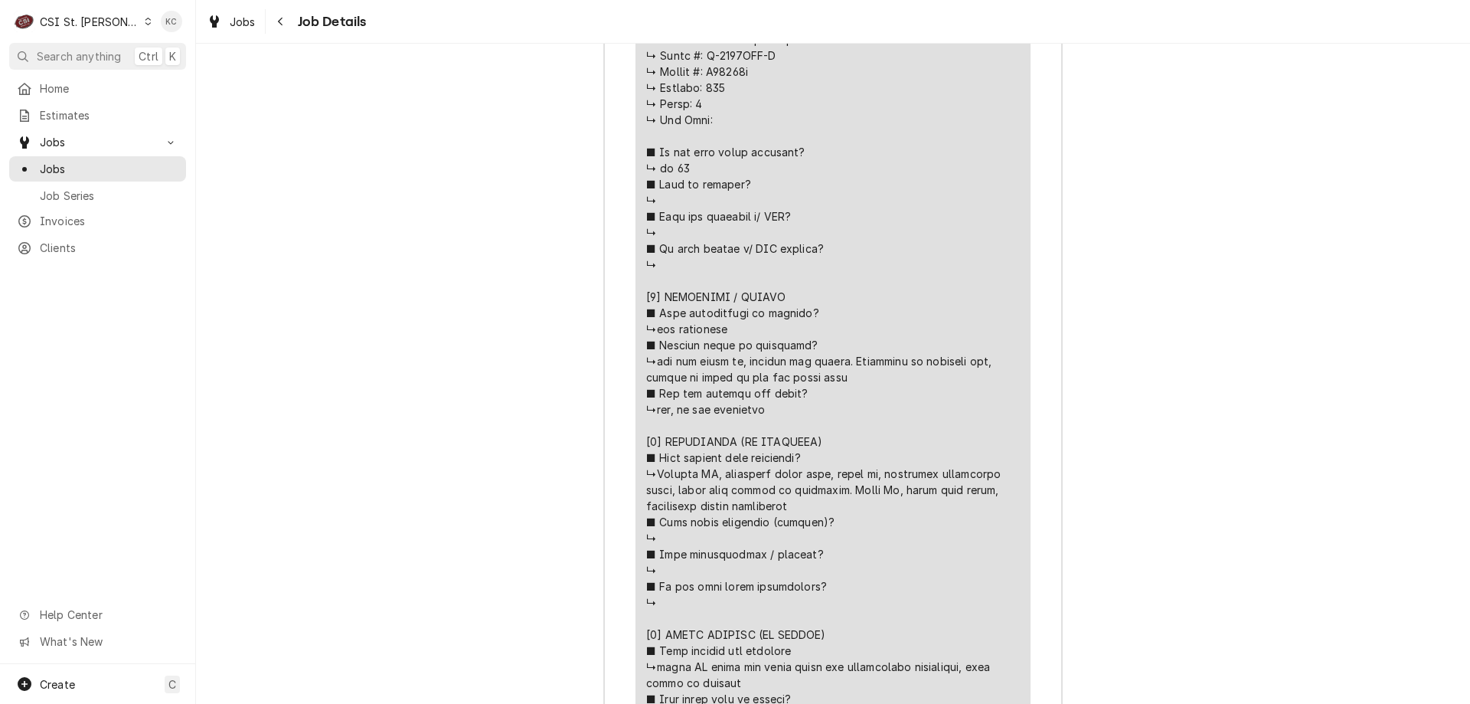
scroll to position [2809, 0]
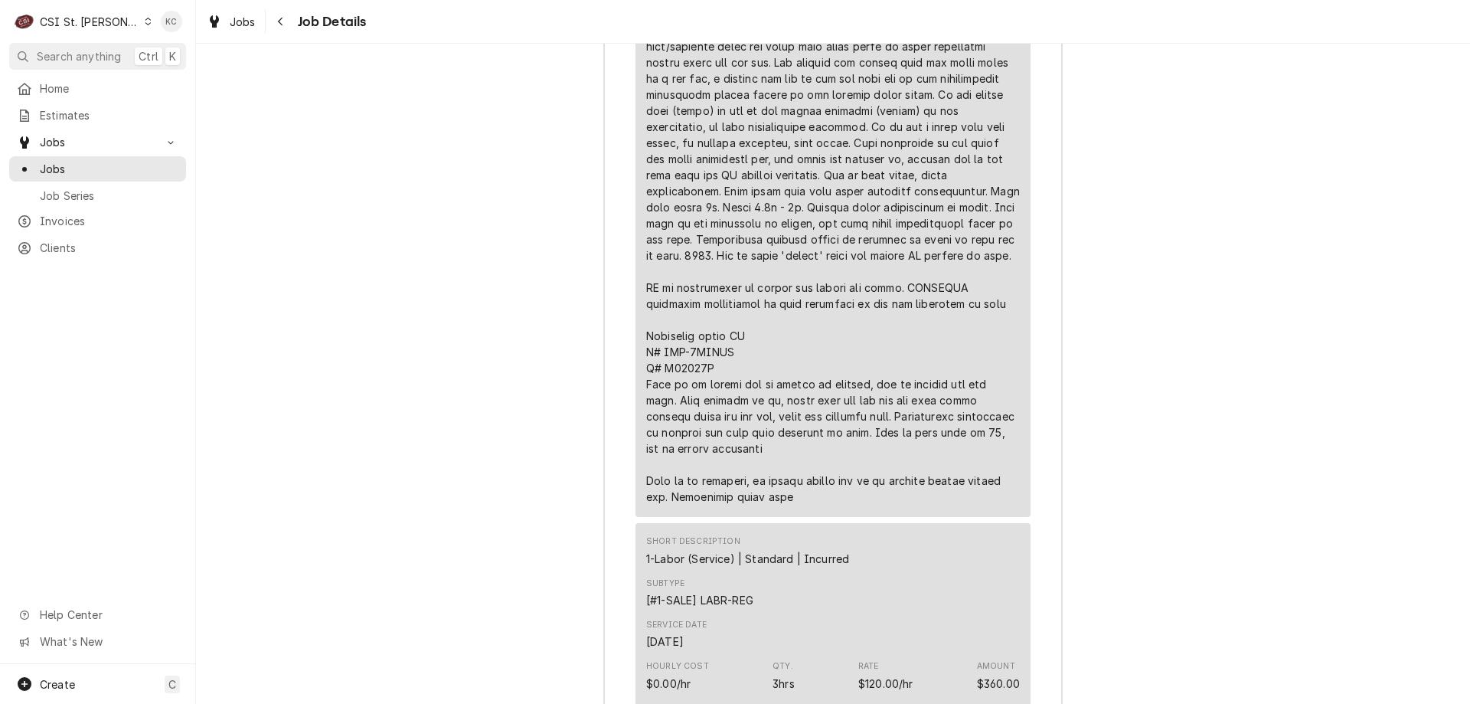
scroll to position [3904, 0]
drag, startPoint x: 784, startPoint y: 485, endPoint x: 629, endPoint y: 372, distance: 192.4
click at [629, 372] on div "Roopairs Job ID JOB-42569 Vivian email ID 43997 Service Type Job | Service Call…" at bounding box center [833, 584] width 458 height 4568
copy div "⚠️ 𝗙𝗢𝗥𝗠 𝗜𝗡𝗦𝗧𝗥𝗨𝗖𝗧𝗜𝗢𝗡𝗦 ⚠️ ✪ 𝗖𝗼𝗺𝗽𝗹𝗲𝘁𝗲 𝗮𝗹𝗹 𝗿𝗲𝗹𝗲𝘃𝗮𝗻𝘁 𝘀𝗲𝗰𝘁𝗶𝗼𝗻𝘀 ✪ 𝗣𝗿𝗼𝘃𝗶𝗱𝗲 𝗱𝗲𝘁𝗮𝗶𝗹𝗲𝗱 𝗮𝗻𝘀…"
click at [1269, 224] on div "Job Summary Roopairs Job ID JOB-42569 Vivian email ID 43997 Service Type Job | …" at bounding box center [833, 570] width 1274 height 4629
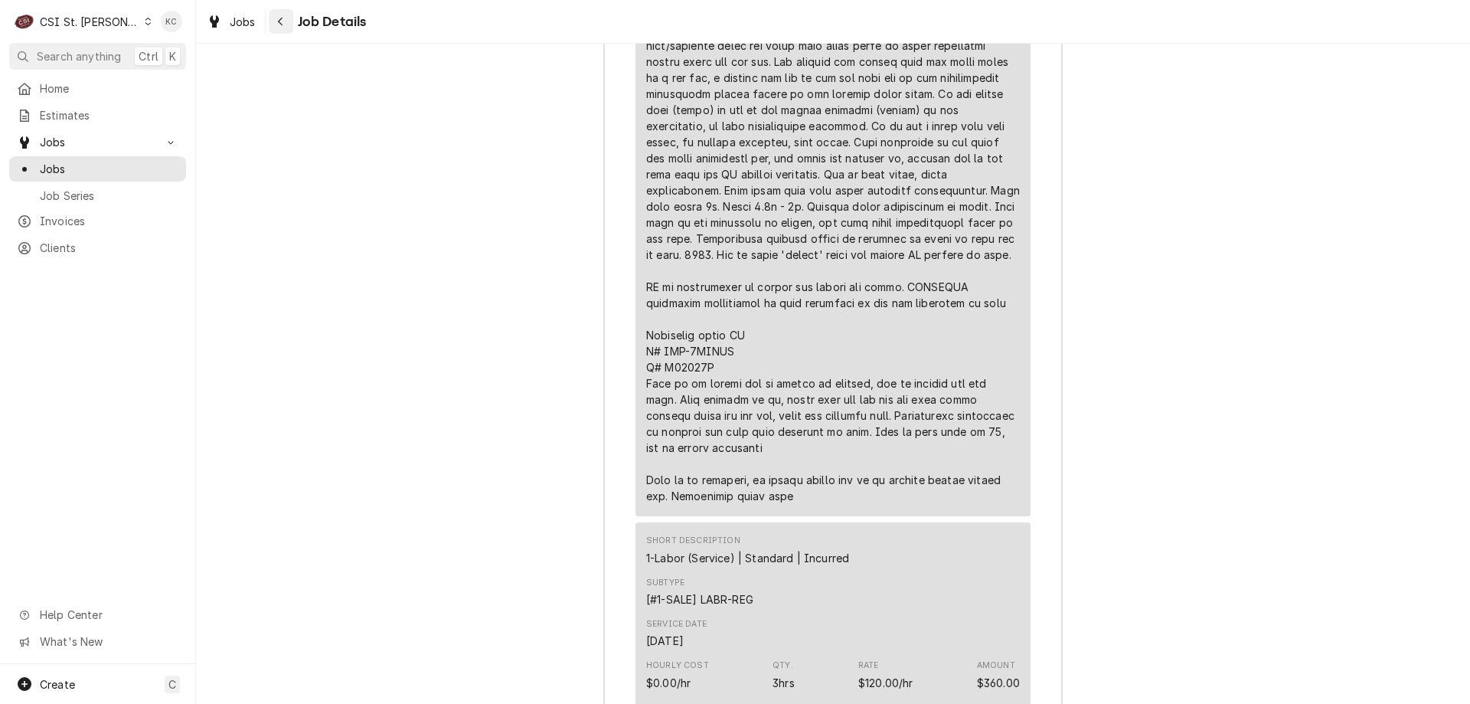
click at [283, 17] on icon "Navigate back" at bounding box center [280, 21] width 7 height 11
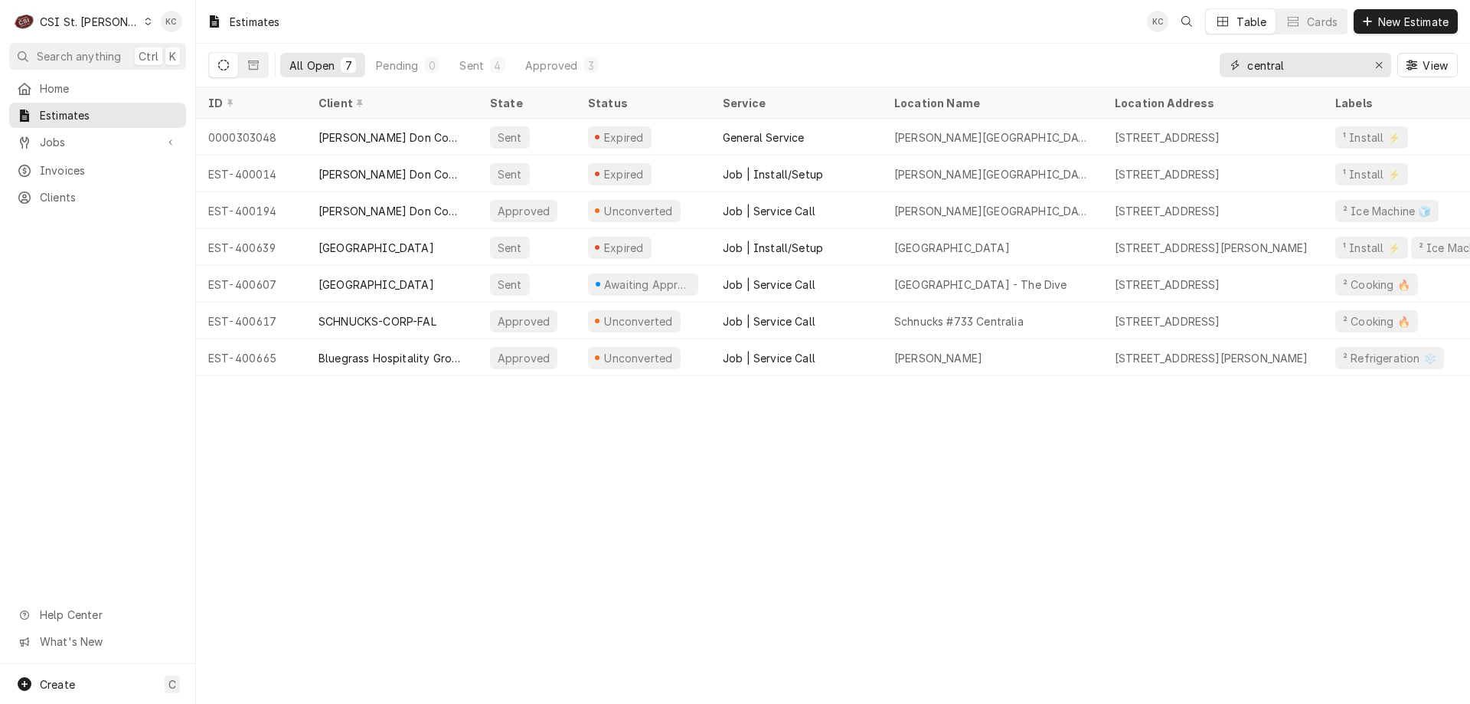
drag, startPoint x: 1302, startPoint y: 59, endPoint x: 1231, endPoint y: 70, distance: 72.1
click at [1231, 70] on div "central" at bounding box center [1306, 65] width 172 height 25
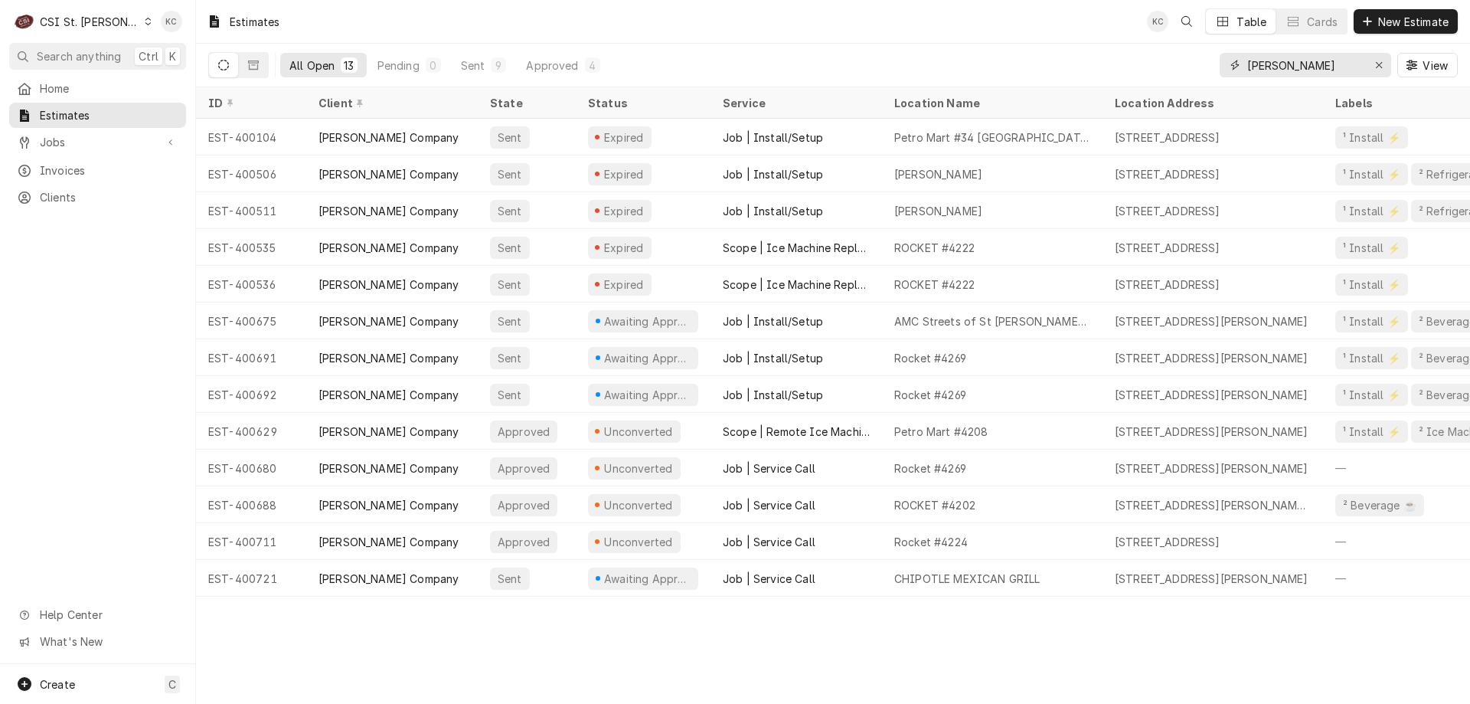
drag, startPoint x: 1306, startPoint y: 74, endPoint x: 1113, endPoint y: 69, distance: 193.8
click at [1113, 69] on div "All Open 13 Pending 0 Sent 9 Approved 4 vivian View" at bounding box center [833, 65] width 1250 height 43
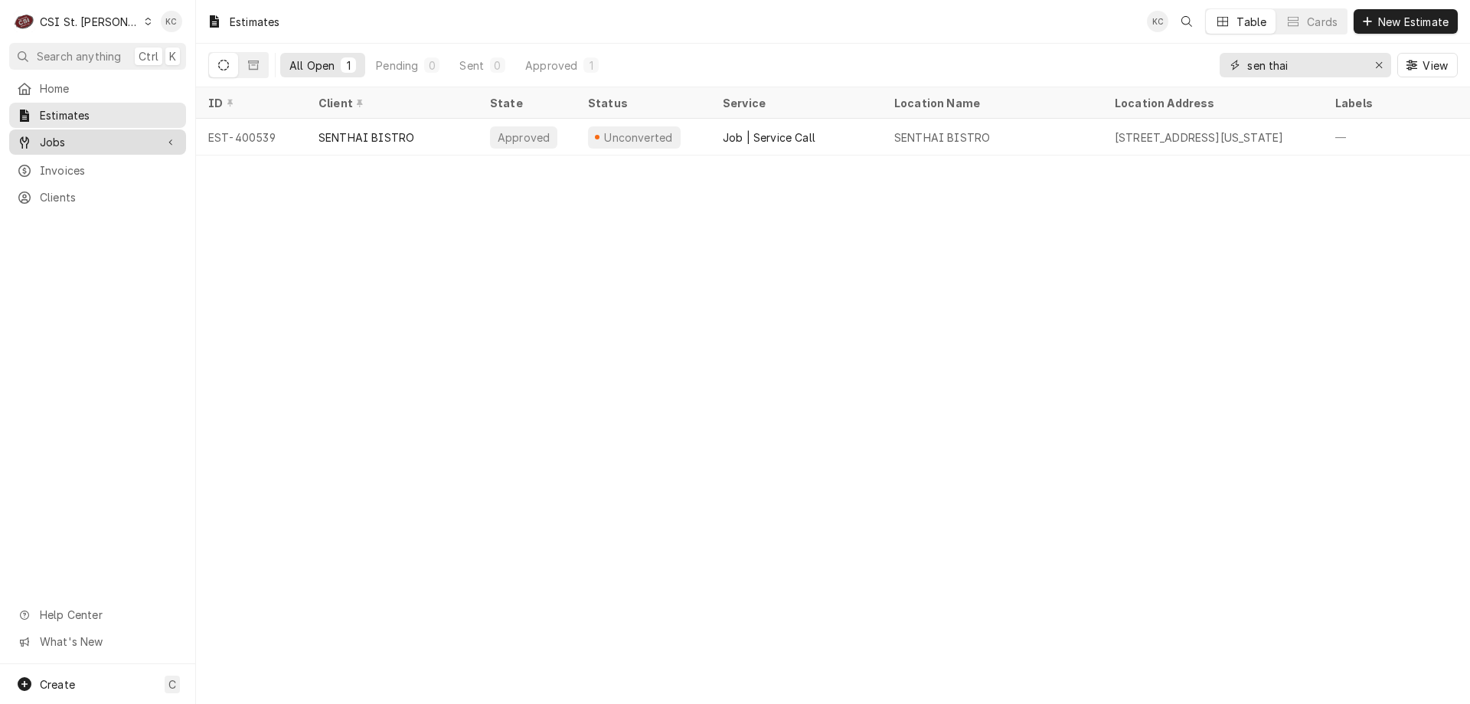
type input "sen thai"
click at [30, 146] on div "Jobs" at bounding box center [97, 141] width 171 height 19
click at [74, 173] on link "Jobs" at bounding box center [97, 168] width 177 height 25
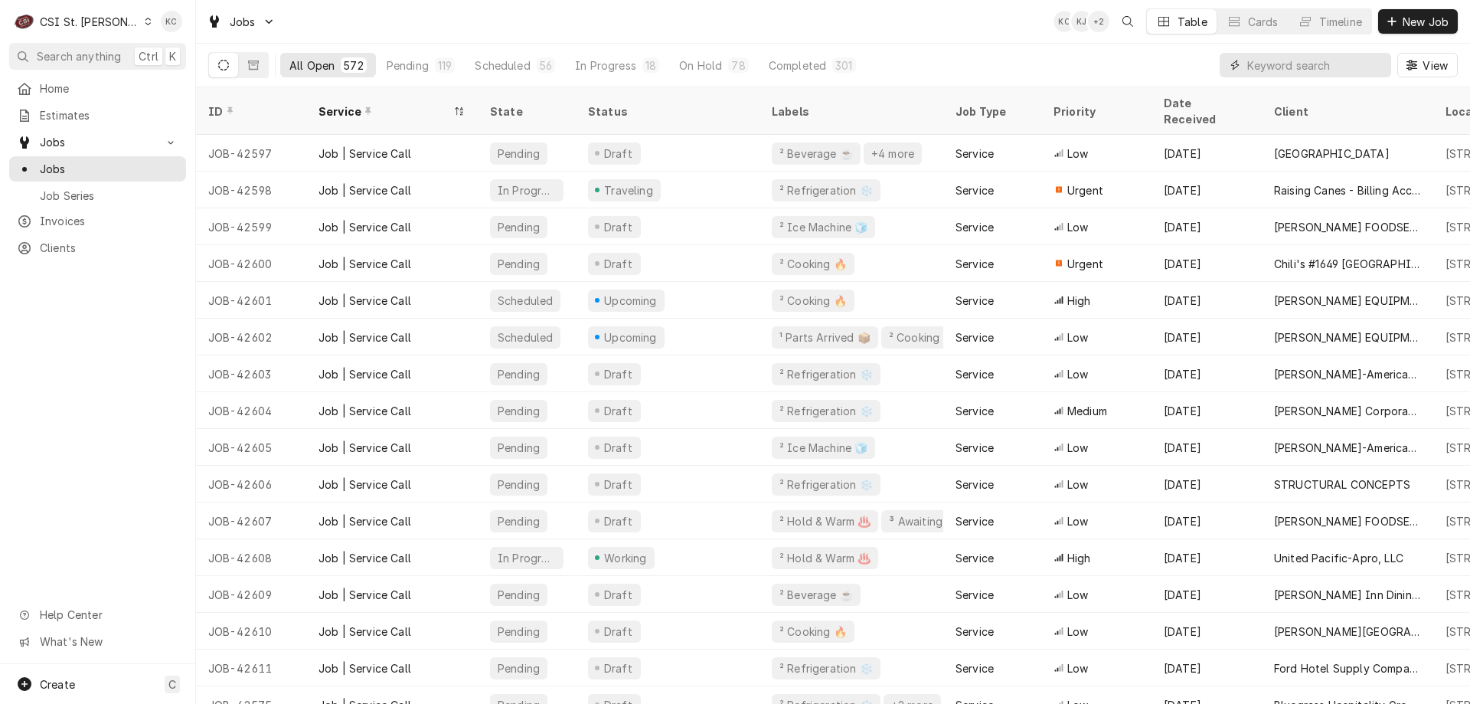
click at [1267, 74] on input "Dynamic Content Wrapper" at bounding box center [1315, 65] width 136 height 25
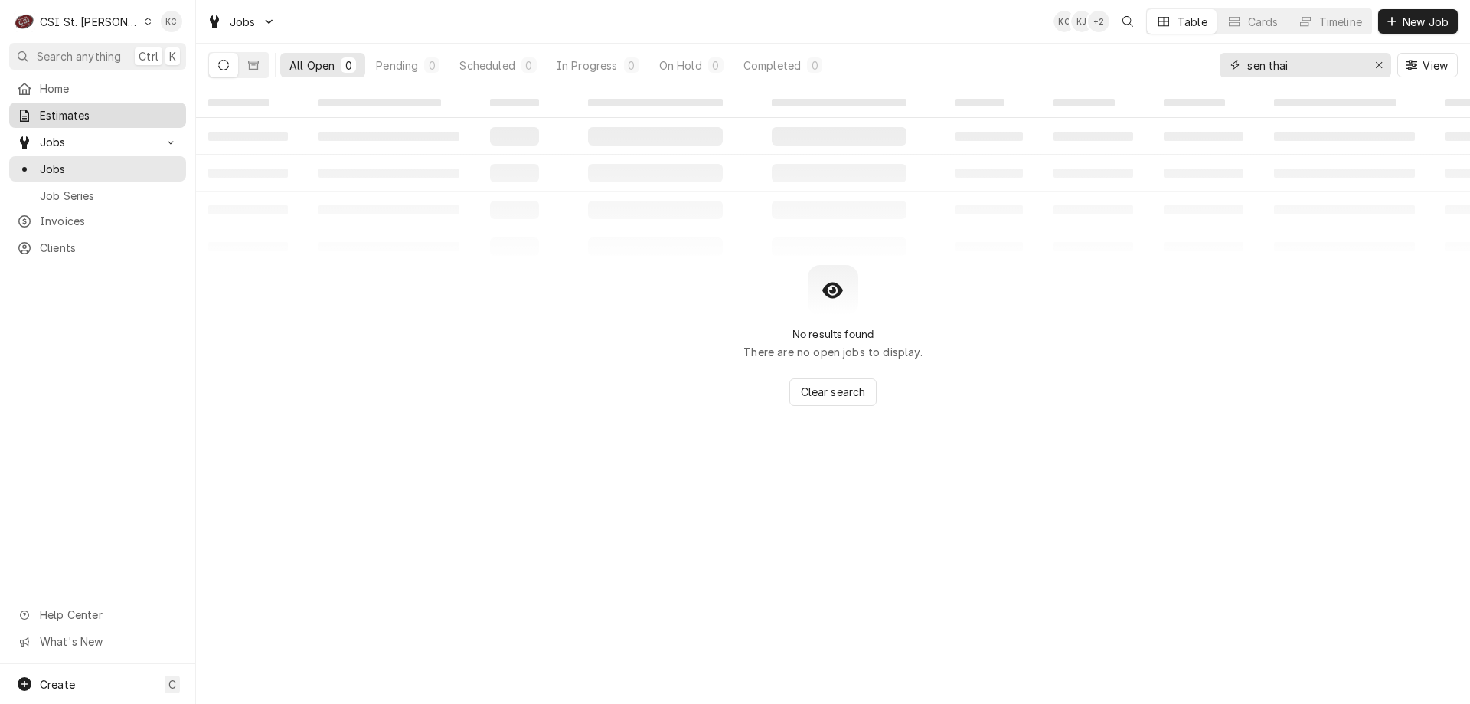
type input "sen thai"
click at [116, 116] on span "Estimates" at bounding box center [109, 115] width 139 height 16
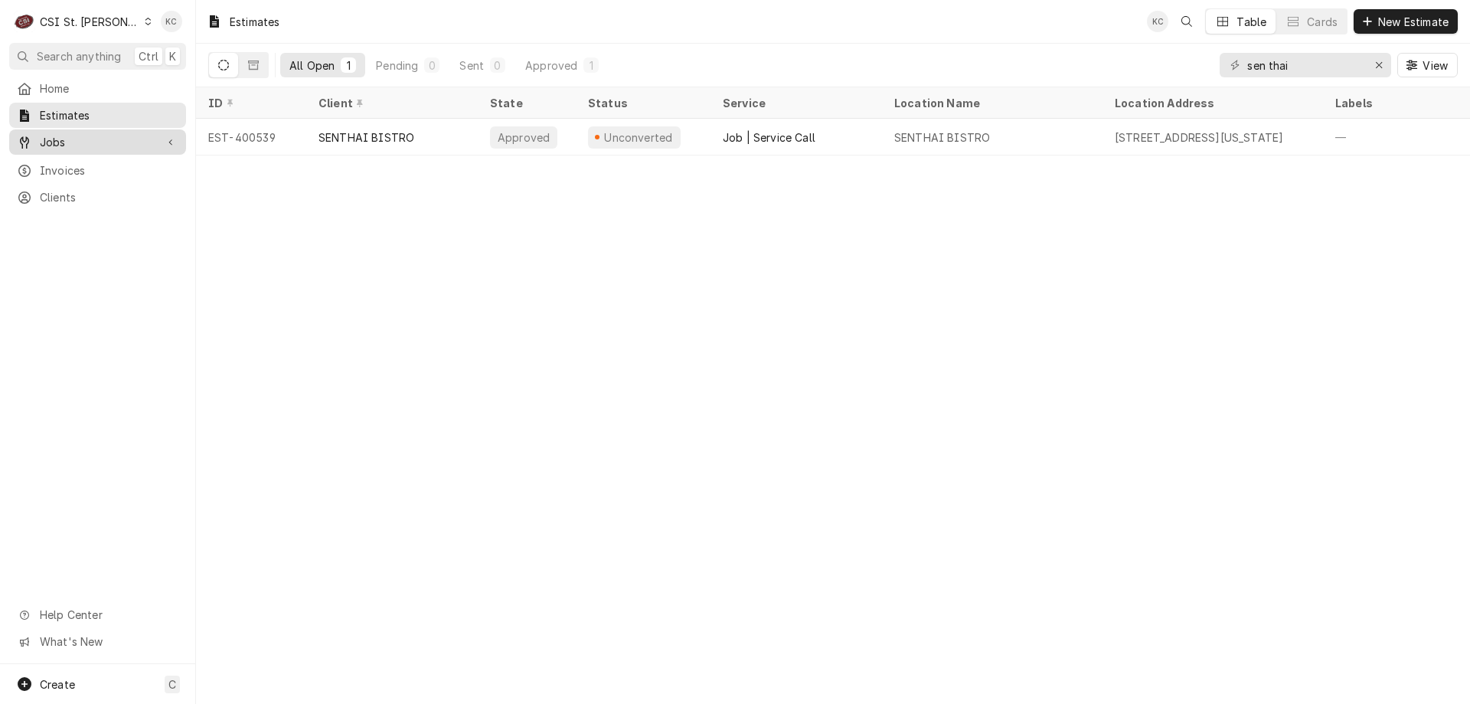
click at [90, 149] on link "Jobs" at bounding box center [97, 141] width 177 height 25
click at [53, 169] on span "Jobs" at bounding box center [109, 169] width 139 height 16
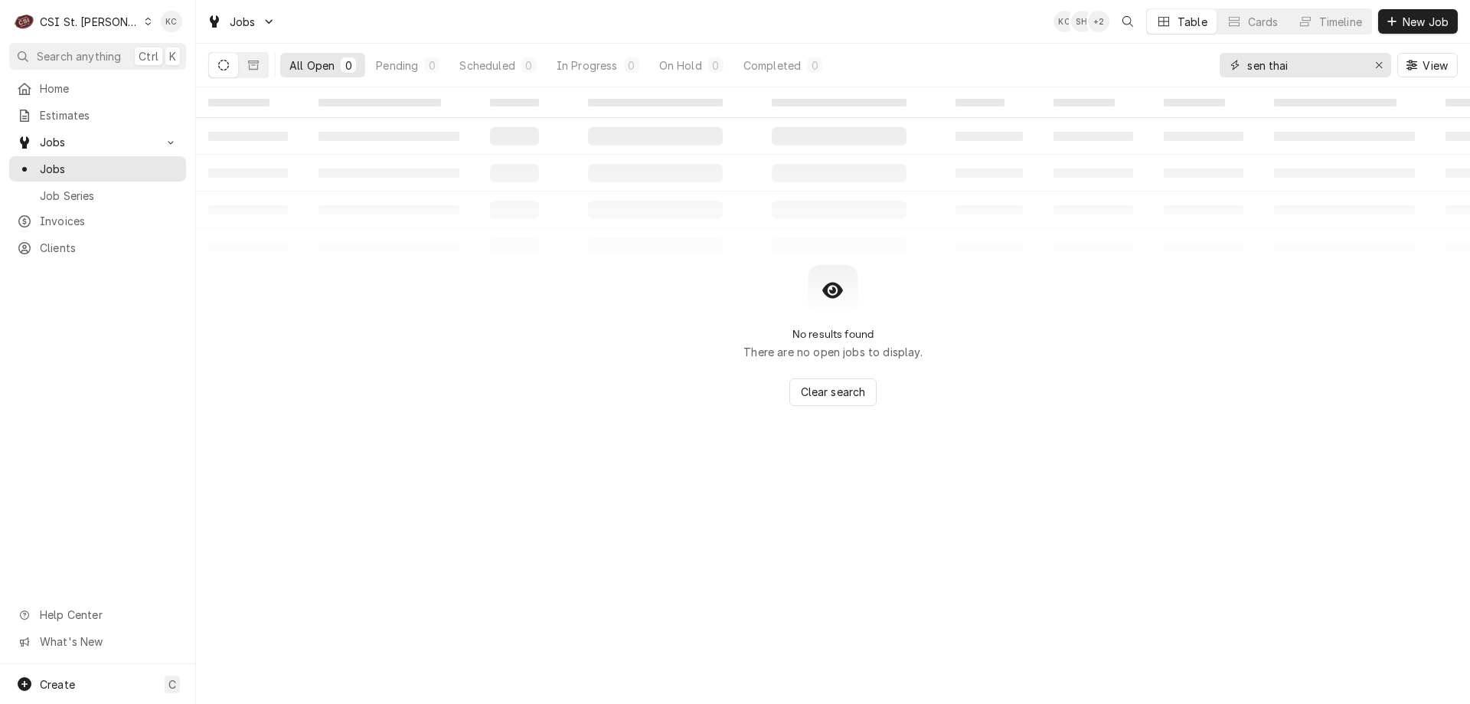
click at [1270, 64] on input "sen thai" at bounding box center [1304, 65] width 115 height 25
click at [1319, 65] on input "senthai" at bounding box center [1304, 65] width 115 height 25
click at [1146, 87] on div "All Open 0 Pending 0 Scheduled 0 In Progress 0 On Hold 0 Completed 0 senthai Vi…" at bounding box center [833, 66] width 1274 height 44
type input "1000 [US_STATE]"
click at [246, 323] on div "No results found There are no open jobs to display. Clear search" at bounding box center [833, 335] width 1274 height 141
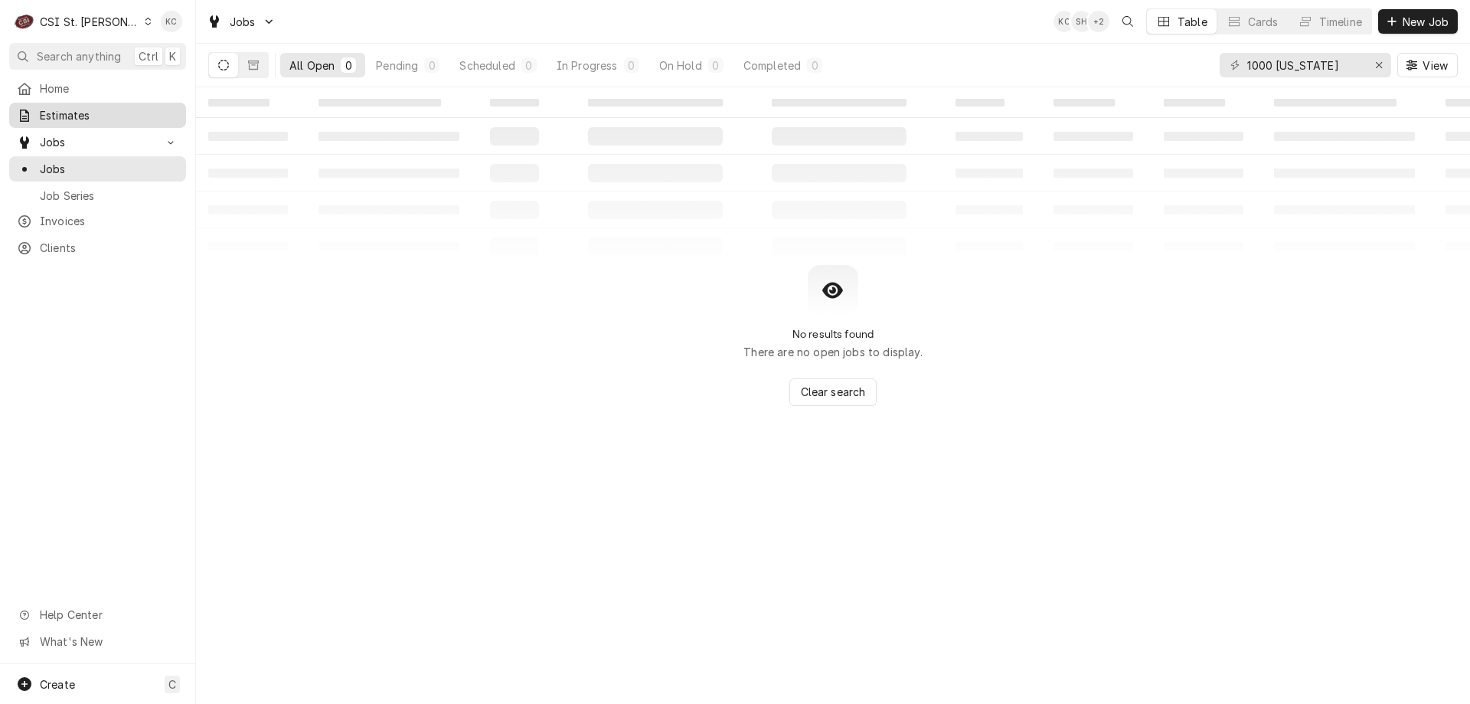
click at [70, 107] on span "Estimates" at bounding box center [109, 115] width 139 height 16
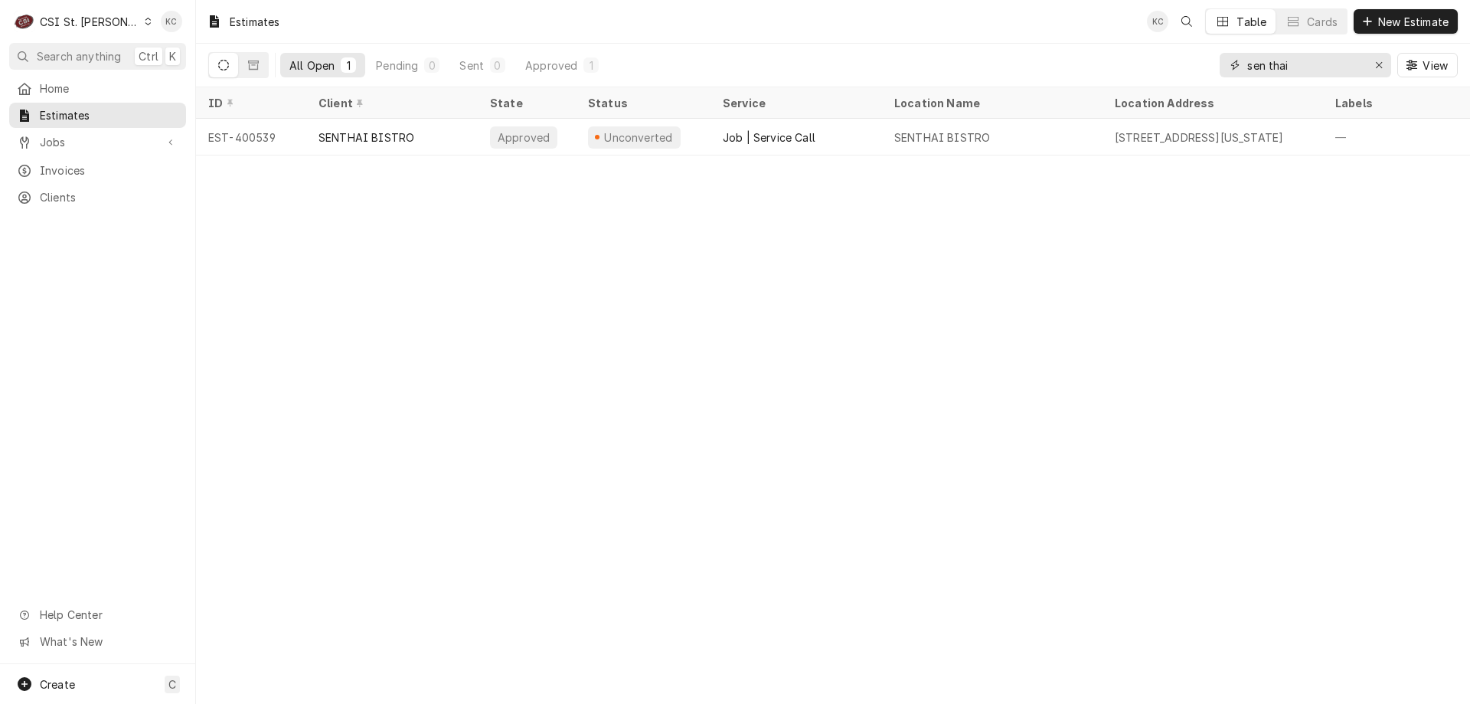
click at [1268, 66] on input "sen thai" at bounding box center [1304, 65] width 115 height 25
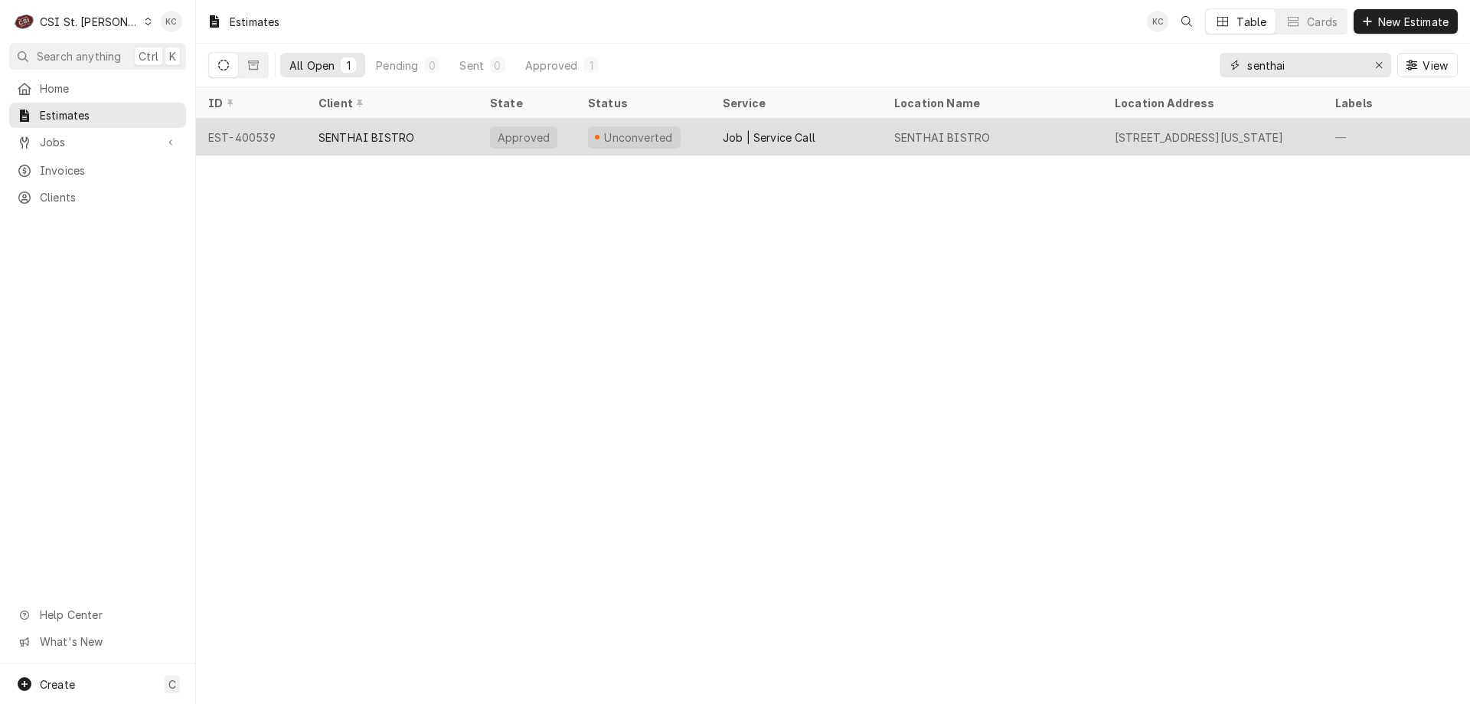
type input "senthai"
click at [494, 136] on div "Approved" at bounding box center [523, 137] width 67 height 22
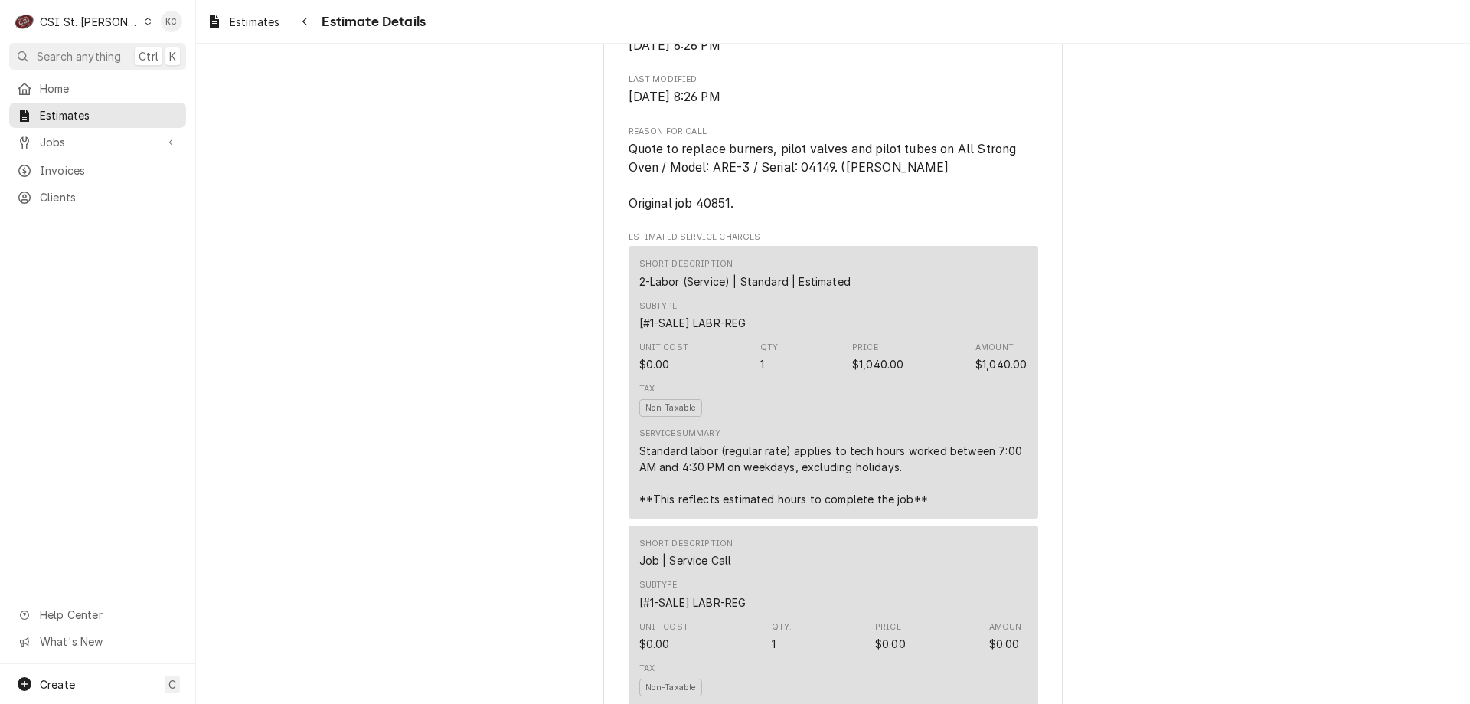
scroll to position [689, 0]
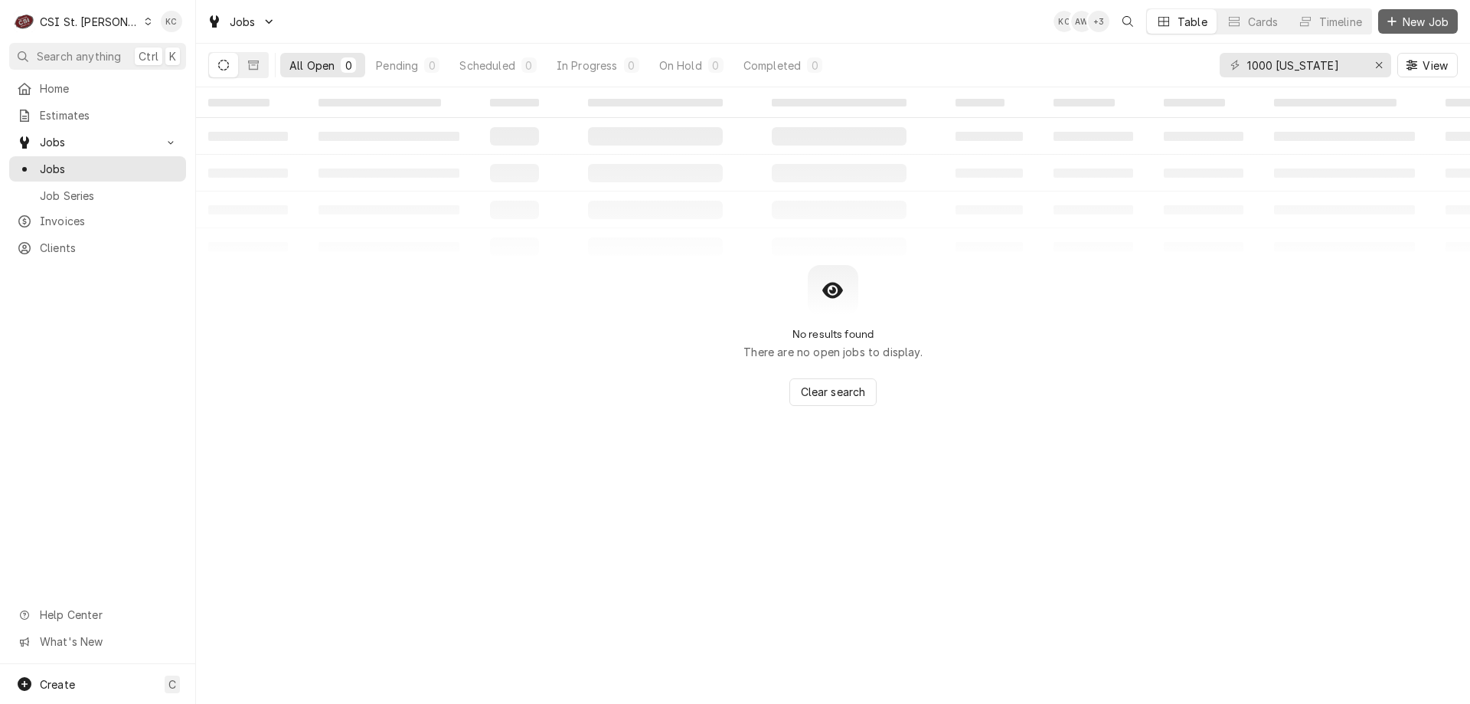
click at [1397, 24] on div "Dynamic Content Wrapper" at bounding box center [1391, 21] width 15 height 15
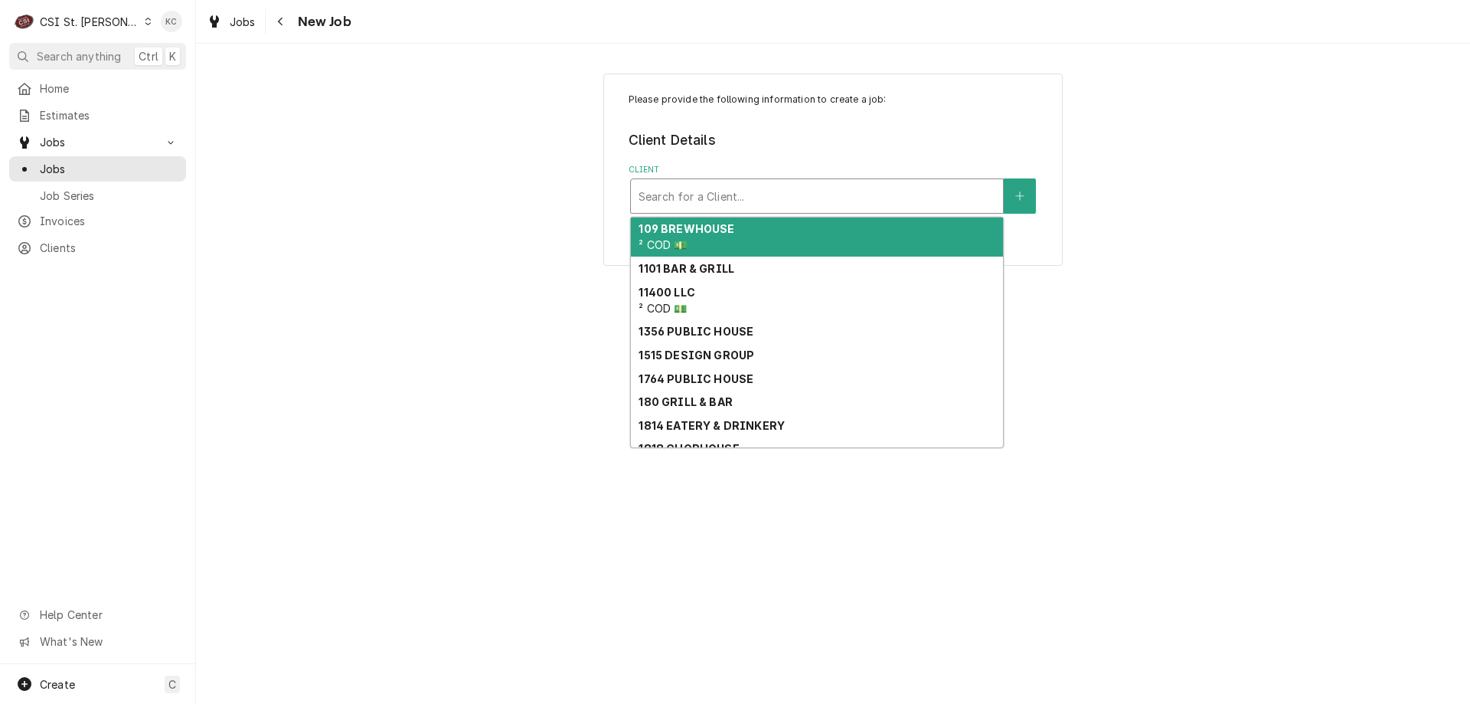
click at [964, 194] on div "Client" at bounding box center [817, 196] width 357 height 28
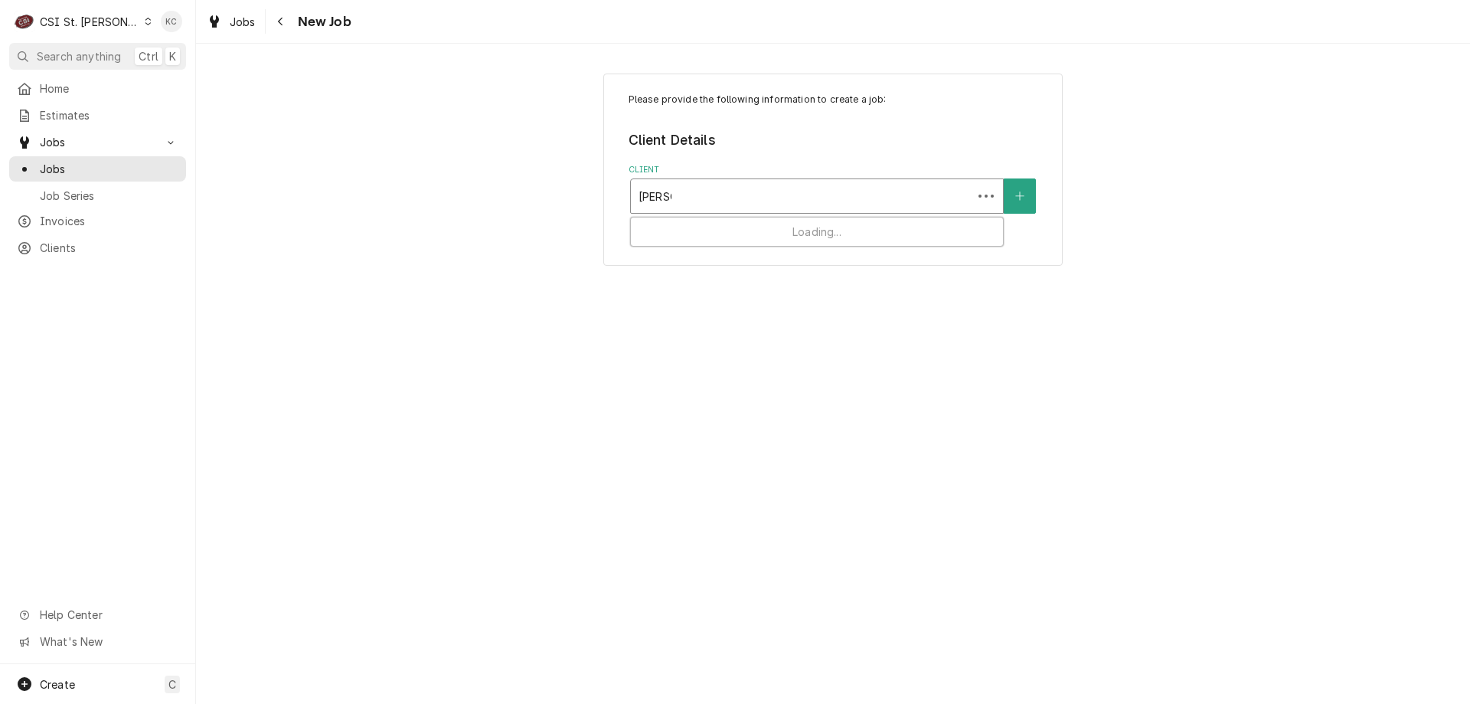
type input "vivian"
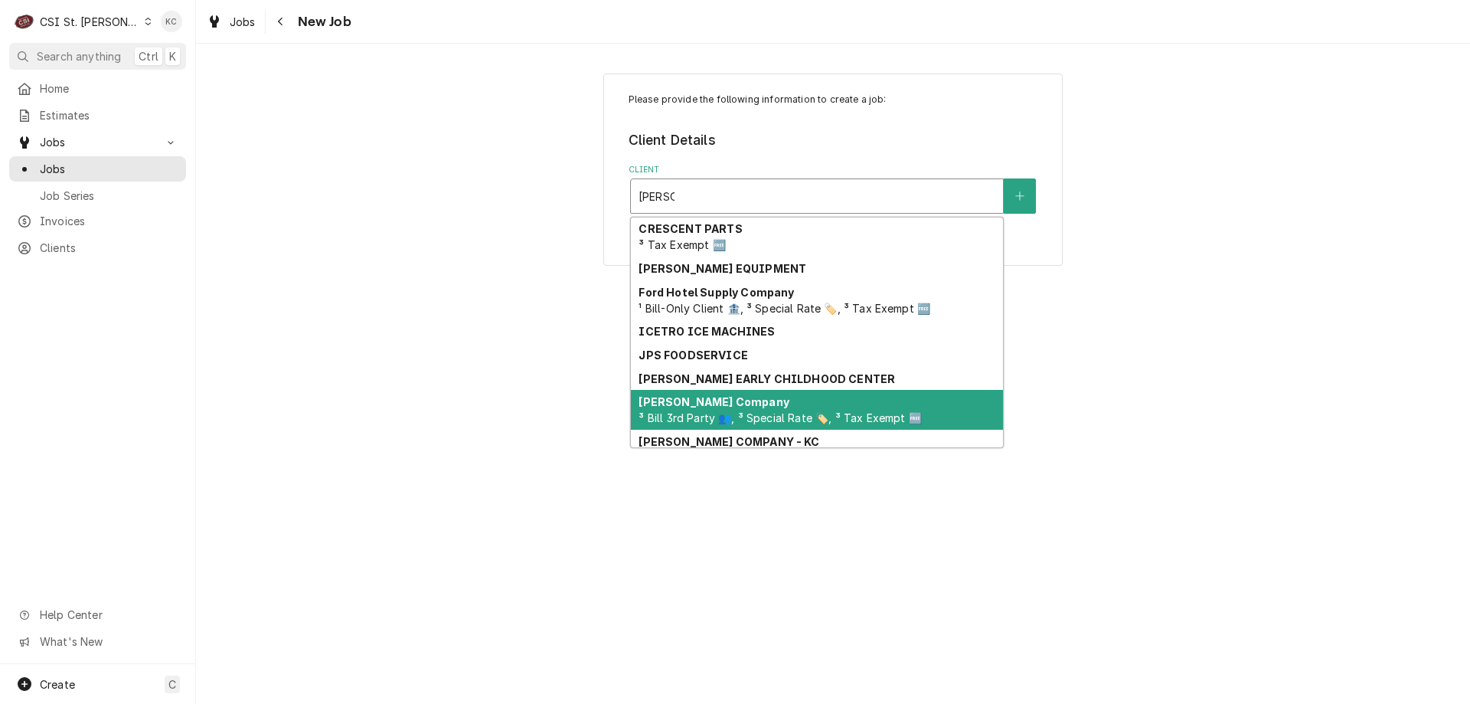
click at [922, 412] on div "Vivian Company ³ Bill 3rd Party 👥, ³ Special Rate 🏷️, ³ Tax Exempt 🆓" at bounding box center [817, 410] width 372 height 40
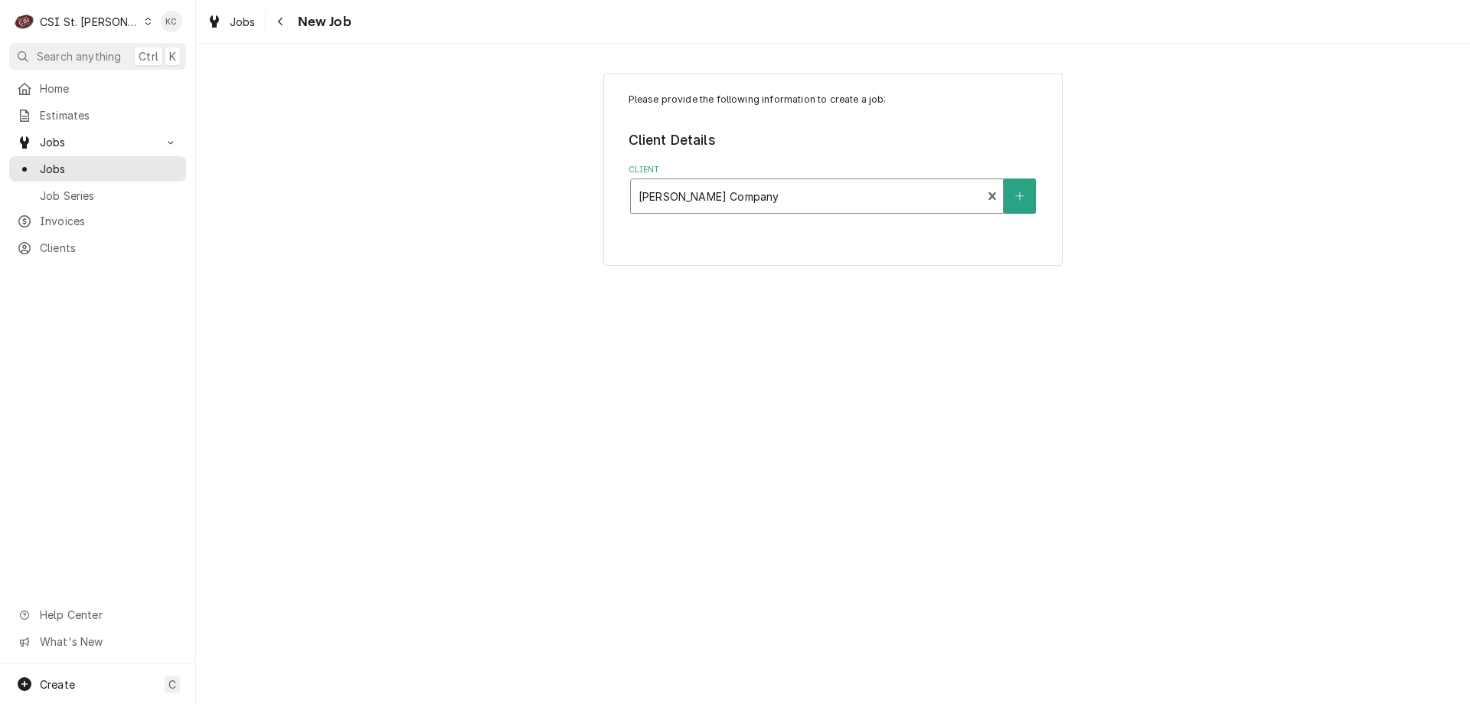
click at [1124, 314] on div "Please provide the following information to create a job: Client Details Client…" at bounding box center [833, 374] width 1274 height 660
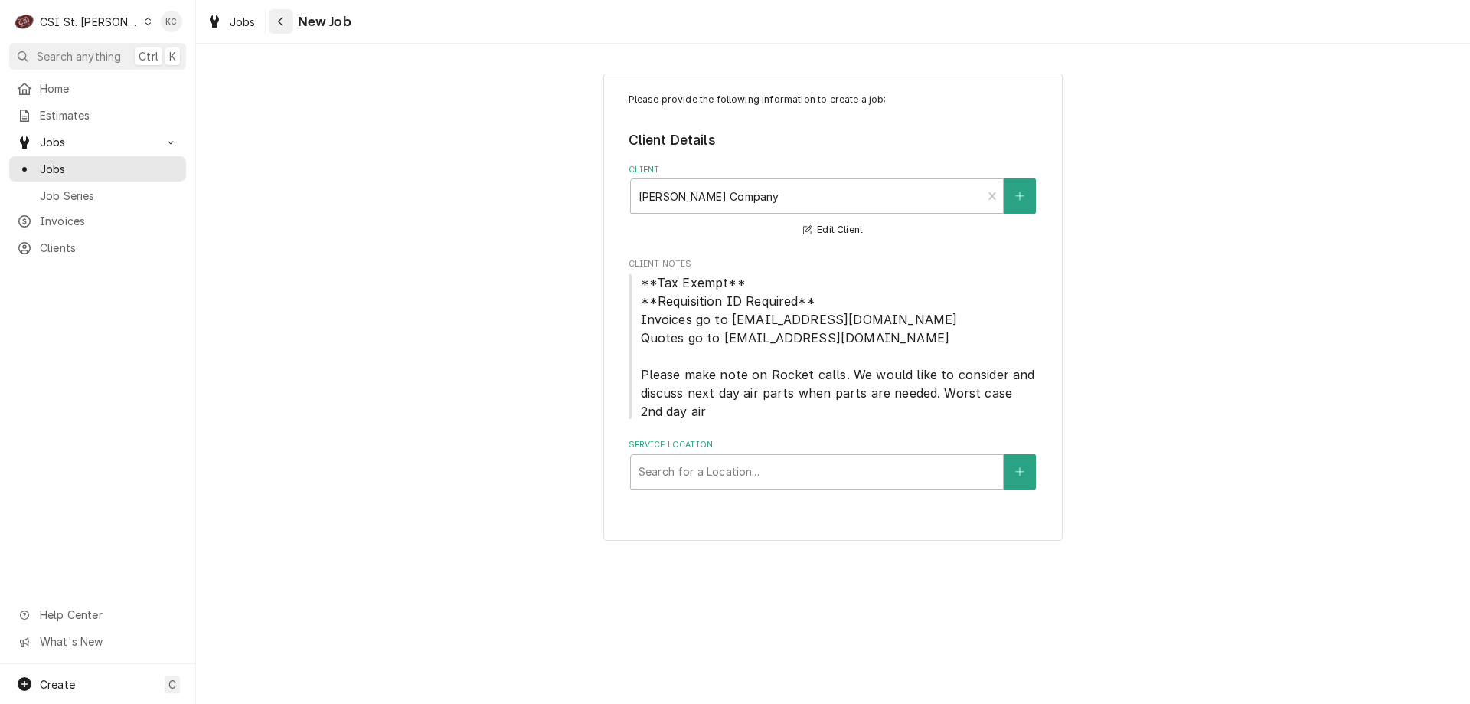
click at [279, 21] on icon "Navigate back" at bounding box center [280, 22] width 5 height 8
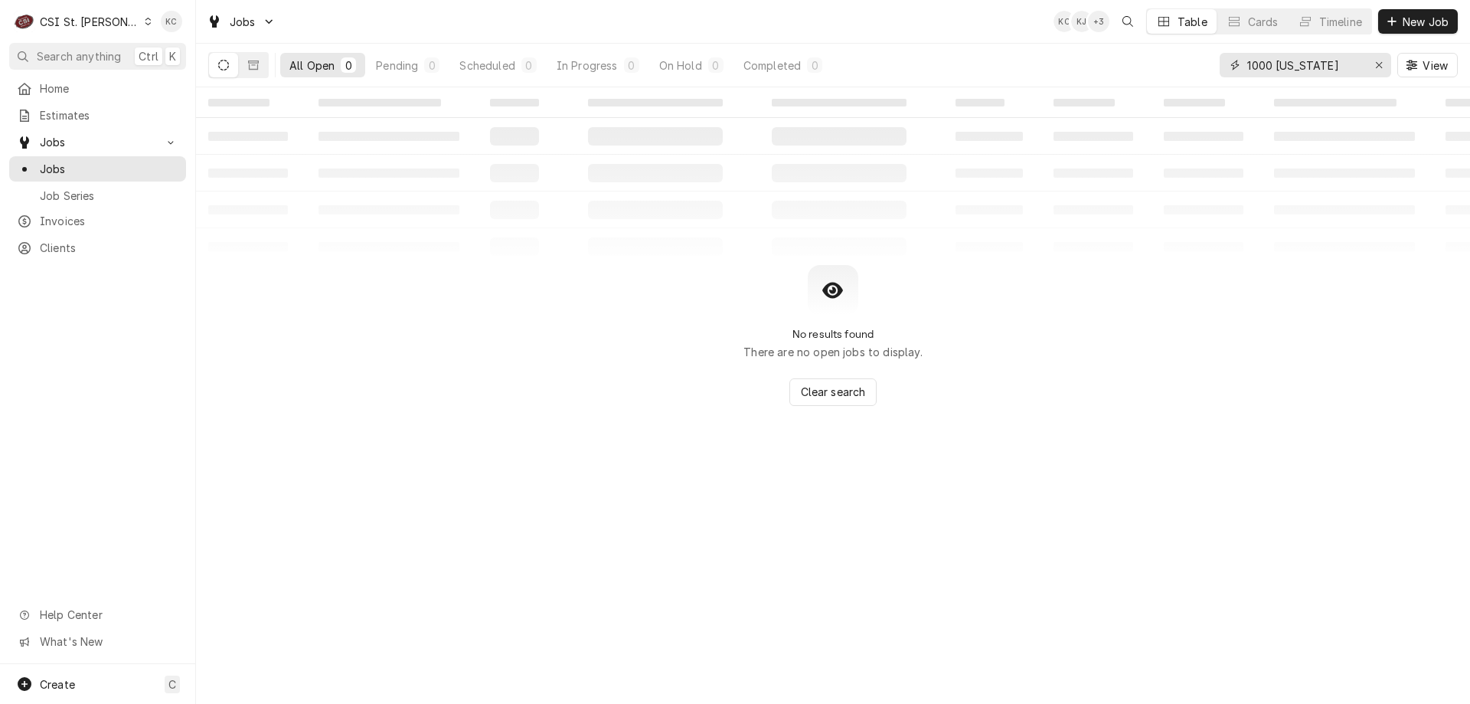
drag, startPoint x: 1351, startPoint y: 62, endPoint x: 1024, endPoint y: 131, distance: 334.1
click at [1024, 131] on div "Jobs KC KJ + 3 Table Cards Timeline New Job All Open 0 Pending 0 Scheduled 0 In…" at bounding box center [833, 352] width 1274 height 704
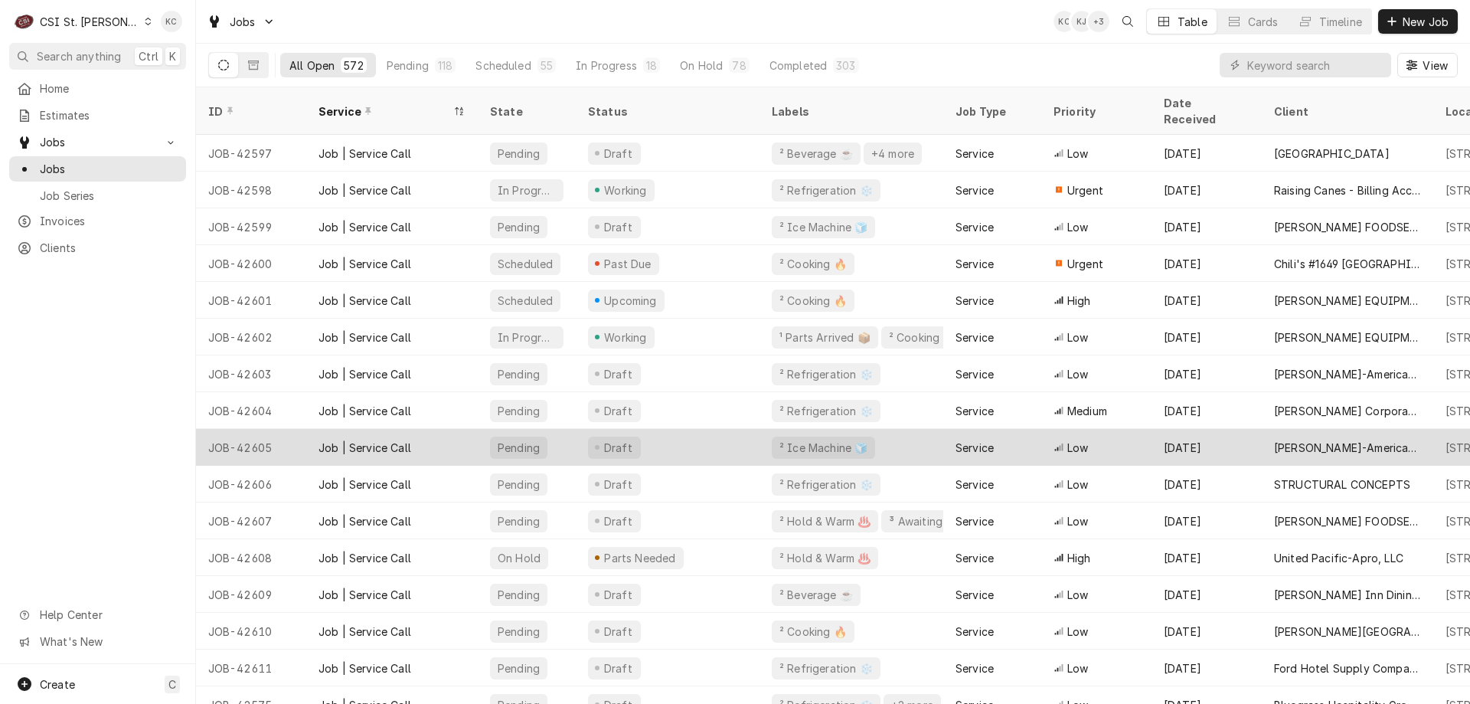
click at [1233, 430] on div "[DATE]" at bounding box center [1207, 447] width 110 height 37
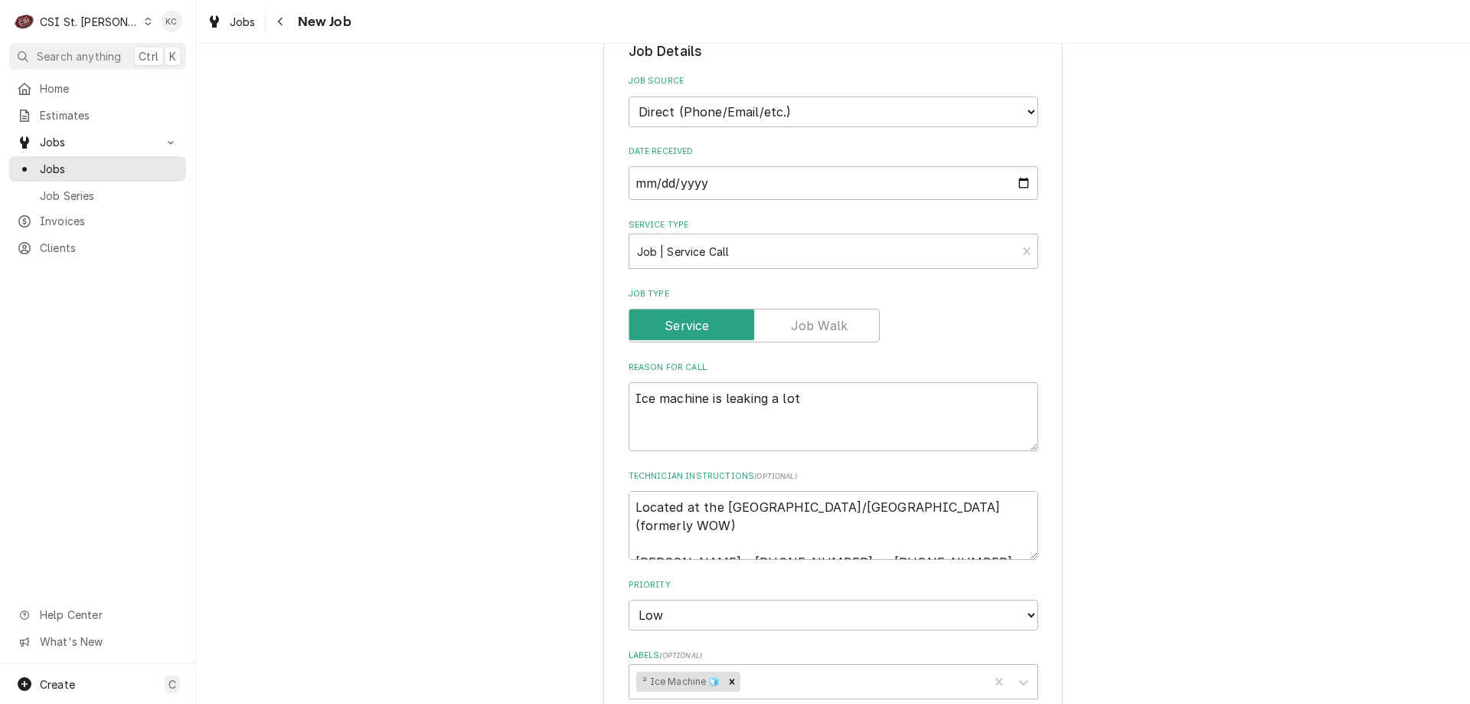
scroll to position [383, 0]
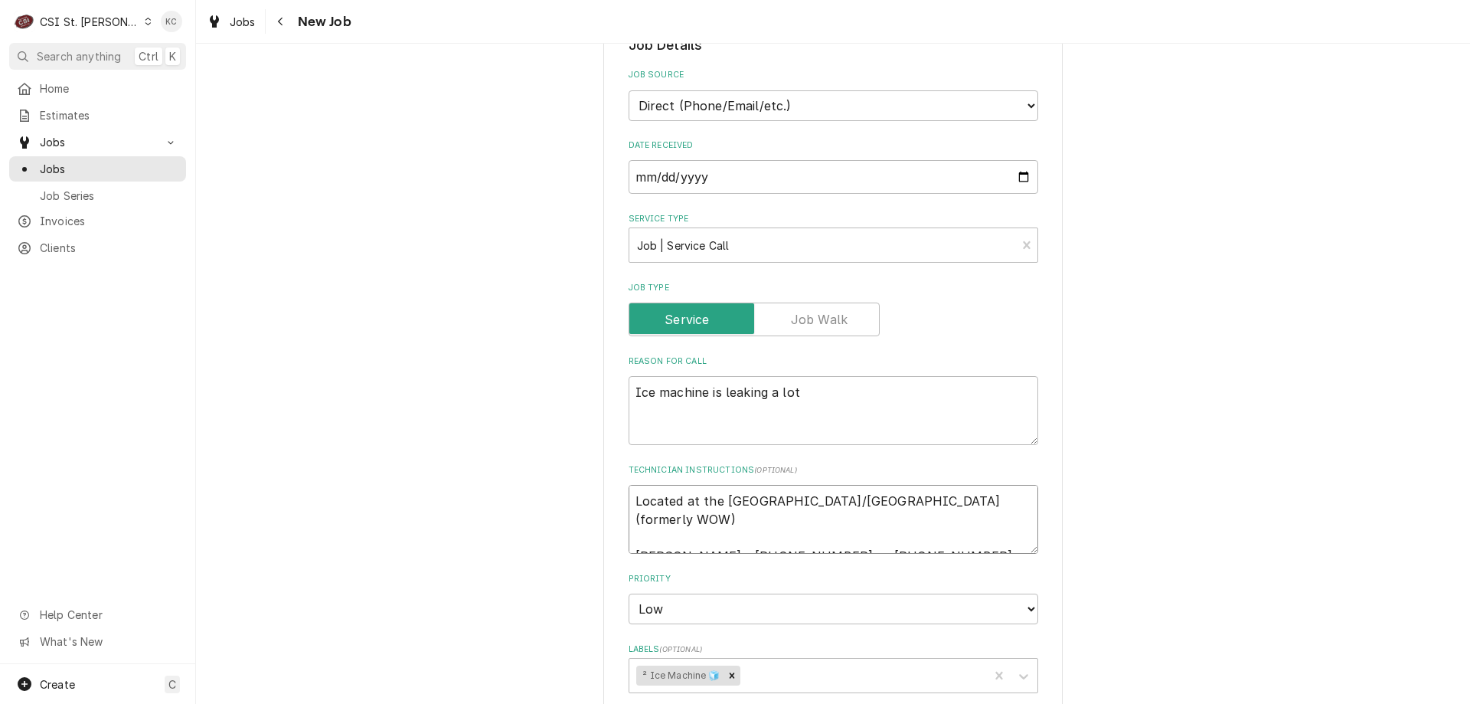
click at [1012, 540] on textarea "Located at the [GEOGRAPHIC_DATA]/[GEOGRAPHIC_DATA] (formerly WOW) [PERSON_NAME]…" at bounding box center [834, 519] width 410 height 69
type textarea "x"
type textarea "Located at the [GEOGRAPHIC_DATA]/[GEOGRAPHIC_DATA] (formerly WOW) [PERSON_NAME]…"
type textarea "x"
type textarea "Located at the [GEOGRAPHIC_DATA]/[GEOGRAPHIC_DATA] (formerly WOW) [PERSON_NAME]…"
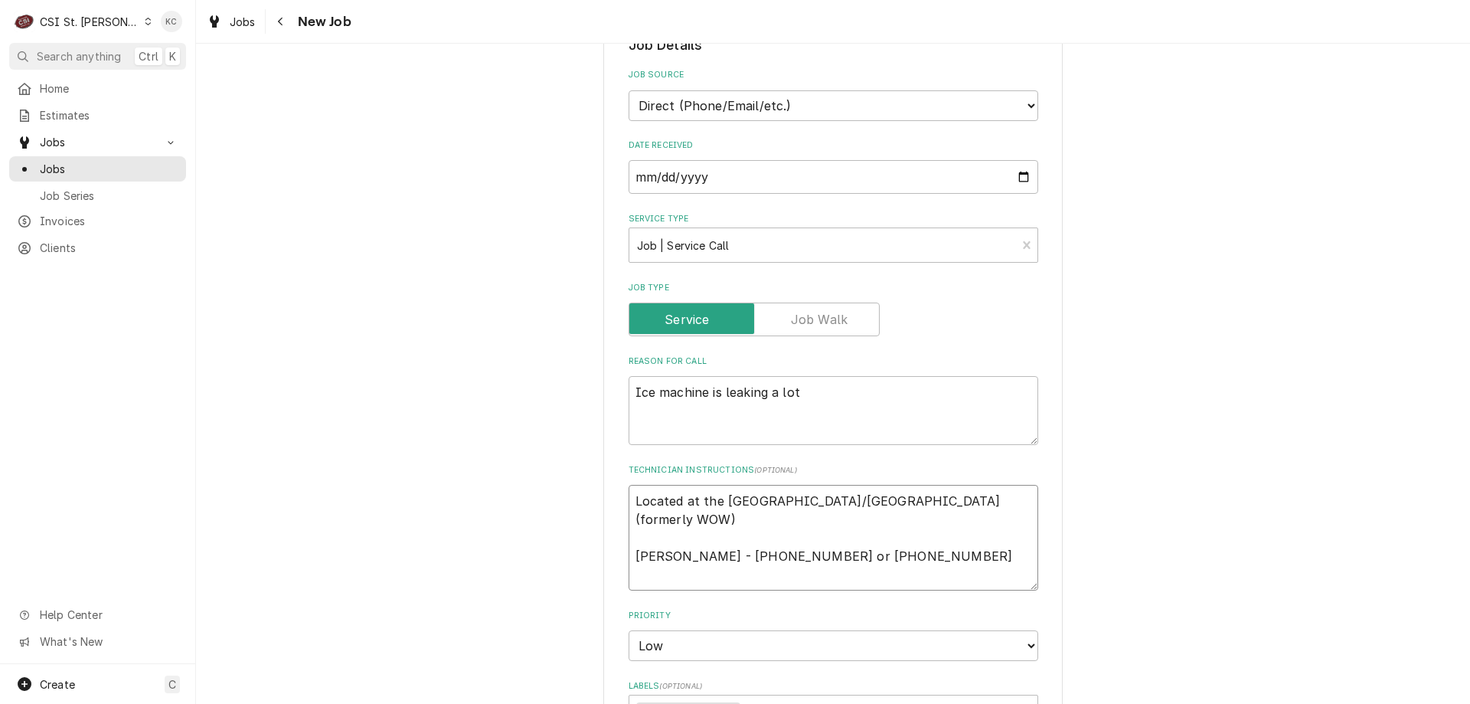
type textarea "x"
type textarea "Located at the [GEOGRAPHIC_DATA]/[GEOGRAPHIC_DATA] (formerly WOW) [PERSON_NAME]…"
type textarea "x"
type textarea "Located at the [GEOGRAPHIC_DATA]/[GEOGRAPHIC_DATA] (formerly WOW) [PERSON_NAME]…"
type textarea "x"
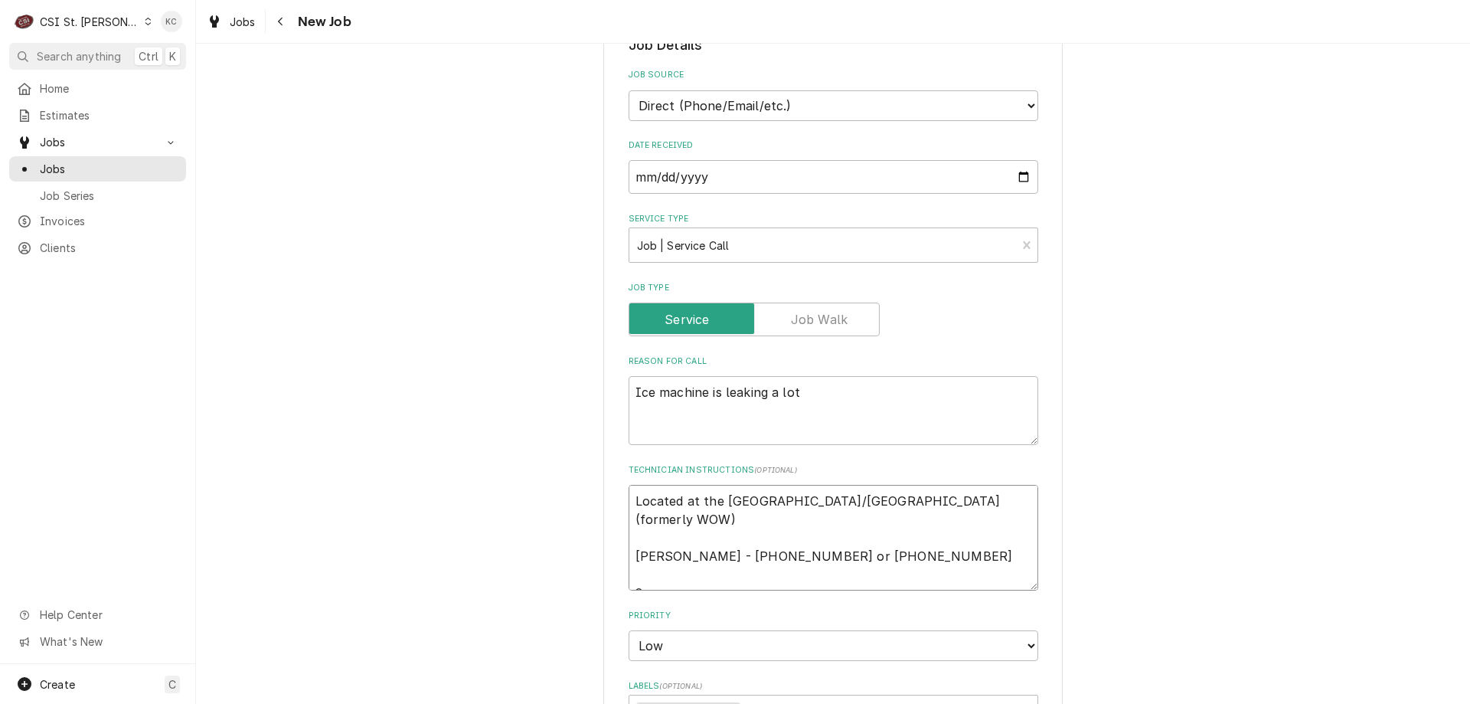
type textarea "Located at the [GEOGRAPHIC_DATA]/[GEOGRAPHIC_DATA] (formerly WOW) [PERSON_NAME]…"
type textarea "x"
type textarea "Located at the [GEOGRAPHIC_DATA]/[GEOGRAPHIC_DATA] (formerly WOW) [PERSON_NAME]…"
type textarea "x"
type textarea "Located at the UC Commons/Gorlok Grill (formerly WOW) Danielle Jones - 314 246-…"
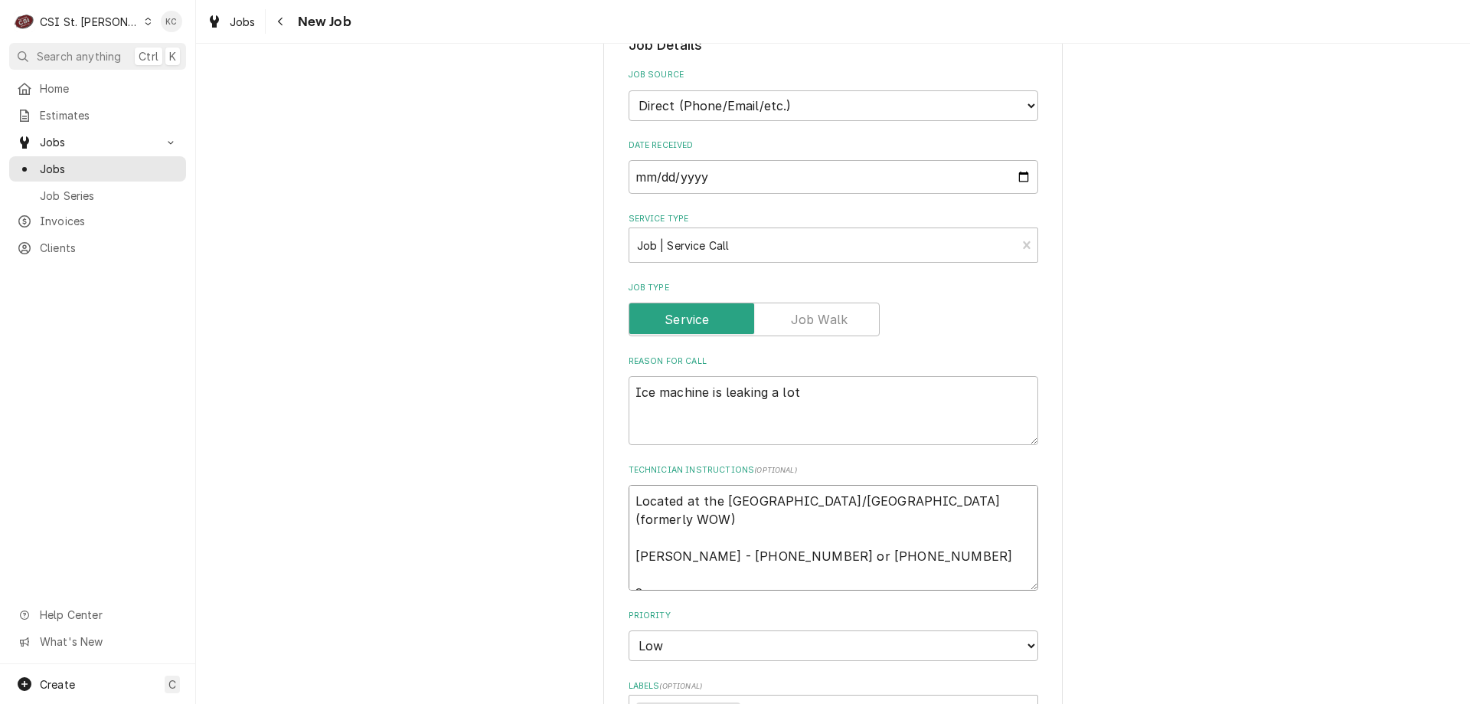
type textarea "x"
type textarea "Located at the UC Commons/Gorlok Grill (formerly WOW) Danielle Jones - 314 246-…"
type textarea "x"
type textarea "Located at the UC Commons/Gorlok Grill (formerly WOW) Danielle Jones - 314 246-…"
type textarea "x"
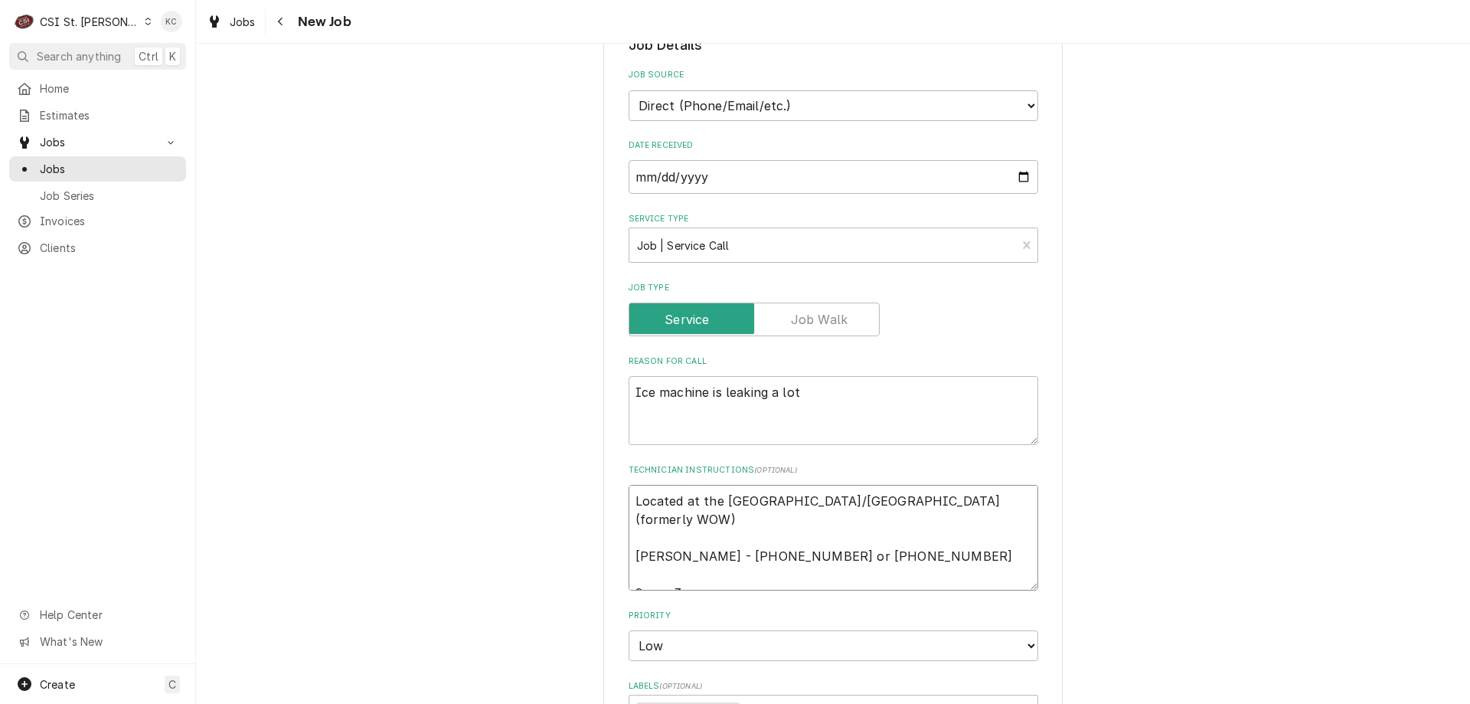
type textarea "Located at the UC Commons/Gorlok Grill (formerly WOW) Danielle Jones - 314 246-…"
type textarea "x"
type textarea "Located at the UC Commons/Gorlok Grill (formerly WOW) Danielle Jones - 314 246-…"
type textarea "x"
type textarea "Located at the UC Commons/Gorlok Grill (formerly WOW) Danielle Jones - 314 246-…"
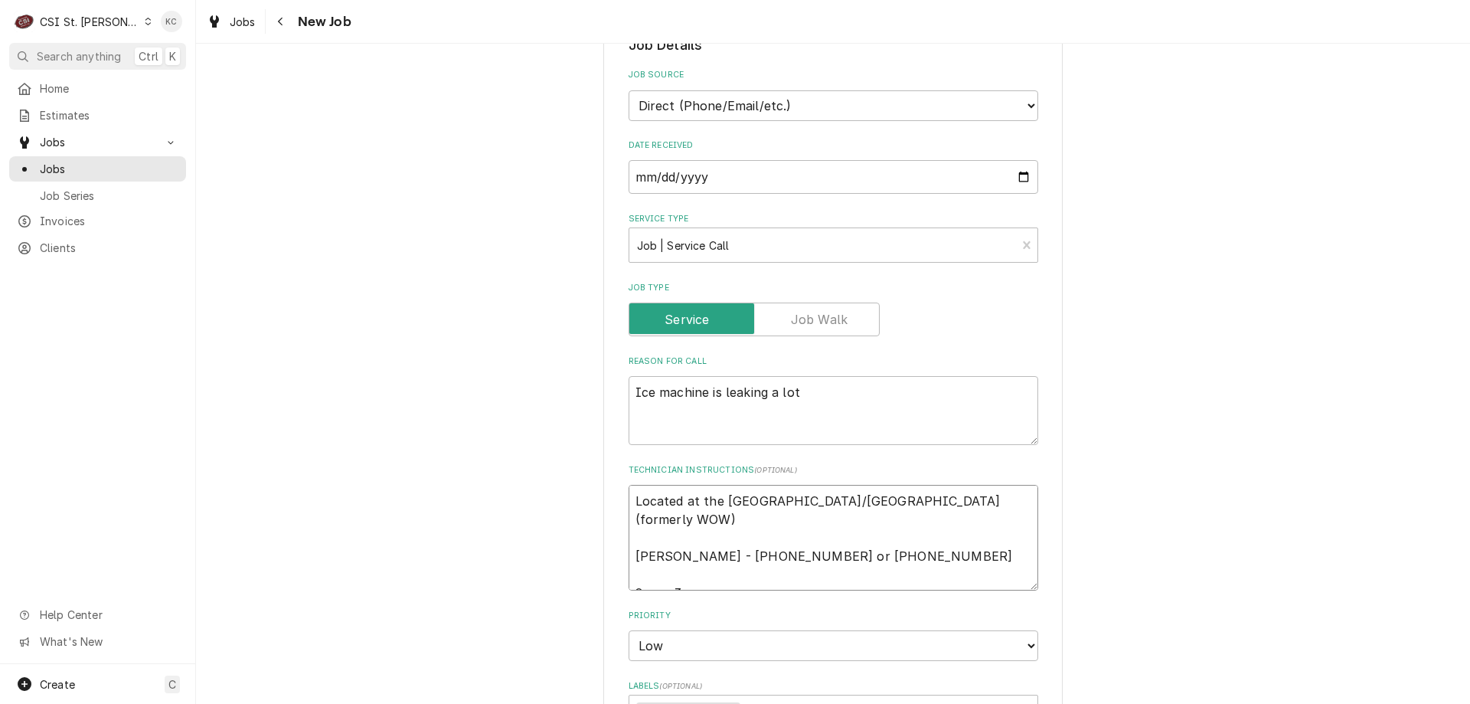
type textarea "x"
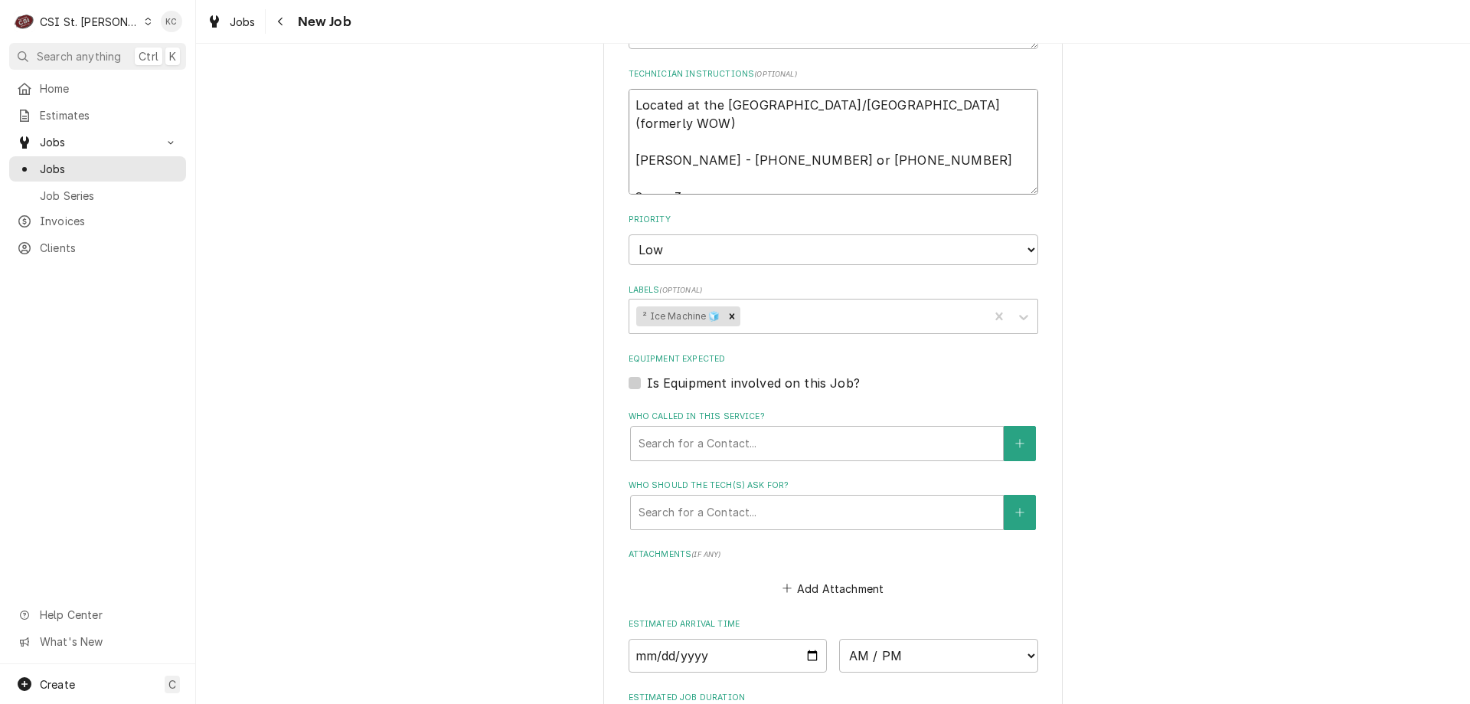
scroll to position [1061, 0]
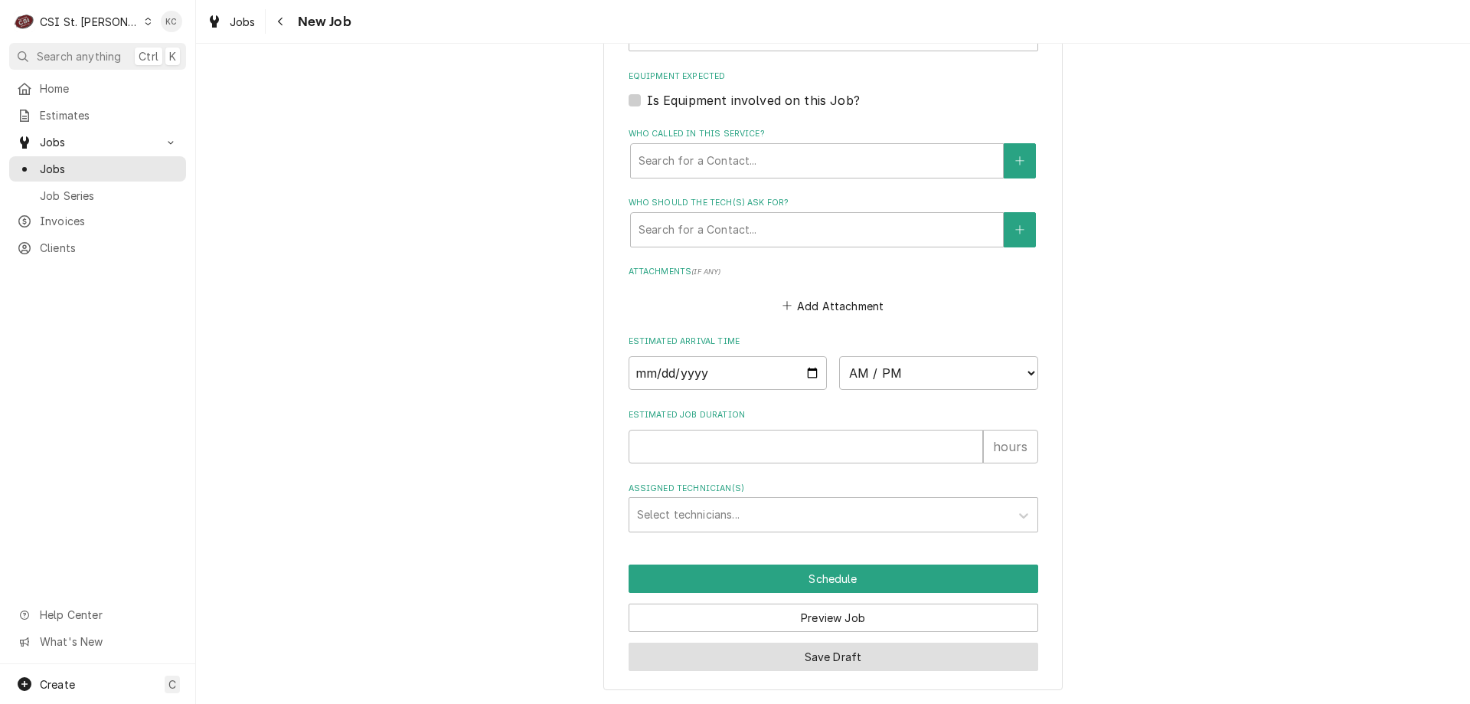
type textarea "Located at the UC Commons/Gorlok Grill (formerly WOW) Danielle Jones - 314 246-…"
click at [843, 652] on button "Save Draft" at bounding box center [834, 656] width 410 height 28
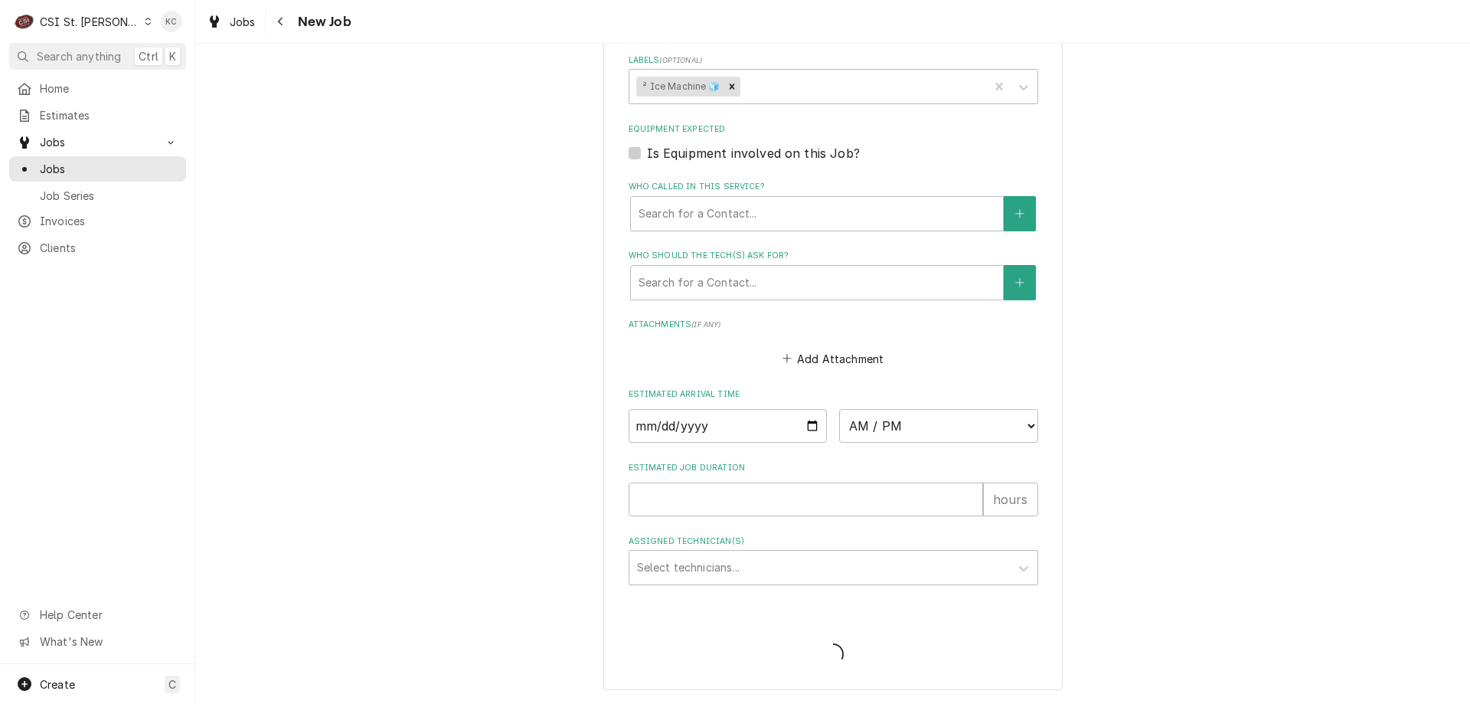
scroll to position [1008, 0]
type textarea "x"
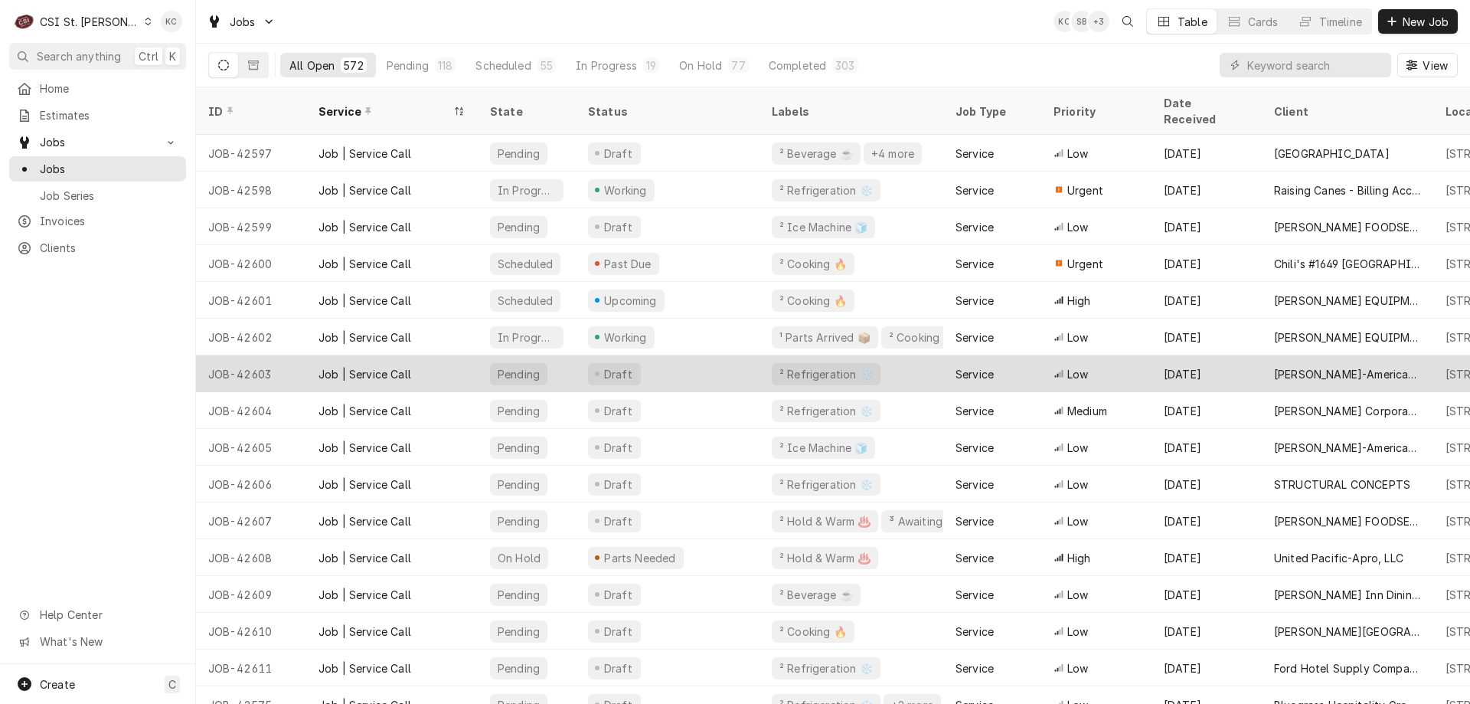
click at [1355, 366] on div "Webster-American Dining Creations" at bounding box center [1347, 374] width 147 height 16
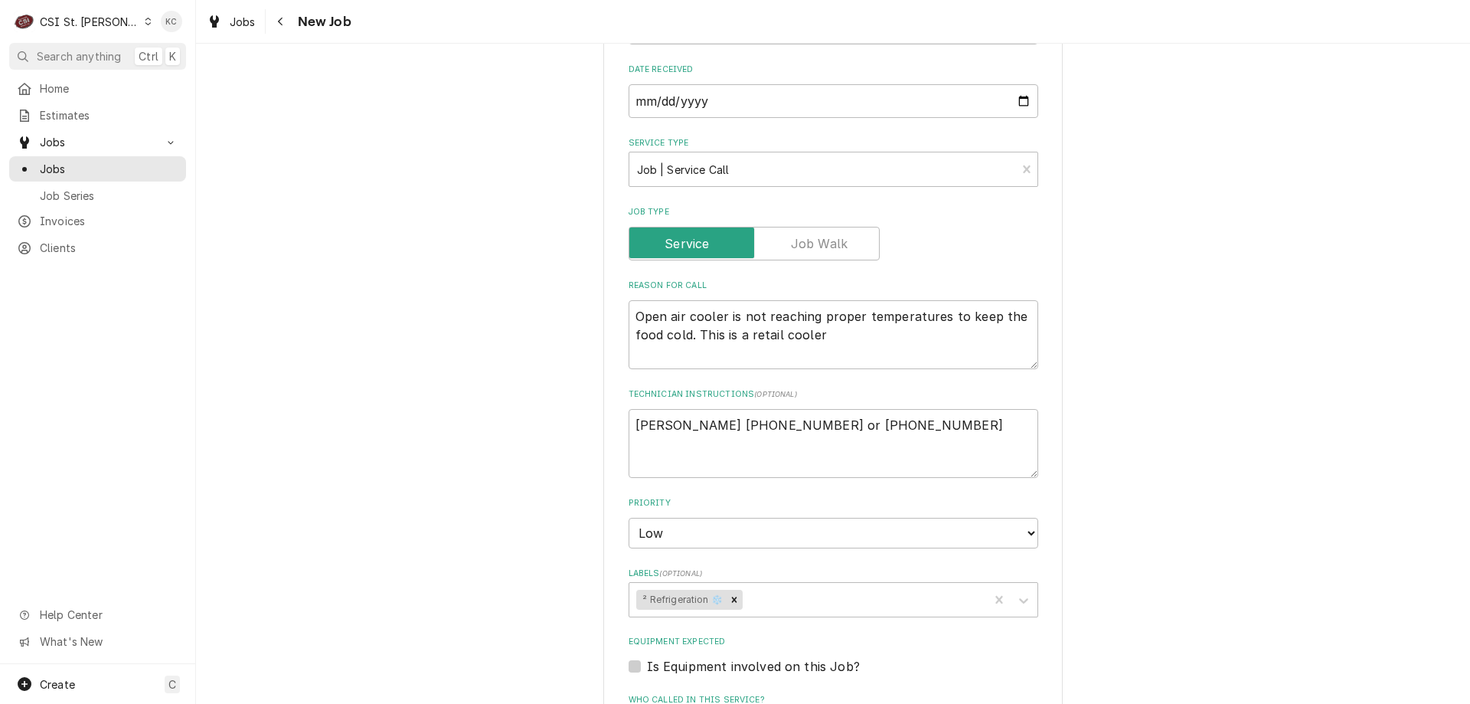
scroll to position [613, 0]
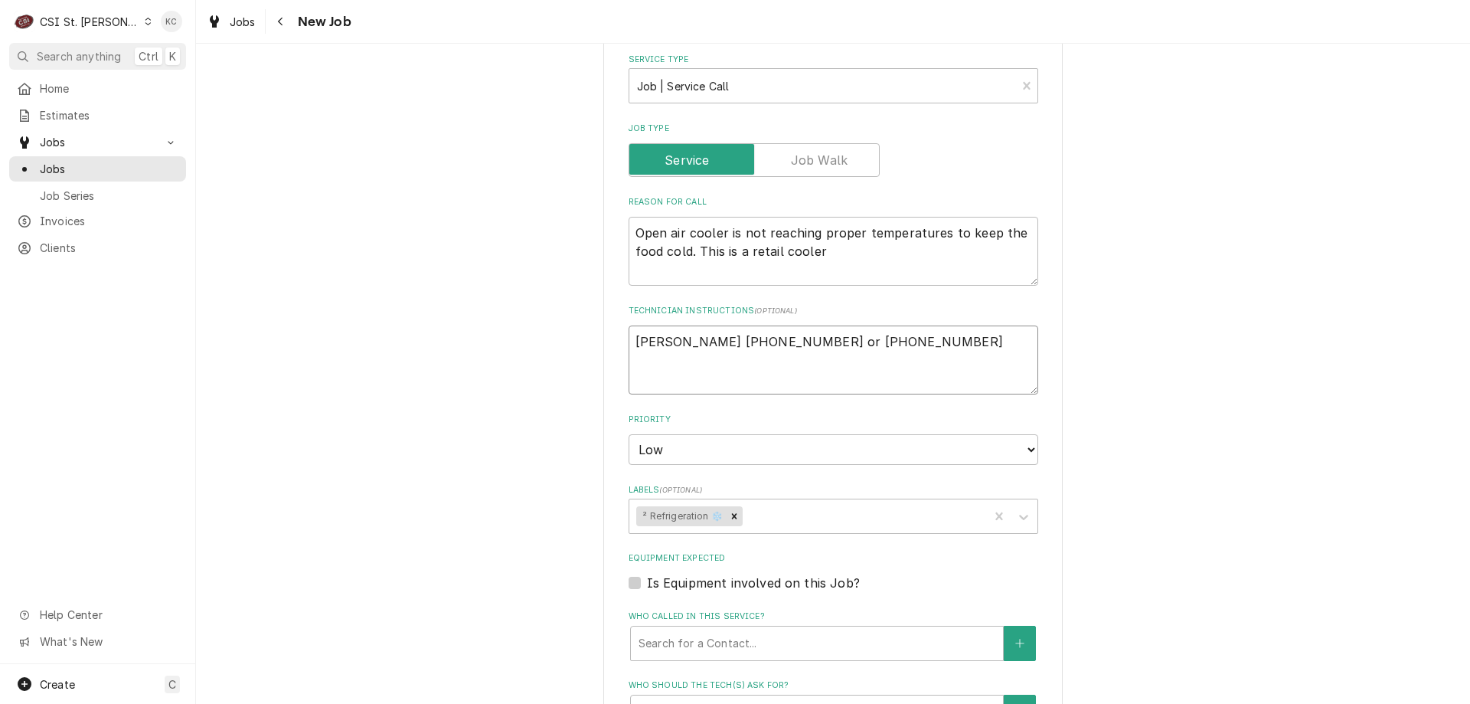
click at [922, 342] on textarea "[PERSON_NAME] [PHONE_NUMBER] or [PHONE_NUMBER]" at bounding box center [834, 359] width 410 height 69
type textarea "x"
type textarea "[PERSON_NAME] [PHONE_NUMBER] or [PHONE_NUMBER]"
type textarea "x"
type textarea "[PERSON_NAME] [PHONE_NUMBER] or [PHONE_NUMBER]"
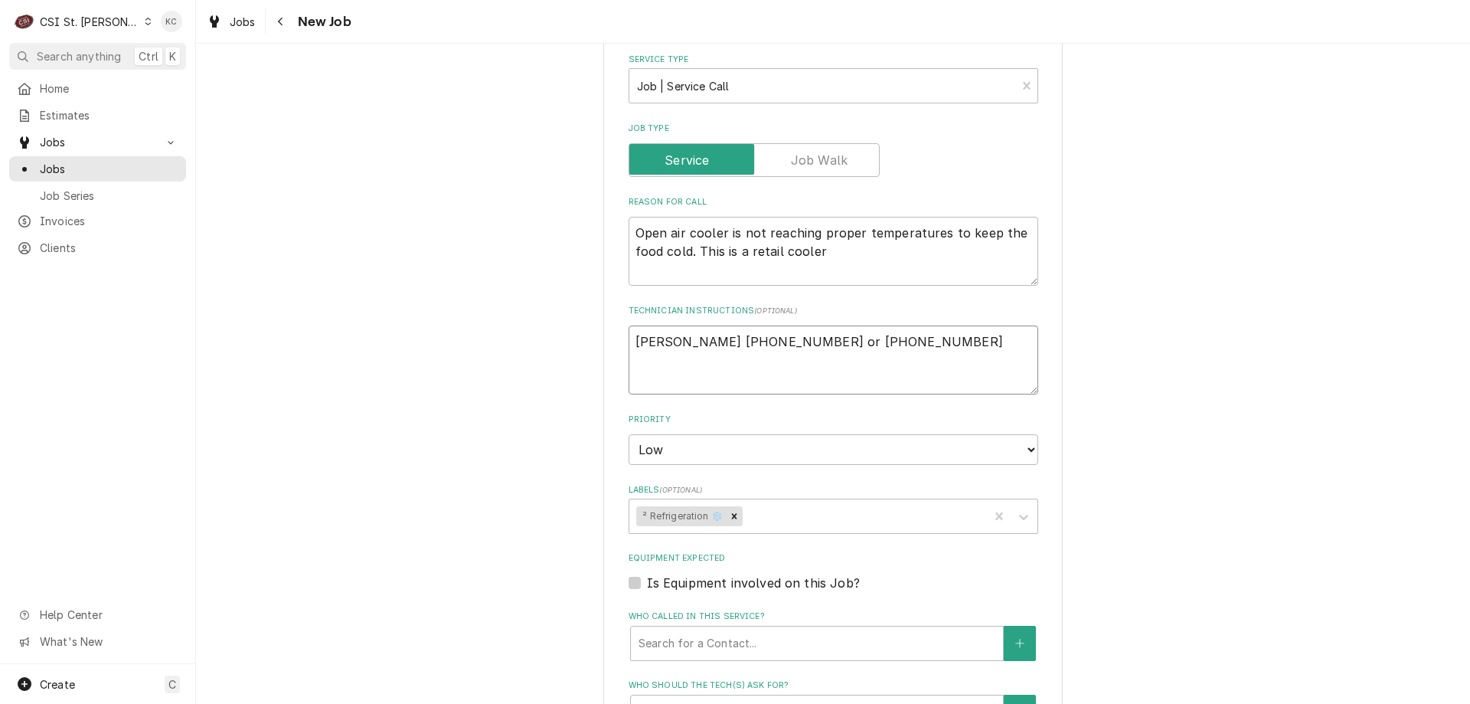
type textarea "x"
type textarea "[PERSON_NAME] [PHONE_NUMBER] or [PHONE_NUMBER] 8"
type textarea "x"
type textarea "[PERSON_NAME] [PHONE_NUMBER] or [PHONE_NUMBER] 8a"
type textarea "x"
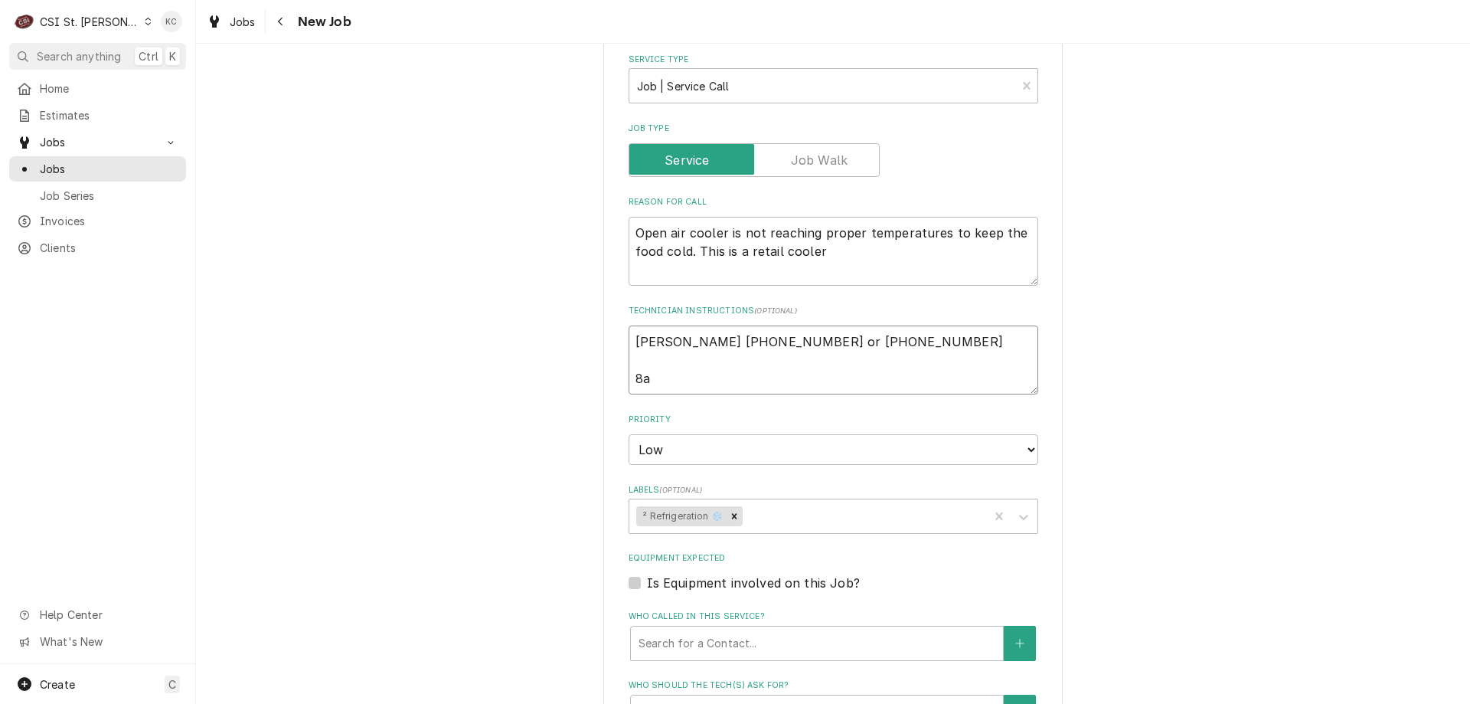
type textarea "[PERSON_NAME] [PHONE_NUMBER] or [PHONE_NUMBER] 8am"
type textarea "x"
type textarea "[PERSON_NAME] [PHONE_NUMBER] or [PHONE_NUMBER] 8am"
type textarea "x"
type textarea "[PERSON_NAME] [PHONE_NUMBER] or [PHONE_NUMBER] 8am -"
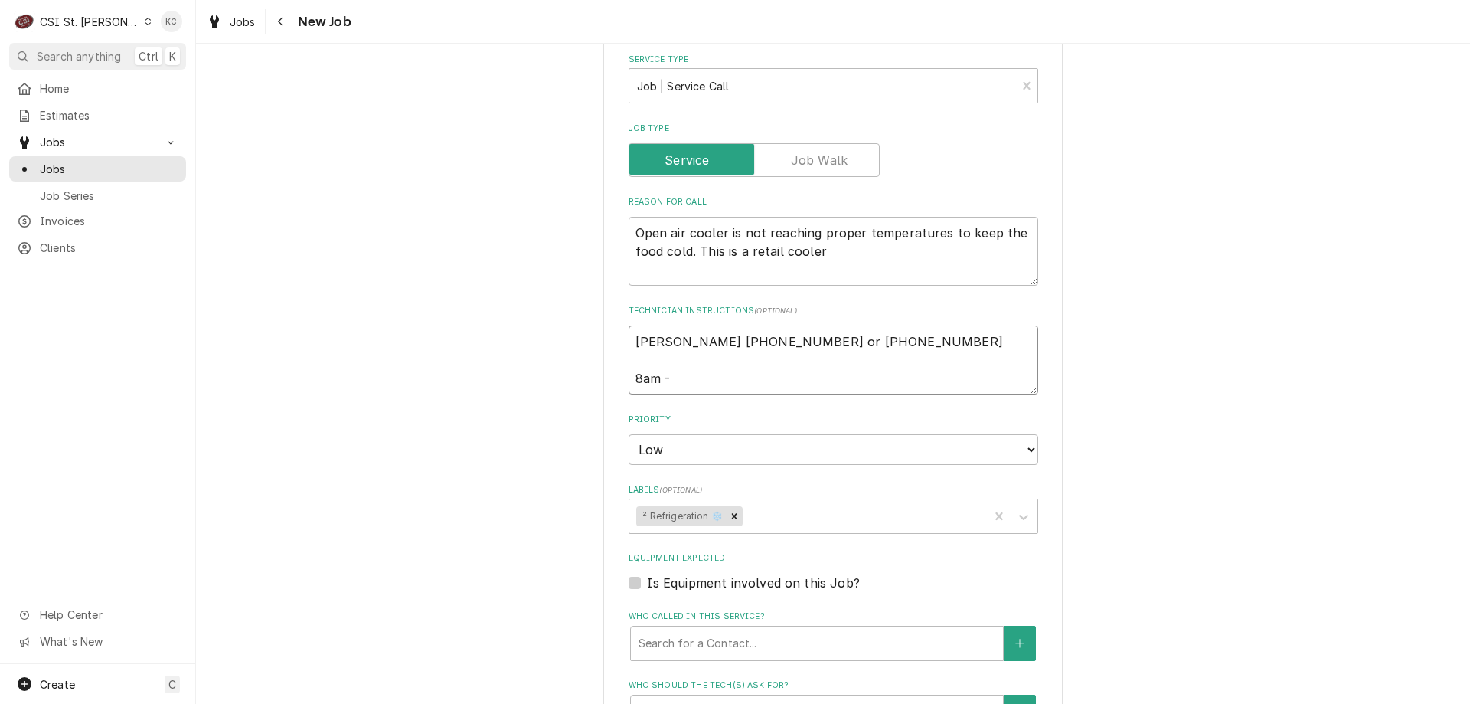
type textarea "x"
type textarea "[PERSON_NAME] [PHONE_NUMBER] or [PHONE_NUMBER] 8am -"
type textarea "x"
type textarea "[PERSON_NAME] [PHONE_NUMBER] or [PHONE_NUMBER] 8am - 3"
type textarea "x"
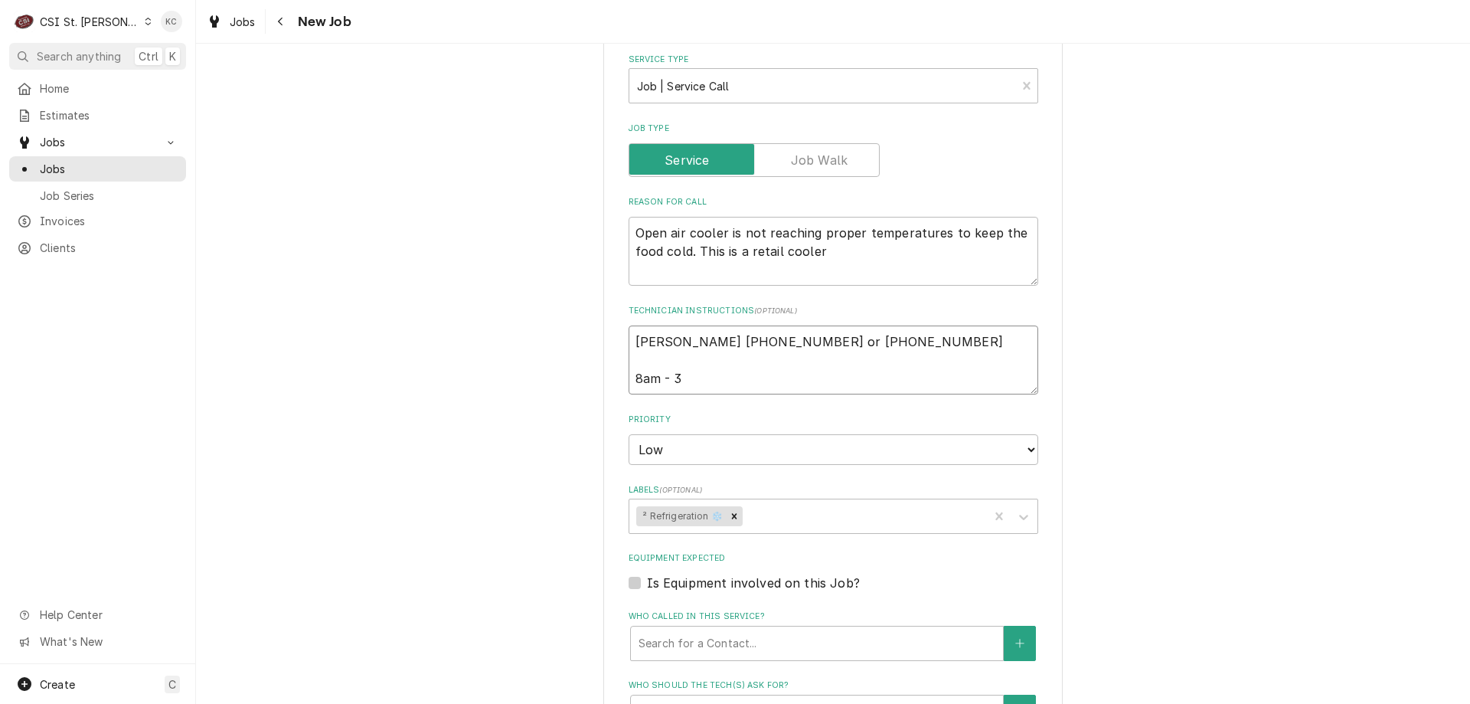
type textarea "[PERSON_NAME] [PHONE_NUMBER] or [PHONE_NUMBER] 8am - 3p"
type textarea "x"
type textarea "[PERSON_NAME] [PHONE_NUMBER] or [PHONE_NUMBER] 8am - 3pm"
type textarea "x"
type textarea "[PERSON_NAME] [PHONE_NUMBER] or [PHONE_NUMBER] 8am - 3pm"
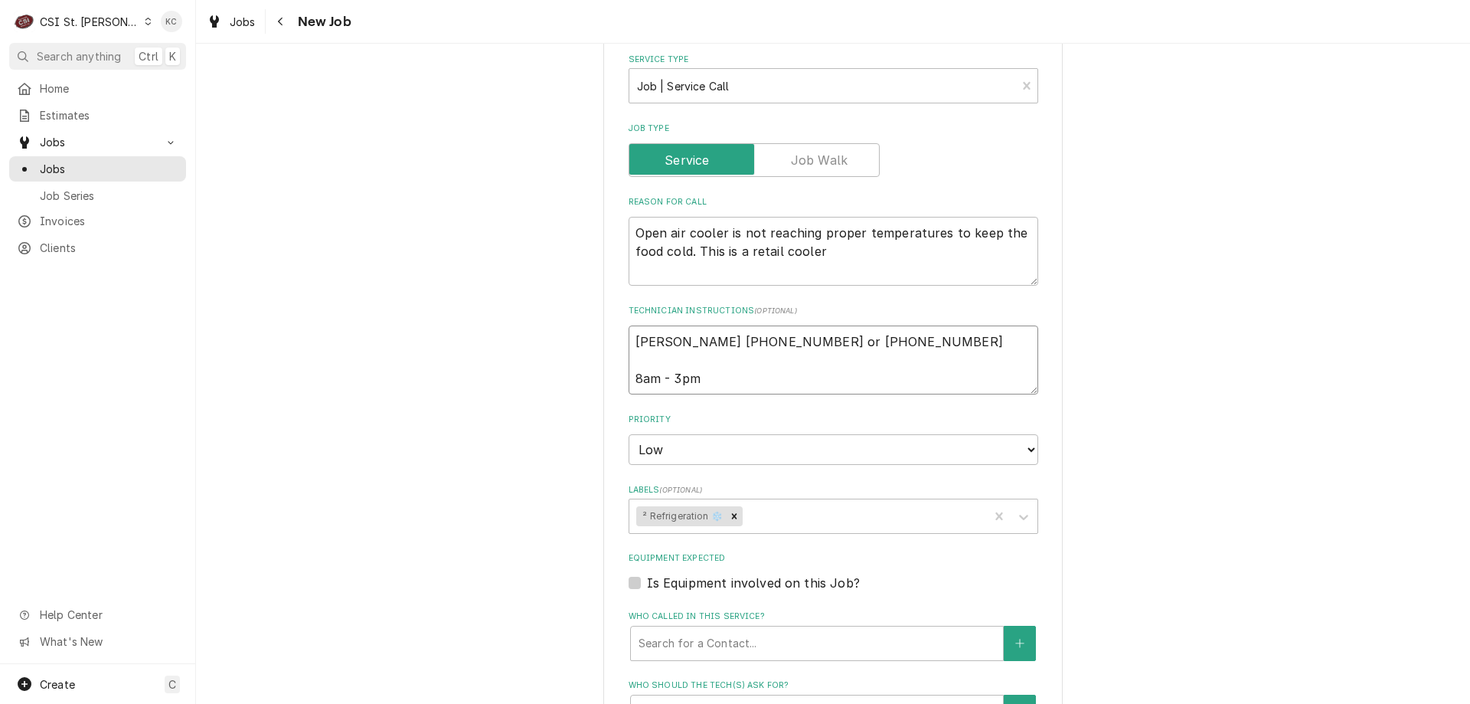
type textarea "x"
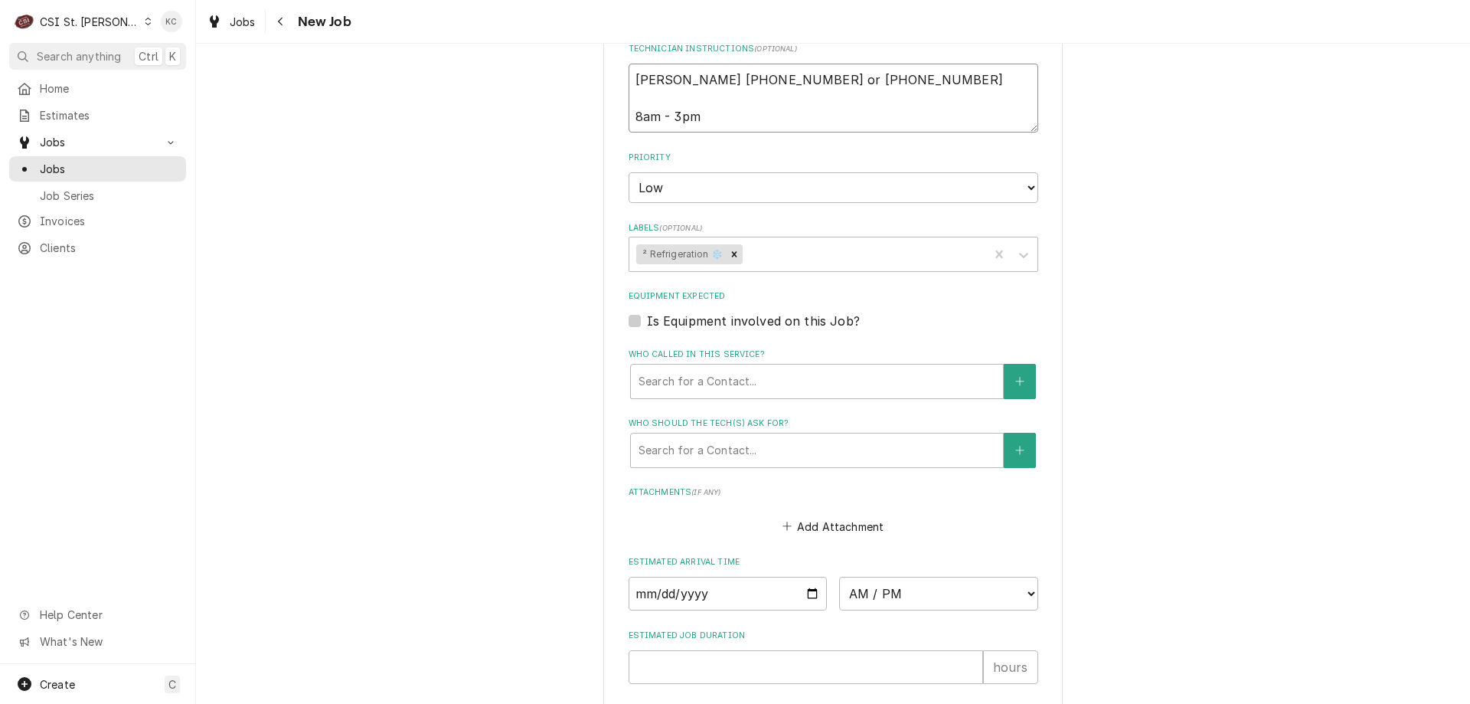
scroll to position [1095, 0]
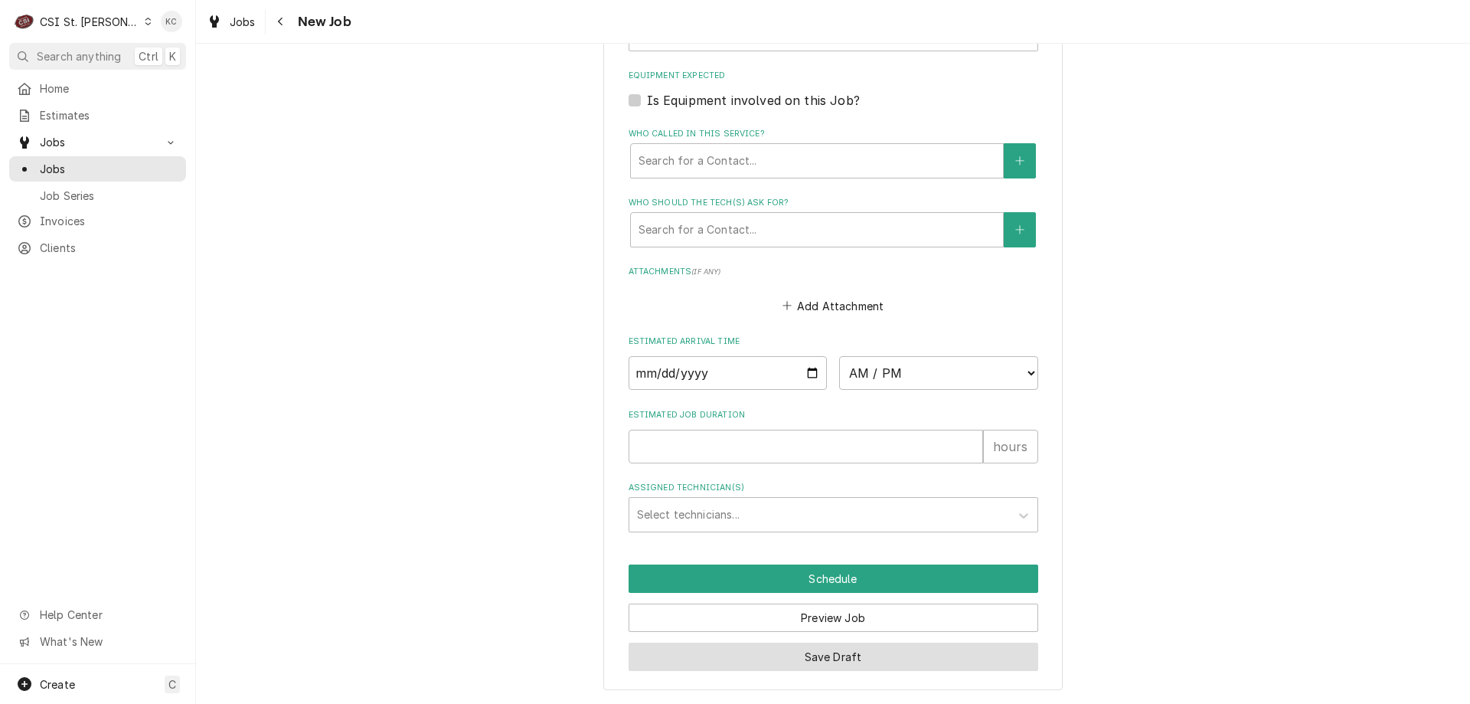
type textarea "[PERSON_NAME] [PHONE_NUMBER] or [PHONE_NUMBER] 8am - 3pm"
click at [907, 652] on button "Save Draft" at bounding box center [834, 656] width 410 height 28
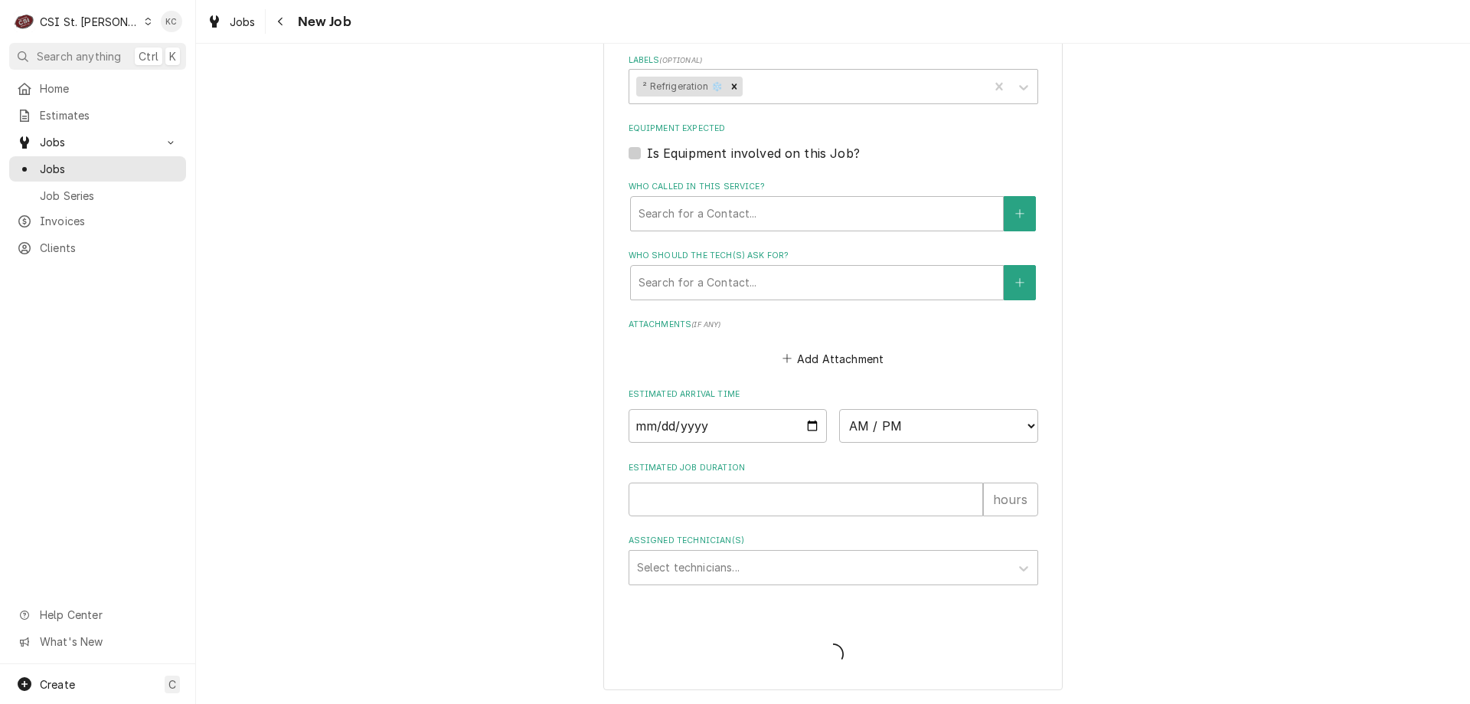
type textarea "x"
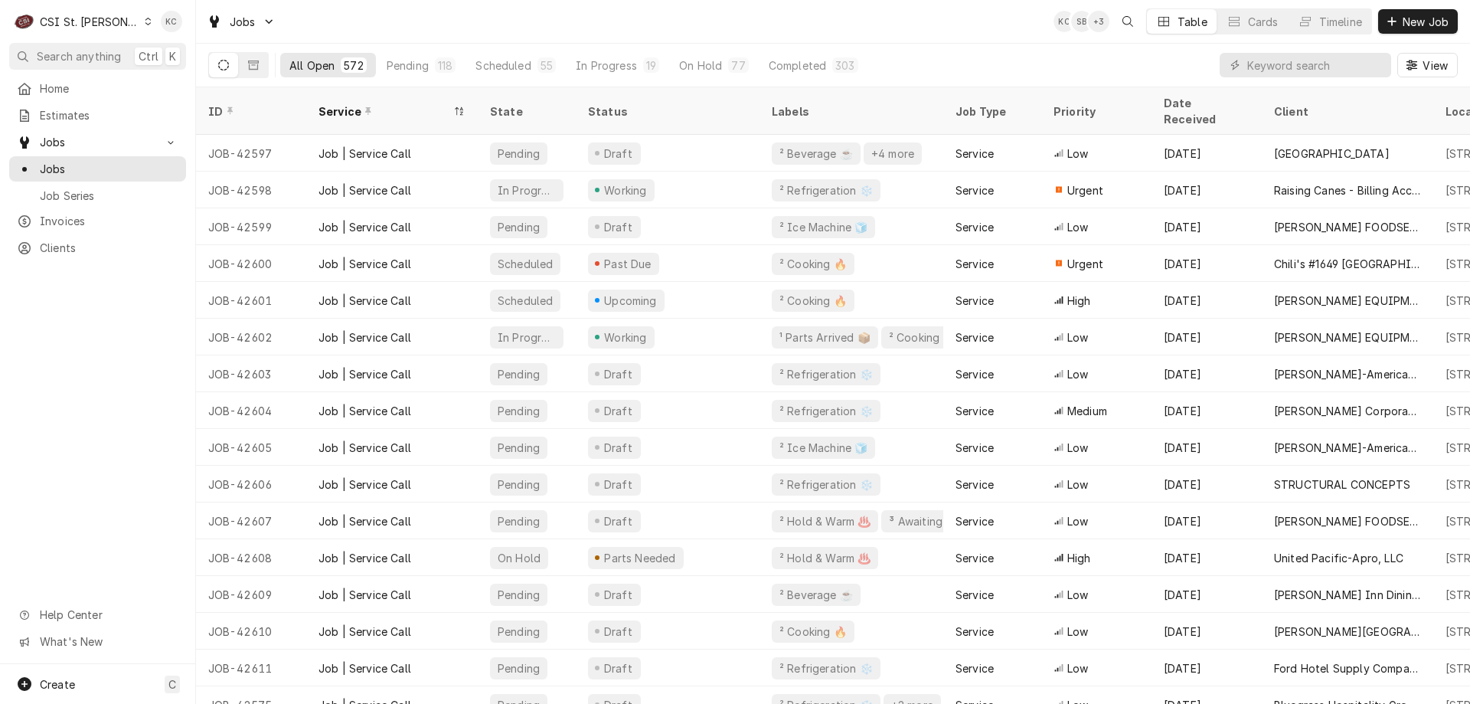
click at [943, 41] on div "Jobs KC SB + 3 Table Cards Timeline New Job" at bounding box center [833, 21] width 1274 height 43
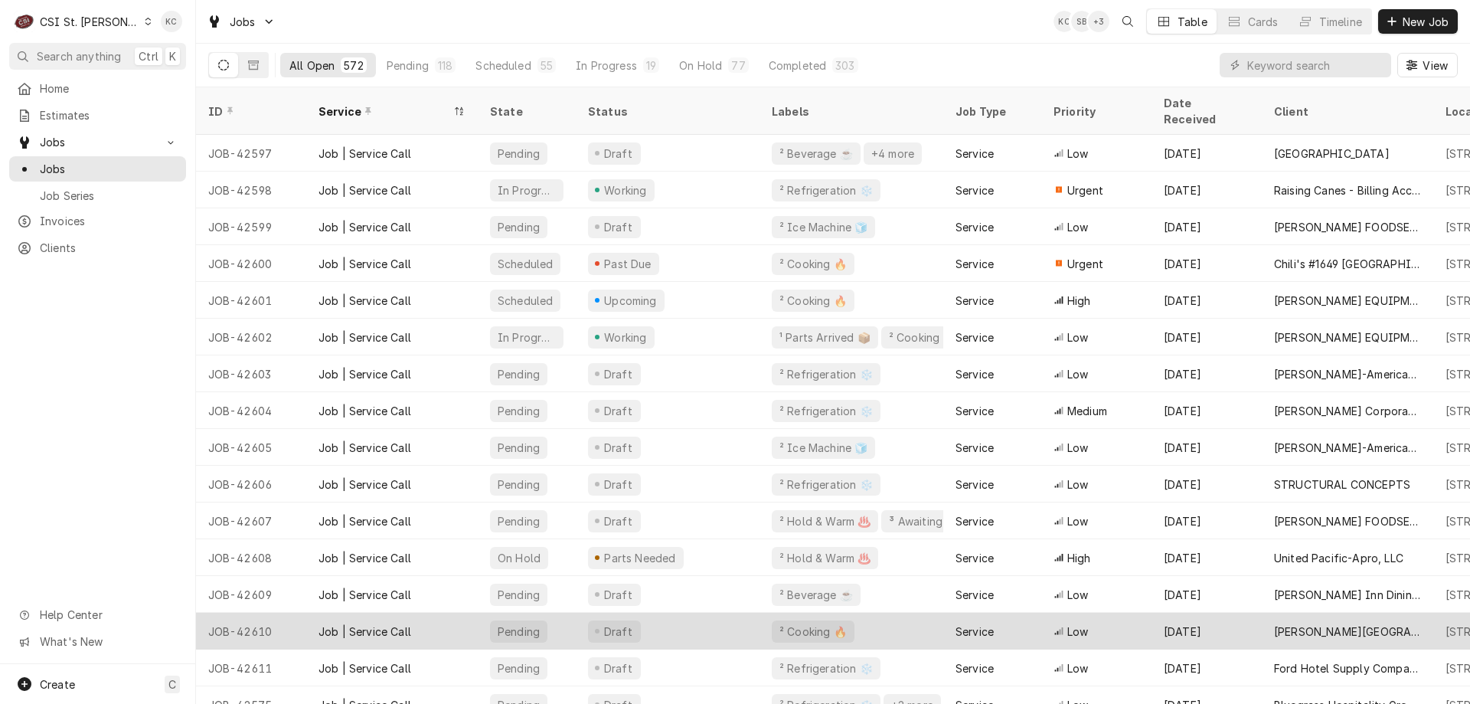
click at [1368, 623] on div "[PERSON_NAME][GEOGRAPHIC_DATA]" at bounding box center [1347, 631] width 147 height 16
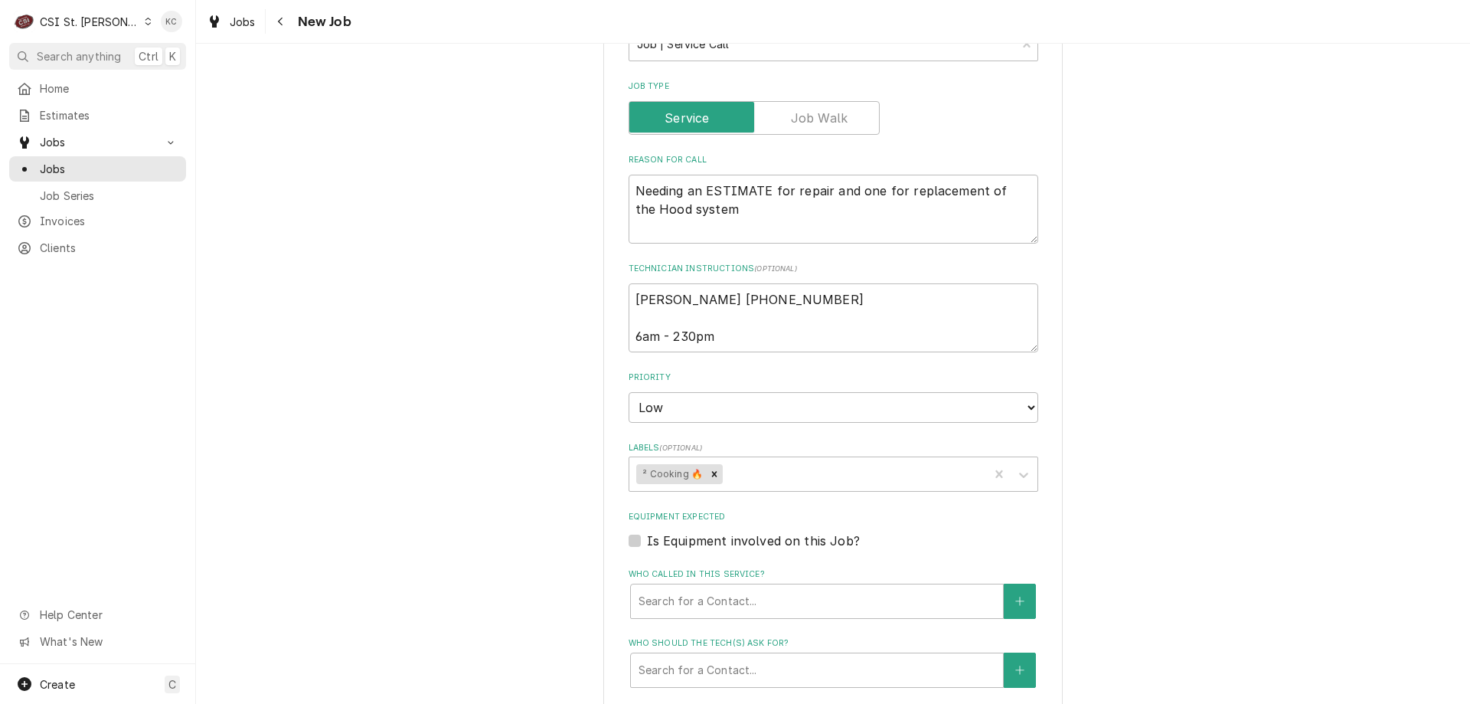
scroll to position [764, 0]
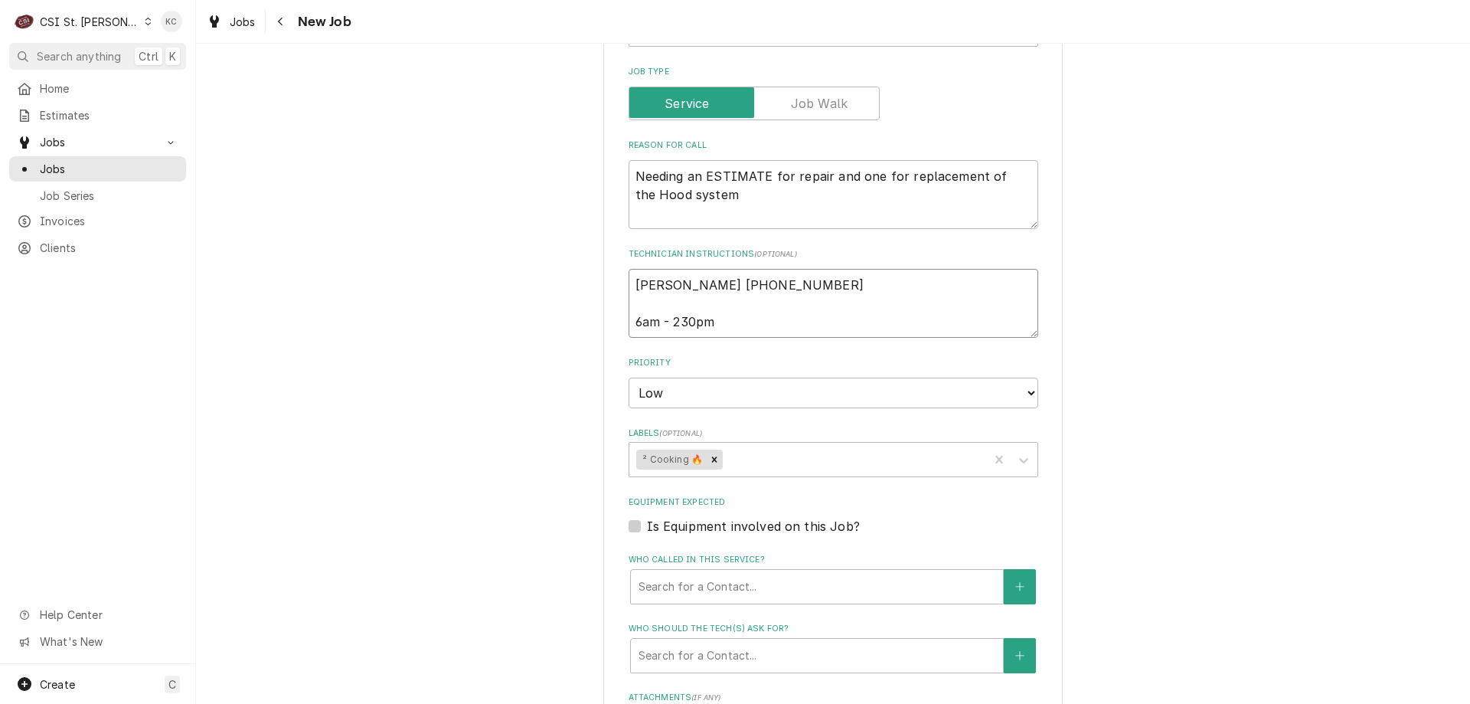
click at [629, 269] on textarea "[PERSON_NAME] [PHONE_NUMBER] 6am - 230pm" at bounding box center [834, 303] width 410 height 69
type textarea "x"
type textarea "[PERSON_NAME] [PHONE_NUMBER] 6am - 230pm"
type textarea "x"
type textarea "[PERSON_NAME] [PHONE_NUMBER] 6am - 230pm"
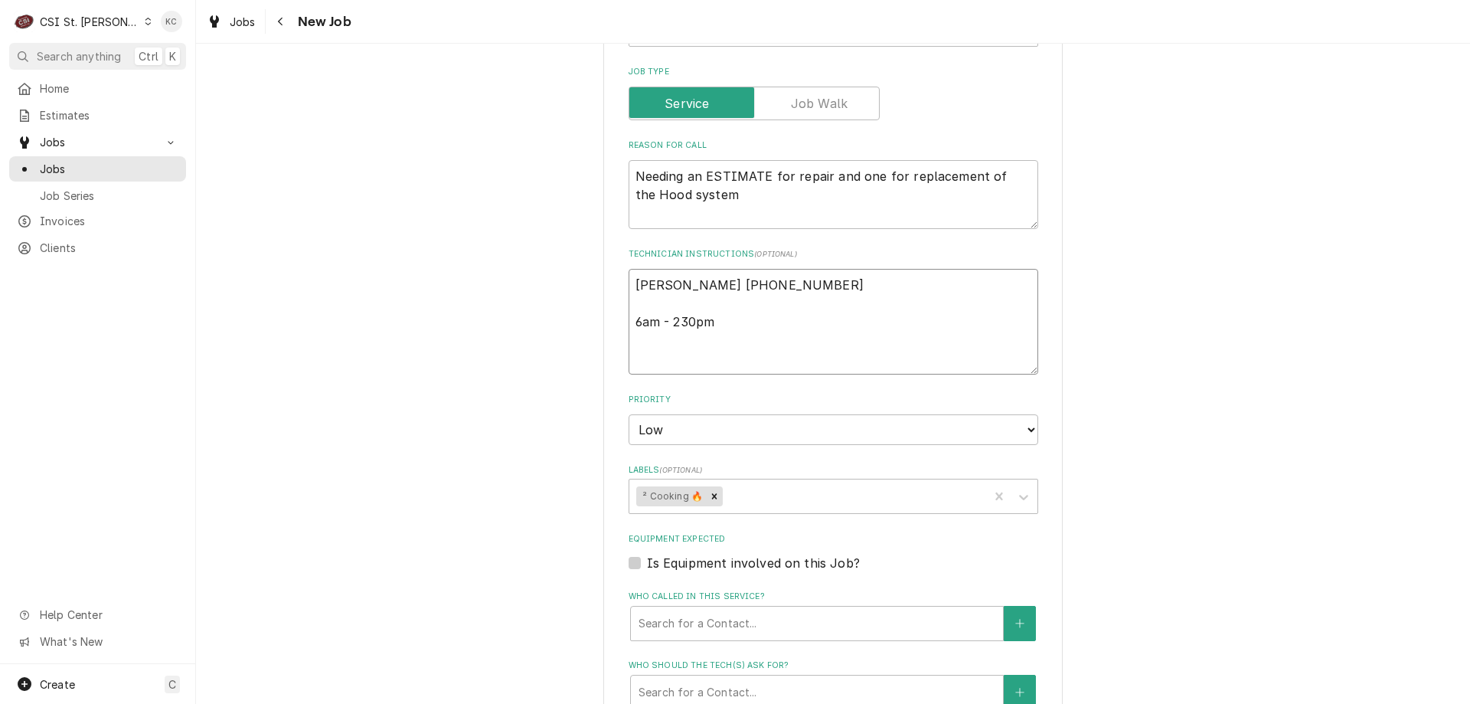
type textarea "x"
type textarea "P [PERSON_NAME] [PHONE_NUMBER] 6am - 230pm"
type textarea "x"
type textarea "PL [PERSON_NAME] [PHONE_NUMBER] 6am - 230pm"
type textarea "x"
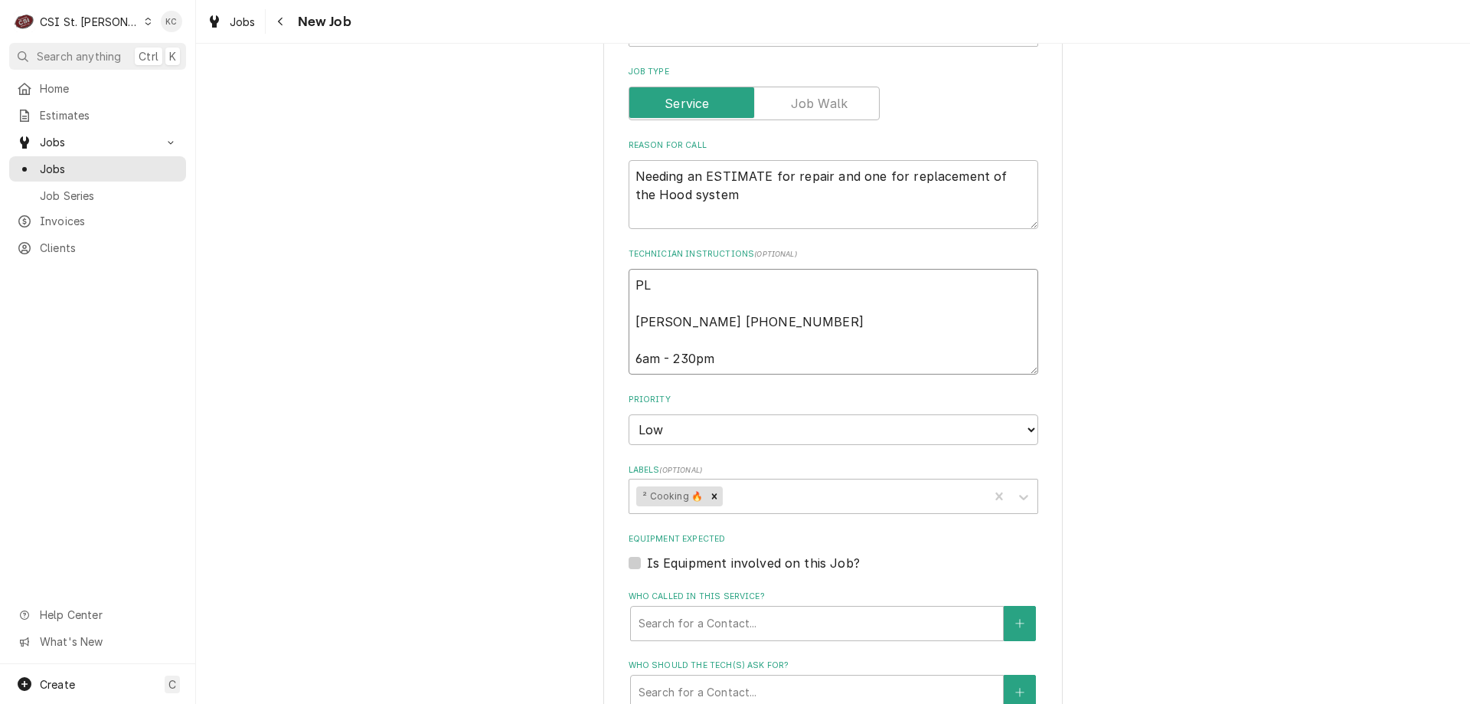
type textarea "PLE [PERSON_NAME] [PHONE_NUMBER] 6am - 230pm"
type textarea "x"
type textarea "PLEA [PERSON_NAME] [PHONE_NUMBER] 6am - 230pm"
type textarea "x"
type textarea "PLEAS [PERSON_NAME] [PHONE_NUMBER] 6am - 230pm"
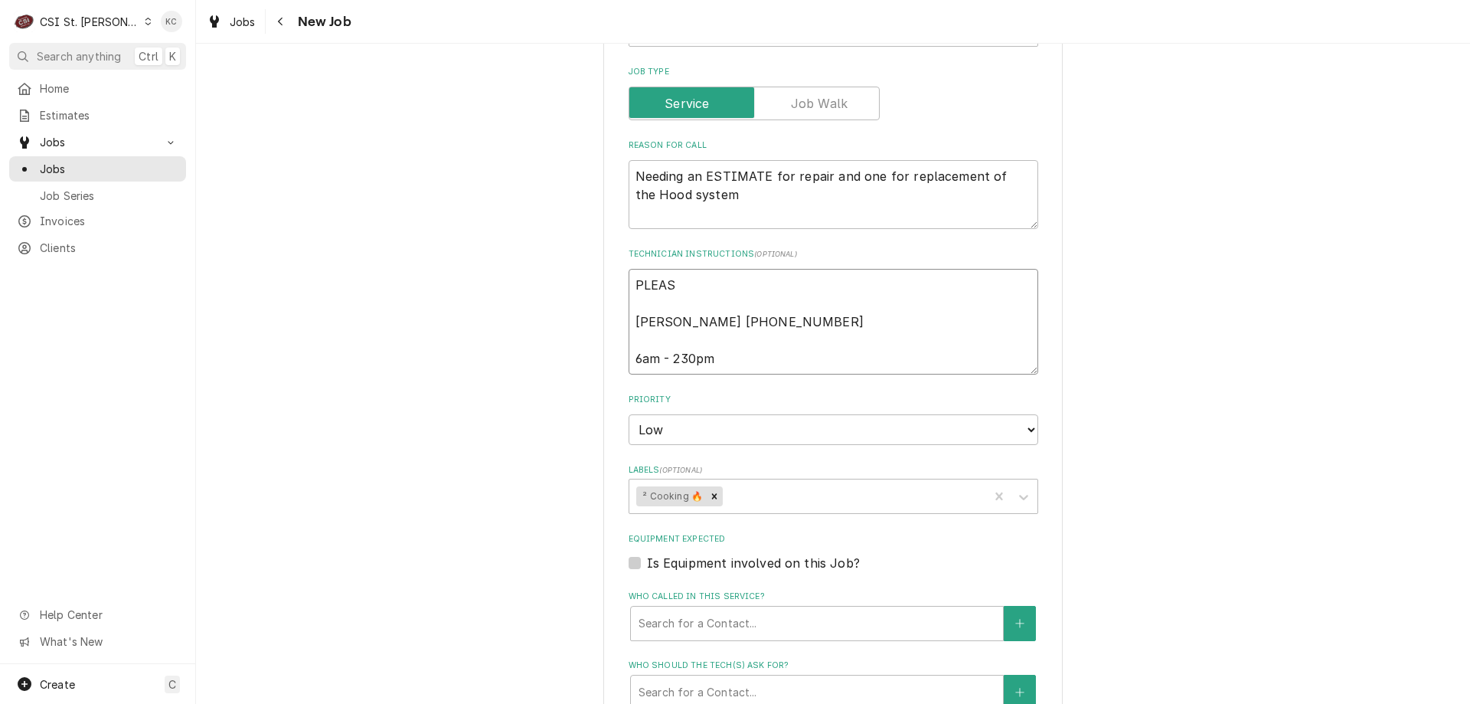
type textarea "x"
type textarea "PLEASE [PERSON_NAME] [PHONE_NUMBER] 6am - 230pm"
type textarea "x"
type textarea "PLEASE [PERSON_NAME] [PHONE_NUMBER] 6am - 230pm"
type textarea "x"
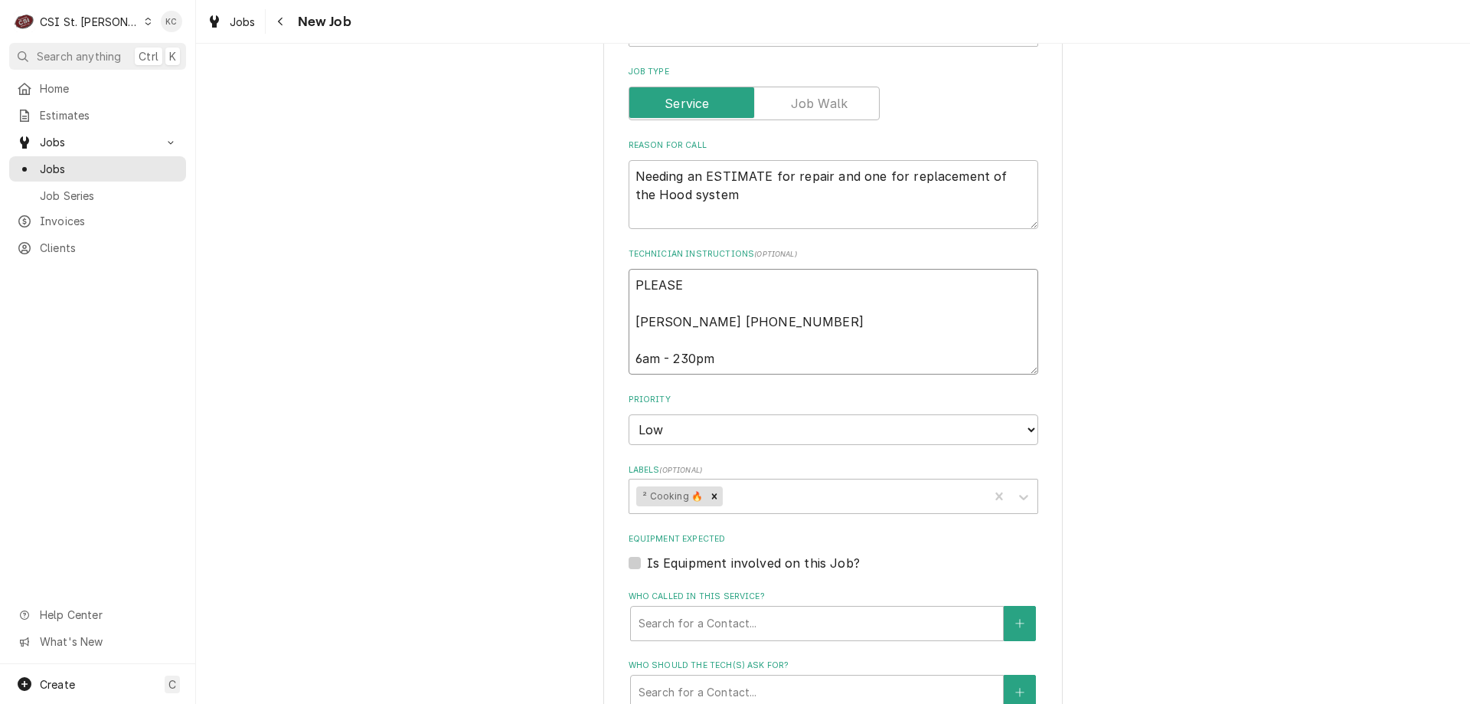
type textarea "PLEASE L Pam Russell 314 953-5990 6am - 230pm"
type textarea "x"
type textarea "PLEASE LE Pam Russell 314 953-5990 6am - 230pm"
type textarea "x"
type textarea "PLEASE LET Pam Russell 314 953-5990 6am - 230pm"
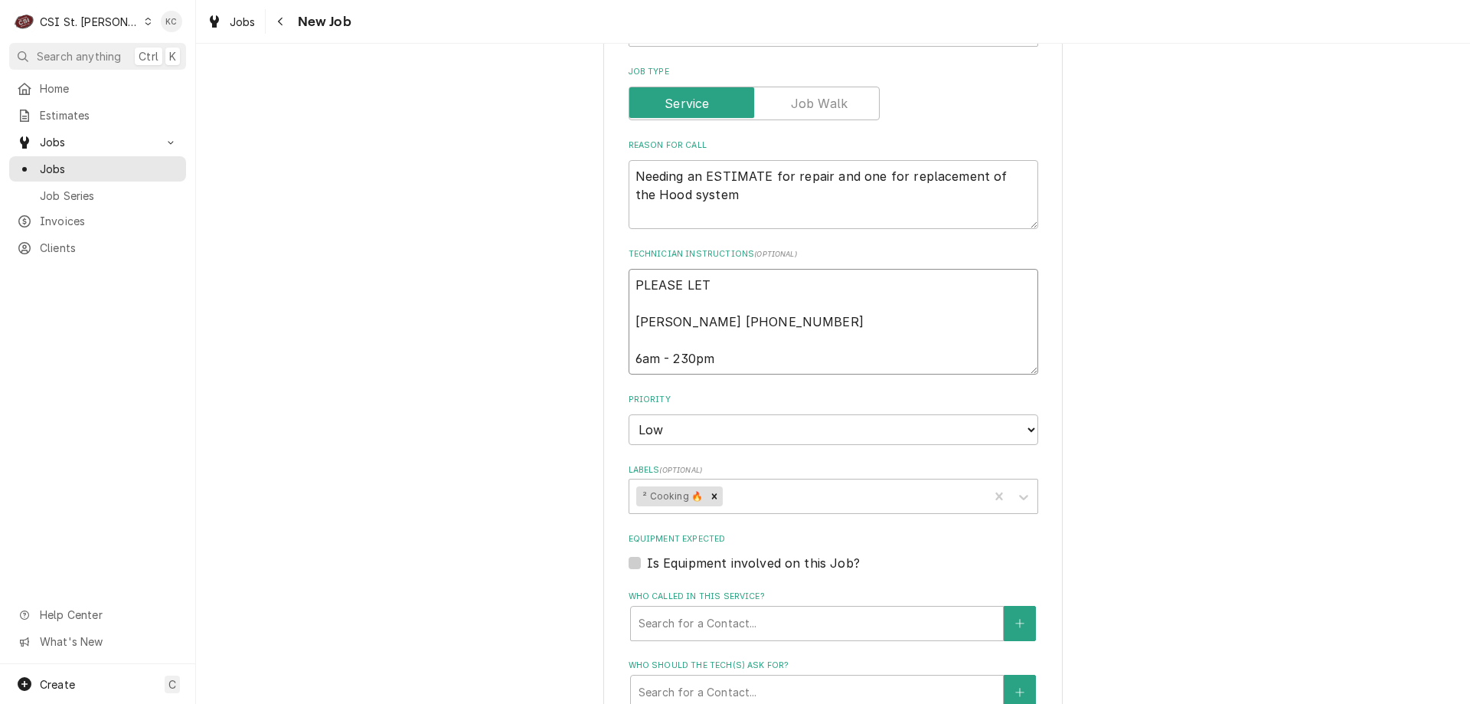
type textarea "x"
type textarea "PLEASE LET Pam Russell 314 953-5990 6am - 230pm"
type textarea "x"
type textarea "PLEASE LET M Pam Russell 314 953-5990 6am - 230pm"
type textarea "x"
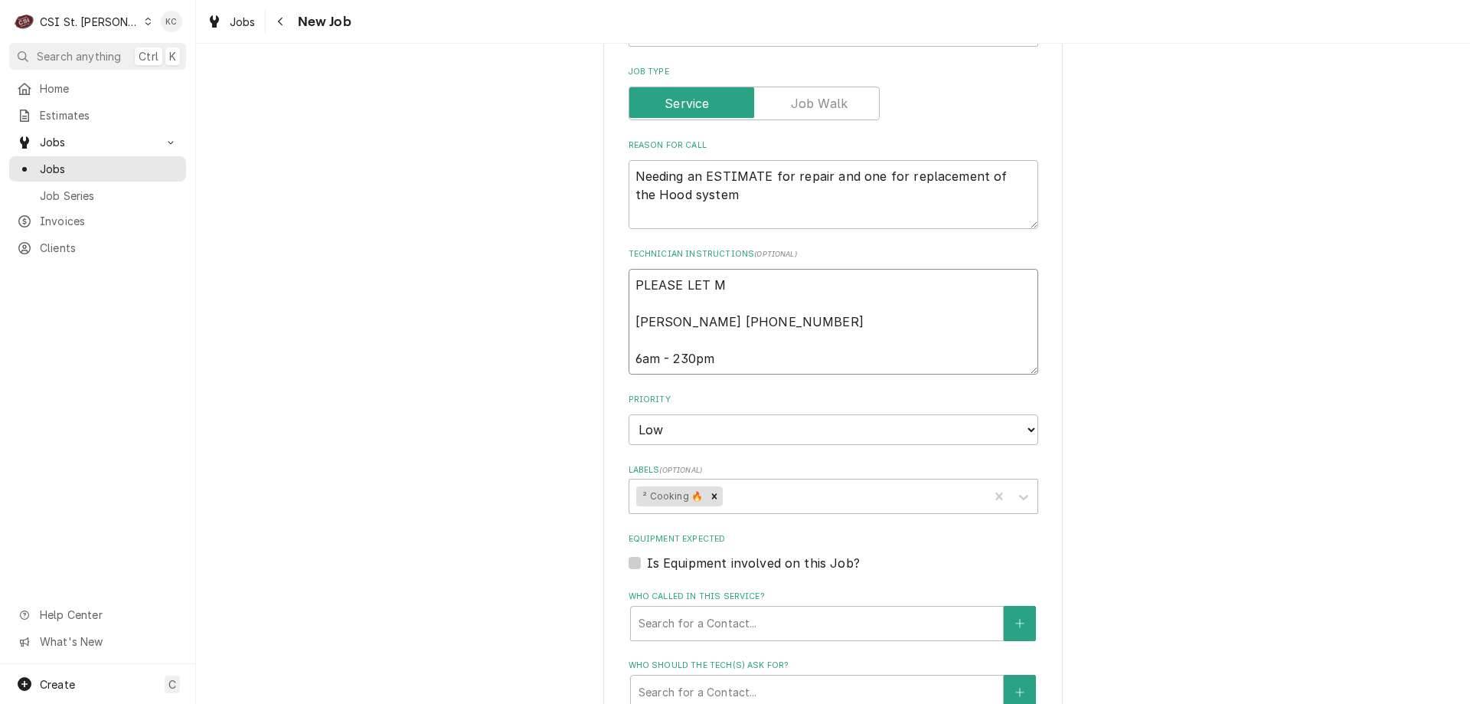
type textarea "PLEASE LET ME Pam Russell 314 953-5990 6am - 230pm"
type textarea "x"
type textarea "PLEASE LET ME Pam Russell 314 953-5990 6am - 230pm"
type textarea "x"
type textarea "PLEASE LET ME K Pam Russell 314 953-5990 6am - 230pm"
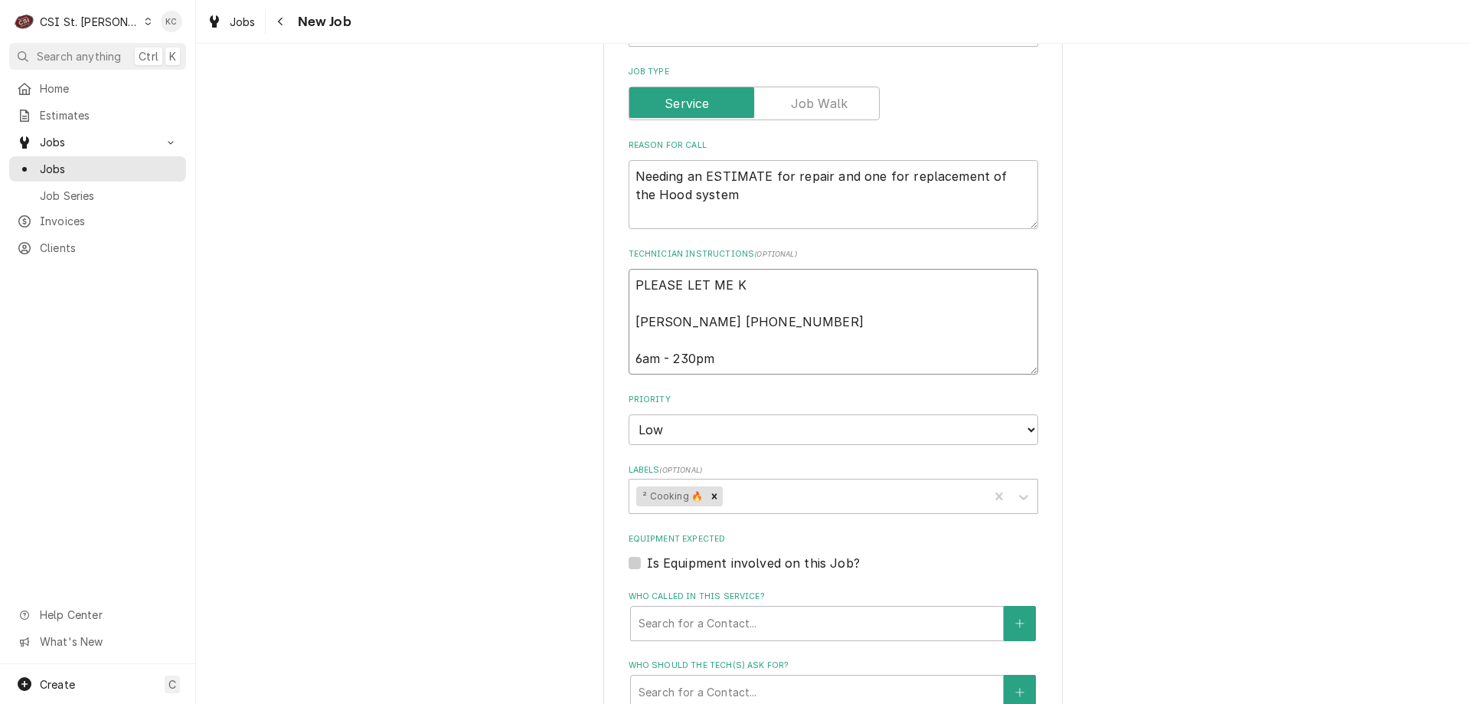
type textarea "x"
type textarea "PLEASE LET ME KNO Pam Russell 314 953-5990 6am - 230pm"
type textarea "x"
type textarea "PLEASE LET ME KNOW Pam Russell 314 953-5990 6am - 230pm"
type textarea "x"
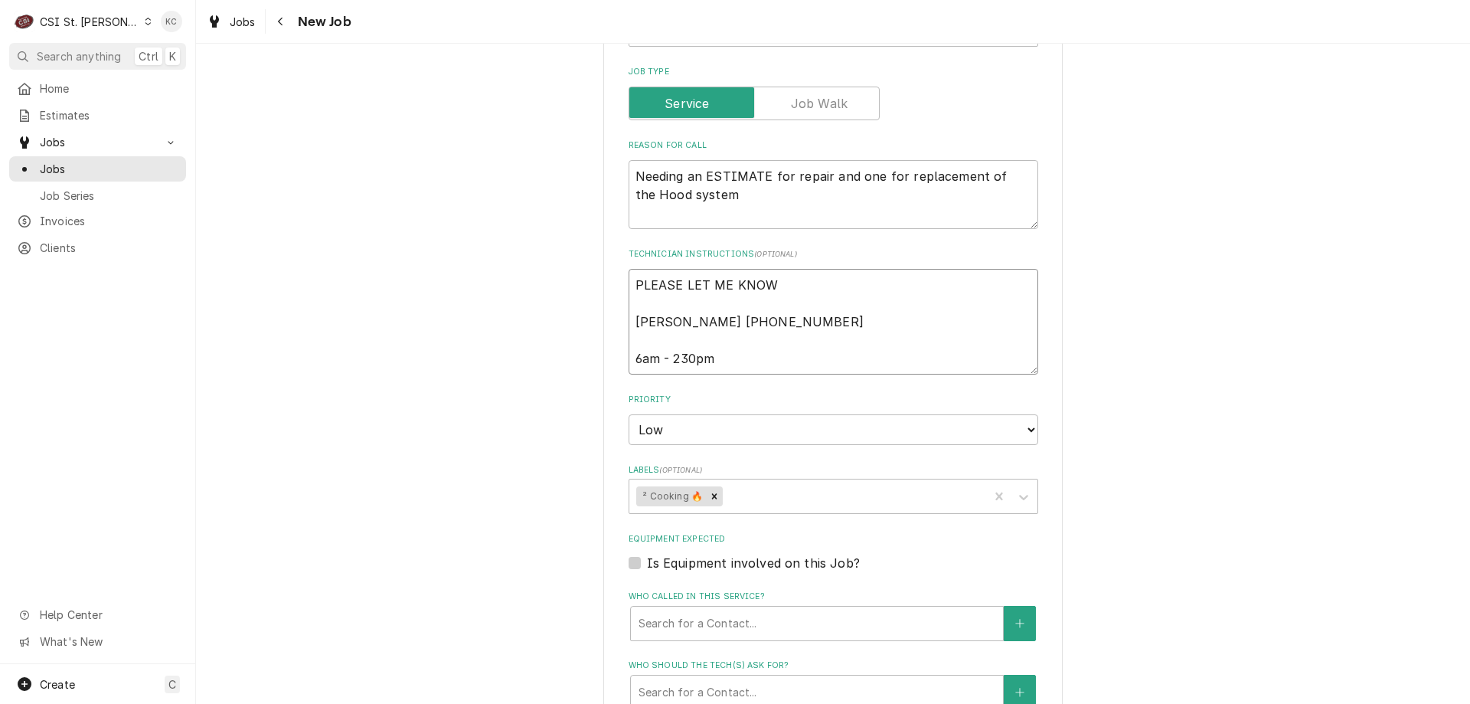
type textarea "PLEASE LET ME KNOW Pam Russell 314 953-5990 6am - 230pm"
type textarea "x"
type textarea "PLEASE LET ME KNOW Pam Russell 314 953-5990 6am - 230pm"
type textarea "x"
type textarea "PLEASE LET ME KNO Pam Russell 314 953-5990 6am - 230pm"
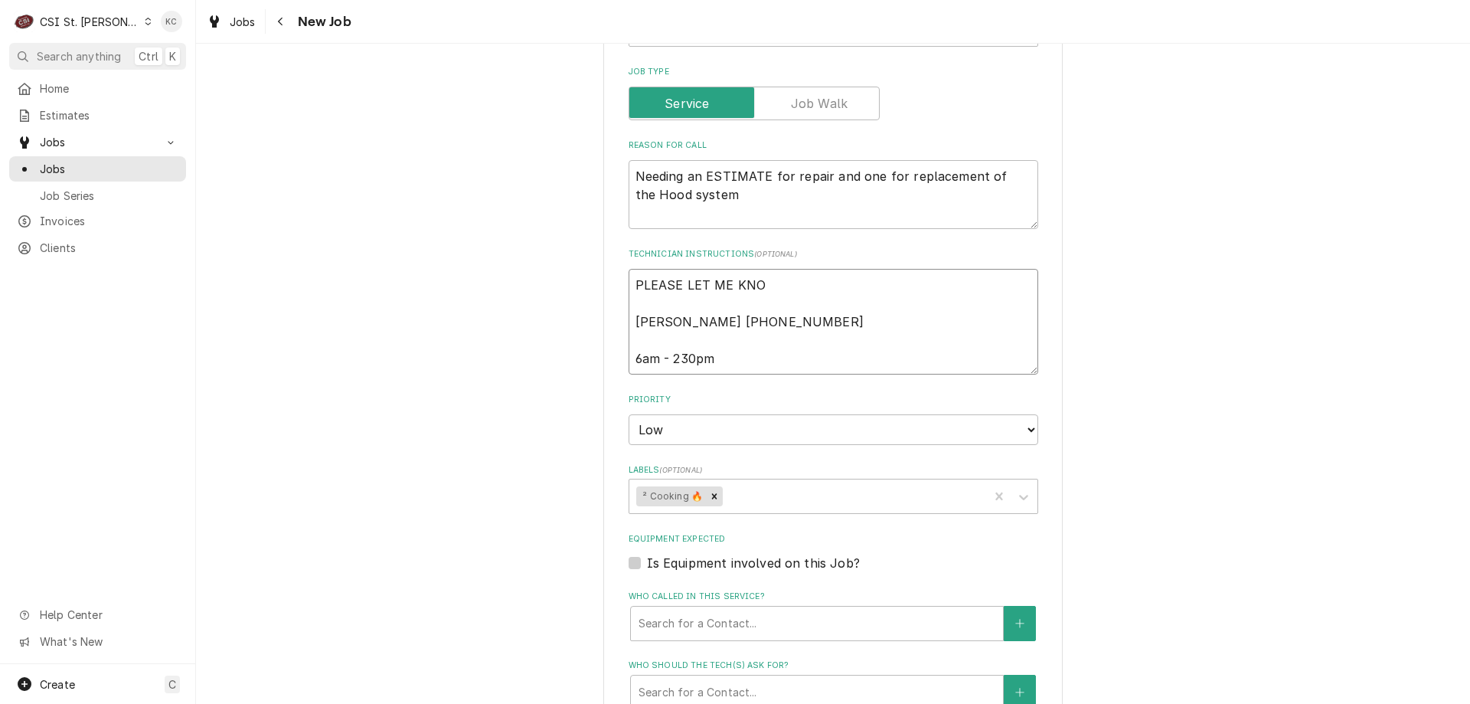
type textarea "x"
type textarea "PLEASE LET ME KN Pam Russell 314 953-5990 6am - 230pm"
type textarea "x"
type textarea "PLEASE LET ME K Pam Russell 314 953-5990 6am - 230pm"
type textarea "x"
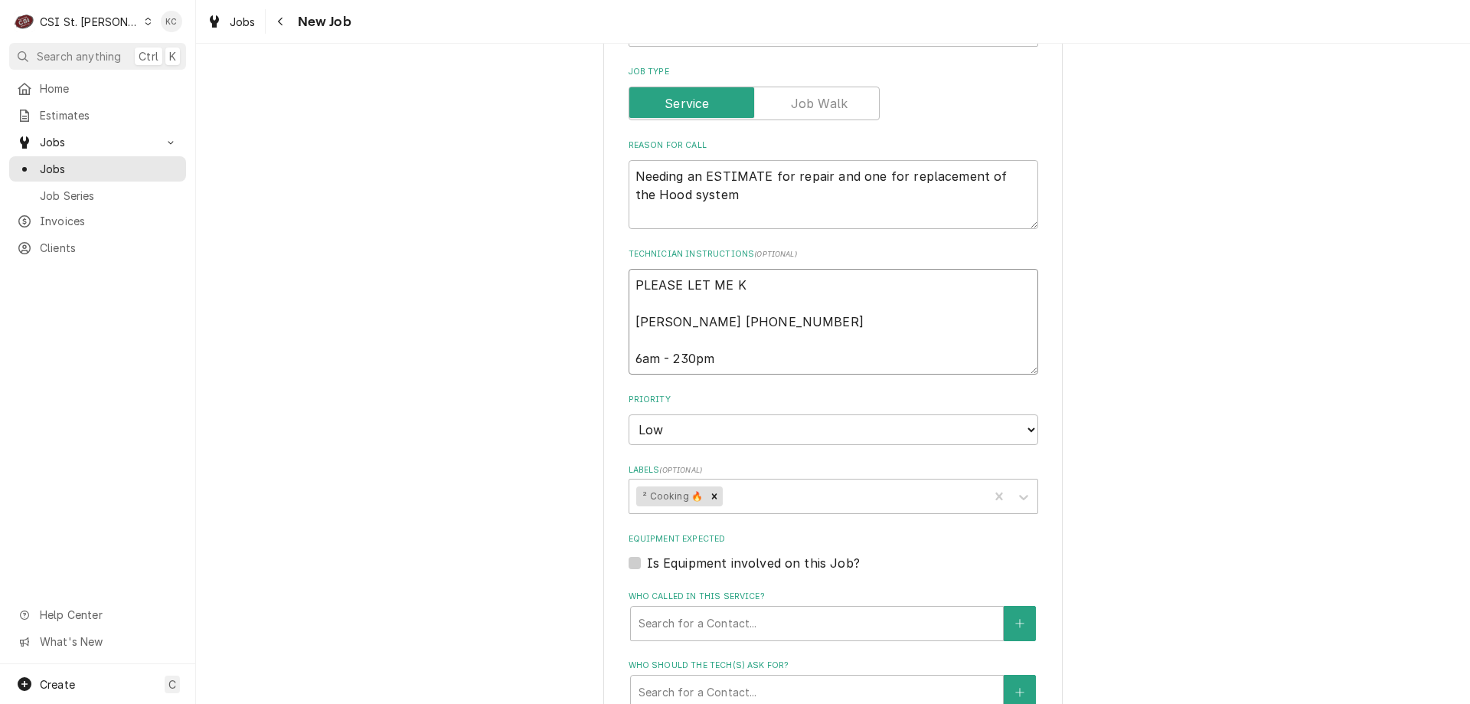
type textarea "PLEASE LET ME Pam Russell 314 953-5990 6am - 230pm"
type textarea "x"
type textarea "PLEASE LET ME Pam Russell 314 953-5990 6am - 230pm"
type textarea "x"
type textarea "PLEASE LET M Pam Russell 314 953-5990 6am - 230pm"
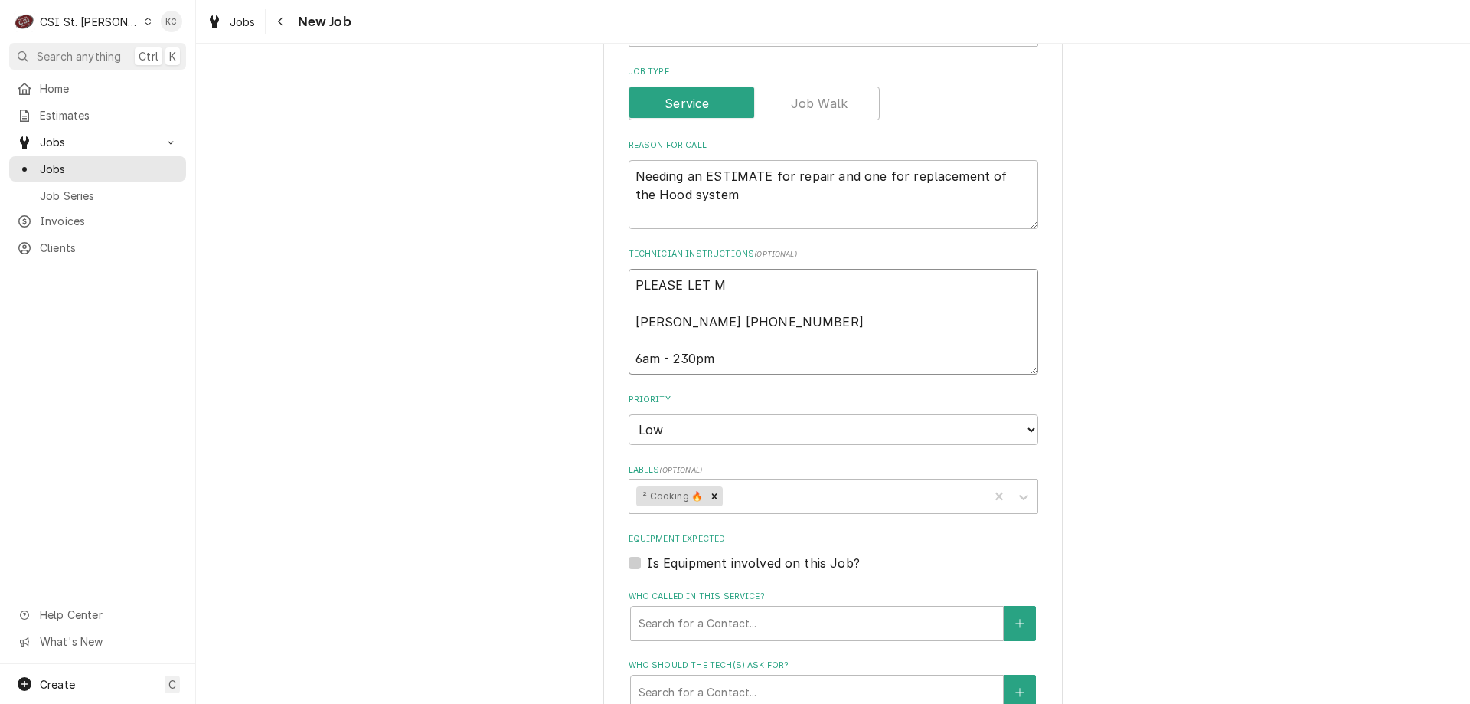
type textarea "x"
type textarea "PLEASE LET Pam Russell 314 953-5990 6am - 230pm"
type textarea "x"
type textarea "PLEASE LET Pam Russell 314 953-5990 6am - 230pm"
type textarea "x"
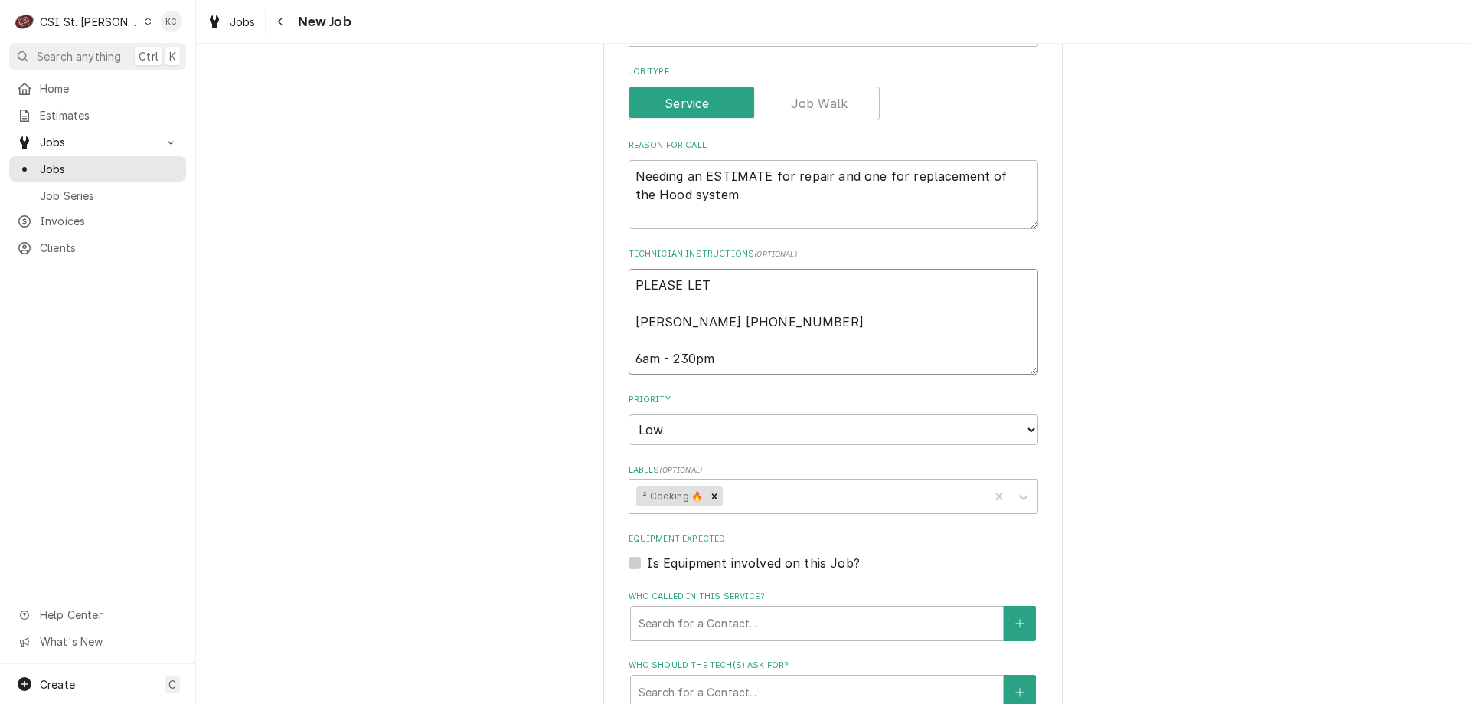
type textarea "PLEASE LE Pam Russell 314 953-5990 6am - 230pm"
type textarea "x"
type textarea "PLEASE L Pam Russell 314 953-5990 6am - 230pm"
type textarea "x"
type textarea "PLEASE Pam Russell 314 953-5990 6am - 230pm"
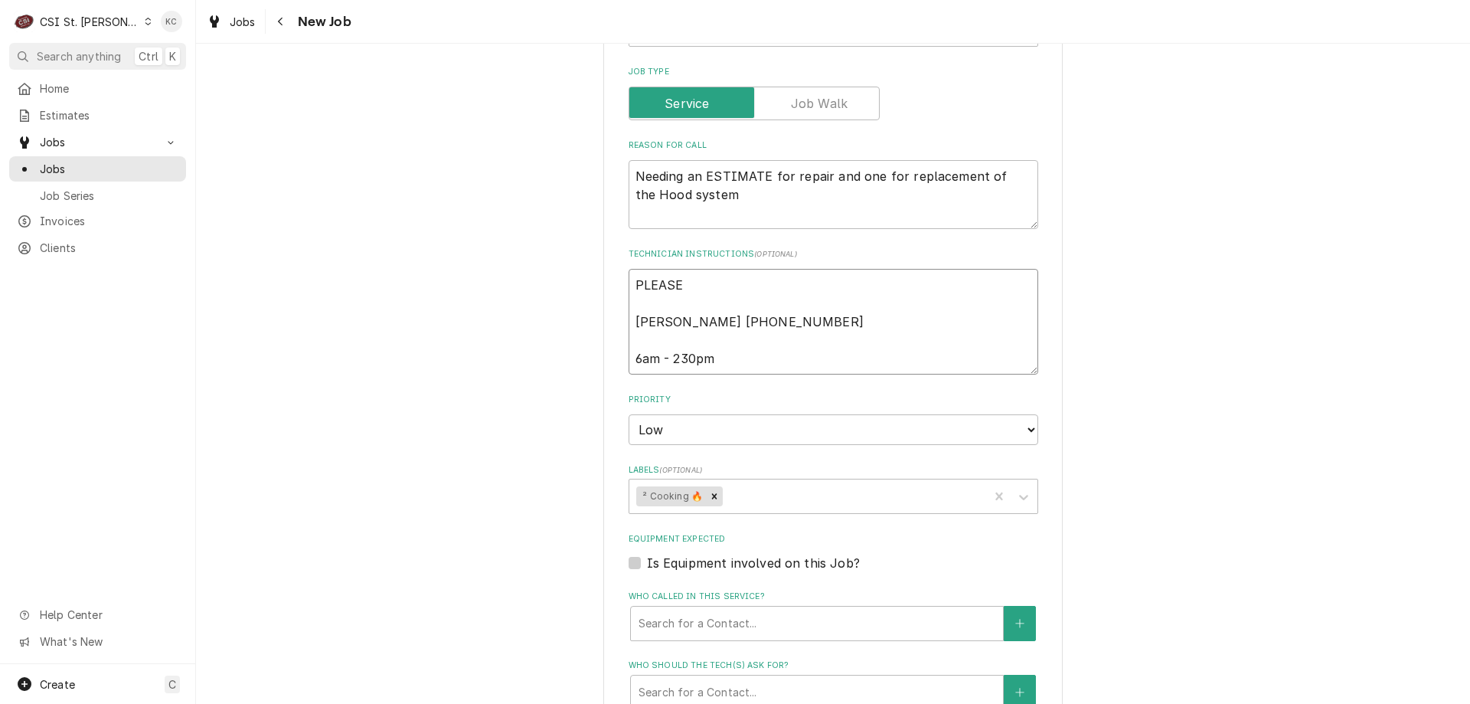
type textarea "x"
type textarea "PLEASE Pam Russell 314 953-5990 6am - 230pm"
type textarea "x"
type textarea "PLEAS Pam Russell 314 953-5990 6am - 230pm"
type textarea "x"
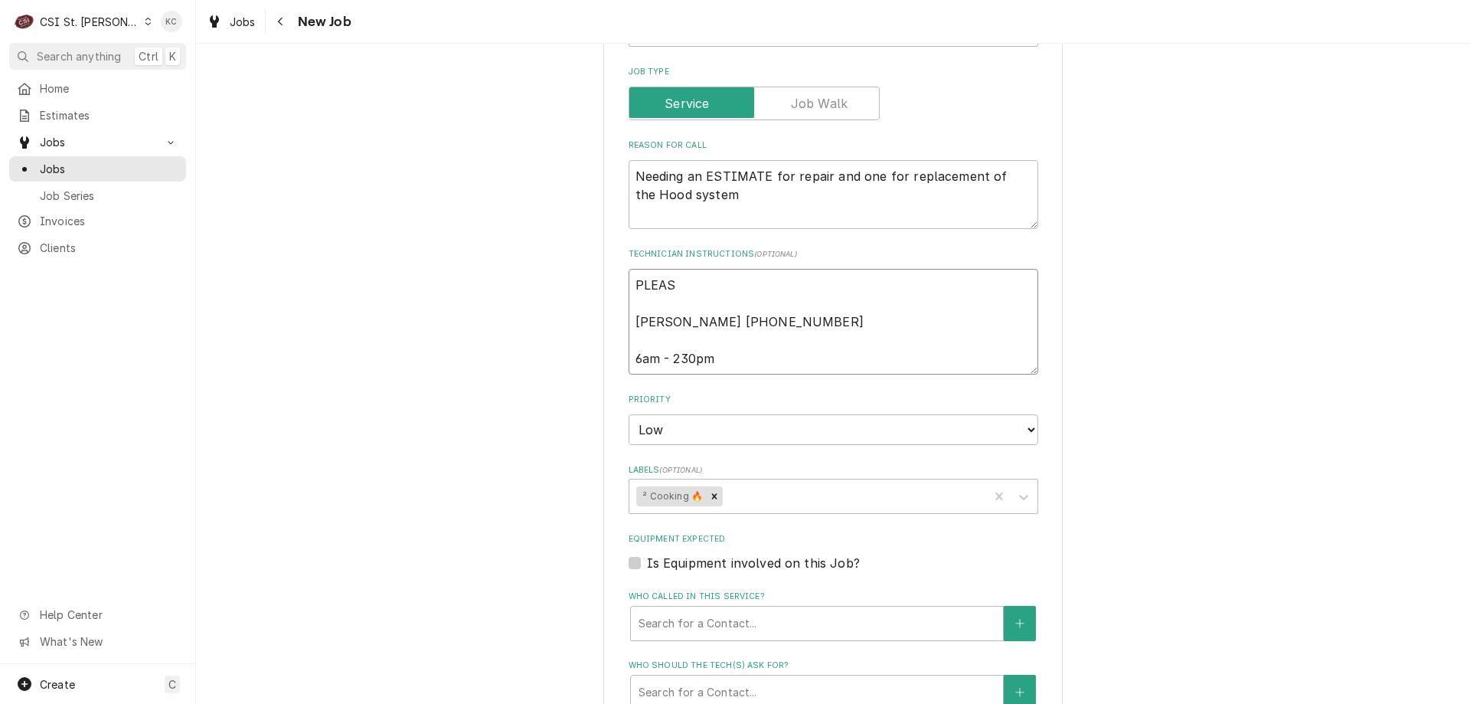
type textarea "PLEA Pam Russell 314 953-5990 6am - 230pm"
type textarea "x"
type textarea "PLE Pam Russell 314 953-5990 6am - 230pm"
type textarea "x"
type textarea "PL Pam Russell 314 953-5990 6am - 230pm"
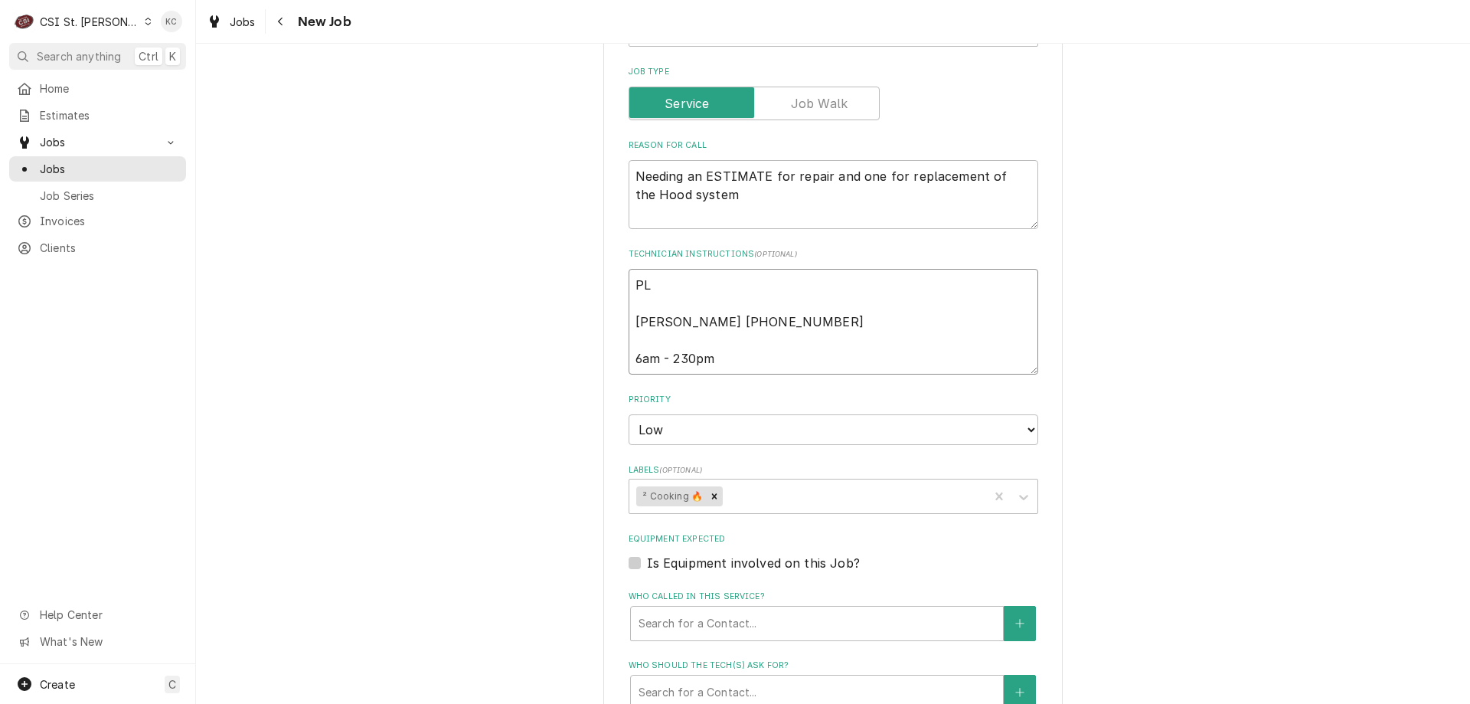
type textarea "x"
type textarea "P Pam Russell 314 953-5990 6am - 230pm"
type textarea "x"
type textarea "Pam Russell 314 953-5990 6am - 230pm"
type textarea "x"
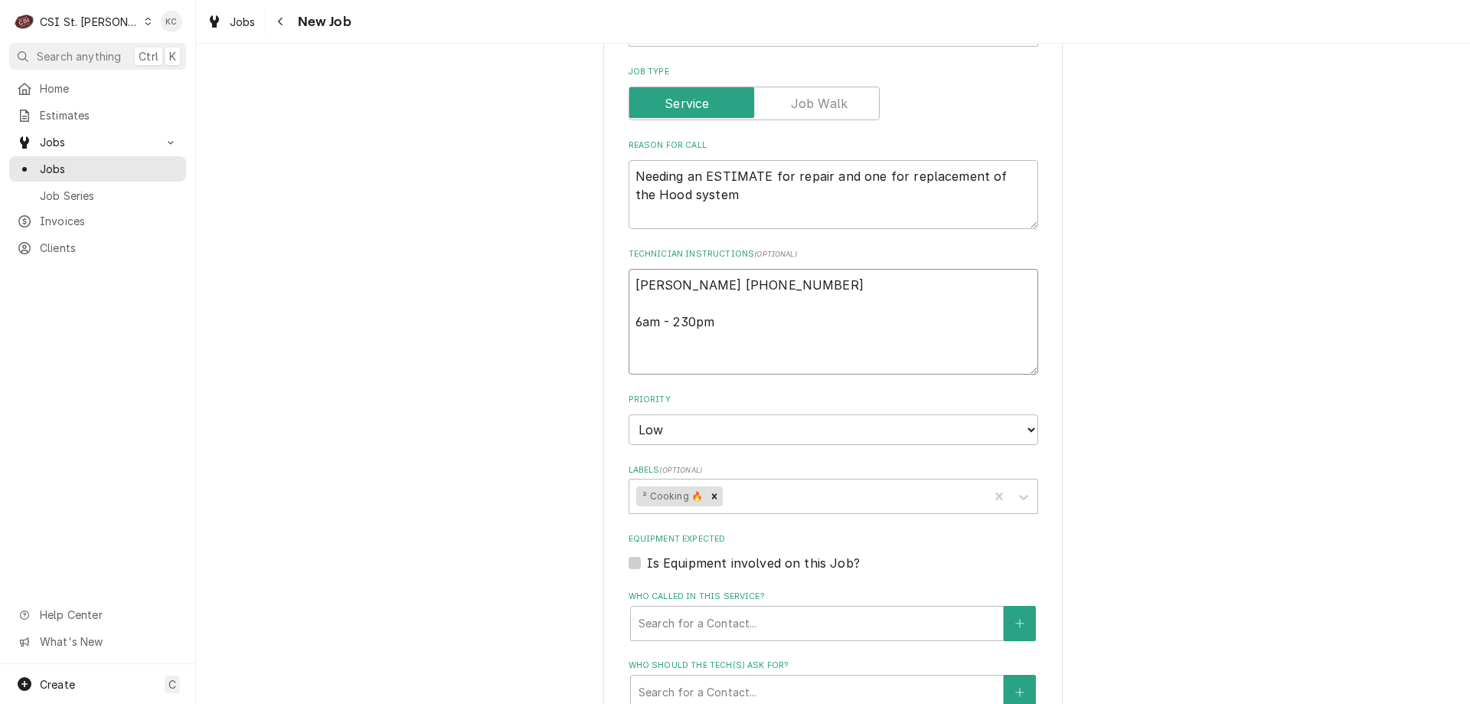
type textarea "9 Pam Russell 314 953-5990 6am - 230pm"
type textarea "x"
type textarea "9/ Pam Russell 314 953-5990 6am - 230pm"
type textarea "x"
type textarea "9/1 Pam Russell 314 953-5990 6am - 230pm"
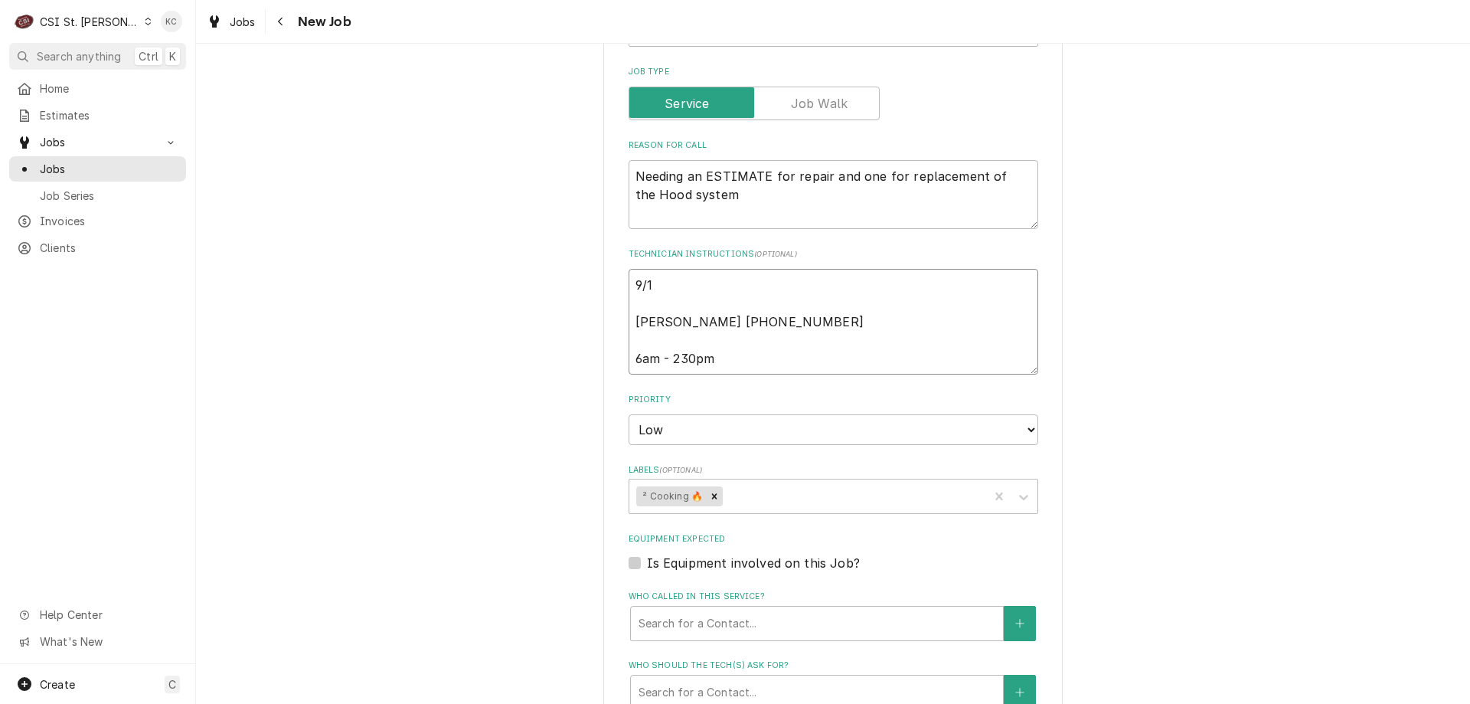
type textarea "x"
type textarea "9/10 Pam Russell 314 953-5990 6am - 230pm"
type textarea "x"
type textarea "9/10 Pam Russell 314 953-5990 6am - 230pm"
type textarea "x"
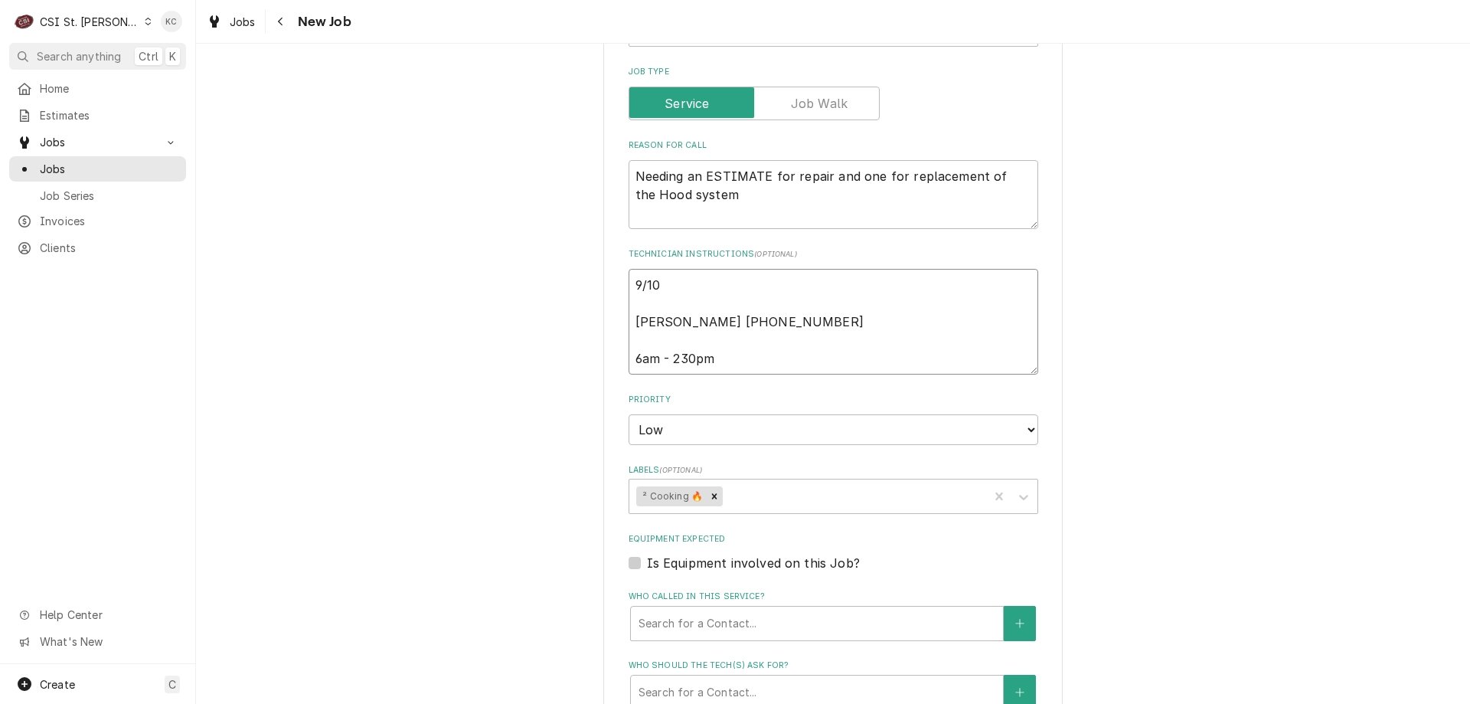
type textarea "9/10 - Pam Russell 314 953-5990 6am - 230pm"
type textarea "x"
type textarea "9/10 - Pam Russell 314 953-5990 6am - 230pm"
type textarea "x"
type textarea "9/10 - k Pam Russell 314 953-5990 6am - 230pm"
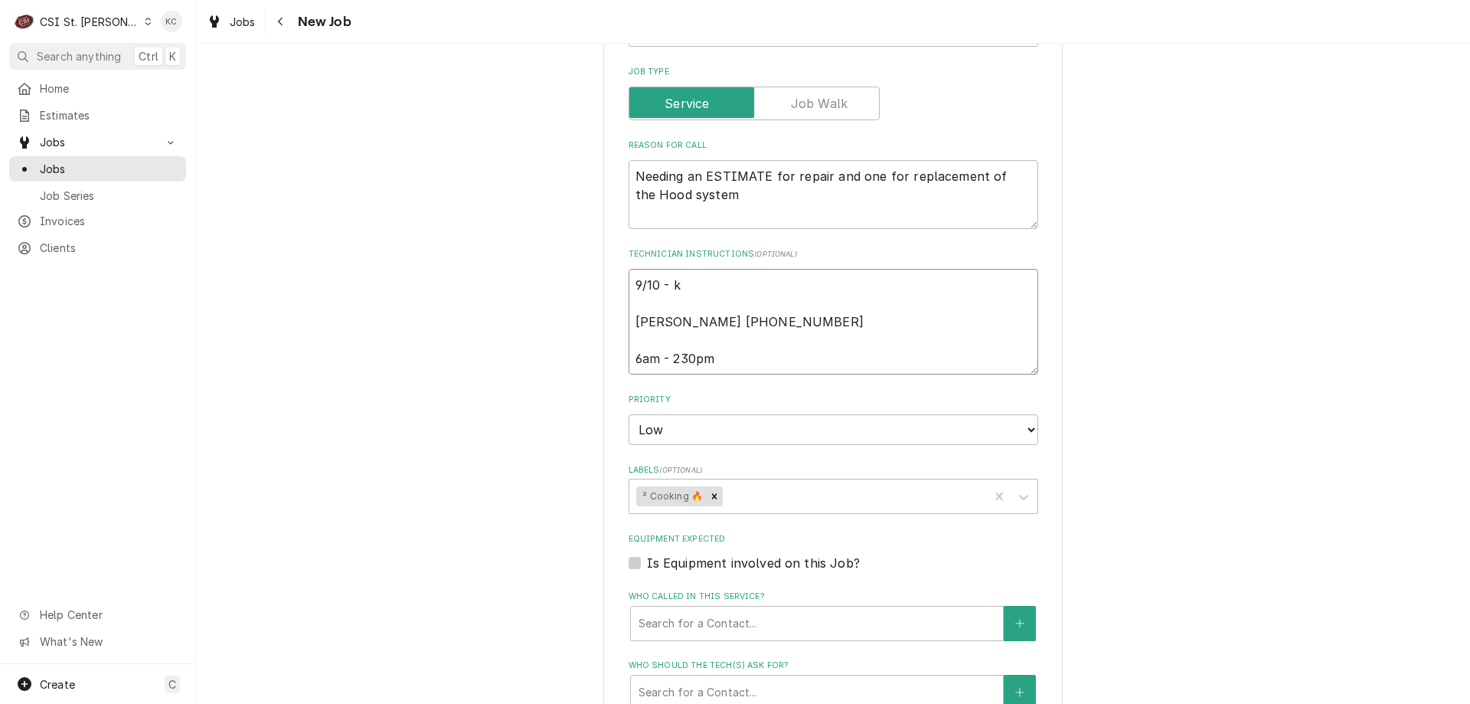
type textarea "x"
type textarea "9/10 - kE Pam Russell 314 953-5990 6am - 230pm"
type textarea "x"
type textarea "9/10 - kEL Pam Russell 314 953-5990 6am - 230pm"
type textarea "x"
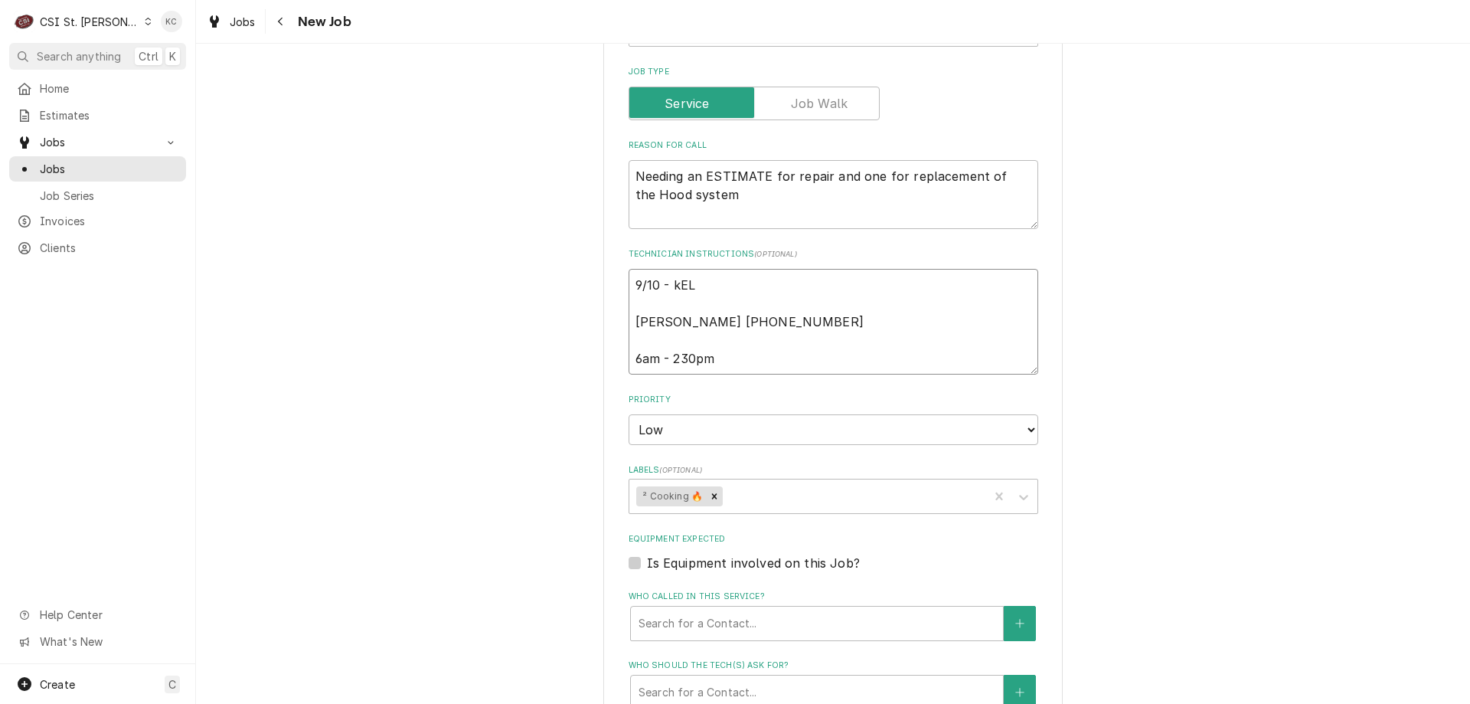
type textarea "9/10 - kELL Pam Russell 314 953-5990 6am - 230pm"
type textarea "x"
type textarea "9/10 - kELLY Pam Russell 314 953-5990 6am - 230pm"
type textarea "x"
type textarea "9/10 - kELLY Pam Russell 314 953-5990 6am - 230pm"
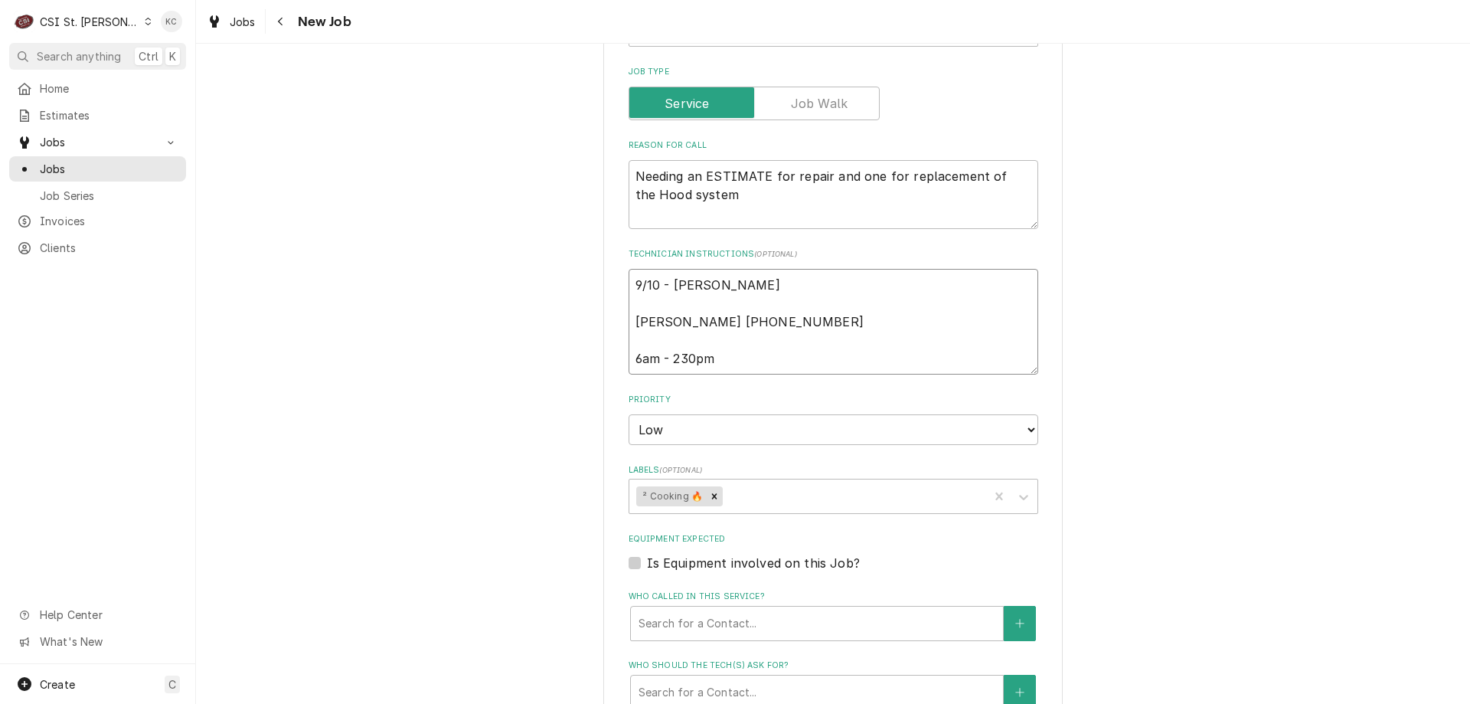
type textarea "x"
type textarea "9/10 - kELLY Pam Russell 314 953-5990 6am - 230pm"
type textarea "x"
type textarea "9/10 - kELL Pam Russell 314 953-5990 6am - 230pm"
type textarea "x"
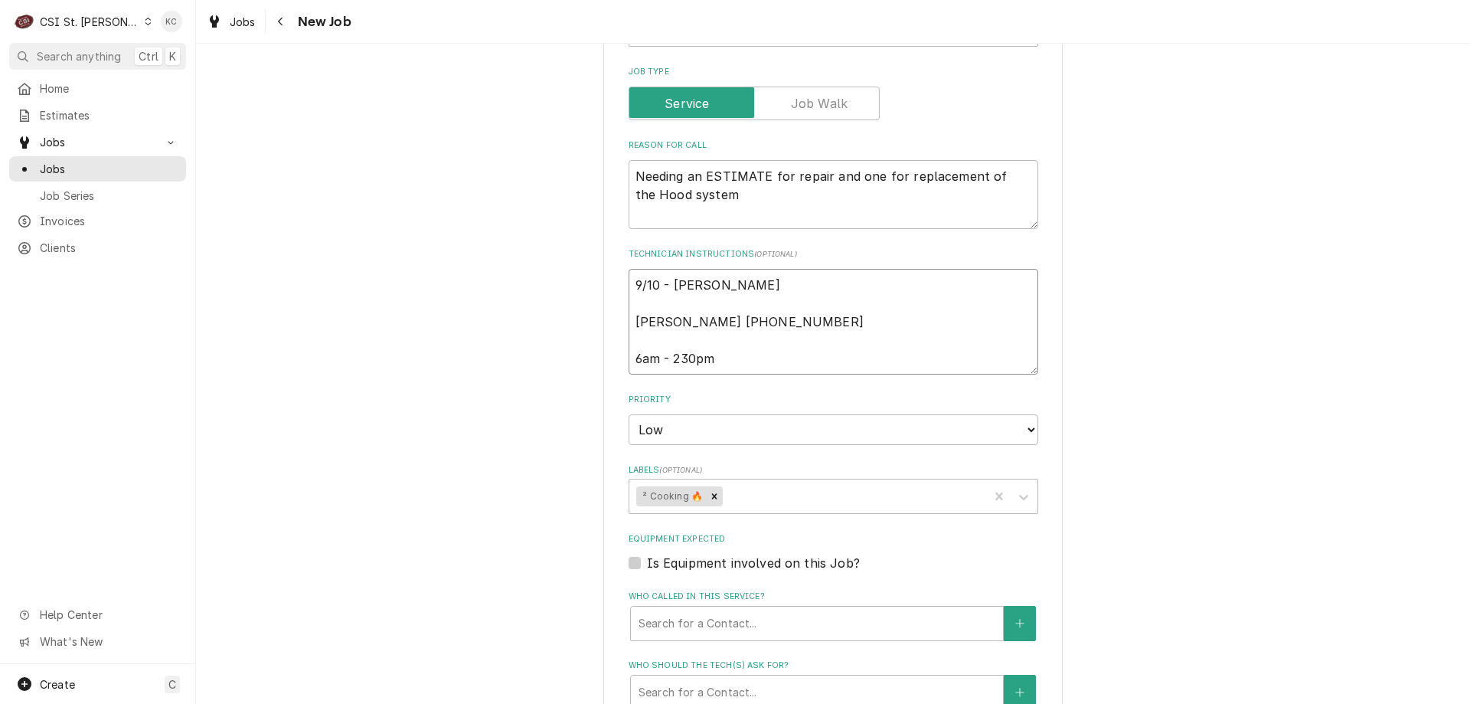
type textarea "9/10 - kEL Pam Russell 314 953-5990 6am - 230pm"
type textarea "x"
type textarea "9/10 - kE Pam Russell 314 953-5990 6am - 230pm"
type textarea "x"
type textarea "9/10 - k Pam Russell 314 953-5990 6am - 230pm"
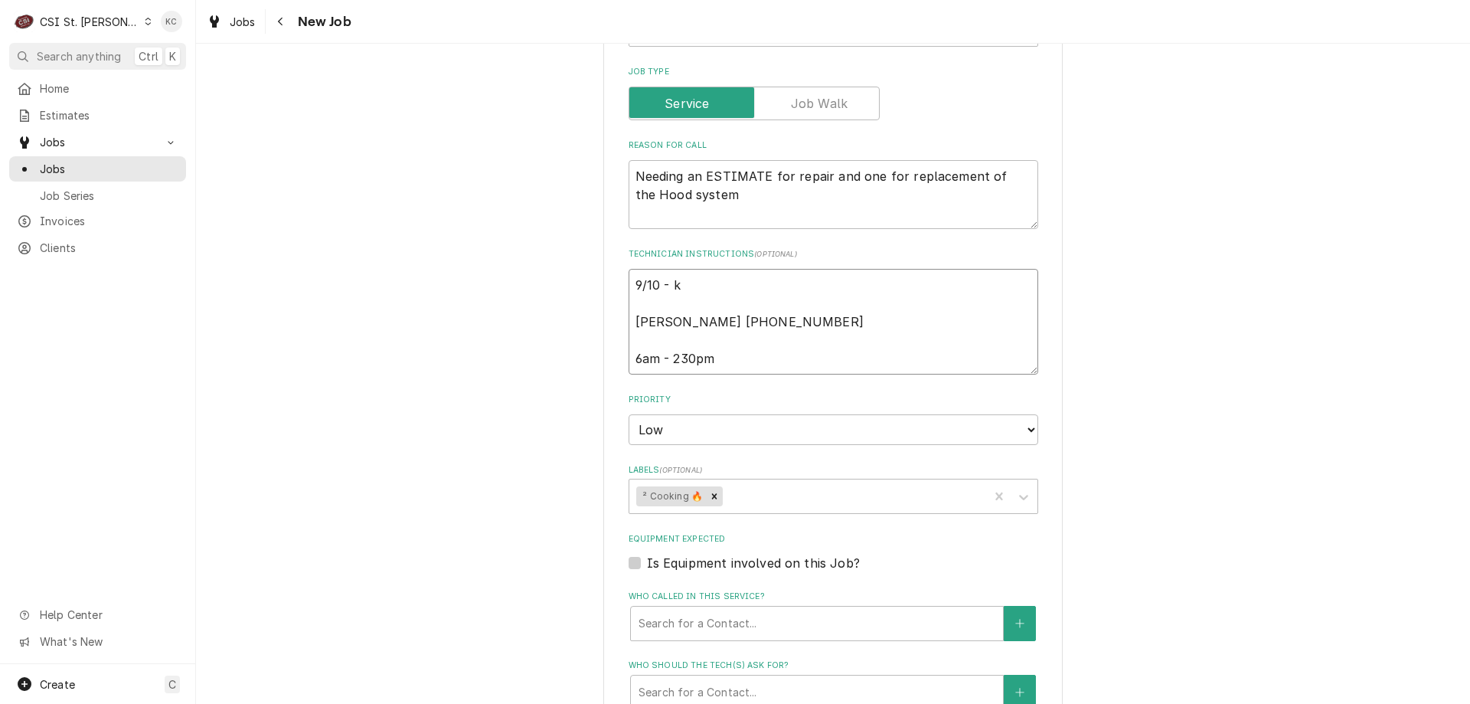
type textarea "x"
type textarea "9/10 - Pam Russell 314 953-5990 6am - 230pm"
type textarea "x"
type textarea "9/10 - K Pam Russell 314 953-5990 6am - 230pm"
type textarea "x"
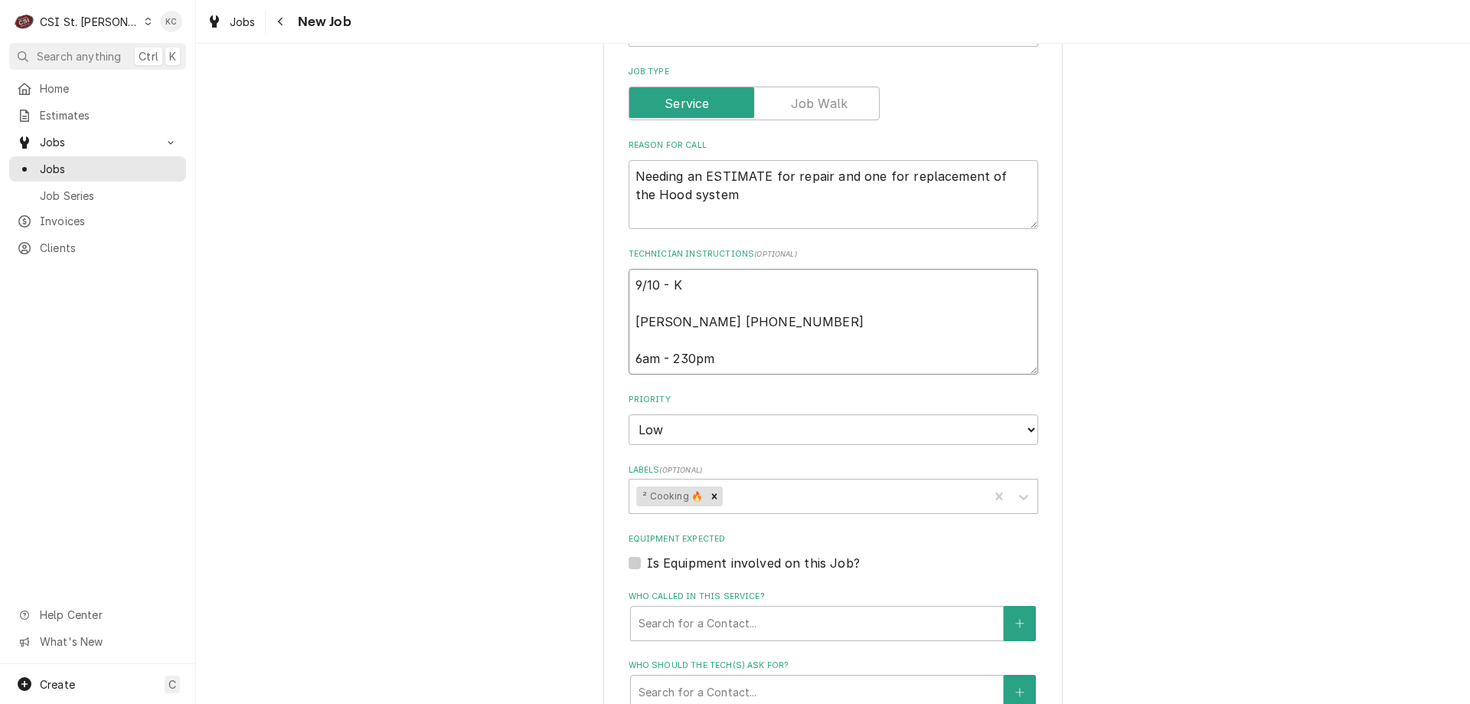
type textarea "9/10 - Ke Pam Russell 314 953-5990 6am - 230pm"
type textarea "x"
type textarea "9/10 - Kel Pam Russell 314 953-5990 6am - 230pm"
type textarea "x"
type textarea "9/10 - Kell Pam Russell 314 953-5990 6am - 230pm"
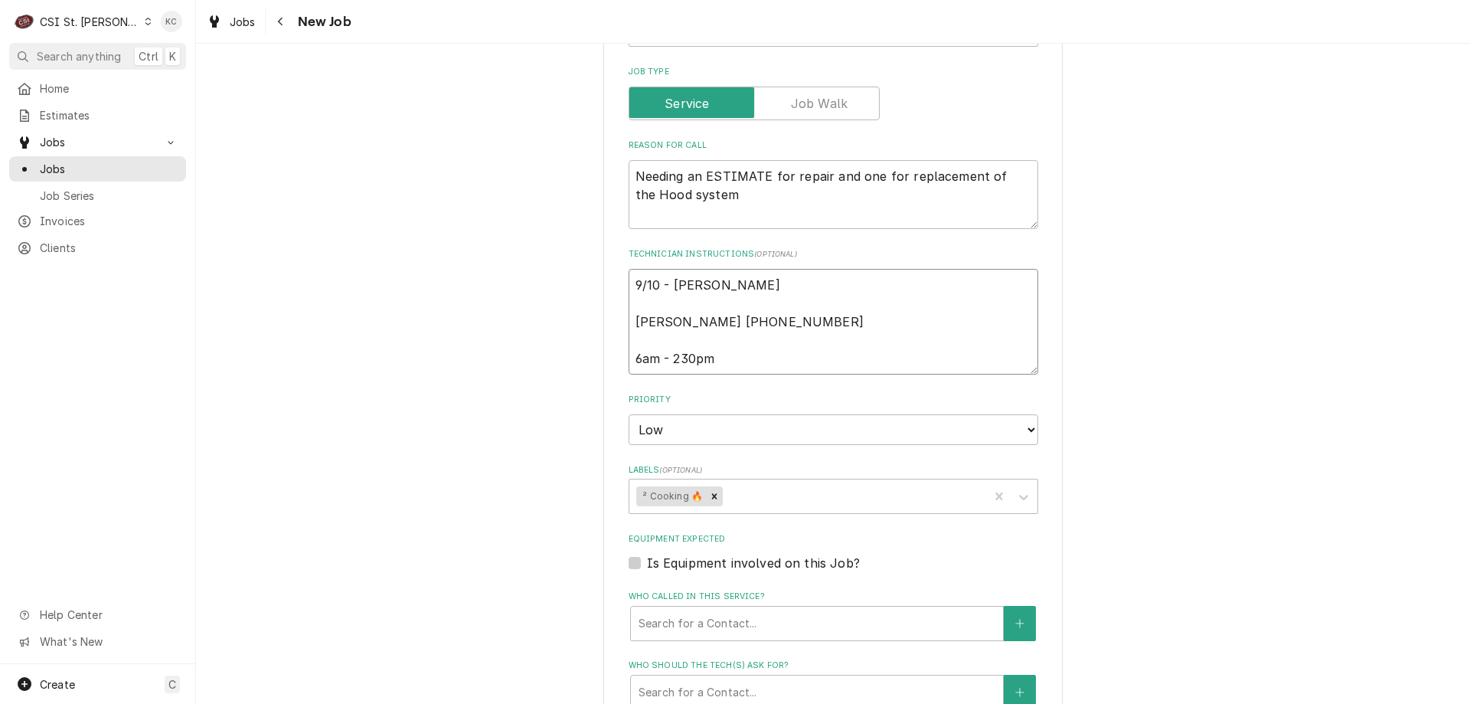
type textarea "x"
type textarea "9/10 - Kelly Pam Russell 314 953-5990 6am - 230pm"
type textarea "x"
type textarea "9/10 - Kelly Pam Russell 314 953-5990 6am - 230pm"
type textarea "x"
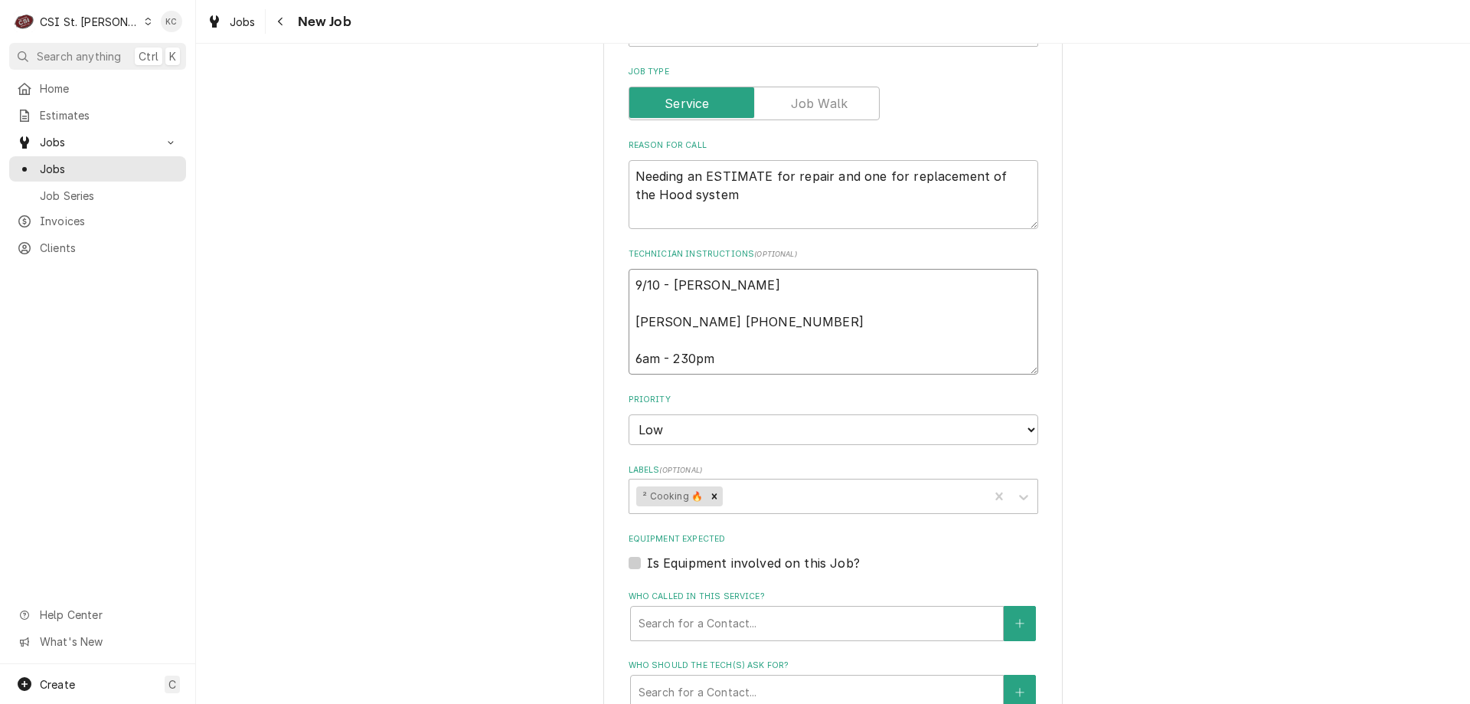
type textarea "9/10 - Kelly - Pam Russell 314 953-5990 6am - 230pm"
type textarea "x"
type textarea "9/10 - Kelly - Pam Russell 314 953-5990 6am - 230pm"
type textarea "x"
type textarea "9/10 - Kelly - P Pam Russell 314 953-5990 6am - 230pm"
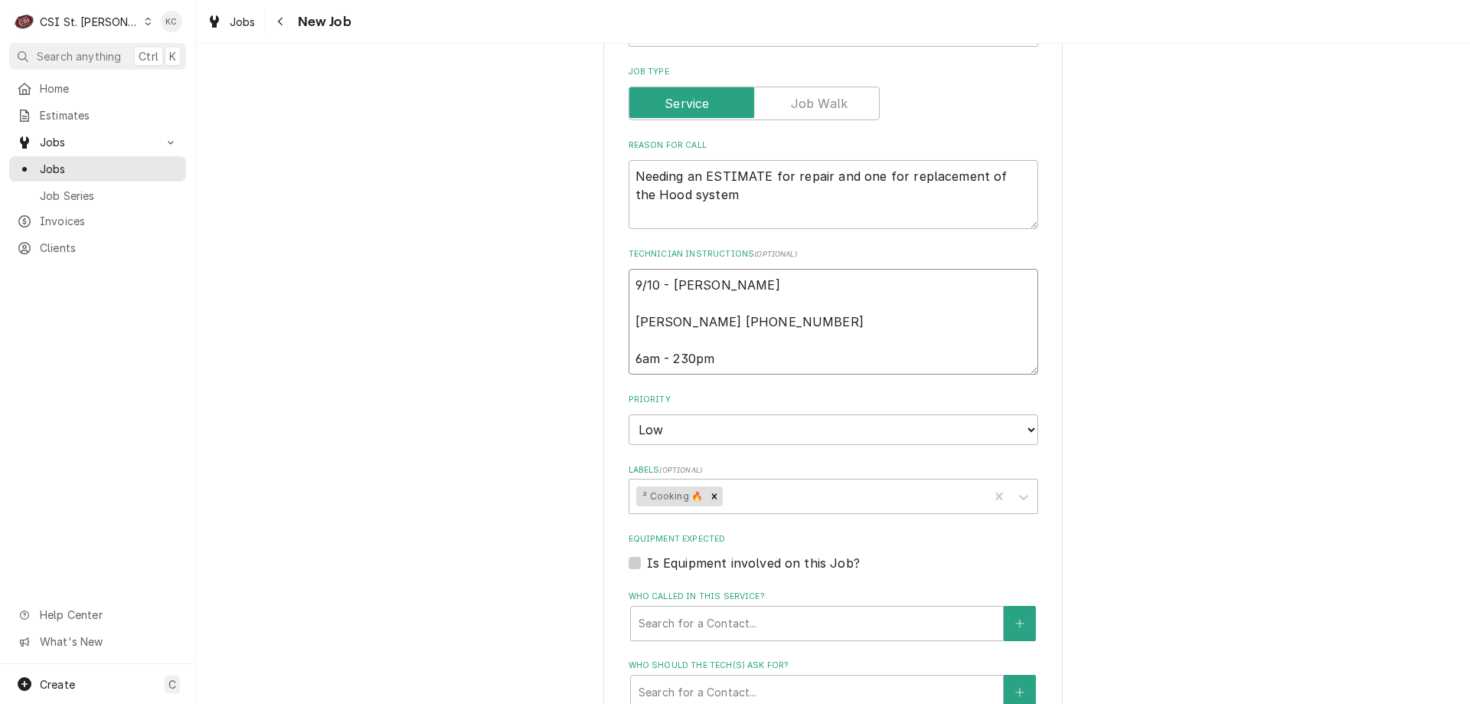
type textarea "x"
type textarea "9/10 - Kelly - PLE Pam Russell 314 953-5990 6am - 230pm"
type textarea "x"
type textarea "9/10 - Kelly - PLEA Pam Russell 314 953-5990 6am - 230pm"
type textarea "x"
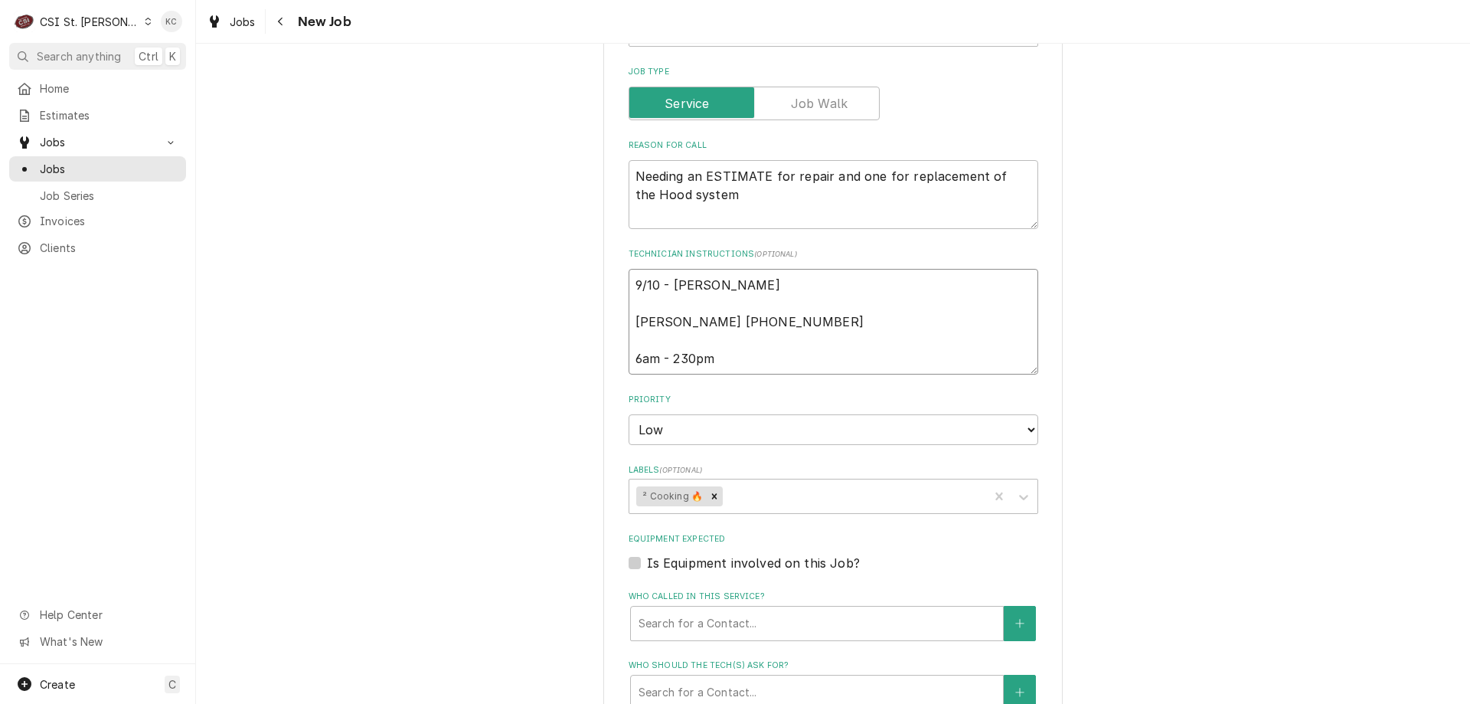
type textarea "9/10 - Kelly - PLEAS Pam Russell 314 953-5990 6am - 230pm"
type textarea "x"
type textarea "9/10 - Kelly - PLEASE Pam Russell 314 953-5990 6am - 230pm"
type textarea "x"
type textarea "9/10 - Kelly - PLEASE Pam Russell 314 953-5990 6am - 230pm"
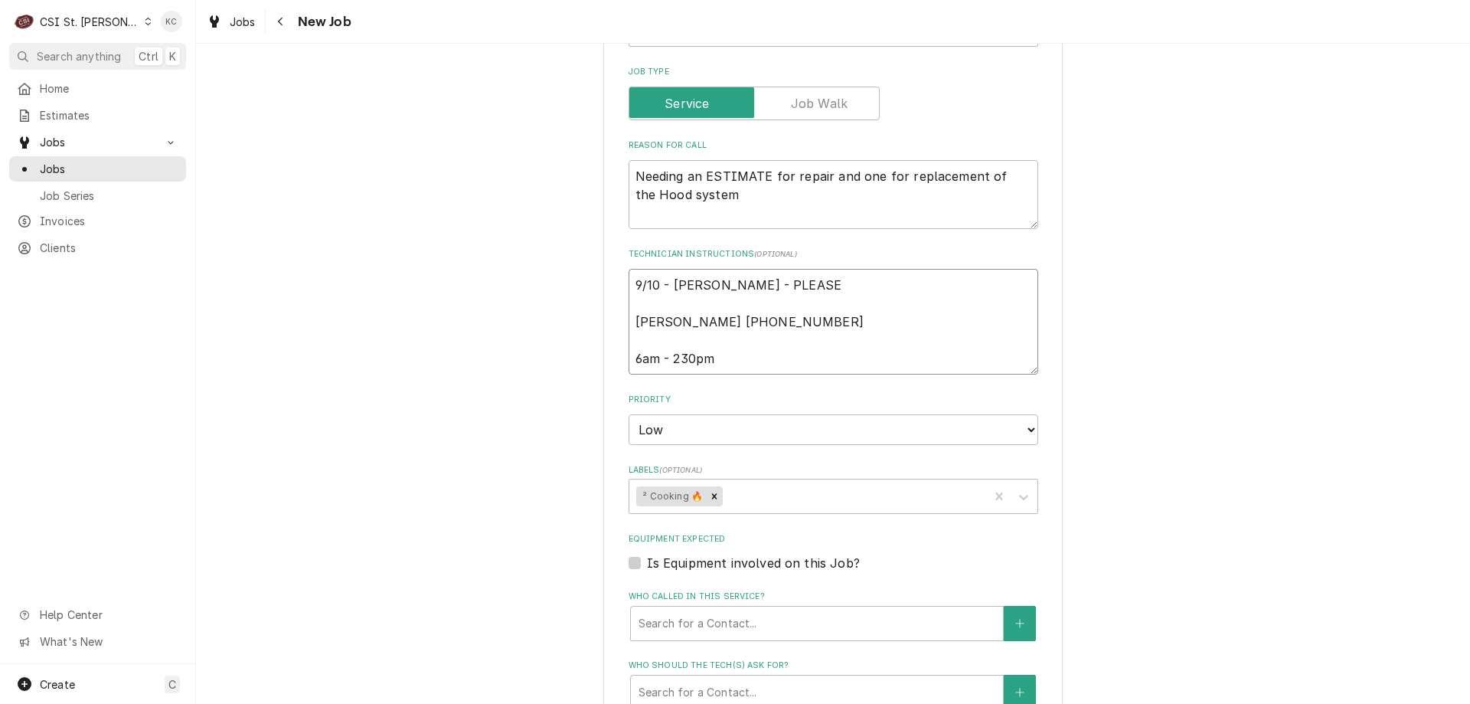
type textarea "x"
type textarea "9/10 - Kelly - PLEASE L Pam Russell 314 953-5990 6am - 230pm"
type textarea "x"
type textarea "9/10 - Kelly - PLEASE LE Pam Russell 314 953-5990 6am - 230pm"
type textarea "x"
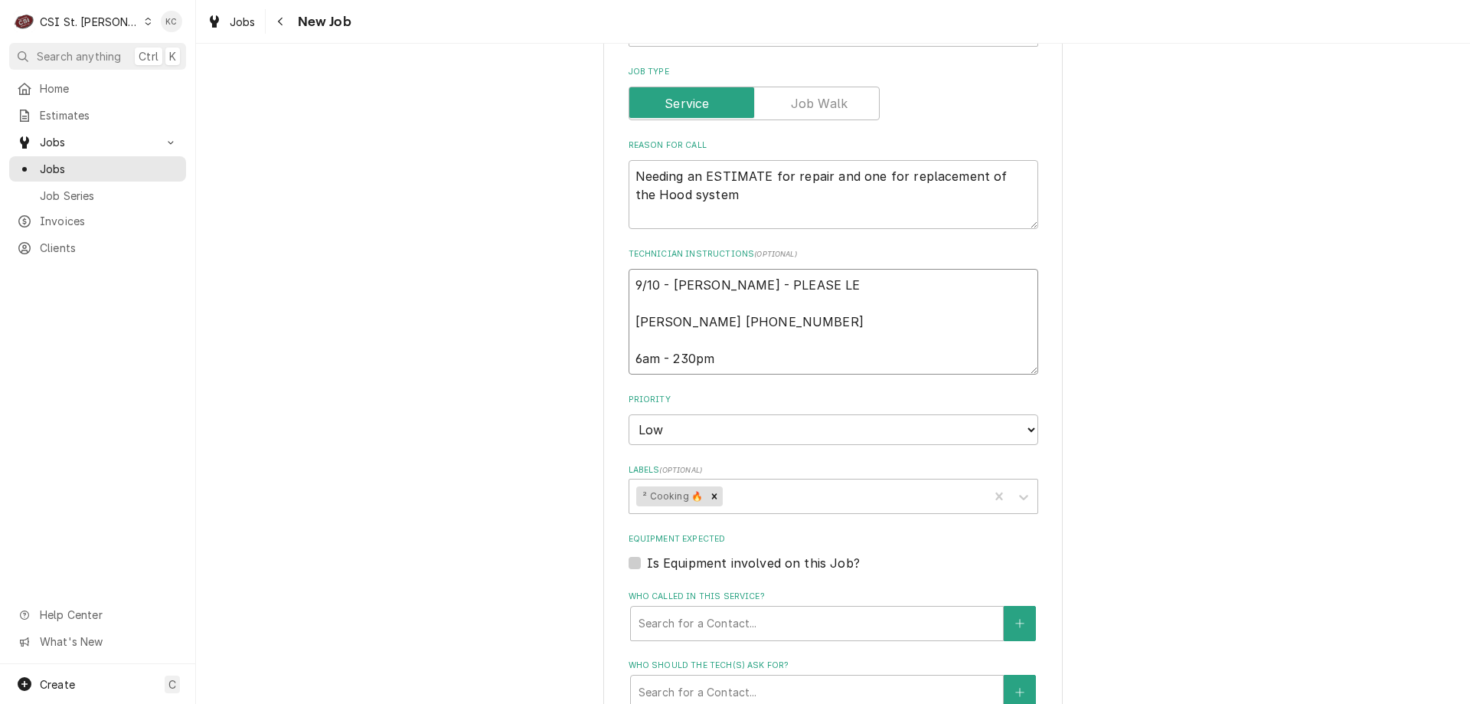
type textarea "9/10 - Kelly - PLEASE LET Pam Russell 314 953-5990 6am - 230pm"
type textarea "x"
type textarea "9/10 - Kelly - PLEASE LET Pam Russell 314 953-5990 6am - 230pm"
type textarea "x"
type textarea "9/10 - Kelly - PLEASE LET M Pam Russell 314 953-5990 6am - 230pm"
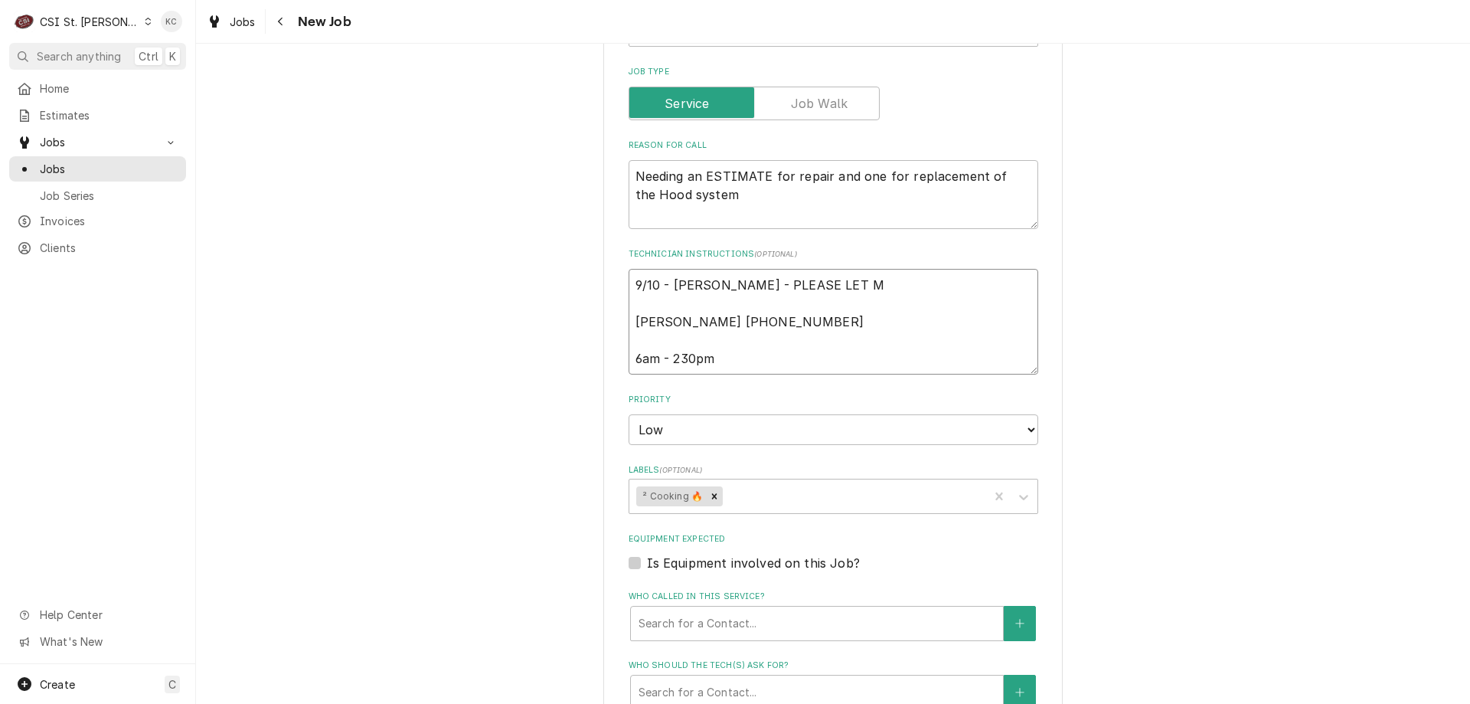
type textarea "x"
type textarea "9/10 - Kelly - PLEASE LET ME Pam Russell 314 953-5990 6am - 230pm"
type textarea "x"
type textarea "9/10 - Kelly - PLEASE LET ME Pam Russell 314 953-5990 6am - 230pm"
type textarea "x"
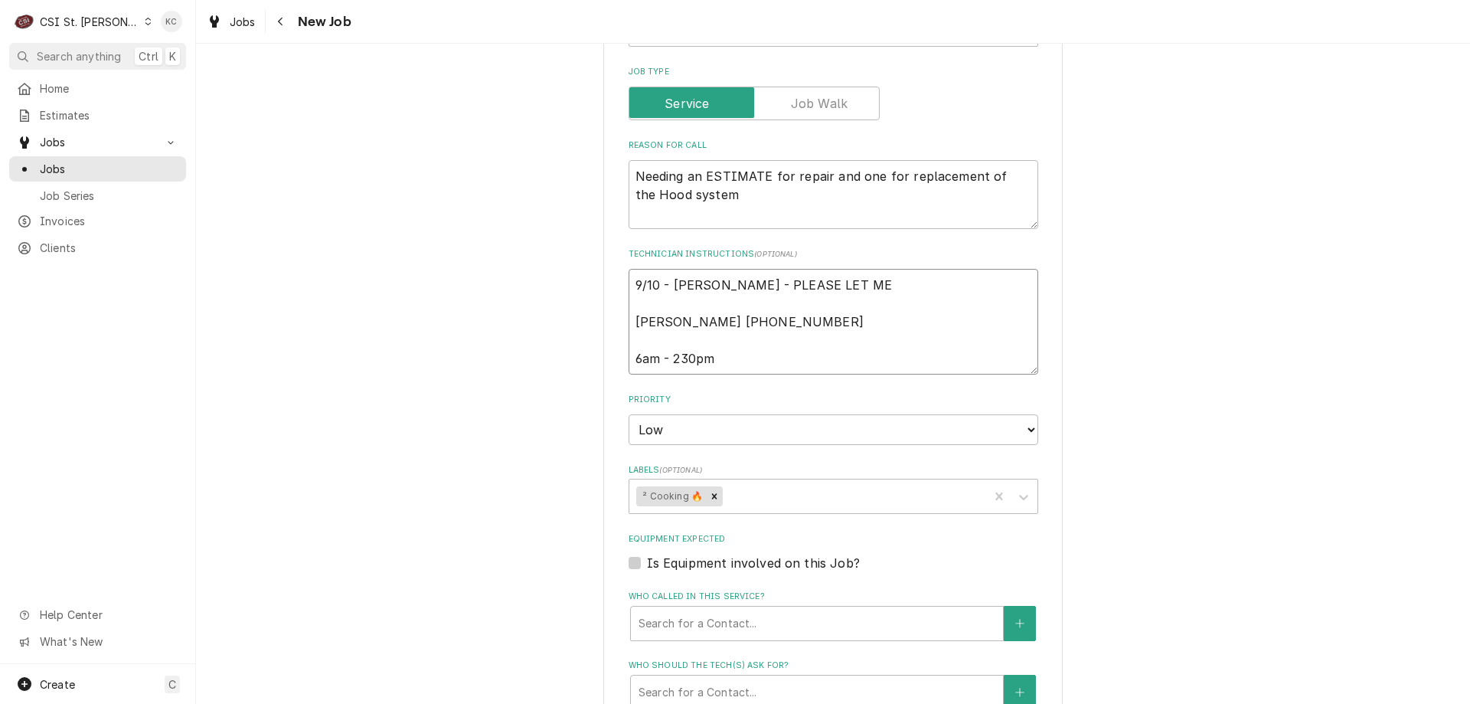
type textarea "9/10 - Kelly - PLEASE LET ME K Pam Russell 314 953-5990 6am - 230pm"
type textarea "x"
type textarea "9/10 - Kelly - PLEASE LET ME KN Pam Russell 314 953-5990 6am - 230pm"
type textarea "x"
type textarea "9/10 - Kelly - PLEASE LET ME KNO Pam Russell 314 953-5990 6am - 230pm"
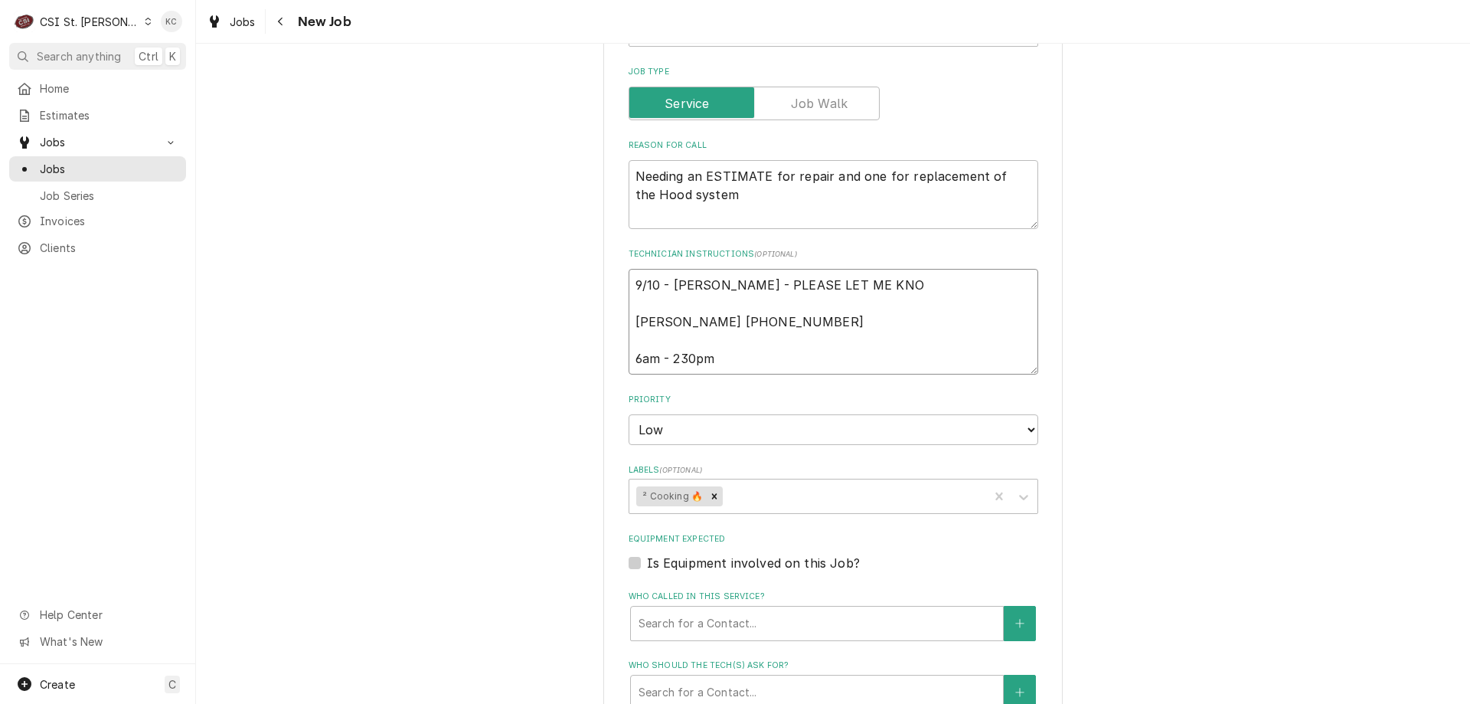
type textarea "x"
type textarea "9/10 - Kelly - PLEASE LET ME KNO Pam Russell 314 953-5990 6am - 230pm"
type textarea "x"
type textarea "9/10 - Kelly - PLEASE LET ME KNO WO Pam Russell 314 953-5990 6am - 230pm"
type textarea "x"
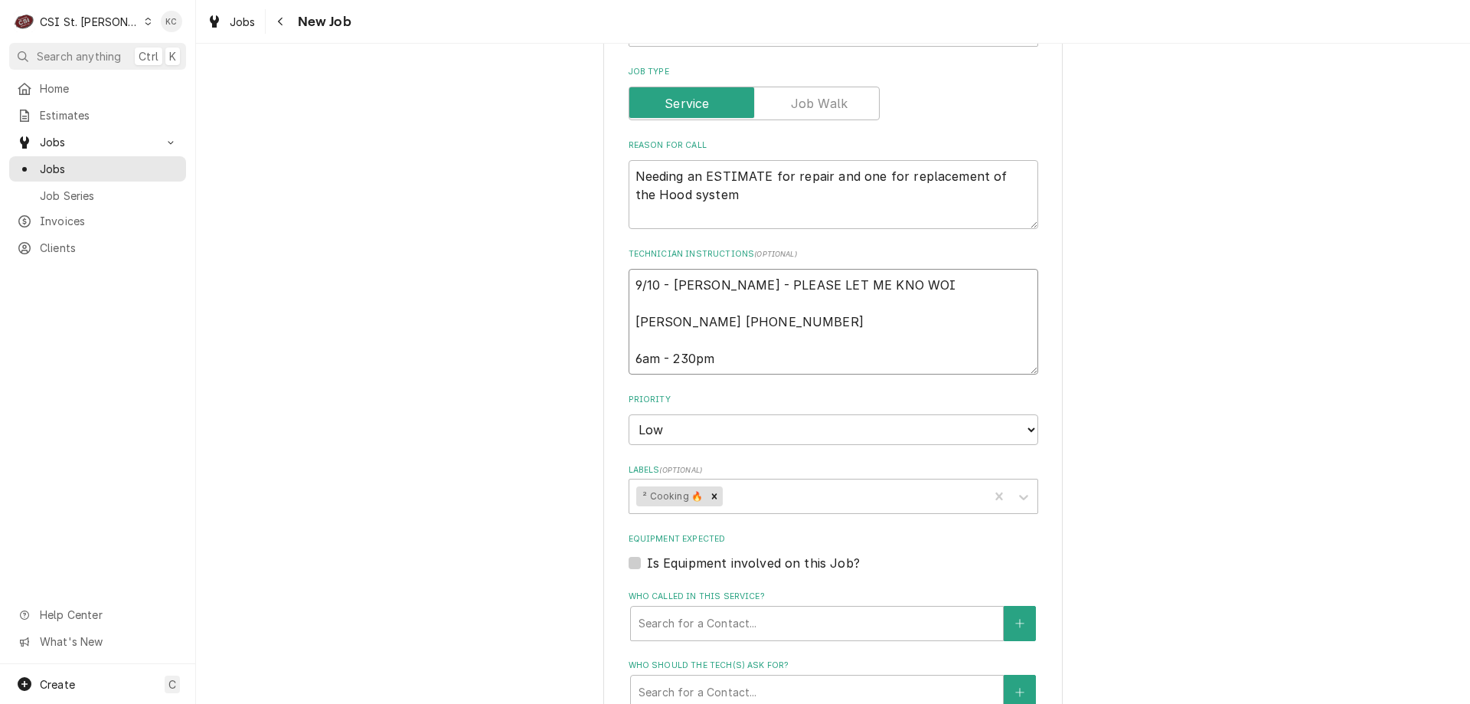
type textarea "9/10 - Kelly - PLEASE LET ME KNO WOIN Pam Russell 314 953-5990 6am - 230pm"
type textarea "x"
type textarea "9/10 - Kelly - PLEASE LET ME KNO WOI Pam Russell 314 953-5990 6am - 230pm"
type textarea "x"
type textarea "9/10 - Kelly - PLEASE LET ME KNO WO Pam Russell 314 953-5990 6am - 230pm"
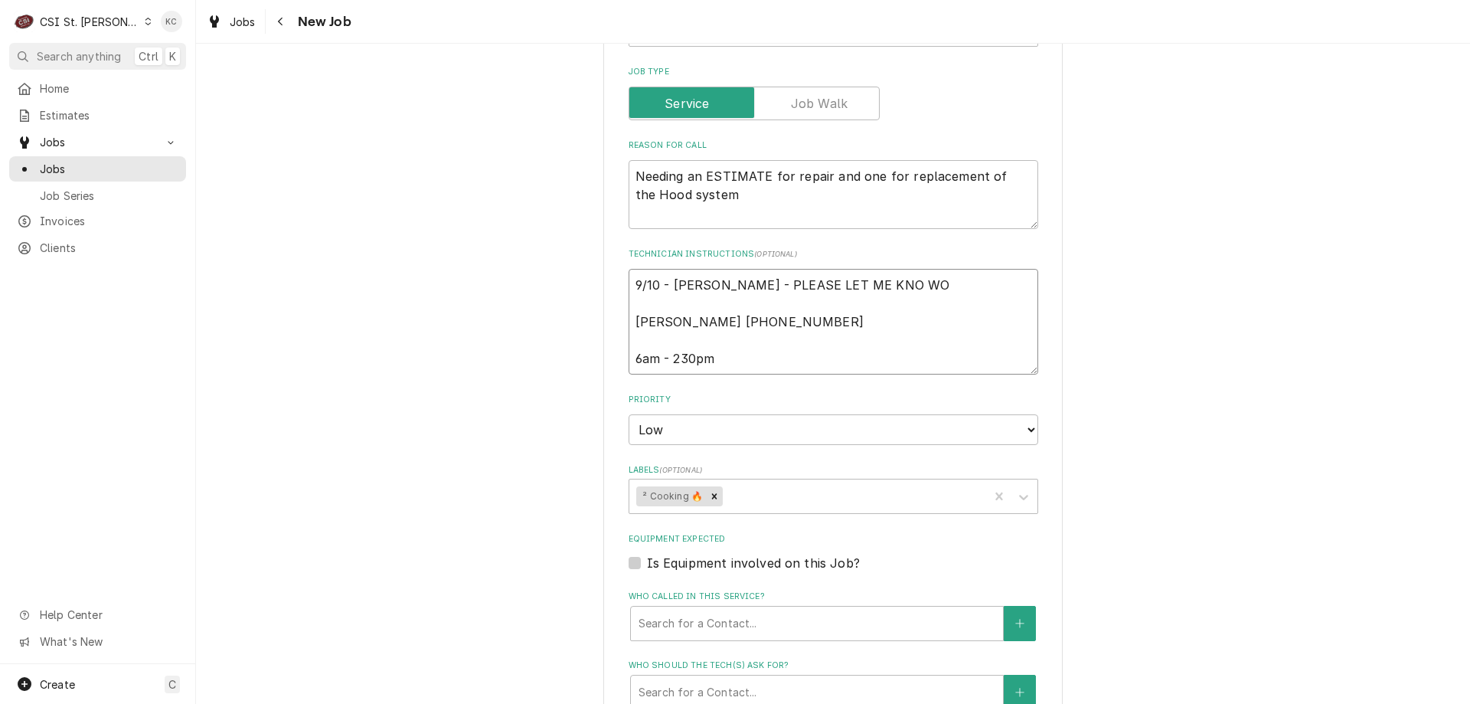
type textarea "x"
type textarea "9/10 - Kelly - PLEASE LET ME KNO W Pam Russell 314 953-5990 6am - 230pm"
type textarea "x"
type textarea "9/10 - Kelly - PLEASE LET ME KNO Pam Russell 314 953-5990 6am - 230pm"
type textarea "x"
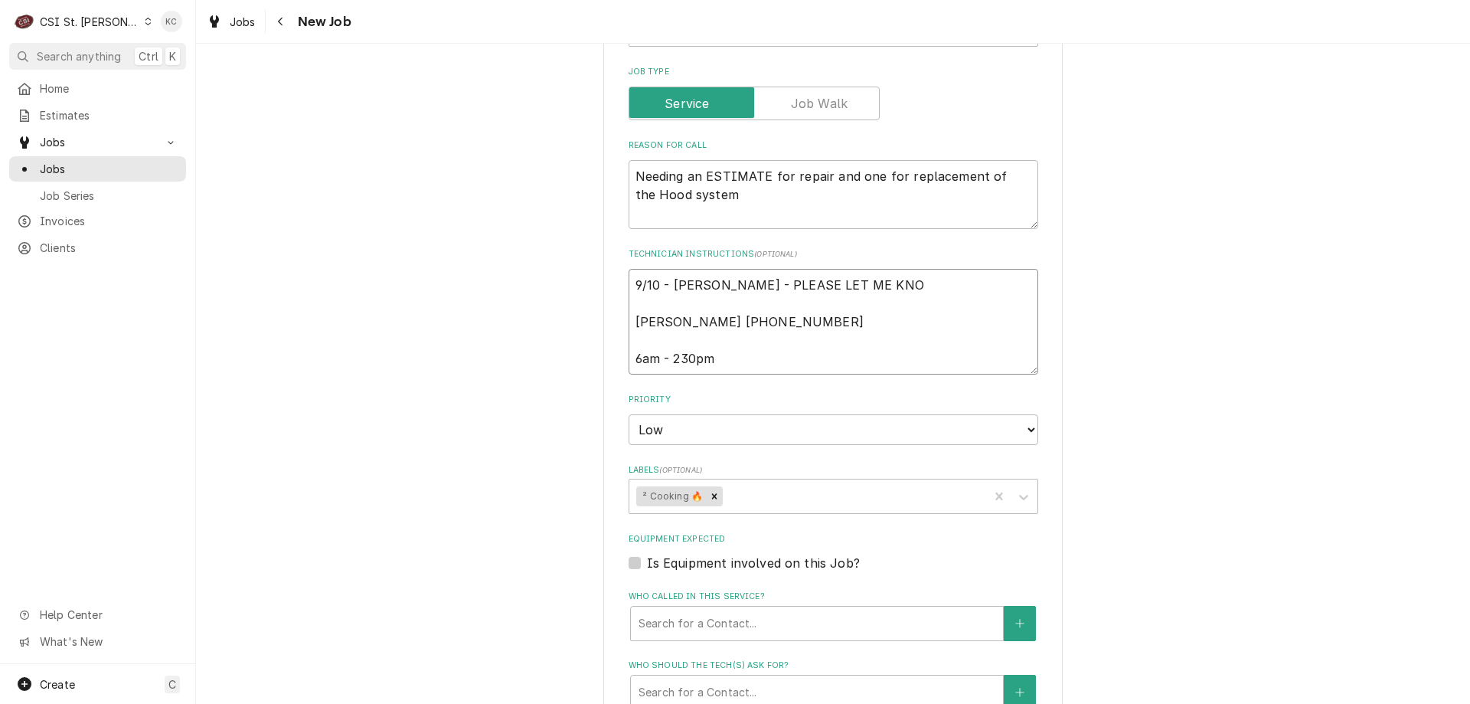
type textarea "9/10 - Kelly - PLEASE LET ME KNO Pam Russell 314 953-5990 6am - 230pm"
type textarea "x"
type textarea "9/10 - Kelly - PLEASE LET ME KNOW Pam Russell 314 953-5990 6am - 230pm"
type textarea "x"
type textarea "9/10 - Kelly - PLEASE LET ME KNOW Pam Russell 314 953-5990 6am - 230pm"
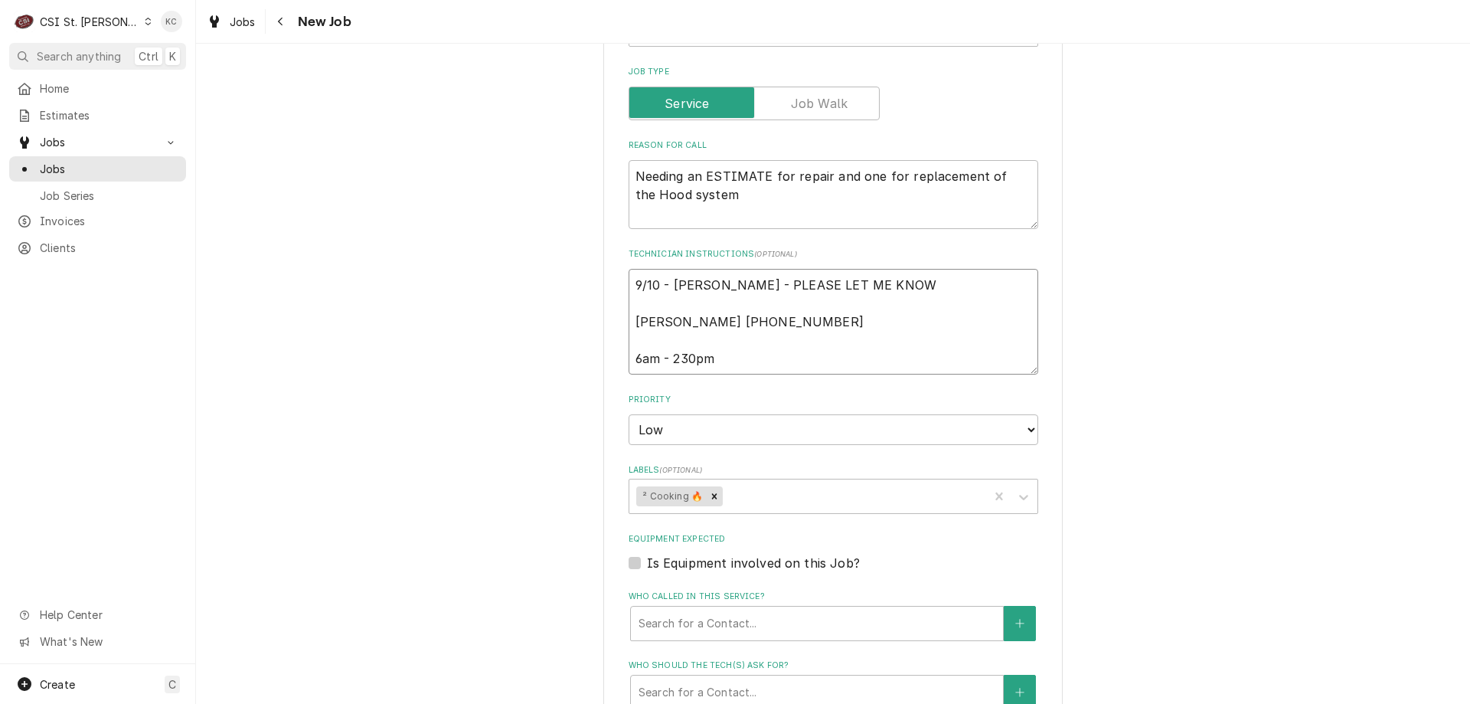
type textarea "x"
type textarea "9/10 - Kelly - PLEASE LET ME KNOW I Pam Russell 314 953-5990 6am - 230pm"
type textarea "x"
type textarea "9/10 - Kelly - PLEASE LET ME KNOW IN Pam Russell 314 953-5990 6am - 230pm"
type textarea "x"
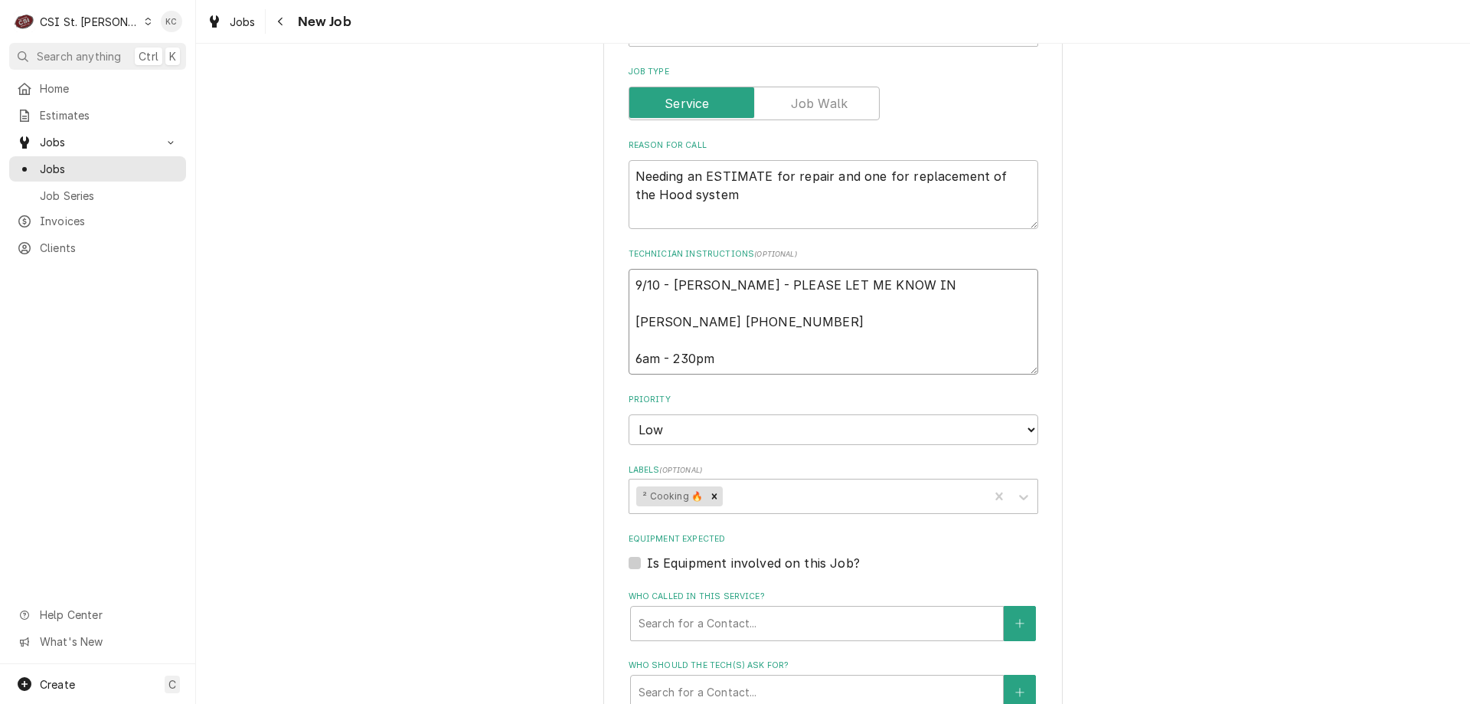
type textarea "9/10 - Kelly - PLEASE LET ME KNOW INC Pam Russell 314 953-5990 6am - 230pm"
type textarea "x"
type textarea "9/10 - Kelly - PLEASE LET ME KNOW IN Pam Russell 314 953-5990 6am - 230pm"
type textarea "x"
type textarea "9/10 - Kelly - PLEASE LET ME KNOW I Pam Russell 314 953-5990 6am - 230pm"
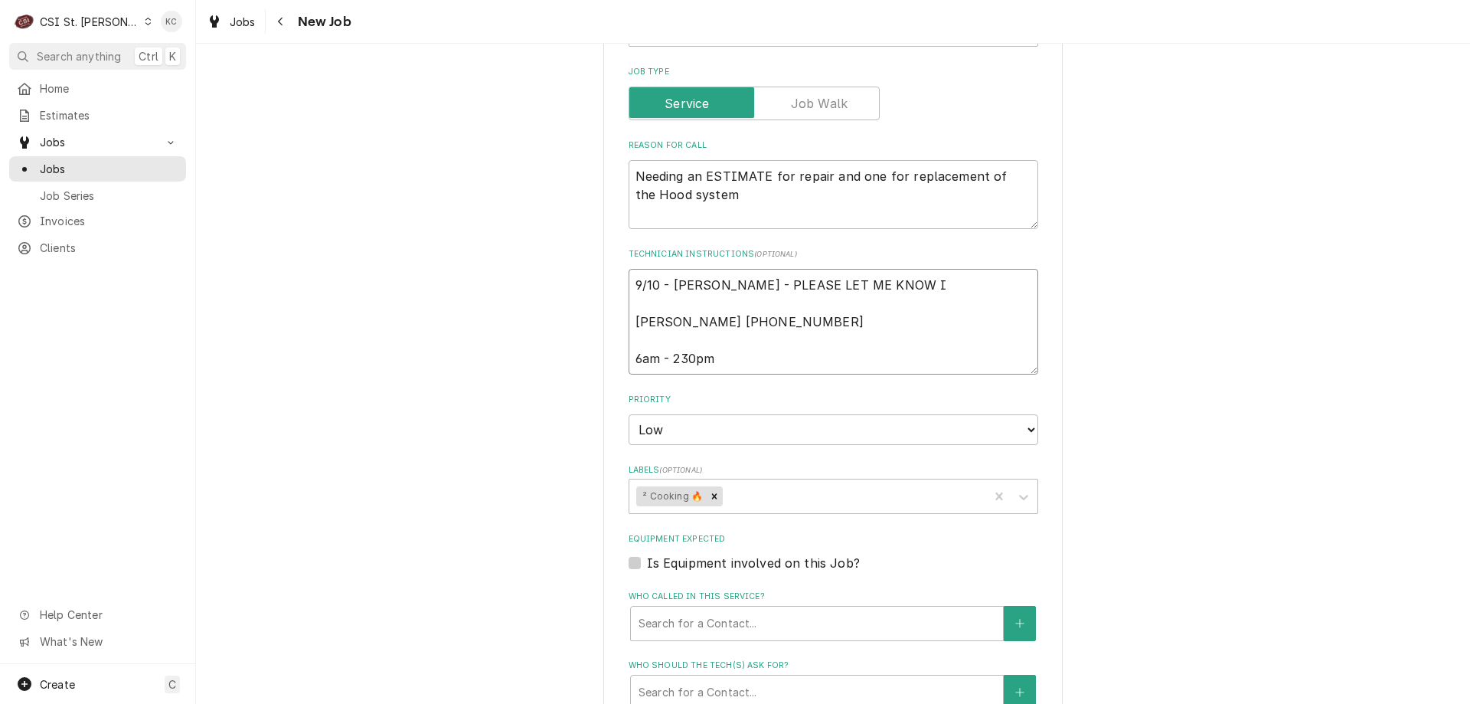
type textarea "x"
type textarea "9/10 - Kelly - PLEASE LET ME KNOW Pam Russell 314 953-5990 6am - 230pm"
type textarea "x"
type textarea "9/10 - Kelly - PLEASE LET ME KNOW O Pam Russell 314 953-5990 6am - 230pm"
type textarea "x"
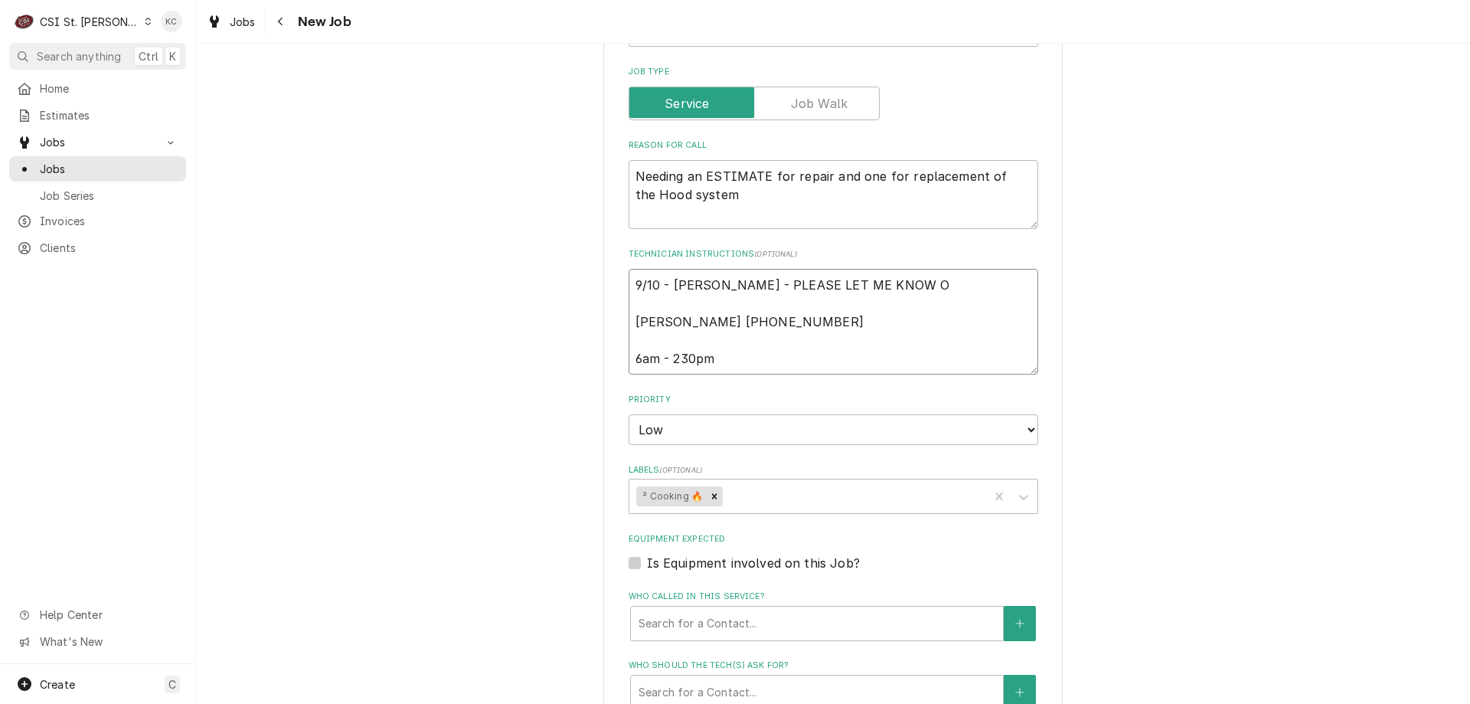
type textarea "9/10 - Kelly - PLEASE LET ME KNOW ON Pam Russell 314 953-5990 6am - 230pm"
click at [803, 269] on textarea "9/10 - Kelly - PLEASE LET ME KNOW ONCE SCHEDULED SO I C Pam Russell 314 953-599…" at bounding box center [834, 322] width 410 height 106
click at [1011, 269] on textarea "9/10 - Kelly - PLEASE LET PAM KNOW ONCE SCHEDULED SO I C Pam Russell 314 953-59…" at bounding box center [834, 322] width 410 height 106
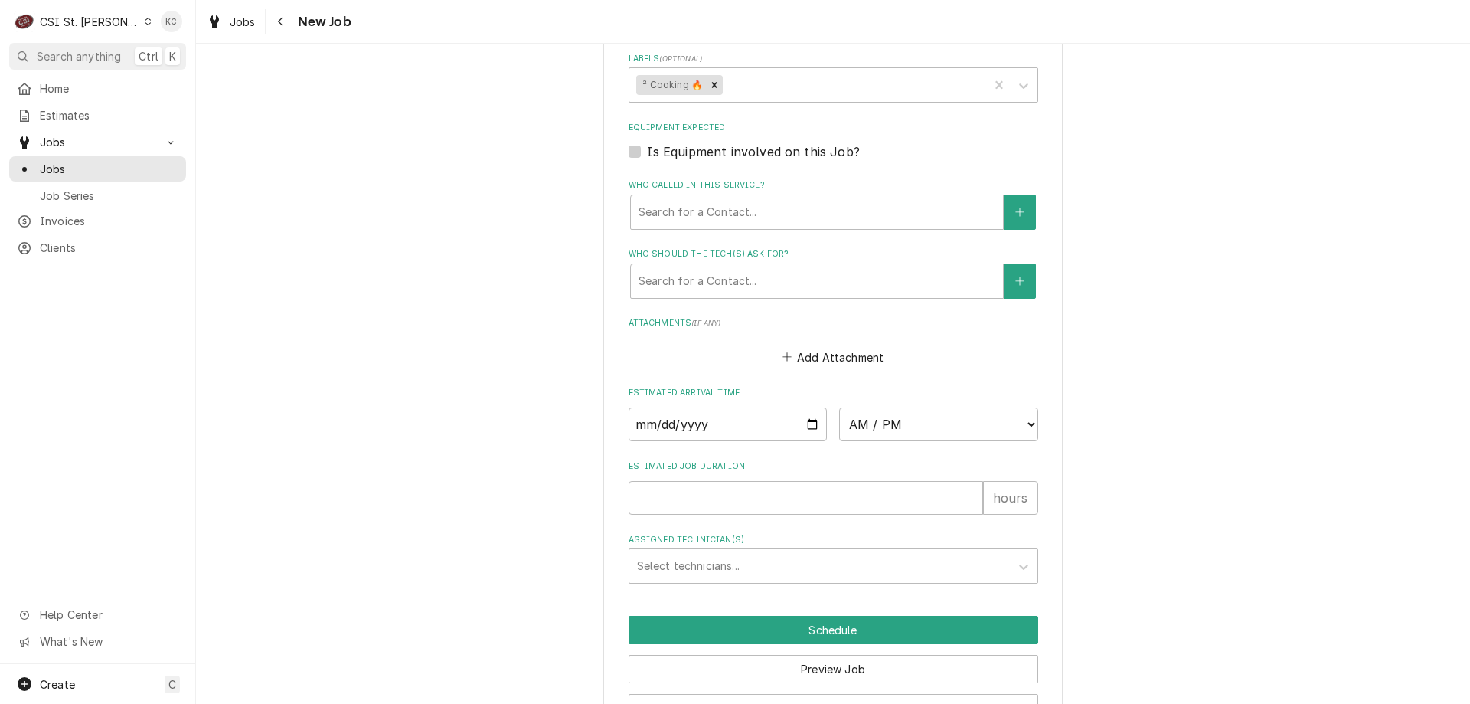
scroll to position [1227, 0]
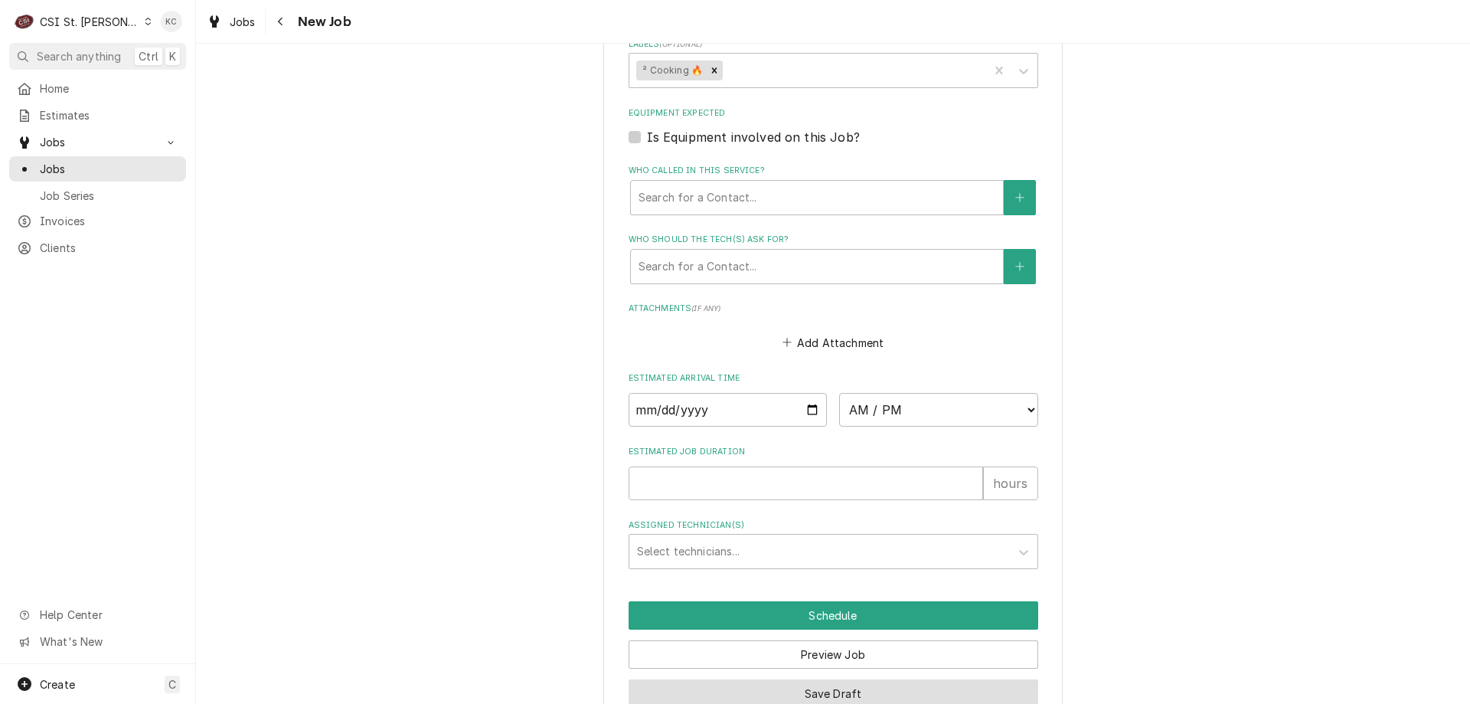
click at [894, 679] on button "Save Draft" at bounding box center [834, 693] width 410 height 28
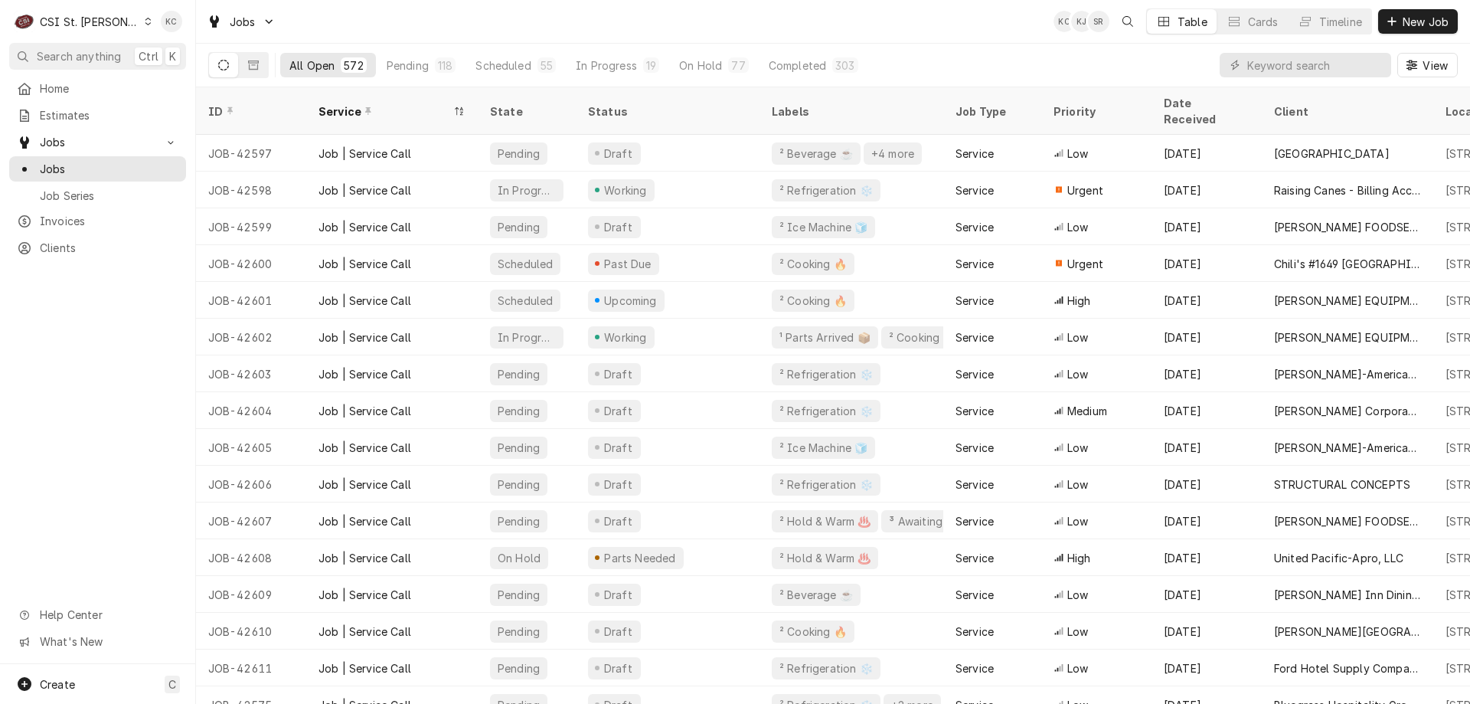
click at [1064, 51] on div "All Open 572 Pending 118 Scheduled 55 In Progress 19 On Hold 77 Completed 303 V…" at bounding box center [833, 65] width 1250 height 43
click at [1359, 55] on input "Dynamic Content Wrapper" at bounding box center [1315, 65] width 136 height 25
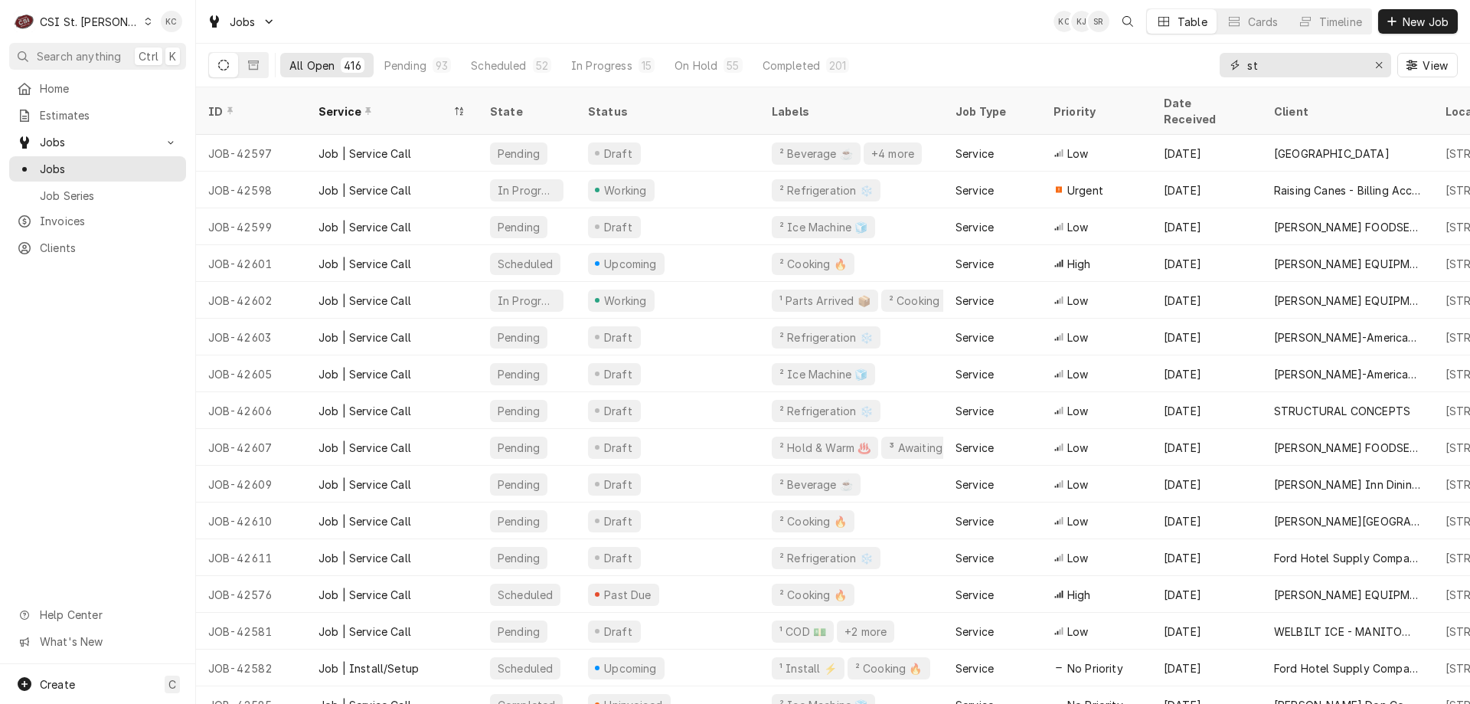
type input "s"
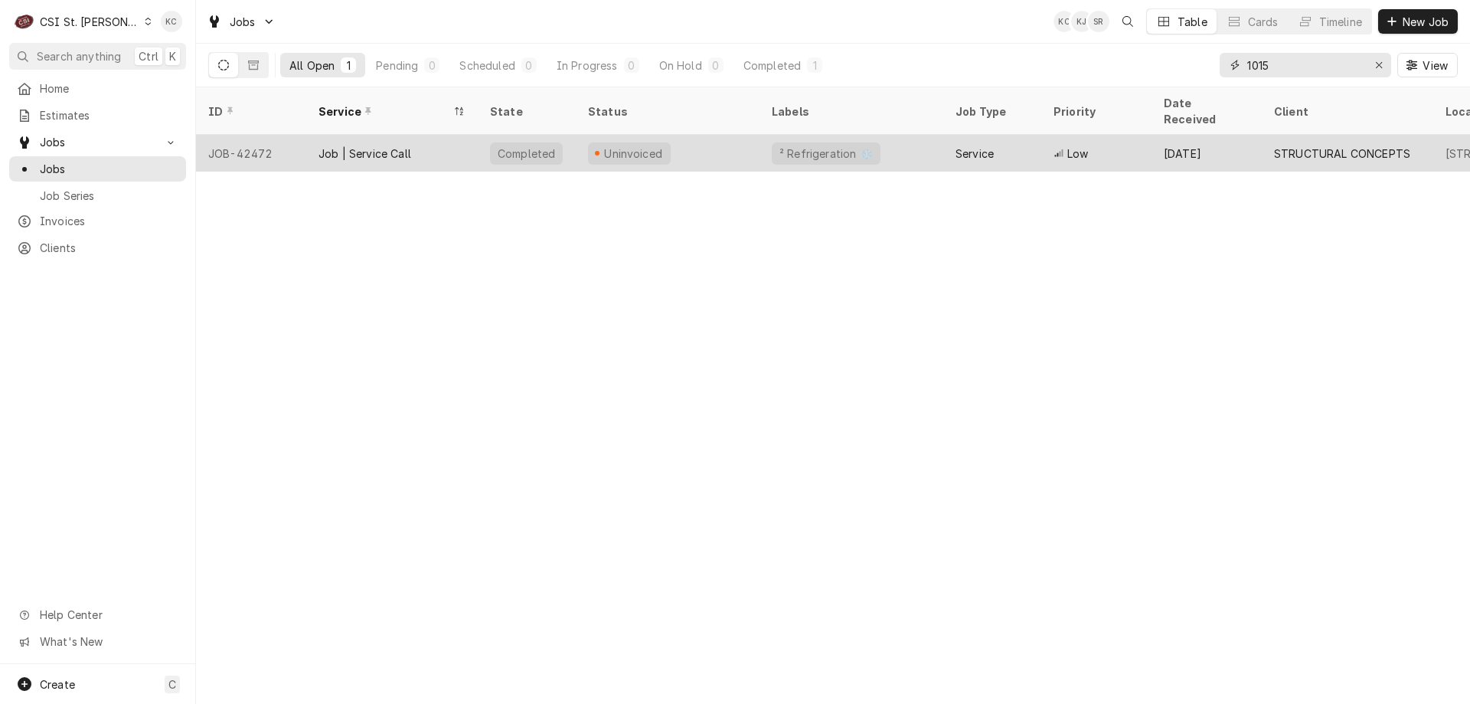
type input "1015"
click at [859, 142] on div "² Refrigeration ❄️" at bounding box center [826, 153] width 109 height 22
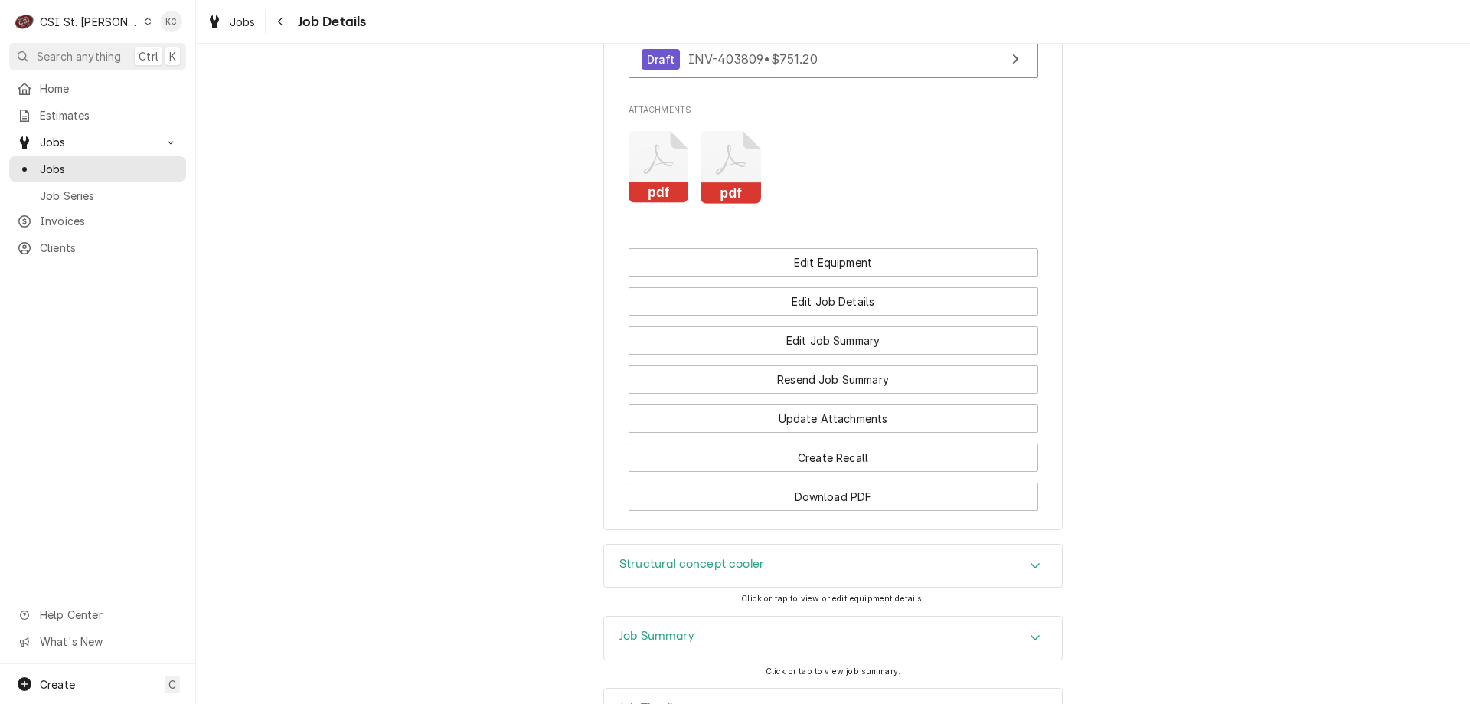
scroll to position [1437, 0]
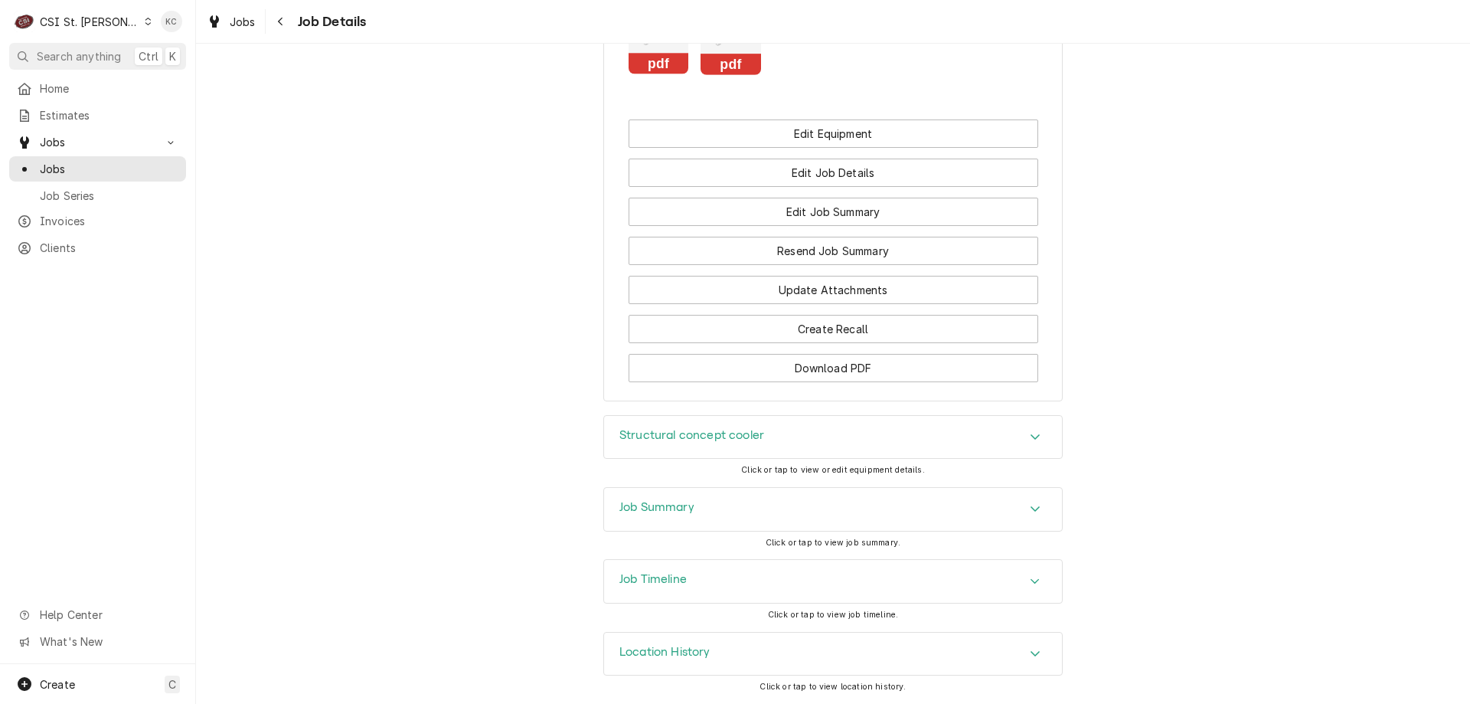
click at [712, 521] on div "Job Summary" at bounding box center [833, 509] width 458 height 43
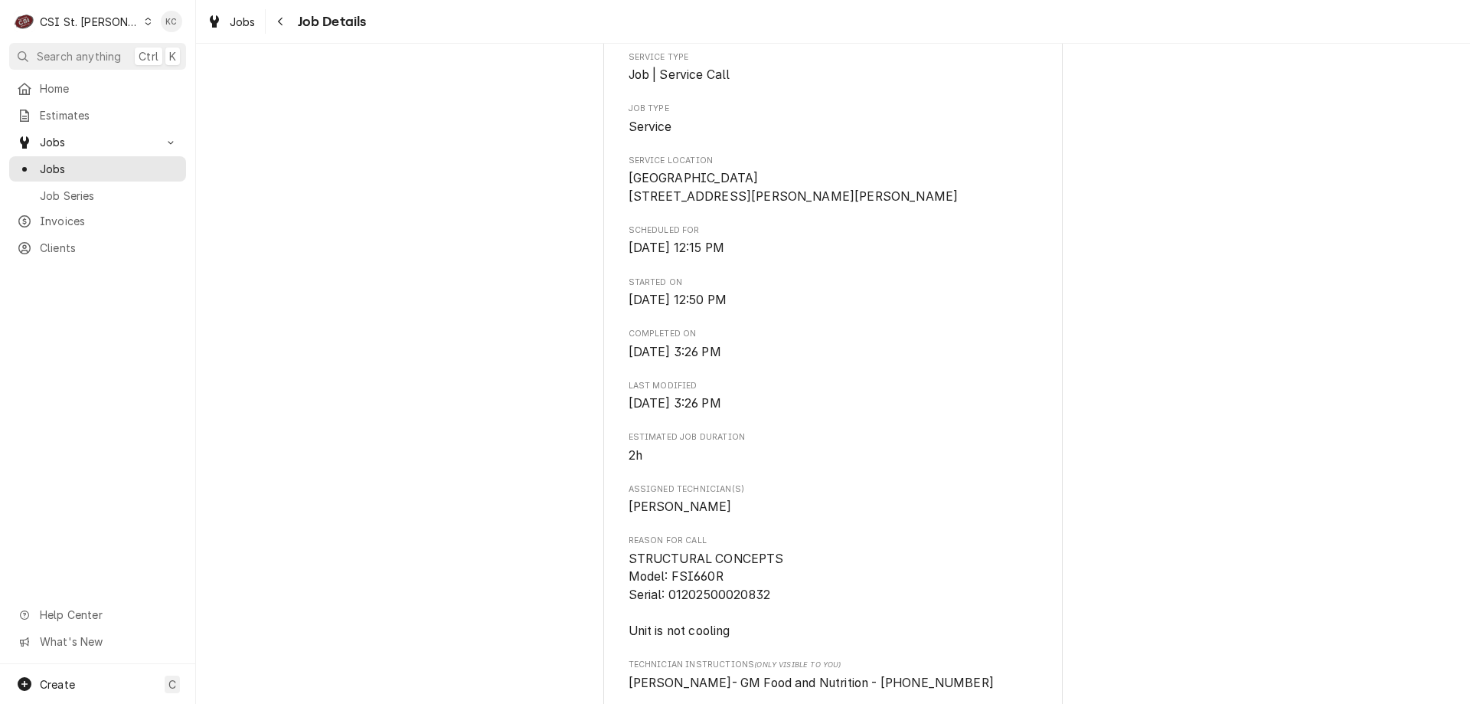
scroll to position [283, 0]
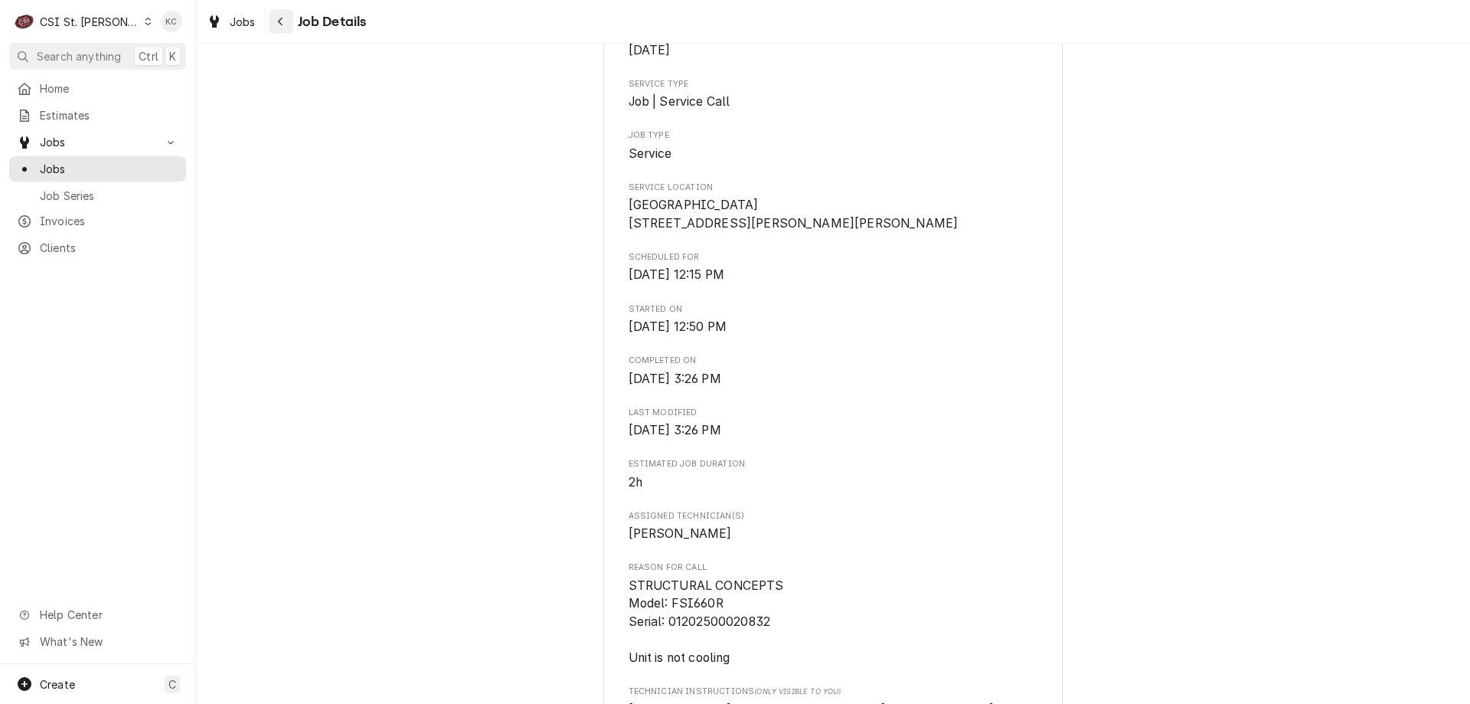
click at [286, 23] on div "Navigate back" at bounding box center [280, 21] width 15 height 15
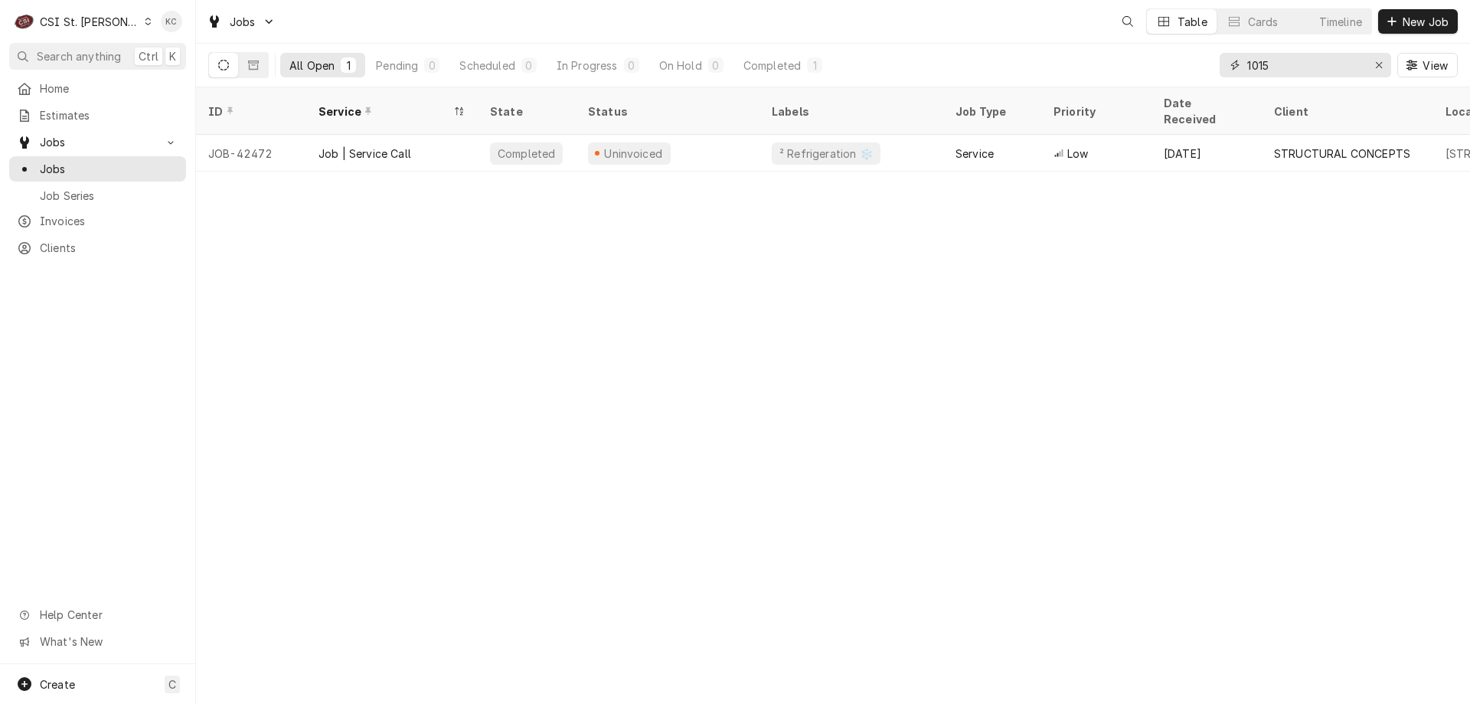
drag, startPoint x: 1286, startPoint y: 64, endPoint x: 1263, endPoint y: 67, distance: 22.4
click at [1263, 67] on input "1015" at bounding box center [1304, 65] width 115 height 25
click at [1284, 67] on input "1015" at bounding box center [1304, 65] width 115 height 25
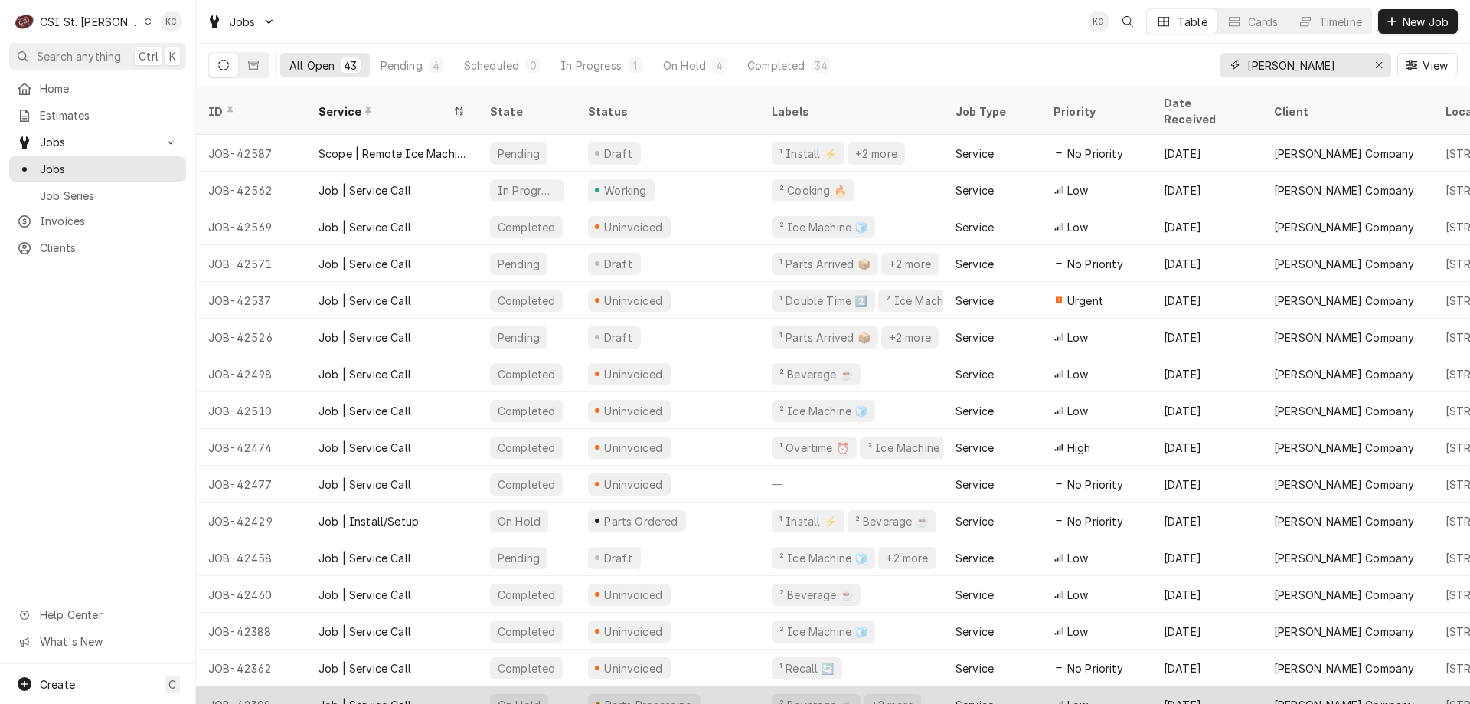
type input "[PERSON_NAME]"
click at [366, 697] on div "Job | Service Call" at bounding box center [365, 705] width 93 height 16
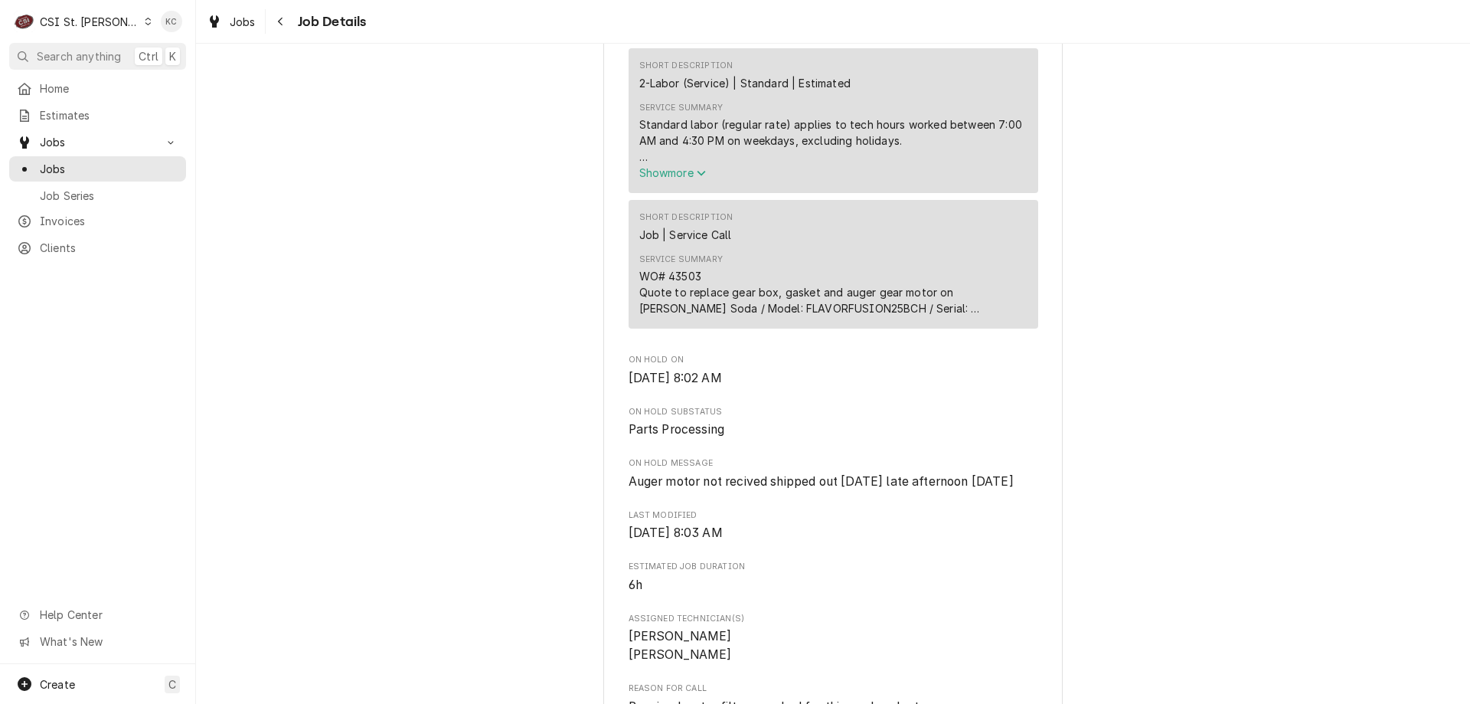
scroll to position [1072, 0]
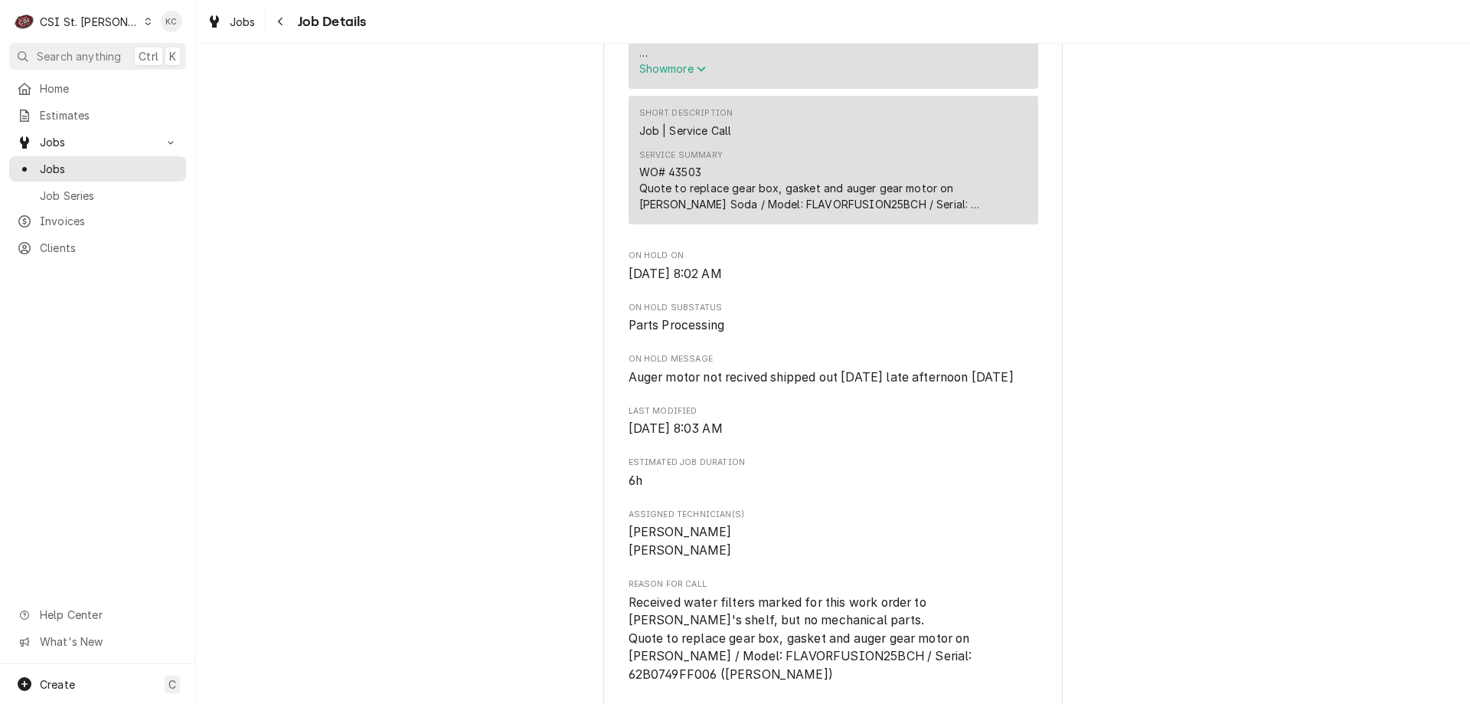
click at [1186, 380] on div "Parts Processing [PERSON_NAME] Company Petro Mart #4271 / [STREET_ADDRESS][PERS…" at bounding box center [833, 357] width 1274 height 2738
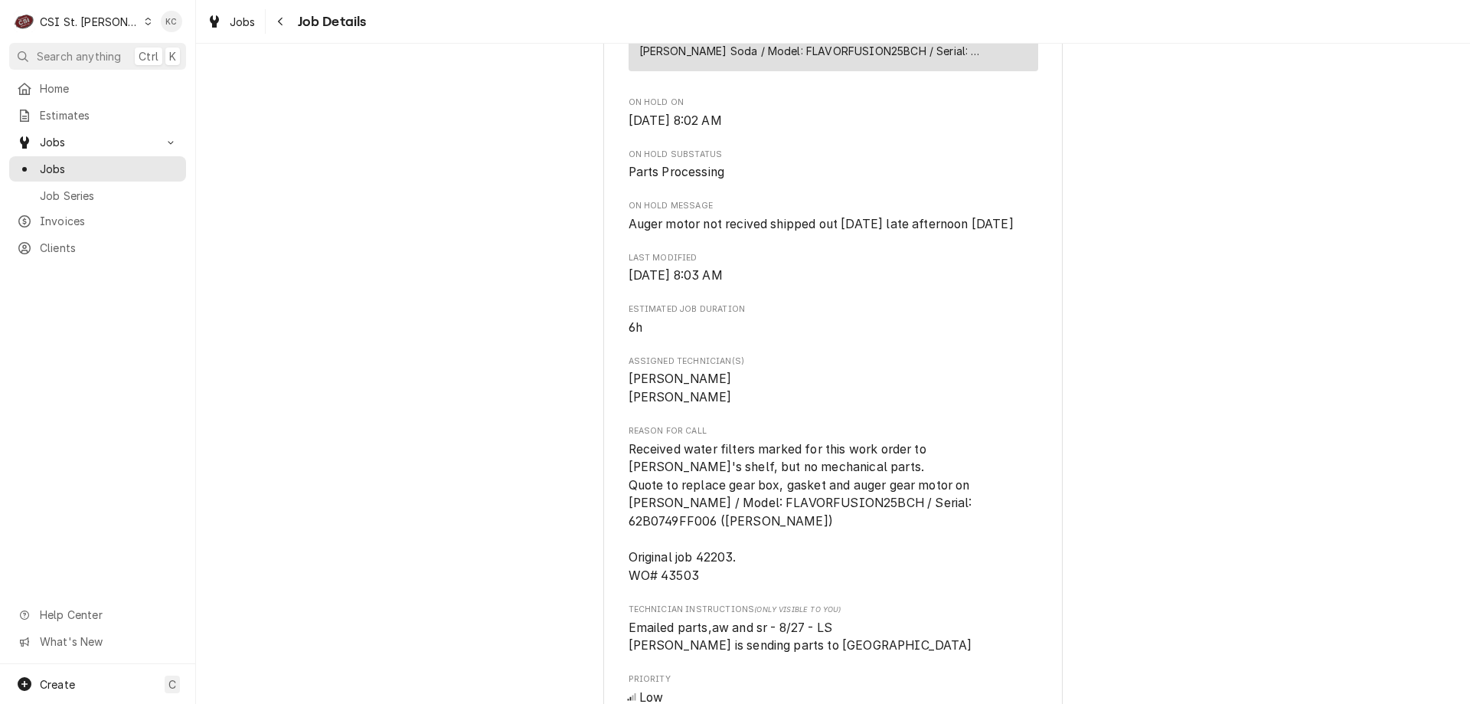
scroll to position [1302, 0]
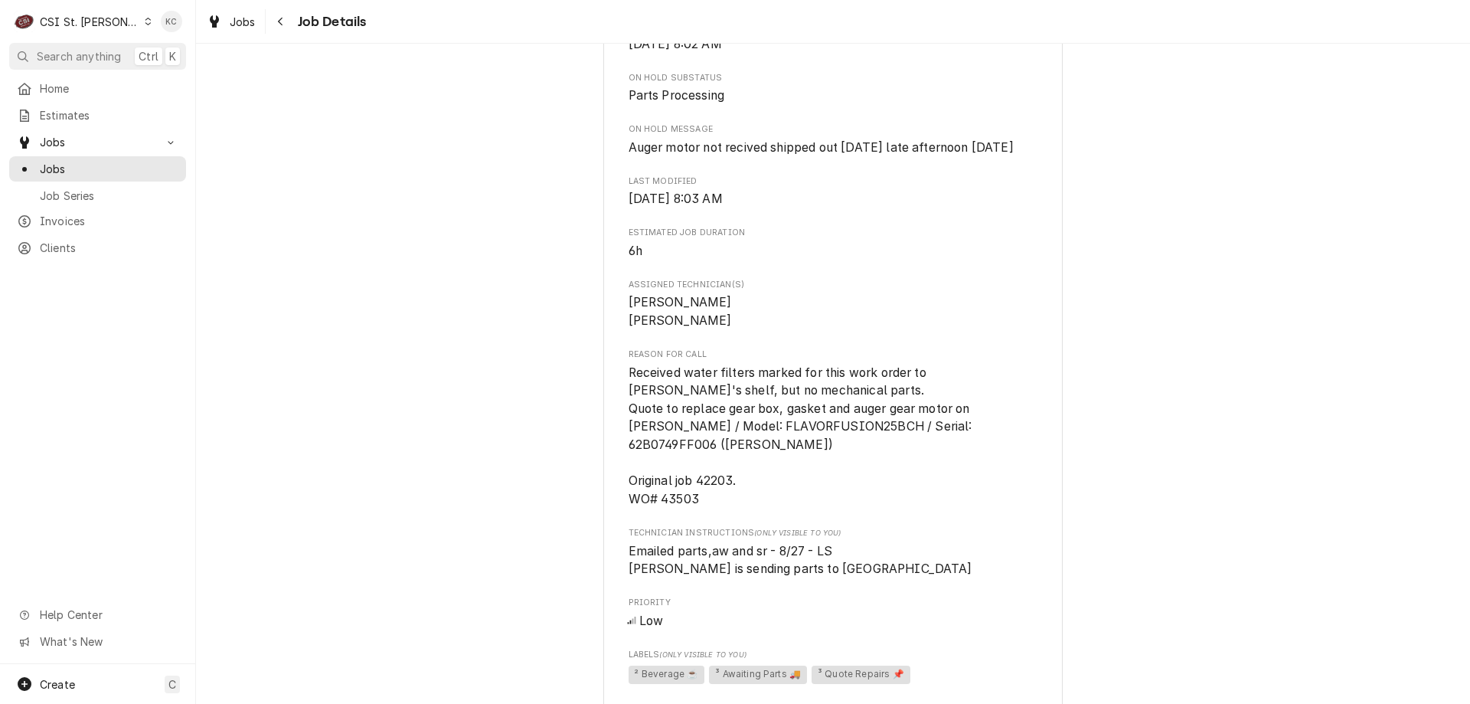
click at [255, 349] on div "Parts Processing [PERSON_NAME] Company Petro Mart #4271 / [STREET_ADDRESS][PERS…" at bounding box center [833, 127] width 1274 height 2738
click at [84, 14] on div "CSI St. [PERSON_NAME]" at bounding box center [90, 22] width 100 height 16
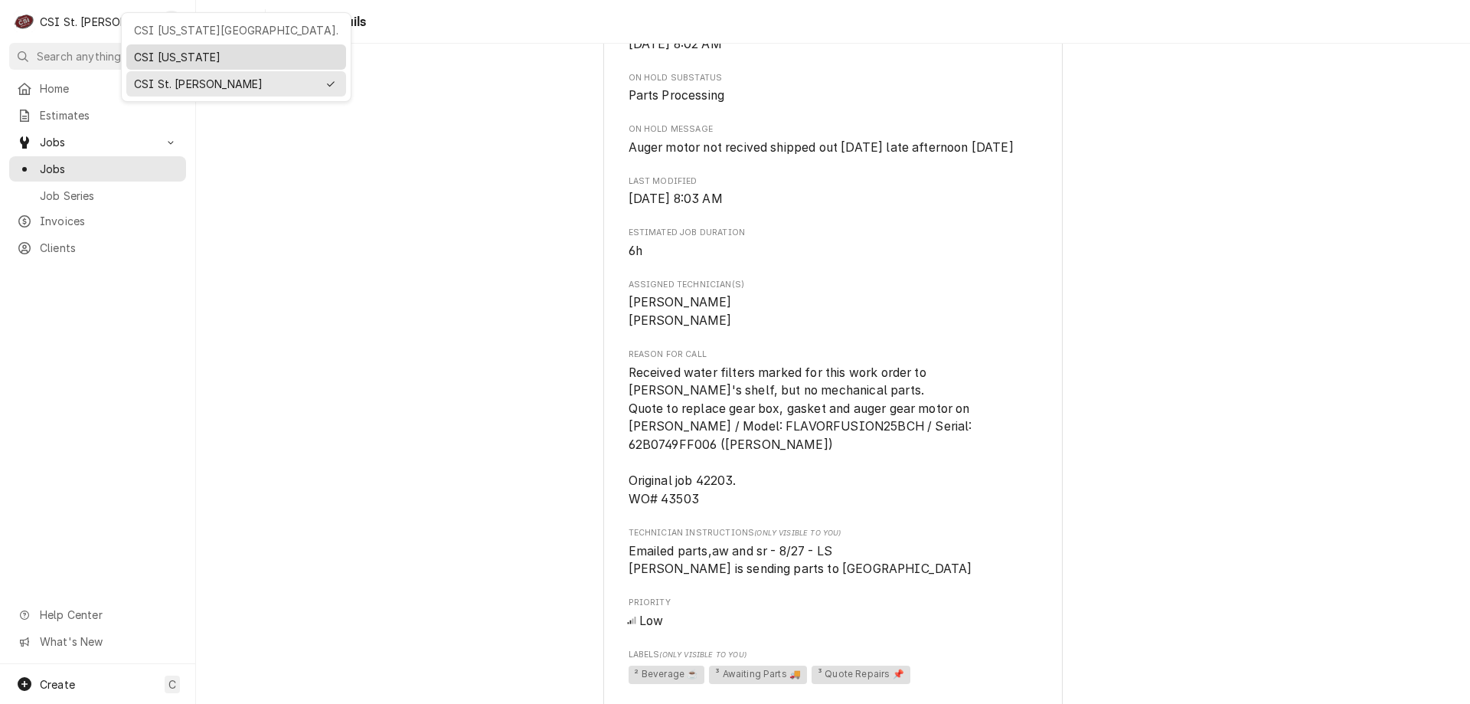
click at [171, 55] on div "CSI [US_STATE]" at bounding box center [236, 57] width 204 height 16
